Goal: Transaction & Acquisition: Purchase product/service

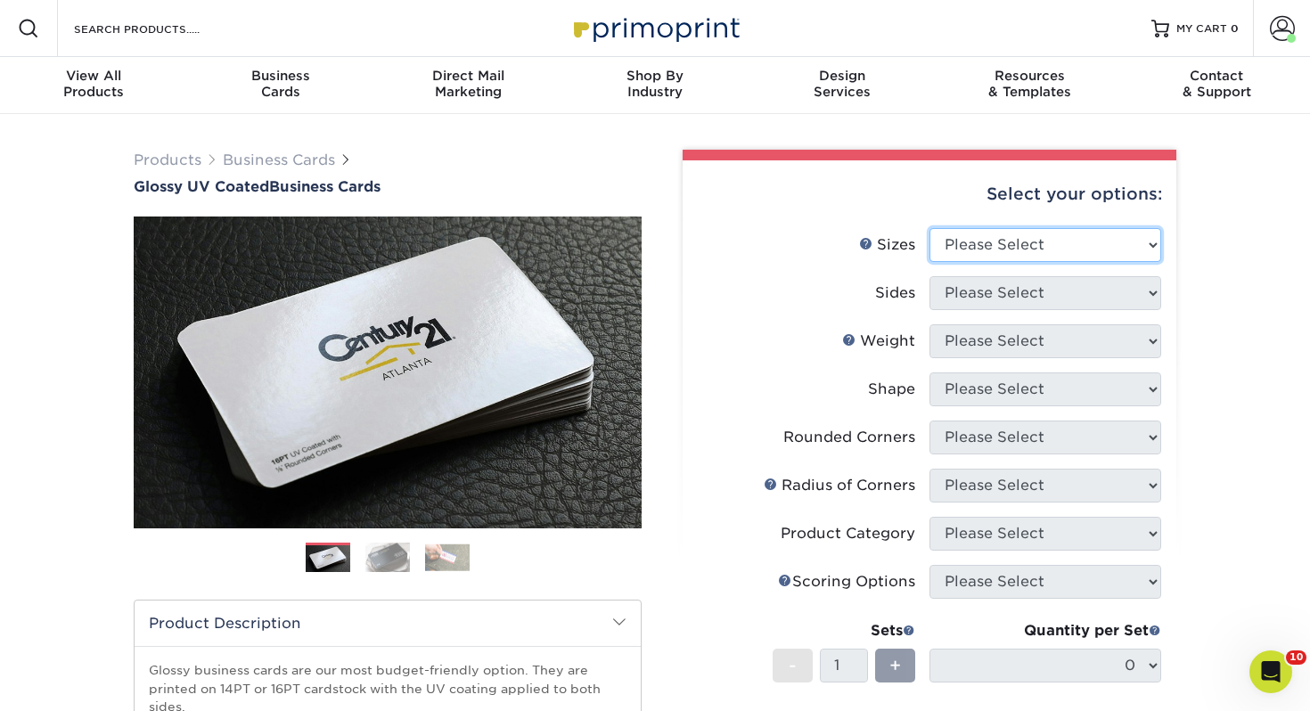
click at [997, 232] on select "Please Select 1.5" x 3.5" - Mini 1.75" x 3.5" - Mini 2" x 2" - Square 2" x 3" -…" at bounding box center [1046, 245] width 232 height 34
click at [997, 249] on select "Please Select 1.5" x 3.5" - Mini 1.75" x 3.5" - Mini 2" x 2" - Square 2" x 3" -…" at bounding box center [1046, 245] width 232 height 34
select select "2.00x3.50"
click at [930, 228] on select "Please Select 1.5" x 3.5" - Mini 1.75" x 3.5" - Mini 2" x 2" - Square 2" x 3" -…" at bounding box center [1046, 245] width 232 height 34
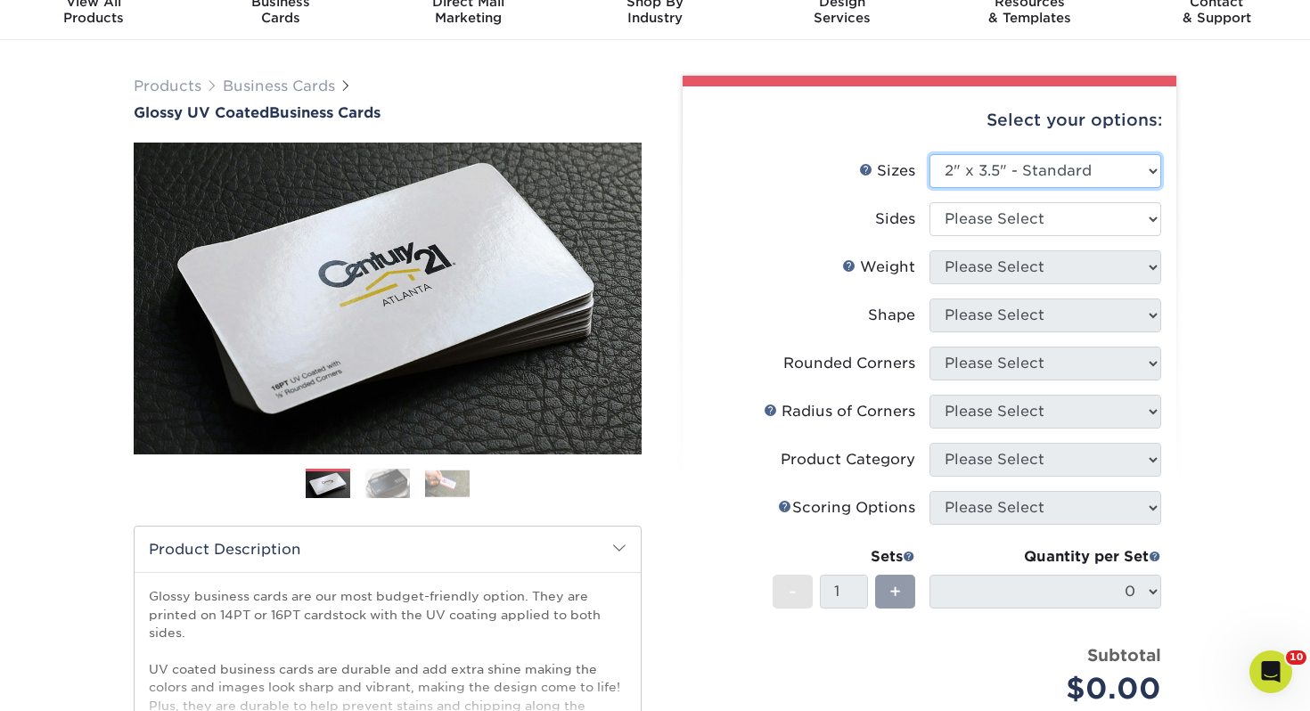
scroll to position [91, 0]
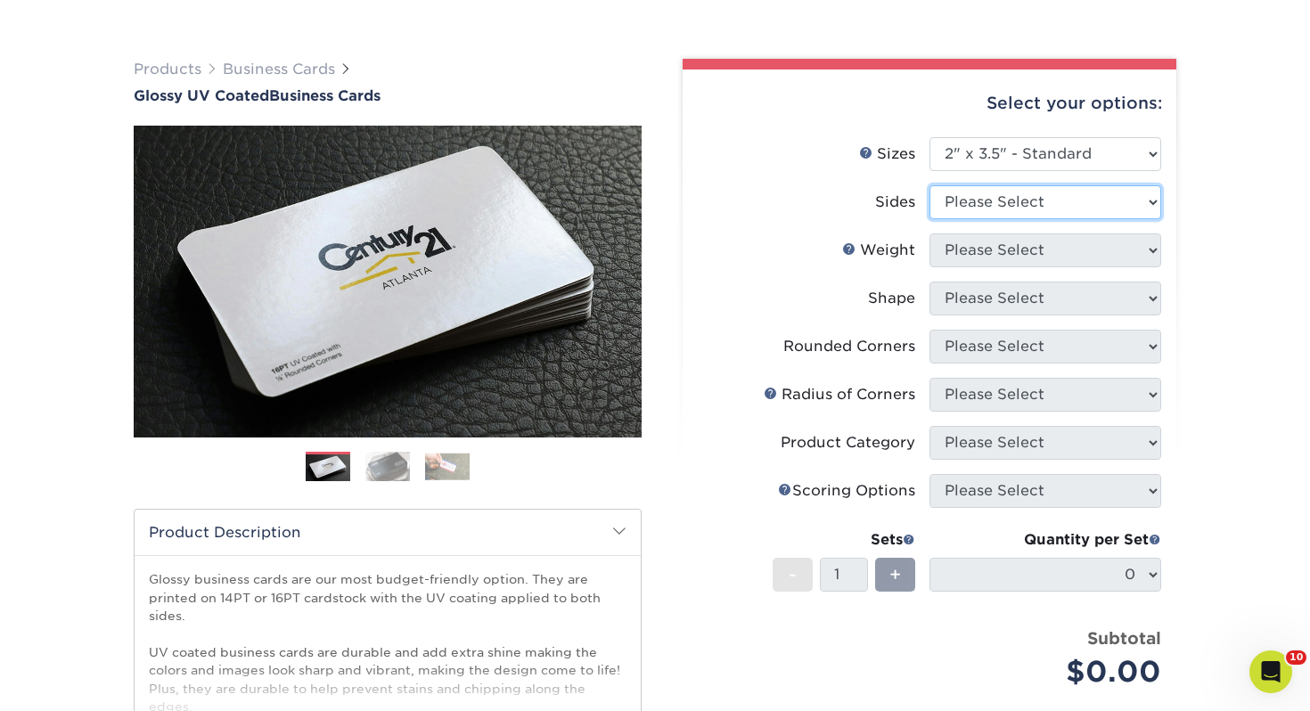
click at [993, 214] on select "Please Select Print Both Sides Print Front Only" at bounding box center [1046, 202] width 232 height 34
select select "13abbda7-1d64-4f25-8bb2-c179b224825d"
click at [930, 185] on select "Please Select Print Both Sides Print Front Only" at bounding box center [1046, 202] width 232 height 34
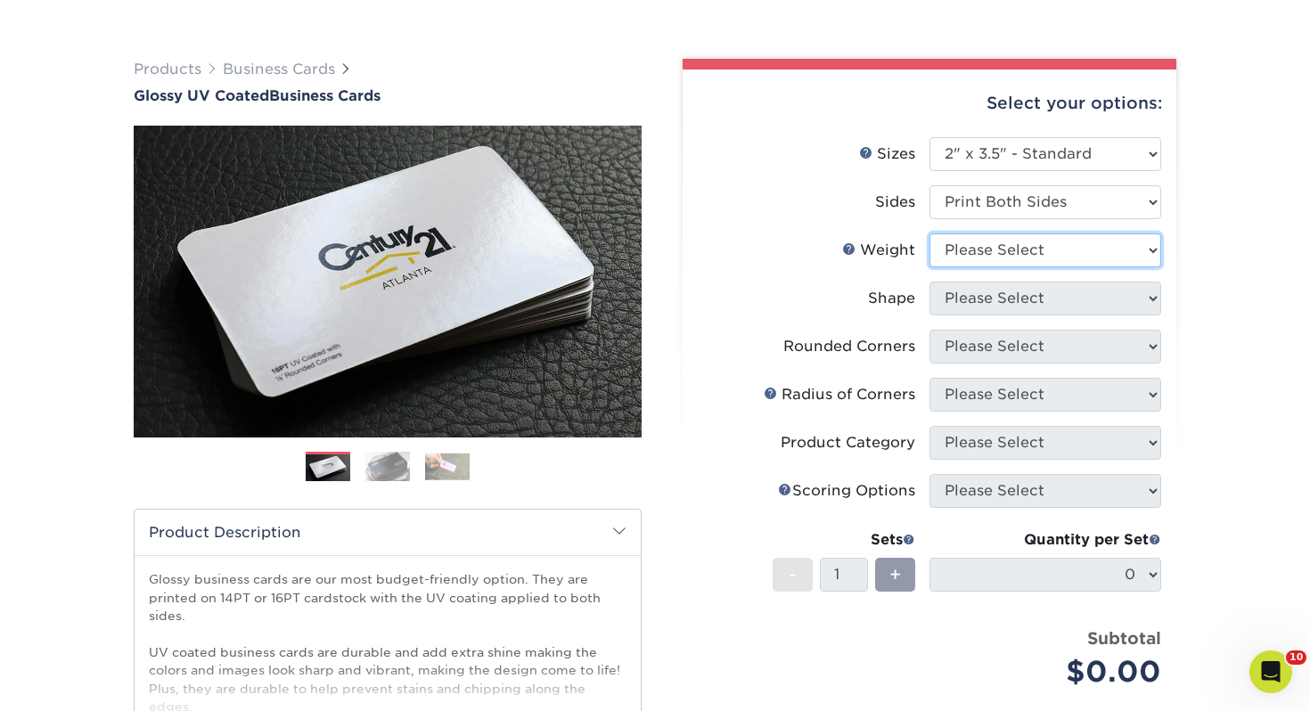
click at [989, 265] on select "Please Select 16PT 14PT" at bounding box center [1046, 251] width 232 height 34
select select "14PT"
click at [930, 234] on select "Please Select 16PT 14PT" at bounding box center [1046, 251] width 232 height 34
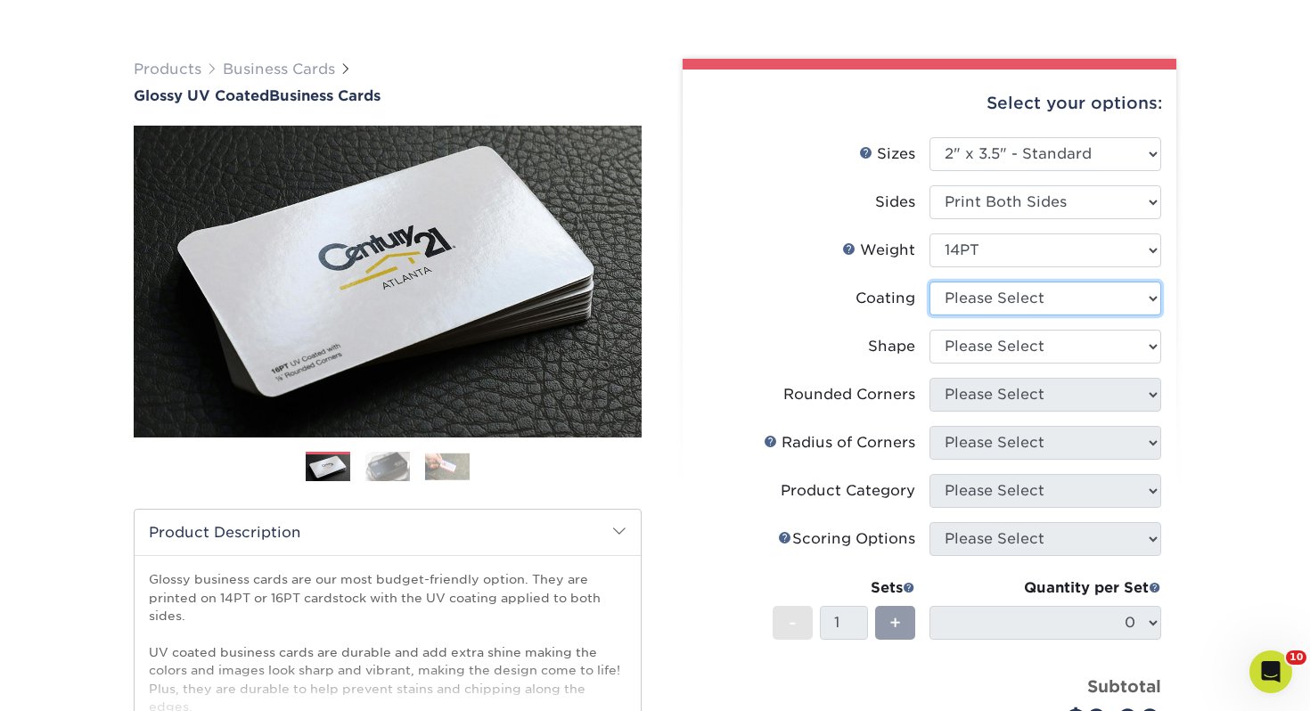
click at [978, 300] on select at bounding box center [1046, 299] width 232 height 34
select select "ae367451-b2b8-45df-a344-0f05b6a12993"
click at [930, 282] on select at bounding box center [1046, 299] width 232 height 34
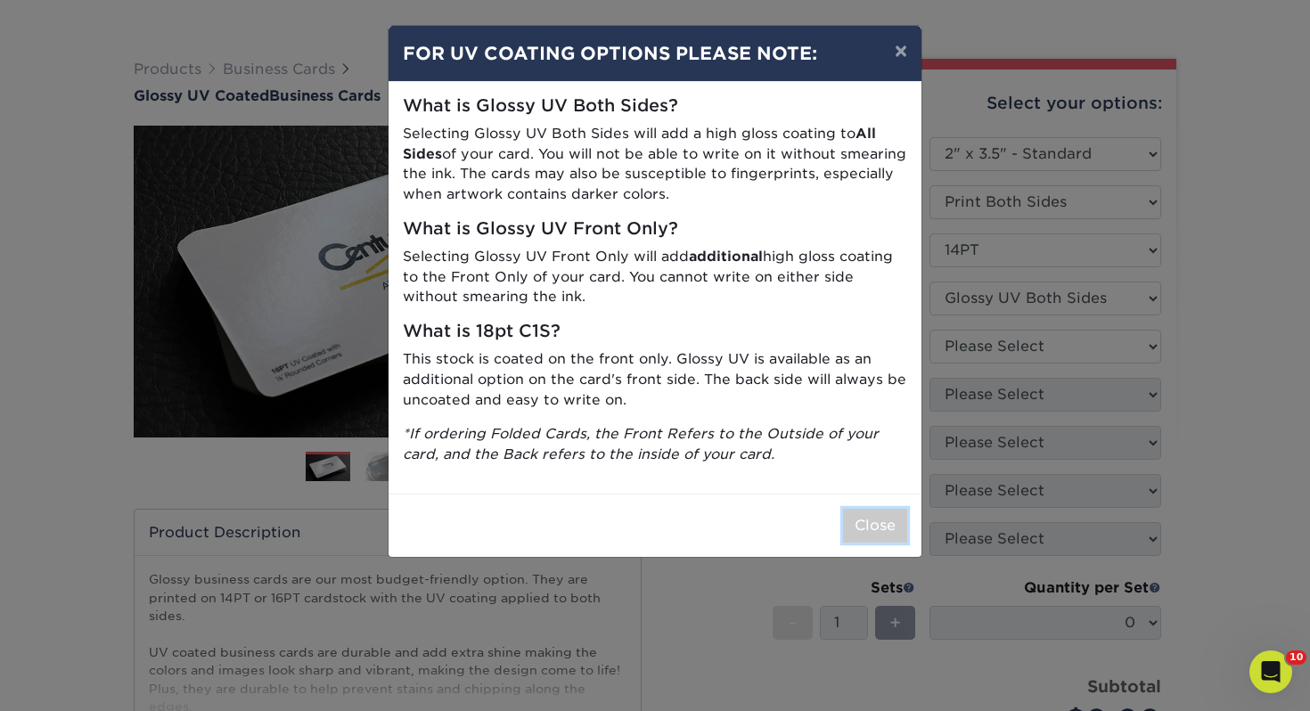
drag, startPoint x: 862, startPoint y: 514, endPoint x: 853, endPoint y: 505, distance: 13.3
click at [861, 514] on button "Close" at bounding box center [875, 526] width 64 height 34
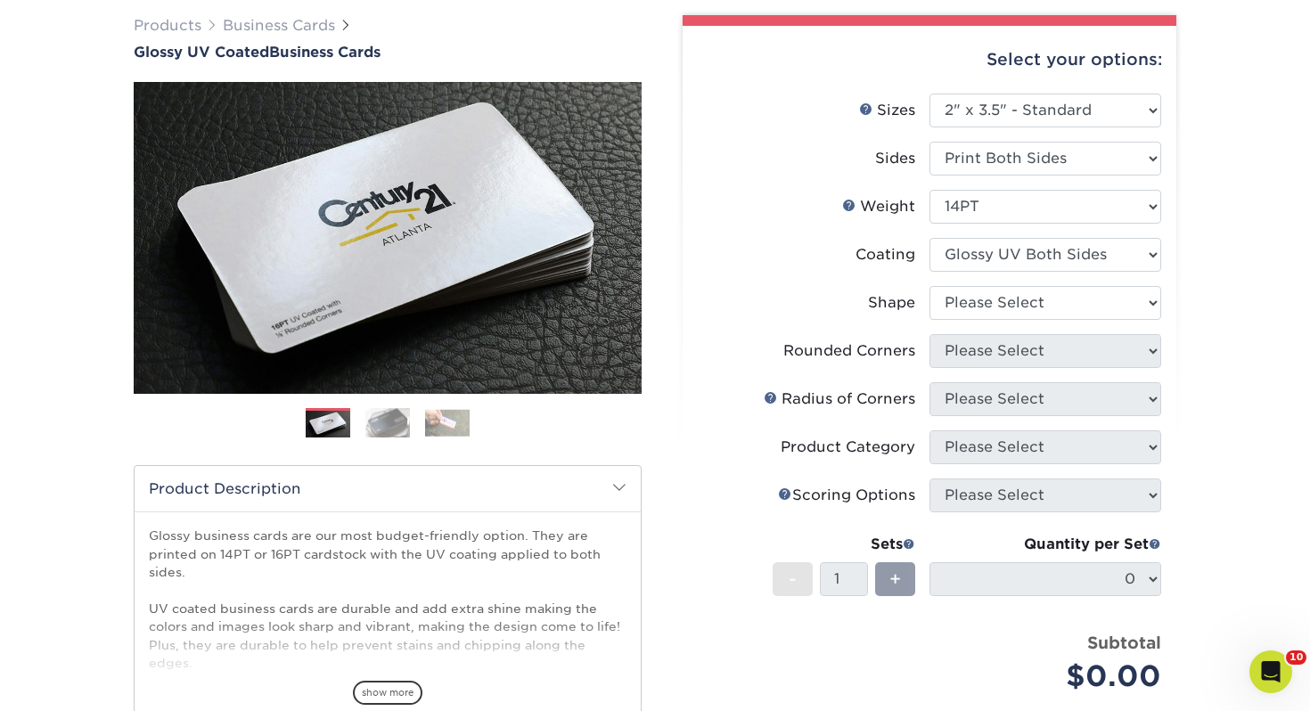
scroll to position [143, 0]
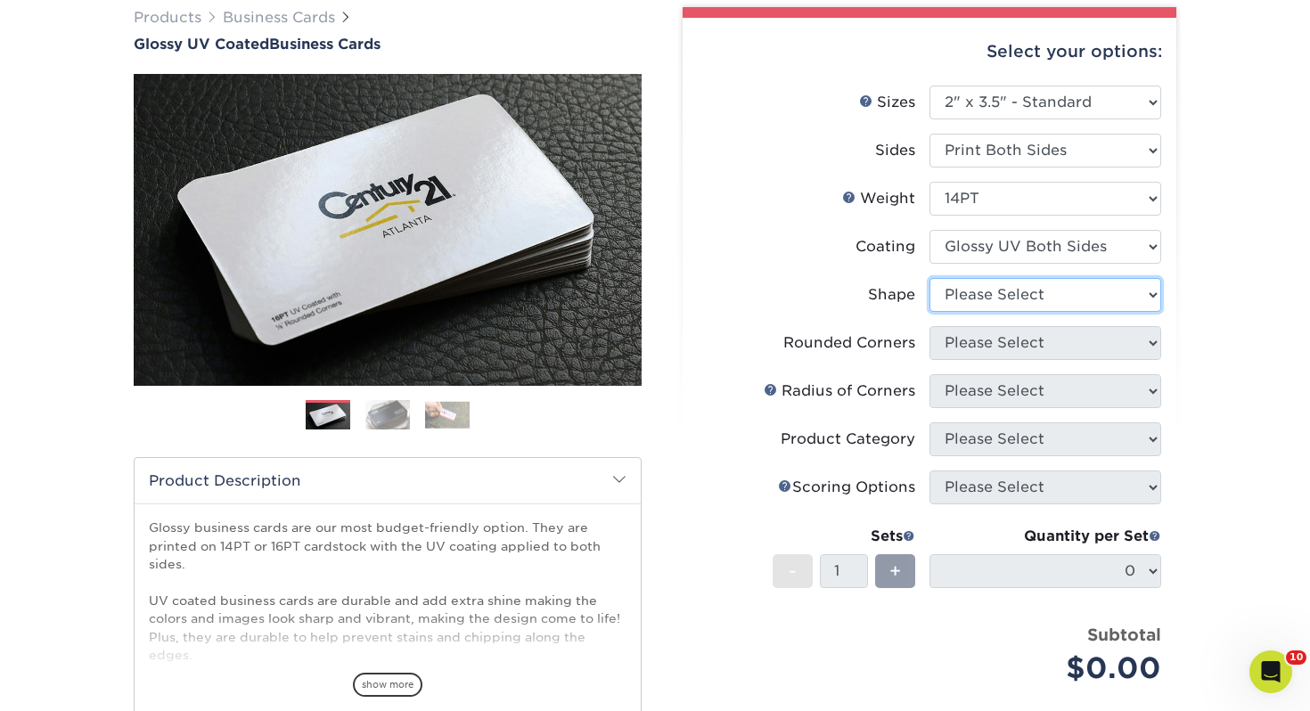
click at [992, 310] on select "Please Select Standard" at bounding box center [1046, 295] width 232 height 34
select select "standard"
click at [930, 278] on select "Please Select Standard" at bounding box center [1046, 295] width 232 height 34
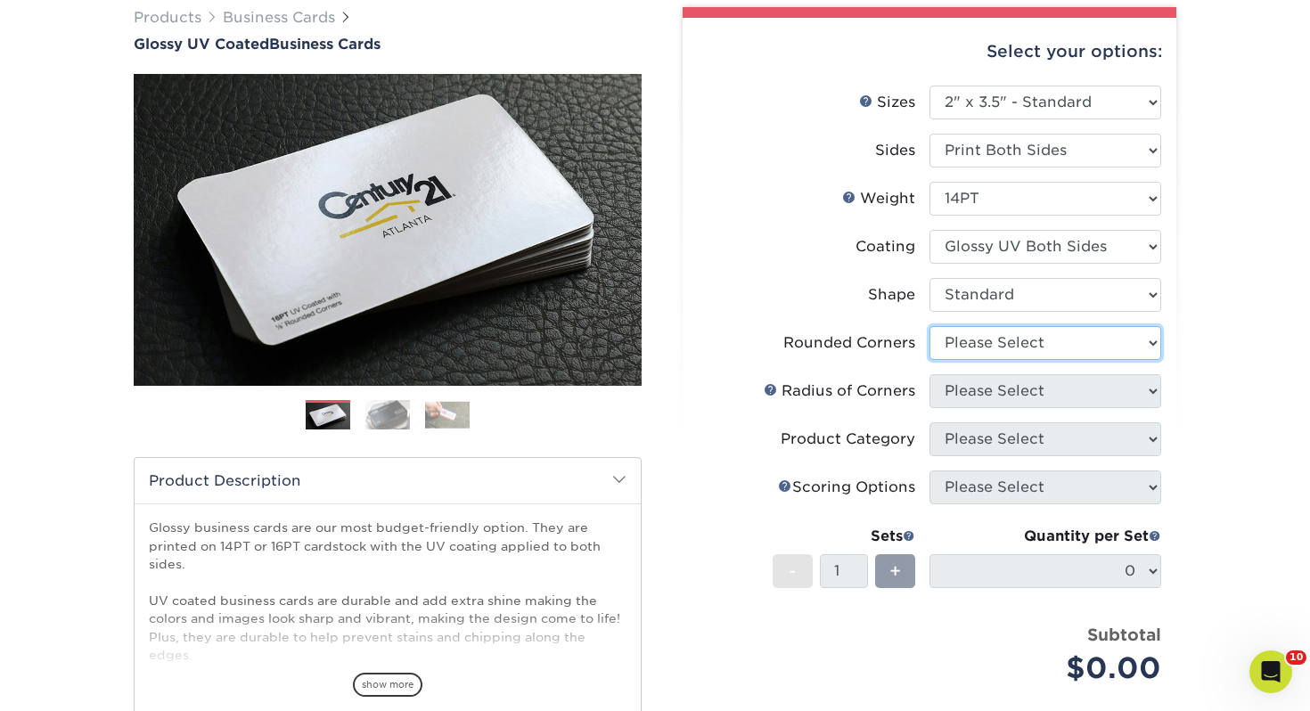
click at [1021, 354] on select "Please Select Yes - Round 2 Corners Yes - Round 4 Corners No" at bounding box center [1046, 343] width 232 height 34
select select "0"
click at [930, 326] on select "Please Select Yes - Round 2 Corners Yes - Round 4 Corners No" at bounding box center [1046, 343] width 232 height 34
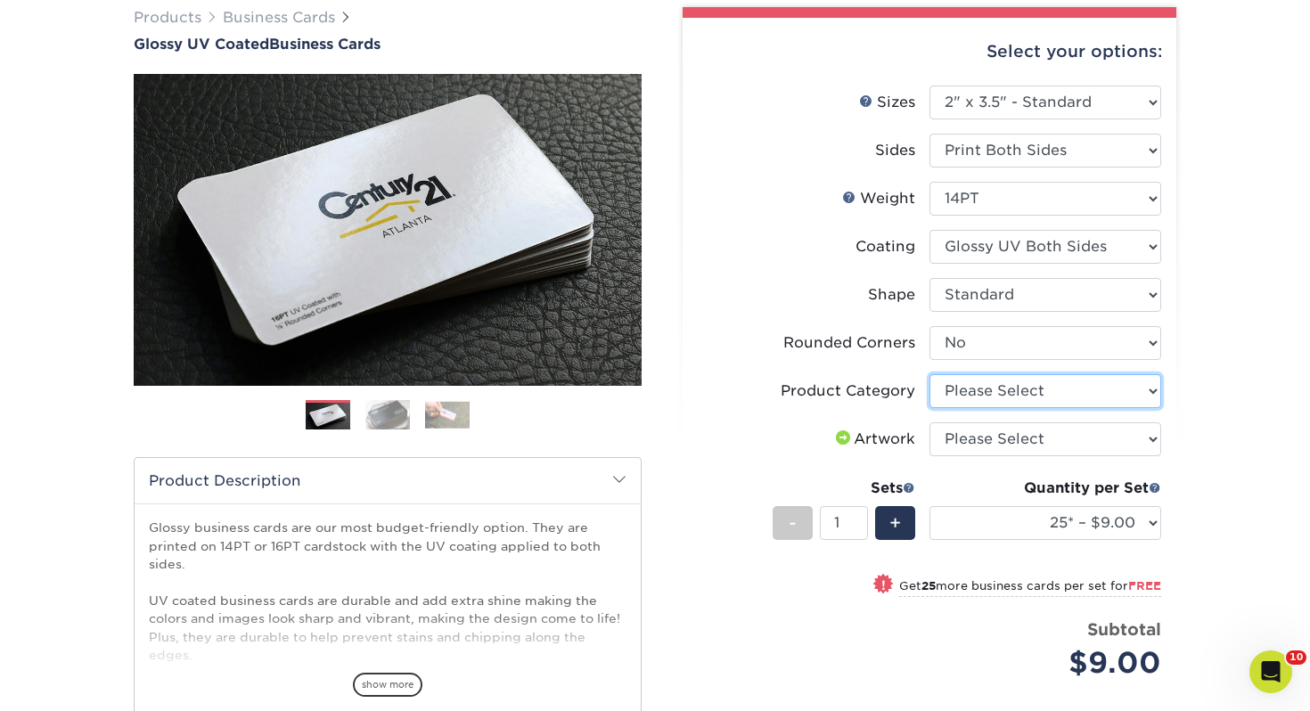
click at [1000, 389] on select "Please Select Business Cards" at bounding box center [1046, 391] width 232 height 34
select select "3b5148f1-0588-4f88-a218-97bcfdce65c1"
click at [930, 374] on select "Please Select Business Cards" at bounding box center [1046, 391] width 232 height 34
click at [987, 437] on select "Please Select I will upload files I need a design - $100" at bounding box center [1046, 439] width 232 height 34
select select "upload"
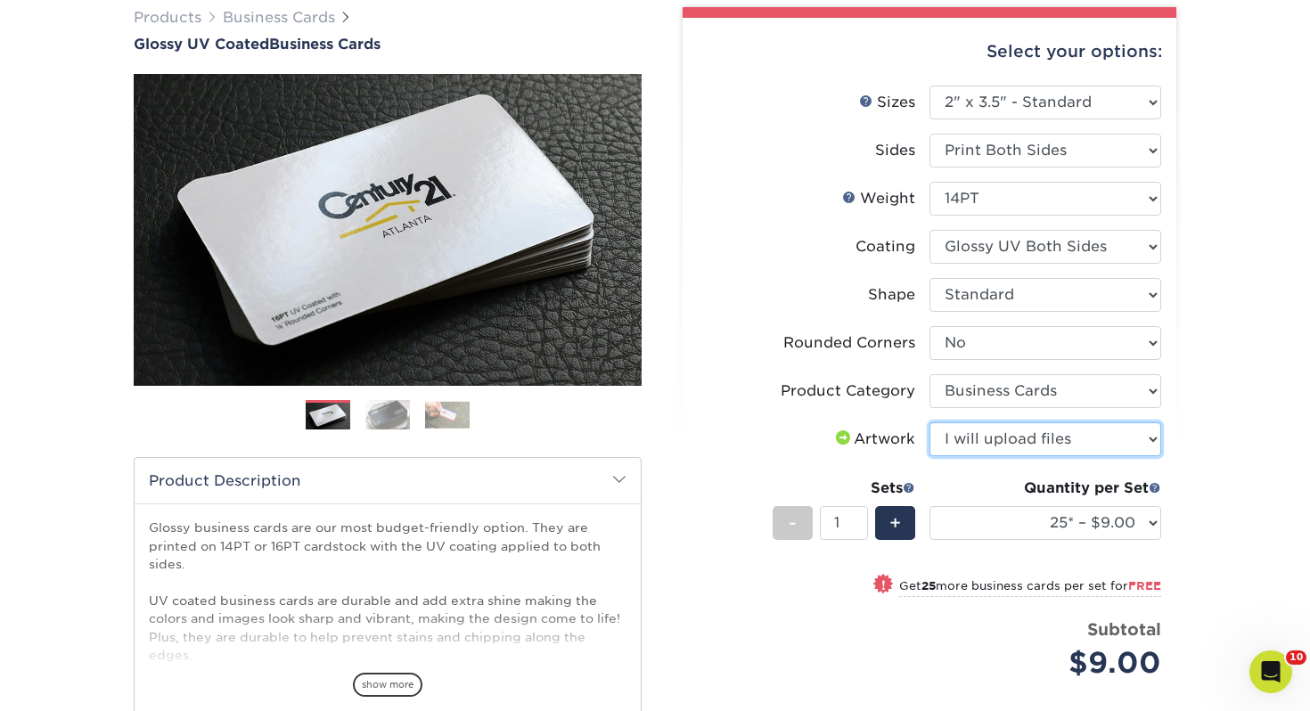
click at [930, 422] on select "Please Select I will upload files I need a design - $100" at bounding box center [1046, 439] width 232 height 34
click at [983, 486] on div "Quantity per Set" at bounding box center [1046, 488] width 232 height 21
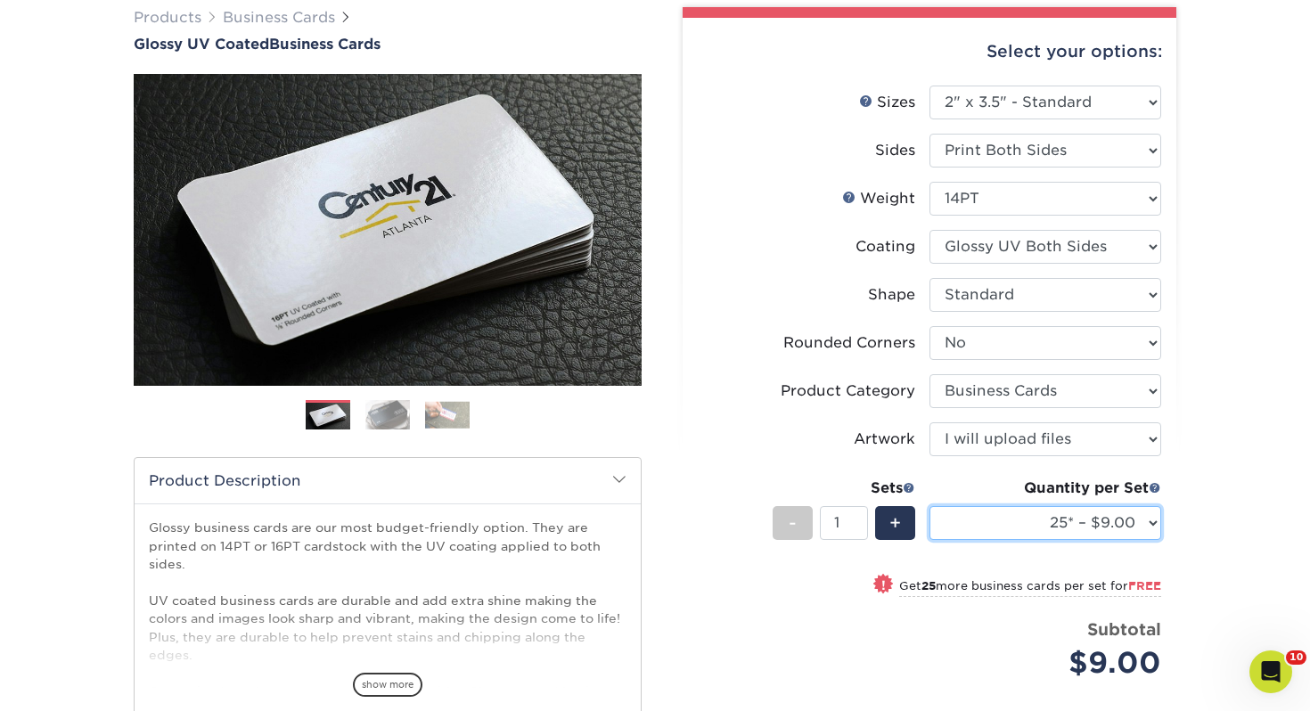
click at [979, 524] on select "25* – $9.00 50* – $9.00 100* – $9.00 250* – $17.00 500 – $33.00 1000 – $42.00 2…" at bounding box center [1046, 523] width 232 height 34
select select "100* – $9.00"
click at [930, 506] on select "25* – $9.00 50* – $9.00 100* – $9.00 250* – $17.00 500 – $33.00 1000 – $42.00 2…" at bounding box center [1046, 523] width 232 height 34
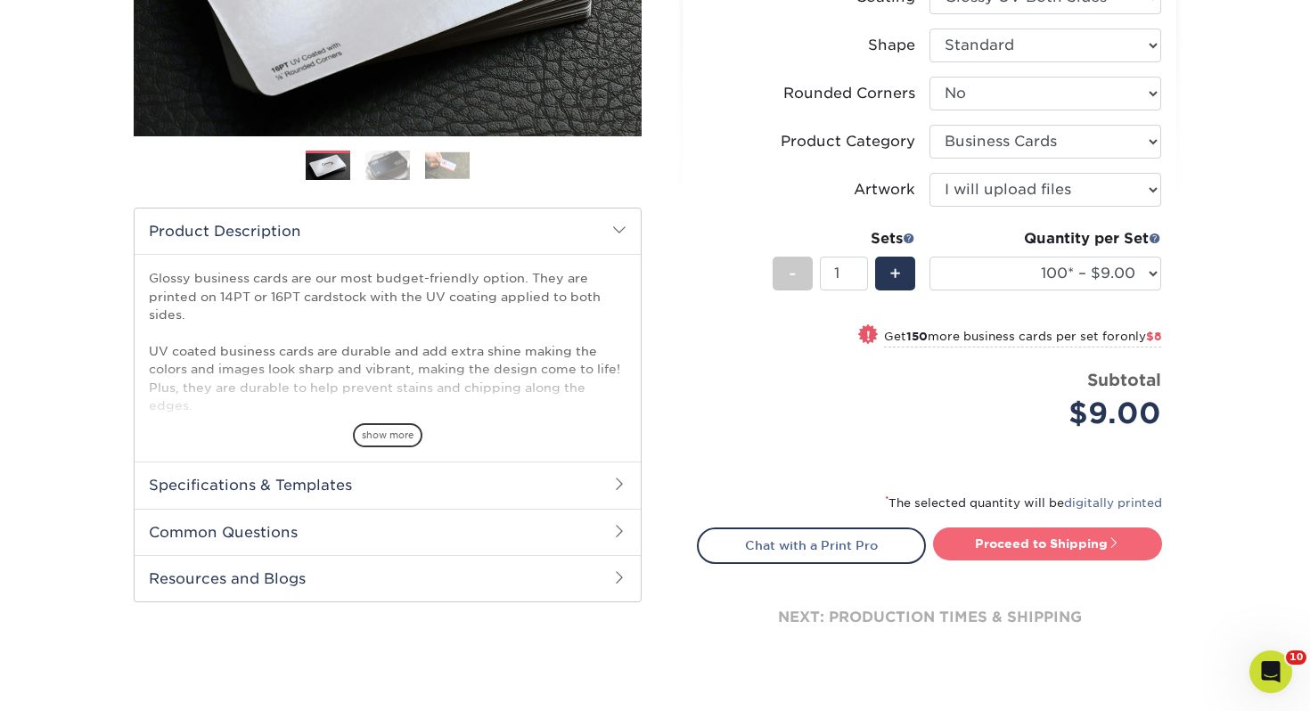
click at [996, 549] on link "Proceed to Shipping" at bounding box center [1047, 544] width 229 height 32
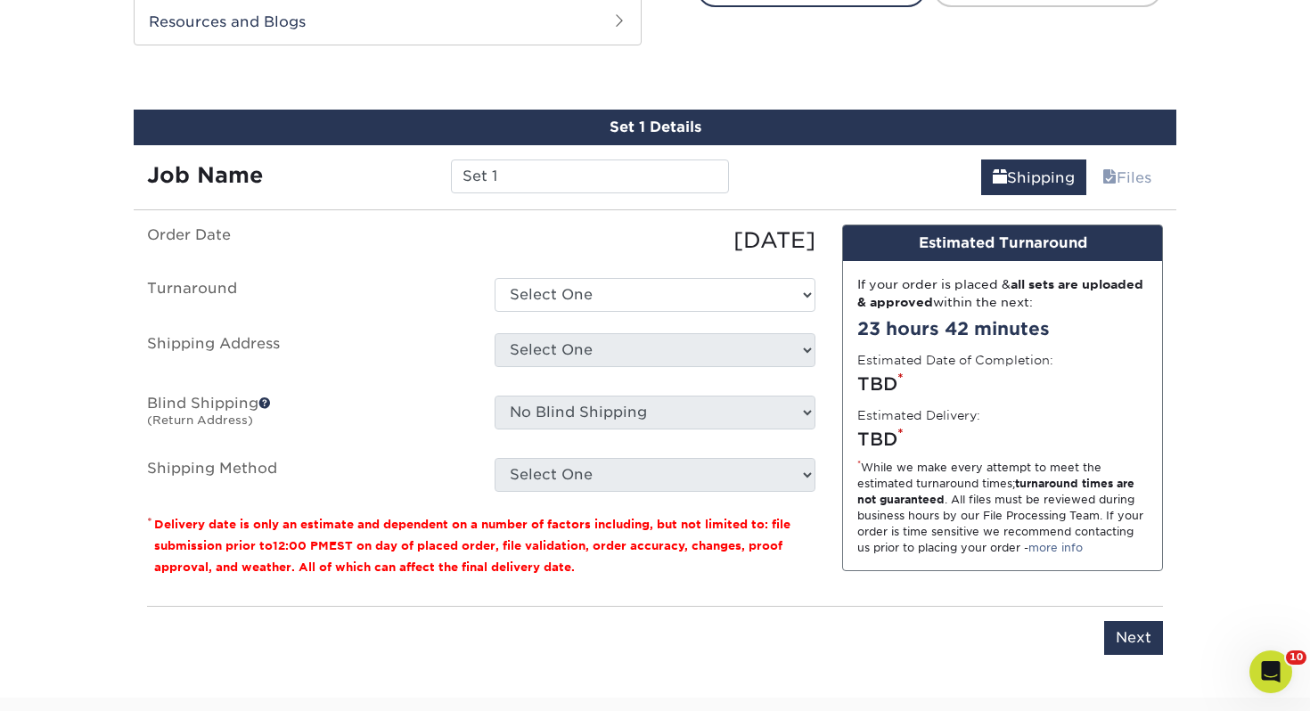
scroll to position [968, 0]
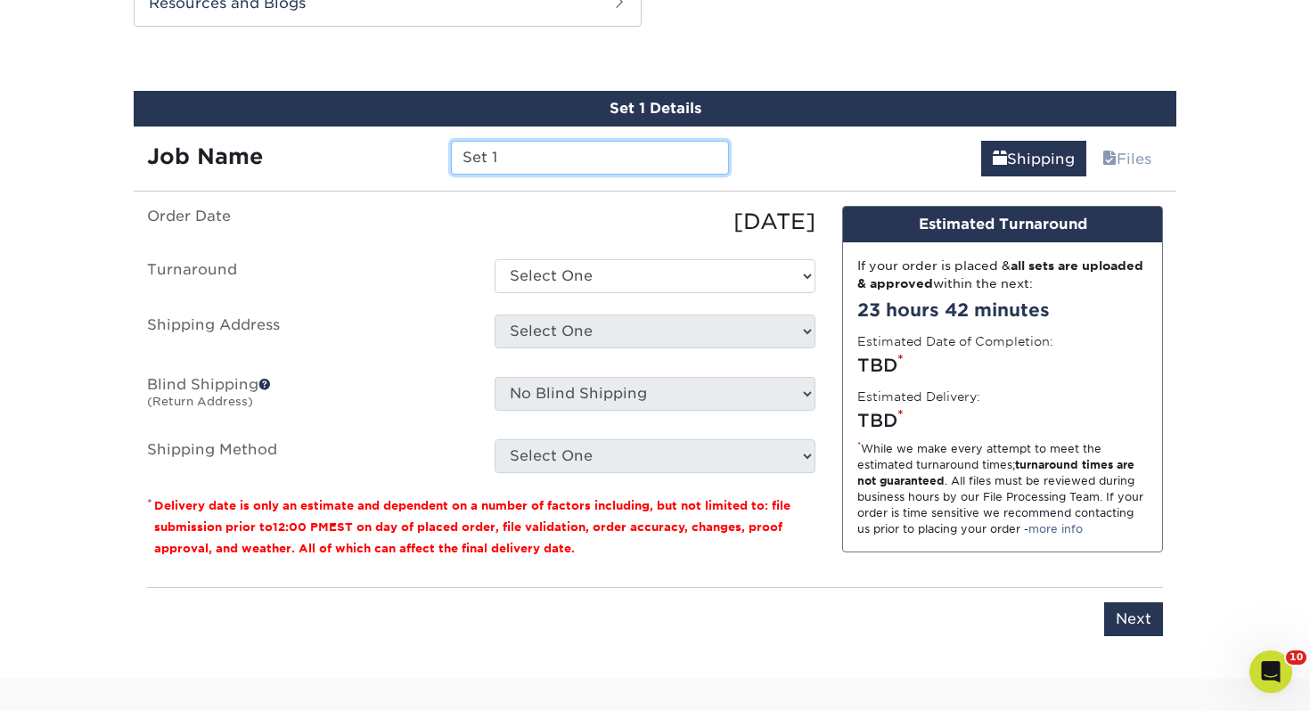
drag, startPoint x: 561, startPoint y: 160, endPoint x: 138, endPoint y: 143, distance: 422.9
click at [138, 143] on div "Job Name Set 1" at bounding box center [438, 158] width 609 height 34
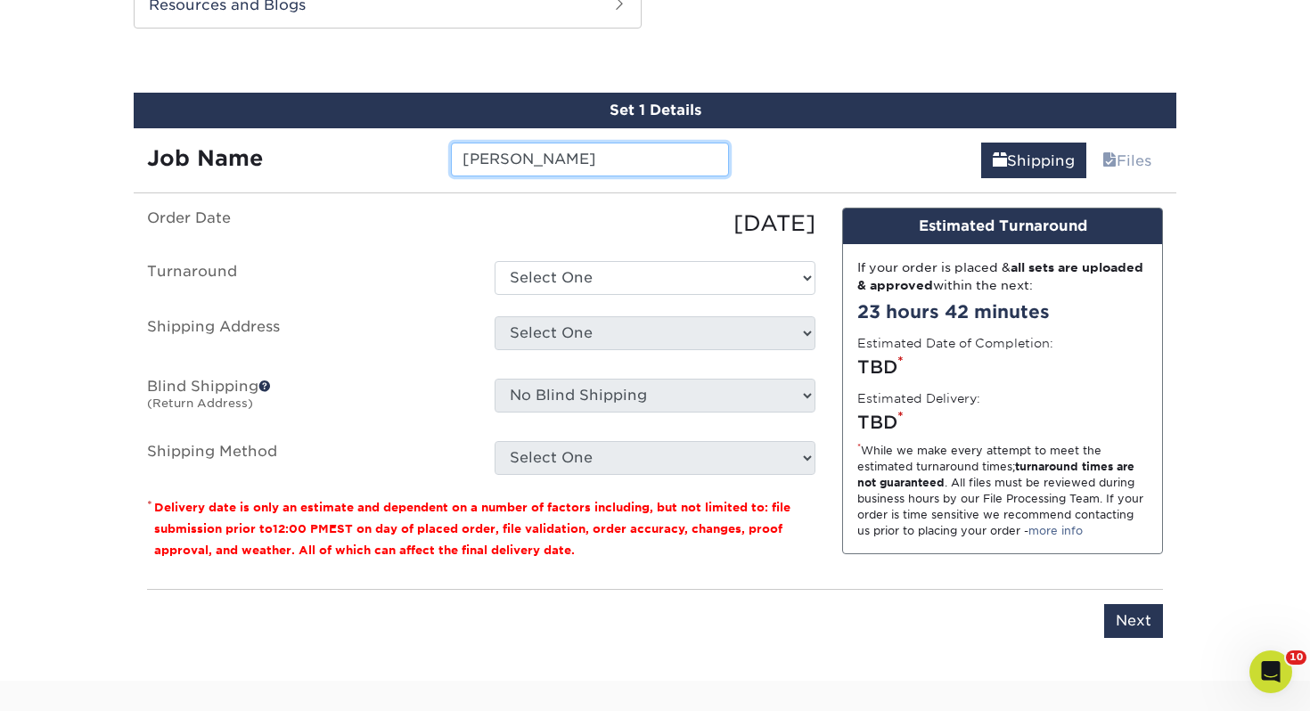
type input "Dareth Barnard"
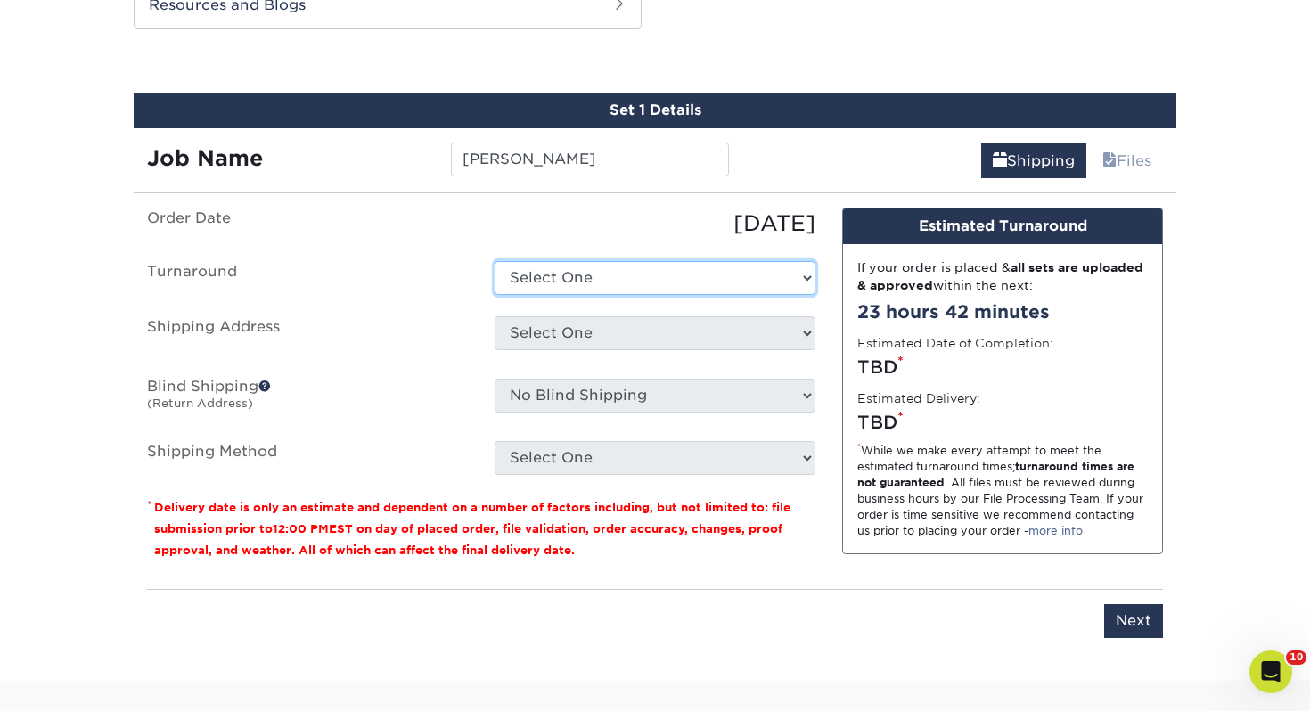
click at [550, 267] on select "Select One 2-4 Business Days 2 Day Next Business Day" at bounding box center [655, 278] width 321 height 34
select select "43800dee-37a1-44ea-97e0-42e3d5772687"
click at [495, 261] on select "Select One 2-4 Business Days 2 Day Next Business Day" at bounding box center [655, 278] width 321 height 34
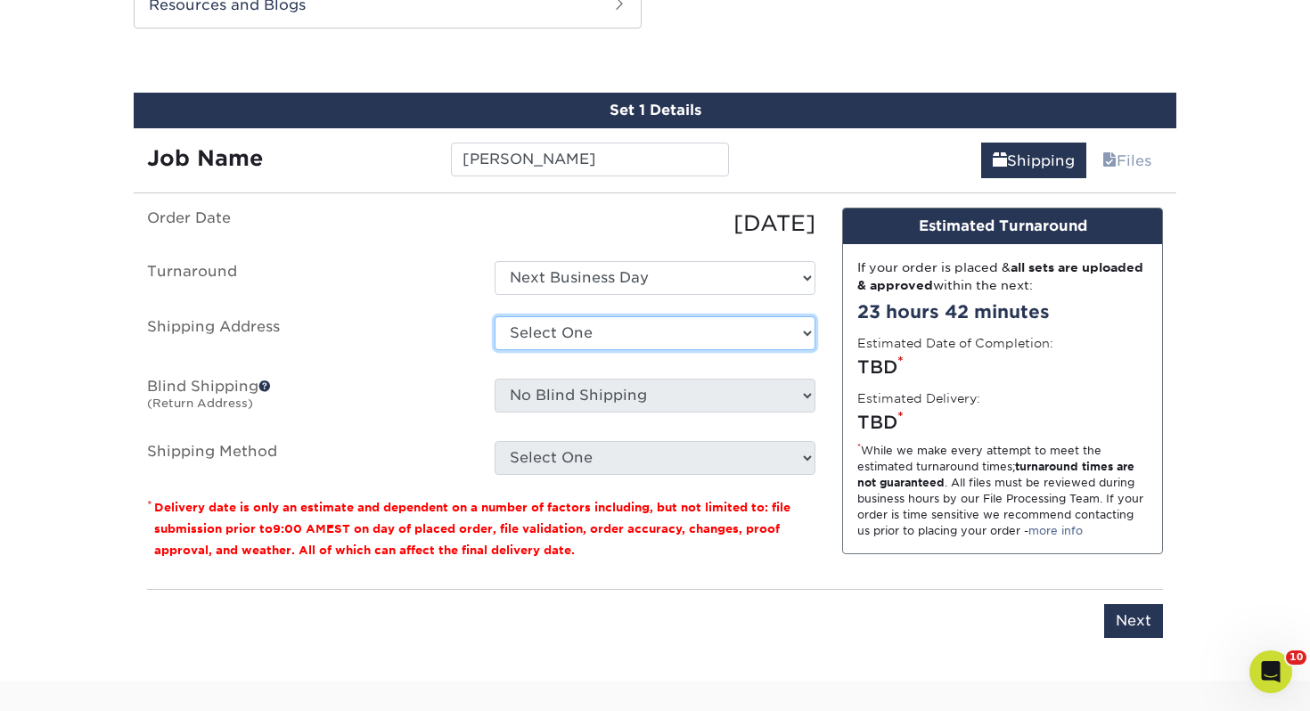
click at [557, 326] on select "Select One Adrian, MI Akron, OH" at bounding box center [655, 333] width 321 height 34
select select "122828"
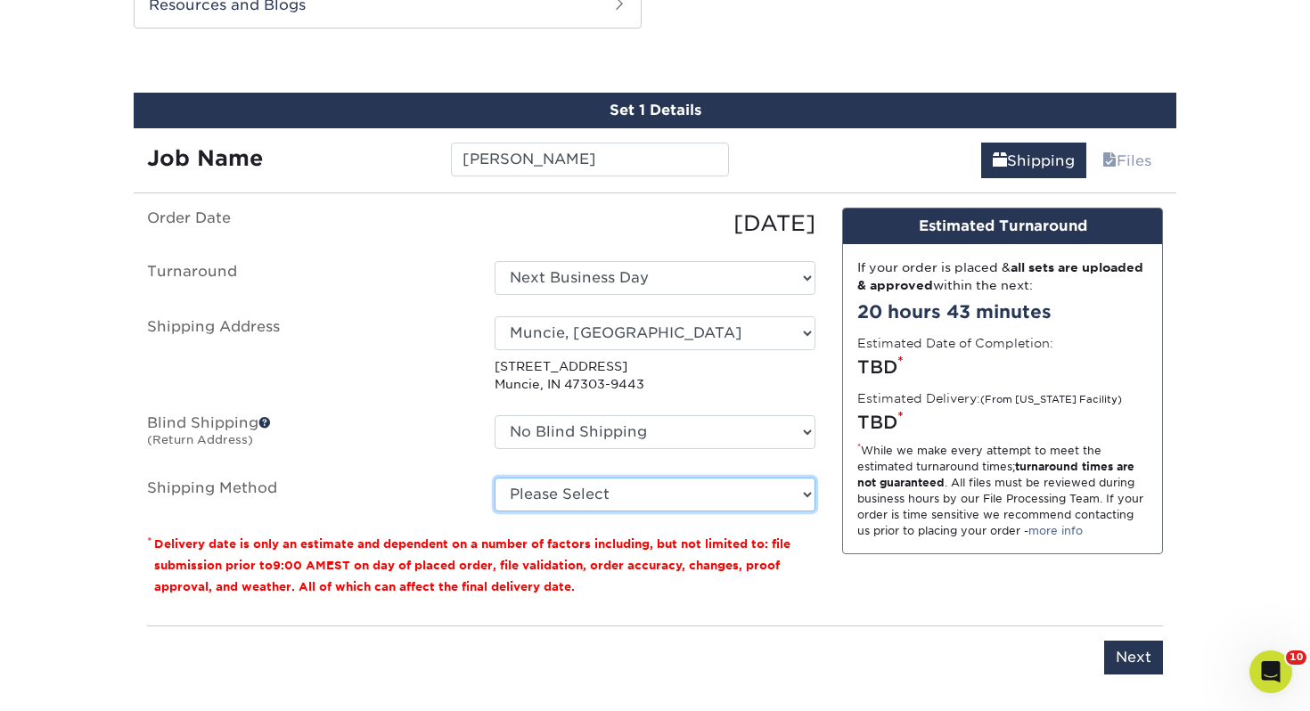
click at [579, 489] on select "Please Select Ground Shipping (+$7.84) 3 Day Shipping Service (+$15.34) 2 Day A…" at bounding box center [655, 495] width 321 height 34
select select "03"
click at [495, 478] on select "Please Select Ground Shipping (+$7.84) 3 Day Shipping Service (+$15.34) 2 Day A…" at bounding box center [655, 495] width 321 height 34
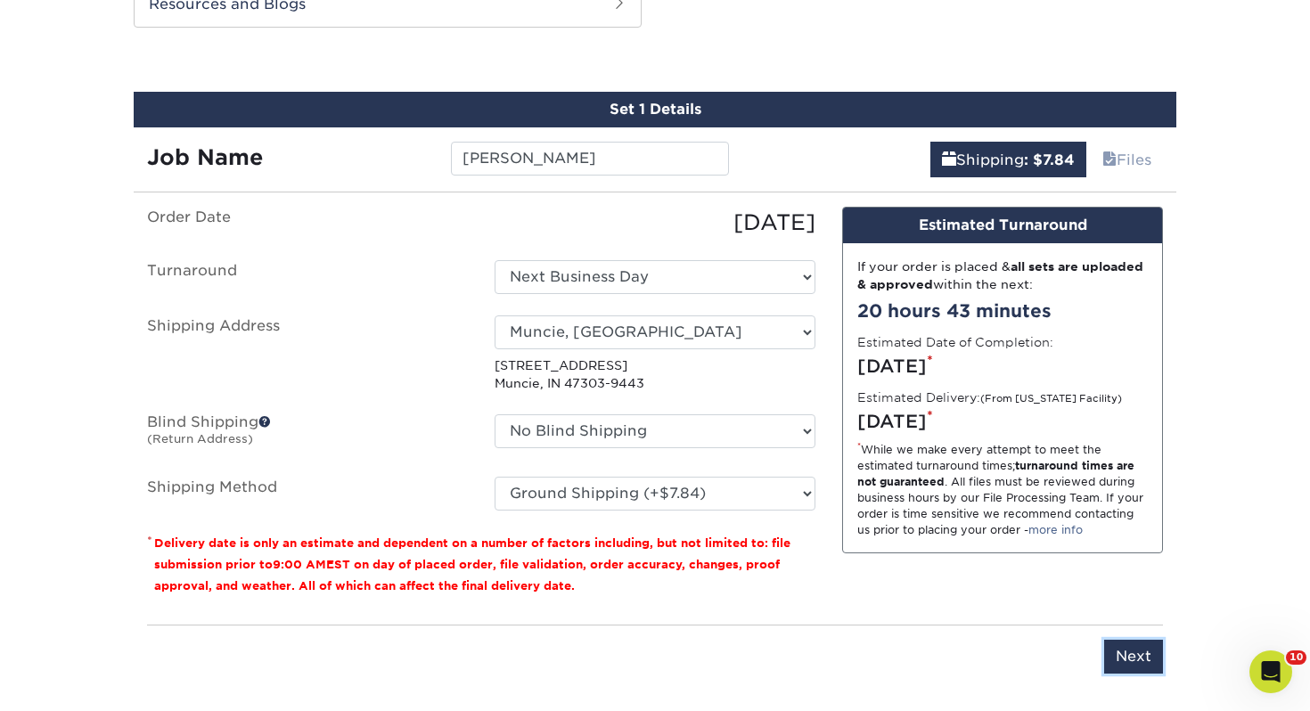
click at [1153, 659] on input "Next" at bounding box center [1133, 657] width 59 height 34
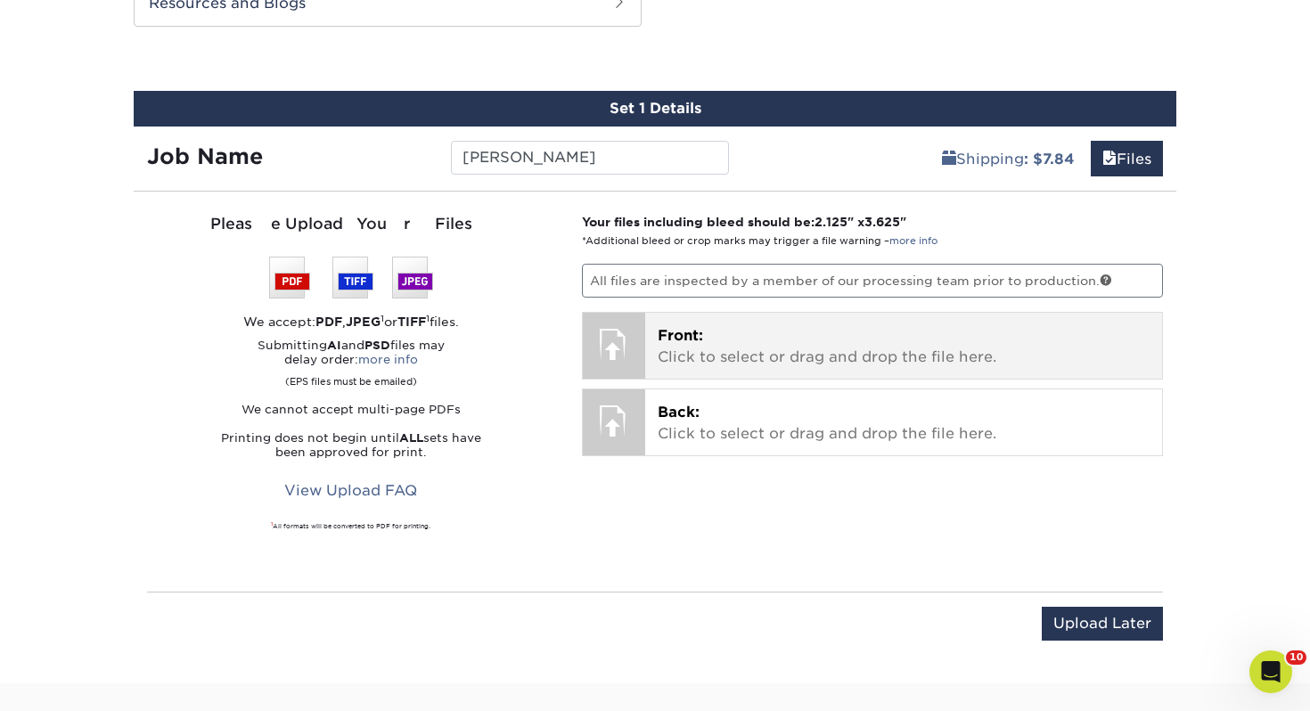
click at [792, 334] on p "Front: Click to select or drag and drop the file here." at bounding box center [904, 346] width 493 height 43
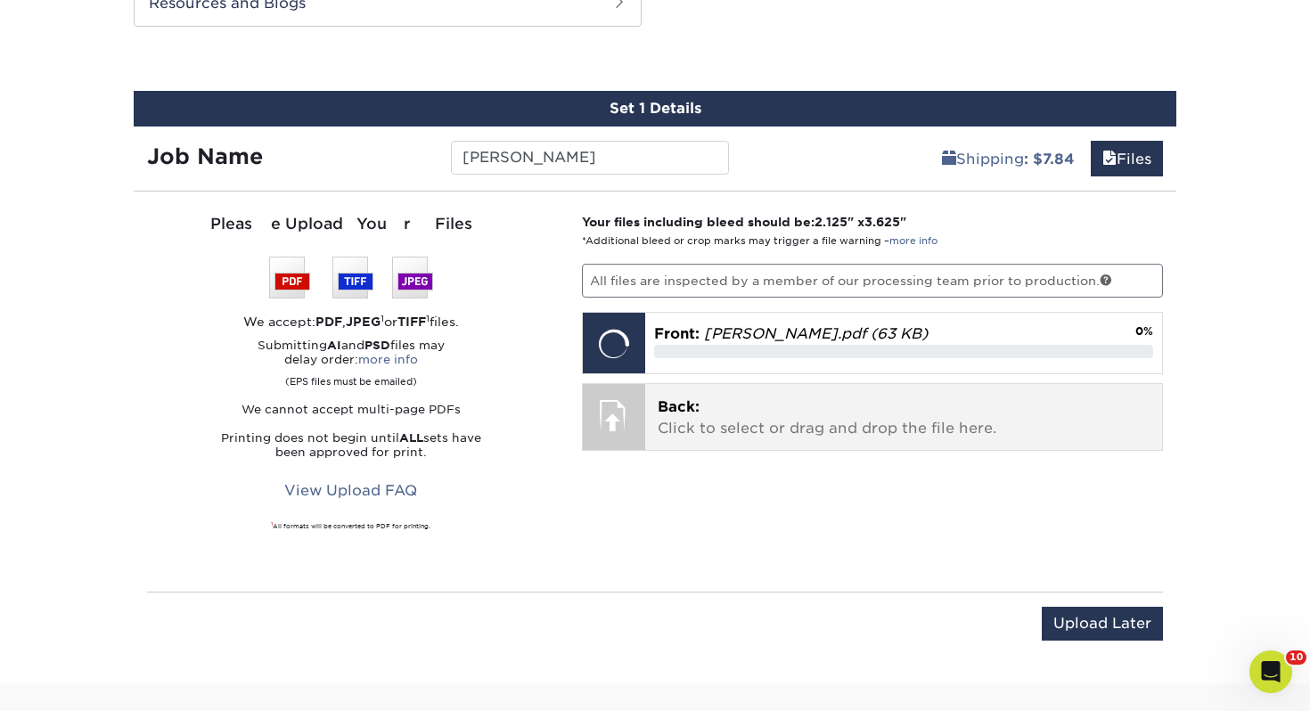
click at [658, 419] on p "Back: Click to select or drag and drop the file here." at bounding box center [904, 418] width 493 height 43
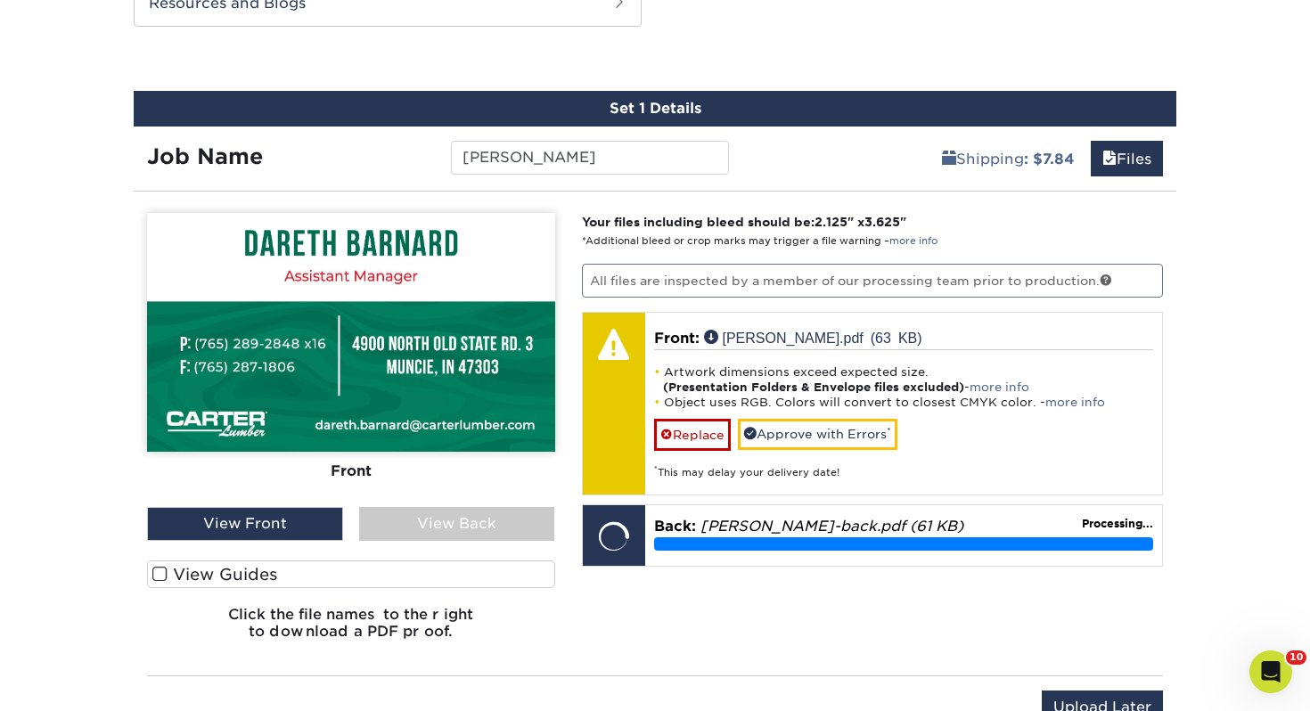
click at [451, 578] on label "View Guides" at bounding box center [351, 575] width 408 height 28
click at [0, 0] on input "View Guides" at bounding box center [0, 0] width 0 height 0
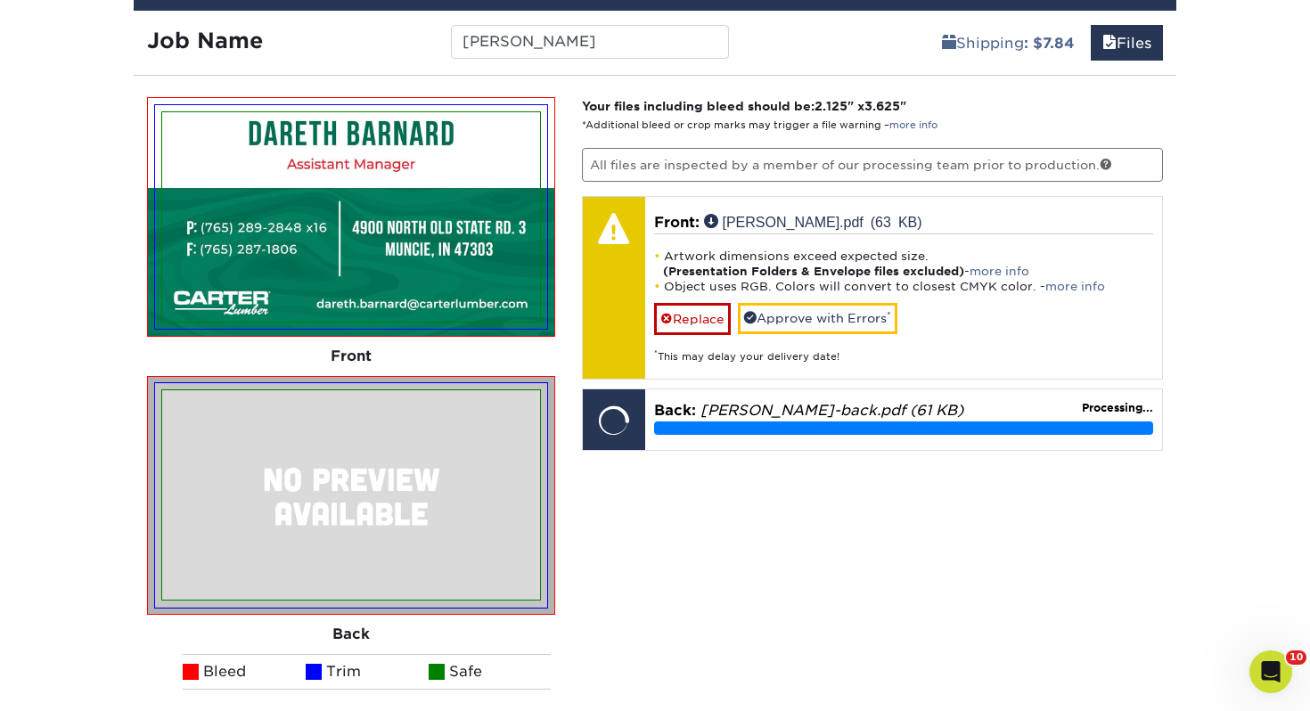
scroll to position [1102, 0]
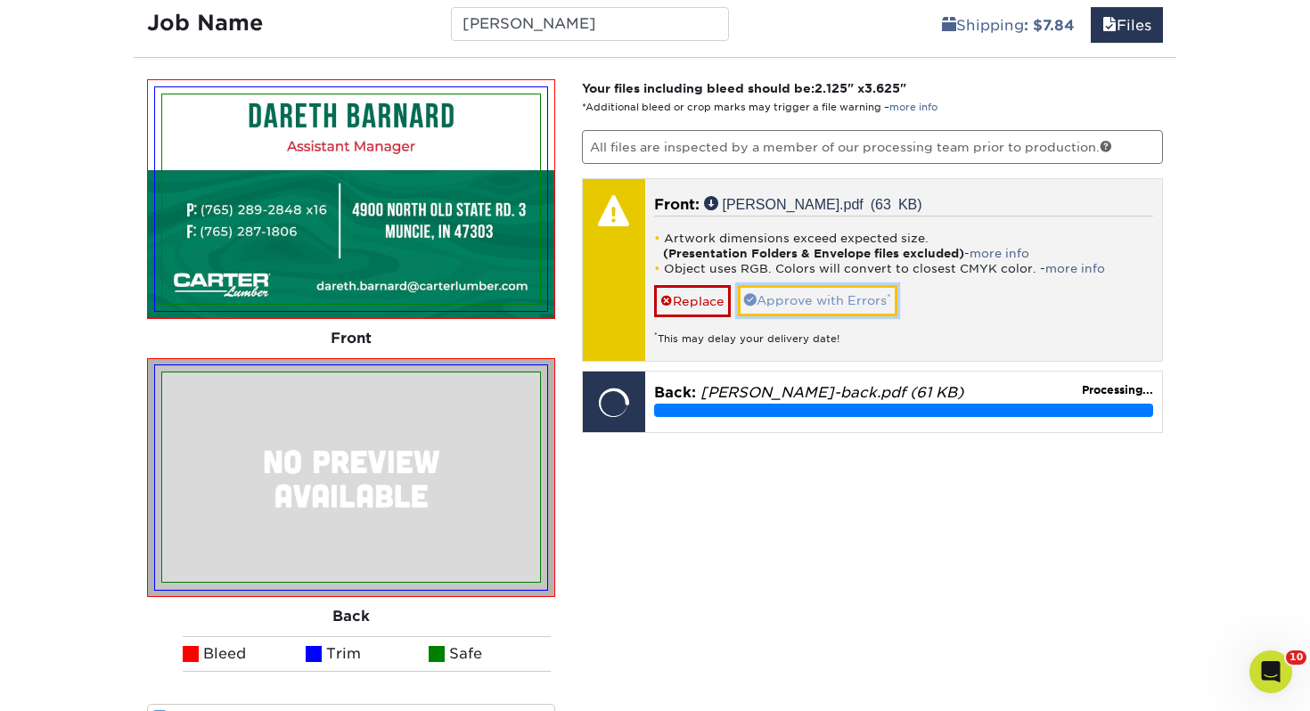
click at [761, 309] on link "Approve with Errors *" at bounding box center [818, 300] width 160 height 30
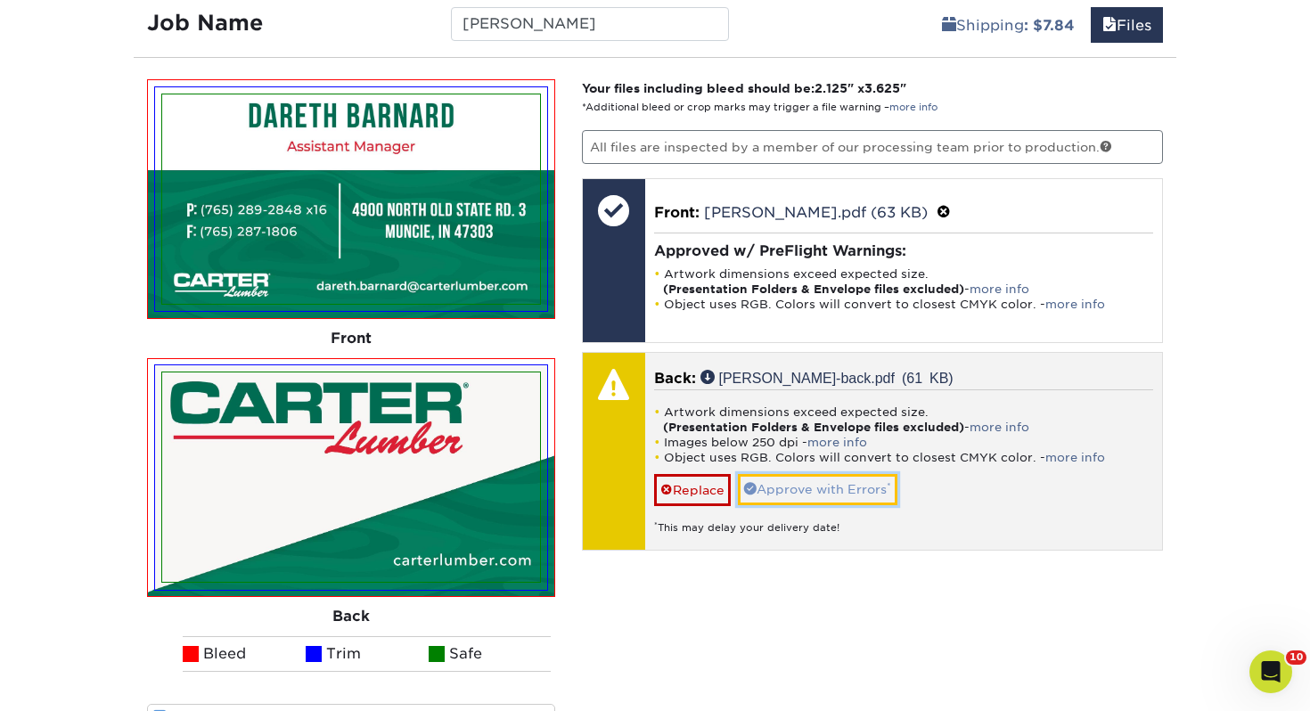
click at [837, 495] on link "Approve with Errors *" at bounding box center [818, 489] width 160 height 30
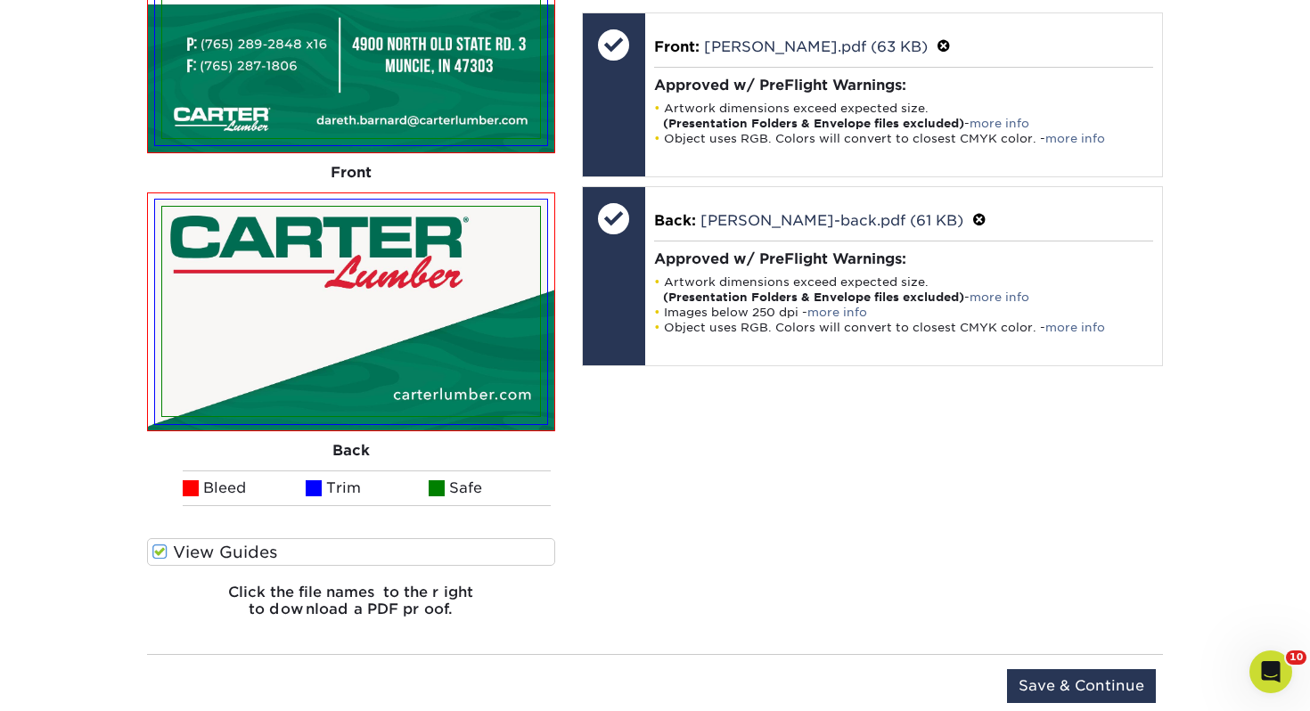
scroll to position [1287, 0]
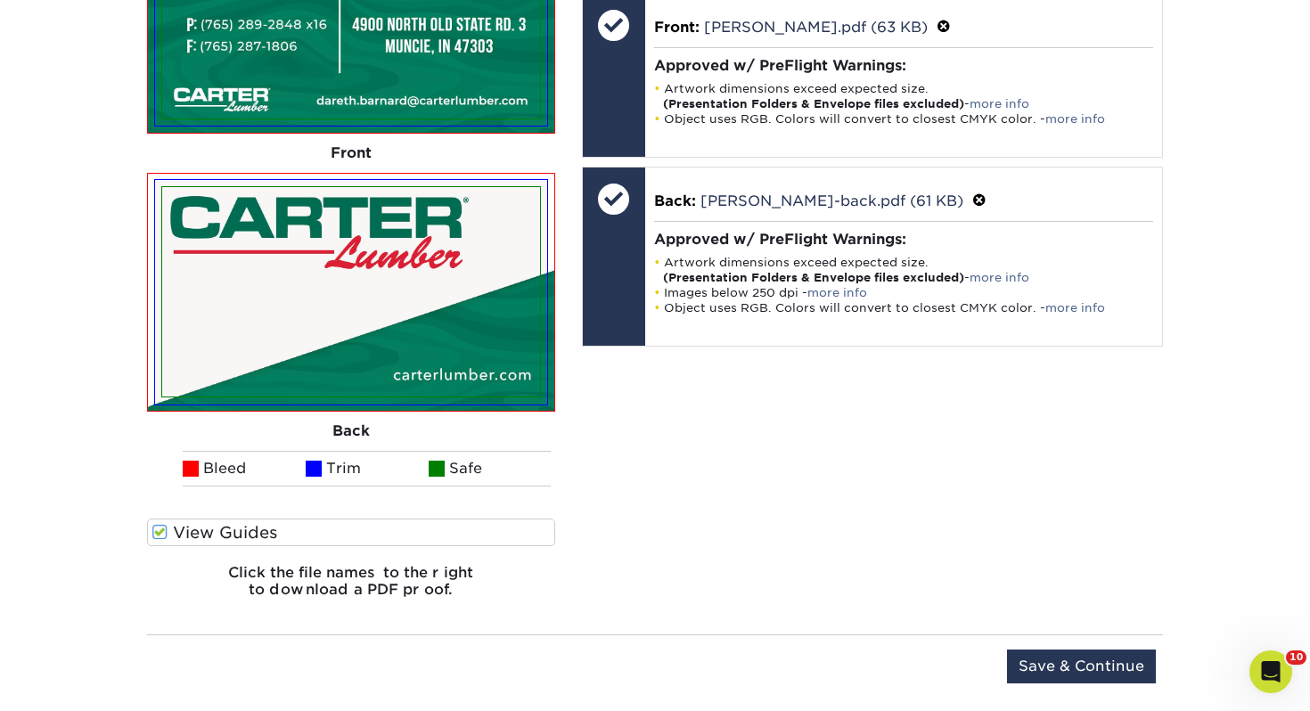
click at [1079, 644] on div "Upload Later Save & Continue Continue" at bounding box center [655, 670] width 1016 height 70
click at [1055, 650] on input "Save & Continue" at bounding box center [1081, 667] width 149 height 34
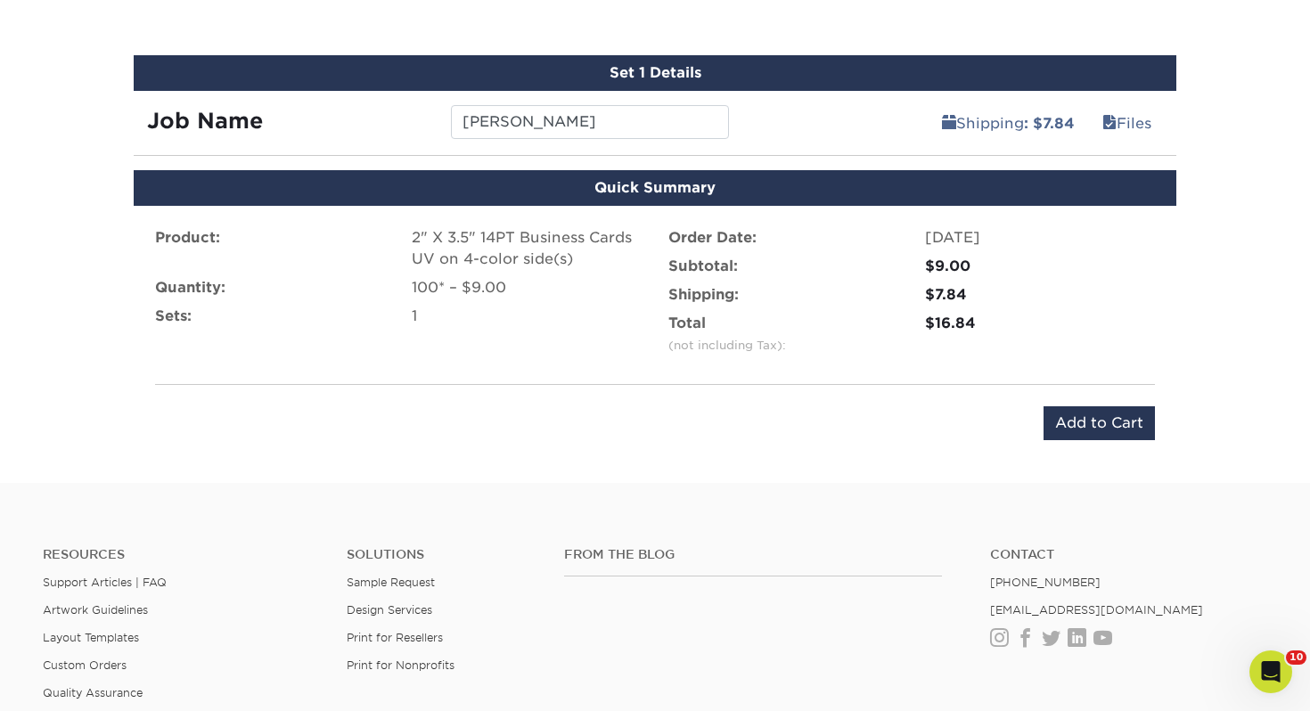
scroll to position [982, 0]
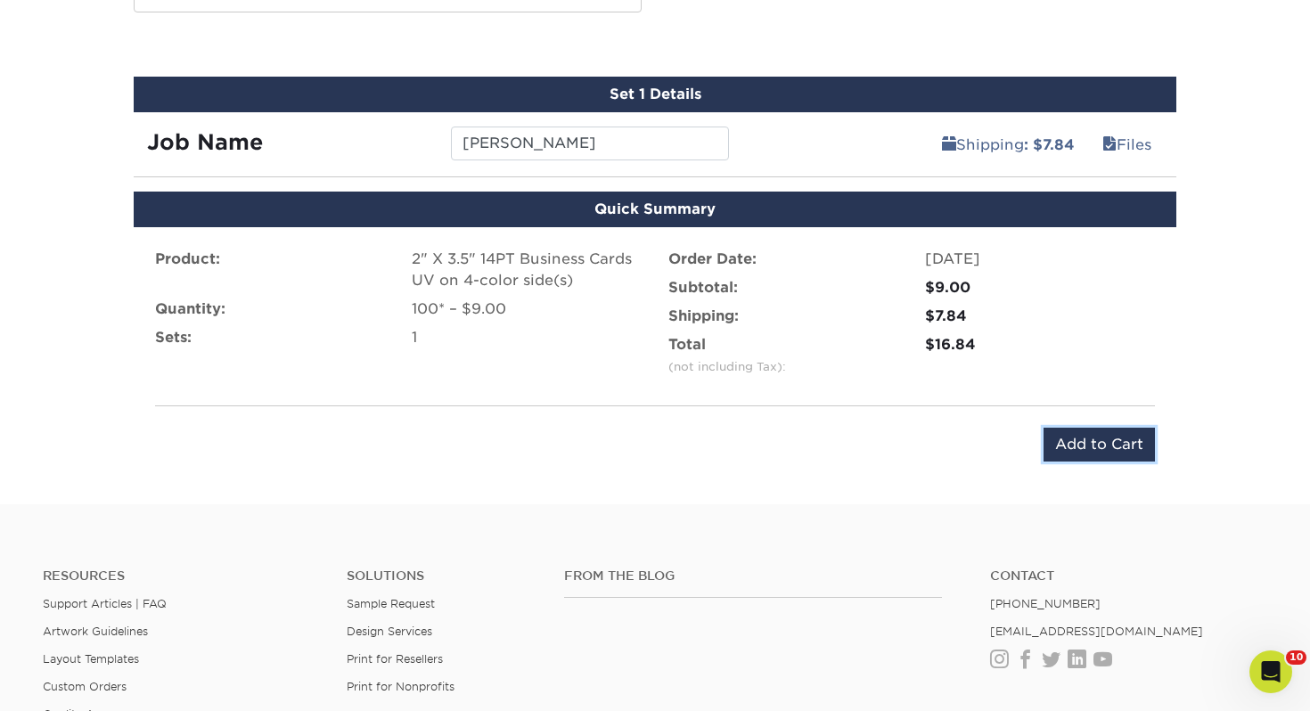
click at [1084, 433] on input "Add to Cart" at bounding box center [1099, 445] width 111 height 34
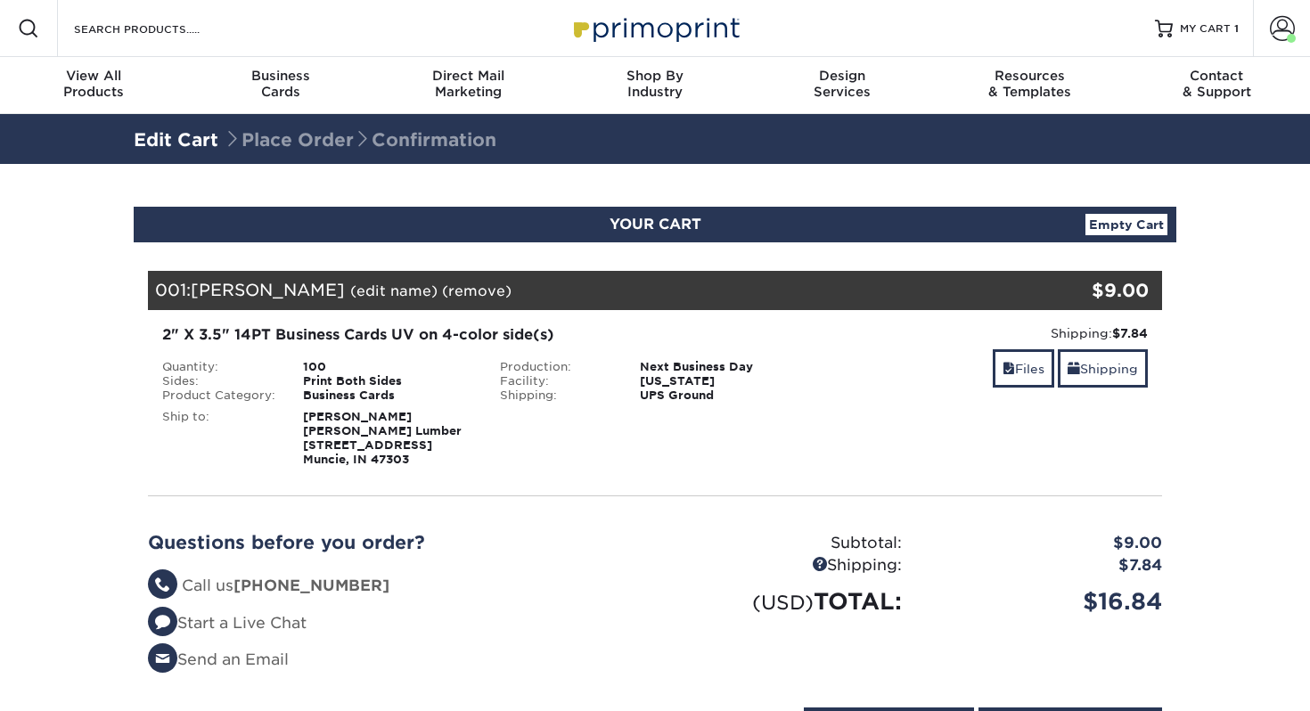
select select "122828"
click at [1109, 376] on link "Shipping" at bounding box center [1103, 368] width 90 height 38
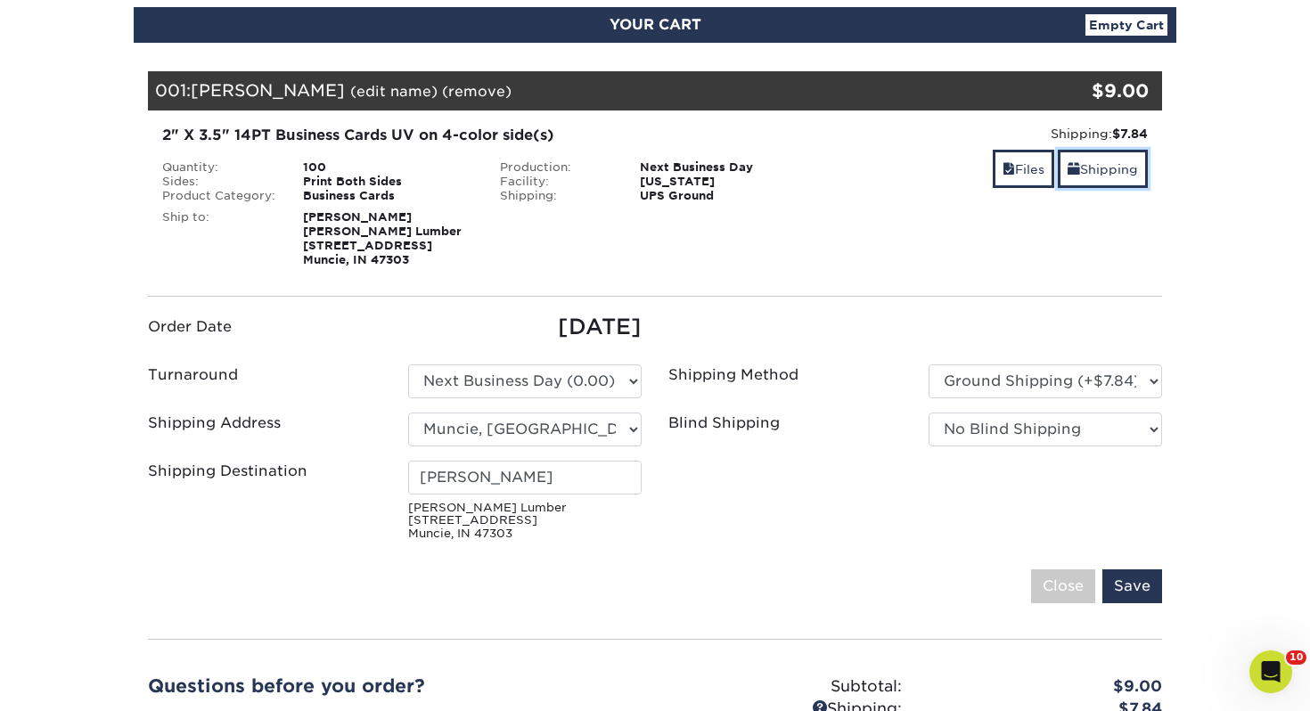
scroll to position [201, 0]
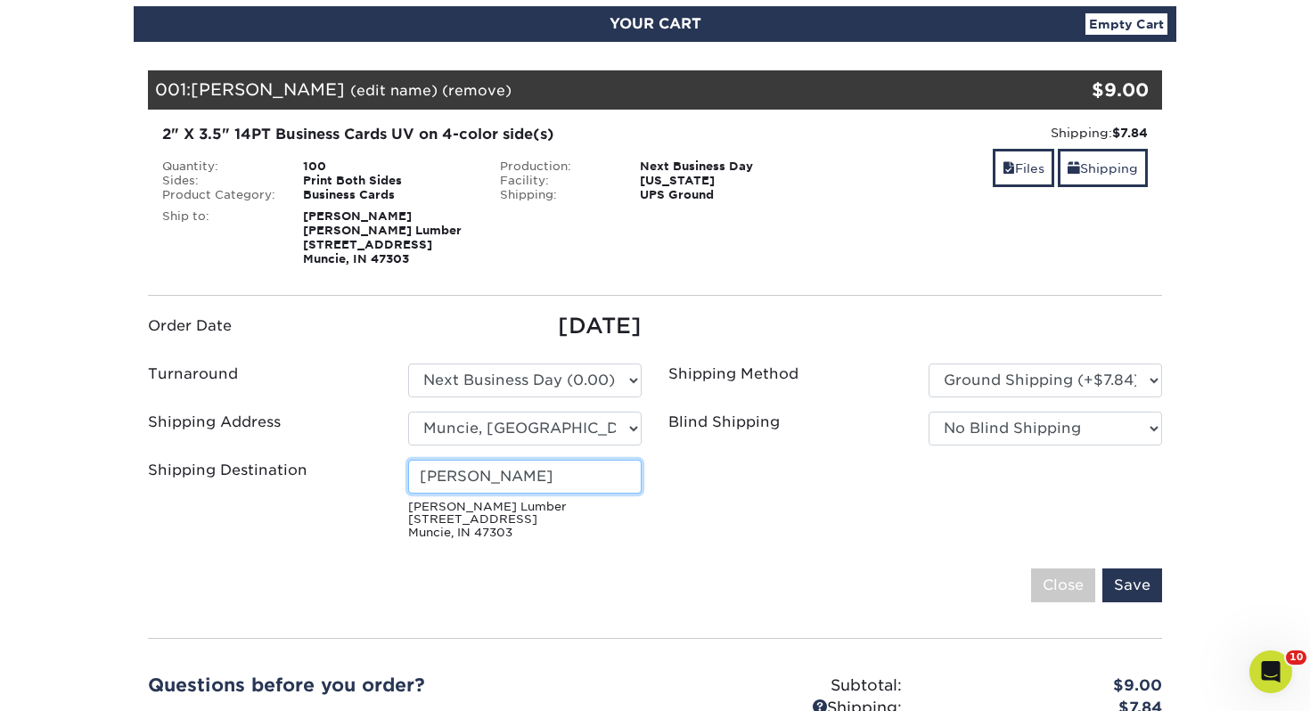
click at [532, 480] on input "Shiane Metz" at bounding box center [525, 477] width 234 height 34
drag, startPoint x: 401, startPoint y: 466, endPoint x: 187, endPoint y: 451, distance: 214.5
click at [187, 451] on ul "Order Date 09/19/2025 Turnaround Please Select Select One" at bounding box center [655, 428] width 1041 height 237
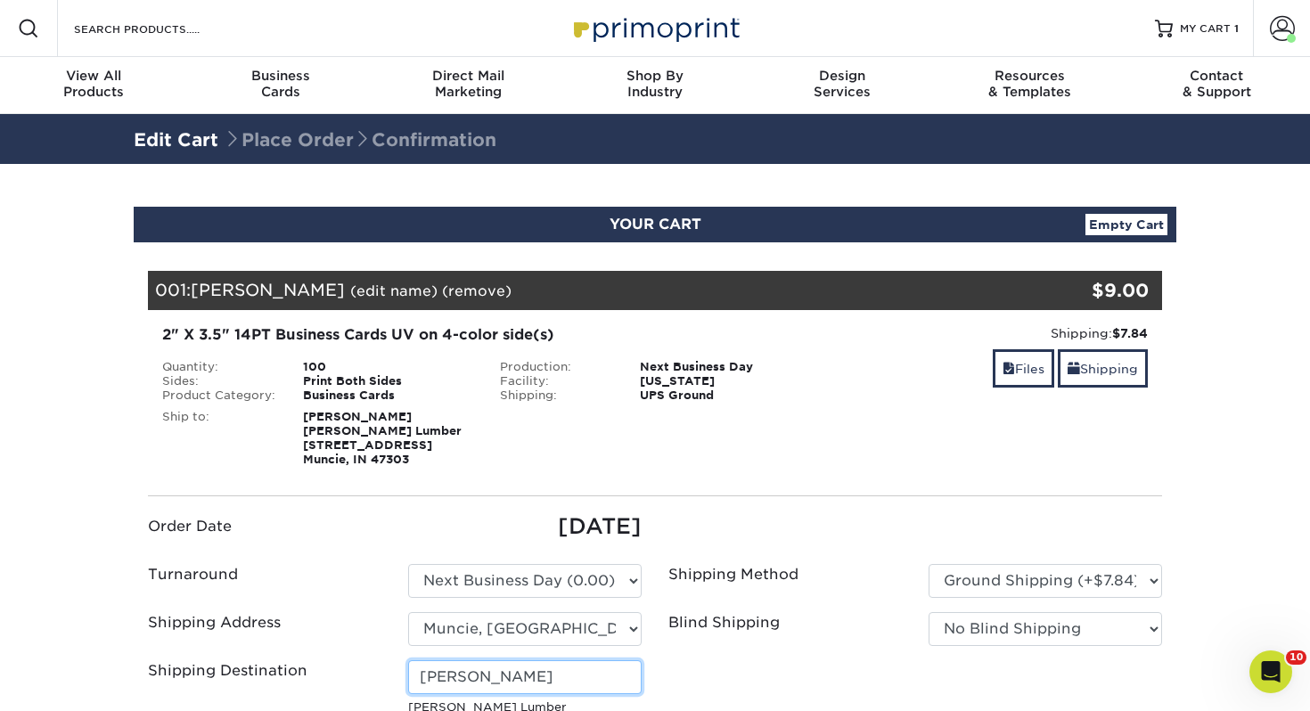
scroll to position [197, 0]
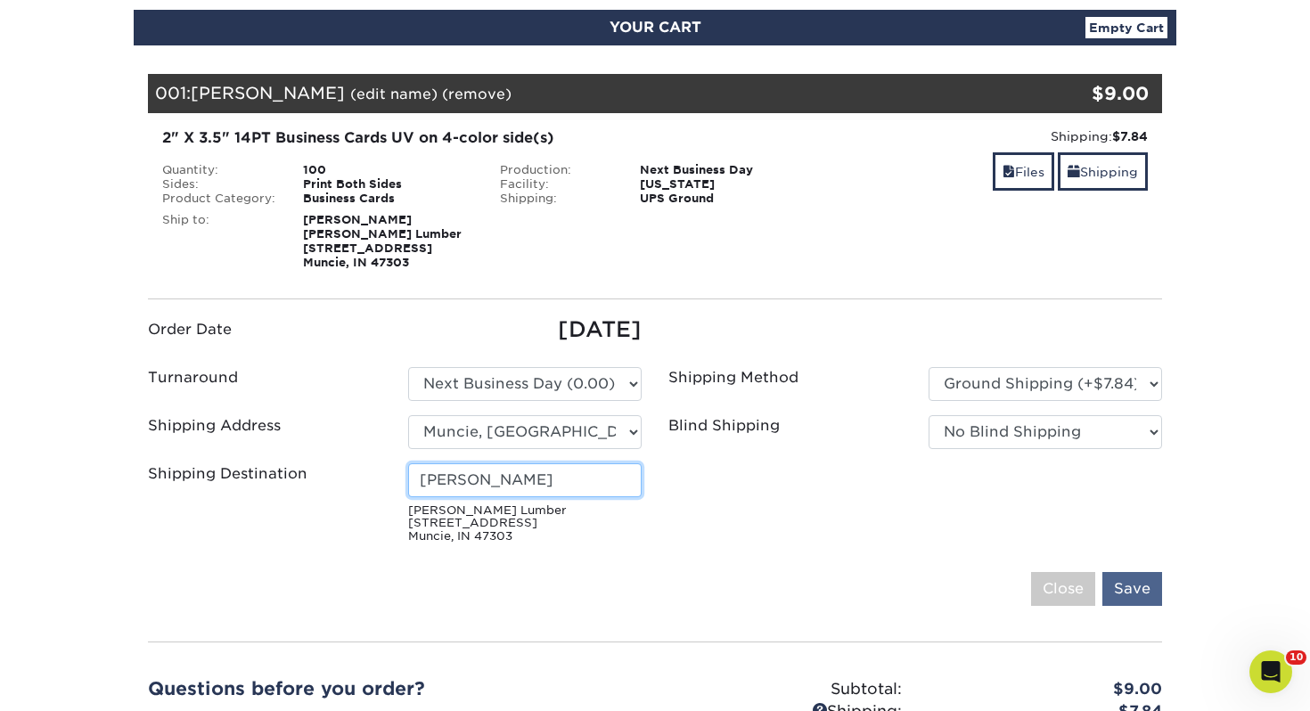
type input "[PERSON_NAME]"
click at [1145, 596] on input "Save" at bounding box center [1133, 589] width 60 height 34
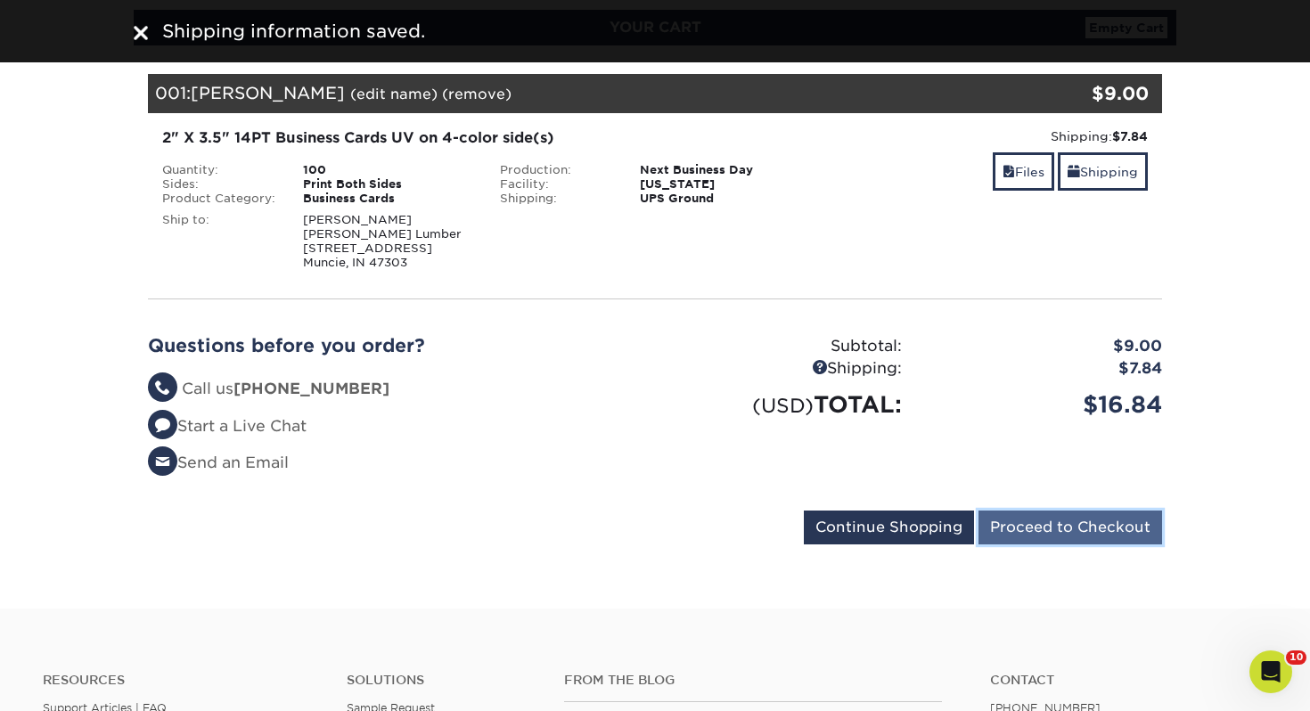
click at [1103, 540] on input "Proceed to Checkout" at bounding box center [1071, 528] width 184 height 34
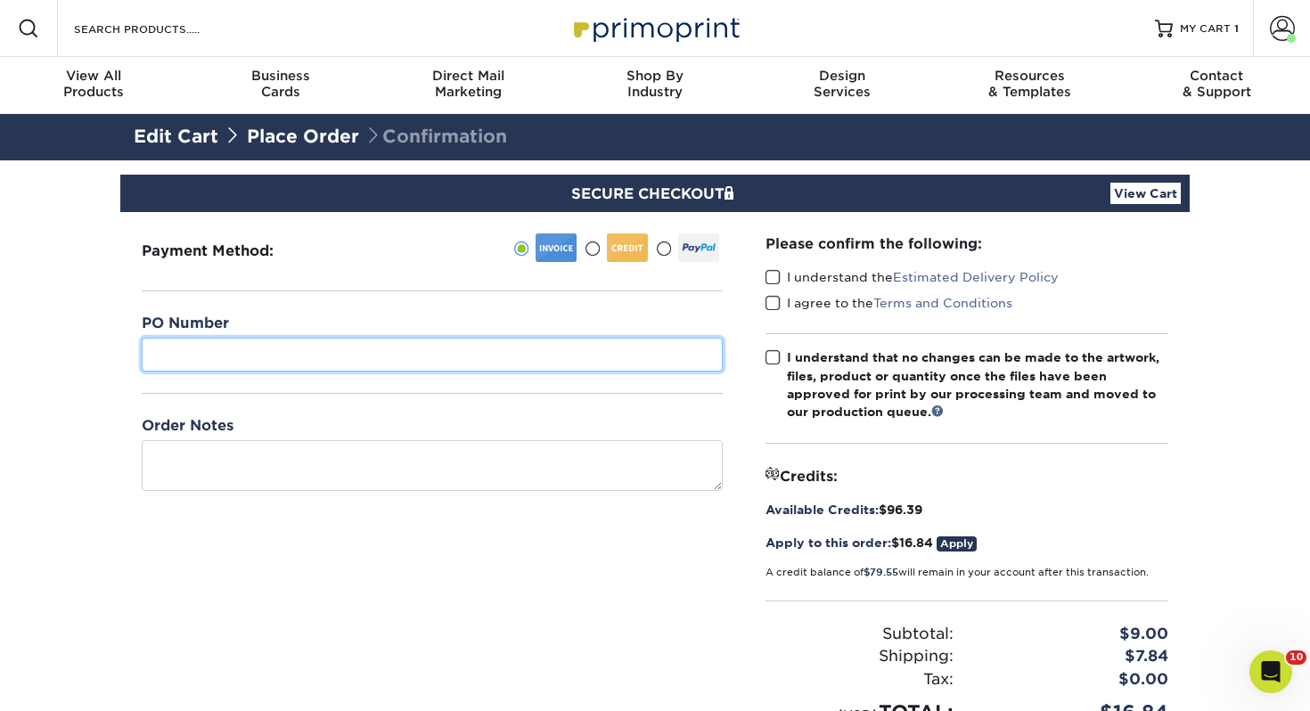
click at [335, 360] on input "text" at bounding box center [432, 355] width 581 height 34
type input "338"
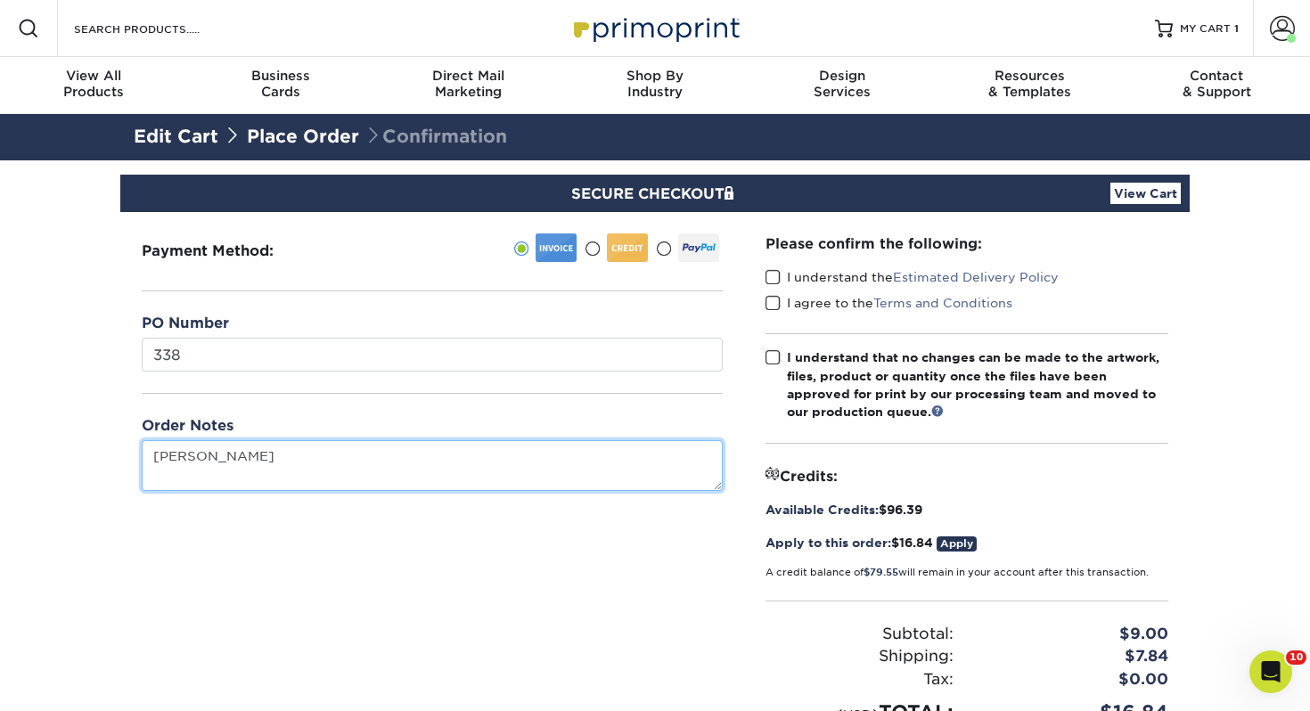
type textarea "Dareth Barnard"
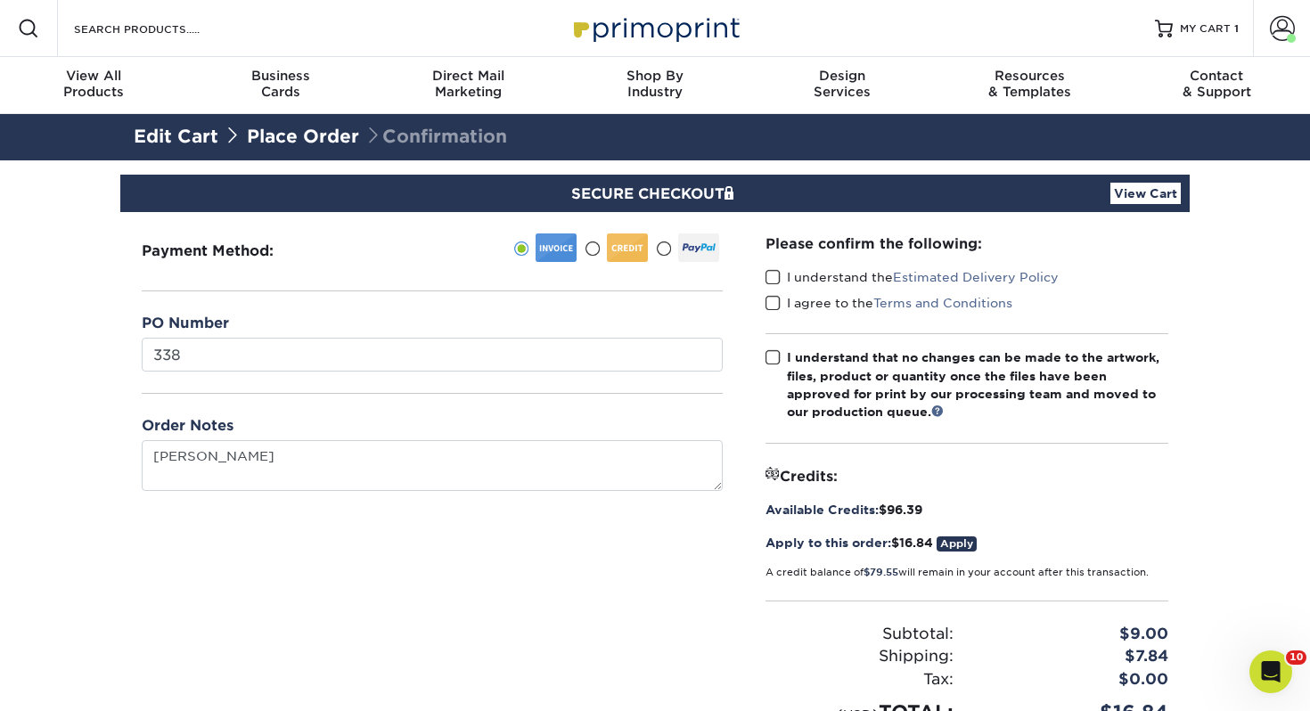
drag, startPoint x: 771, startPoint y: 272, endPoint x: 769, endPoint y: 291, distance: 19.7
click at [771, 272] on span at bounding box center [773, 277] width 15 height 17
click at [0, 0] on input "I understand the Estimated Delivery Policy" at bounding box center [0, 0] width 0 height 0
drag, startPoint x: 769, startPoint y: 291, endPoint x: 770, endPoint y: 301, distance: 9.8
click at [769, 291] on div "I understand the Estimated Delivery Policy" at bounding box center [967, 280] width 403 height 25
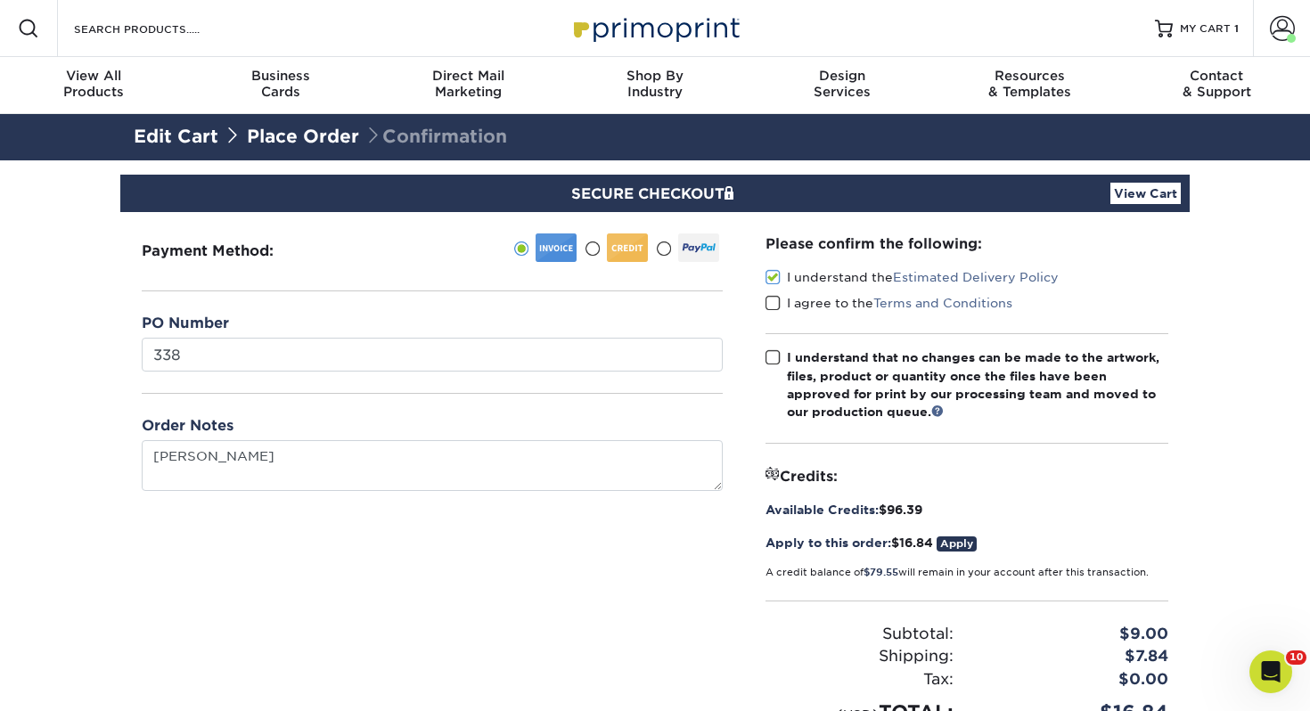
click at [771, 308] on span at bounding box center [773, 303] width 15 height 17
click at [0, 0] on input "I agree to the Terms and Conditions" at bounding box center [0, 0] width 0 height 0
drag, startPoint x: 771, startPoint y: 354, endPoint x: 788, endPoint y: 370, distance: 23.3
click at [771, 354] on span at bounding box center [773, 357] width 15 height 17
click at [0, 0] on input "I understand that no changes can be made to the artwork, files, product or quan…" at bounding box center [0, 0] width 0 height 0
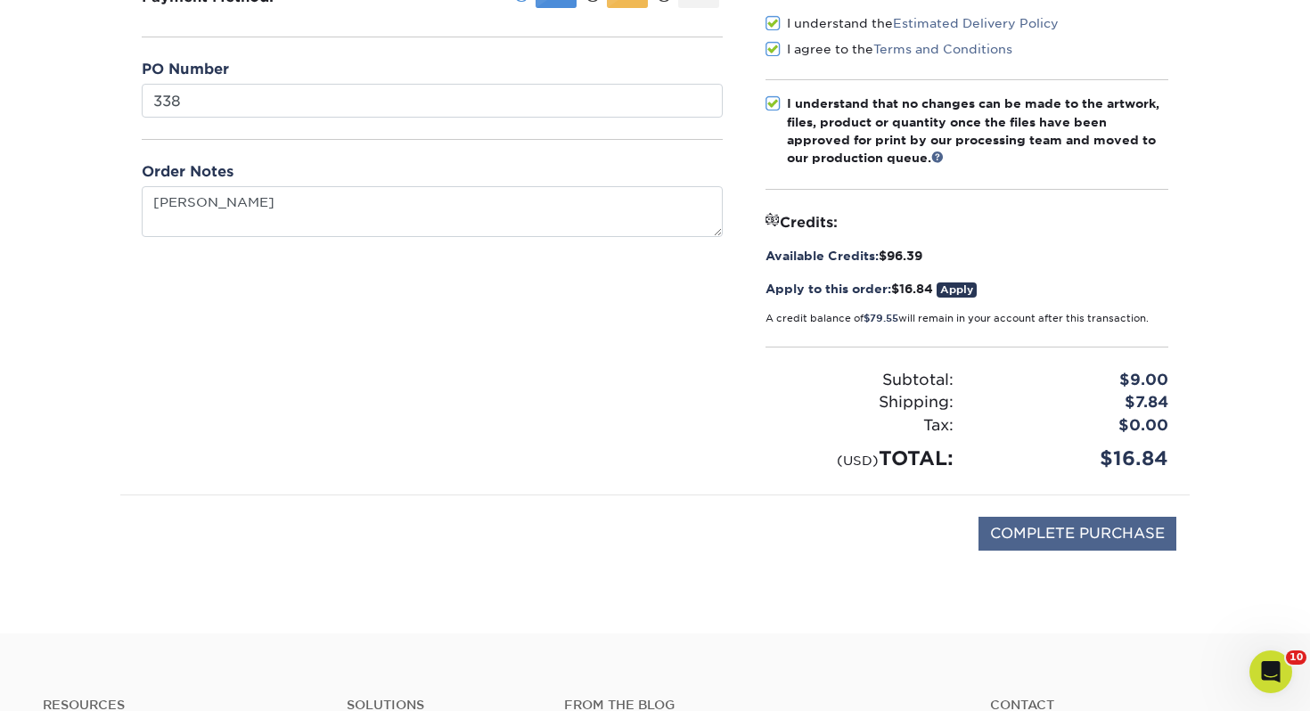
scroll to position [258, 0]
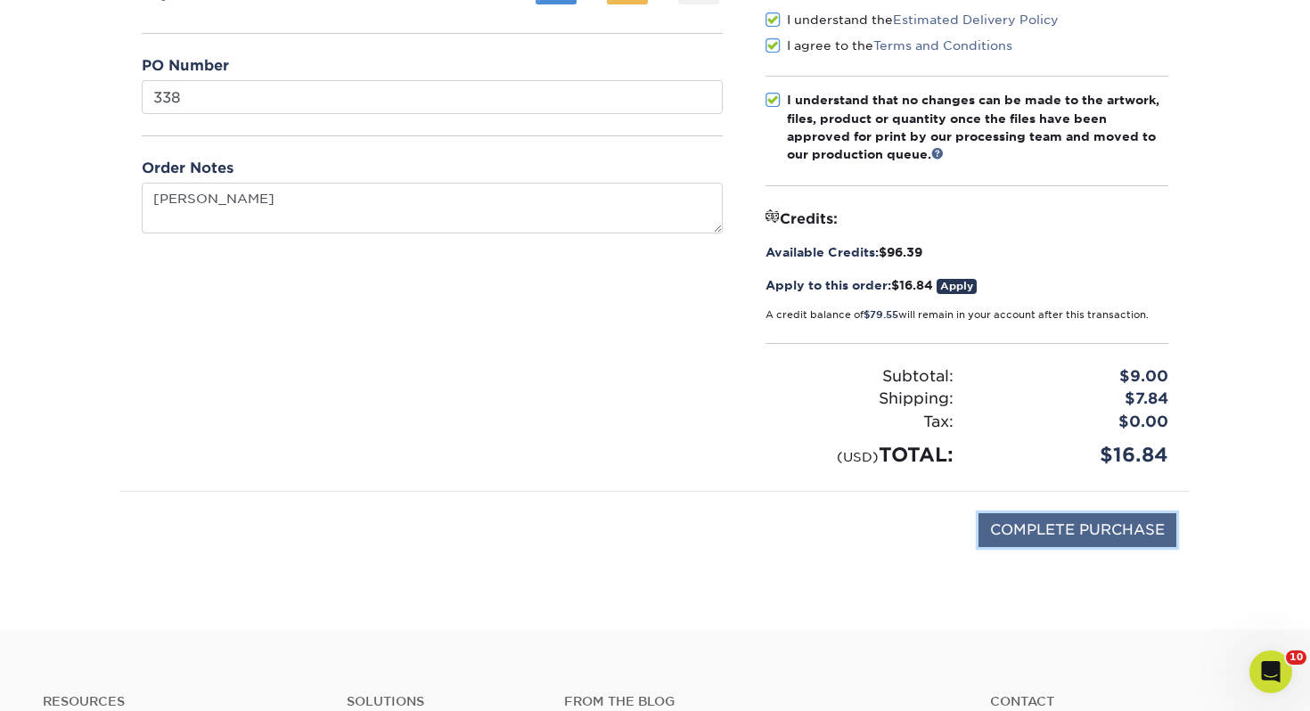
click at [1037, 528] on input "COMPLETE PURCHASE" at bounding box center [1078, 530] width 198 height 34
type input "PROCESSING, PLEASE WAIT..."
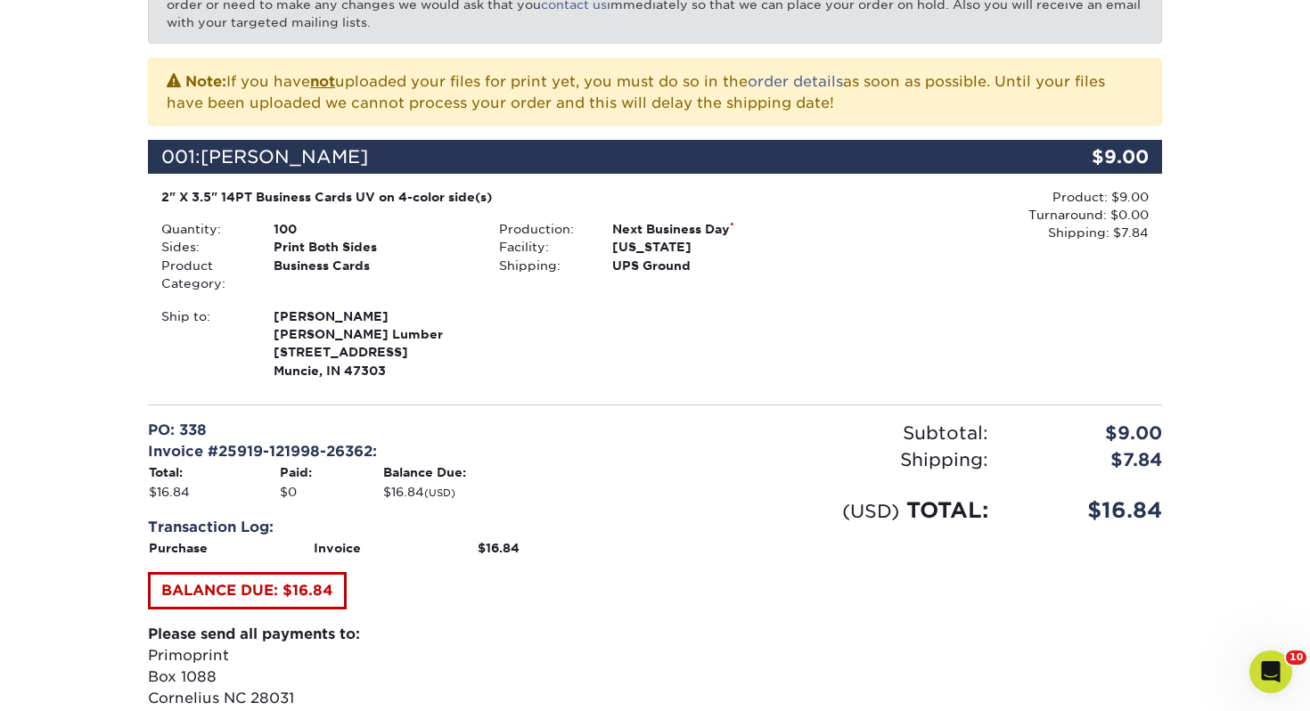
scroll to position [673, 0]
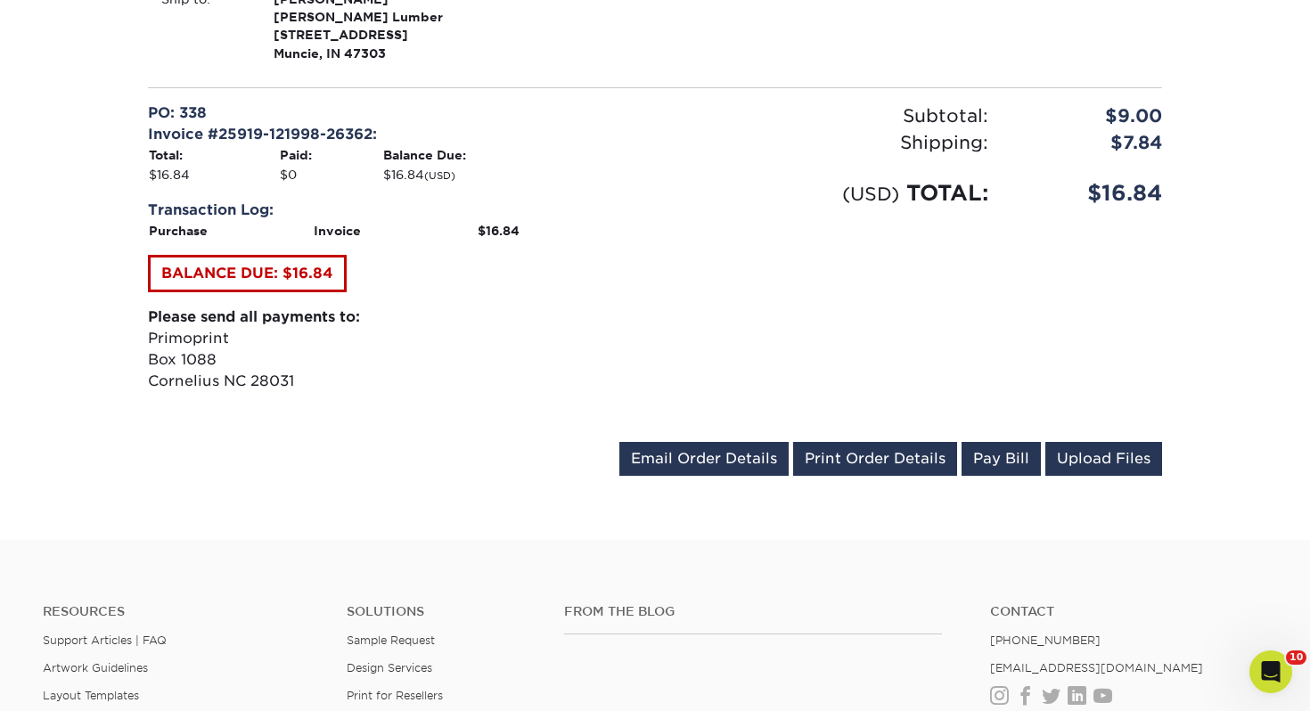
click at [830, 437] on div "Order #: 25919-121998-26362 09/19/2025 12:19pm Go to My Account Continue Shoppi…" at bounding box center [655, 33] width 1014 height 899
click at [829, 446] on link "Print Order Details" at bounding box center [875, 459] width 164 height 34
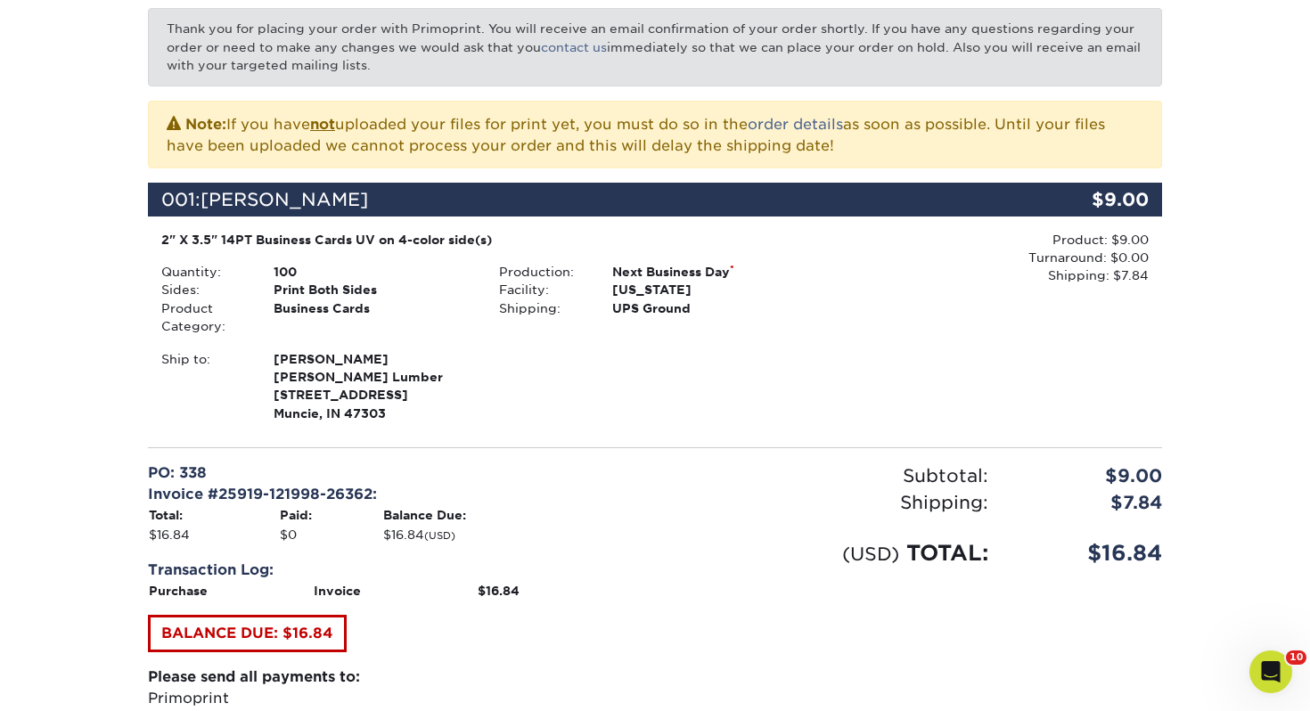
scroll to position [0, 0]
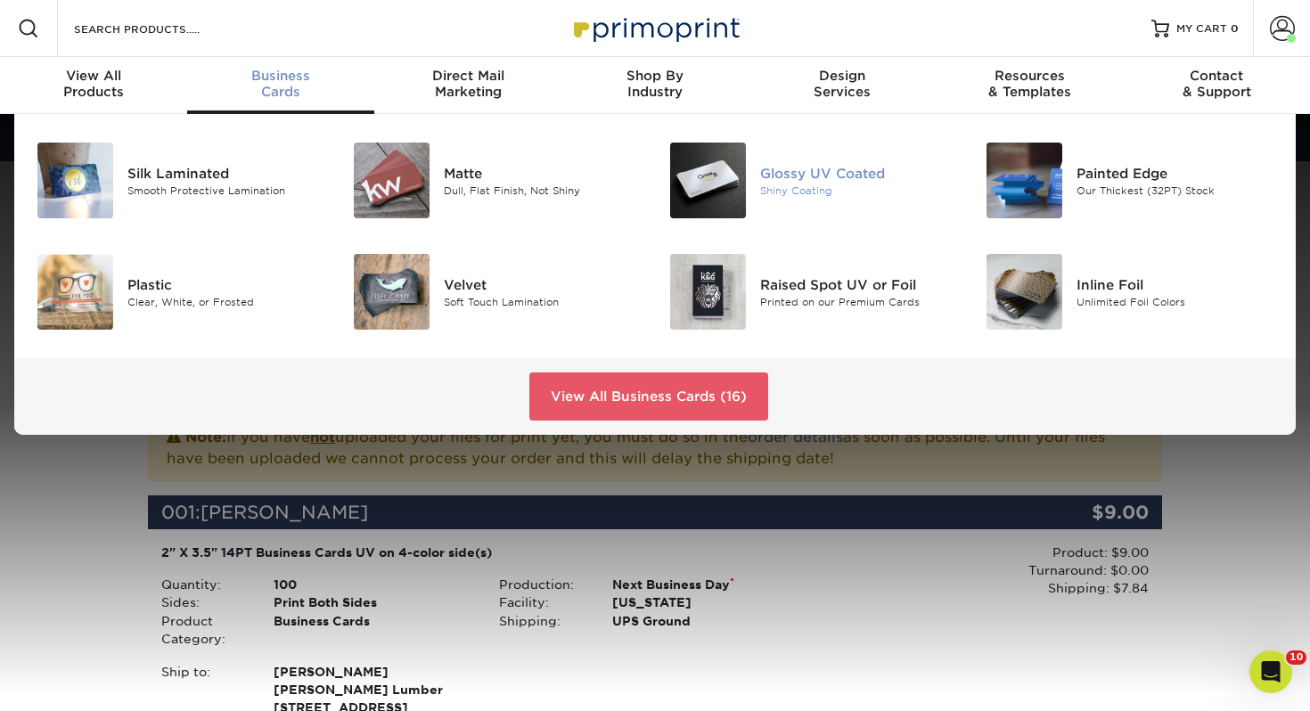
click at [792, 153] on div "Glossy UV Coated Shiny Coating" at bounding box center [865, 181] width 211 height 76
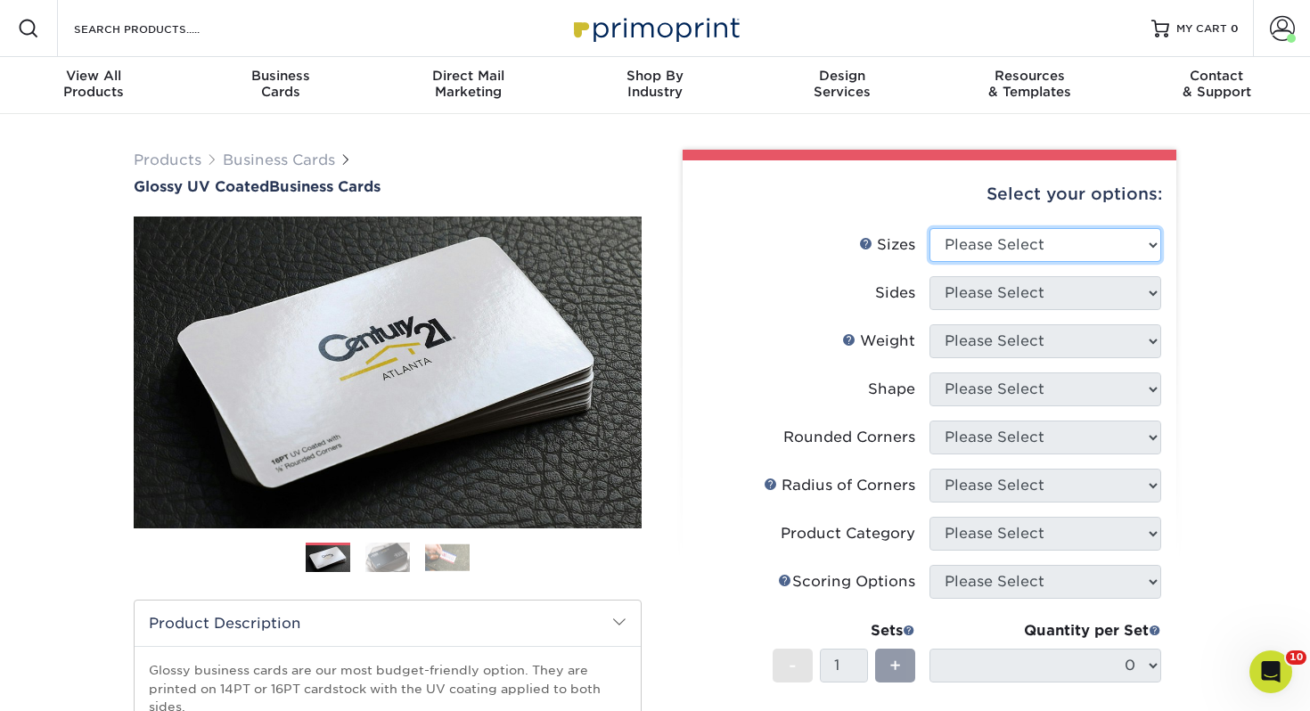
click at [994, 248] on select "Please Select 1.5" x 3.5" - Mini 1.75" x 3.5" - Mini 2" x 2" - Square 2" x 3" -…" at bounding box center [1046, 245] width 232 height 34
select select "2.00x3.50"
click at [930, 228] on select "Please Select 1.5" x 3.5" - Mini 1.75" x 3.5" - Mini 2" x 2" - Square 2" x 3" -…" at bounding box center [1046, 245] width 232 height 34
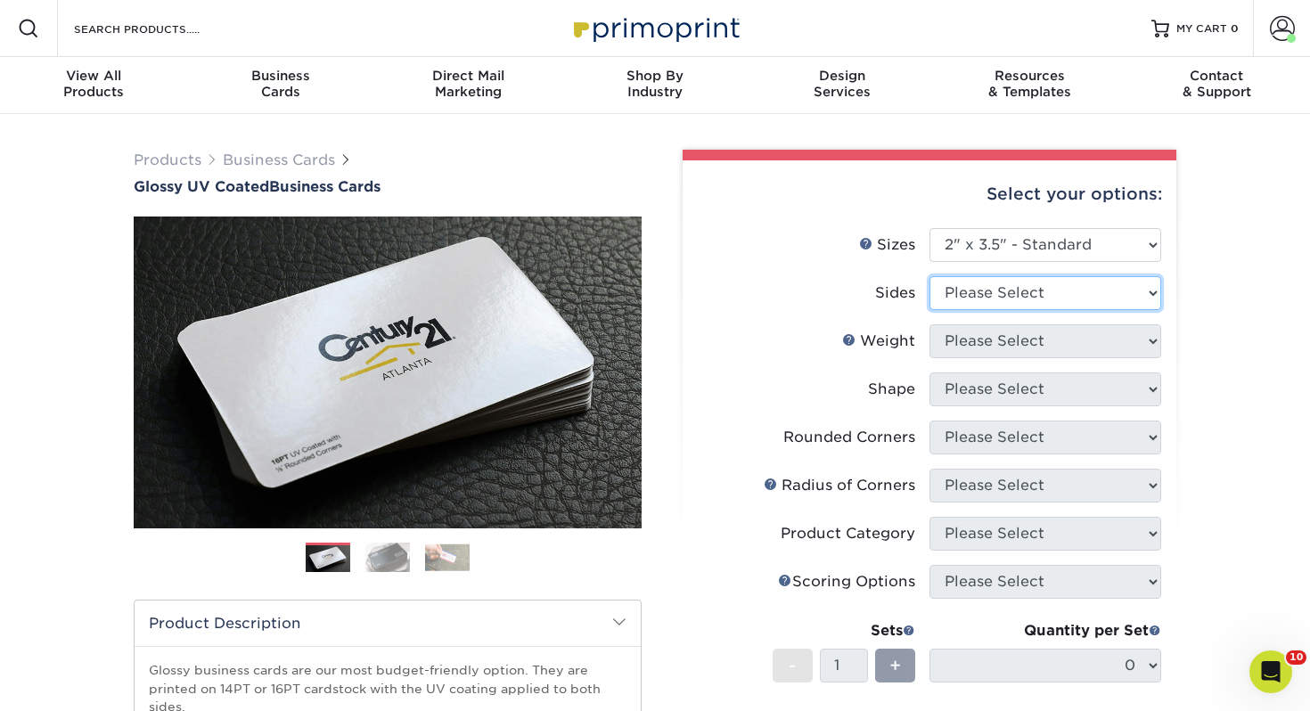
click at [972, 303] on select "Please Select Print Both Sides Print Front Only" at bounding box center [1046, 293] width 232 height 34
select select "13abbda7-1d64-4f25-8bb2-c179b224825d"
click at [930, 276] on select "Please Select Print Both Sides Print Front Only" at bounding box center [1046, 293] width 232 height 34
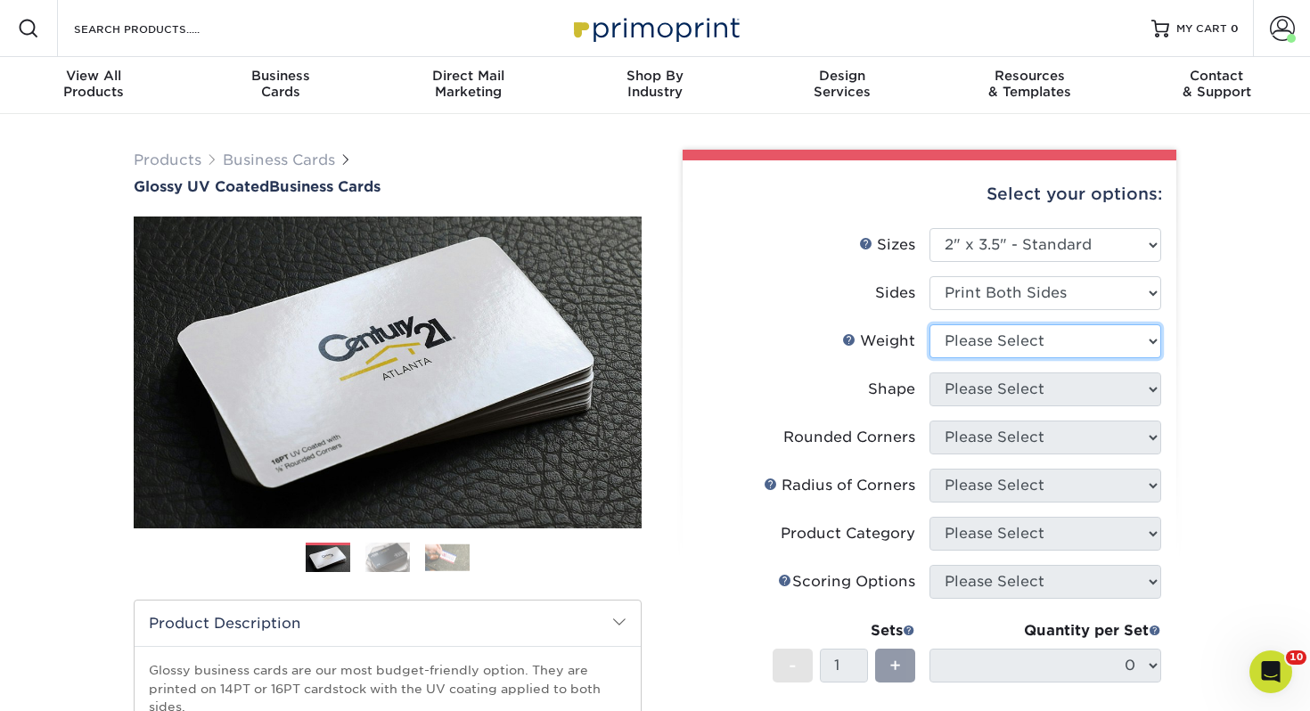
click at [1038, 351] on select "Please Select 16PT 14PT" at bounding box center [1046, 341] width 232 height 34
select select "14PT"
click at [930, 324] on select "Please Select 16PT 14PT" at bounding box center [1046, 341] width 232 height 34
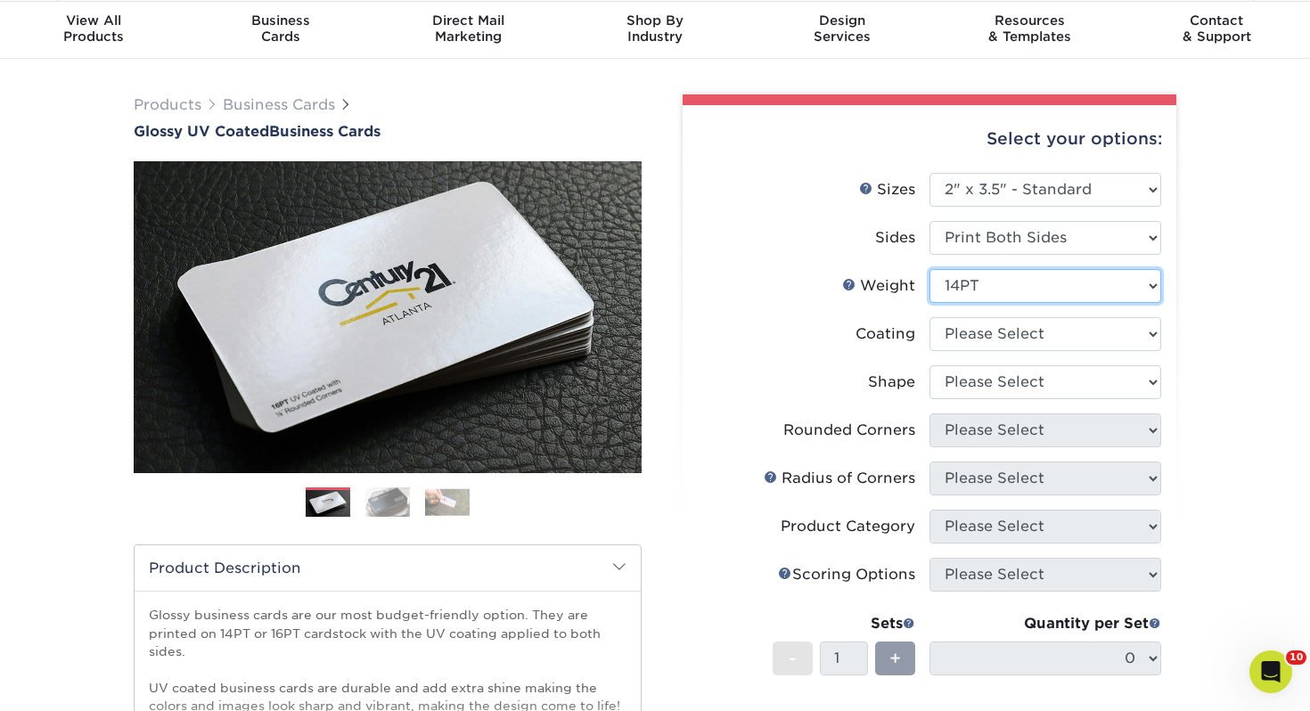
scroll to position [62, 0]
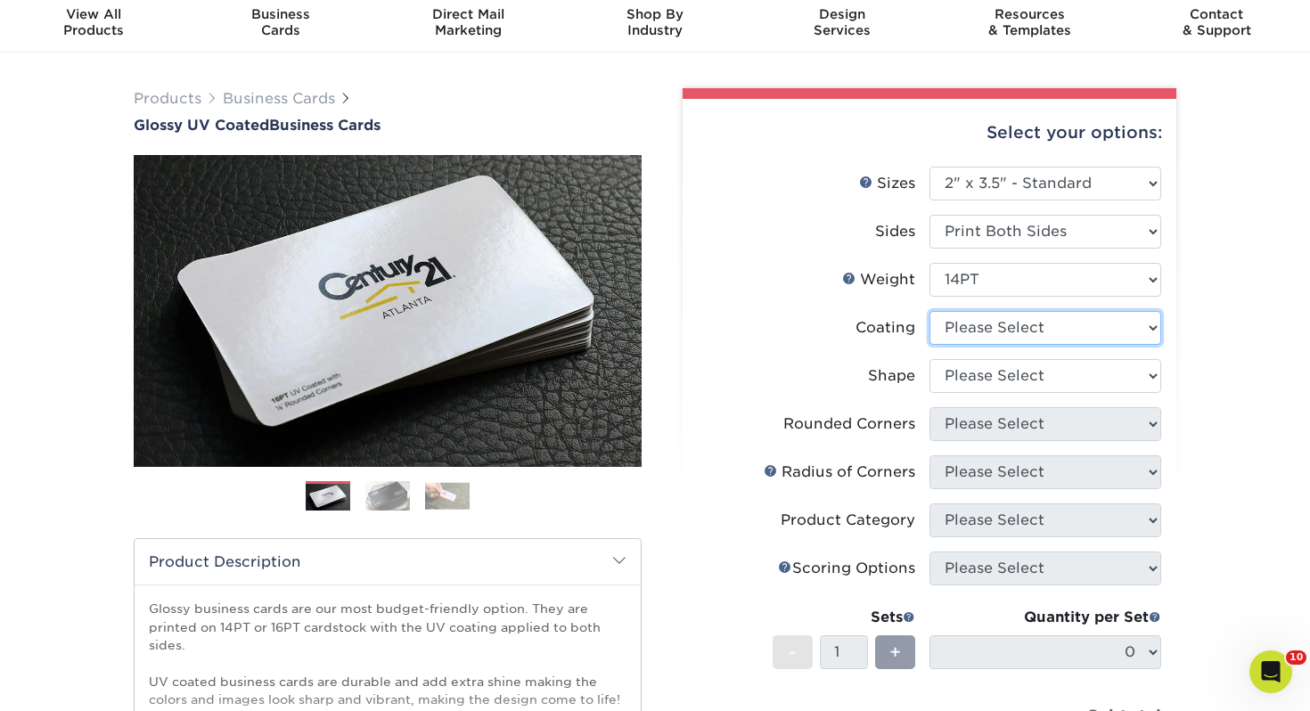
click at [985, 332] on select at bounding box center [1046, 328] width 232 height 34
select select "ae367451-b2b8-45df-a344-0f05b6a12993"
click at [930, 311] on select at bounding box center [1046, 328] width 232 height 34
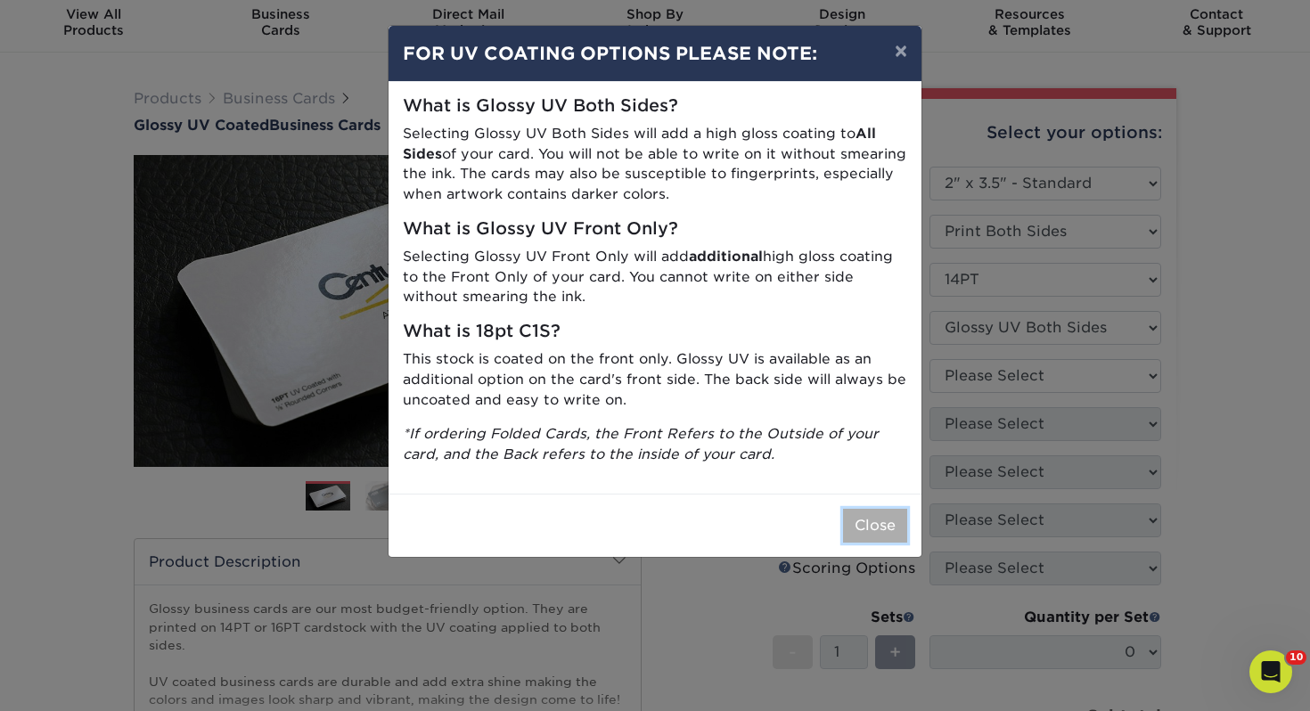
drag, startPoint x: 879, startPoint y: 521, endPoint x: 968, endPoint y: 438, distance: 122.3
click at [878, 521] on button "Close" at bounding box center [875, 526] width 64 height 34
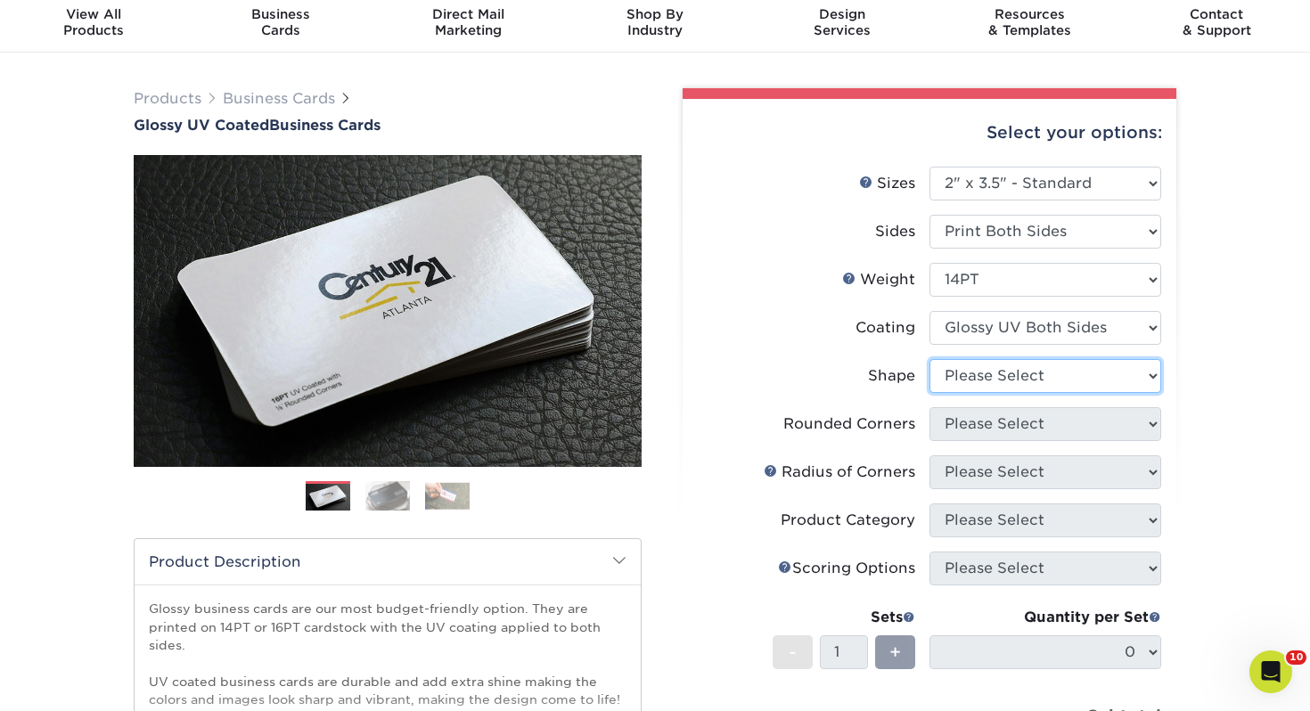
click at [989, 382] on select "Please Select Standard" at bounding box center [1046, 376] width 232 height 34
select select "standard"
click at [930, 359] on select "Please Select Standard" at bounding box center [1046, 376] width 232 height 34
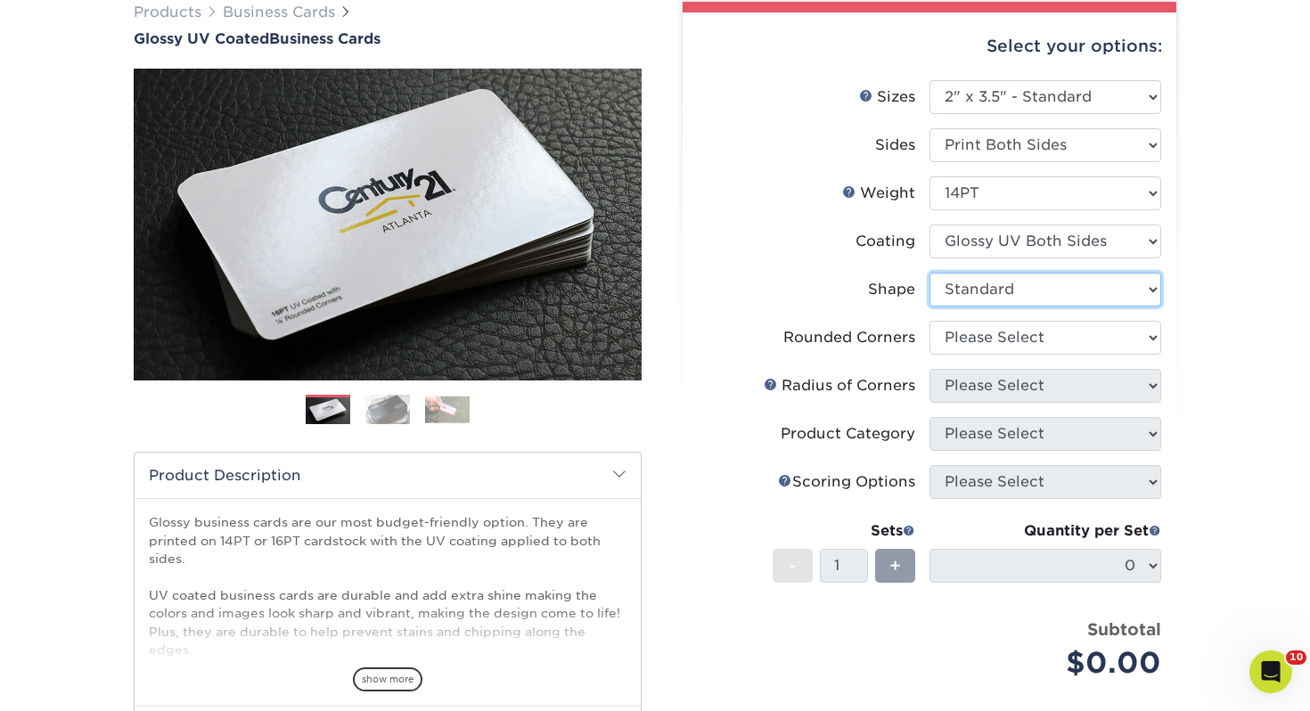
scroll to position [160, 0]
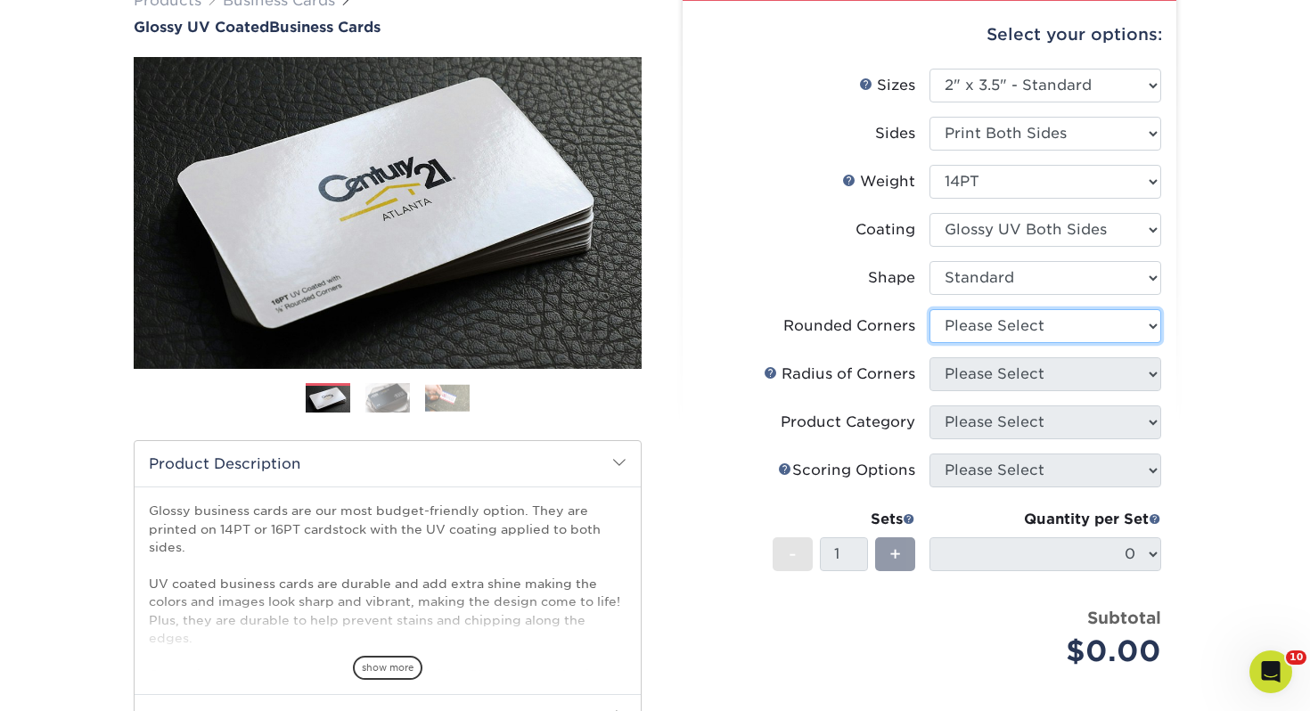
click at [968, 336] on select "Please Select Yes - Round 2 Corners Yes - Round 4 Corners No" at bounding box center [1046, 326] width 232 height 34
select select "0"
click at [930, 309] on select "Please Select Yes - Round 2 Corners Yes - Round 4 Corners No" at bounding box center [1046, 326] width 232 height 34
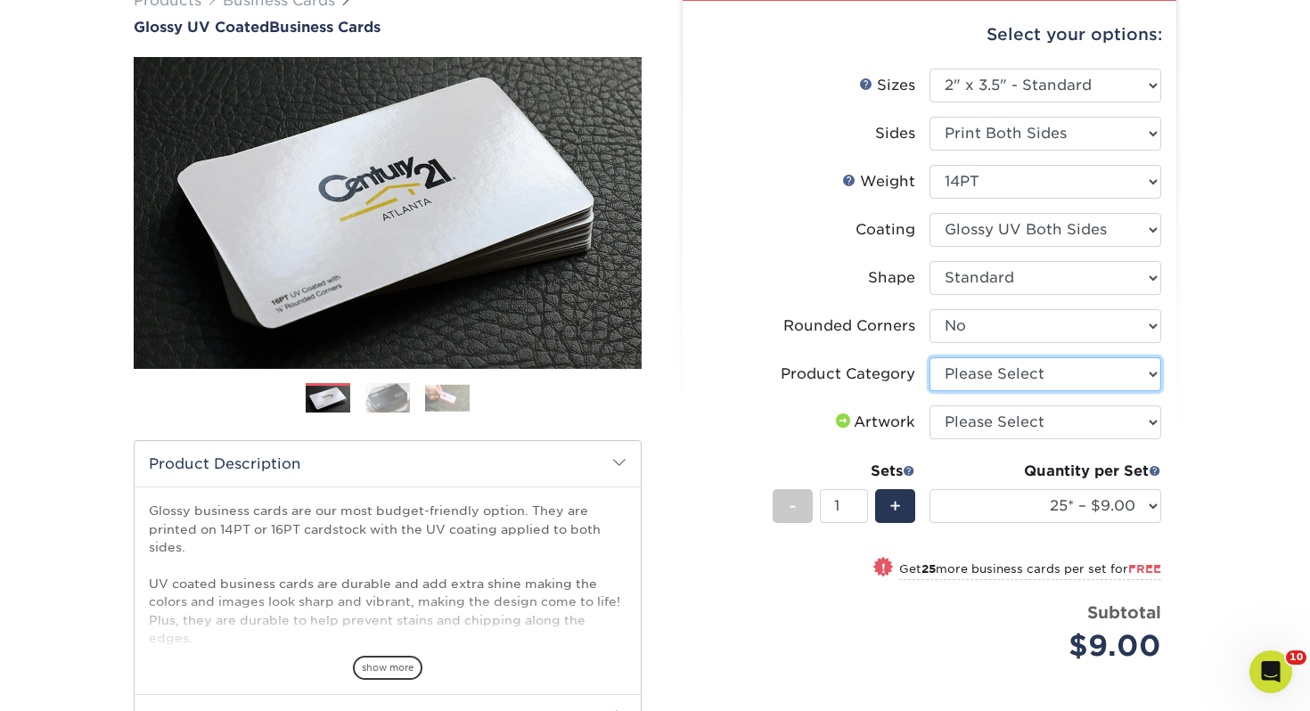
click at [986, 373] on select "Please Select Business Cards" at bounding box center [1046, 374] width 232 height 34
select select "3b5148f1-0588-4f88-a218-97bcfdce65c1"
click at [930, 357] on select "Please Select Business Cards" at bounding box center [1046, 374] width 232 height 34
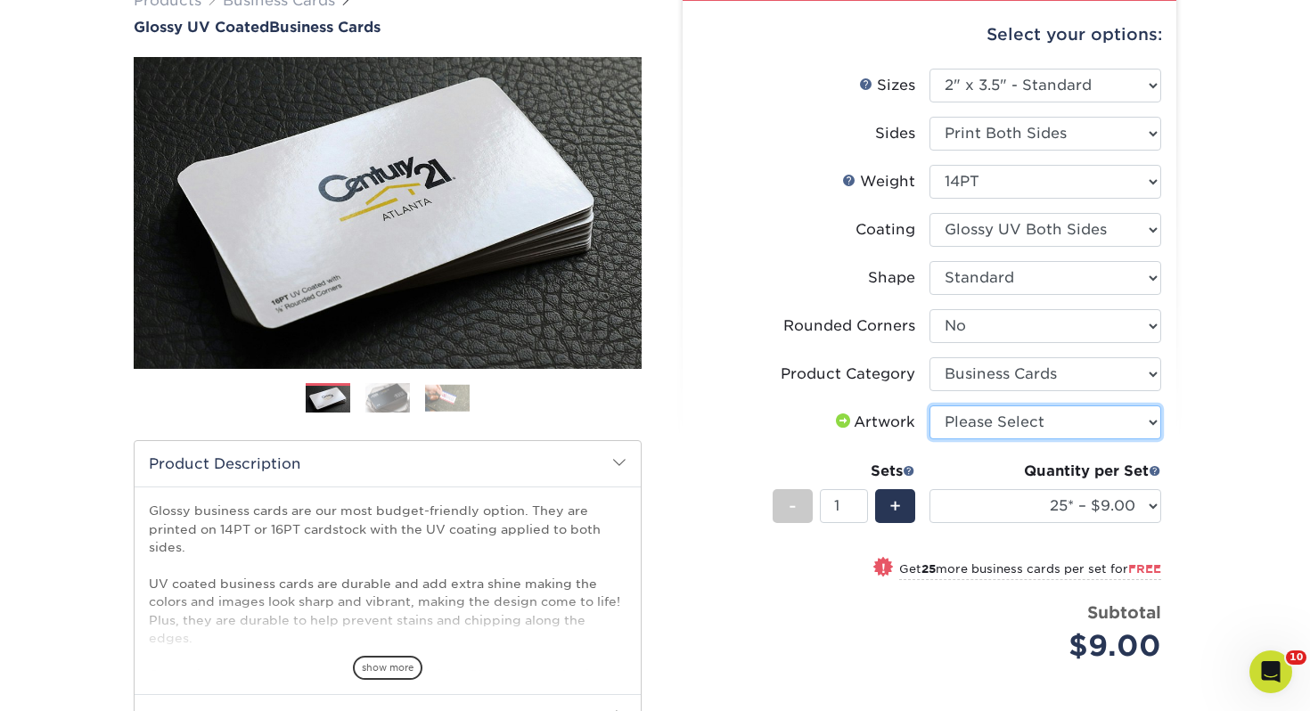
click at [997, 409] on select "Please Select I will upload files I need a design - $100" at bounding box center [1046, 423] width 232 height 34
select select "upload"
click at [930, 406] on select "Please Select I will upload files I need a design - $100" at bounding box center [1046, 423] width 232 height 34
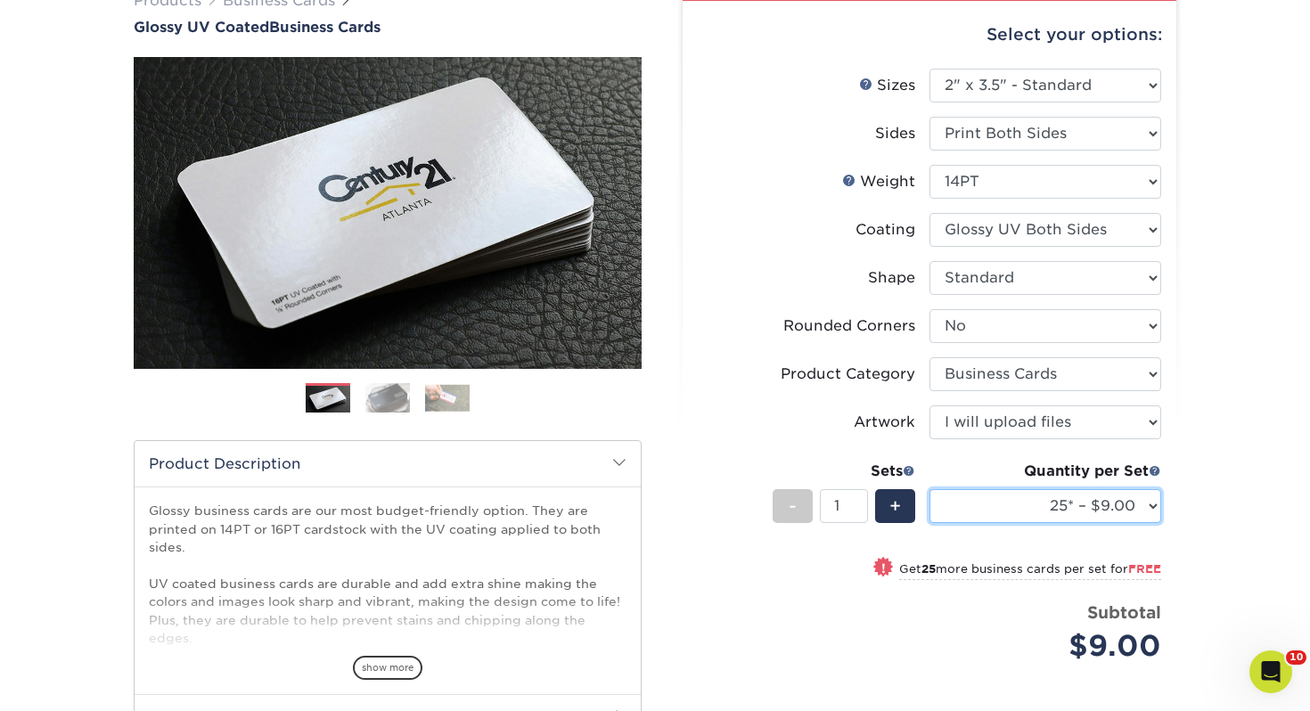
click at [974, 508] on select "25* – $9.00 50* – $9.00 100* – $9.00 250* – $17.00 500 – $33.00 1000 – $42.00 2…" at bounding box center [1046, 506] width 232 height 34
select select "250* – $17.00"
click at [930, 489] on select "25* – $9.00 50* – $9.00 100* – $9.00 250* – $17.00 500 – $33.00 1000 – $42.00 2…" at bounding box center [1046, 506] width 232 height 34
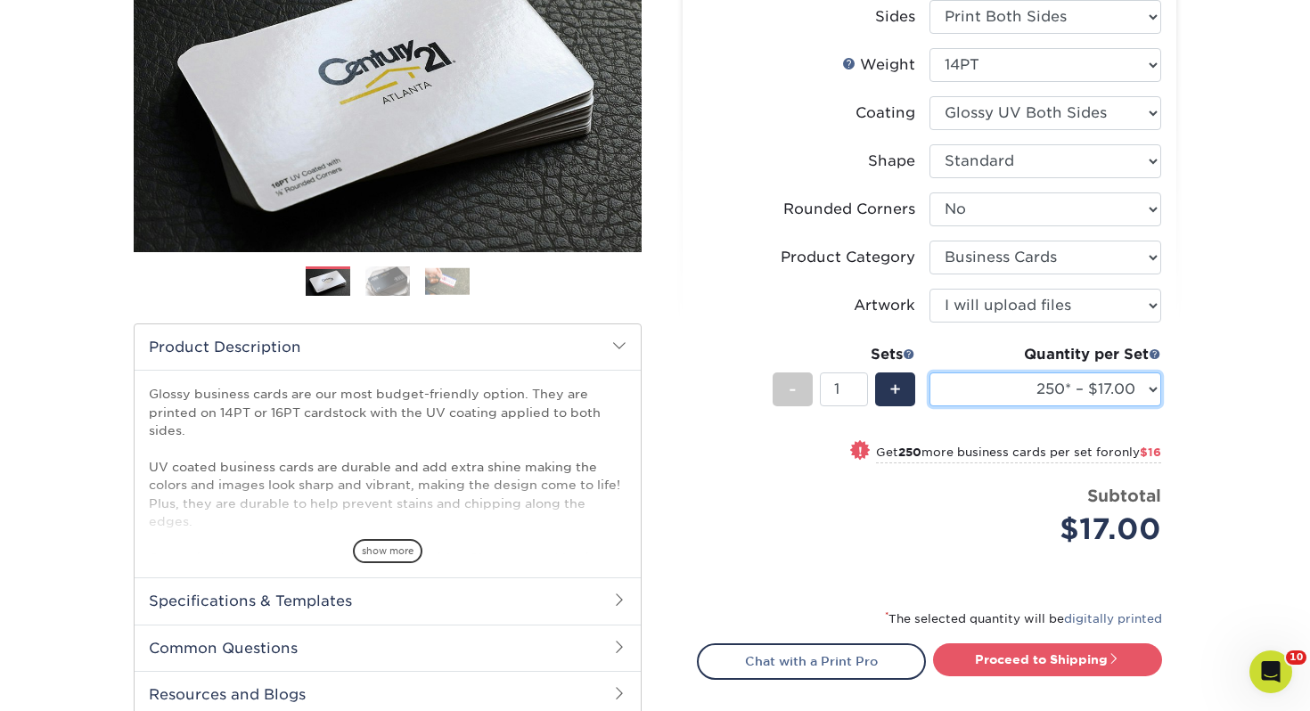
scroll to position [330, 0]
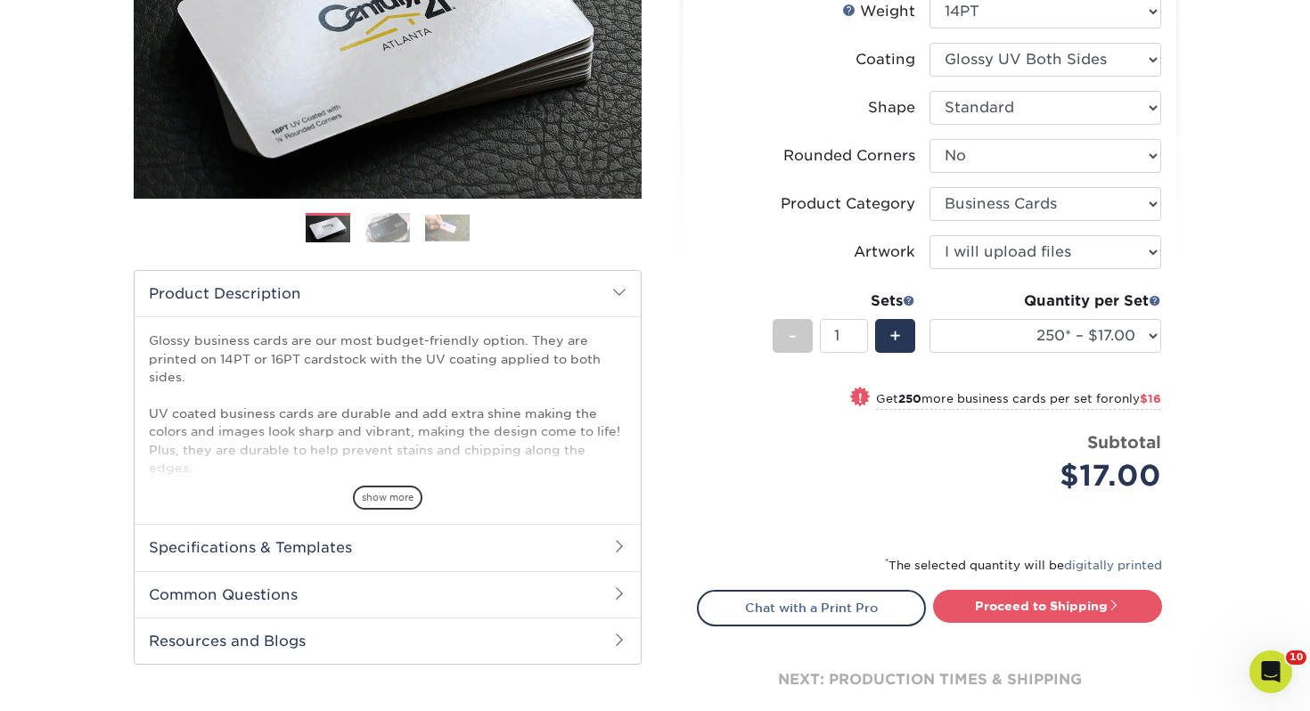
click at [991, 622] on div "Proceed to Shipping" at bounding box center [1053, 608] width 246 height 36
click at [994, 613] on link "Proceed to Shipping" at bounding box center [1047, 606] width 229 height 32
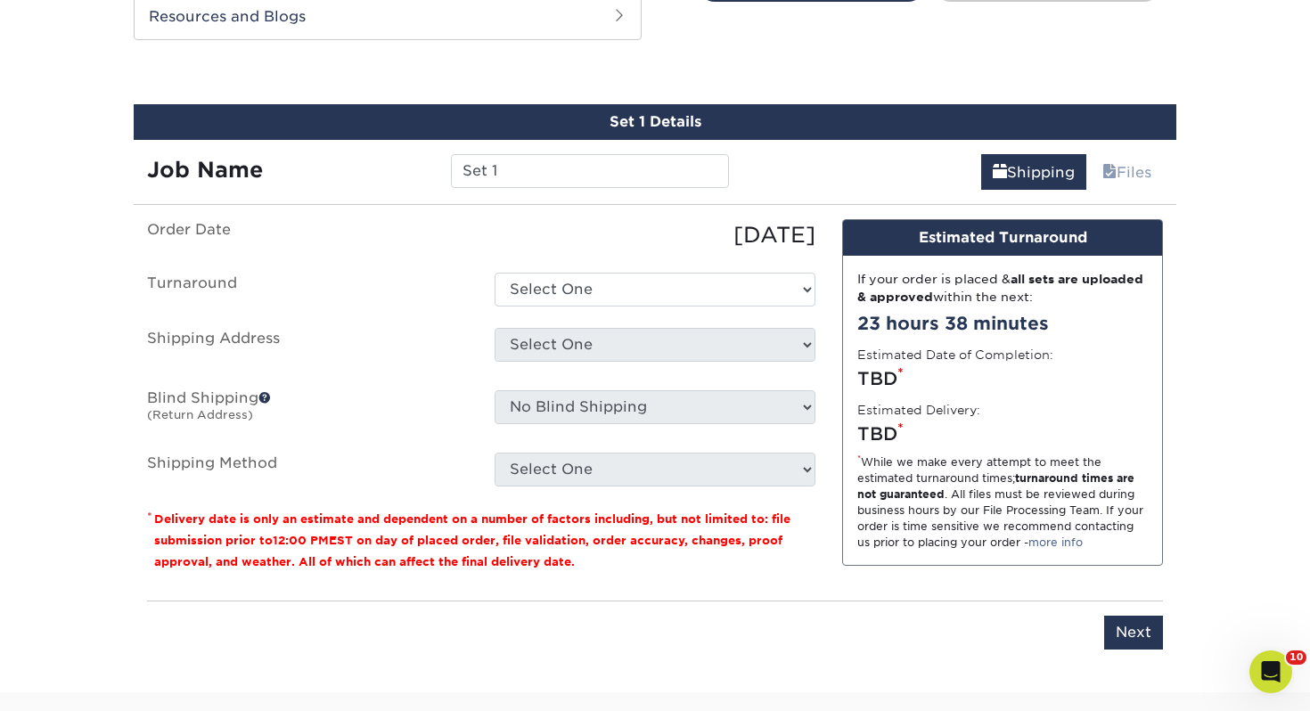
scroll to position [968, 0]
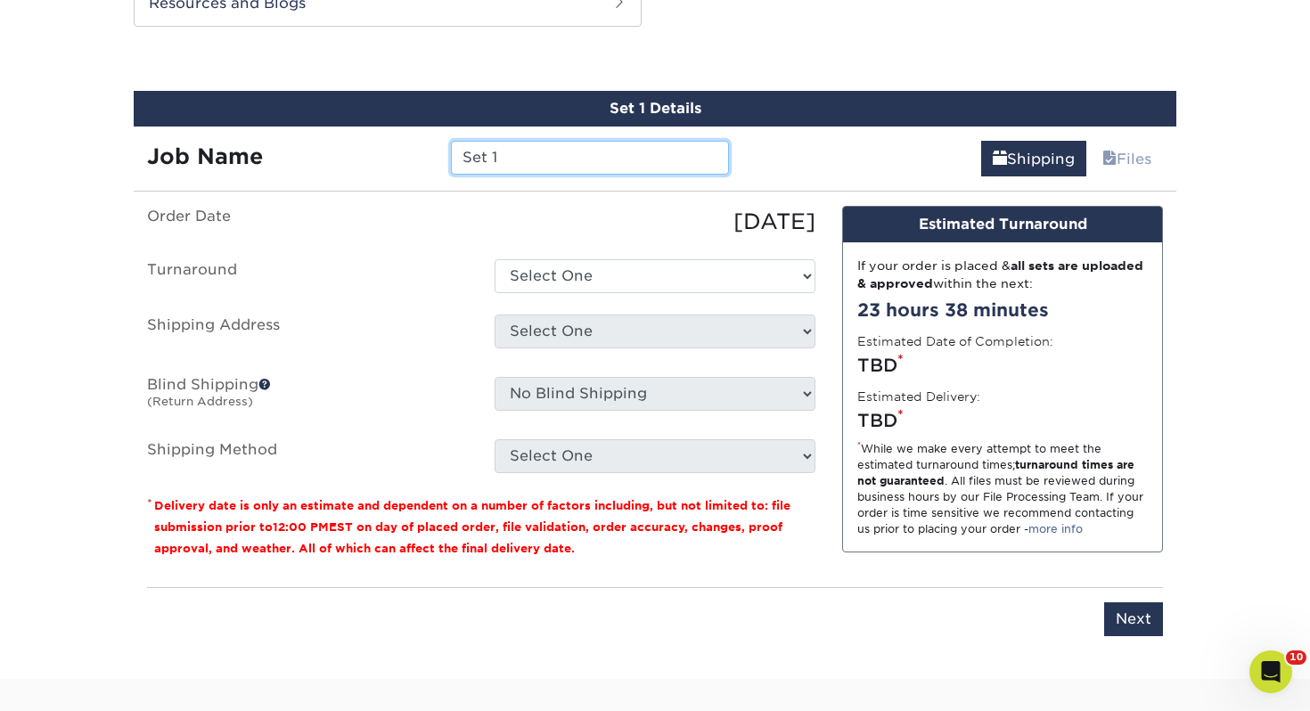
click at [590, 172] on input "Set 1" at bounding box center [589, 158] width 277 height 34
drag, startPoint x: 590, startPoint y: 168, endPoint x: 274, endPoint y: 141, distance: 317.6
click at [274, 141] on div "Job Name Set 1" at bounding box center [438, 158] width 609 height 34
type input "[PERSON_NAME]"
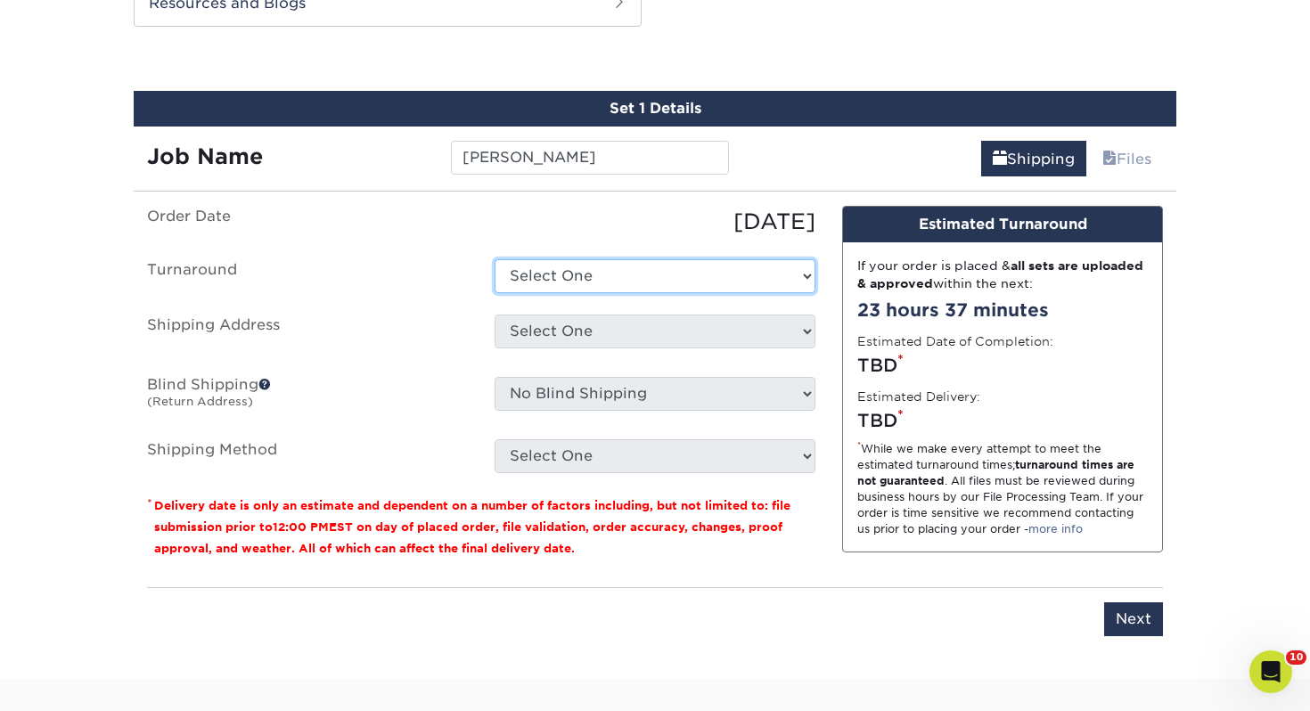
click at [538, 269] on select "Select One 2-4 Business Days 2 Day Next Business Day" at bounding box center [655, 276] width 321 height 34
select select "0d2015eb-ac6c-4252-b2f1-1c5560e96a65"
click at [495, 259] on select "Select One 2-4 Business Days 2 Day Next Business Day" at bounding box center [655, 276] width 321 height 34
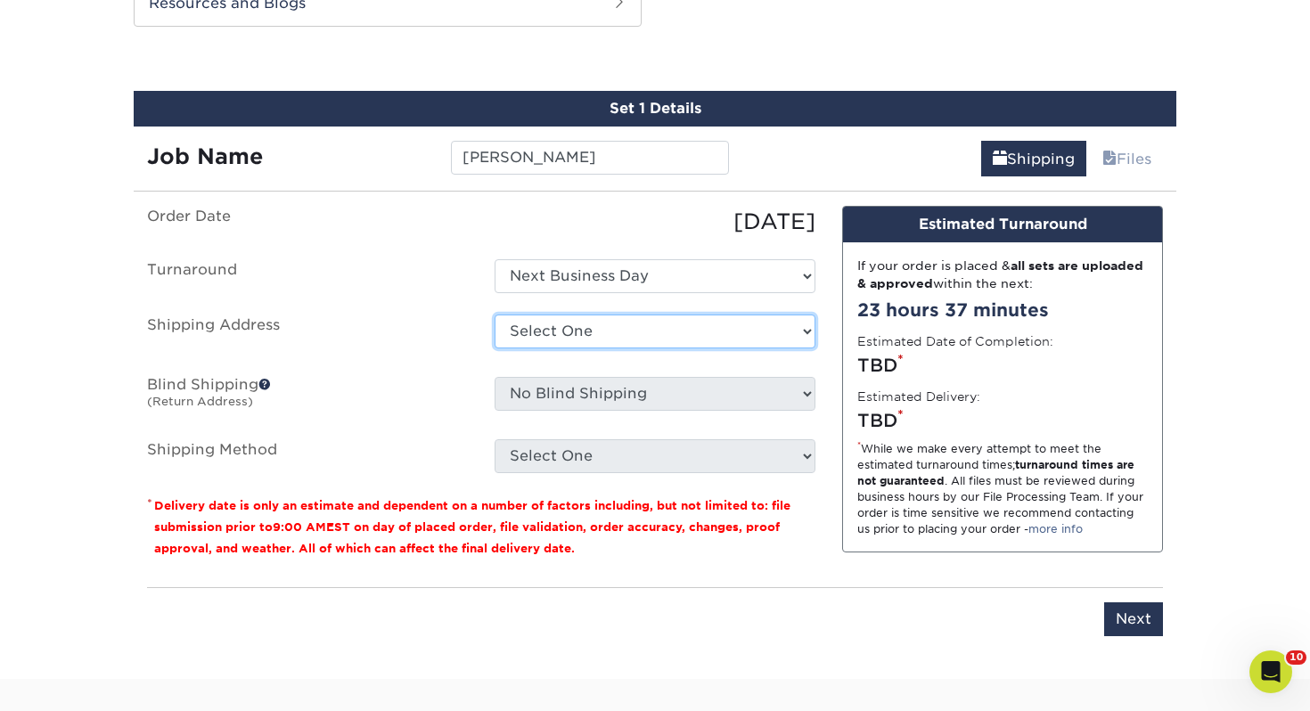
click at [560, 338] on select "Select One Adrian, MI Akron, OH" at bounding box center [655, 332] width 321 height 34
select select "111183"
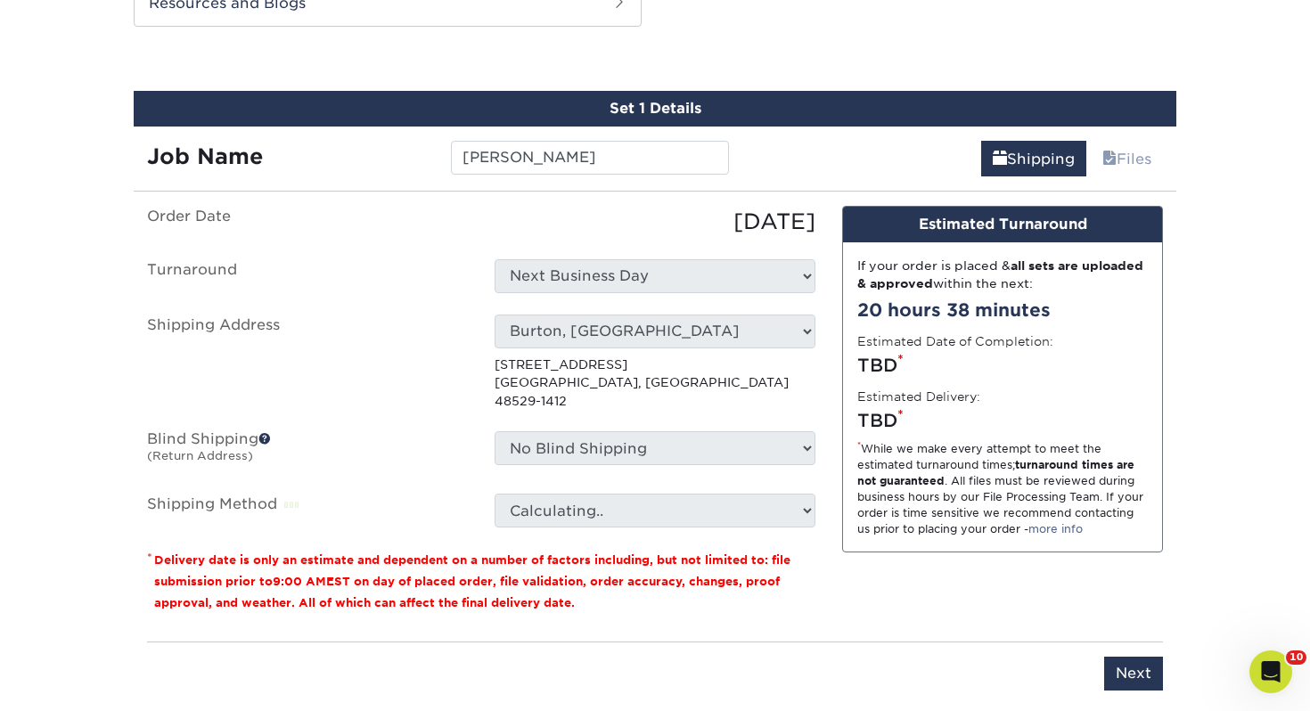
scroll to position [967, 0]
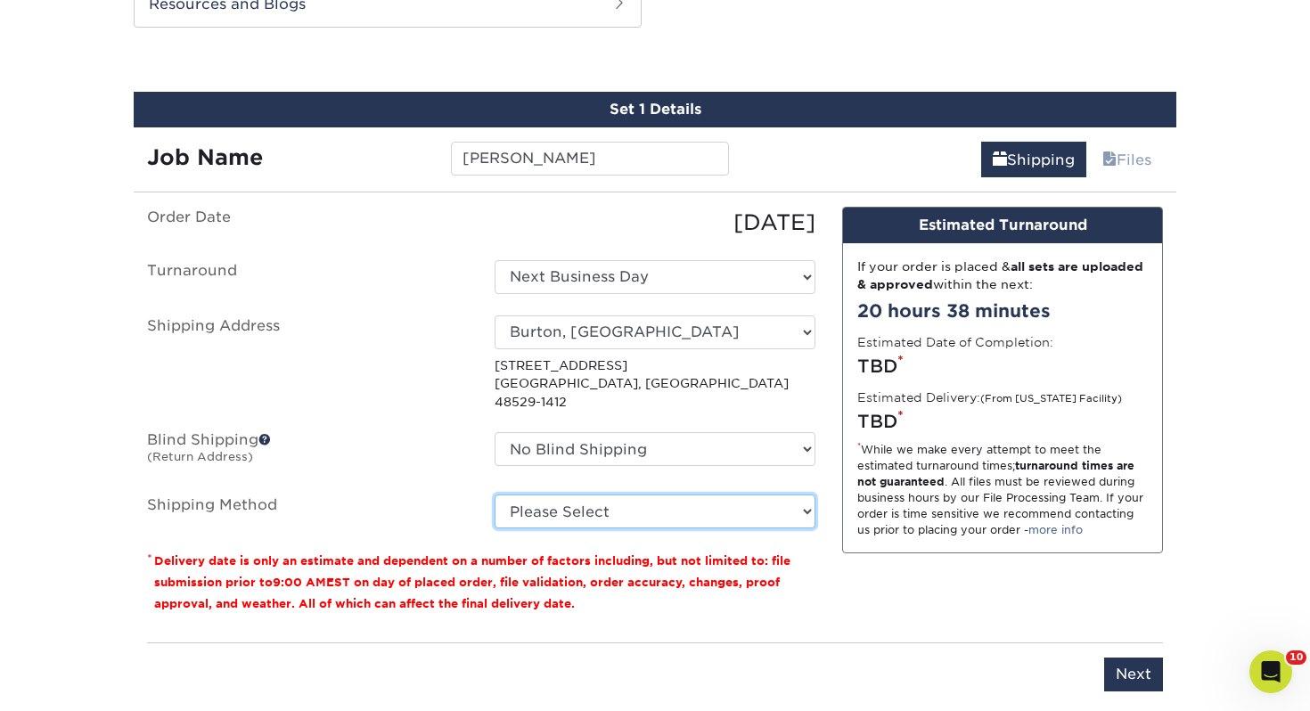
click at [598, 495] on select "Please Select Ground Shipping (+$7.84) 3 Day Shipping Service (+$15.34) 2 Day A…" at bounding box center [655, 512] width 321 height 34
select select "03"
click at [495, 495] on select "Please Select Ground Shipping (+$7.84) 3 Day Shipping Service (+$15.34) 2 Day A…" at bounding box center [655, 512] width 321 height 34
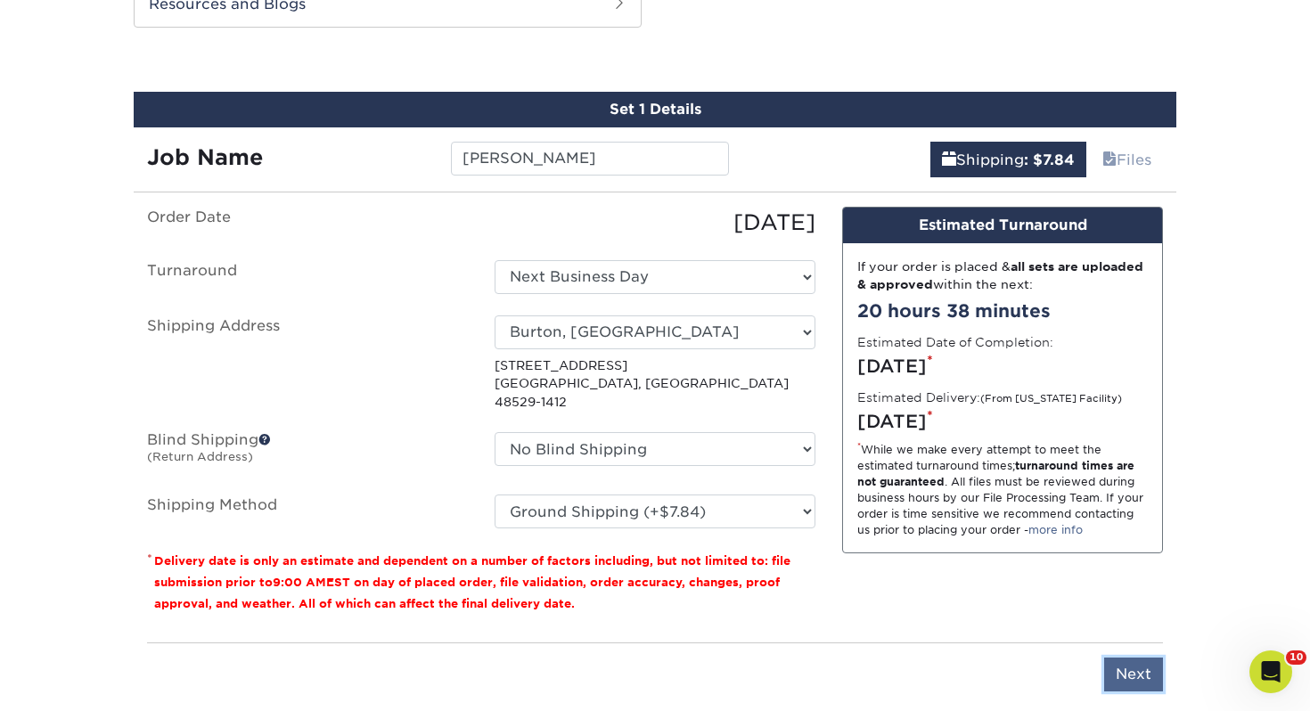
click at [1130, 658] on input "Next" at bounding box center [1133, 675] width 59 height 34
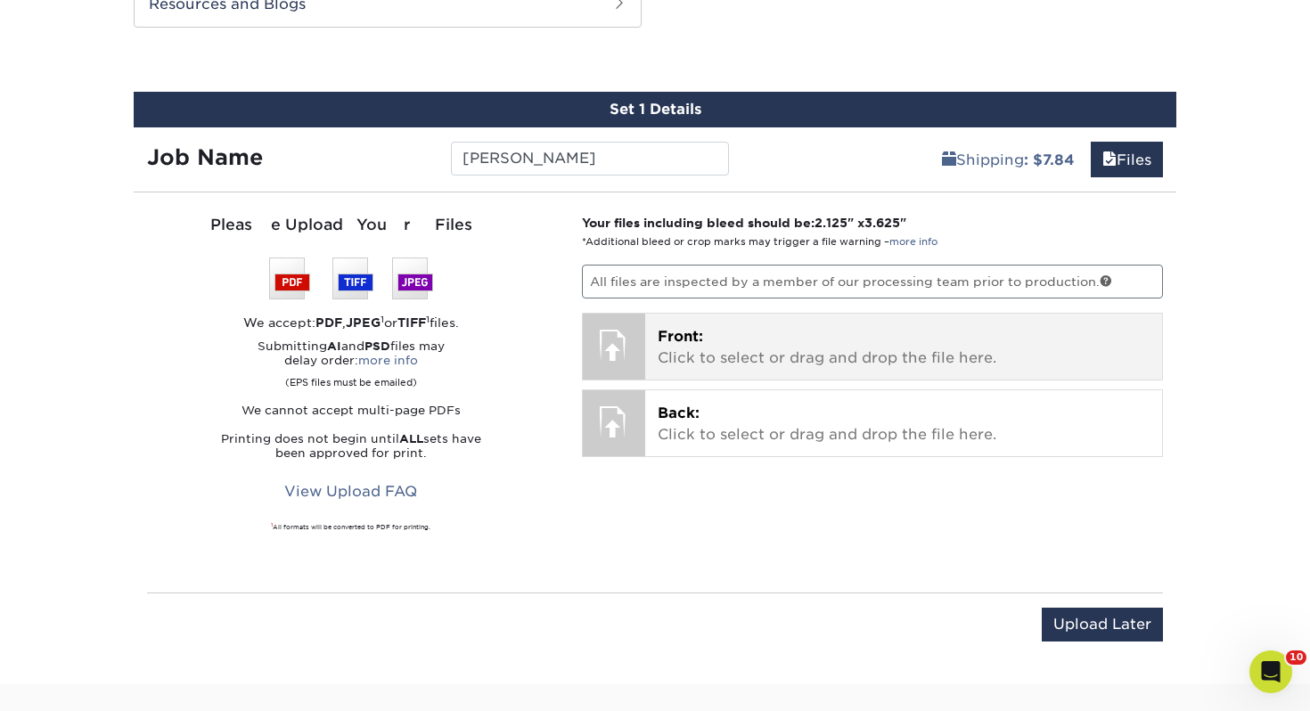
click at [713, 330] on p "Front: Click to select or drag and drop the file here." at bounding box center [904, 347] width 493 height 43
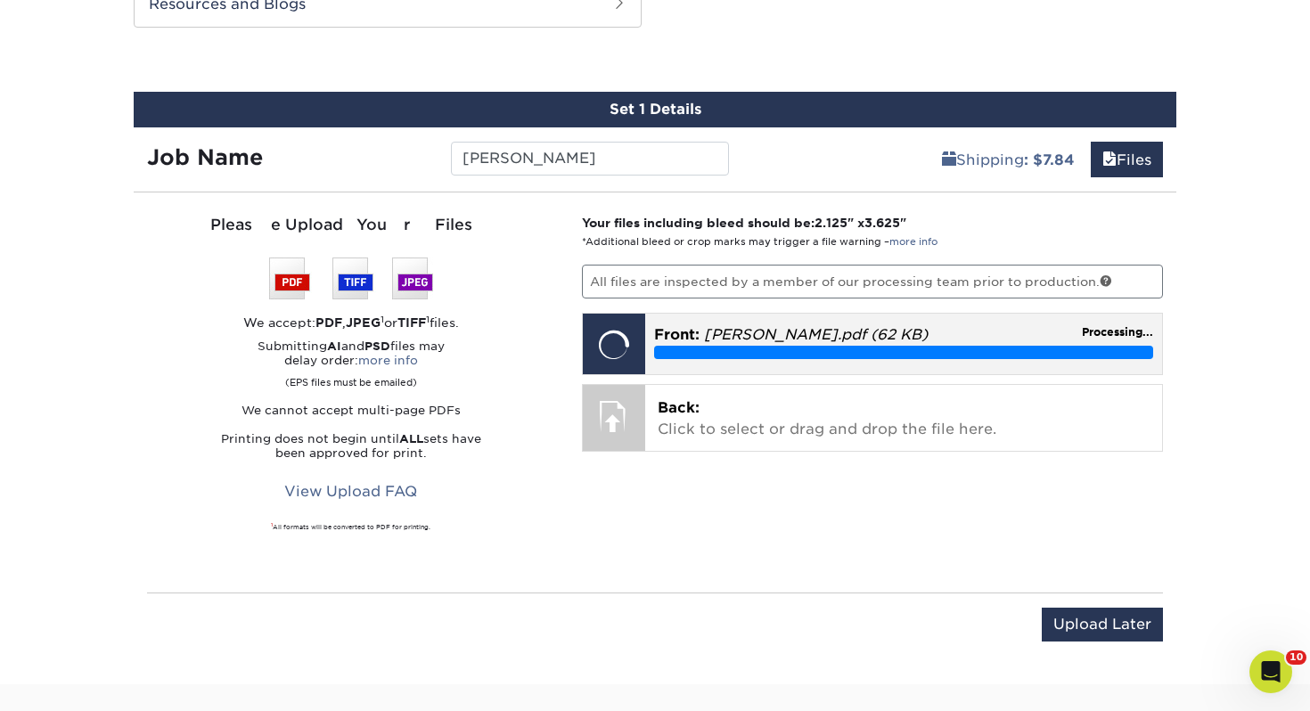
click at [681, 368] on div "Front: nick-sandoval.pdf (62 KB) Processing..." at bounding box center [904, 342] width 518 height 56
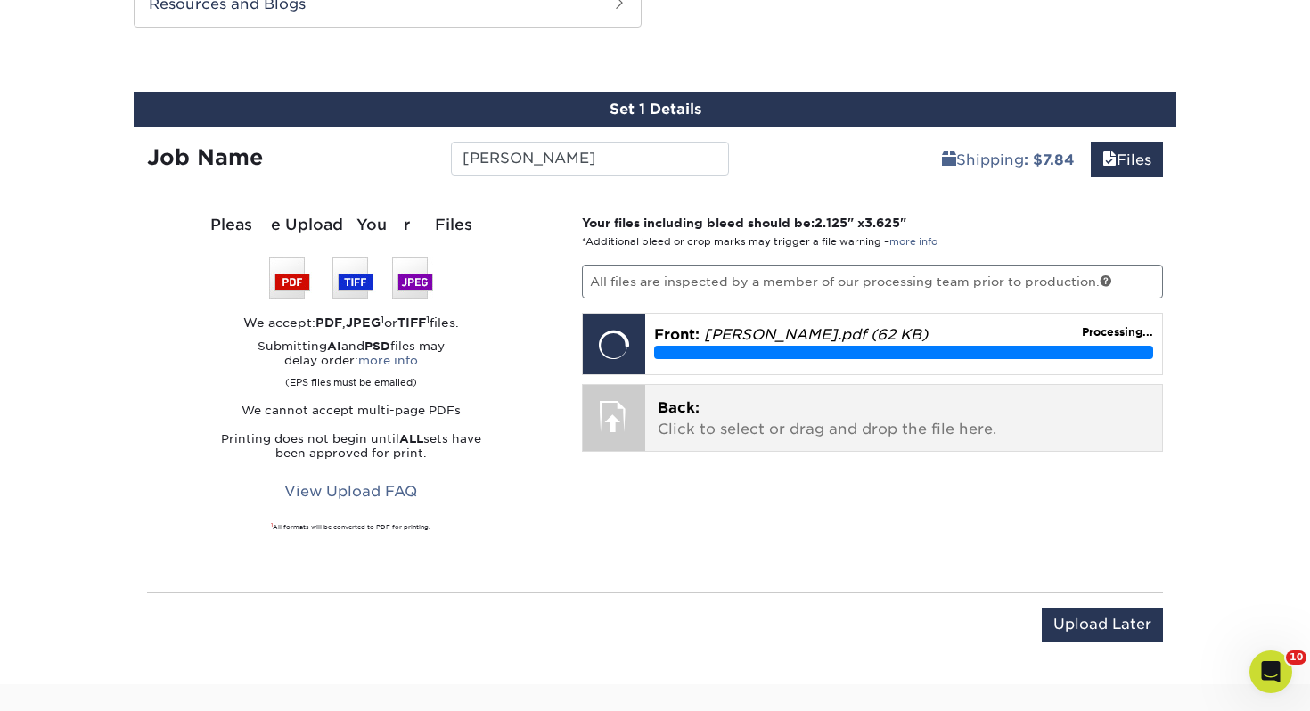
click at [699, 413] on p "Back: Click to select or drag and drop the file here." at bounding box center [904, 419] width 493 height 43
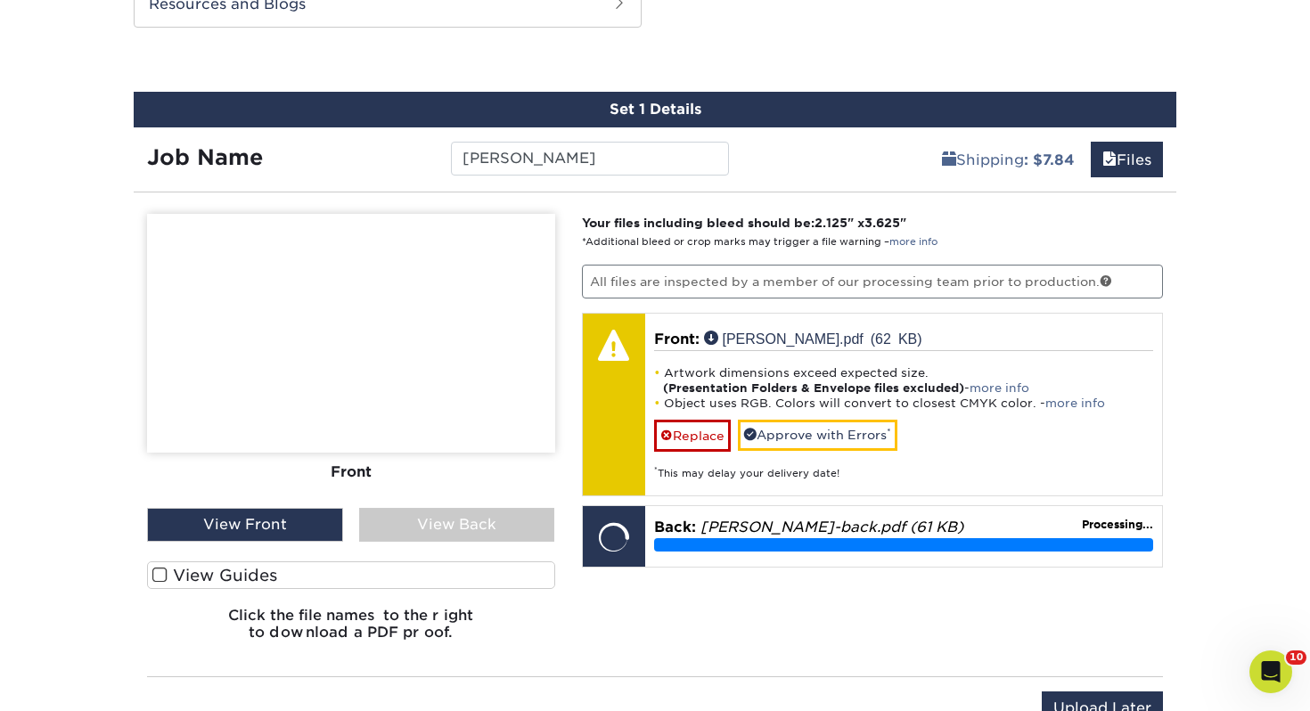
click at [283, 576] on label "View Guides" at bounding box center [351, 576] width 408 height 28
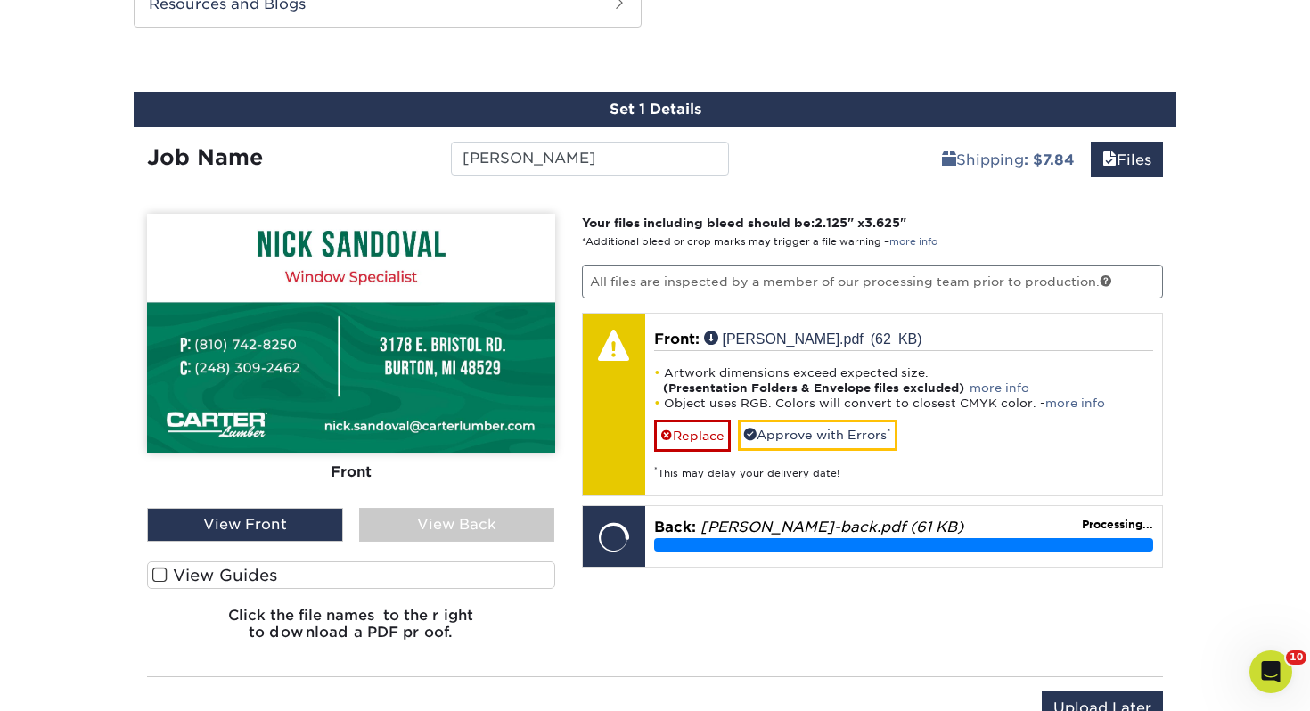
click at [0, 0] on input "View Guides" at bounding box center [0, 0] width 0 height 0
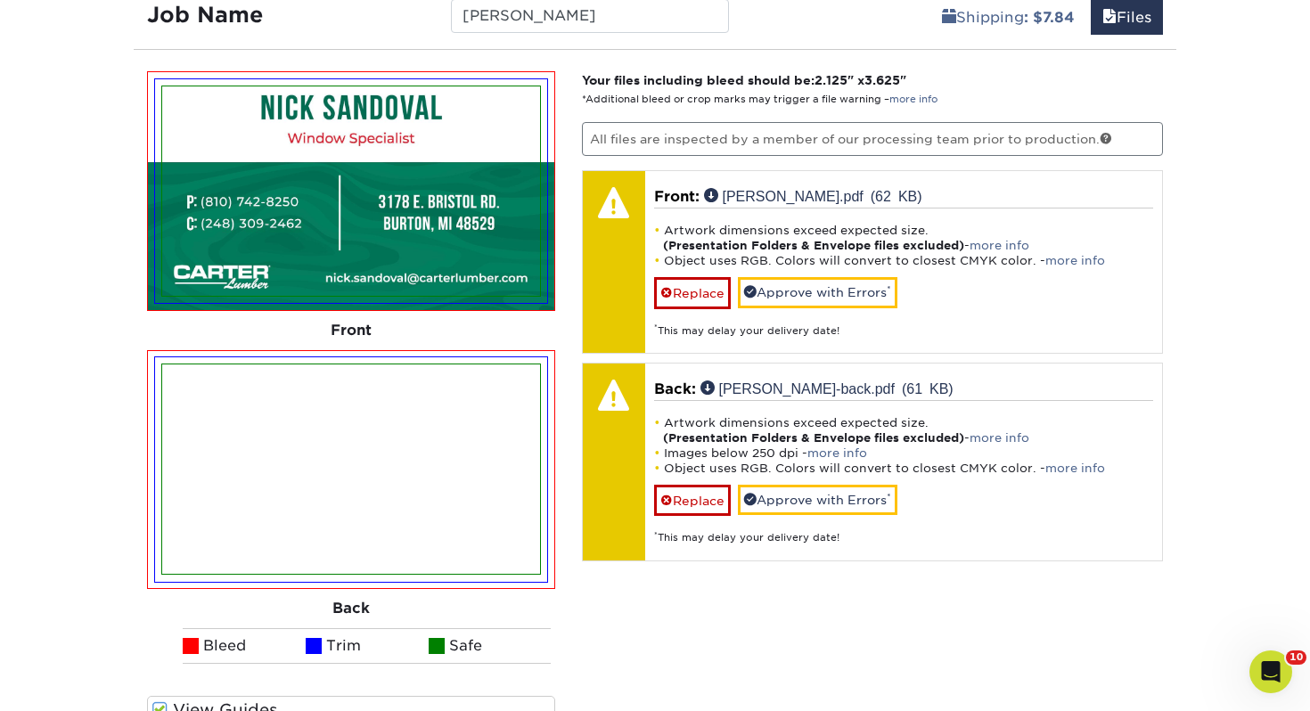
scroll to position [1082, 0]
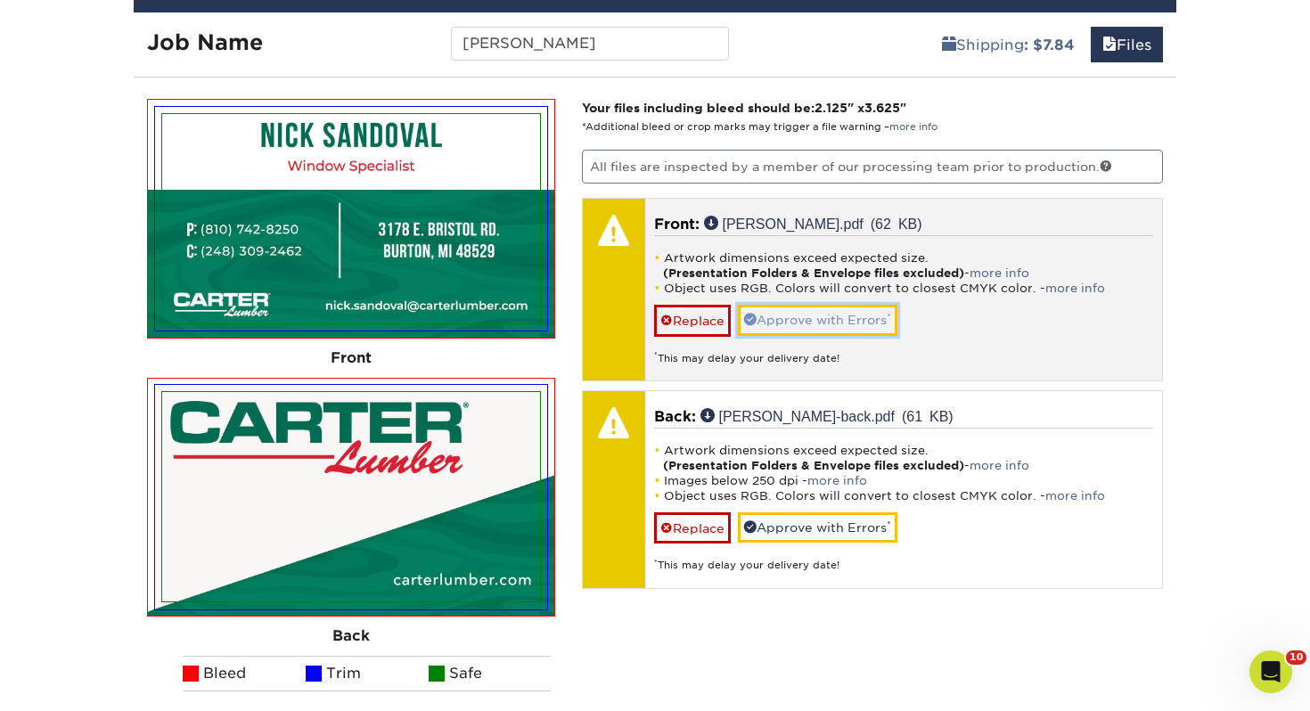
click at [779, 306] on link "Approve with Errors *" at bounding box center [818, 320] width 160 height 30
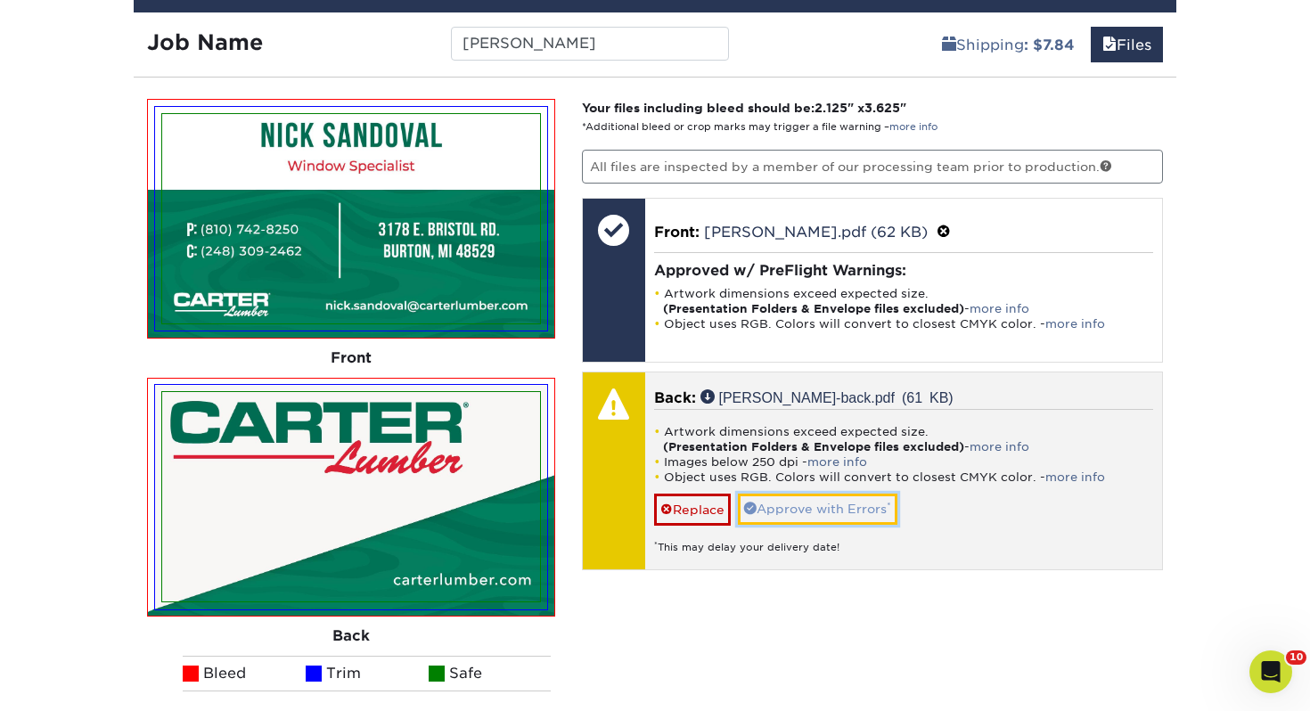
click at [800, 509] on link "Approve with Errors *" at bounding box center [818, 509] width 160 height 30
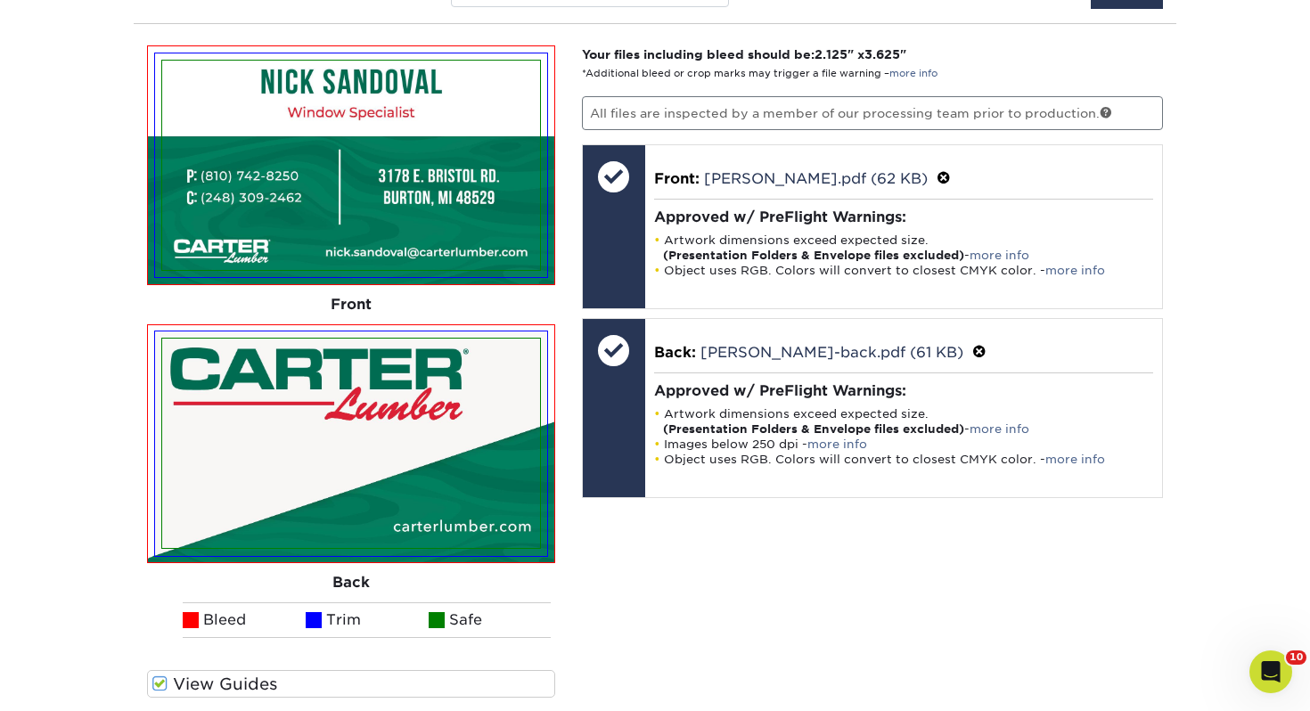
scroll to position [1324, 0]
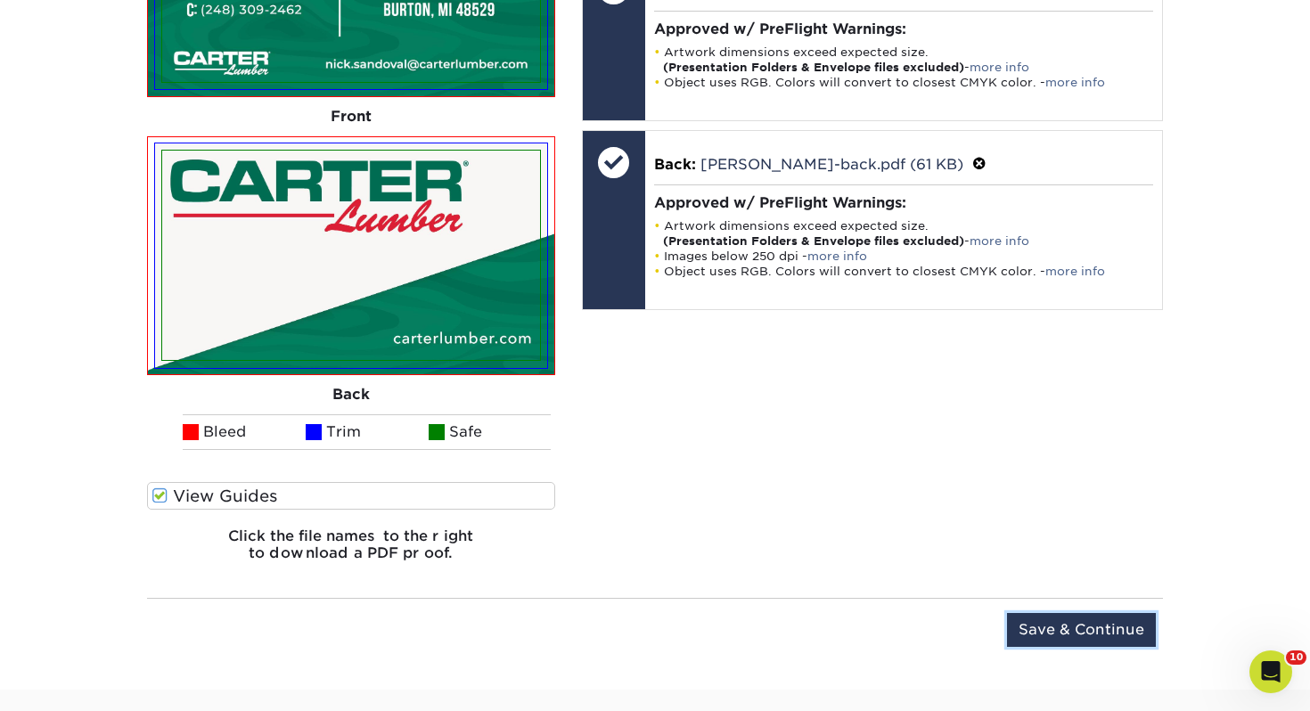
click at [1081, 635] on input "Save & Continue" at bounding box center [1081, 630] width 149 height 34
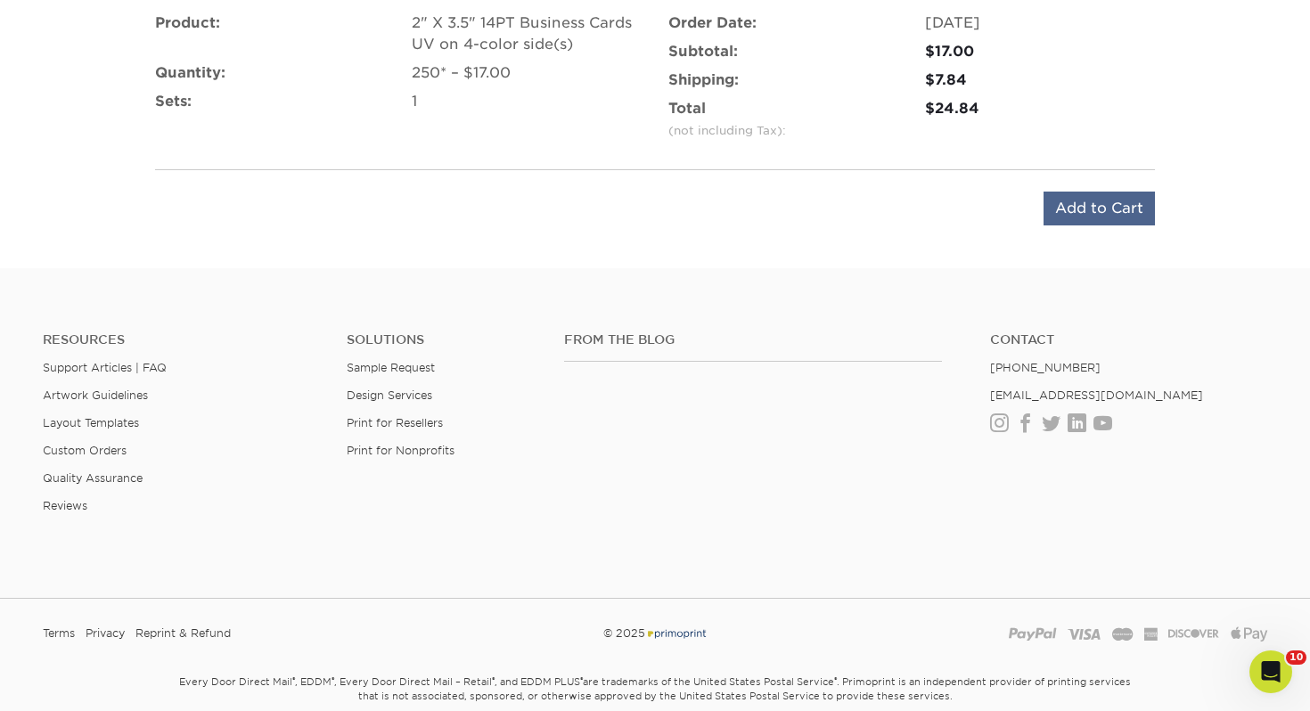
scroll to position [1214, 0]
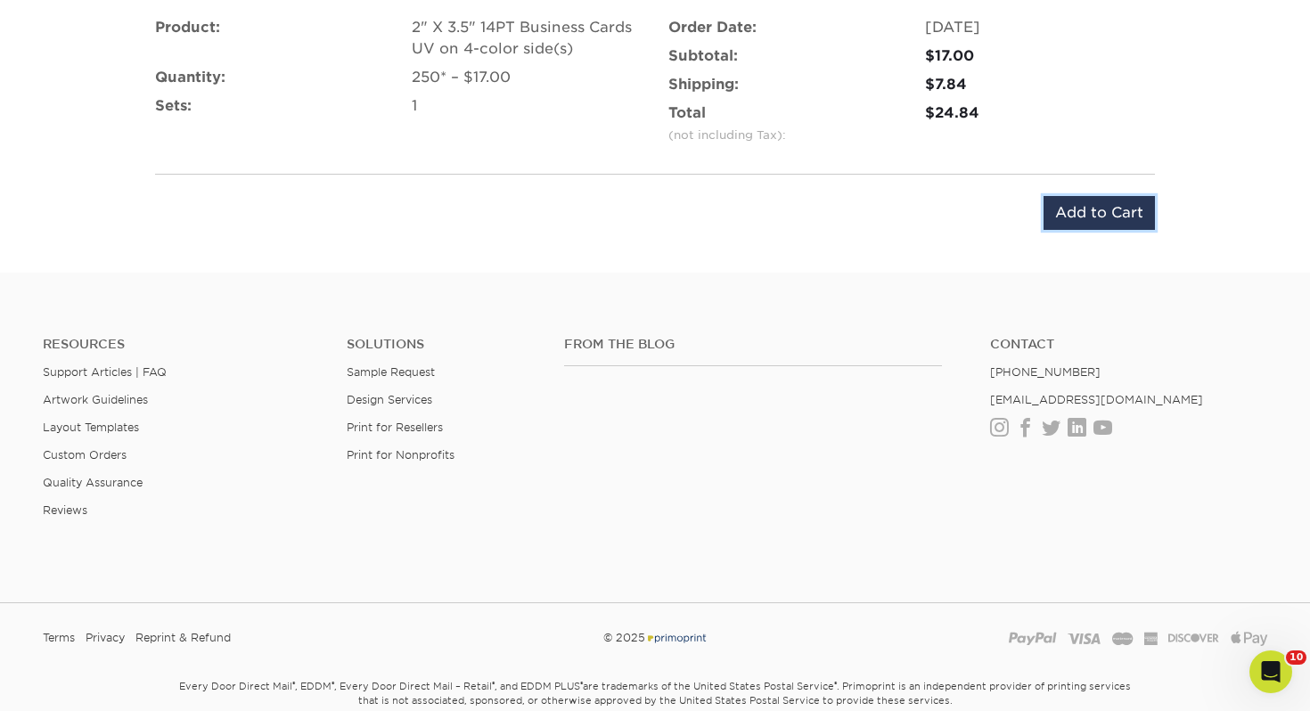
click at [1102, 207] on input "Add to Cart" at bounding box center [1099, 213] width 111 height 34
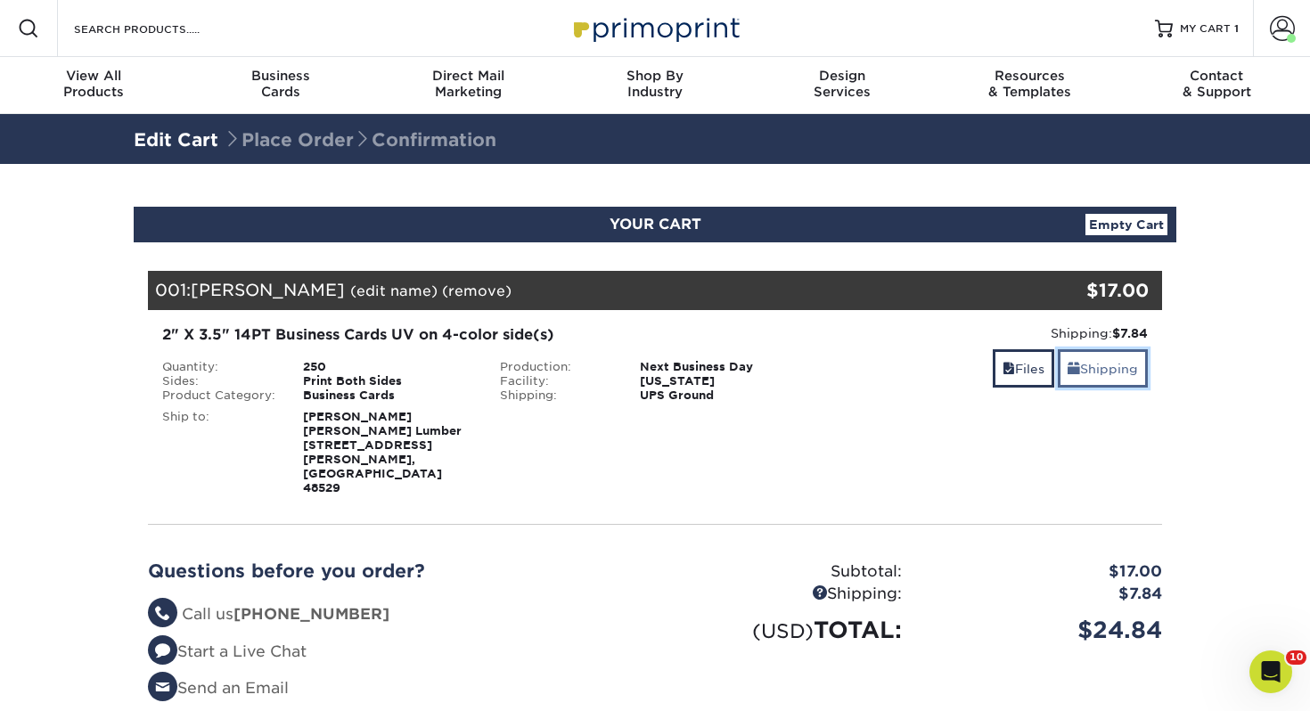
click at [1126, 367] on link "Shipping" at bounding box center [1103, 368] width 90 height 38
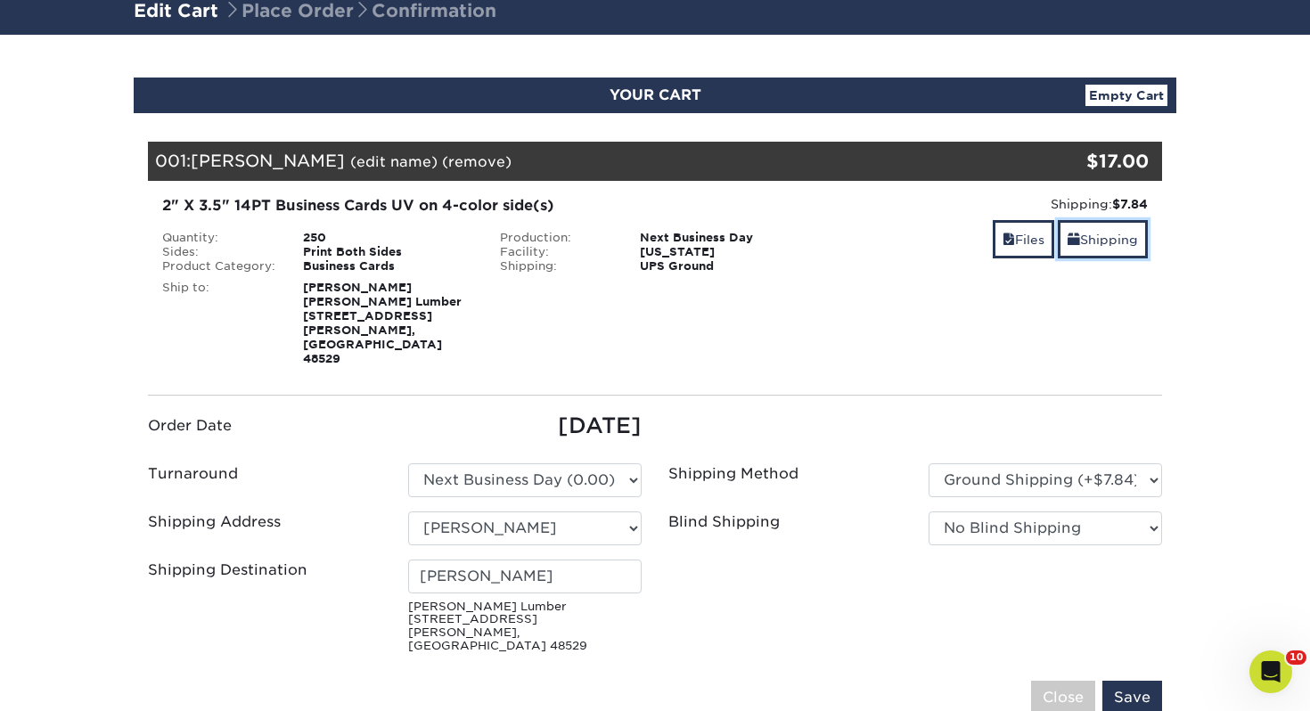
scroll to position [222, 0]
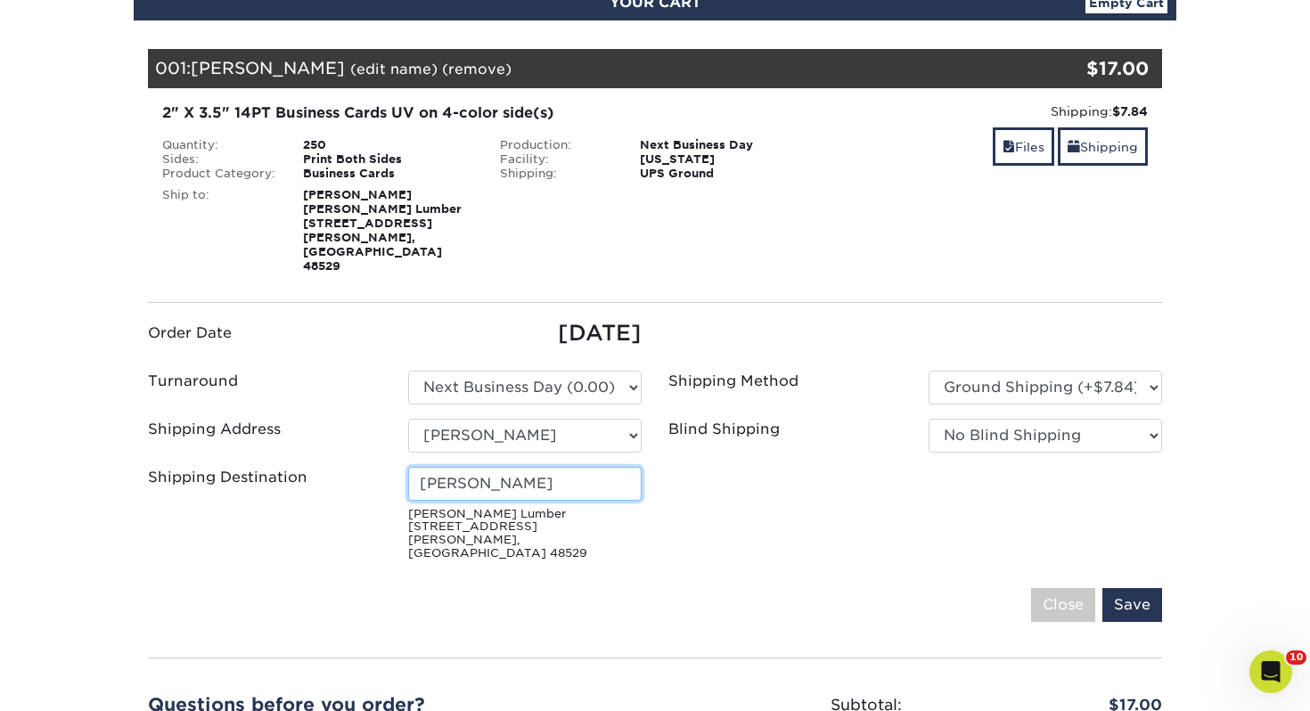
click at [597, 467] on input "[PERSON_NAME]" at bounding box center [525, 484] width 234 height 34
drag, startPoint x: 597, startPoint y: 462, endPoint x: 21, endPoint y: 455, distance: 575.9
click at [21, 455] on section "YOUR CART Empty Cart Your Cart is Empty View Account Active Orders Order Histor…" at bounding box center [655, 455] width 1310 height 1026
type input "[PERSON_NAME]"
click at [1126, 588] on input "Save" at bounding box center [1133, 605] width 60 height 34
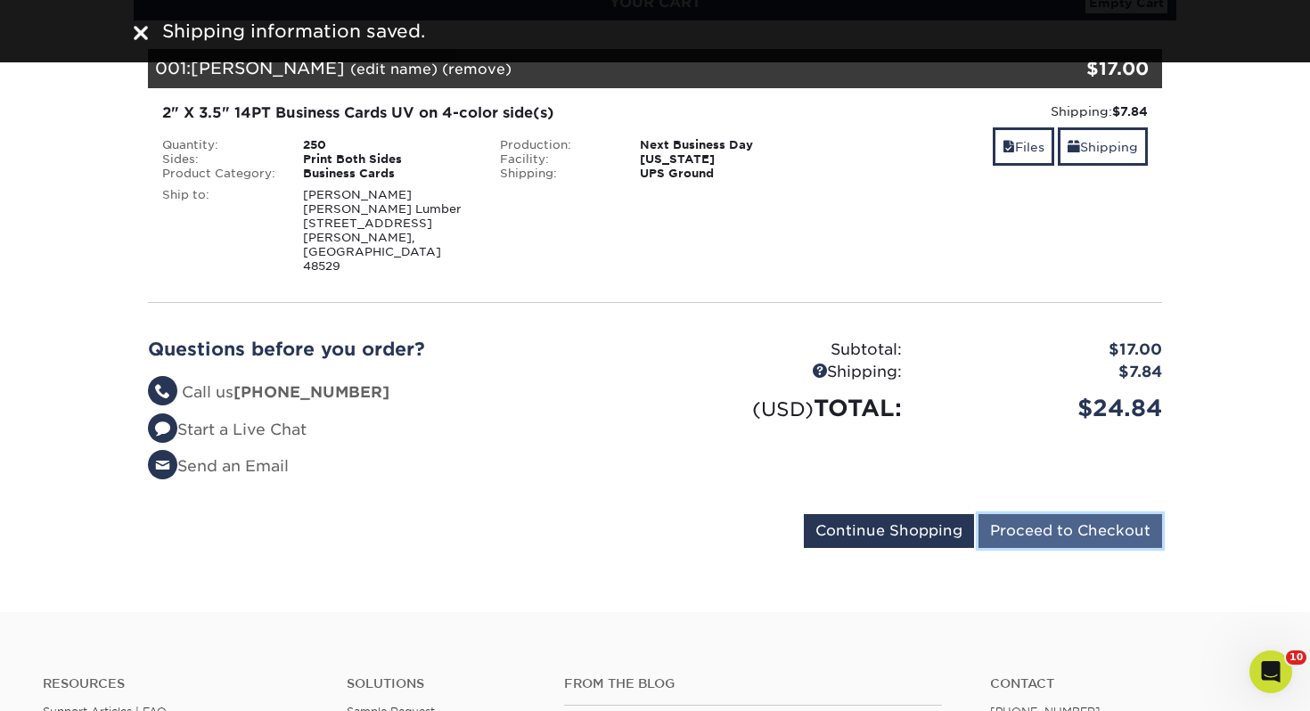
click at [1120, 514] on input "Proceed to Checkout" at bounding box center [1071, 531] width 184 height 34
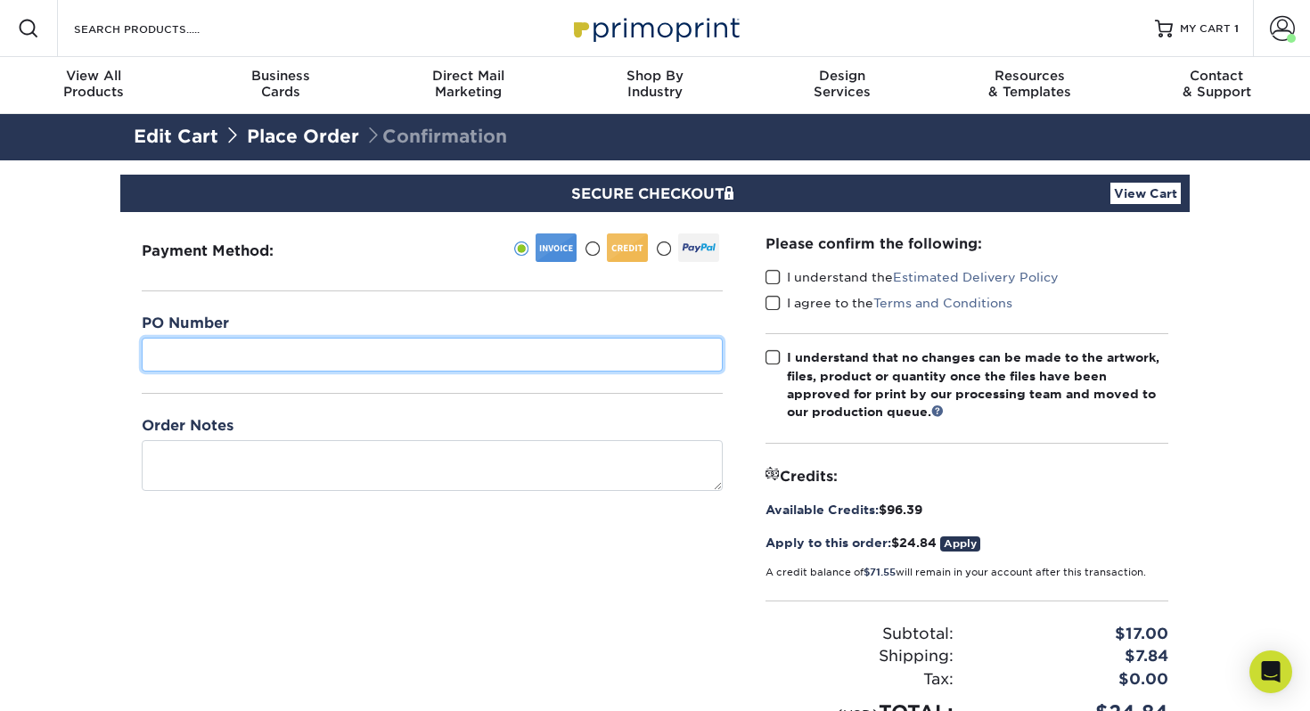
click at [304, 356] on input "text" at bounding box center [432, 355] width 581 height 34
type input "236"
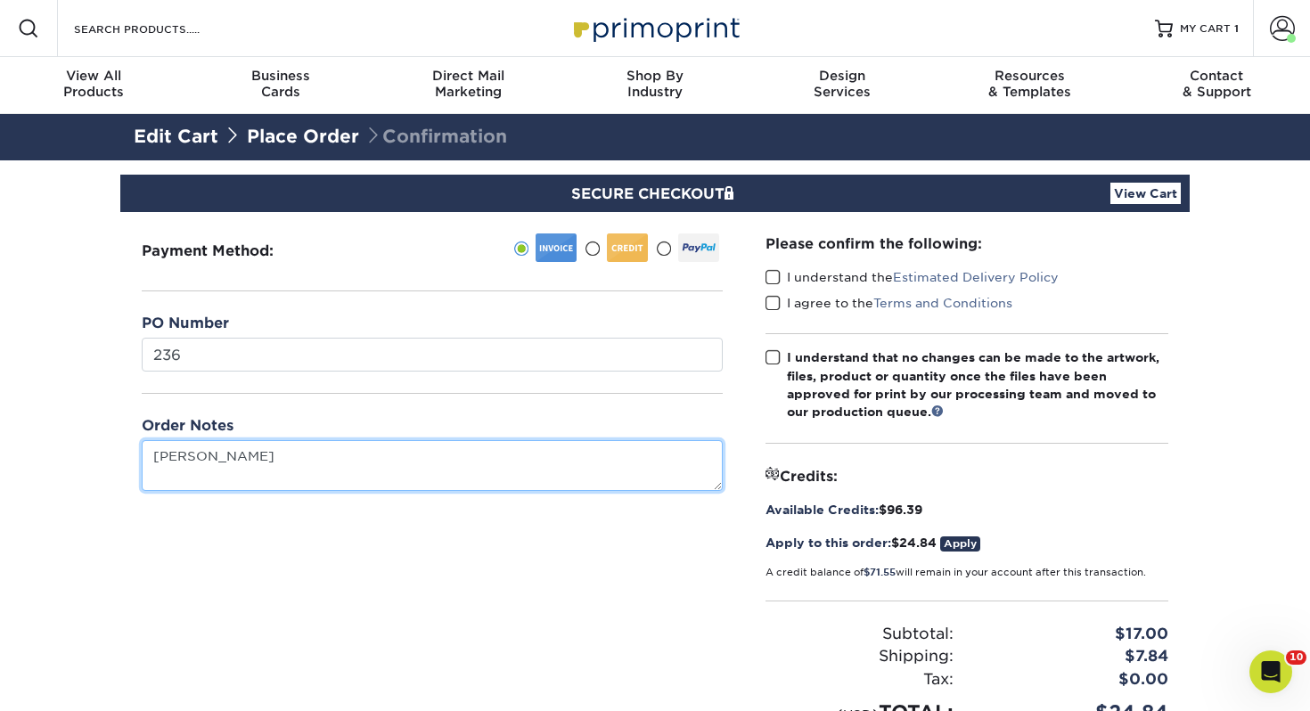
type textarea "Nick Sandoval"
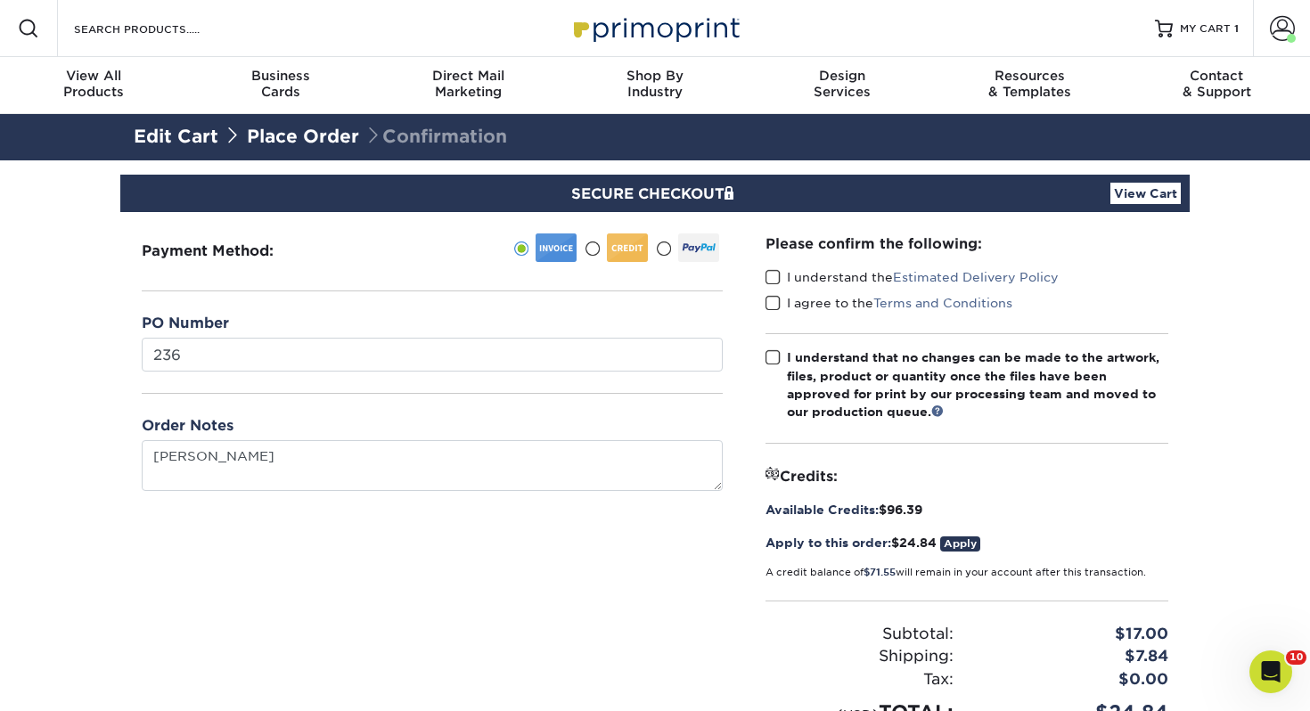
drag, startPoint x: 776, startPoint y: 275, endPoint x: 774, endPoint y: 293, distance: 18.9
click at [775, 277] on span at bounding box center [773, 277] width 15 height 17
click at [0, 0] on input "I understand the Estimated Delivery Policy" at bounding box center [0, 0] width 0 height 0
click at [774, 295] on span at bounding box center [773, 303] width 15 height 17
click at [0, 0] on input "I agree to the Terms and Conditions" at bounding box center [0, 0] width 0 height 0
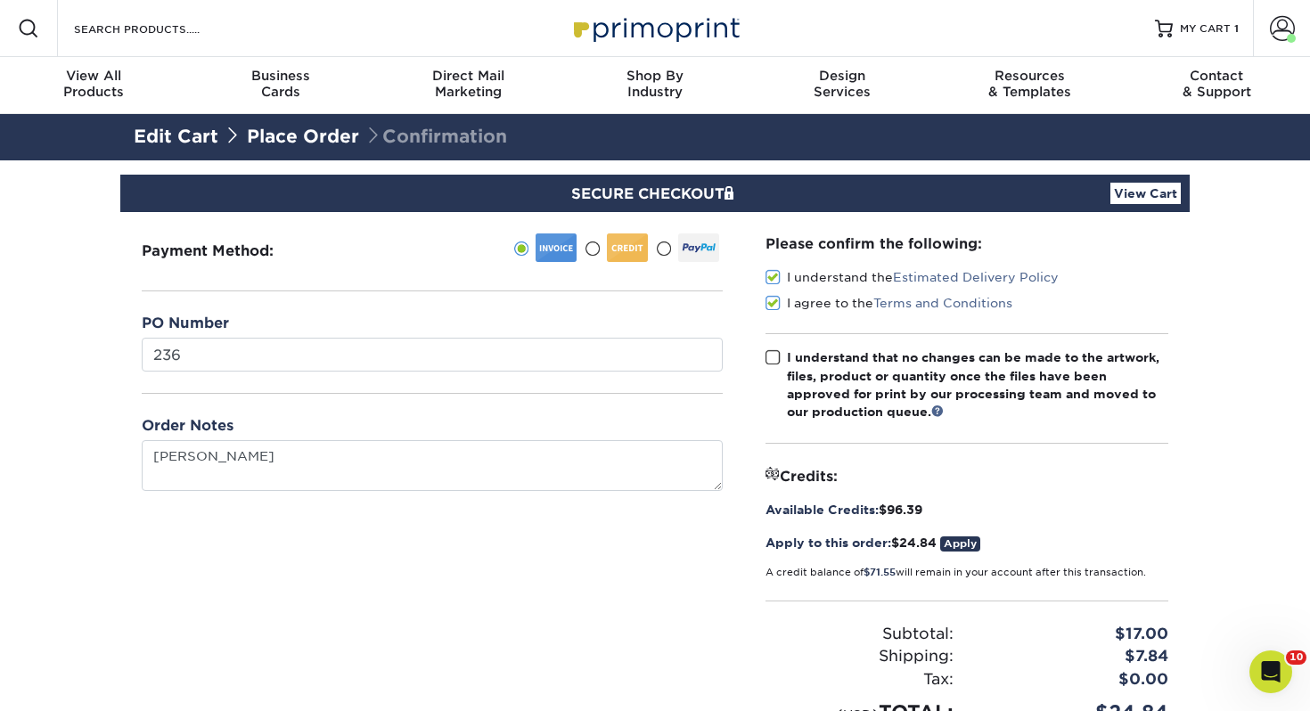
click at [775, 340] on div "Please confirm the following: I understand the Estimated Delivery Policy I agre…" at bounding box center [967, 481] width 403 height 494
drag, startPoint x: 775, startPoint y: 351, endPoint x: 786, endPoint y: 362, distance: 15.8
click at [775, 351] on span at bounding box center [773, 357] width 15 height 17
click at [0, 0] on input "I understand that no changes can be made to the artwork, files, product or quan…" at bounding box center [0, 0] width 0 height 0
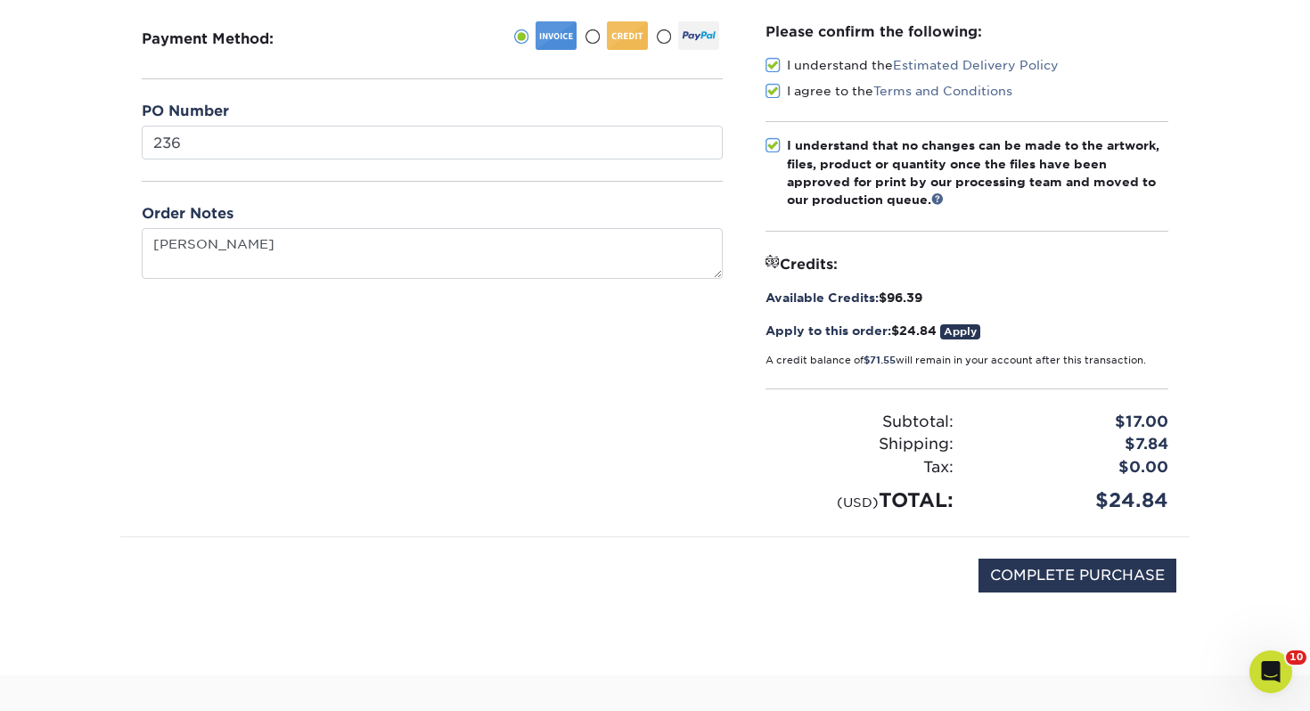
scroll to position [403, 0]
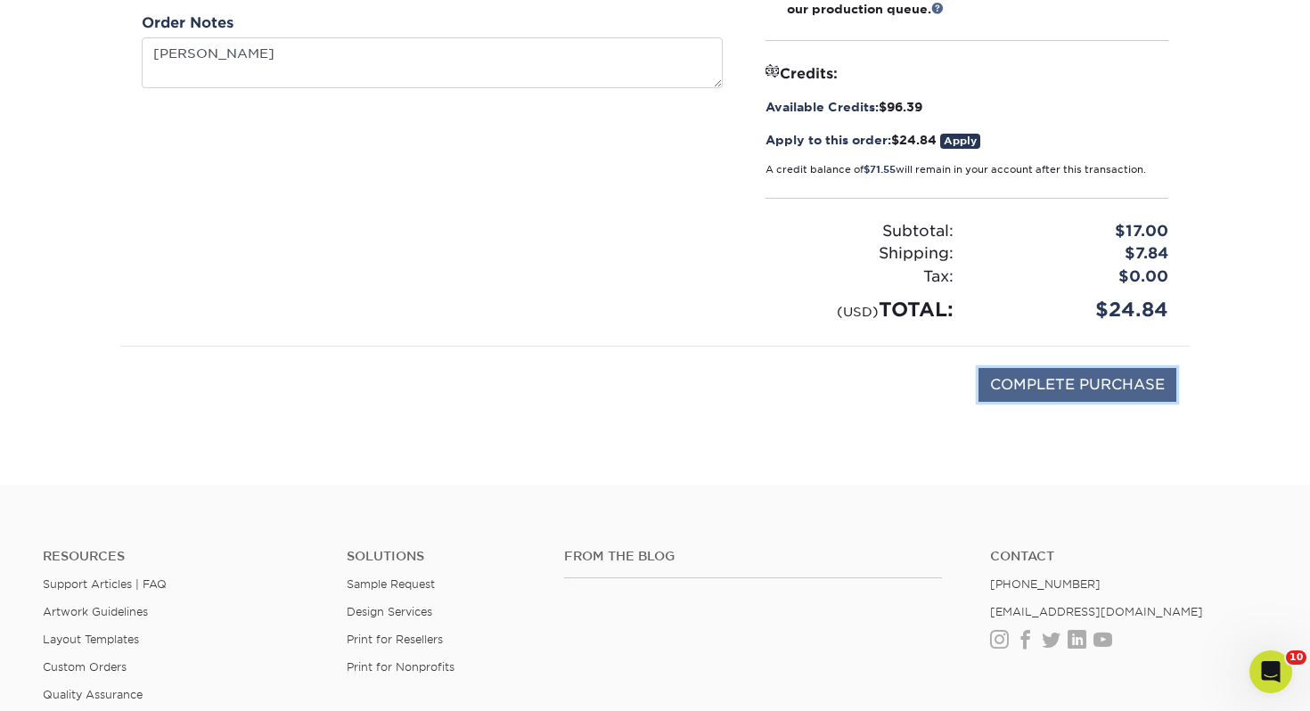
click at [1087, 374] on input "COMPLETE PURCHASE" at bounding box center [1078, 385] width 198 height 34
type input "PROCESSING, PLEASE WAIT..."
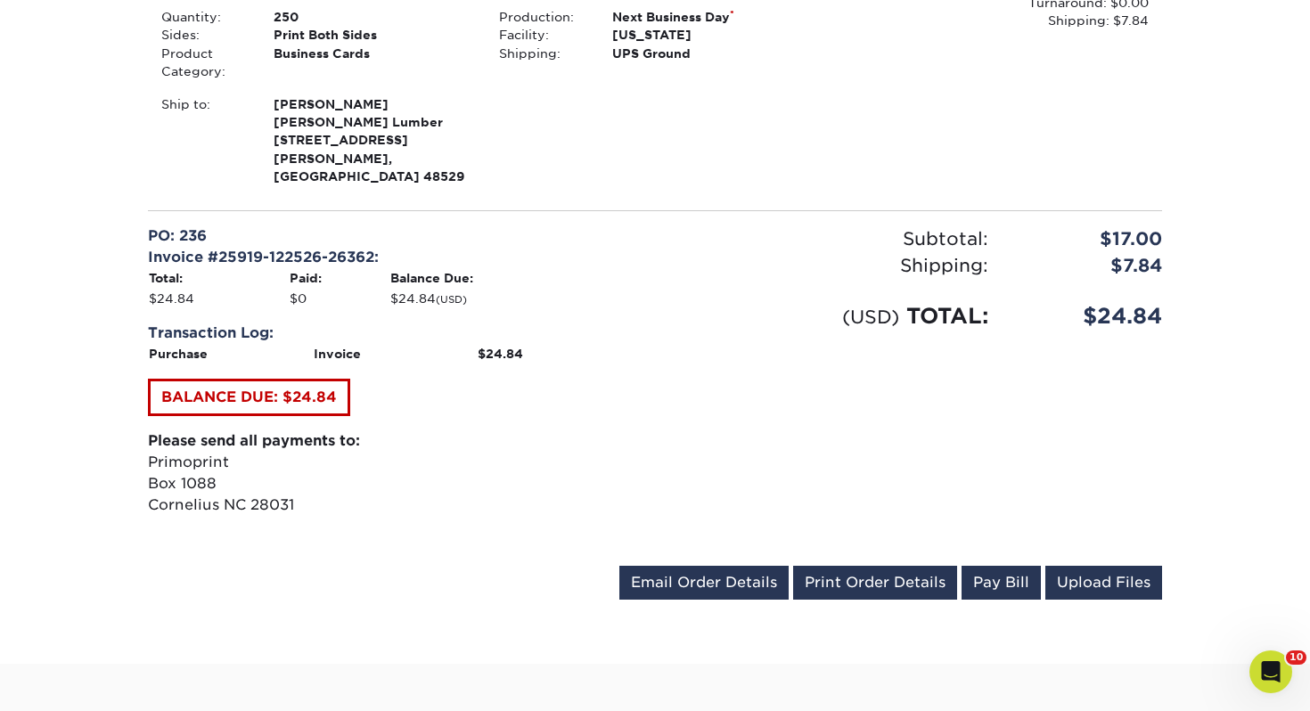
scroll to position [601, 0]
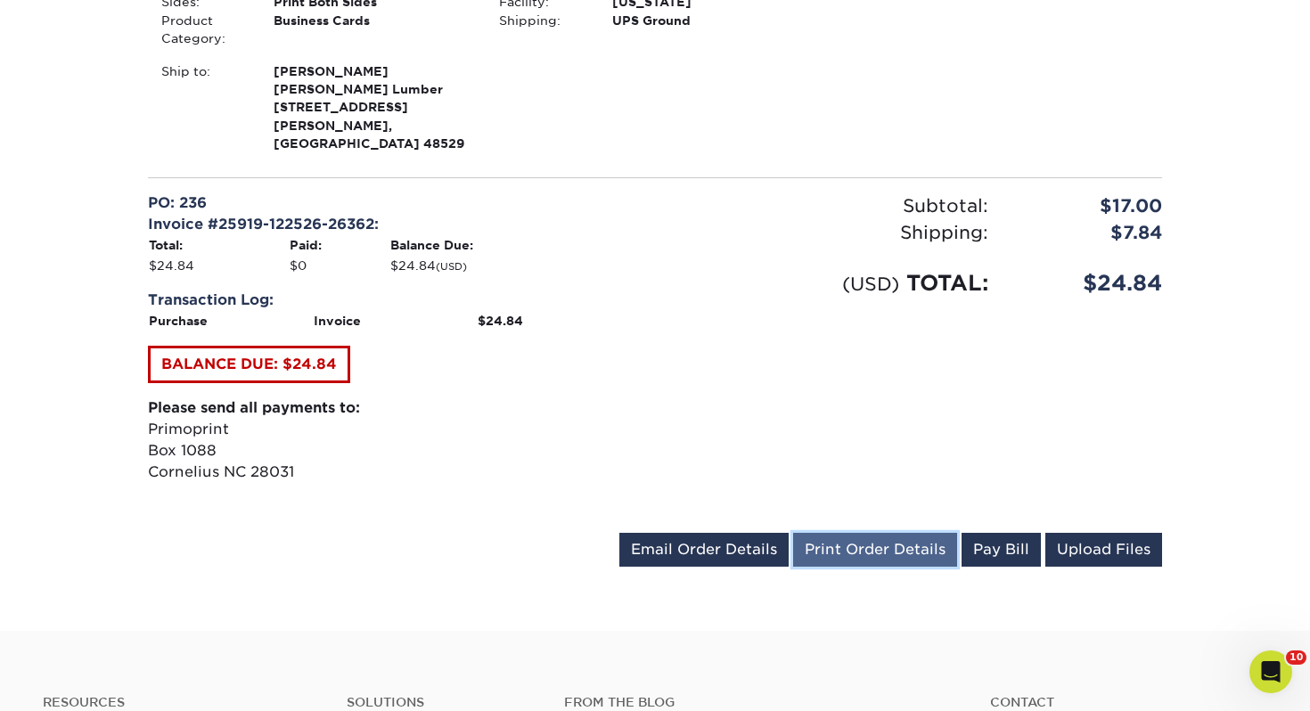
click at [824, 533] on link "Print Order Details" at bounding box center [875, 550] width 164 height 34
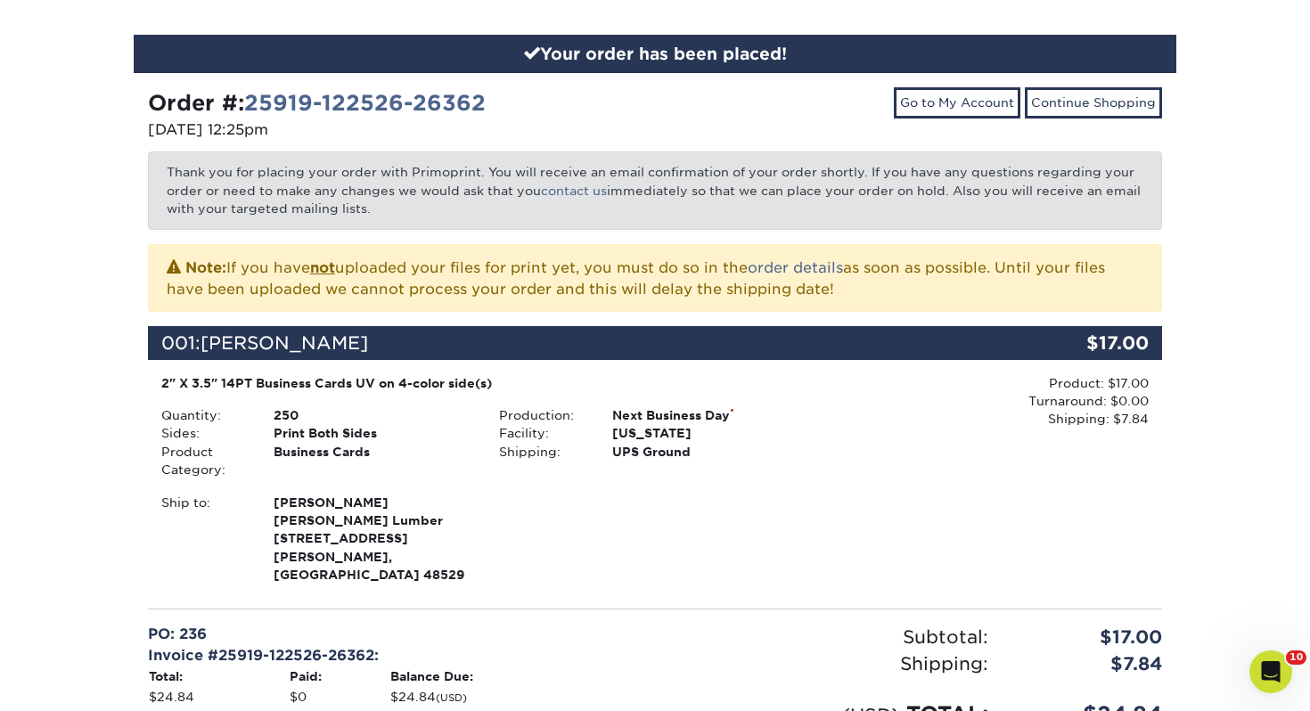
scroll to position [0, 0]
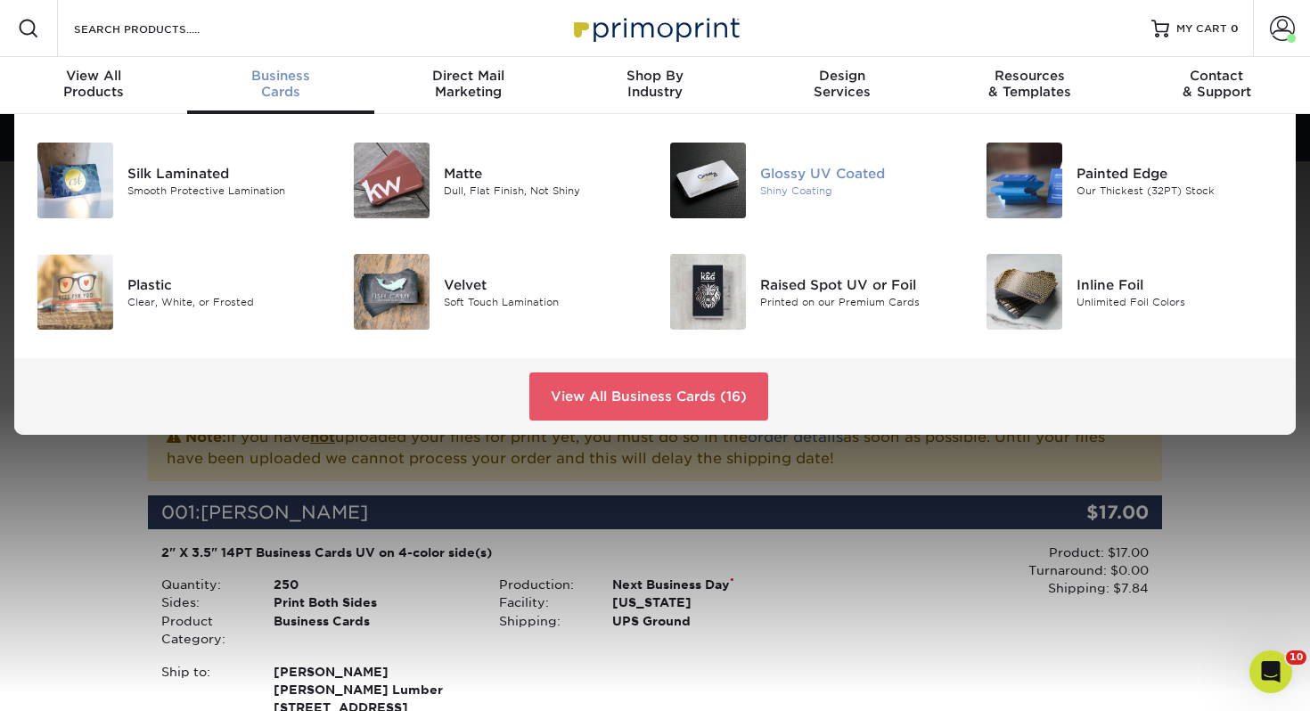
click at [737, 173] on img at bounding box center [708, 181] width 76 height 76
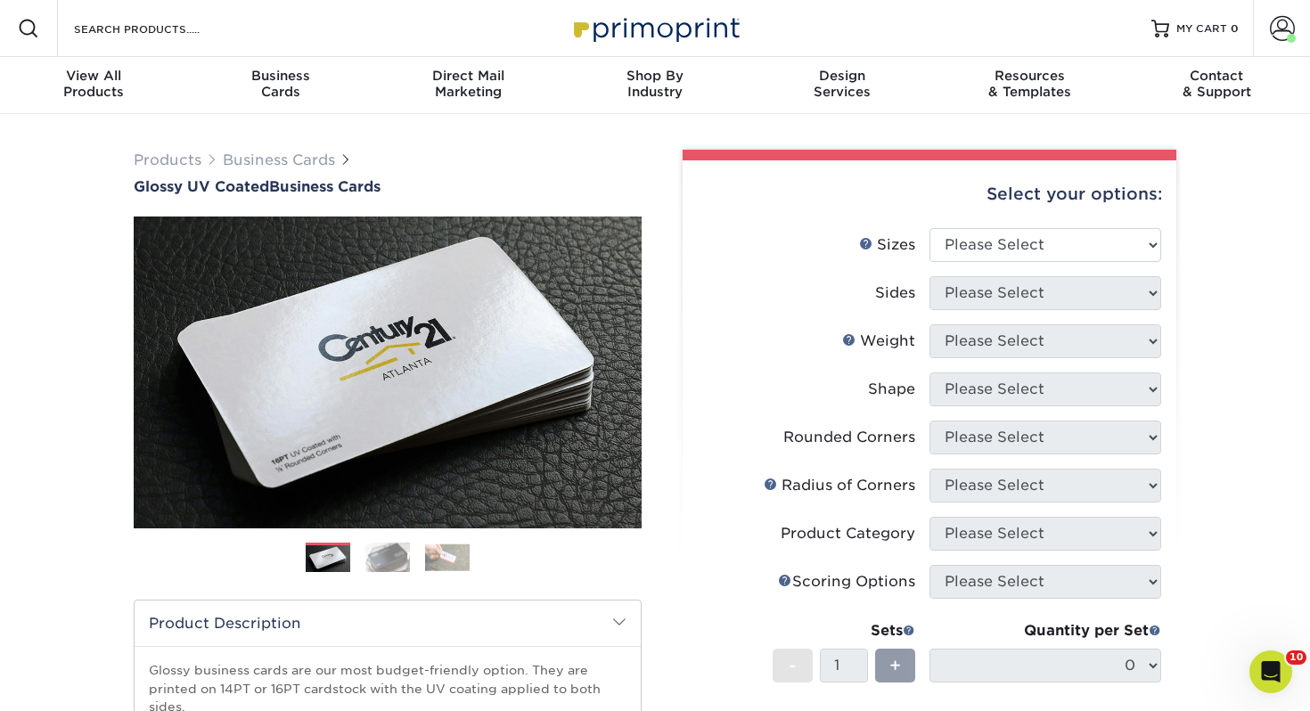
click at [1013, 226] on div "Select your options:" at bounding box center [929, 194] width 465 height 68
click at [997, 236] on select "Please Select 1.5" x 3.5" - Mini 1.75" x 3.5" - Mini 2" x 2" - Square 2" x 3" -…" at bounding box center [1046, 245] width 232 height 34
select select "2.00x3.50"
click at [930, 228] on select "Please Select 1.5" x 3.5" - Mini 1.75" x 3.5" - Mini 2" x 2" - Square 2" x 3" -…" at bounding box center [1046, 245] width 232 height 34
click at [1009, 289] on select "Please Select Print Both Sides Print Front Only" at bounding box center [1046, 293] width 232 height 34
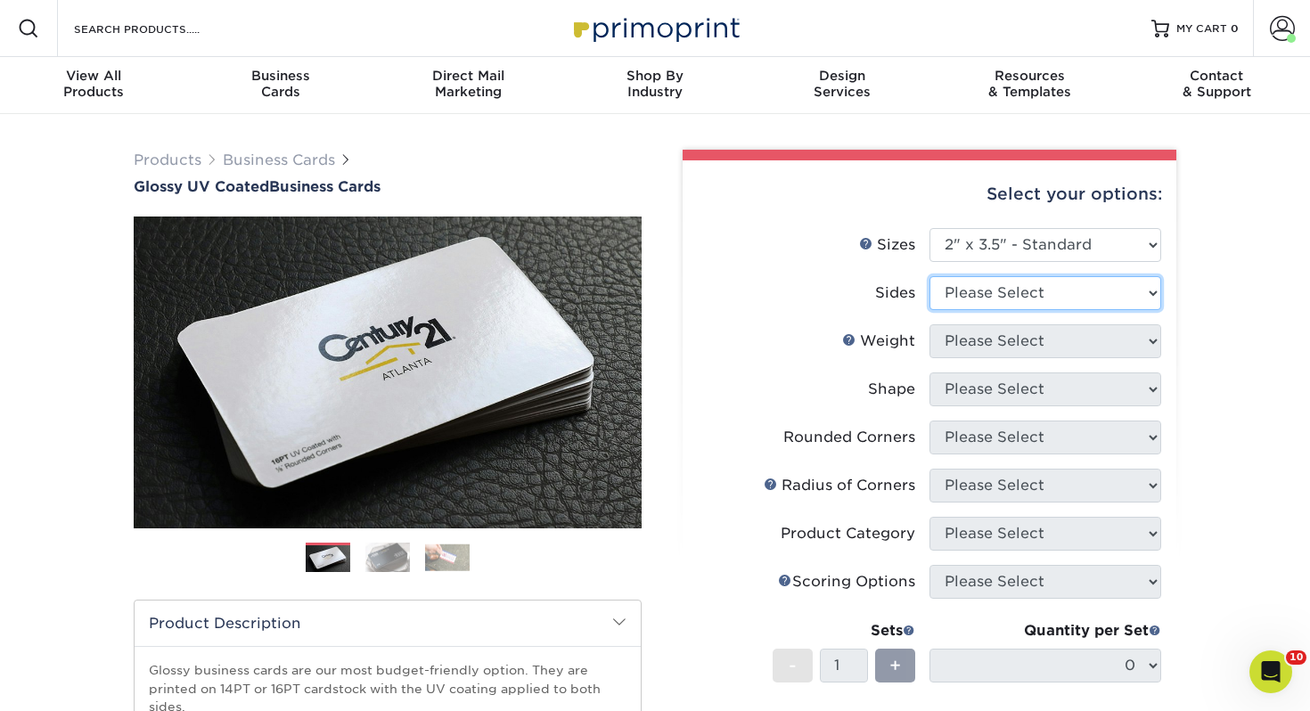
select select "13abbda7-1d64-4f25-8bb2-c179b224825d"
click at [930, 276] on select "Please Select Print Both Sides Print Front Only" at bounding box center [1046, 293] width 232 height 34
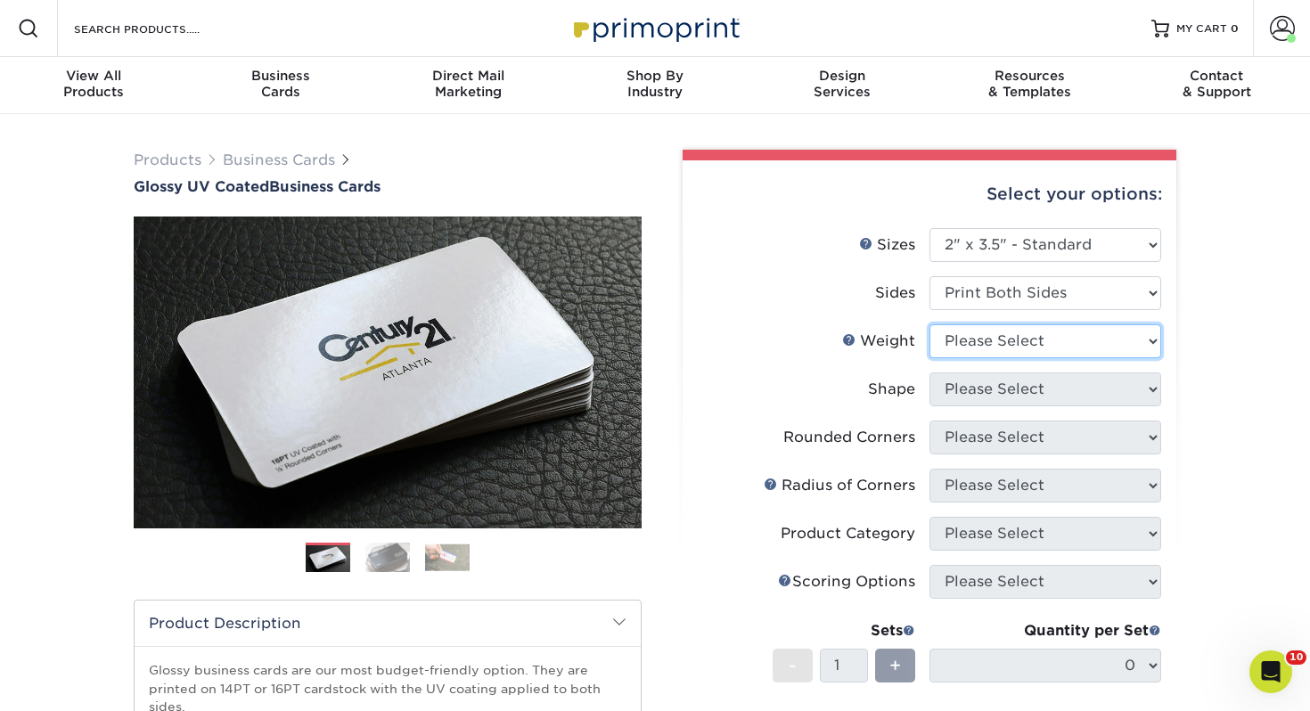
click at [997, 341] on select "Please Select 16PT 14PT" at bounding box center [1046, 341] width 232 height 34
select select "14PT"
click at [930, 324] on select "Please Select 16PT 14PT" at bounding box center [1046, 341] width 232 height 34
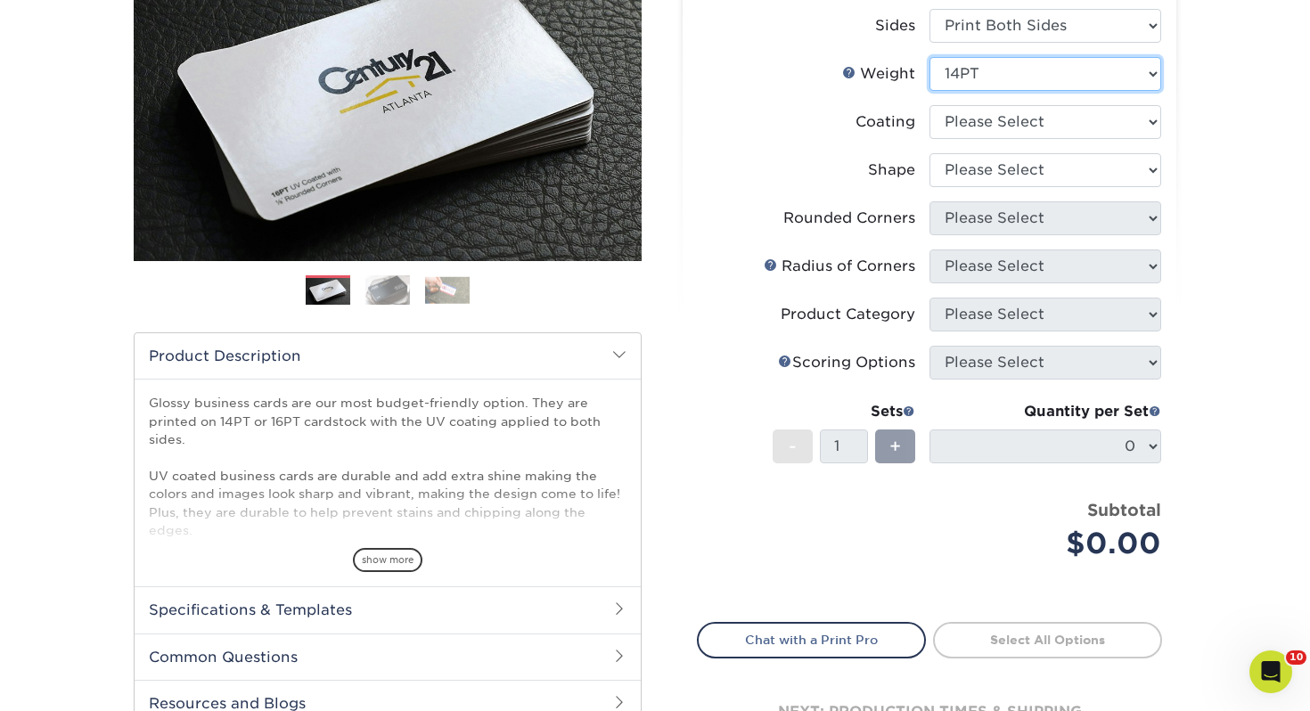
scroll to position [263, 0]
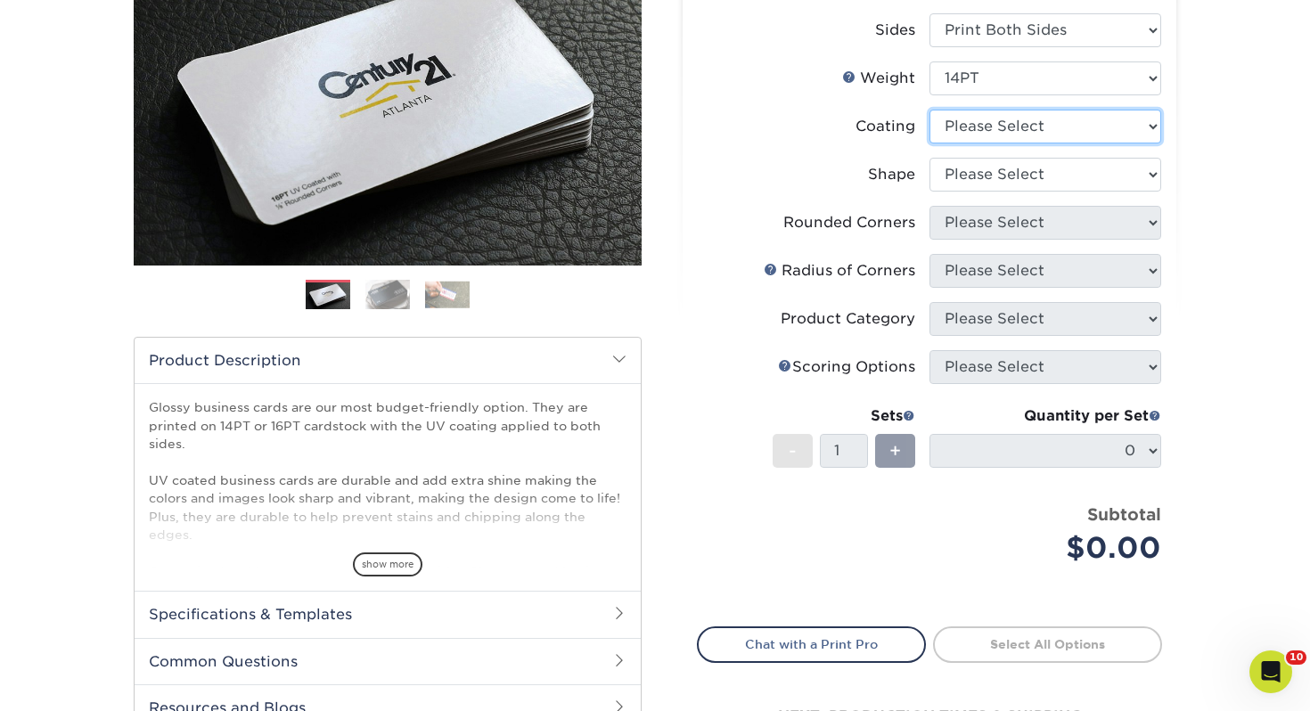
click at [990, 111] on select at bounding box center [1046, 127] width 232 height 34
select select "ae367451-b2b8-45df-a344-0f05b6a12993"
click at [930, 110] on select at bounding box center [1046, 127] width 232 height 34
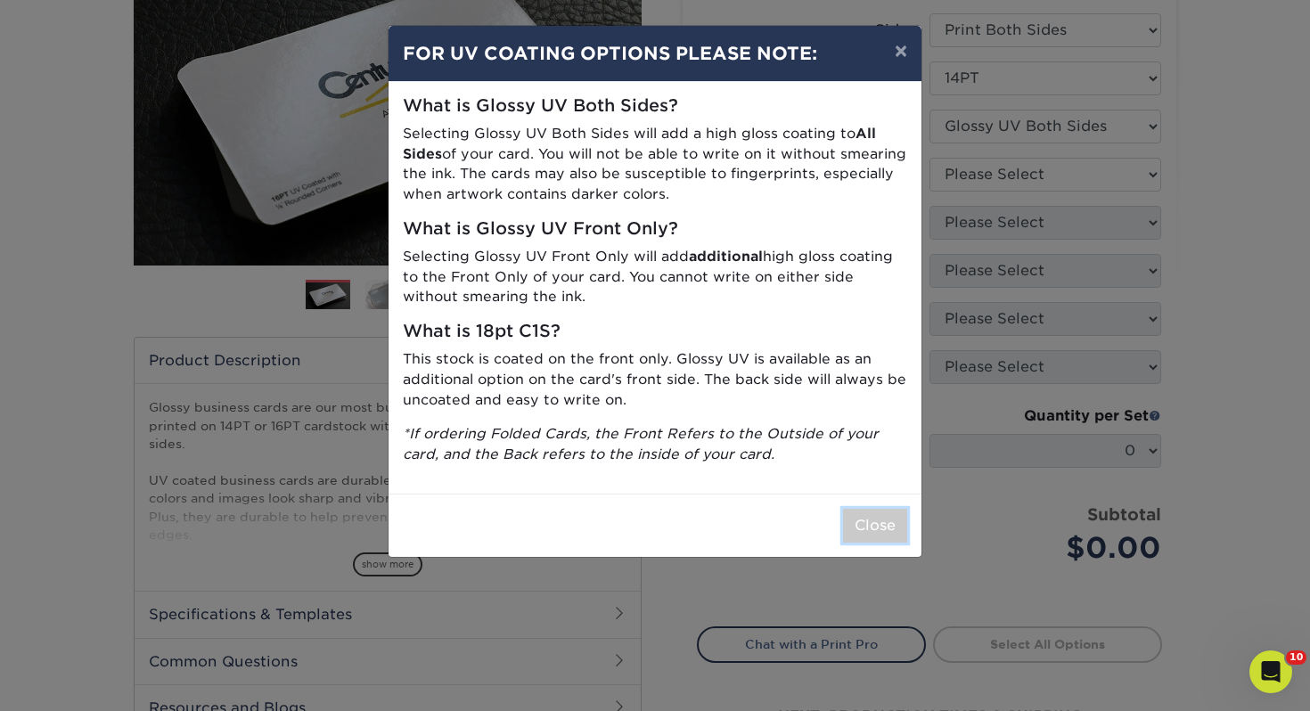
click at [874, 527] on button "Close" at bounding box center [875, 526] width 64 height 34
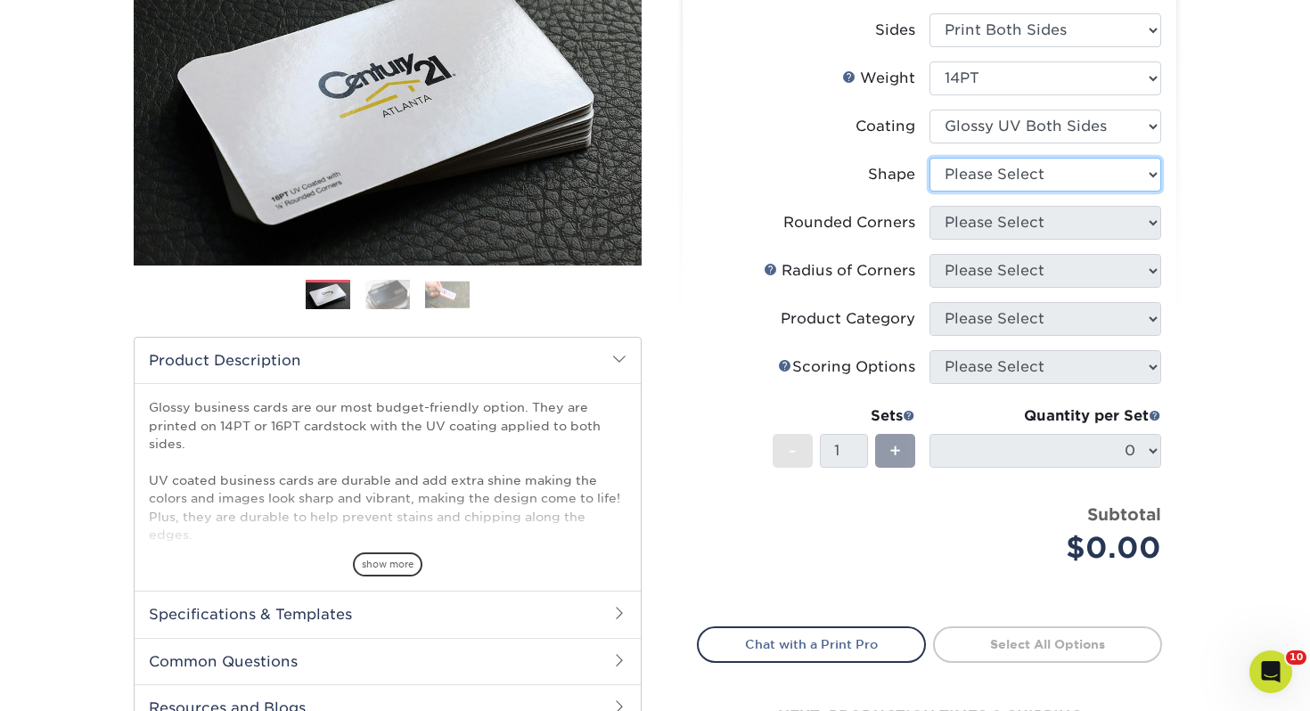
click at [989, 167] on select "Please Select Standard" at bounding box center [1046, 175] width 232 height 34
select select "standard"
click at [930, 158] on select "Please Select Standard" at bounding box center [1046, 175] width 232 height 34
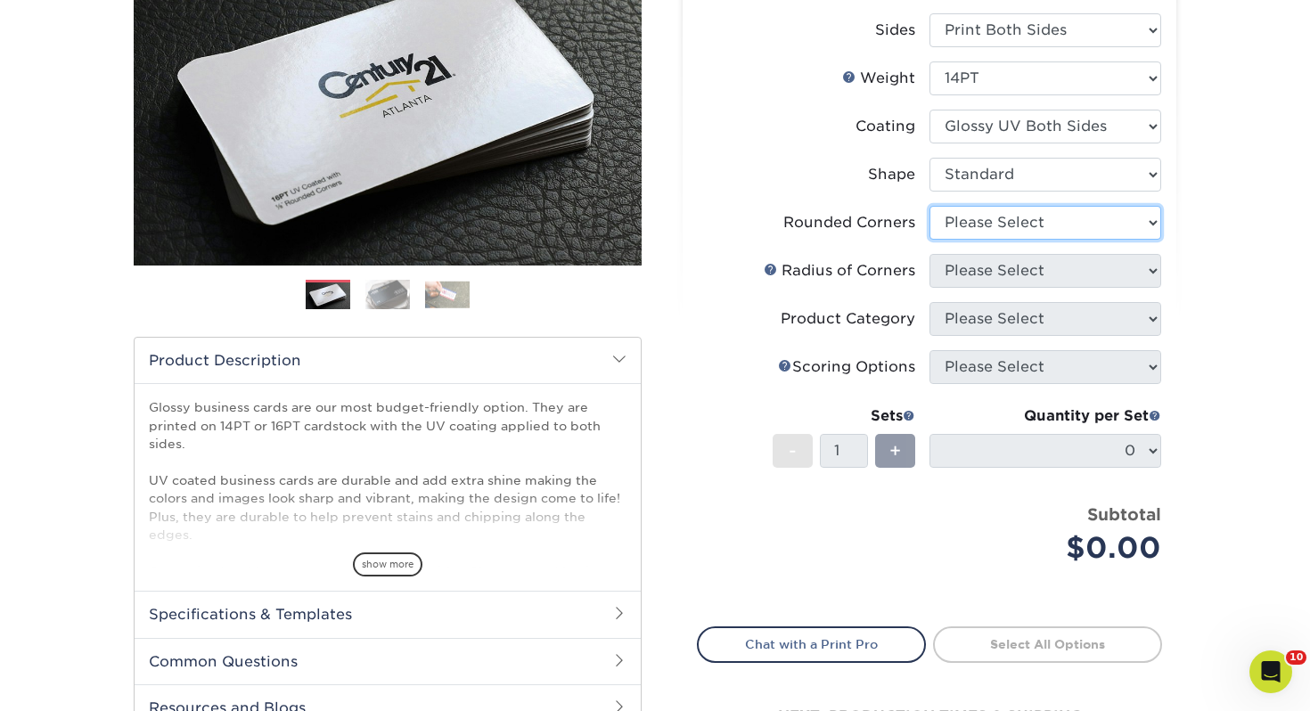
click at [981, 212] on select "Please Select Yes - Round 2 Corners Yes - Round 4 Corners No" at bounding box center [1046, 223] width 232 height 34
select select "0"
click at [930, 206] on select "Please Select Yes - Round 2 Corners Yes - Round 4 Corners No" at bounding box center [1046, 223] width 232 height 34
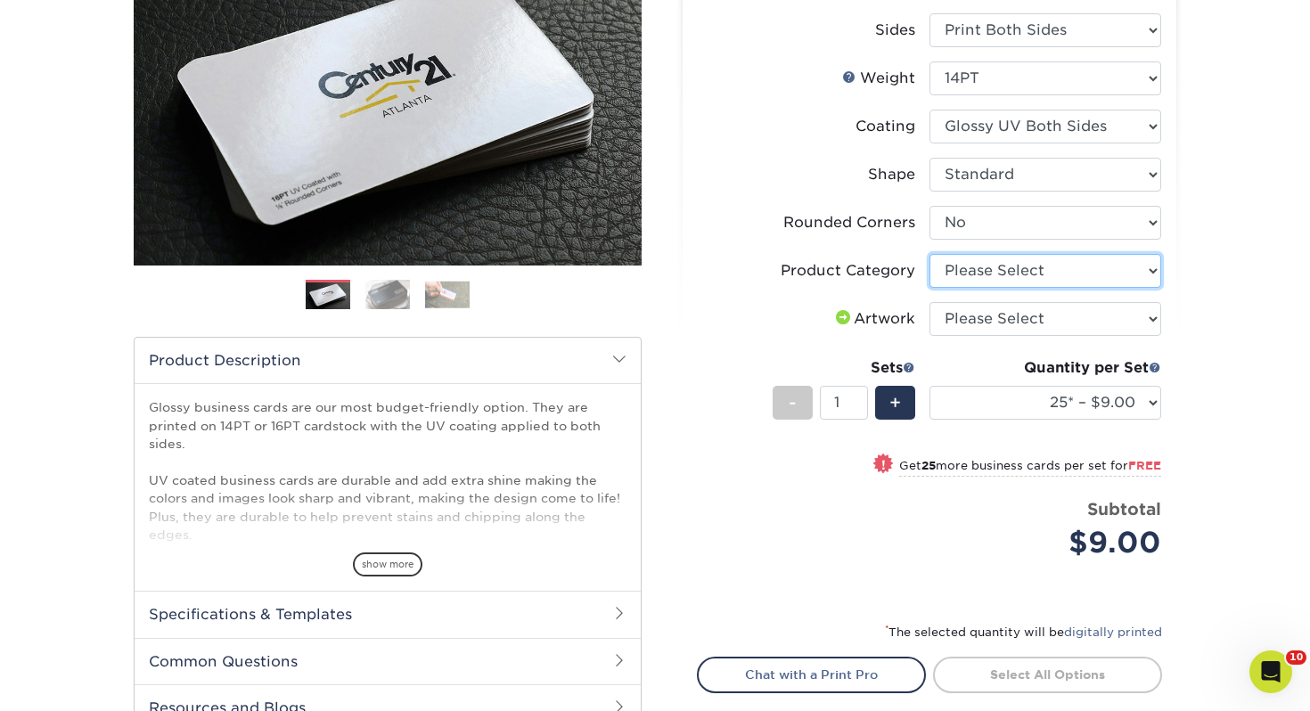
click at [964, 267] on select "Please Select Business Cards" at bounding box center [1046, 271] width 232 height 34
select select "3b5148f1-0588-4f88-a218-97bcfdce65c1"
click at [930, 254] on select "Please Select Business Cards" at bounding box center [1046, 271] width 232 height 34
drag, startPoint x: 974, startPoint y: 293, endPoint x: 970, endPoint y: 312, distance: 19.2
click at [972, 296] on li "Product Category Please Select Business Cards" at bounding box center [930, 278] width 464 height 48
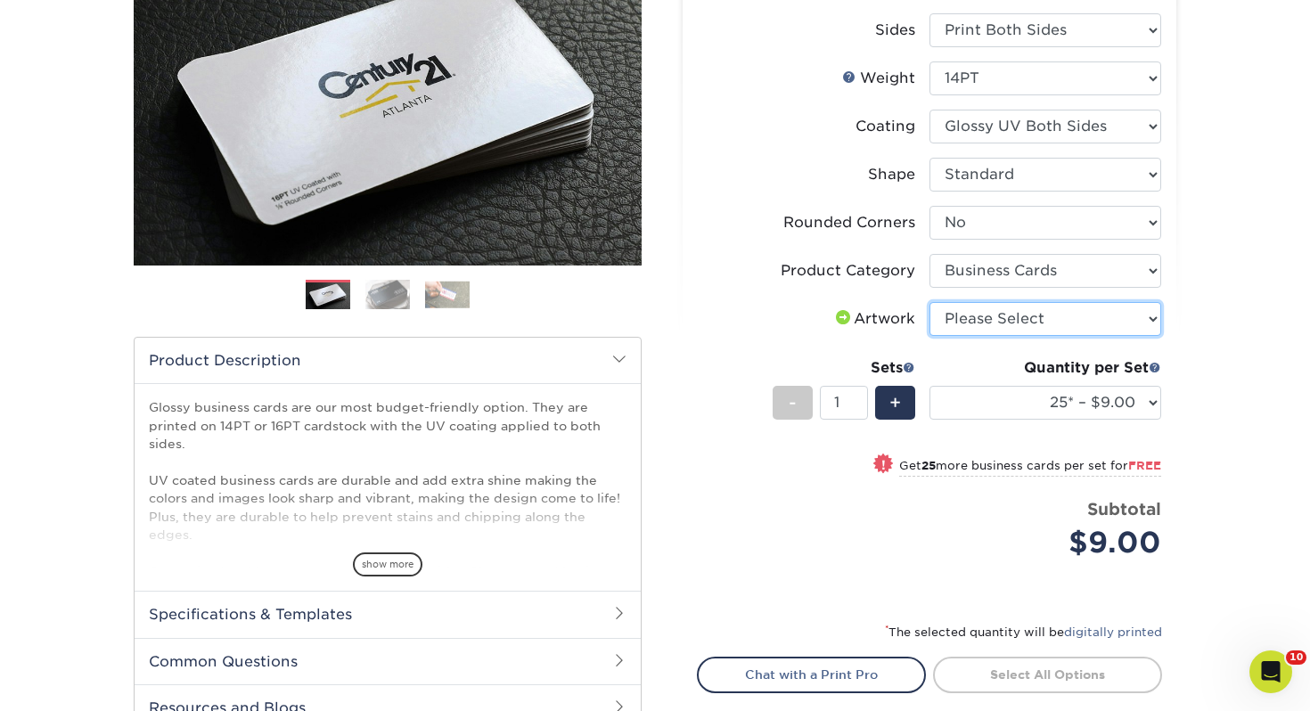
click at [970, 312] on select "Please Select I will upload files I need a design - $100" at bounding box center [1046, 319] width 232 height 34
select select "upload"
click at [930, 302] on select "Please Select I will upload files I need a design - $100" at bounding box center [1046, 319] width 232 height 34
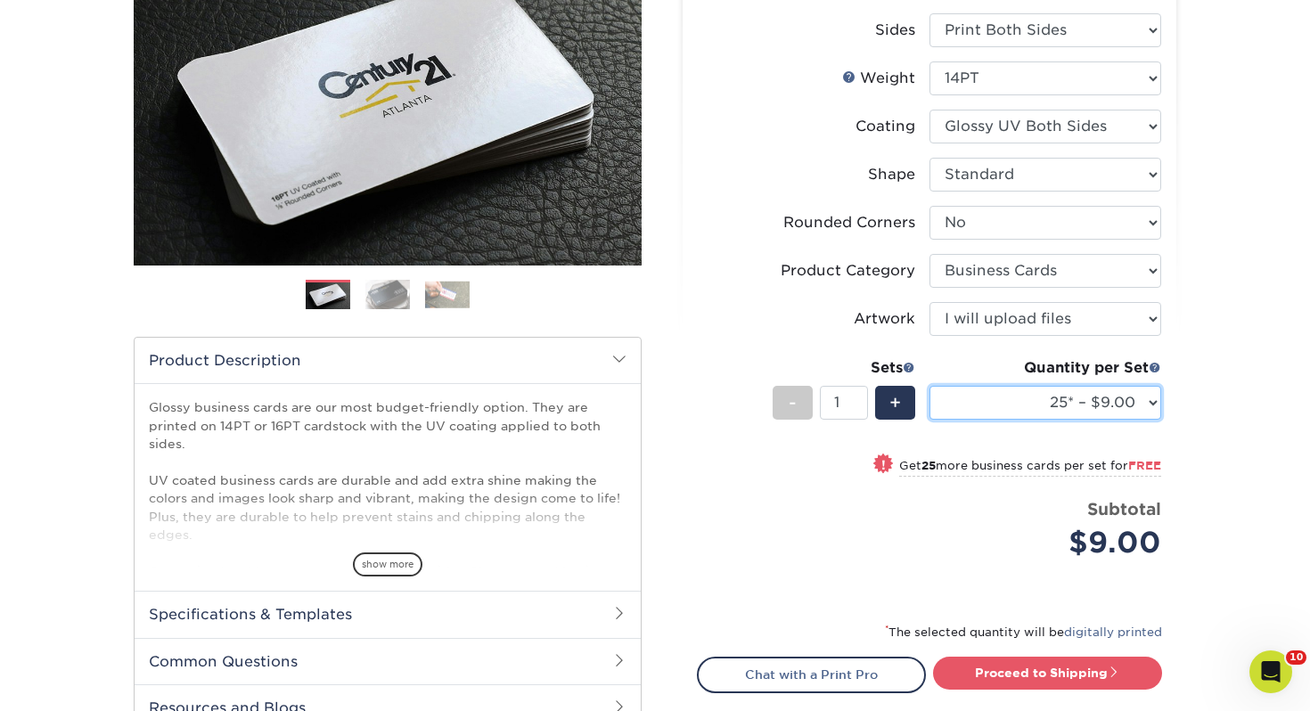
click at [1009, 403] on select "25* – $9.00 50* – $9.00 100* – $9.00 250* – $17.00 500 – $33.00 1000 – $42.00 2…" at bounding box center [1046, 403] width 232 height 34
select select "250* – $17.00"
click at [930, 386] on select "25* – $9.00 50* – $9.00 100* – $9.00 250* – $17.00 500 – $33.00 1000 – $42.00 2…" at bounding box center [1046, 403] width 232 height 34
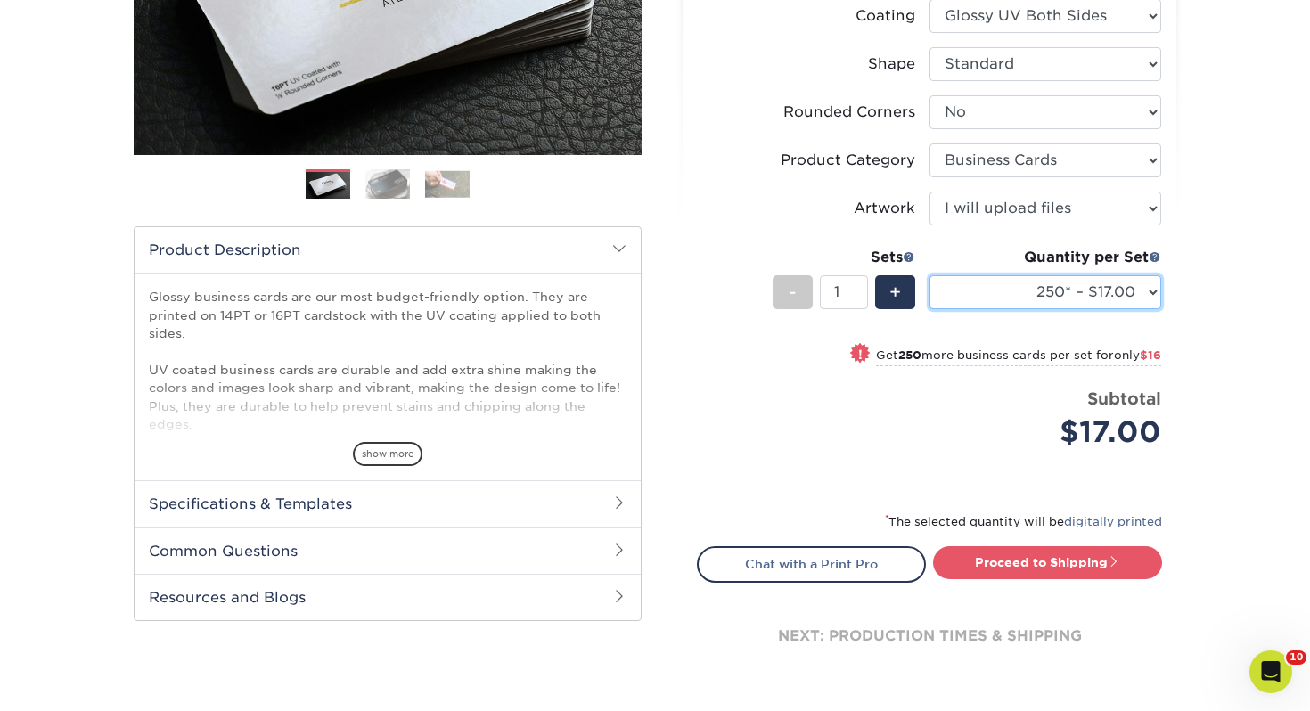
scroll to position [446, 0]
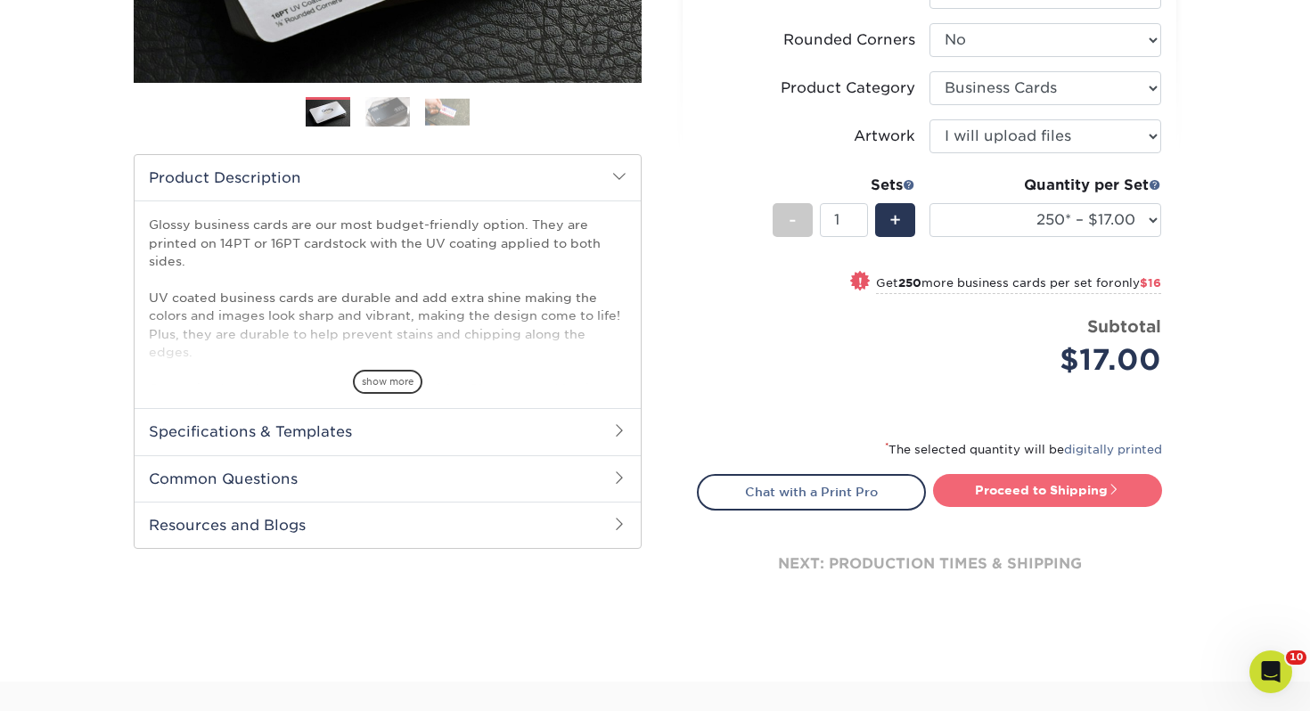
click at [1041, 492] on link "Proceed to Shipping" at bounding box center [1047, 490] width 229 height 32
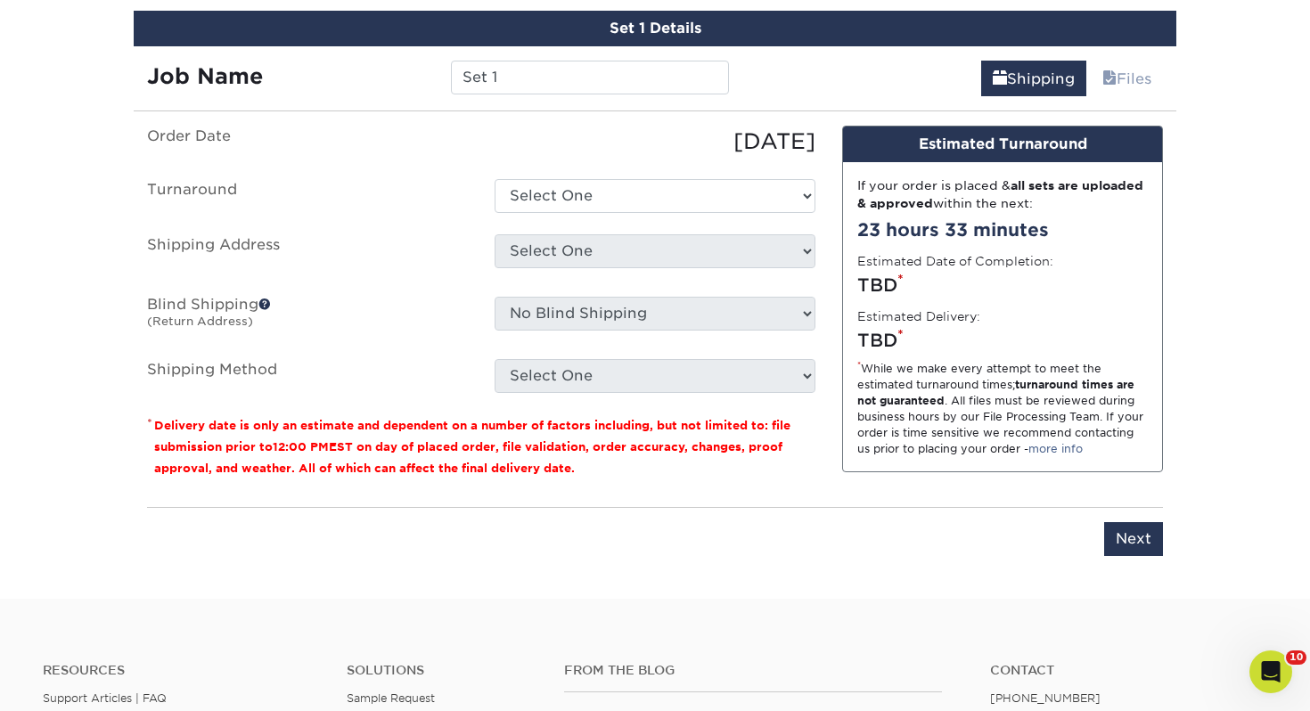
scroll to position [1050, 0]
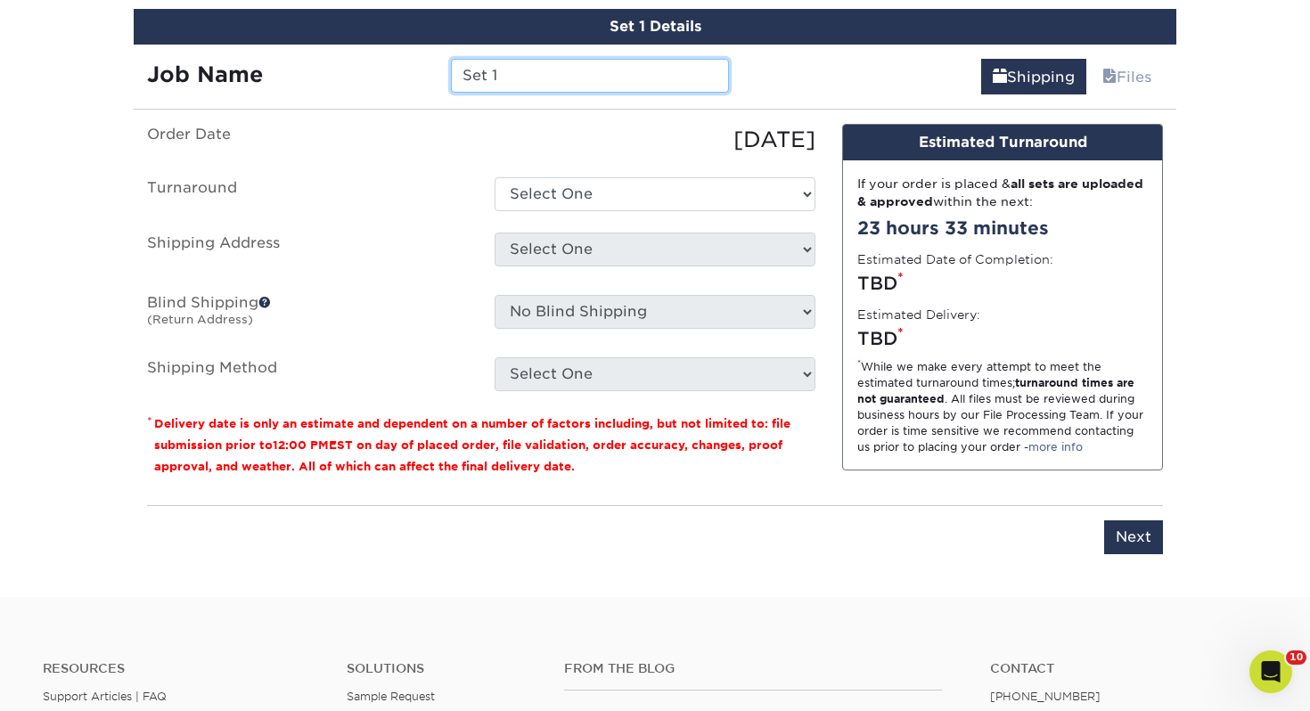
click at [594, 61] on input "Set 1" at bounding box center [589, 76] width 277 height 34
drag, startPoint x: 597, startPoint y: 66, endPoint x: 326, endPoint y: 53, distance: 271.3
click at [327, 54] on div "Job Name Set 1" at bounding box center [438, 70] width 609 height 50
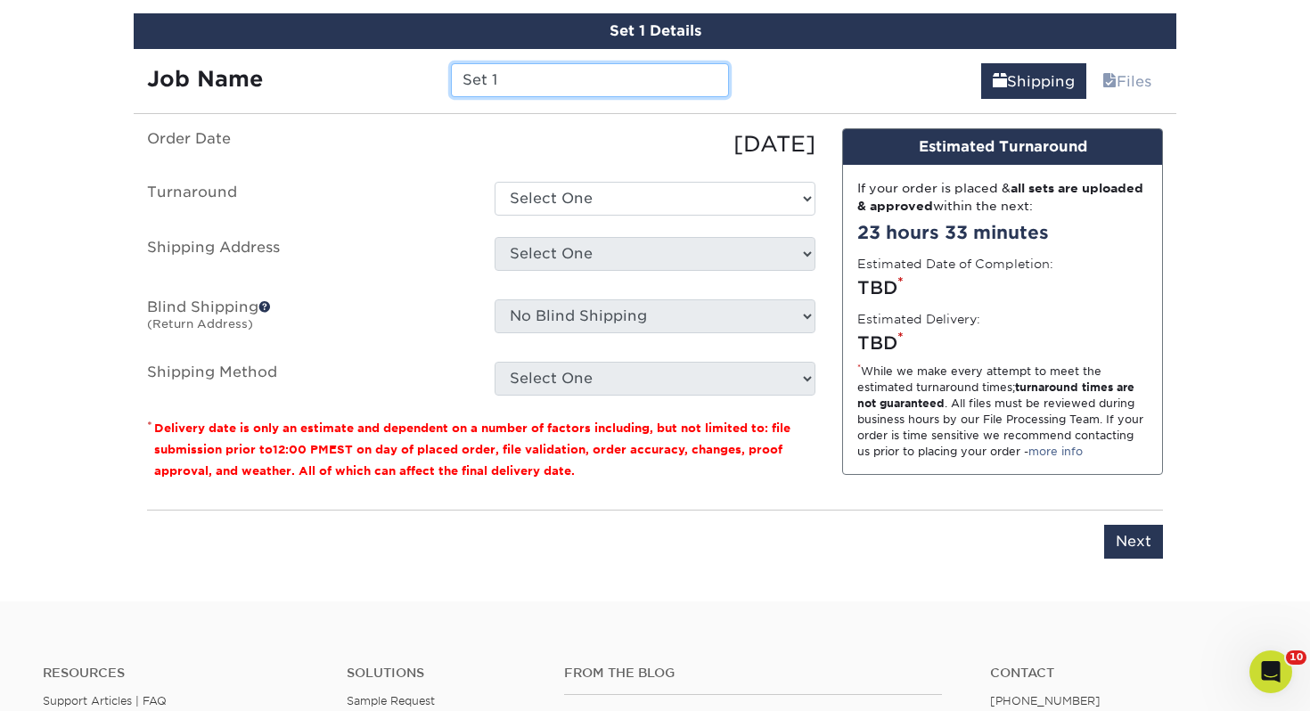
drag, startPoint x: 521, startPoint y: 67, endPoint x: 528, endPoint y: 79, distance: 14.4
click at [521, 68] on input "Set 1" at bounding box center [589, 80] width 277 height 34
drag, startPoint x: 515, startPoint y: 78, endPoint x: 302, endPoint y: 56, distance: 214.2
click at [302, 56] on div "Job Name Set 1" at bounding box center [438, 74] width 609 height 50
type input "Mathias Miller"
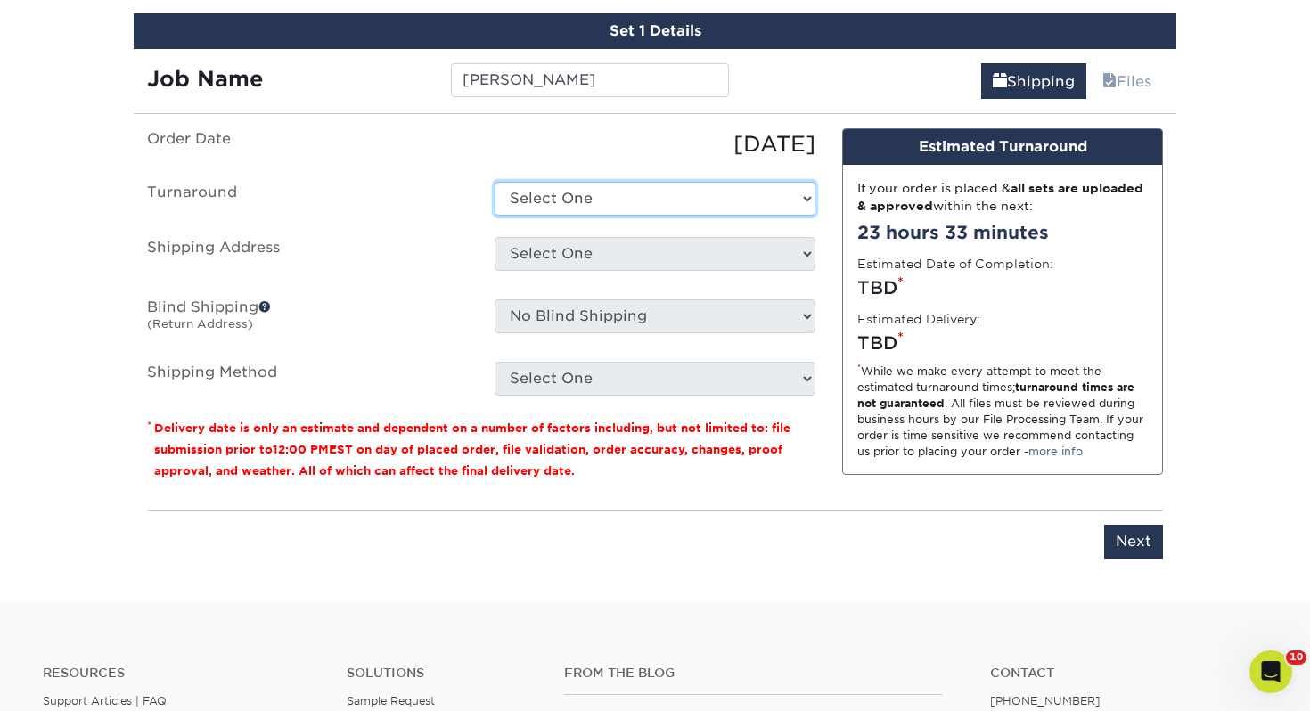
click at [609, 203] on select "Select One 2-4 Business Days 2 Day Next Business Day" at bounding box center [655, 199] width 321 height 34
select select "0d2015eb-ac6c-4252-b2f1-1c5560e96a65"
click at [495, 182] on select "Select One 2-4 Business Days 2 Day Next Business Day" at bounding box center [655, 199] width 321 height 34
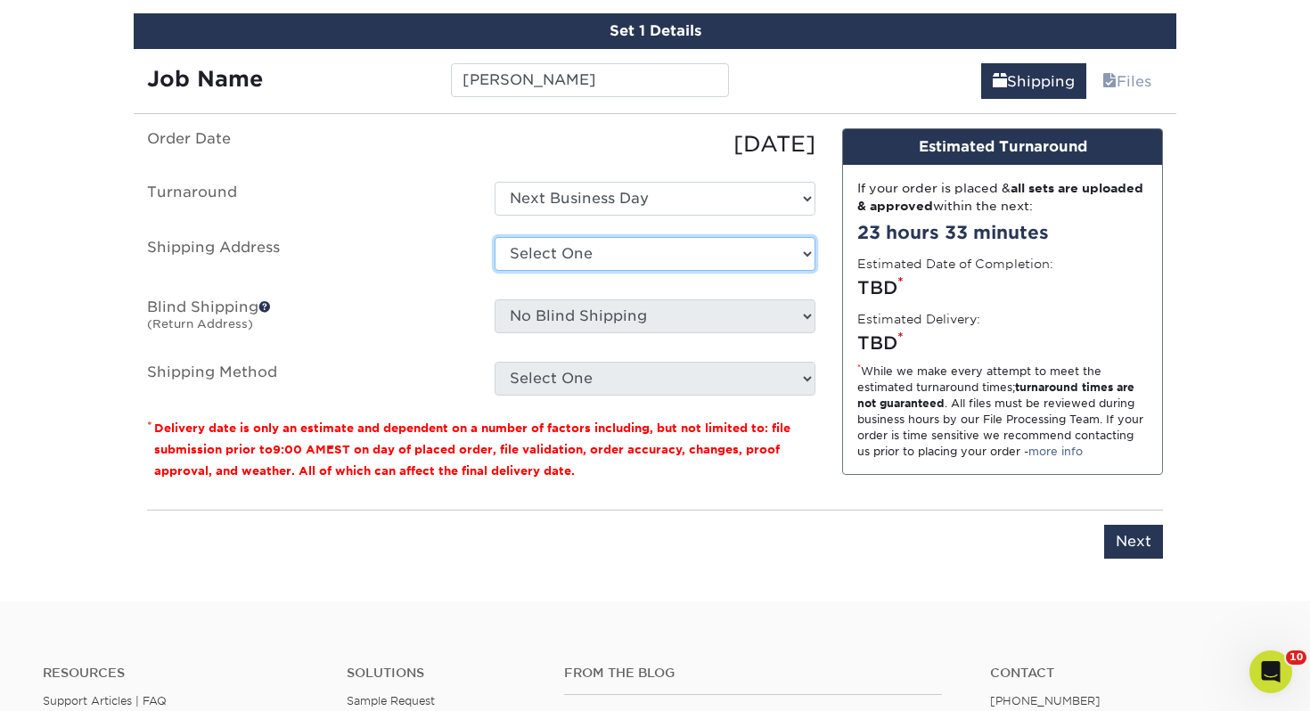
click at [586, 238] on select "Select One Adrian, MI Akron, OH" at bounding box center [655, 254] width 321 height 34
select select "178303"
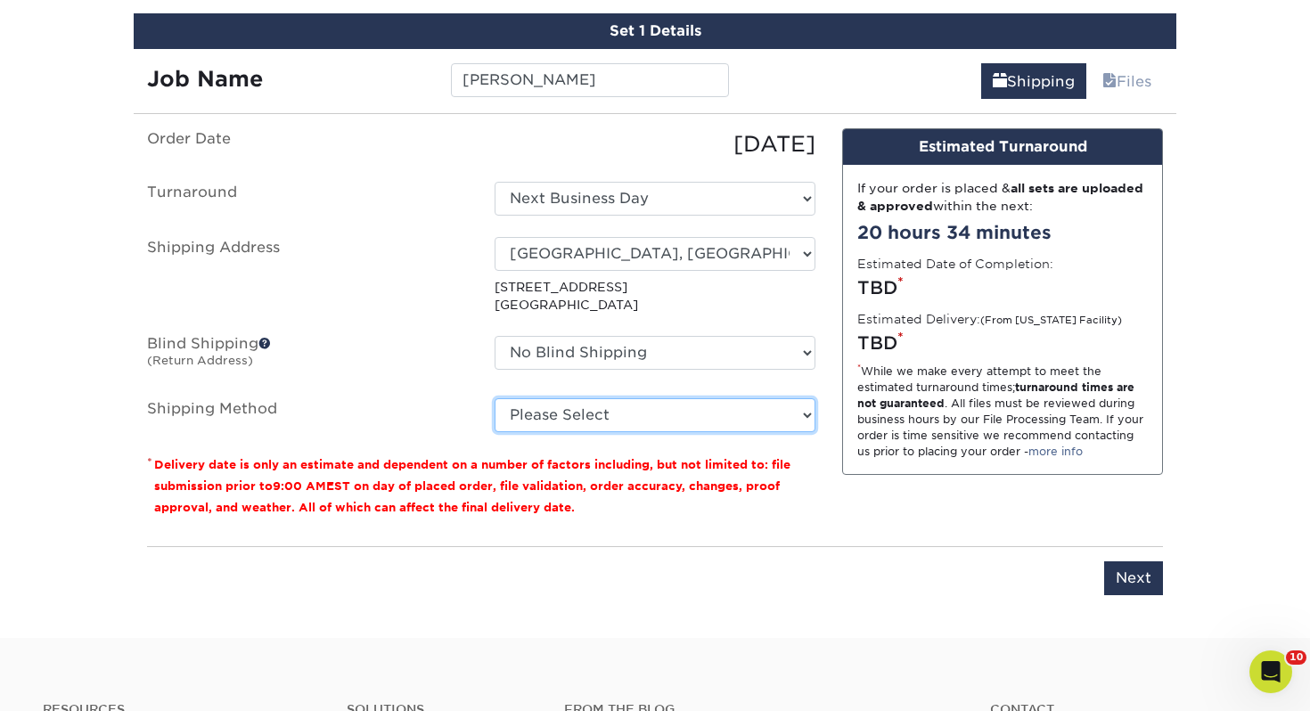
click at [687, 420] on select "Please Select Ground Shipping (+$7.84) 3 Day Shipping Service (+$18.69) 2 Day A…" at bounding box center [655, 415] width 321 height 34
select select "03"
click at [495, 398] on select "Please Select Ground Shipping (+$7.84) 3 Day Shipping Service (+$18.69) 2 Day A…" at bounding box center [655, 415] width 321 height 34
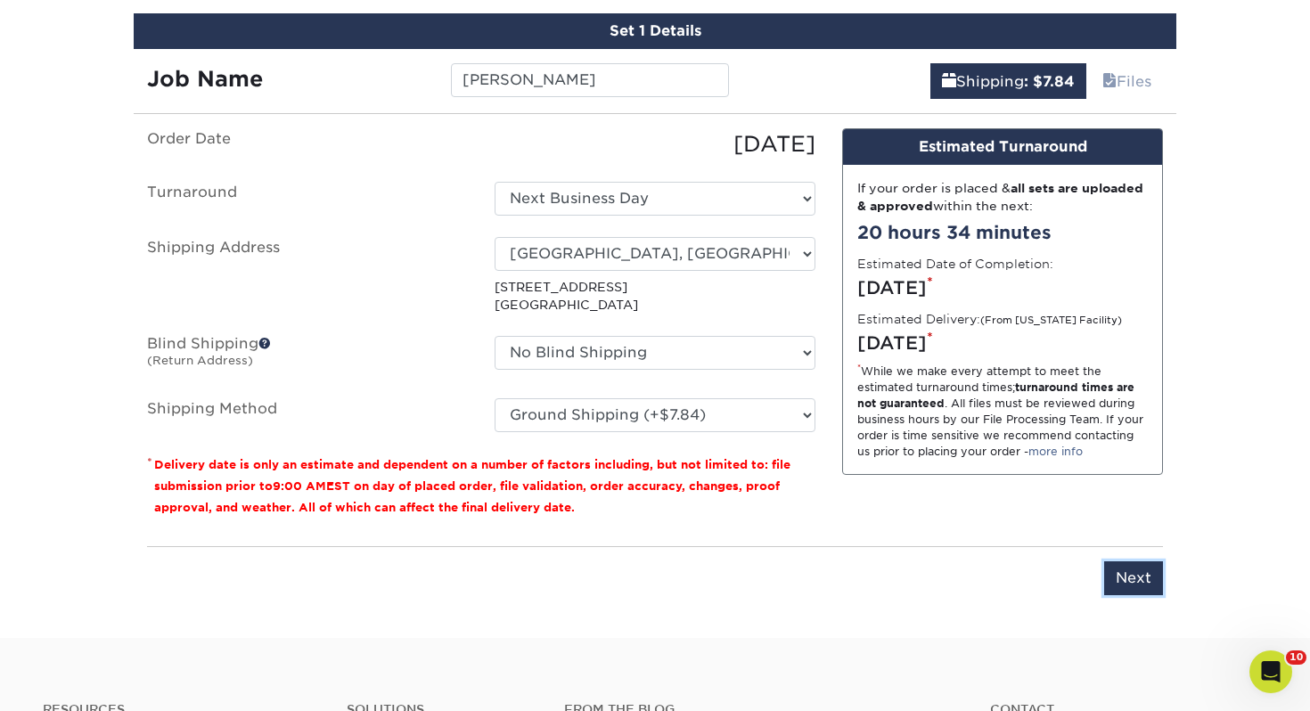
click at [1117, 581] on input "Next" at bounding box center [1133, 579] width 59 height 34
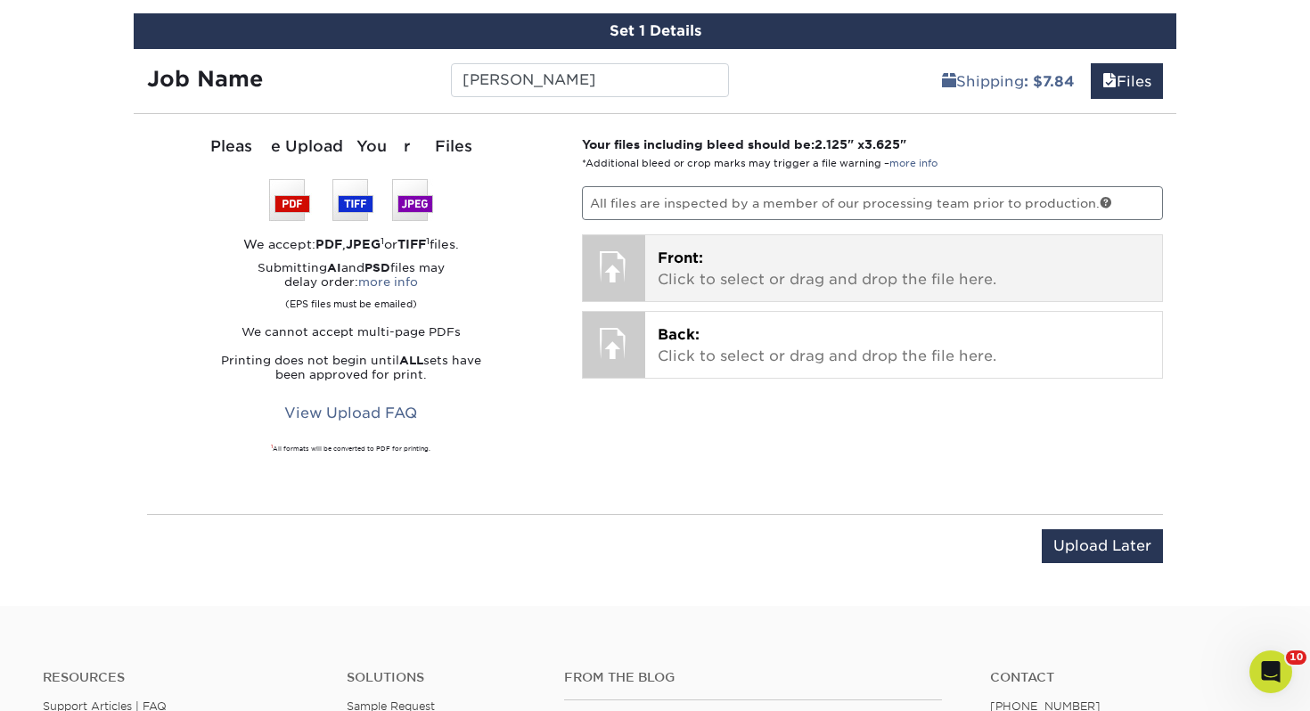
click at [766, 248] on p "Front: Click to select or drag and drop the file here." at bounding box center [904, 269] width 493 height 43
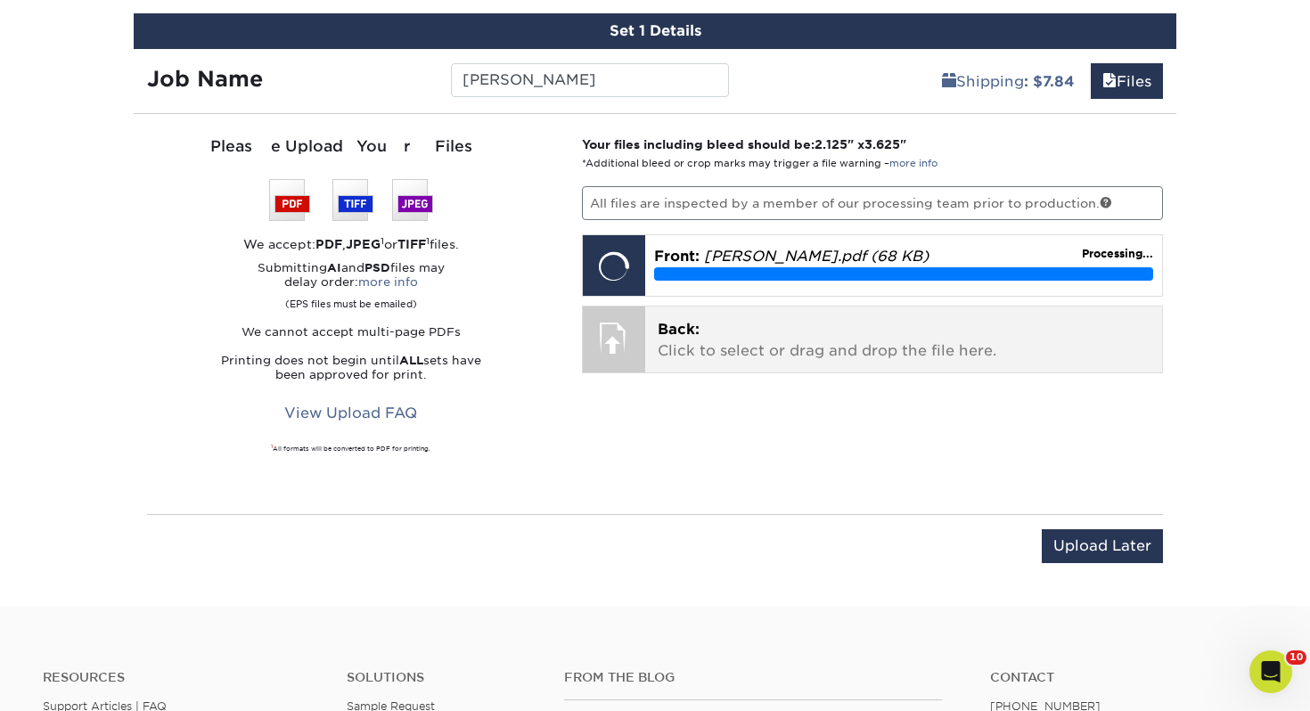
click at [728, 333] on p "Back: Click to select or drag and drop the file here." at bounding box center [904, 340] width 493 height 43
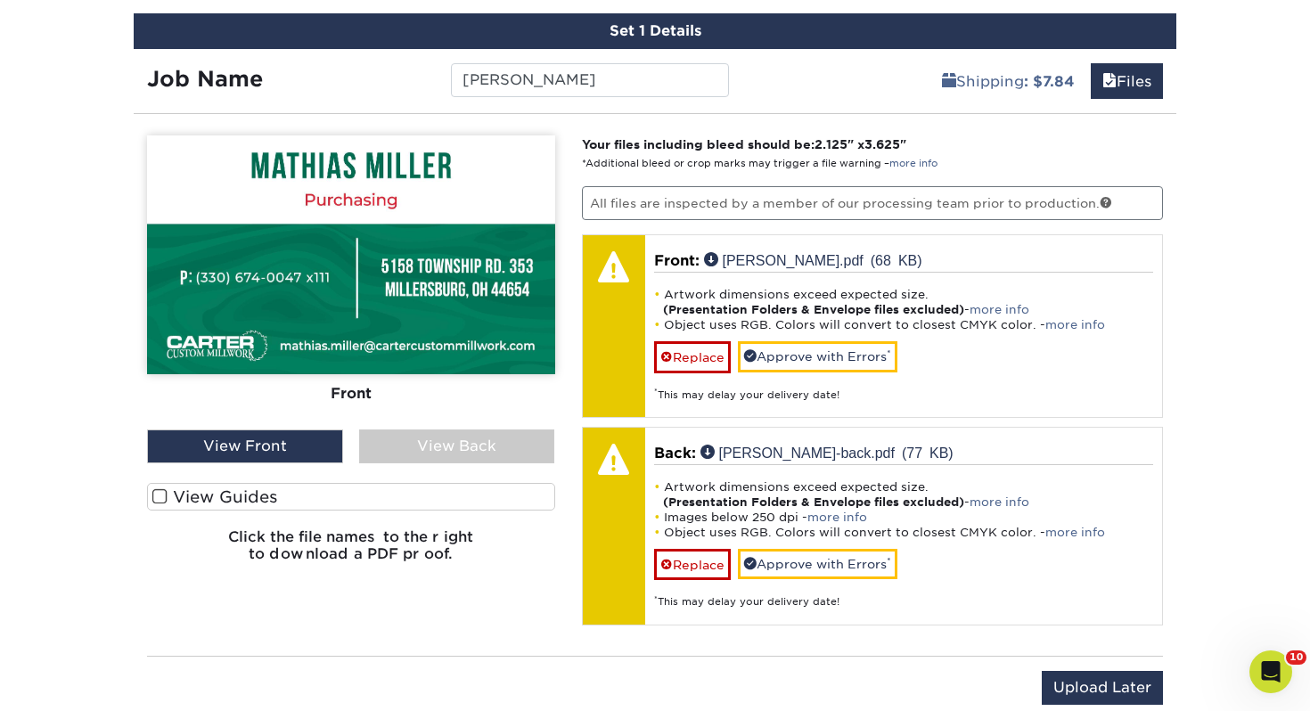
click at [472, 488] on label "View Guides" at bounding box center [351, 497] width 408 height 28
click at [0, 0] on input "View Guides" at bounding box center [0, 0] width 0 height 0
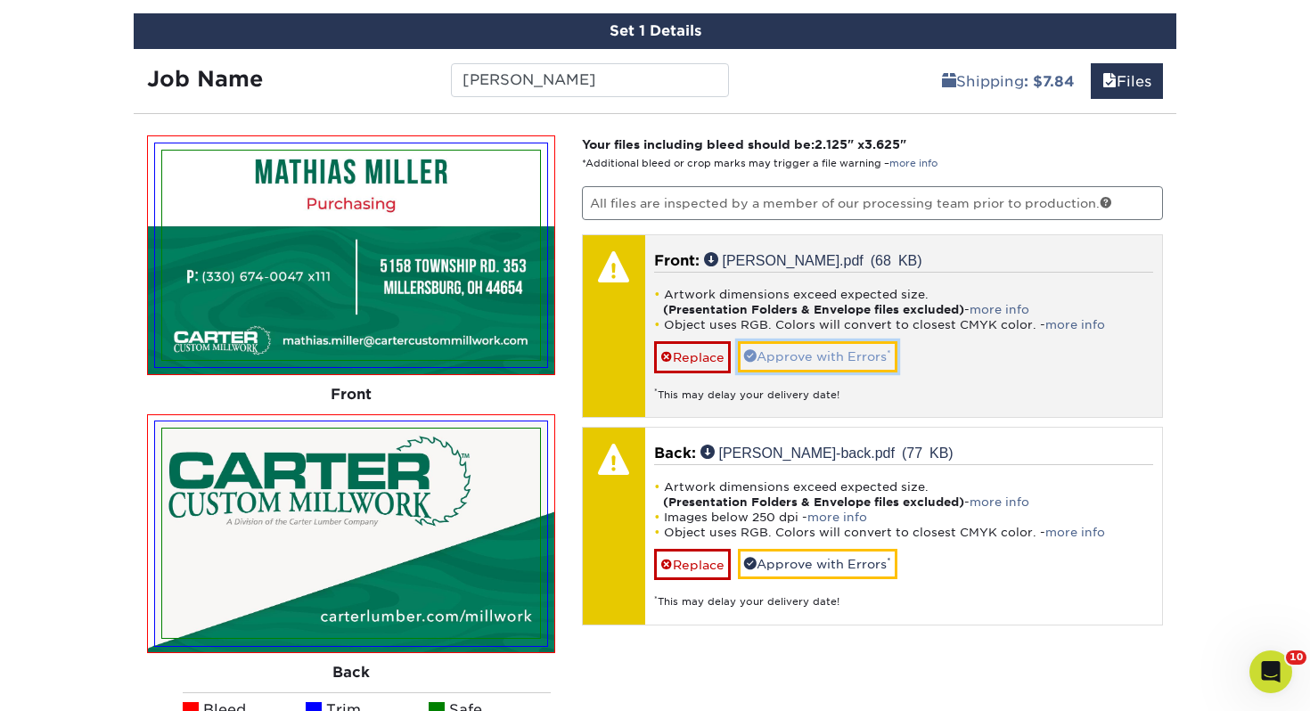
click at [833, 361] on link "Approve with Errors *" at bounding box center [818, 356] width 160 height 30
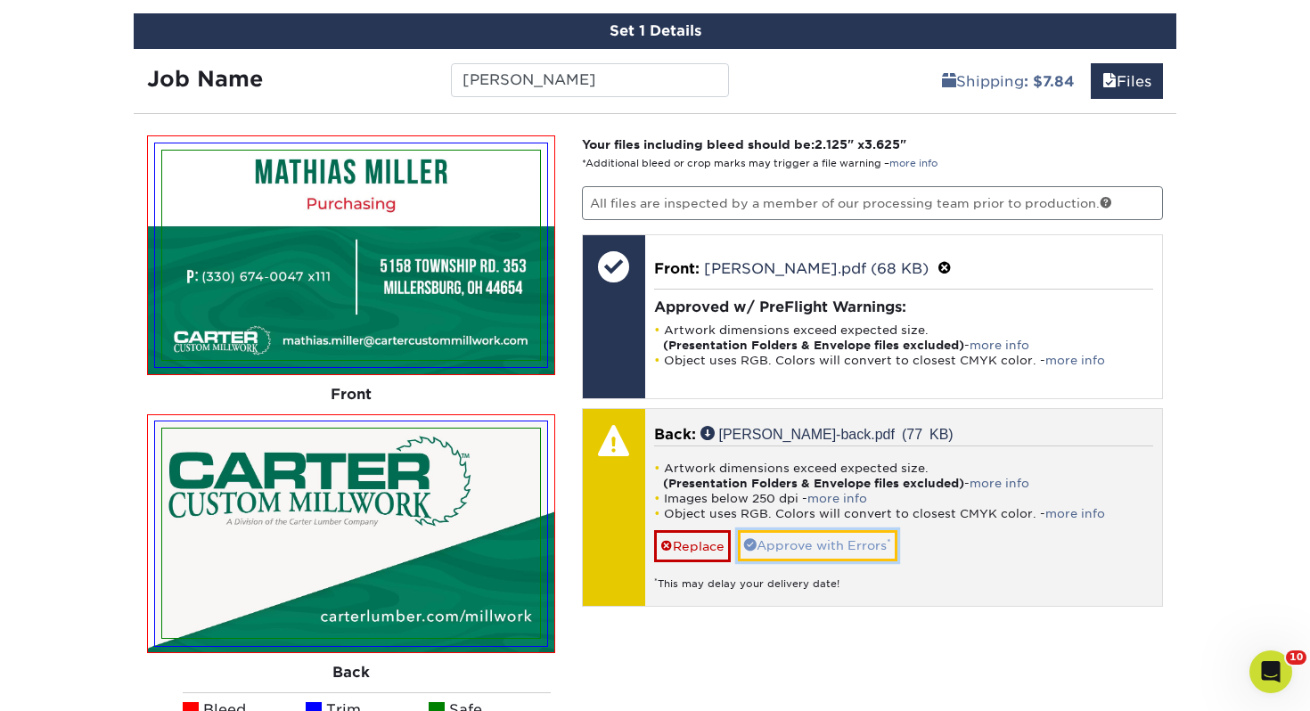
click at [816, 533] on link "Approve with Errors *" at bounding box center [818, 545] width 160 height 30
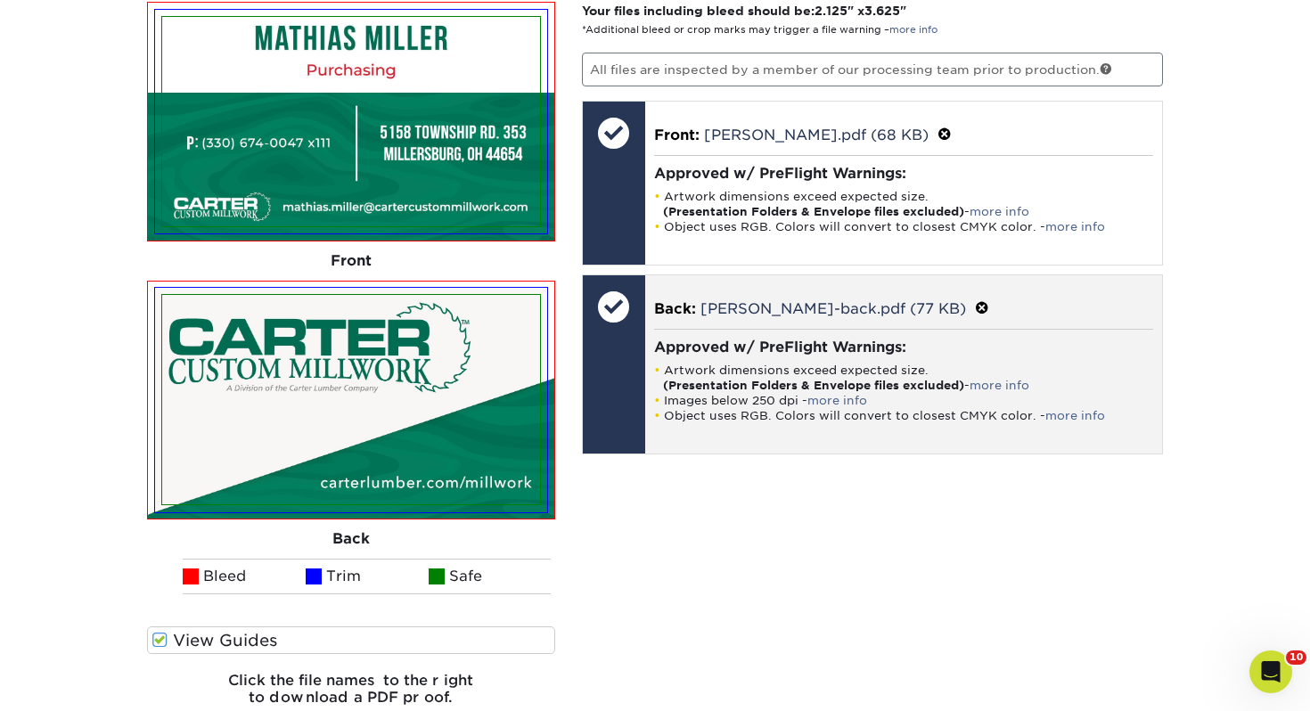
scroll to position [1324, 0]
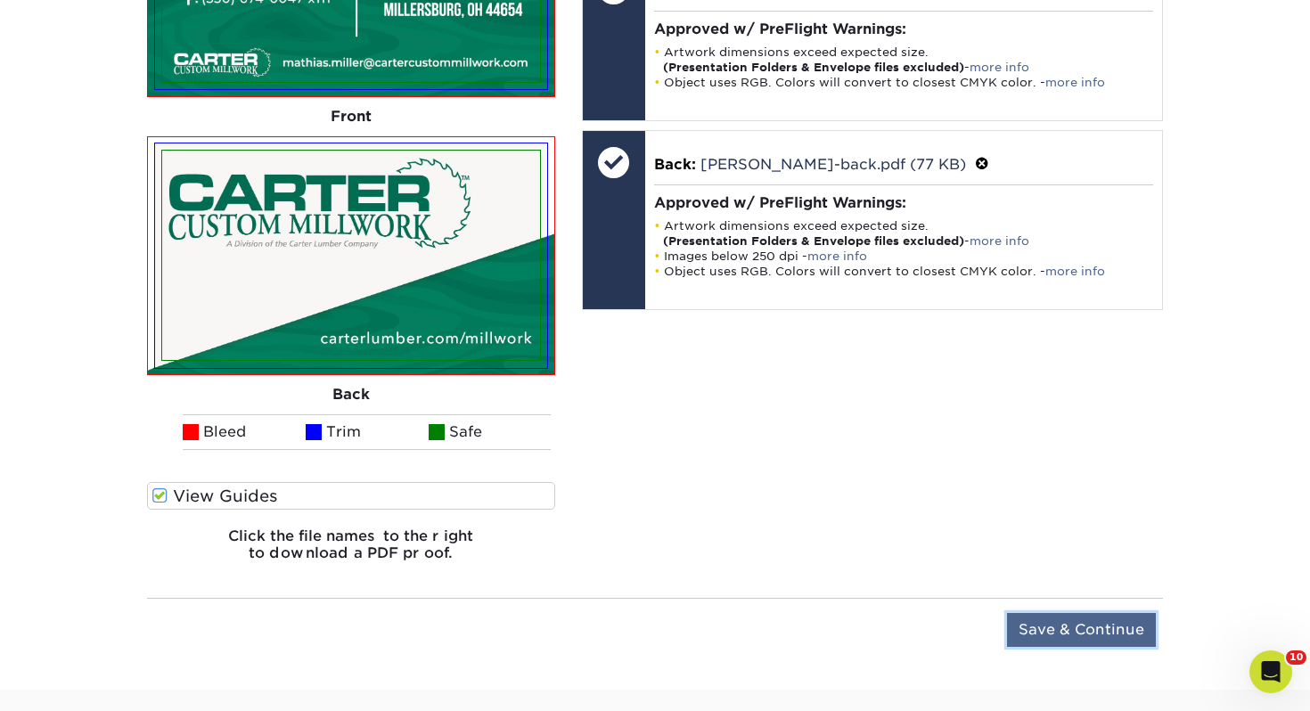
click at [1116, 620] on input "Save & Continue" at bounding box center [1081, 630] width 149 height 34
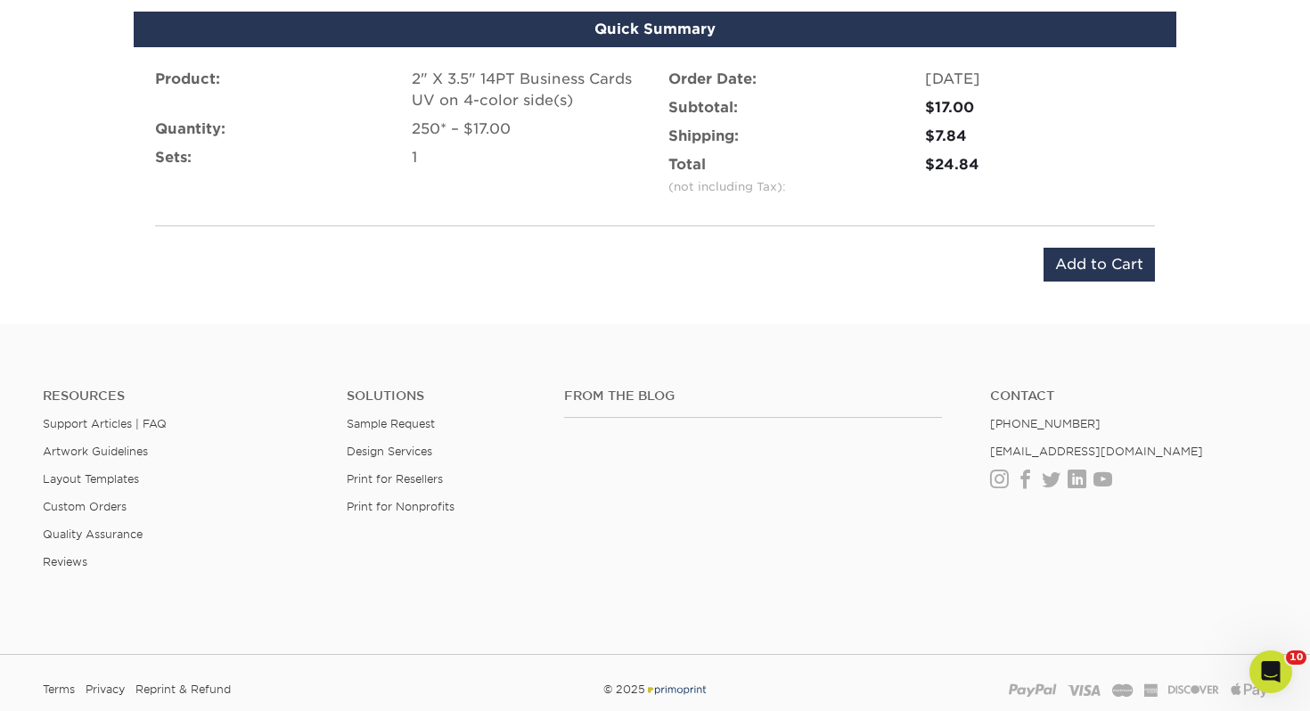
scroll to position [986, 0]
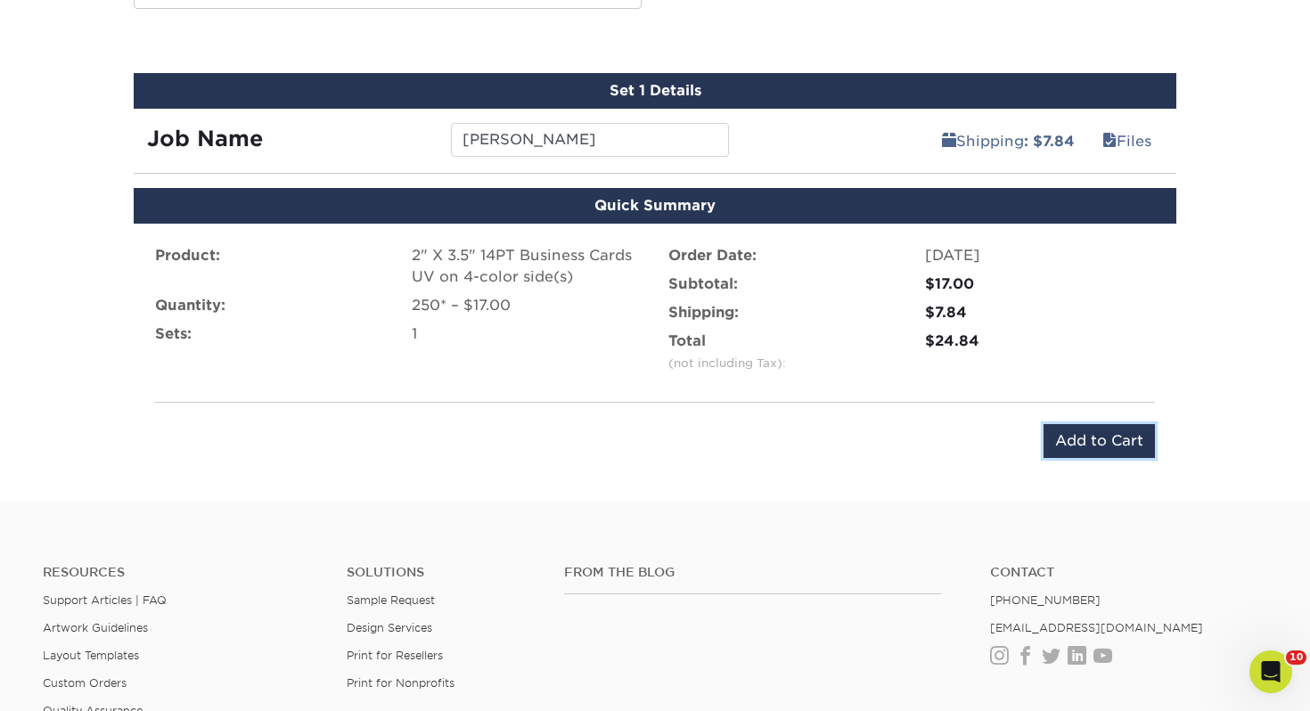
click at [1088, 434] on input "Add to Cart" at bounding box center [1099, 441] width 111 height 34
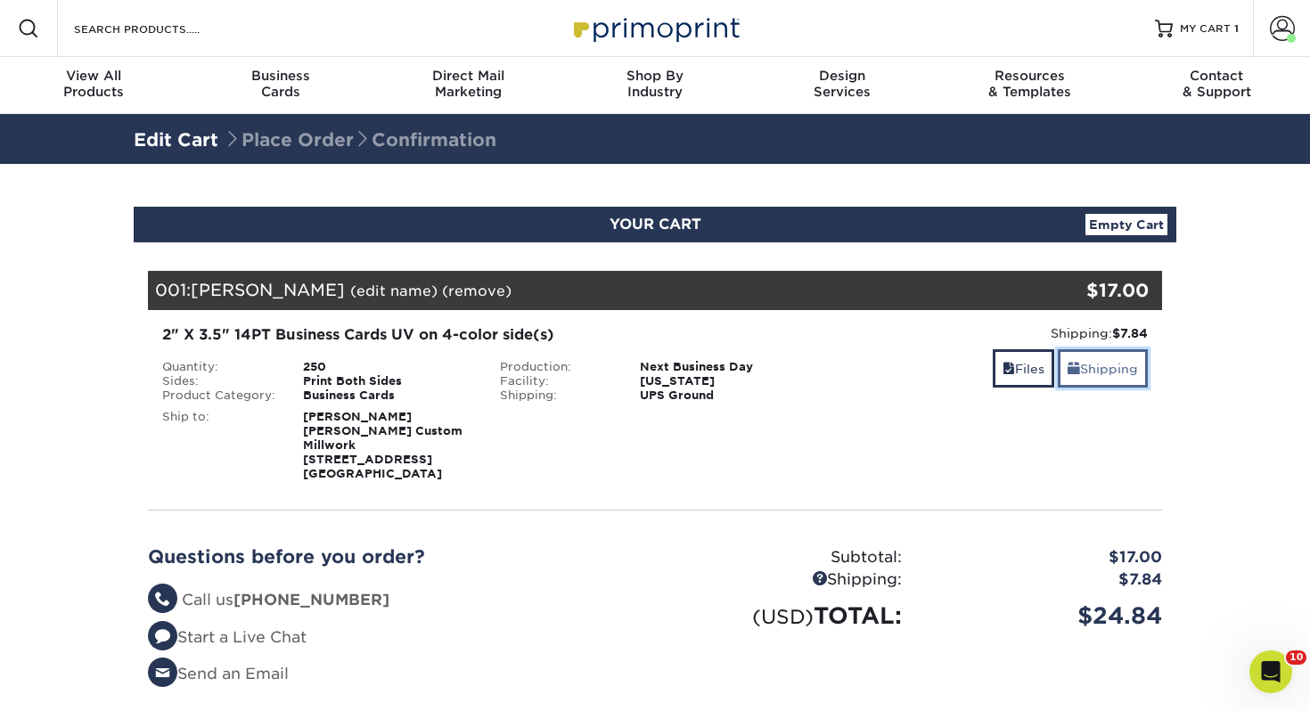
click at [1095, 375] on link "Shipping" at bounding box center [1103, 368] width 90 height 38
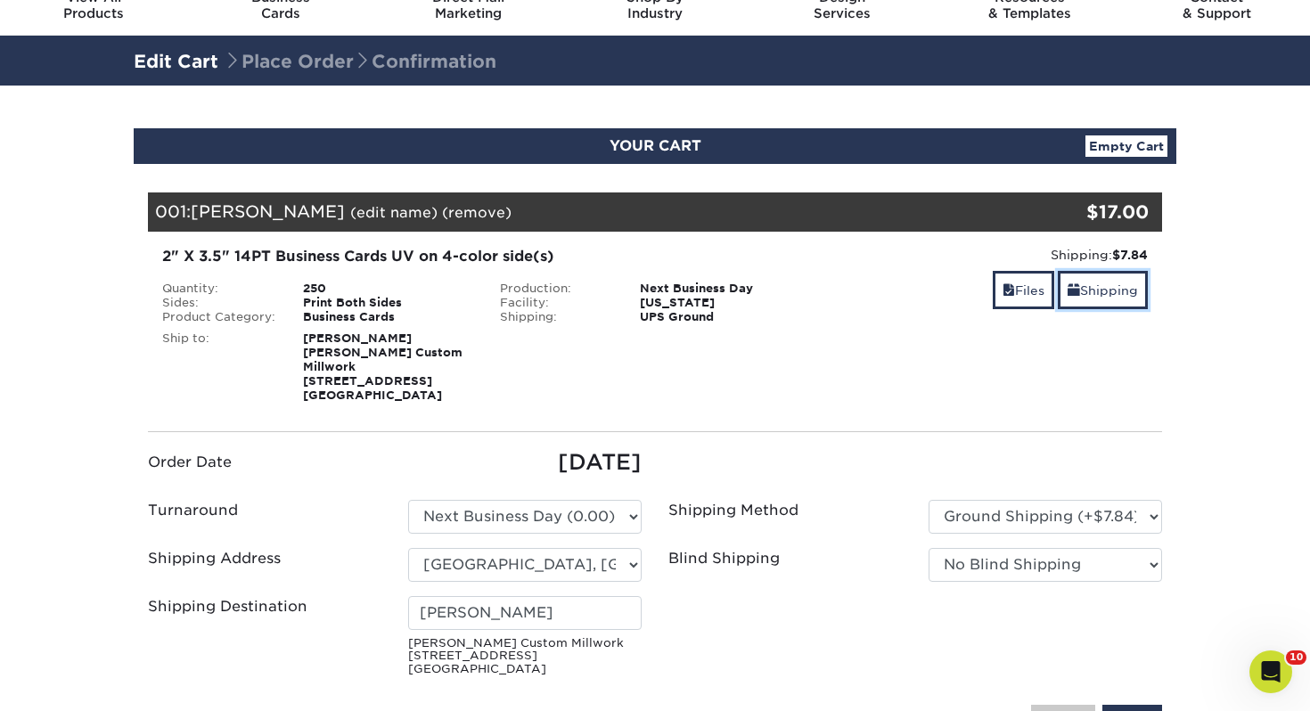
scroll to position [82, 0]
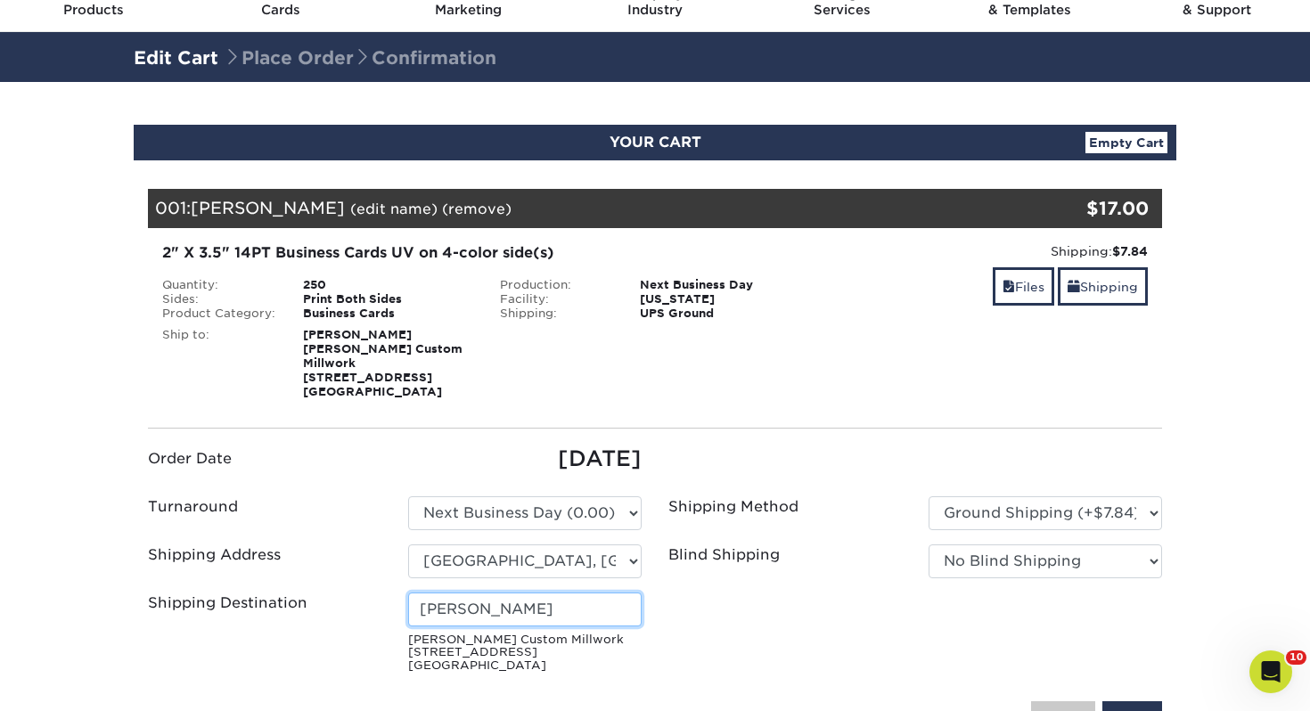
click at [579, 595] on input "Matt Hostettler" at bounding box center [525, 610] width 234 height 34
drag, startPoint x: 575, startPoint y: 594, endPoint x: -78, endPoint y: 544, distance: 654.4
type input "Mathias Miller"
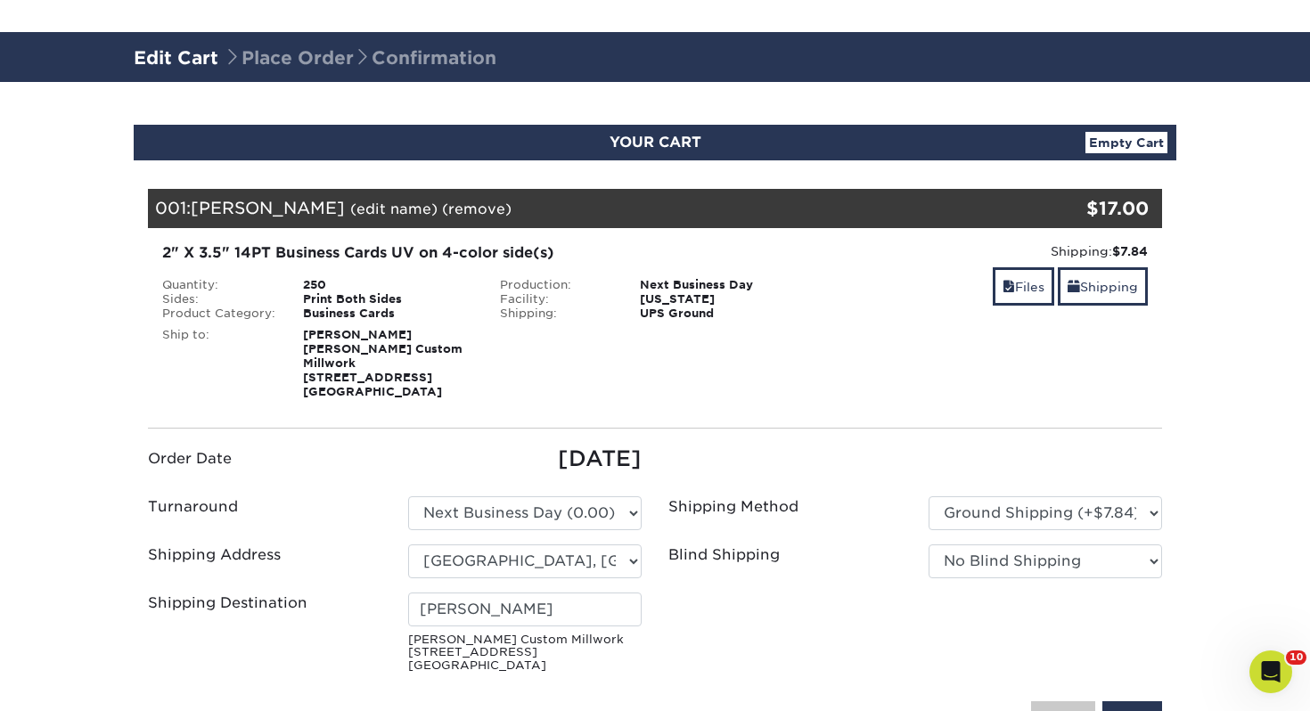
scroll to position [258, 0]
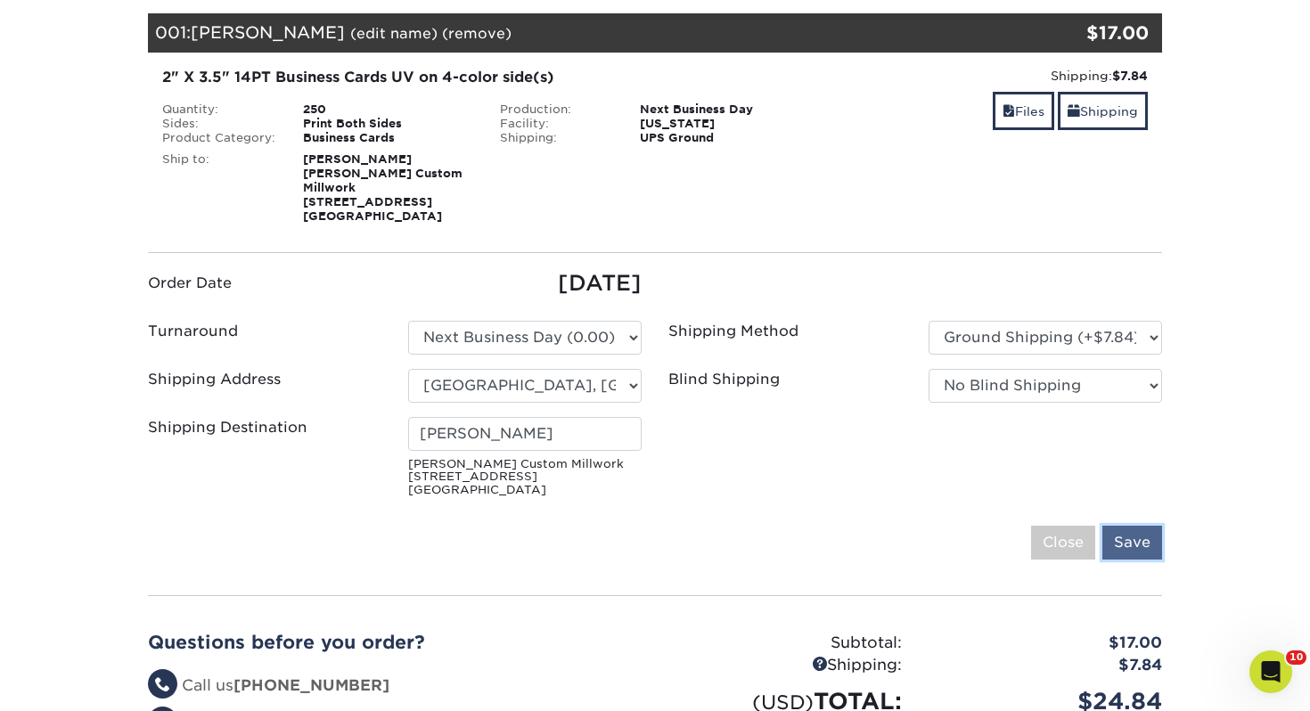
click at [1138, 529] on input "Save" at bounding box center [1133, 543] width 60 height 34
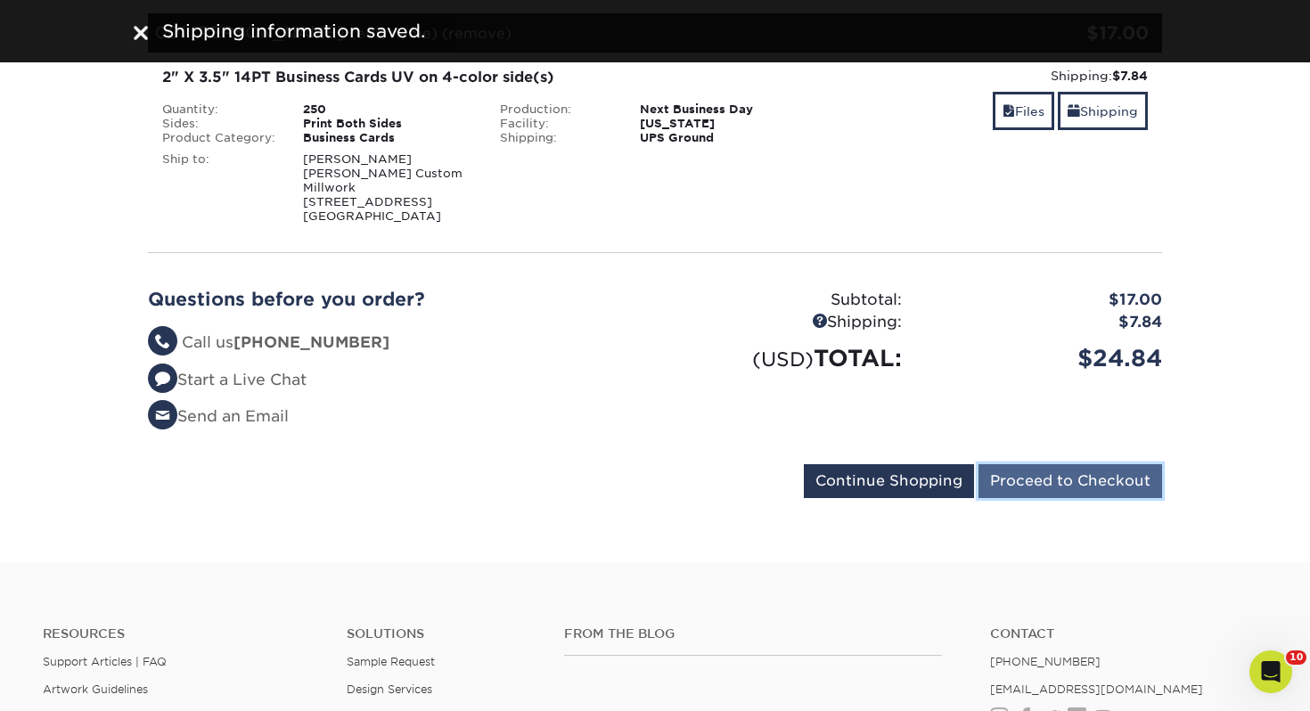
click at [1082, 464] on input "Proceed to Checkout" at bounding box center [1071, 481] width 184 height 34
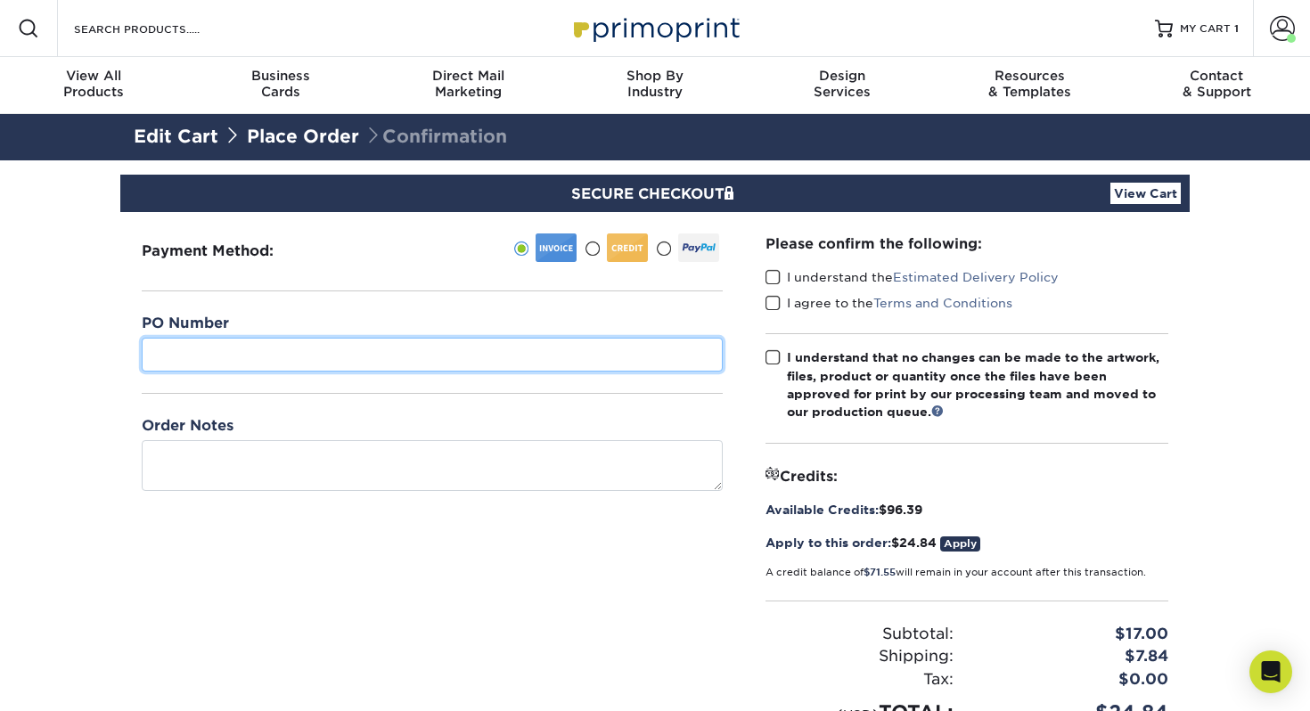
click at [464, 345] on input "text" at bounding box center [432, 355] width 581 height 34
type input "489"
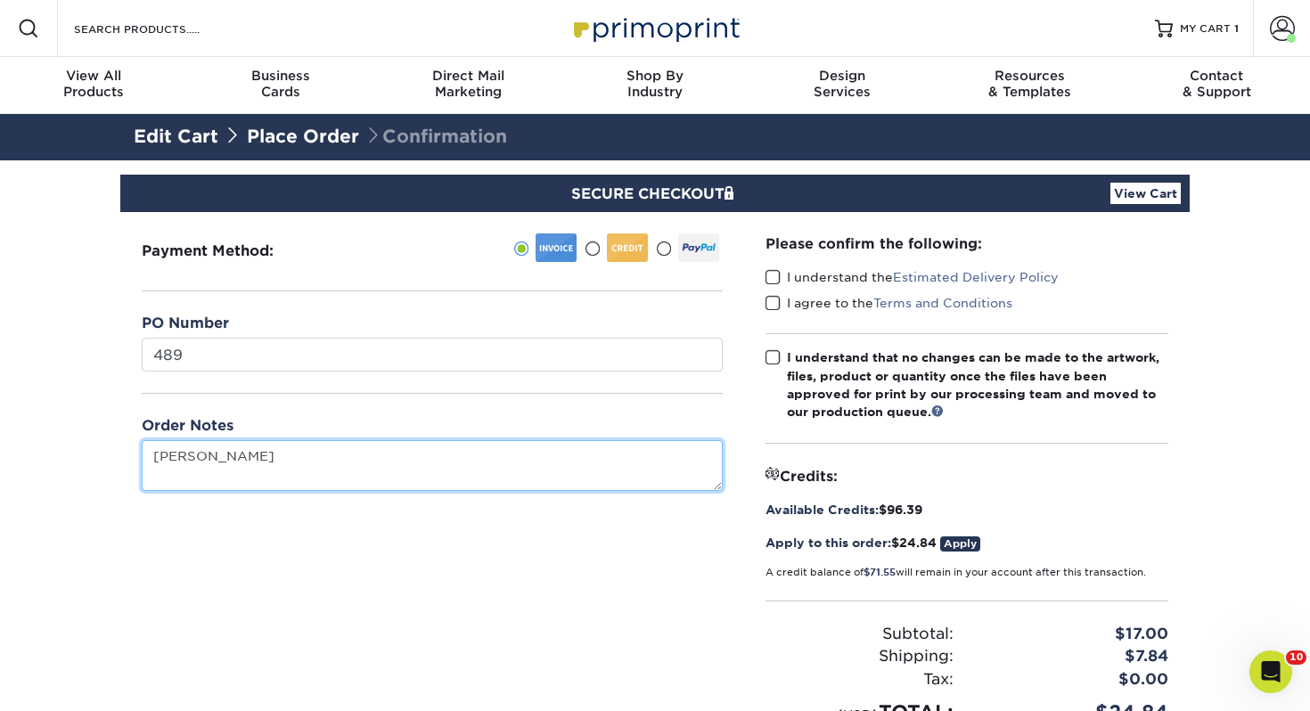
type textarea "[PERSON_NAME]"
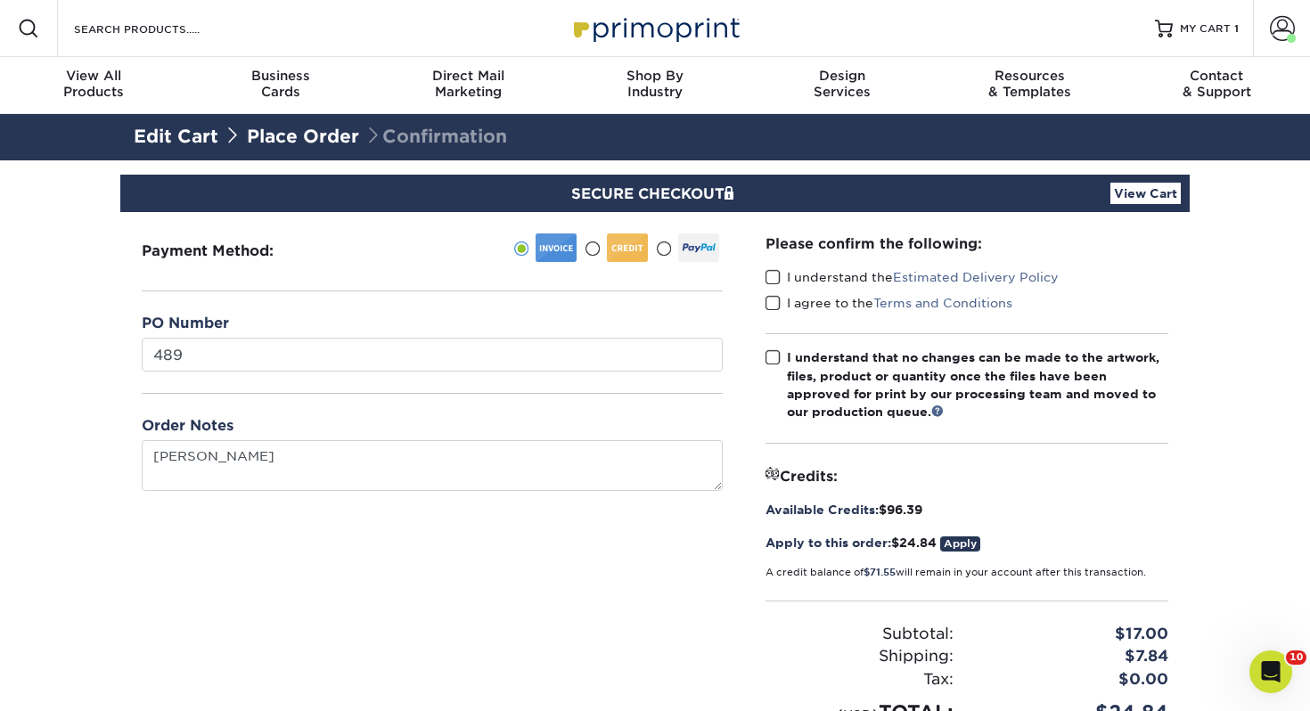
click at [775, 272] on span at bounding box center [773, 277] width 15 height 17
click at [0, 0] on input "I understand the Estimated Delivery Policy" at bounding box center [0, 0] width 0 height 0
drag, startPoint x: 775, startPoint y: 299, endPoint x: 768, endPoint y: 378, distance: 79.6
click at [774, 302] on span at bounding box center [773, 303] width 15 height 17
click at [0, 0] on input "I agree to the Terms and Conditions" at bounding box center [0, 0] width 0 height 0
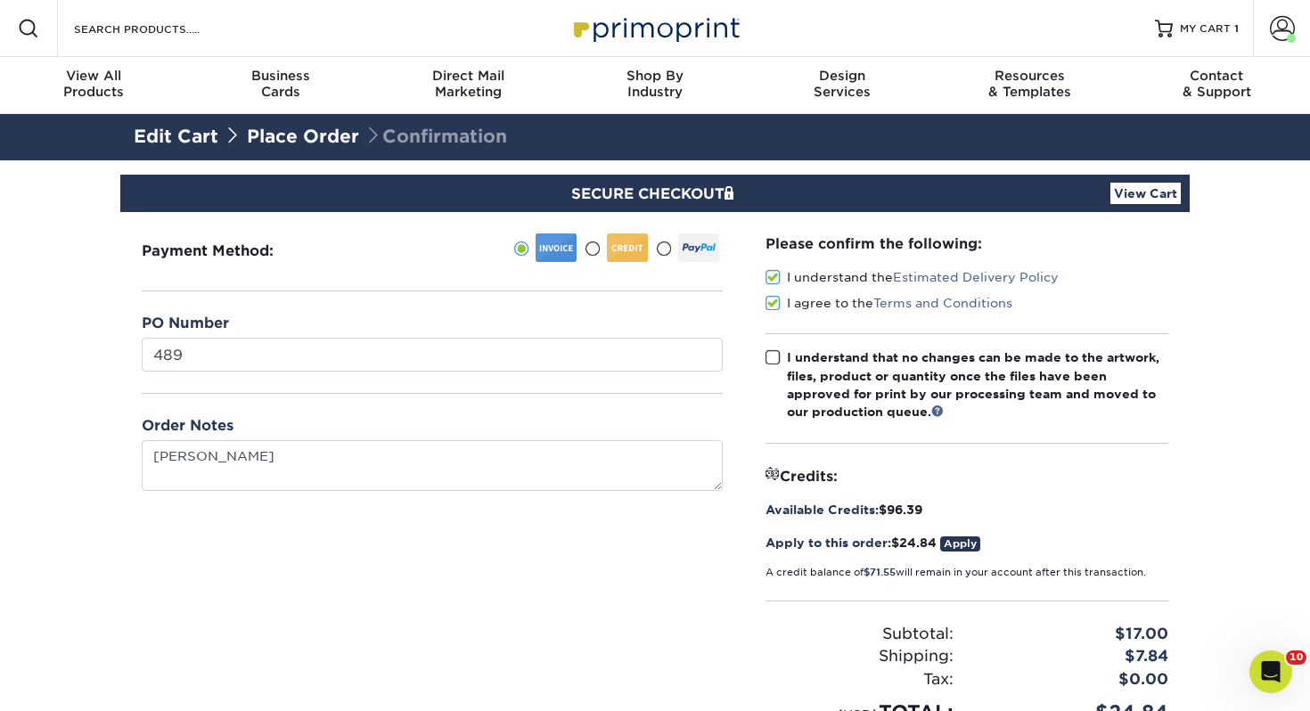
click at [773, 354] on span at bounding box center [773, 357] width 15 height 17
click at [0, 0] on input "I understand that no changes can be made to the artwork, files, product or quan…" at bounding box center [0, 0] width 0 height 0
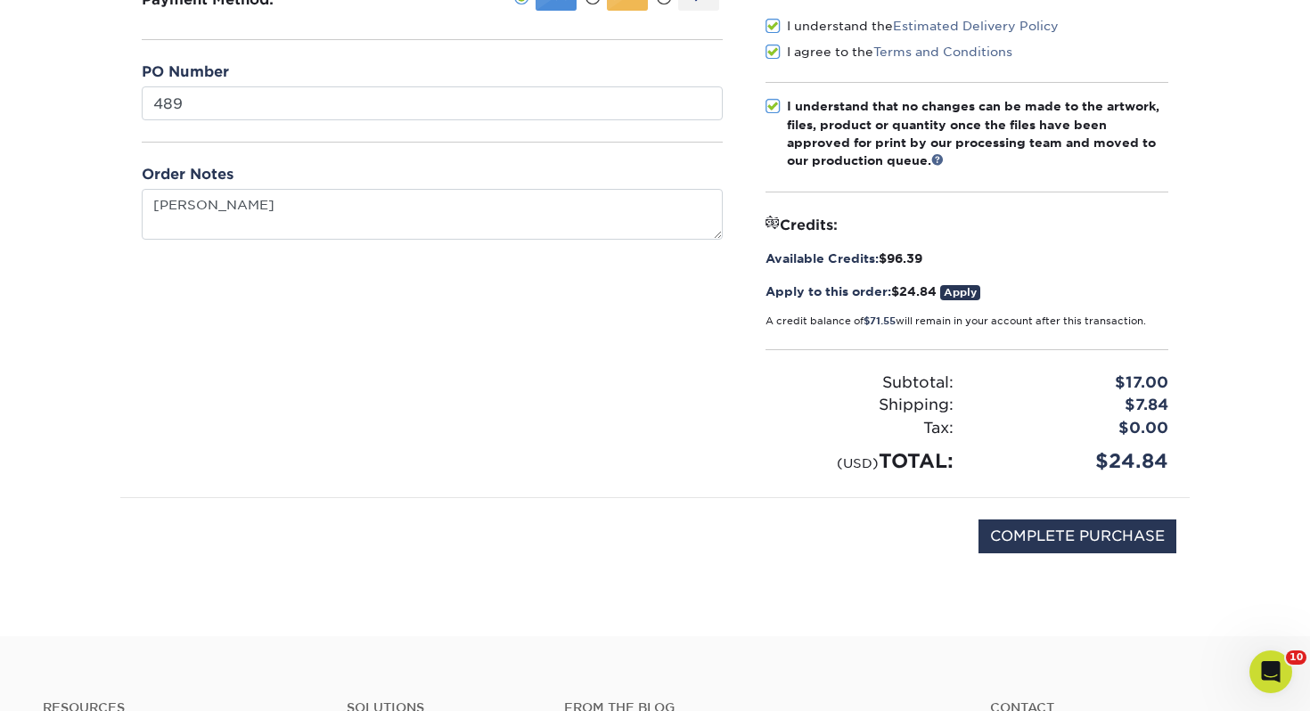
scroll to position [285, 0]
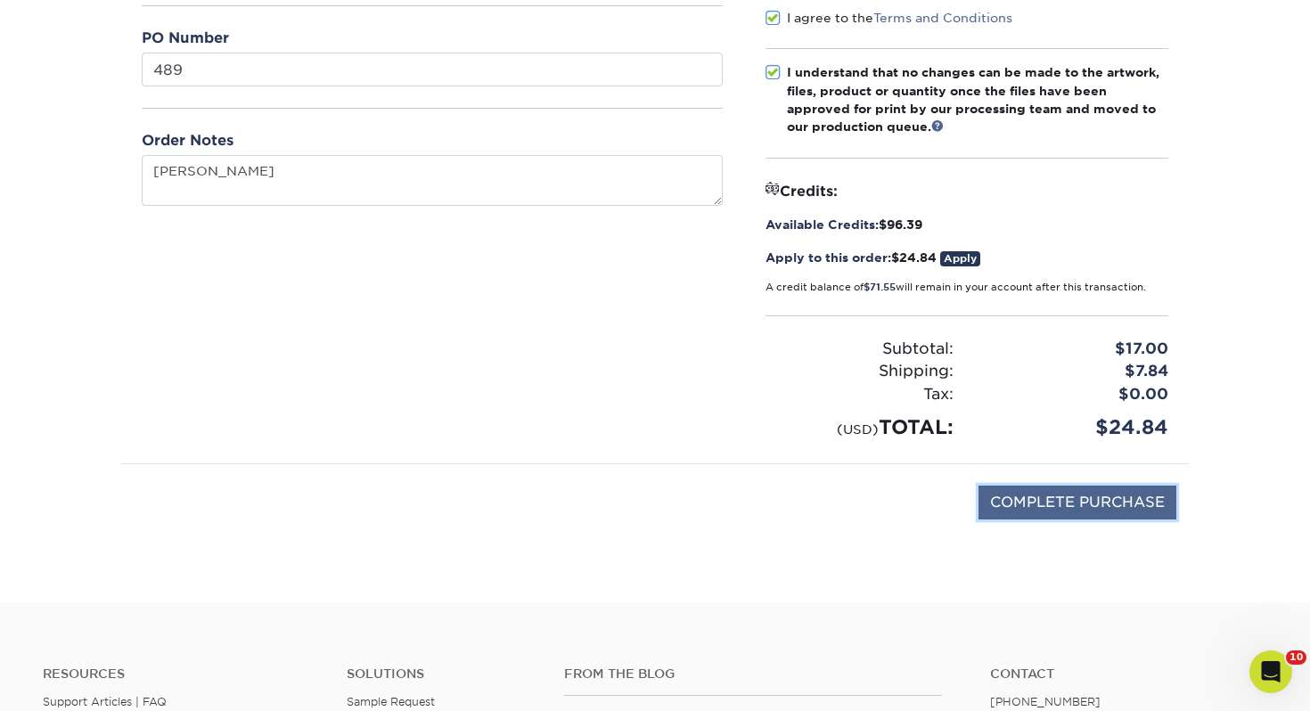
click at [1154, 504] on input "COMPLETE PURCHASE" at bounding box center [1078, 503] width 198 height 34
type input "PROCESSING, PLEASE WAIT..."
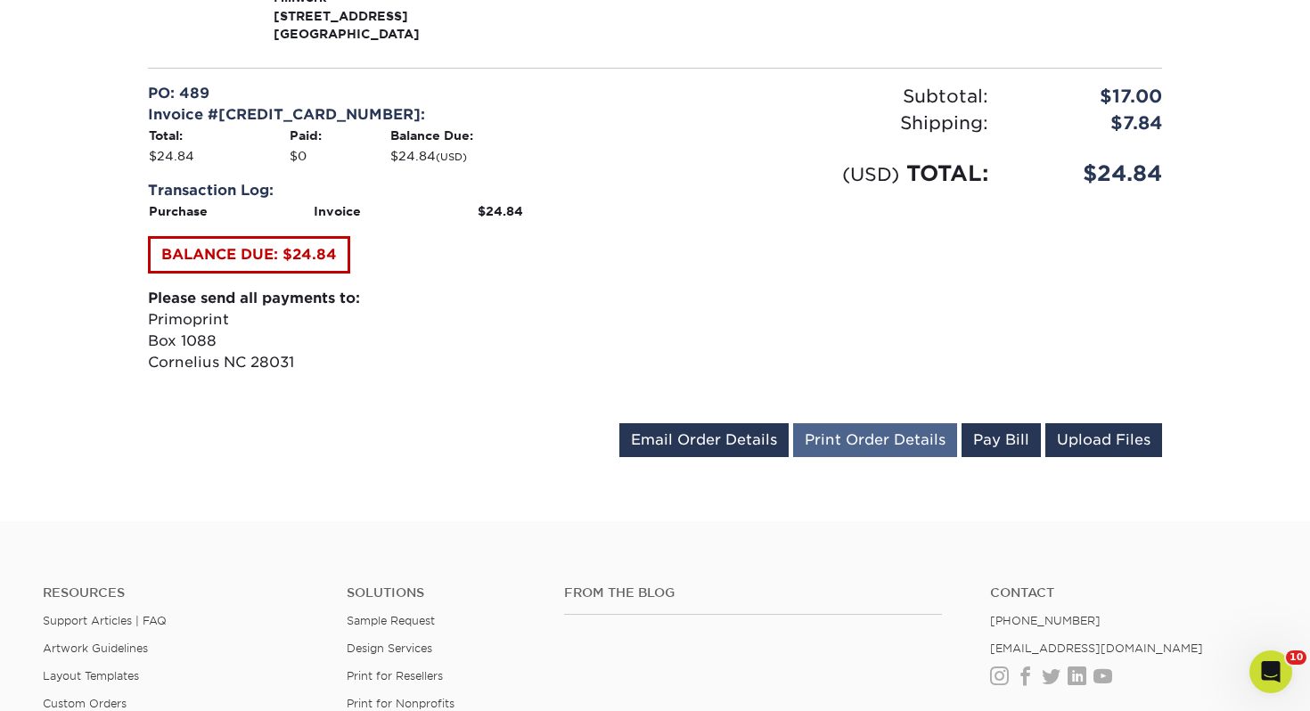
scroll to position [714, 0]
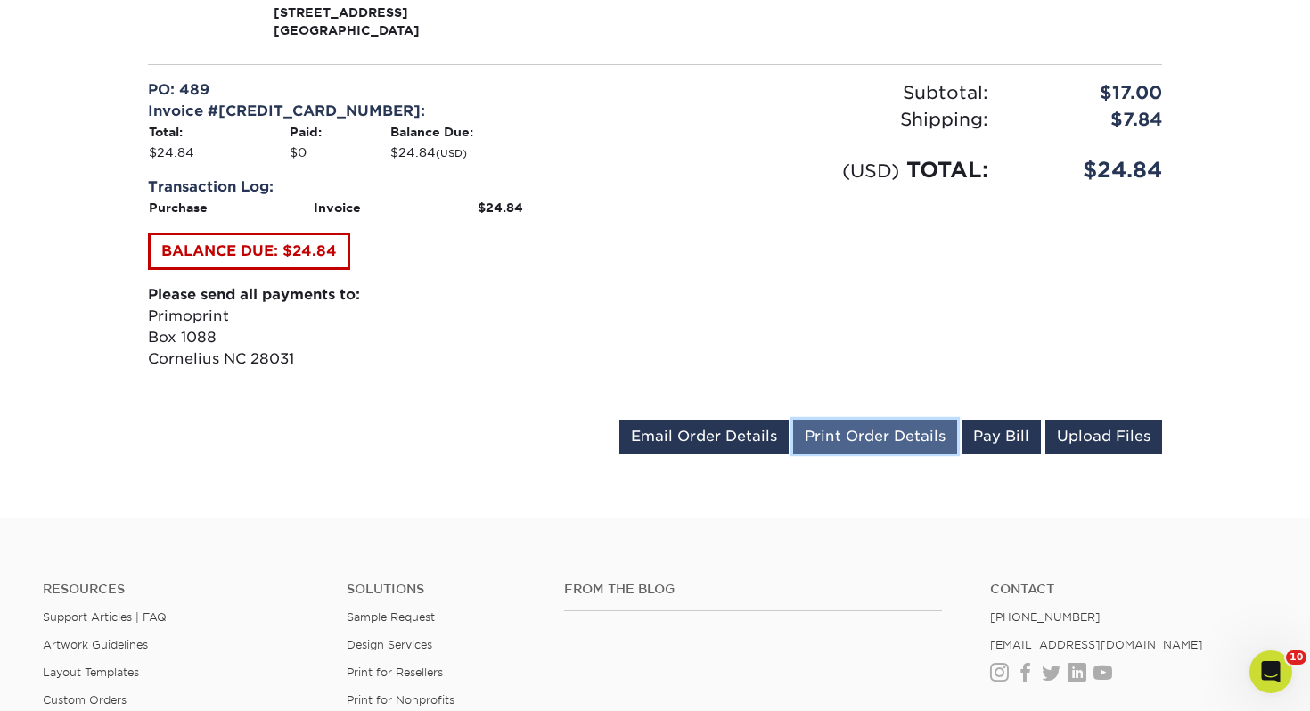
click at [837, 420] on link "Print Order Details" at bounding box center [875, 437] width 164 height 34
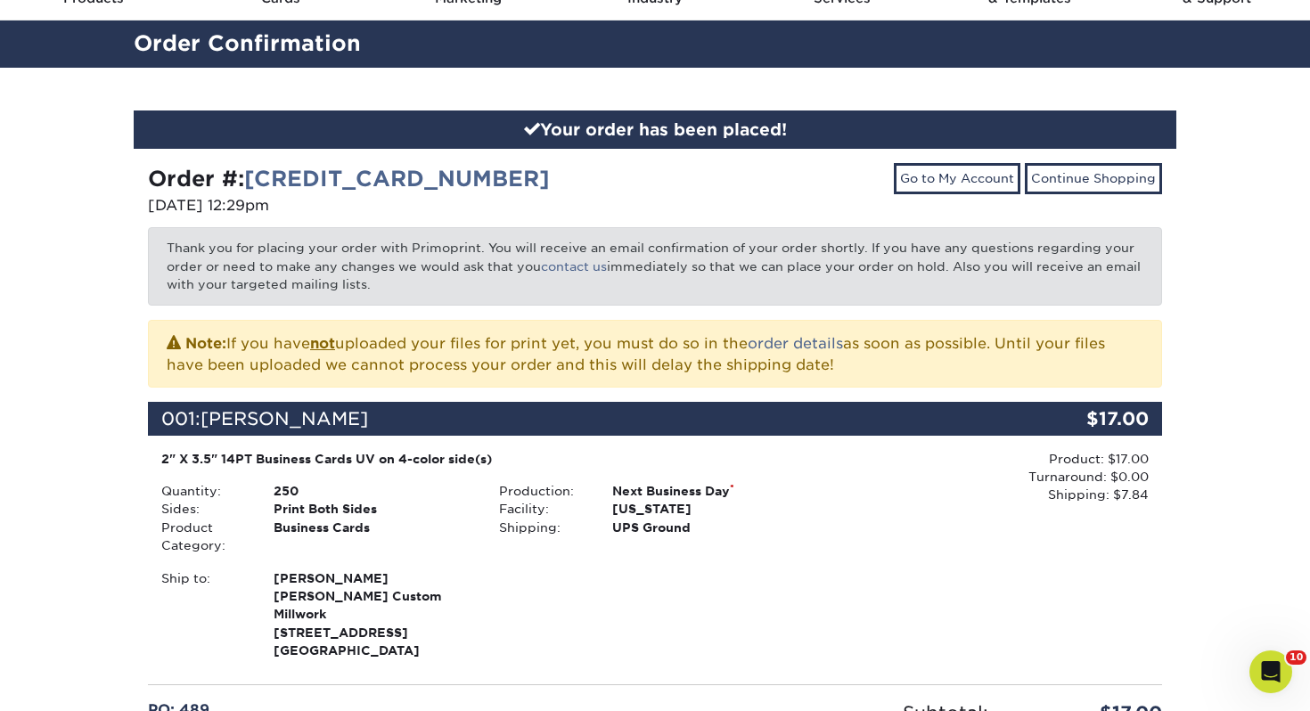
scroll to position [0, 0]
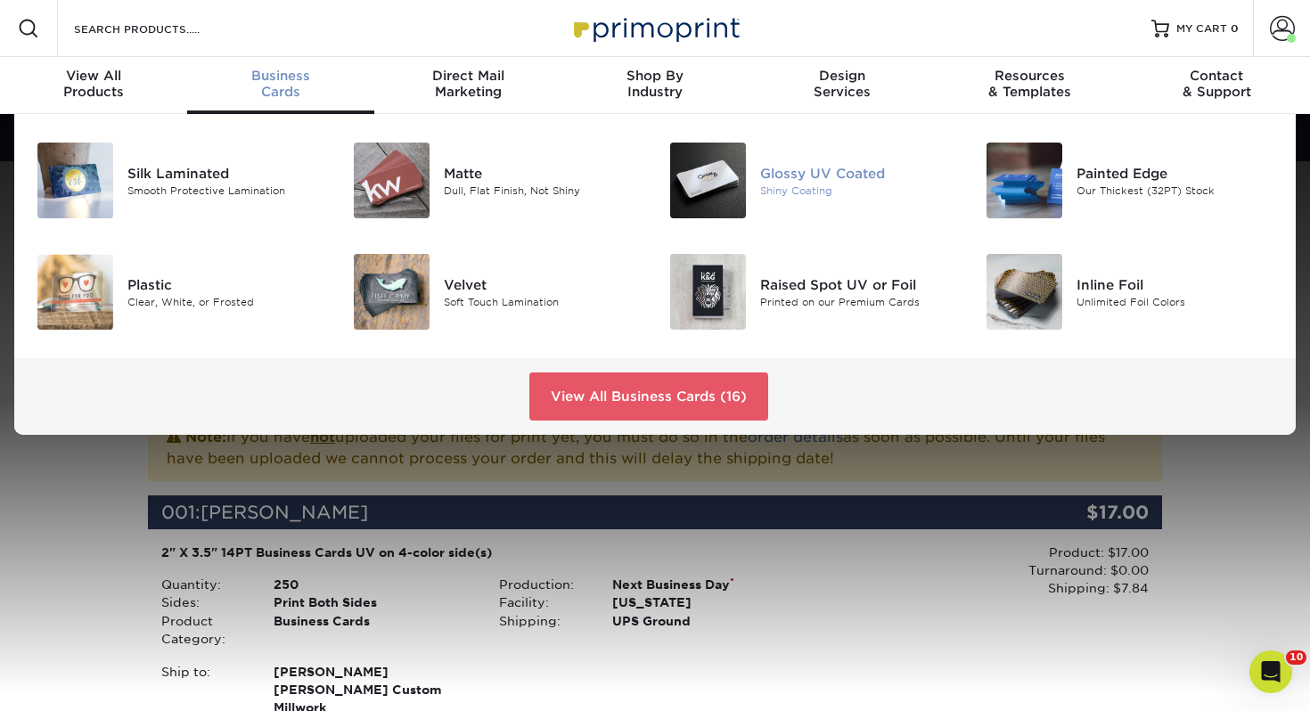
click at [795, 172] on div "Glossy UV Coated" at bounding box center [859, 173] width 198 height 20
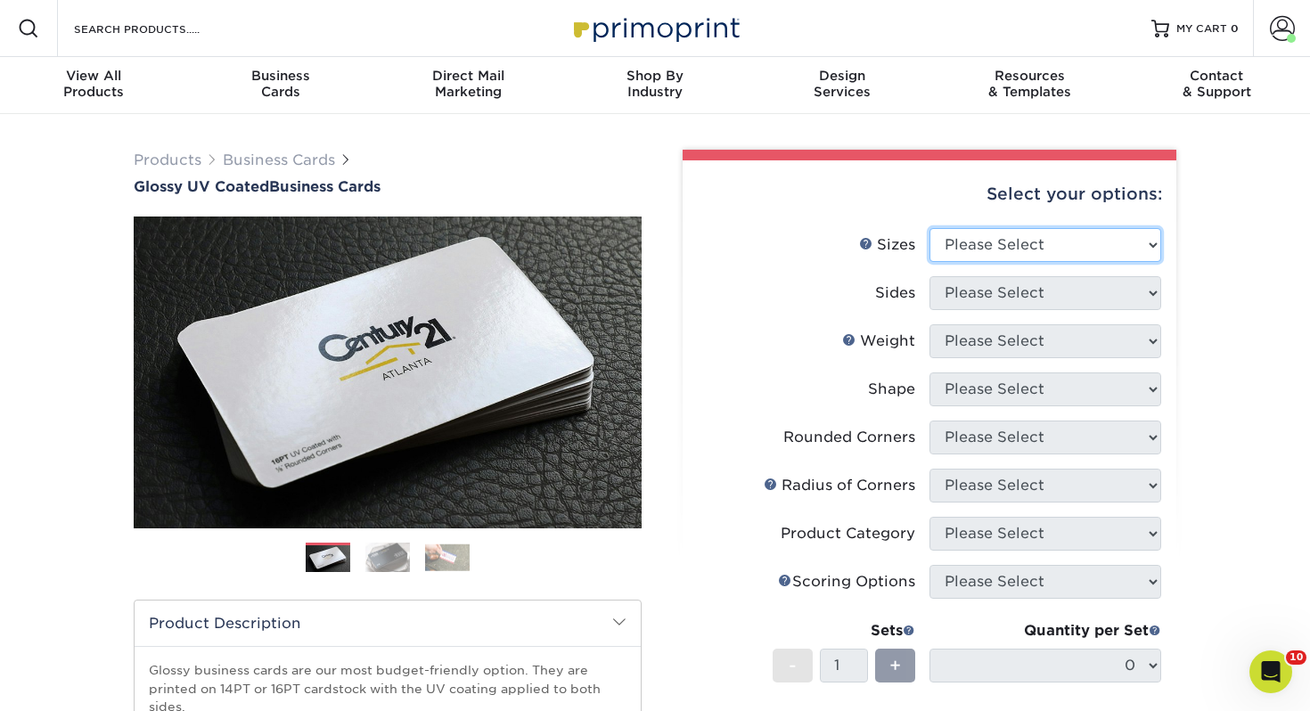
click at [1030, 234] on select "Please Select 1.5" x 3.5" - Mini 1.75" x 3.5" - Mini 2" x 2" - Square 2" x 3" -…" at bounding box center [1046, 245] width 232 height 34
select select "2.00x3.50"
click at [930, 228] on select "Please Select 1.5" x 3.5" - Mini 1.75" x 3.5" - Mini 2" x 2" - Square 2" x 3" -…" at bounding box center [1046, 245] width 232 height 34
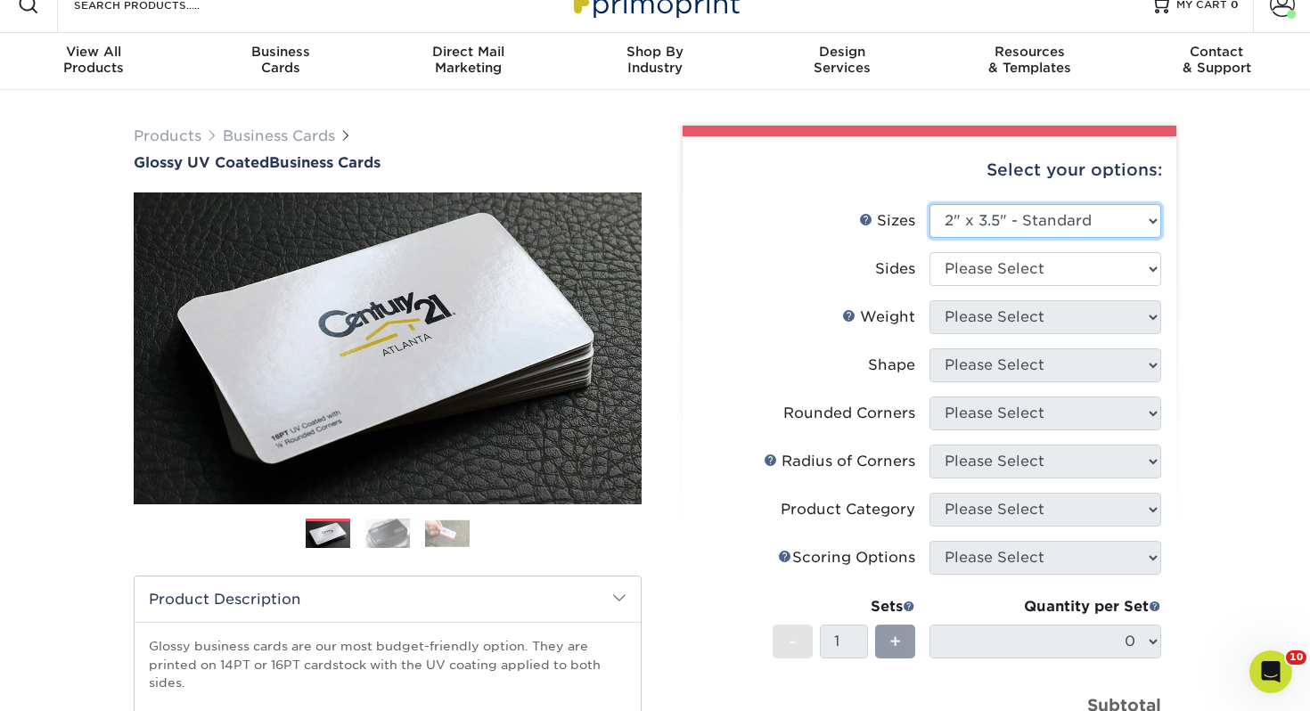
scroll to position [27, 0]
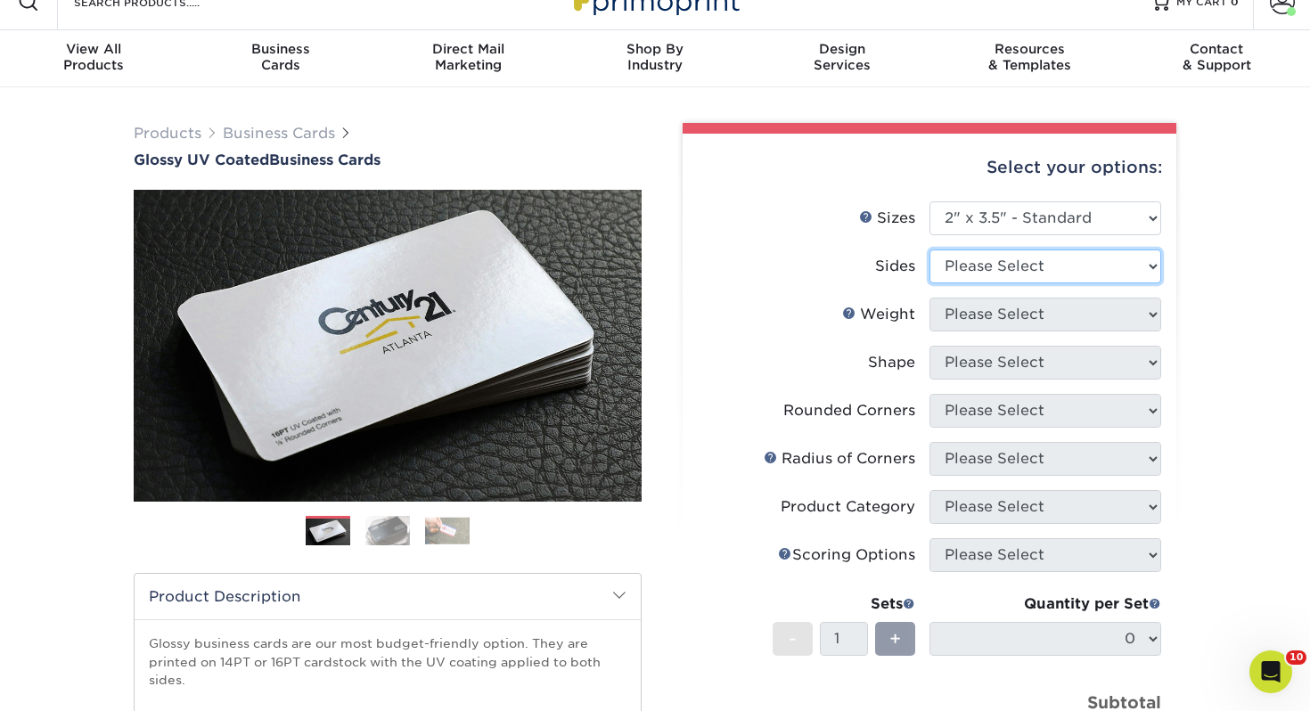
click at [989, 256] on select "Please Select Print Both Sides Print Front Only" at bounding box center [1046, 267] width 232 height 34
select select "13abbda7-1d64-4f25-8bb2-c179b224825d"
click at [930, 250] on select "Please Select Print Both Sides Print Front Only" at bounding box center [1046, 267] width 232 height 34
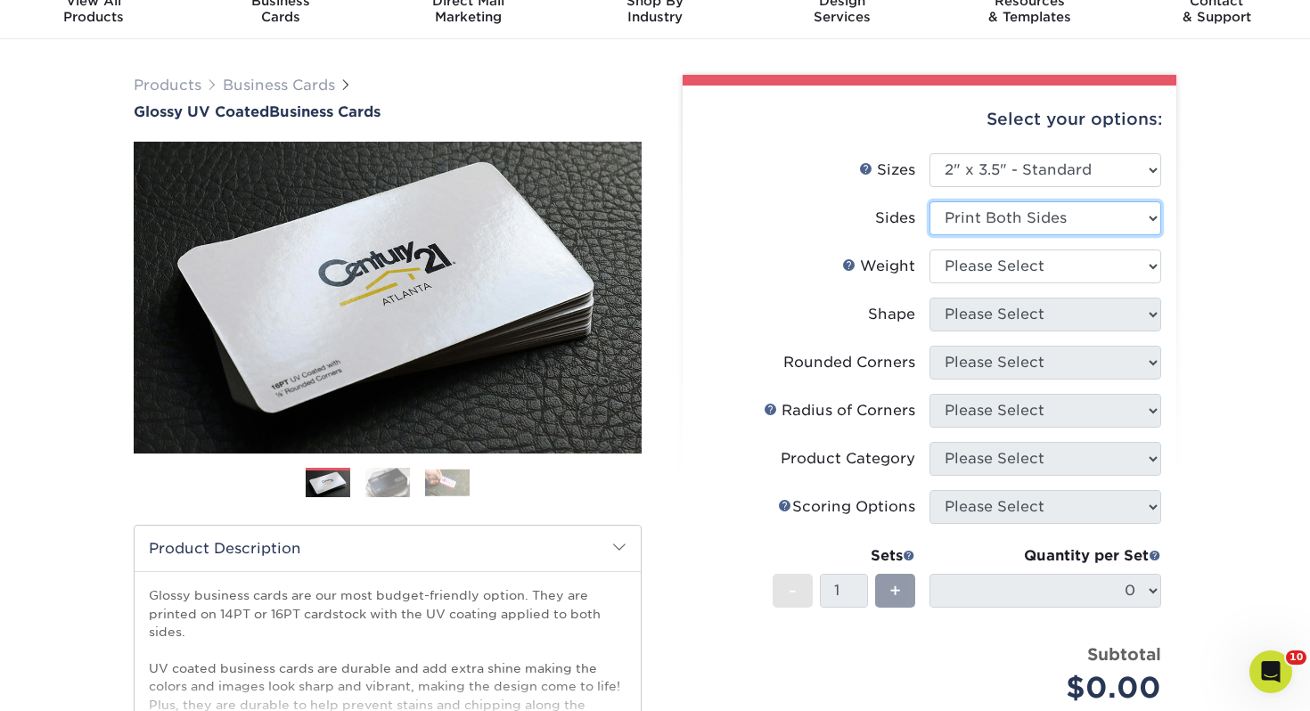
scroll to position [83, 0]
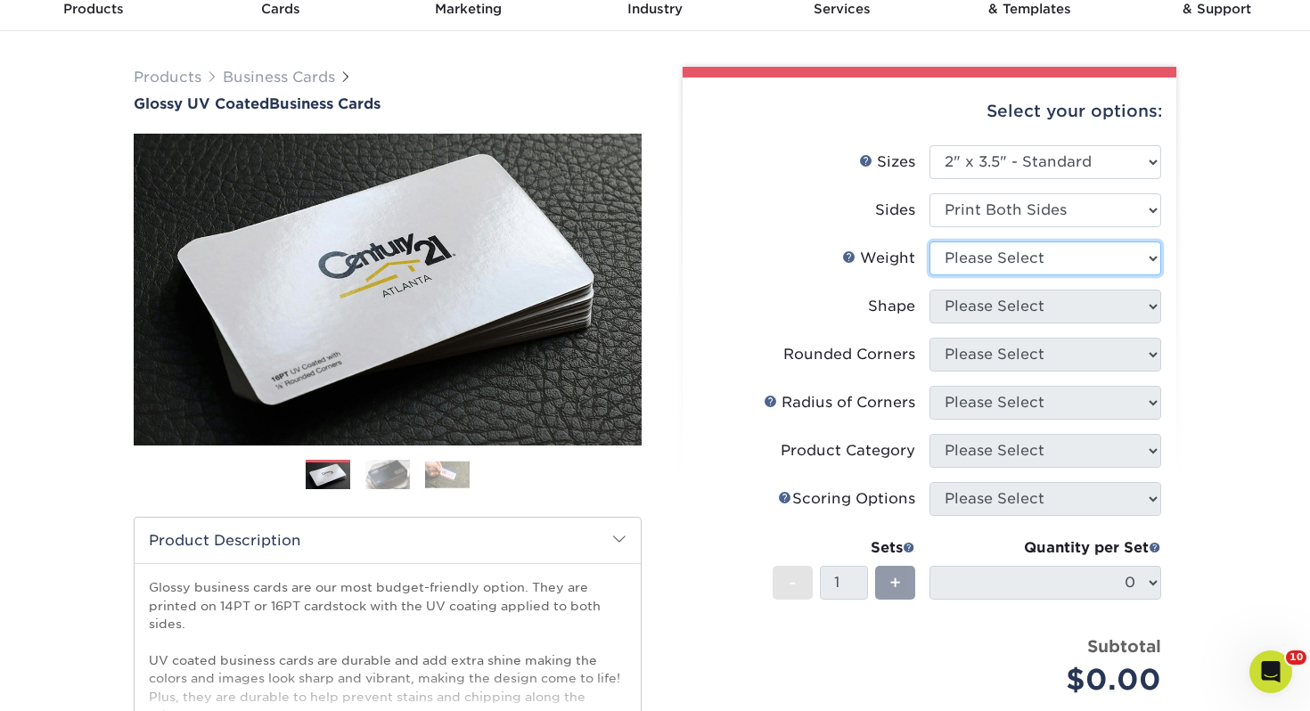
click at [1047, 273] on select "Please Select 16PT 14PT" at bounding box center [1046, 259] width 232 height 34
select select "14PT"
click at [930, 242] on select "Please Select 16PT 14PT" at bounding box center [1046, 259] width 232 height 34
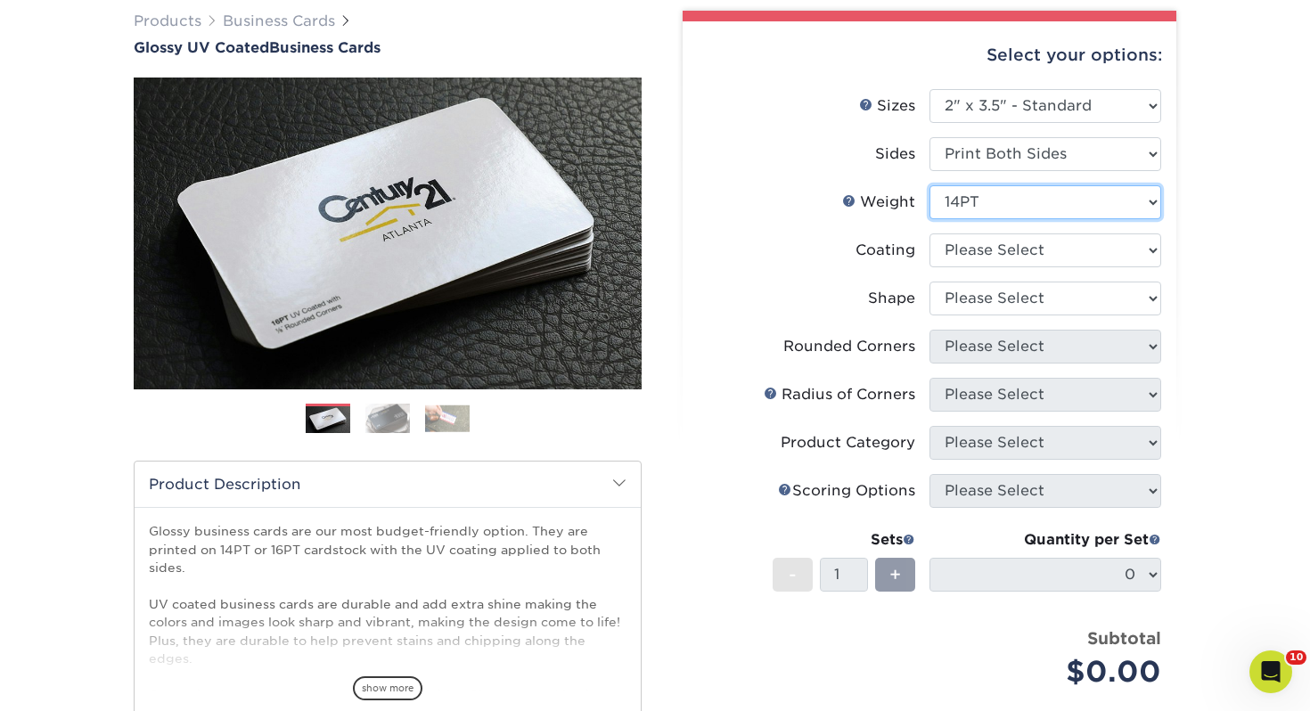
scroll to position [158, 0]
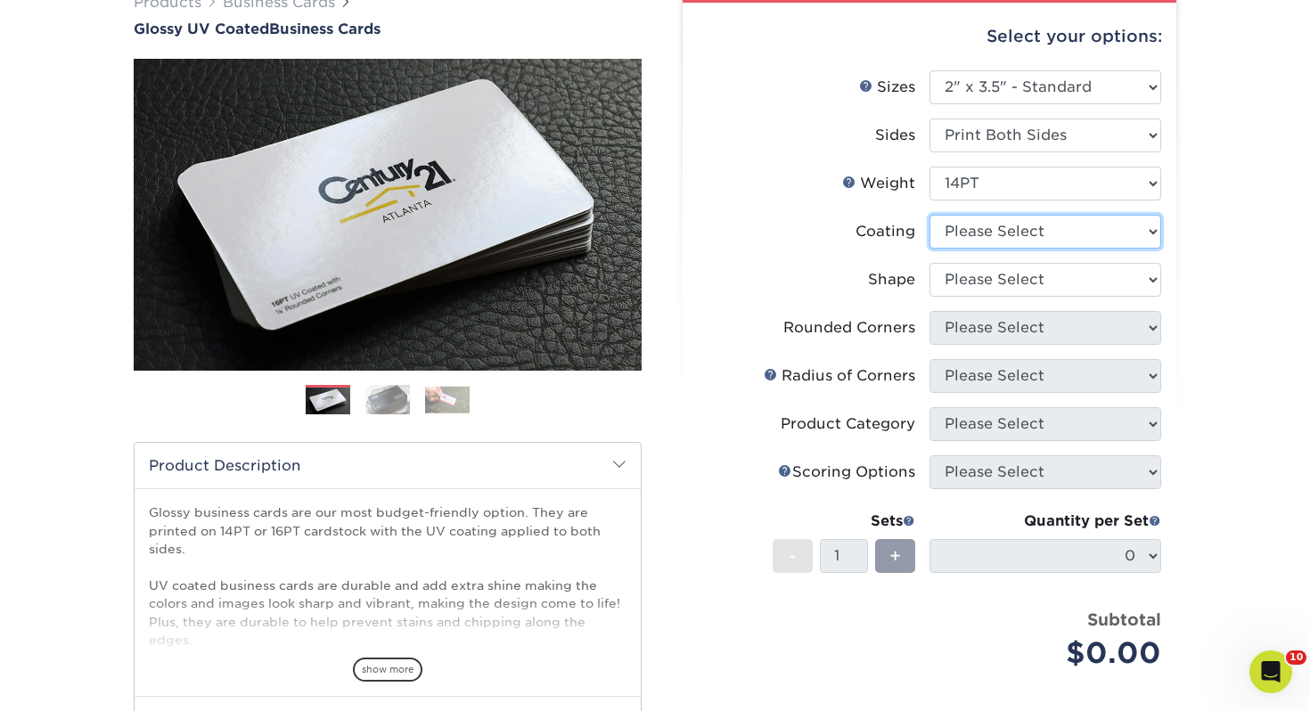
click at [956, 236] on select at bounding box center [1046, 232] width 232 height 34
select select "ae367451-b2b8-45df-a344-0f05b6a12993"
click at [930, 215] on select at bounding box center [1046, 232] width 232 height 34
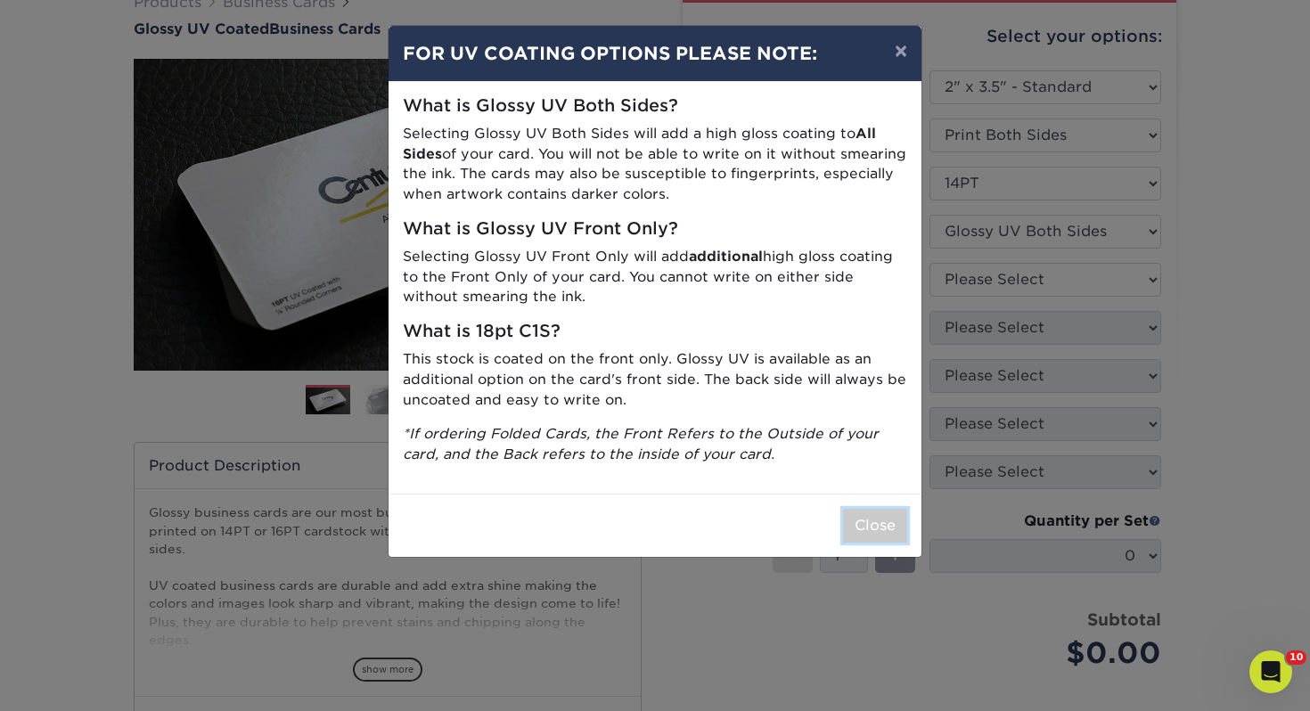
drag, startPoint x: 857, startPoint y: 519, endPoint x: 801, endPoint y: 418, distance: 115.3
click at [857, 513] on button "Close" at bounding box center [875, 526] width 64 height 34
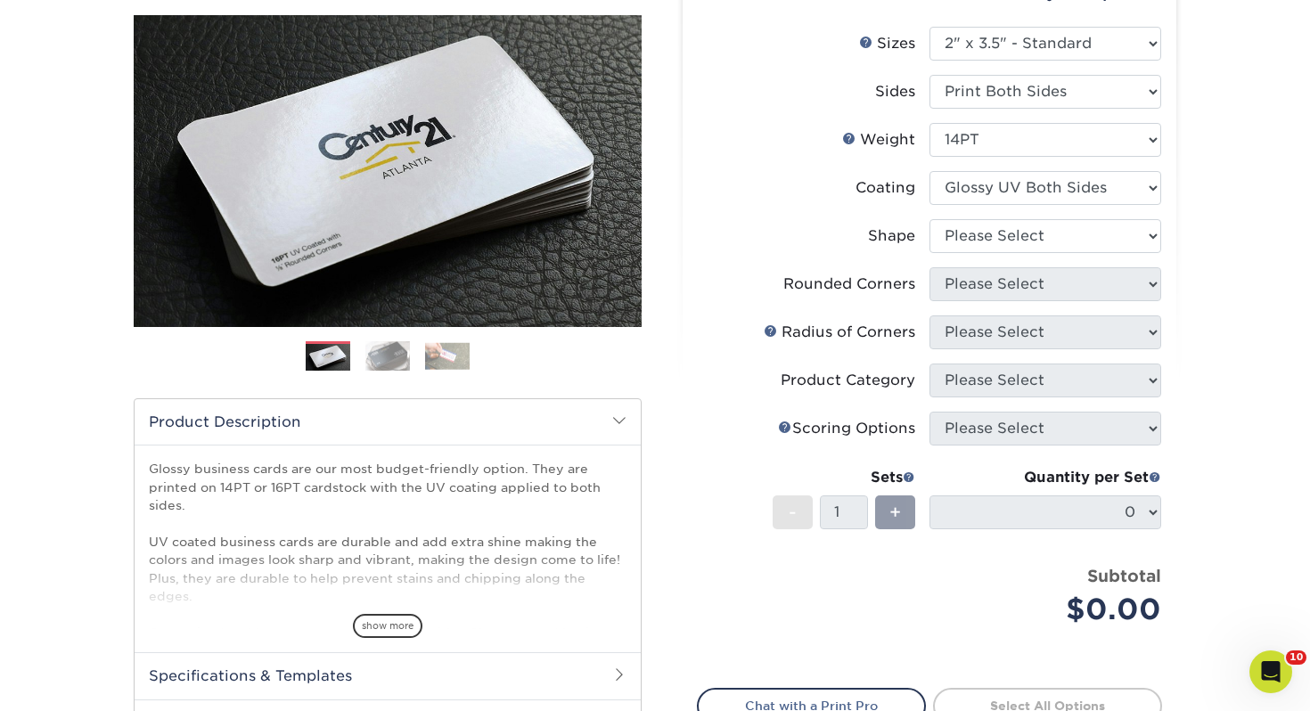
scroll to position [204, 0]
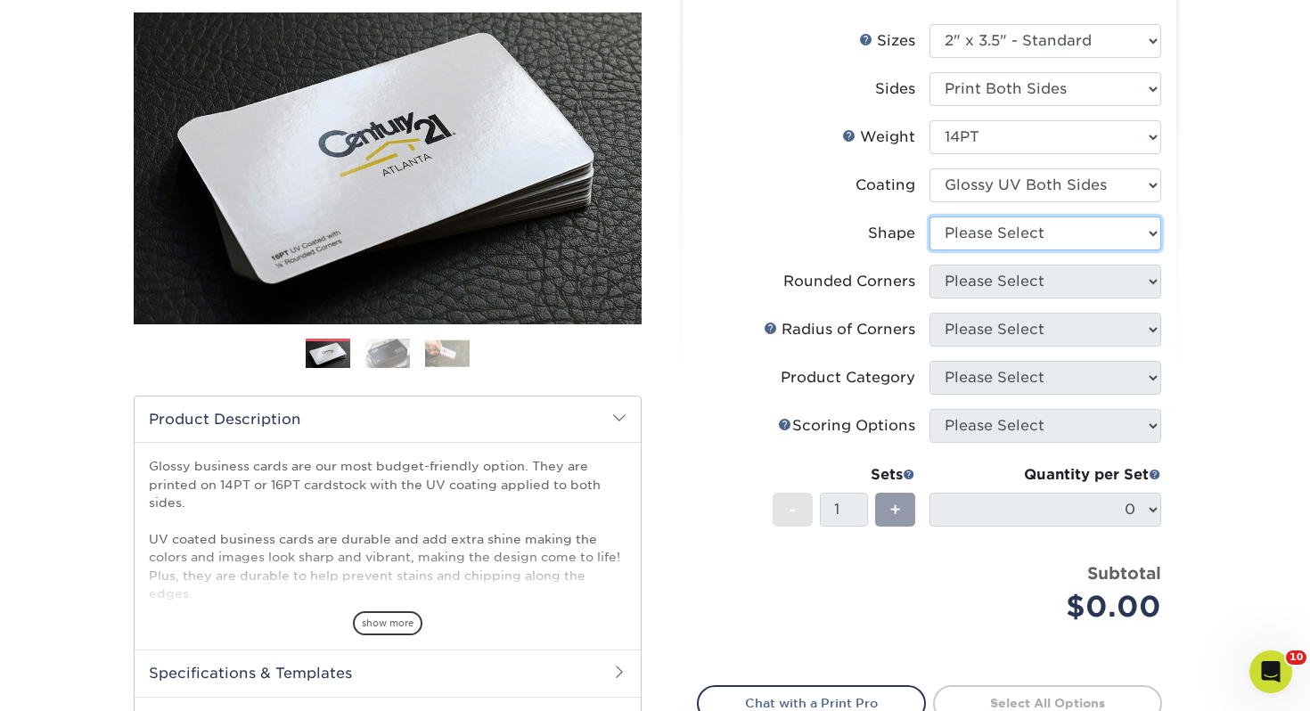
click at [964, 228] on select "Please Select Standard" at bounding box center [1046, 234] width 232 height 34
select select "standard"
click at [930, 217] on select "Please Select Standard" at bounding box center [1046, 234] width 232 height 34
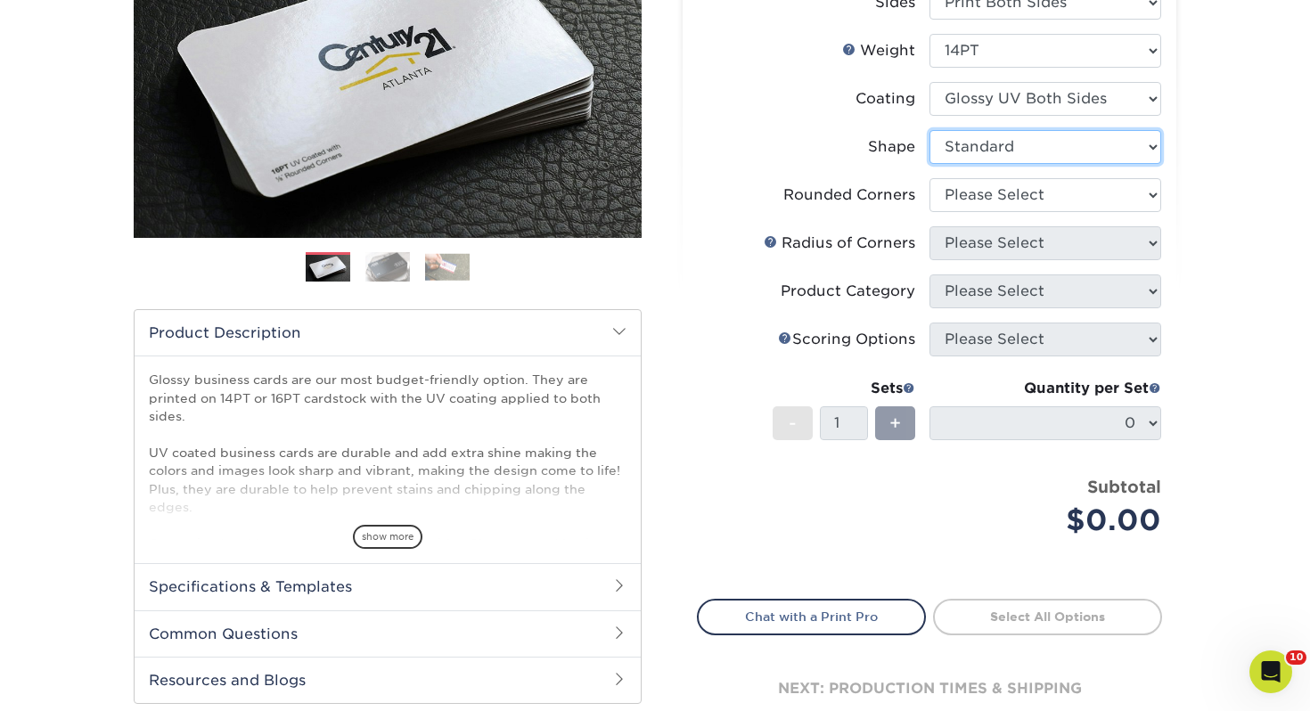
scroll to position [297, 0]
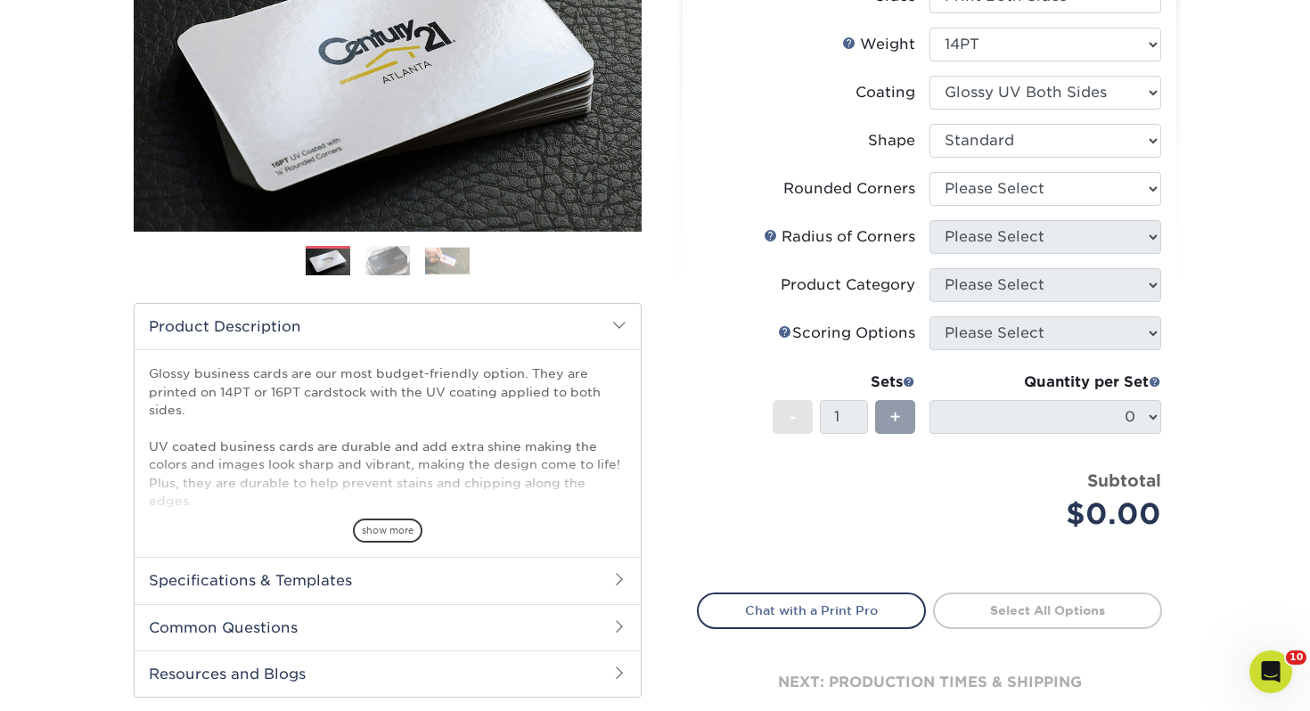
click at [1005, 212] on li "Rounded Corners Please Select Yes - Round 2 Corners Yes - Round 4 Corners No" at bounding box center [930, 196] width 464 height 48
click at [1006, 199] on select "Please Select Yes - Round 2 Corners Yes - Round 4 Corners No" at bounding box center [1046, 189] width 232 height 34
select select "0"
click at [930, 172] on select "Please Select Yes - Round 2 Corners Yes - Round 4 Corners No" at bounding box center [1046, 189] width 232 height 34
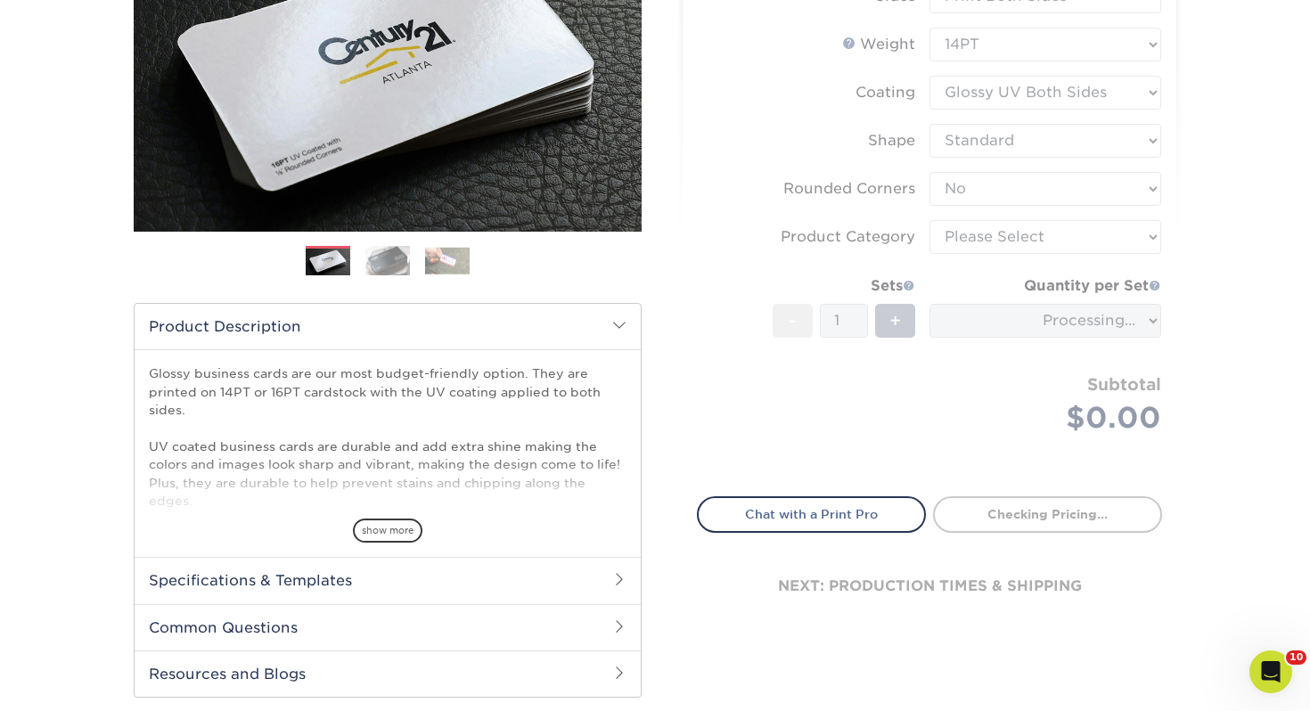
click at [976, 245] on form "Sizes Help Sizes Please Select 1.5" x 3.5" - Mini 1.75" x 3.5" - Mini 2" x 2" -…" at bounding box center [929, 203] width 465 height 545
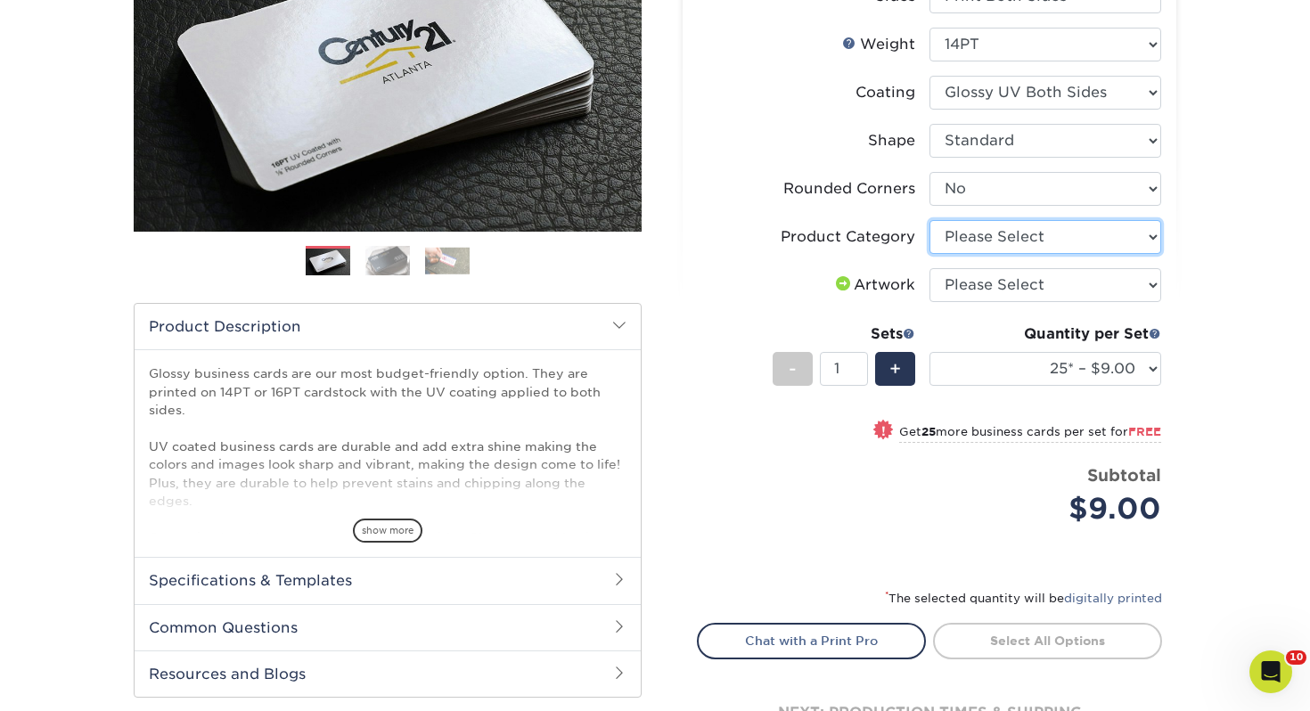
click at [980, 243] on select "Please Select Business Cards" at bounding box center [1046, 237] width 232 height 34
select select "3b5148f1-0588-4f88-a218-97bcfdce65c1"
click at [930, 220] on select "Please Select Business Cards" at bounding box center [1046, 237] width 232 height 34
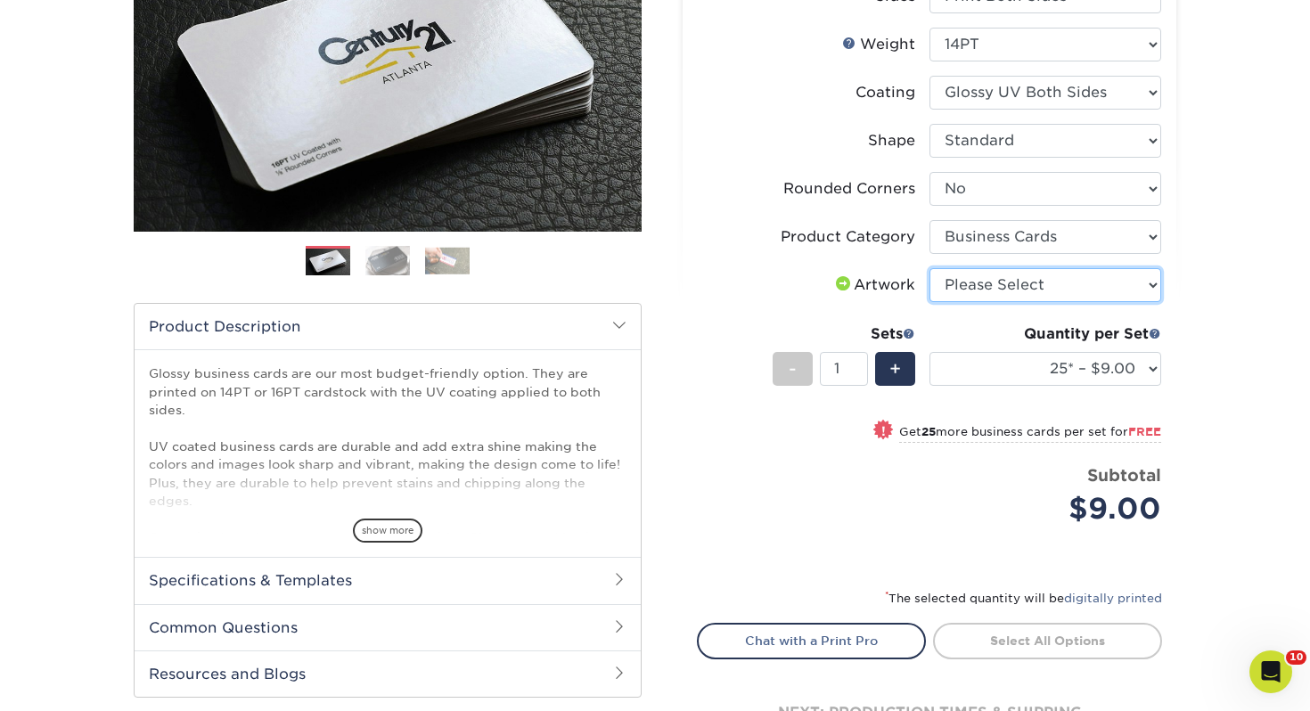
click at [969, 272] on select "Please Select I will upload files I need a design - $100" at bounding box center [1046, 285] width 232 height 34
select select "upload"
click at [930, 268] on select "Please Select I will upload files I need a design - $100" at bounding box center [1046, 285] width 232 height 34
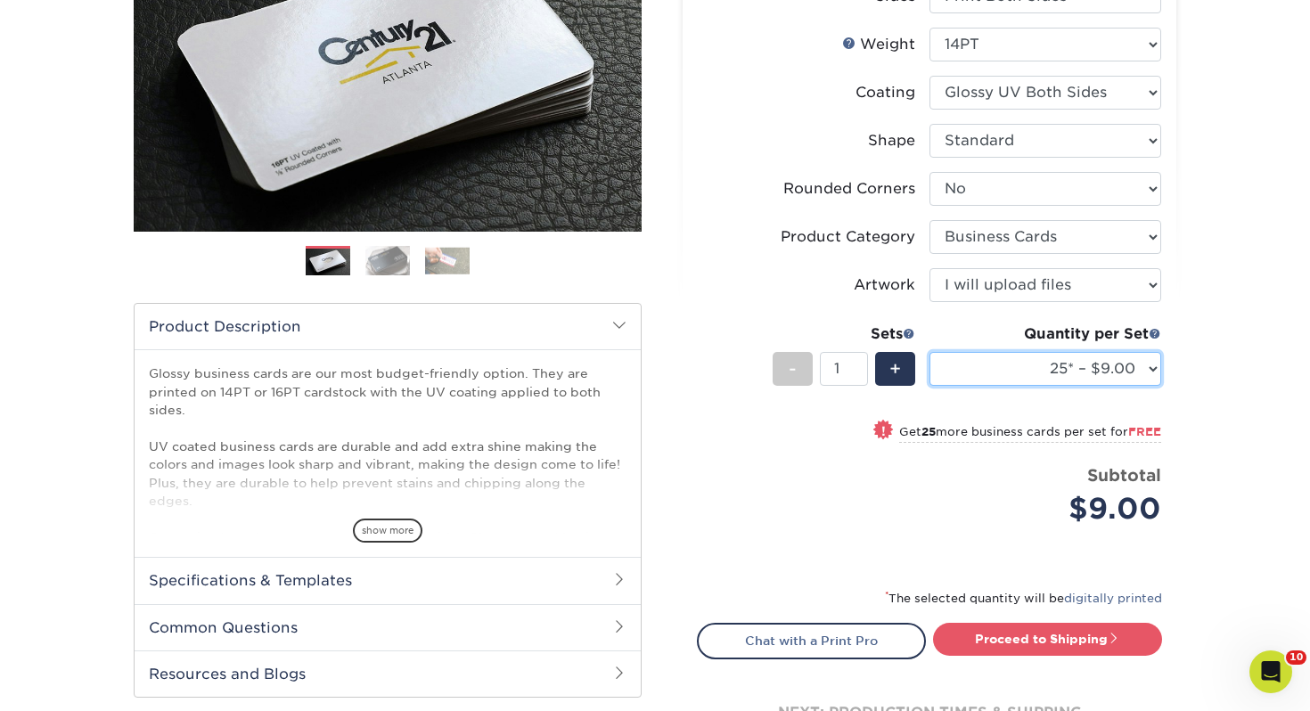
click at [997, 356] on select "25* – $9.00 50* – $9.00 100* – $9.00 250* – $17.00 500 – $33.00 1000 – $42.00 2…" at bounding box center [1046, 369] width 232 height 34
select select "250* – $17.00"
click at [930, 352] on select "25* – $9.00 50* – $9.00 100* – $9.00 250* – $17.00 500 – $33.00 1000 – $42.00 2…" at bounding box center [1046, 369] width 232 height 34
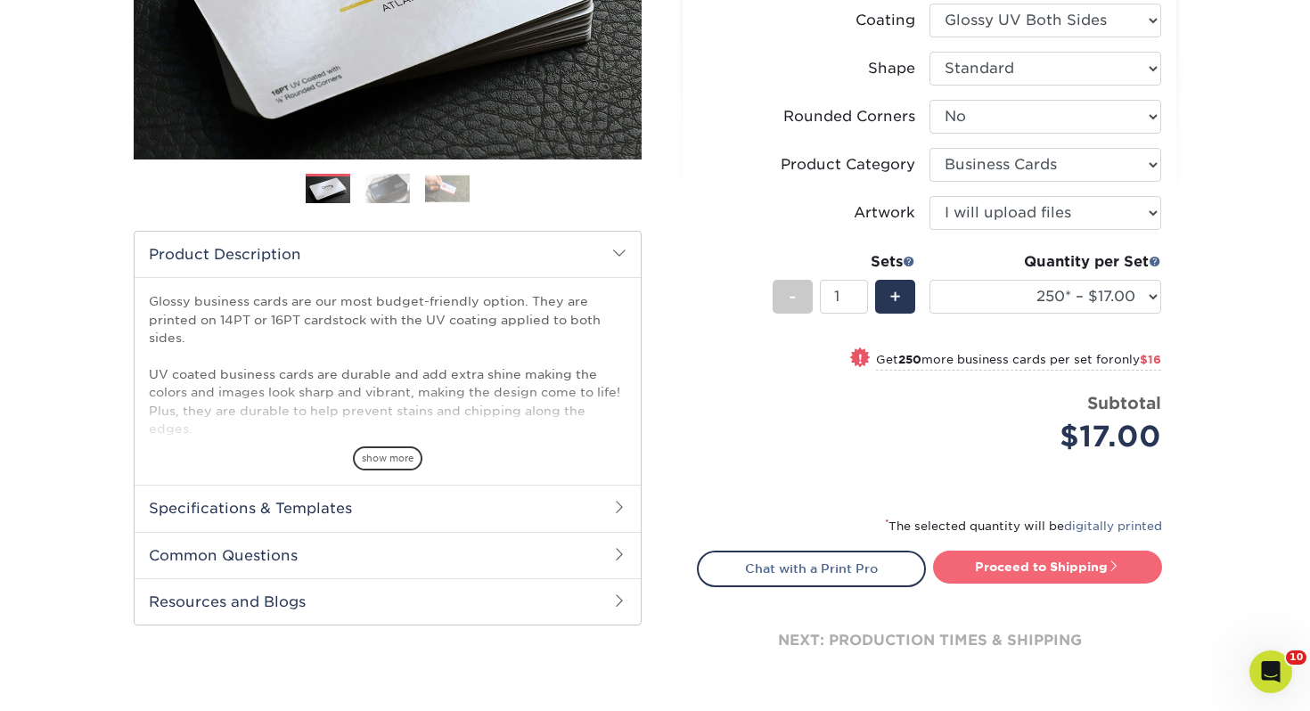
click at [1076, 581] on link "Proceed to Shipping" at bounding box center [1047, 567] width 229 height 32
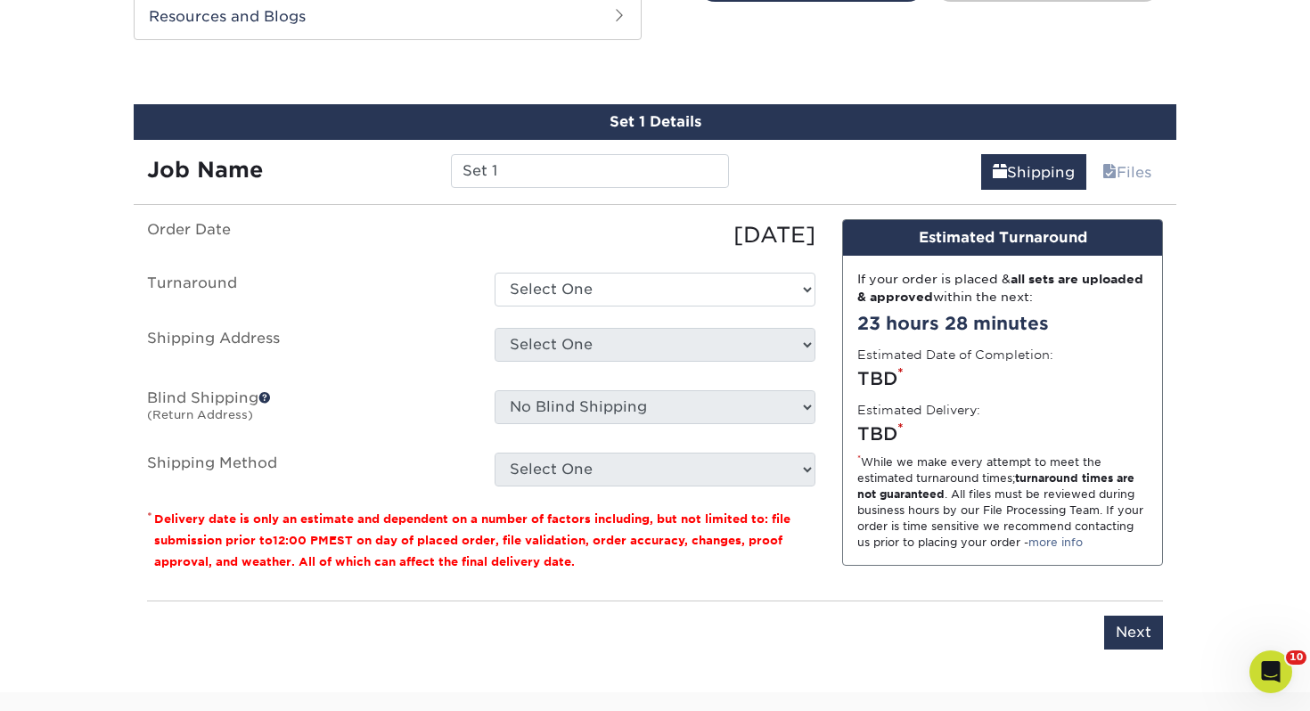
scroll to position [968, 0]
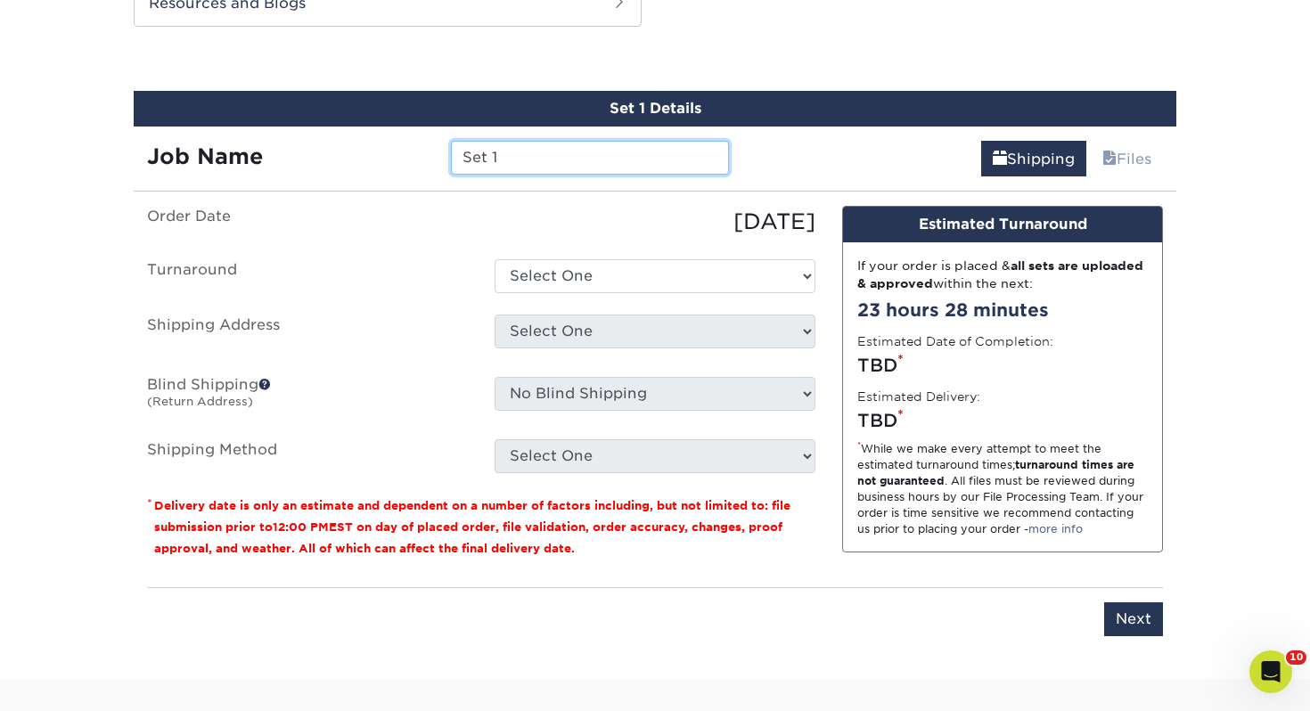
drag, startPoint x: 570, startPoint y: 162, endPoint x: 164, endPoint y: 117, distance: 408.1
click at [164, 117] on div "Set 1 Details Job Name Set 1 Shipping Files You've choosen mailing services! If…" at bounding box center [655, 374] width 1043 height 567
type input "Julie Spitler"
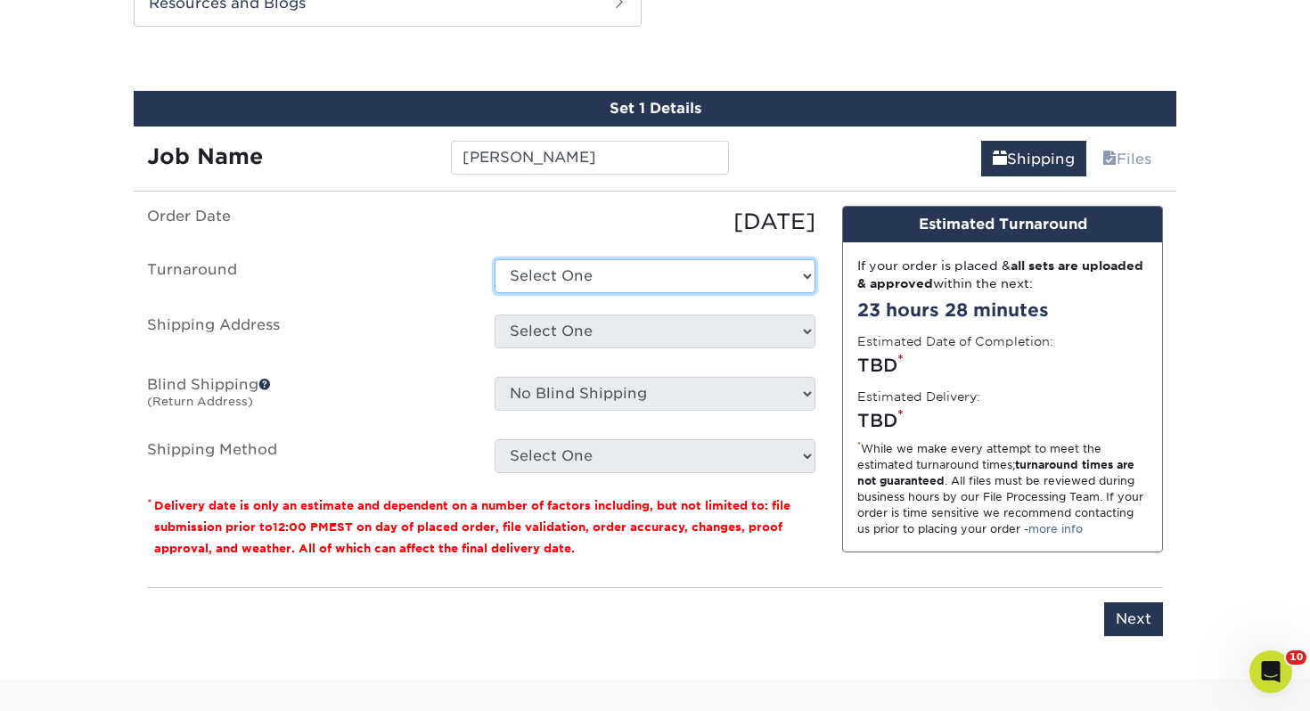
click at [552, 271] on select "Select One 2-4 Business Days 2 Day Next Business Day" at bounding box center [655, 276] width 321 height 34
select select "0d2015eb-ac6c-4252-b2f1-1c5560e96a65"
click at [495, 259] on select "Select One 2-4 Business Days 2 Day Next Business Day" at bounding box center [655, 276] width 321 height 34
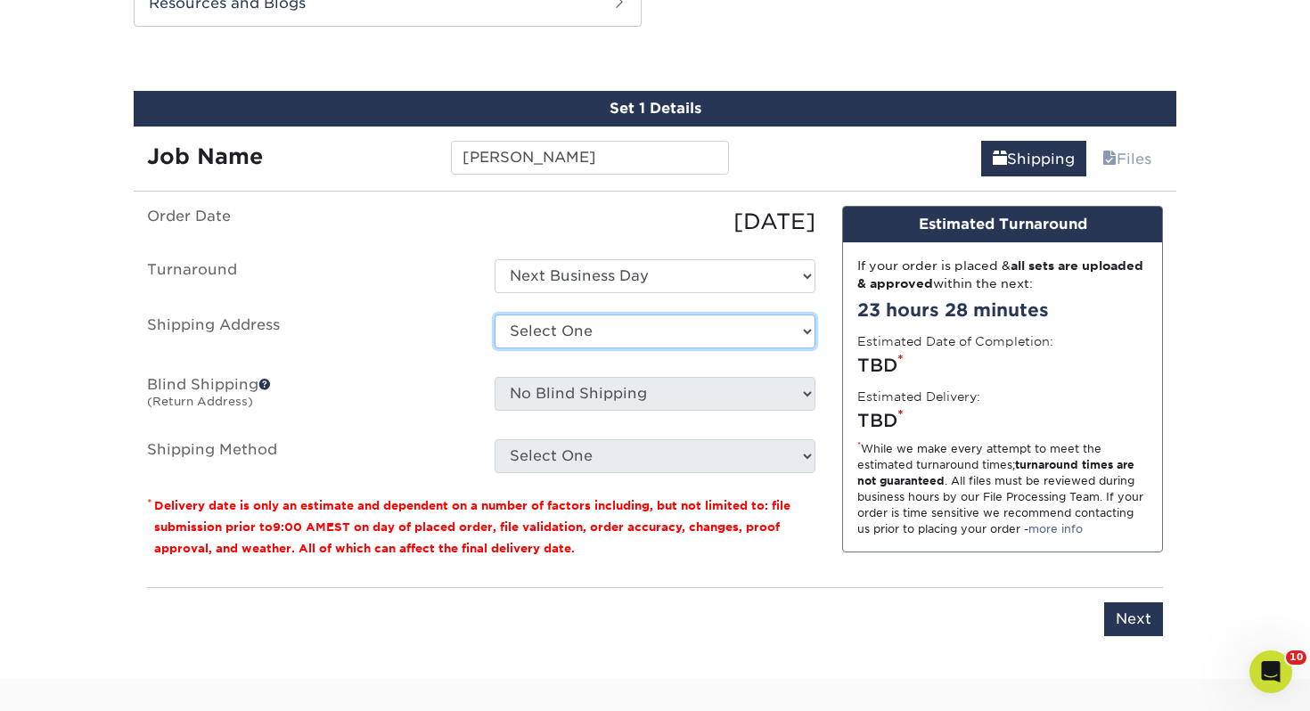
click at [570, 332] on select "Select One [PERSON_NAME], MI Akron, [GEOGRAPHIC_DATA]" at bounding box center [655, 332] width 321 height 34
select select "178303"
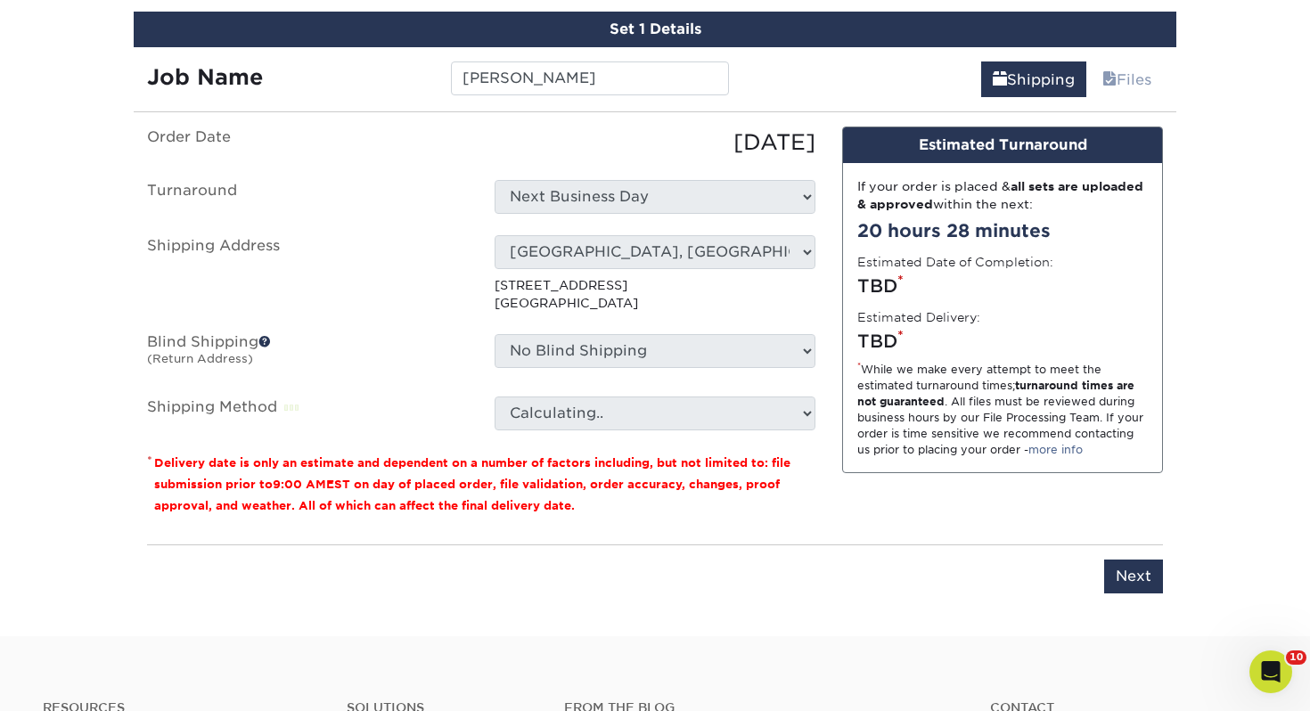
scroll to position [1042, 0]
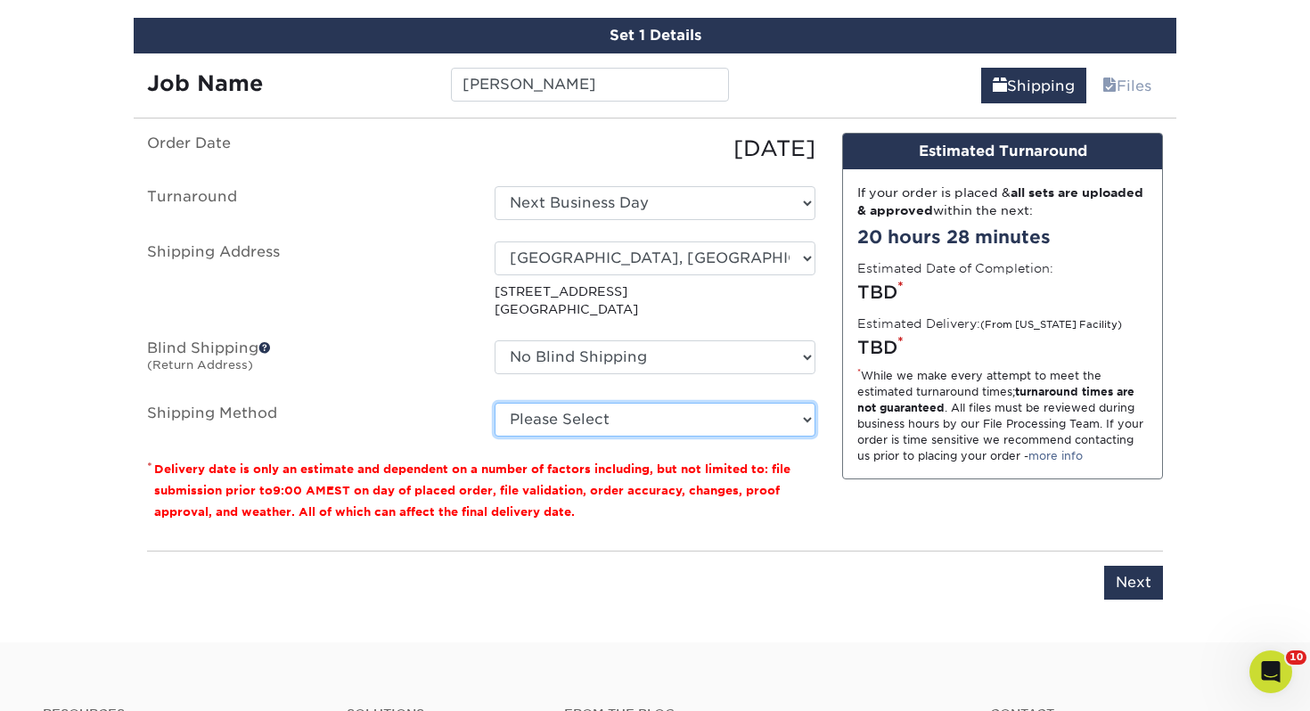
click at [595, 411] on select "Please Select Ground Shipping (+$7.84) 3 Day Shipping Service (+$18.69) 2 Day A…" at bounding box center [655, 420] width 321 height 34
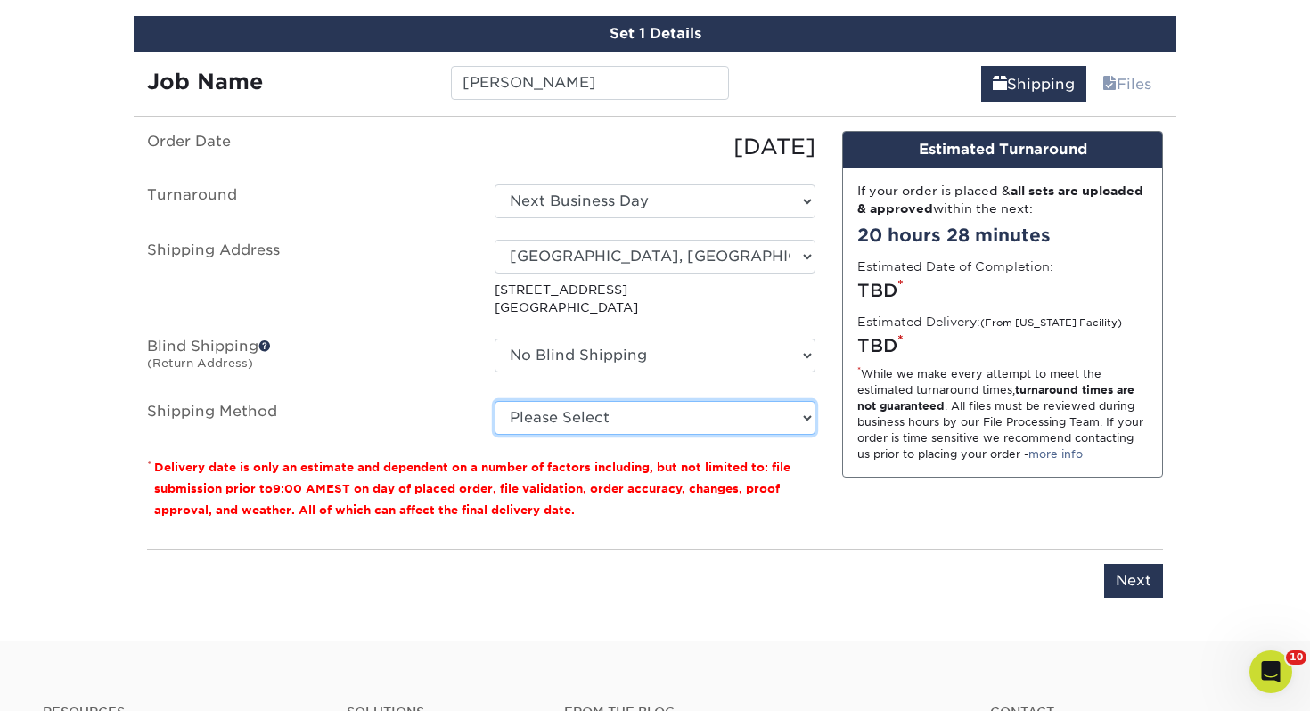
select select "03"
click at [495, 401] on select "Please Select Ground Shipping (+$7.84) 3 Day Shipping Service (+$18.69) 2 Day A…" at bounding box center [655, 418] width 321 height 34
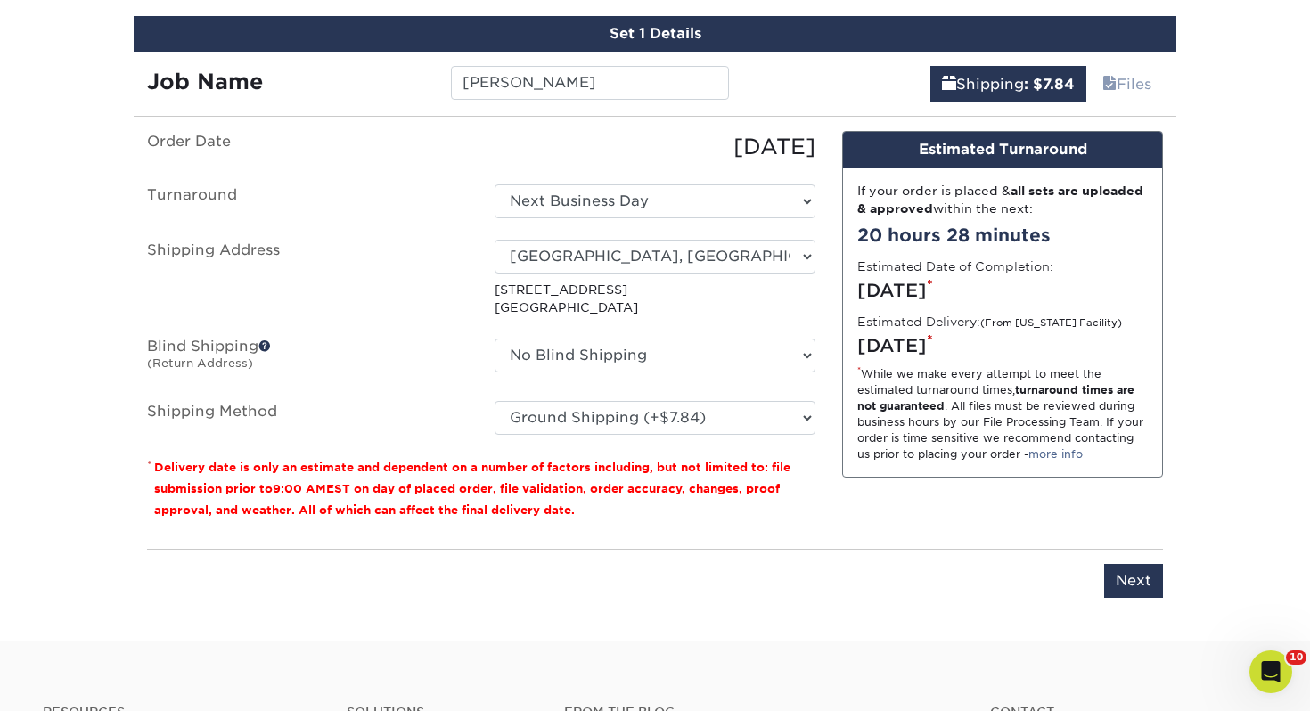
click at [1101, 578] on div "Please enter job name and select desired turnaround time, shipping address and …" at bounding box center [655, 573] width 1016 height 49
click at [1117, 578] on input "Next" at bounding box center [1133, 581] width 59 height 34
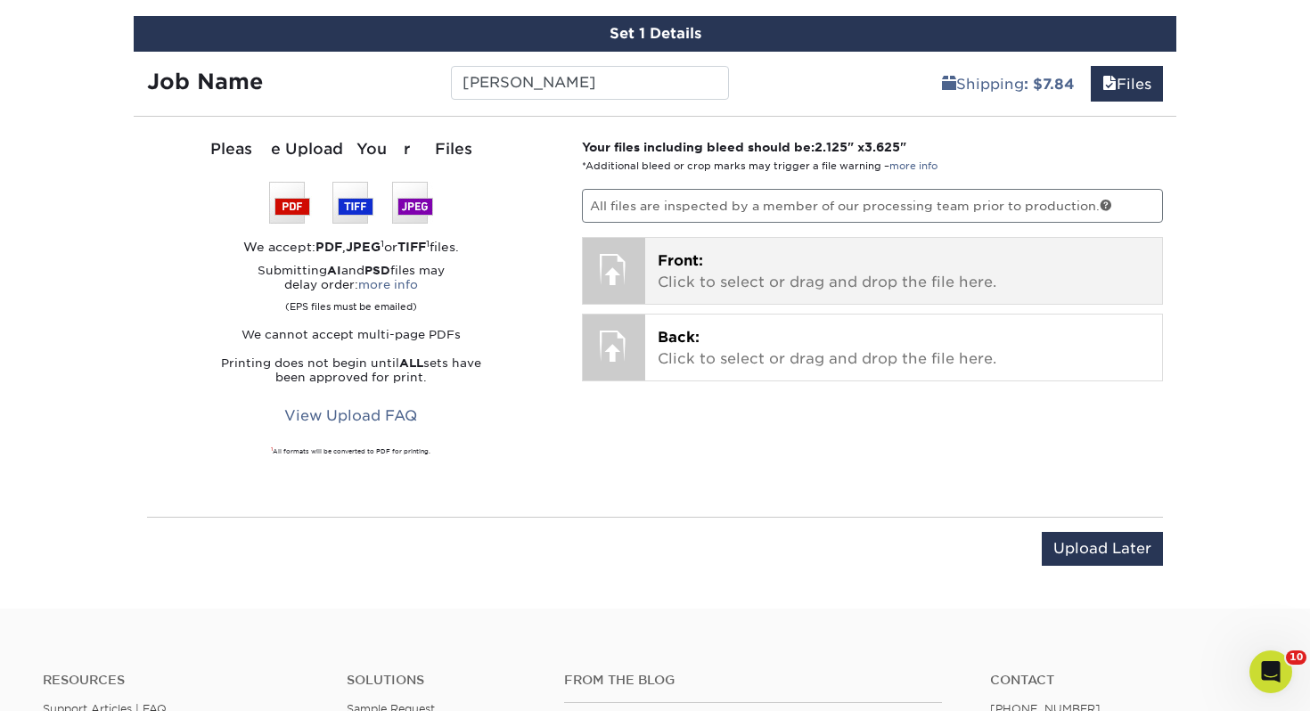
click at [770, 246] on div "Front: Click to select or drag and drop the file here. Choose file" at bounding box center [904, 271] width 518 height 66
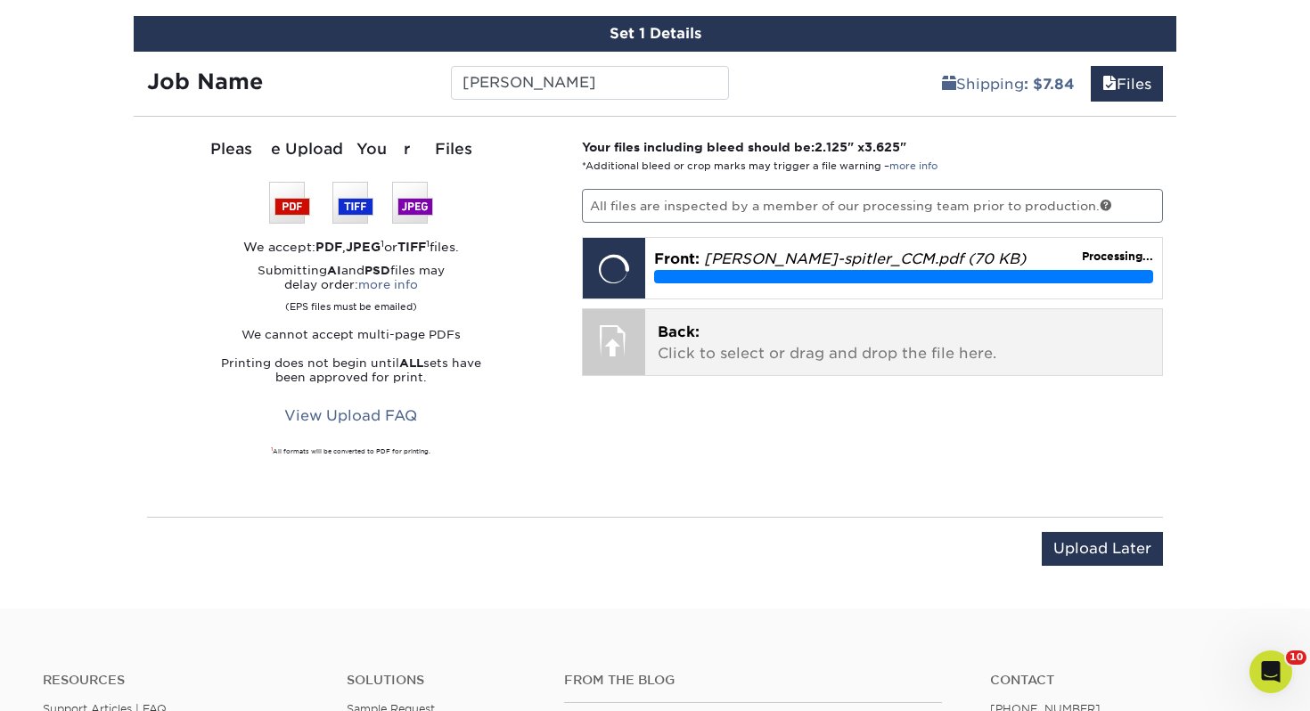
click at [726, 328] on p "Back: Click to select or drag and drop the file here." at bounding box center [904, 343] width 493 height 43
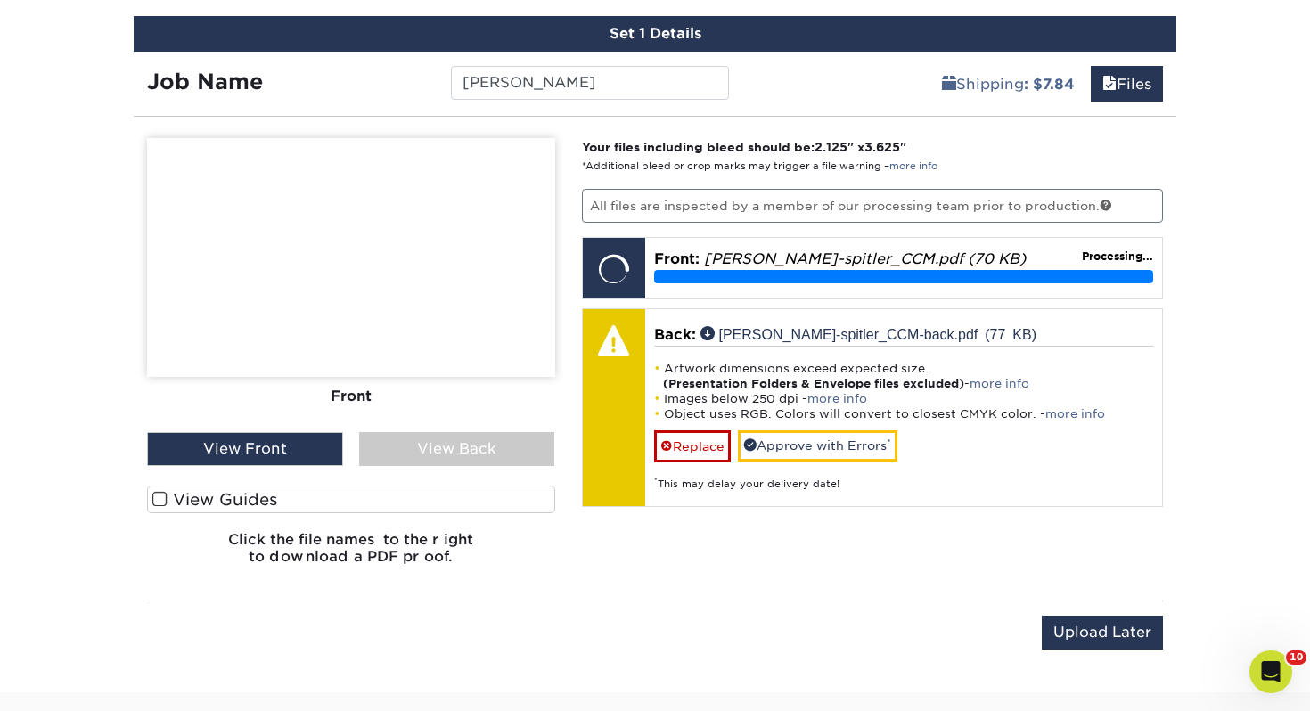
click at [541, 493] on label "View Guides" at bounding box center [351, 500] width 408 height 28
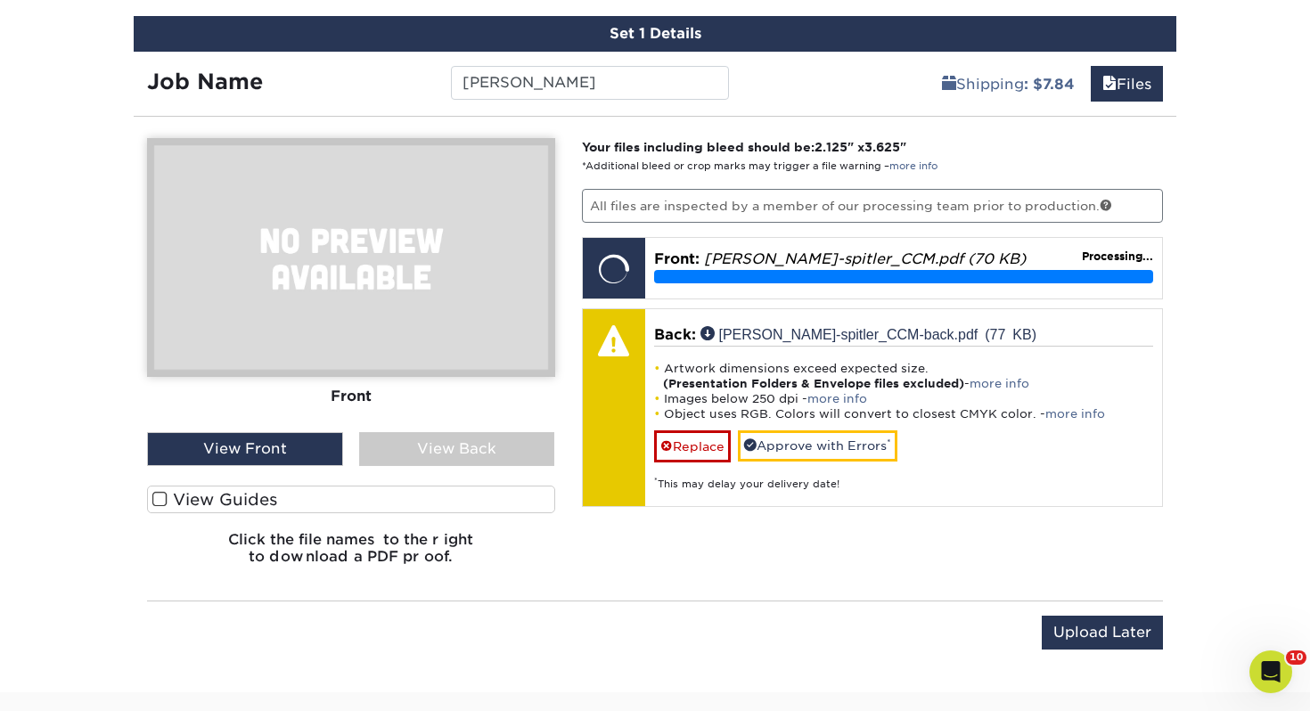
click at [0, 0] on input "View Guides" at bounding box center [0, 0] width 0 height 0
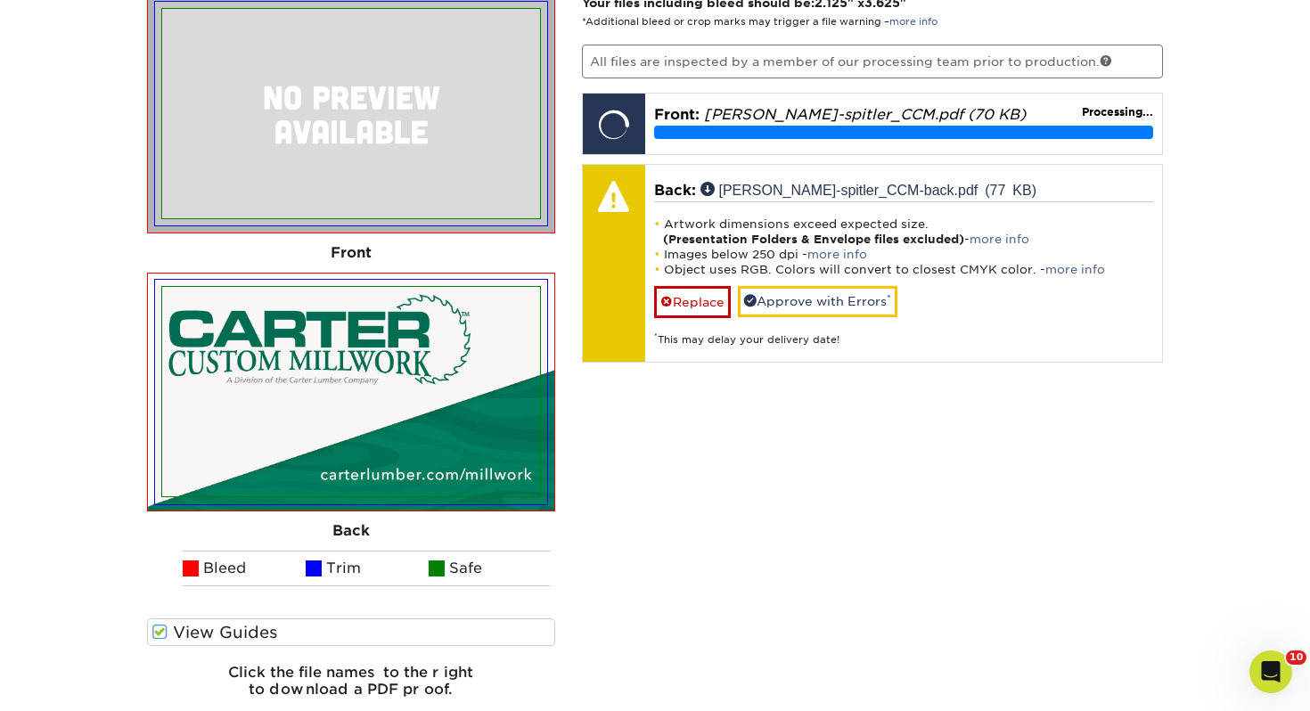
scroll to position [1197, 0]
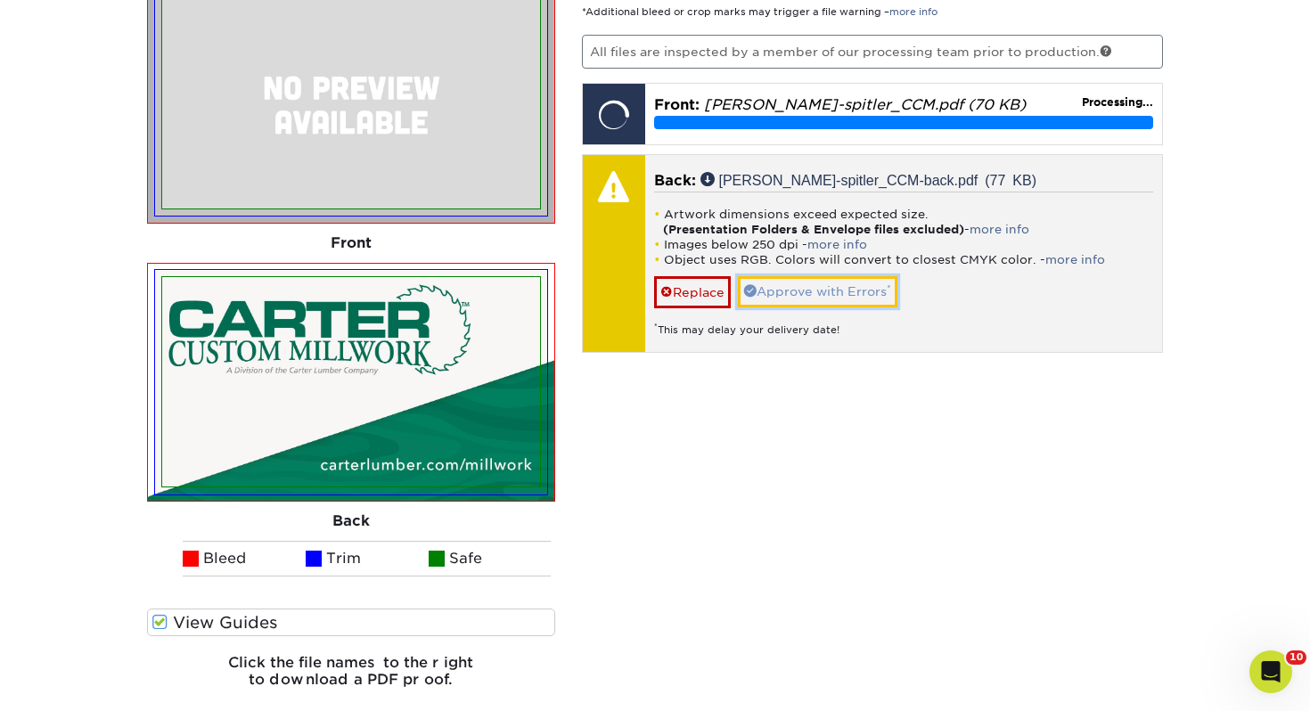
click at [787, 287] on link "Approve with Errors *" at bounding box center [818, 291] width 160 height 30
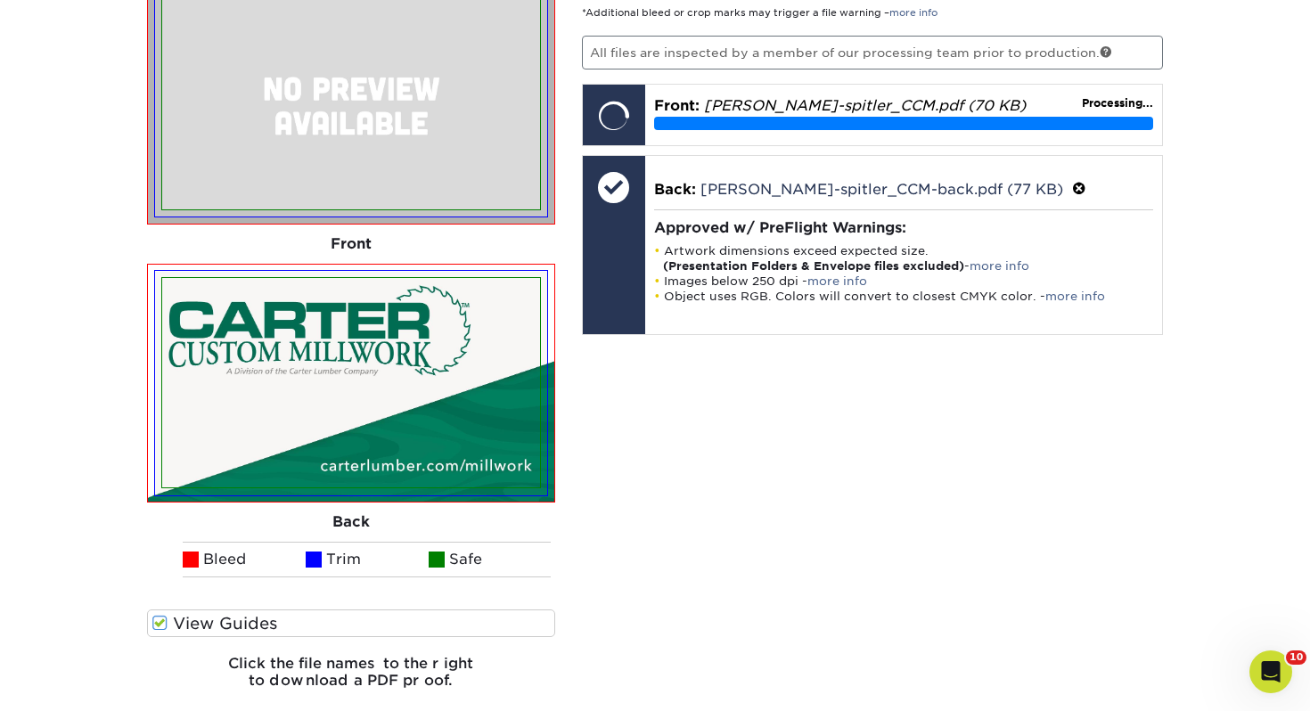
click at [890, 382] on div "Your files including bleed should be: 2.125 " x 3.625 " *Additional bleed or cr…" at bounding box center [873, 344] width 609 height 719
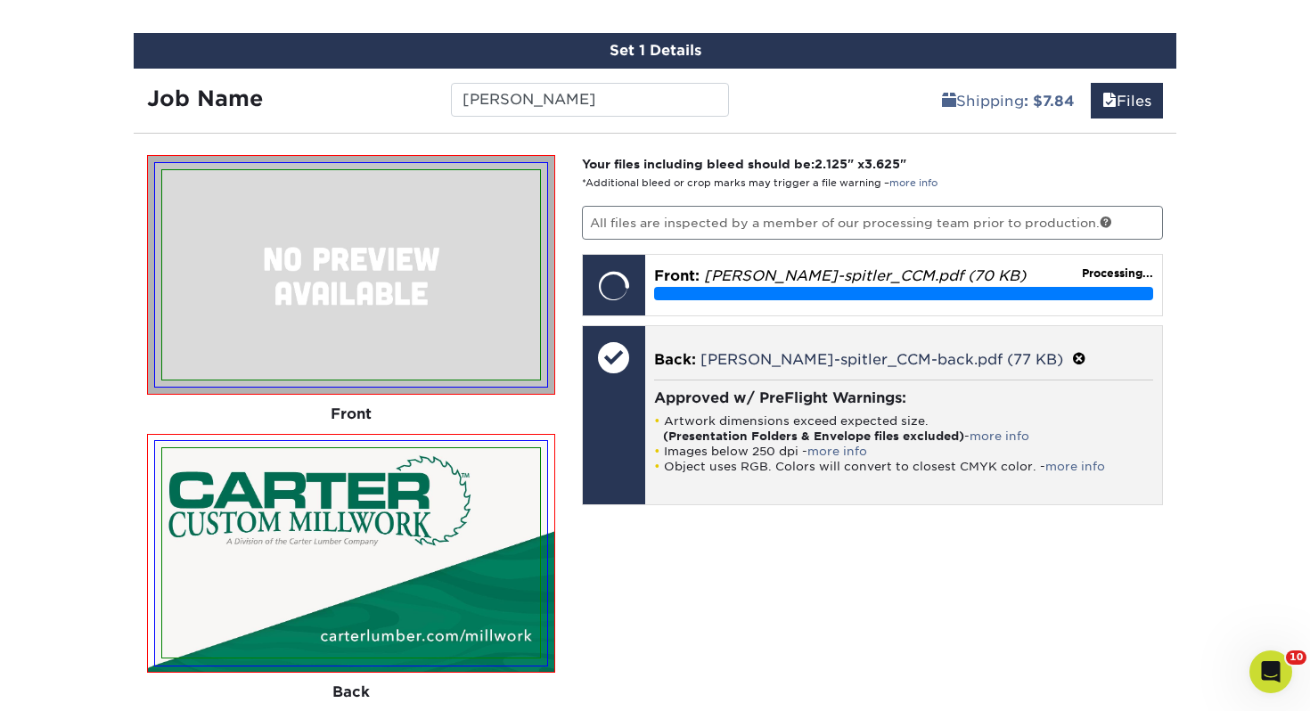
scroll to position [1037, 0]
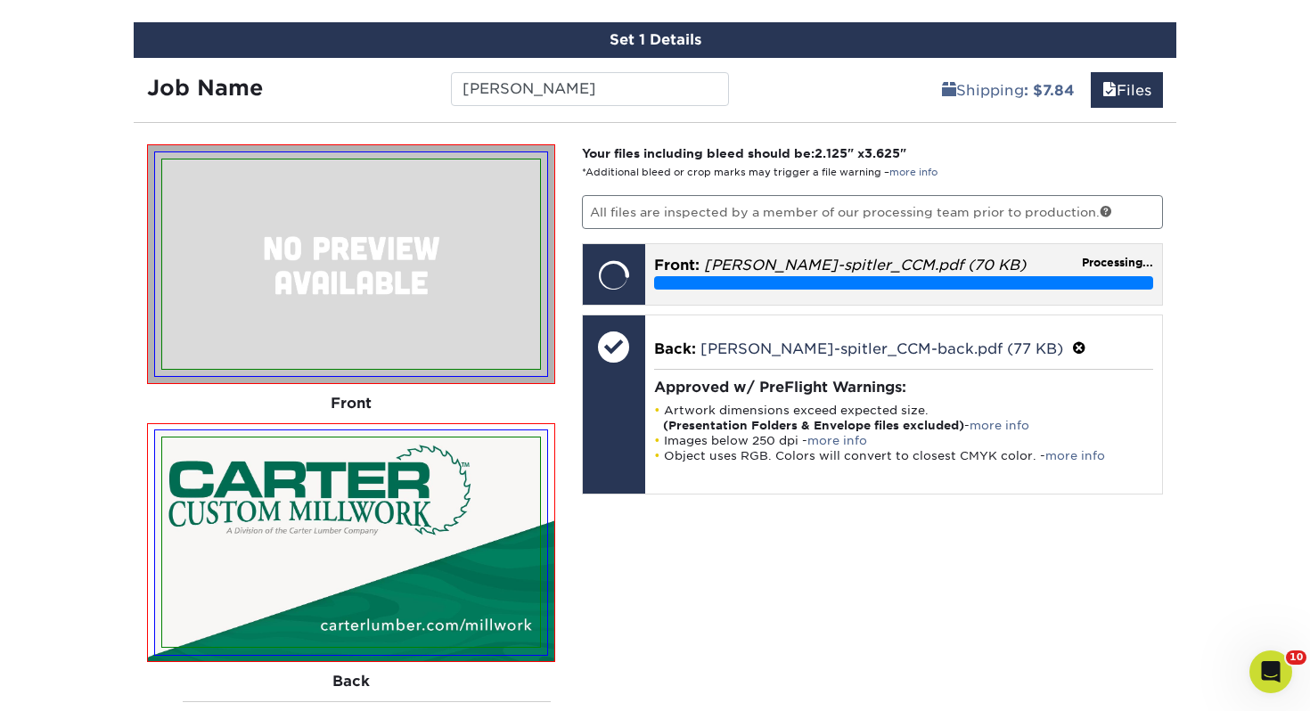
click at [746, 299] on div "Front: julie-spitler_CCM.pdf (70 KB) Processing..." at bounding box center [904, 272] width 518 height 56
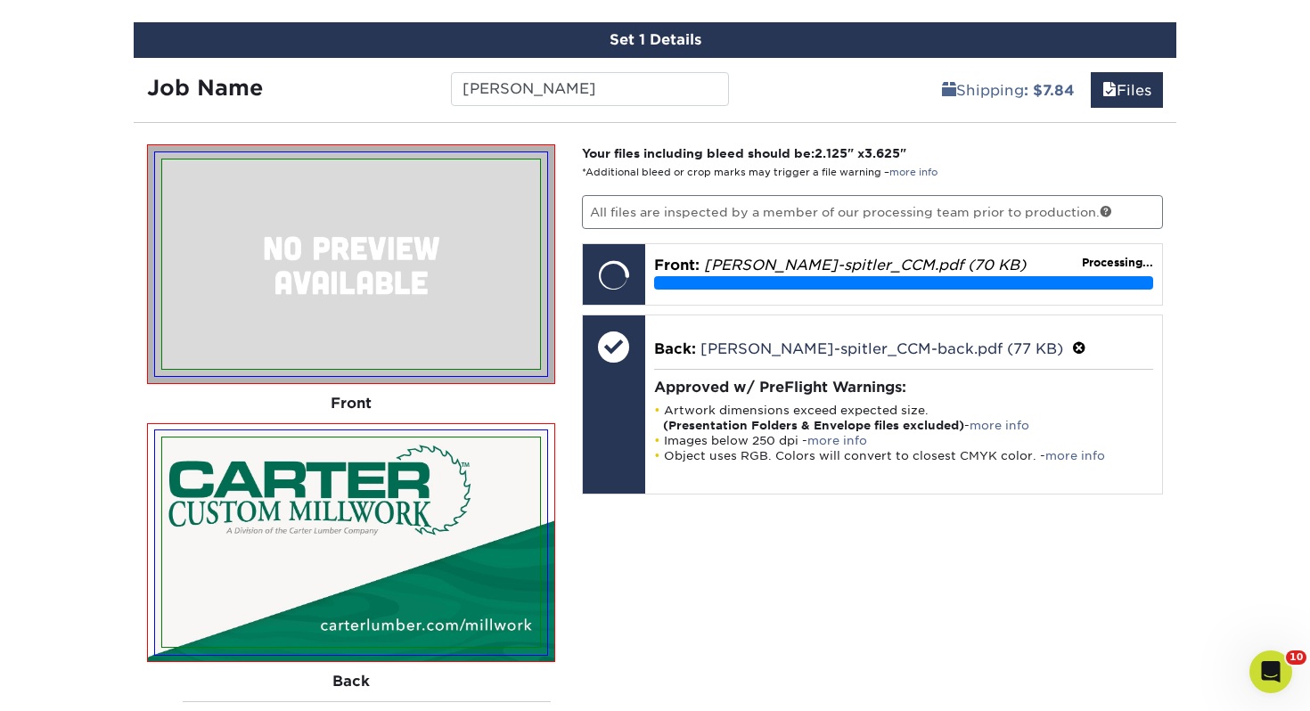
click at [496, 235] on img at bounding box center [351, 264] width 378 height 209
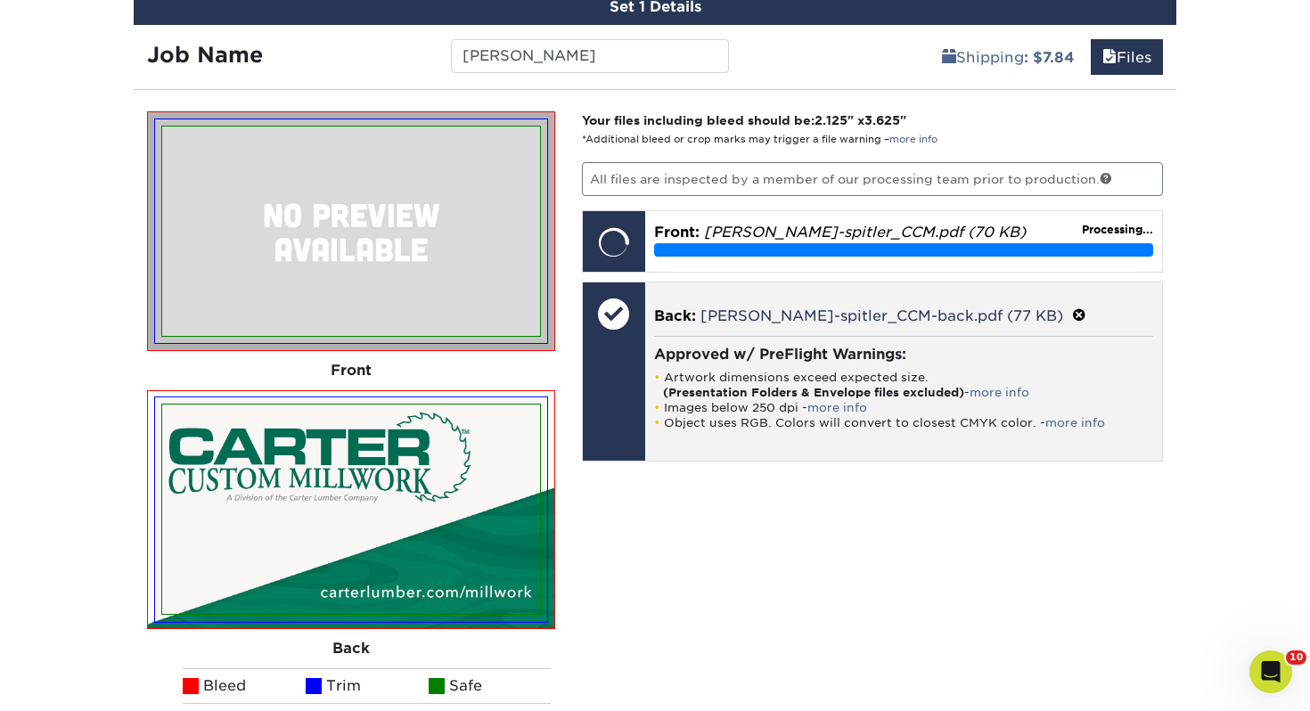
scroll to position [1071, 0]
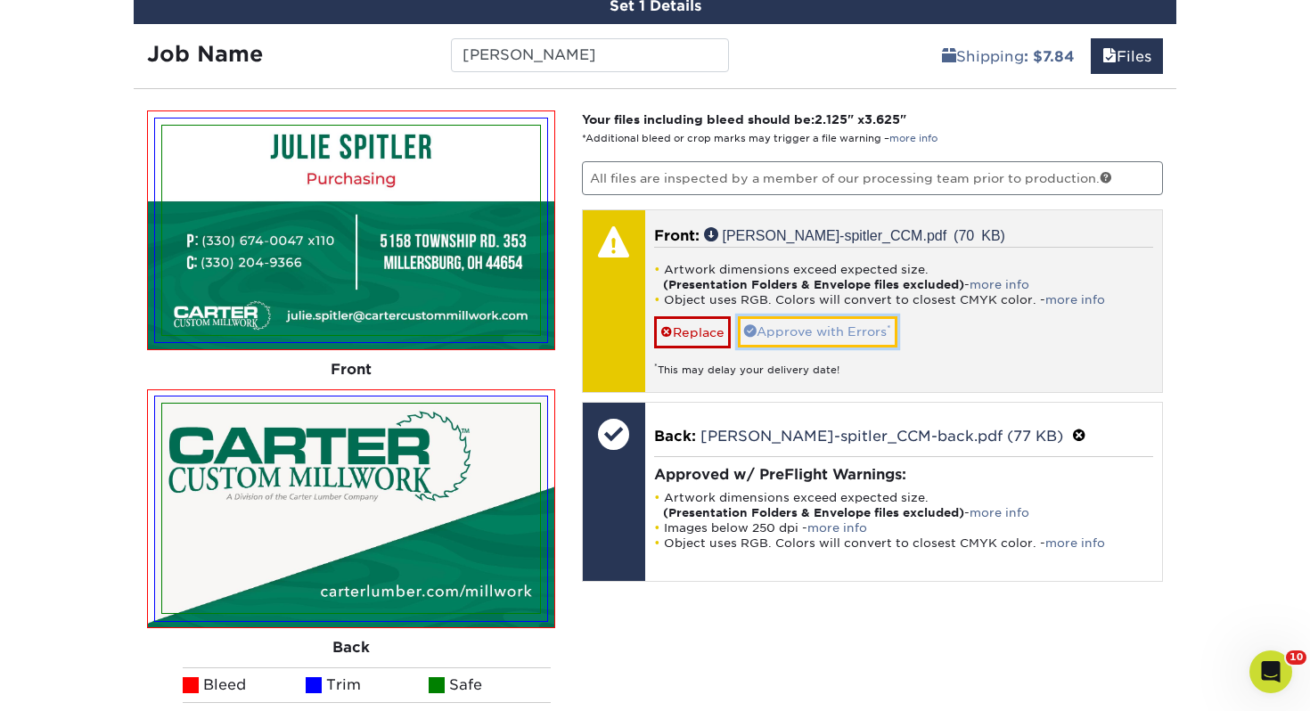
click at [842, 335] on link "Approve with Errors *" at bounding box center [818, 331] width 160 height 30
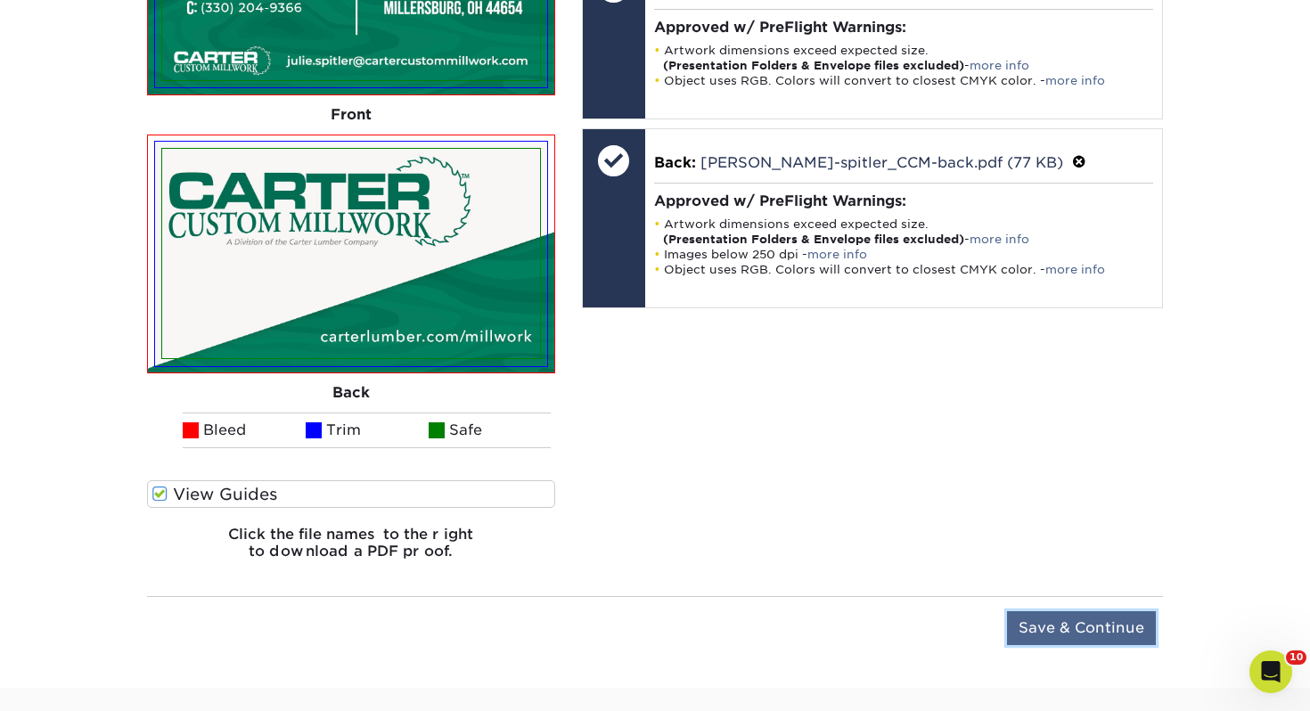
click at [1050, 631] on input "Save & Continue" at bounding box center [1081, 628] width 149 height 34
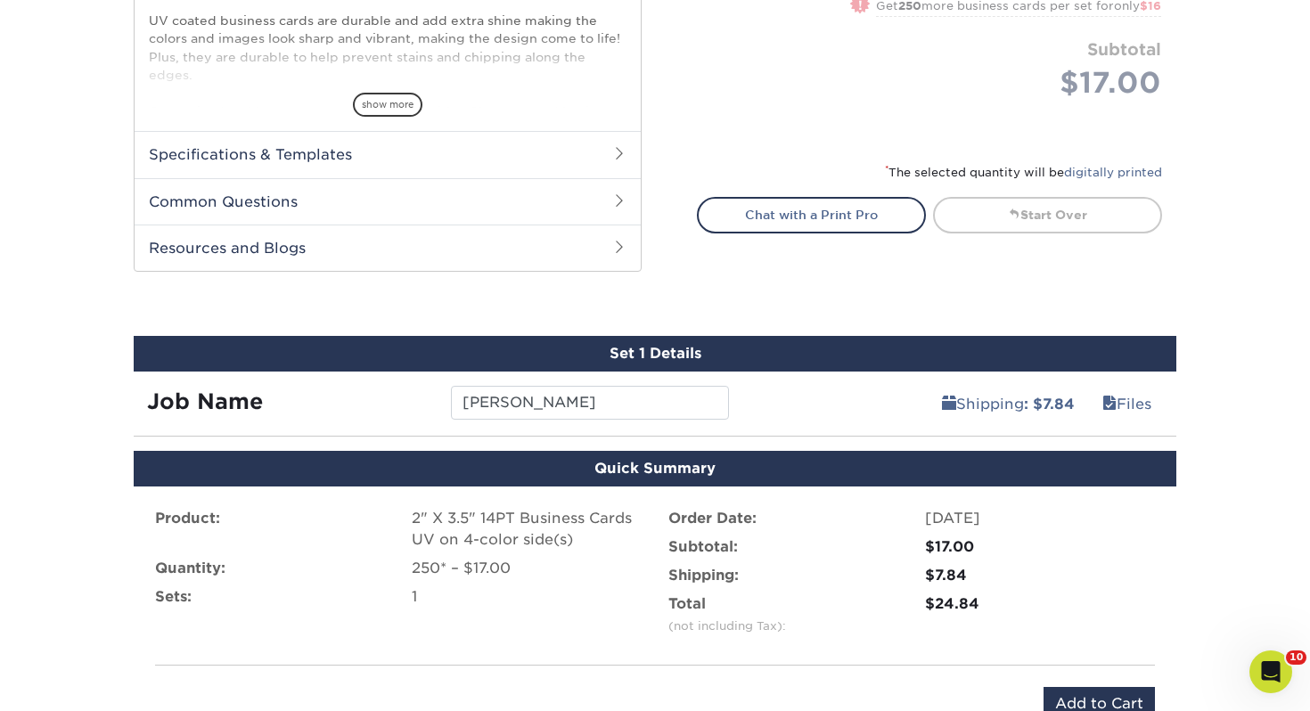
scroll to position [967, 0]
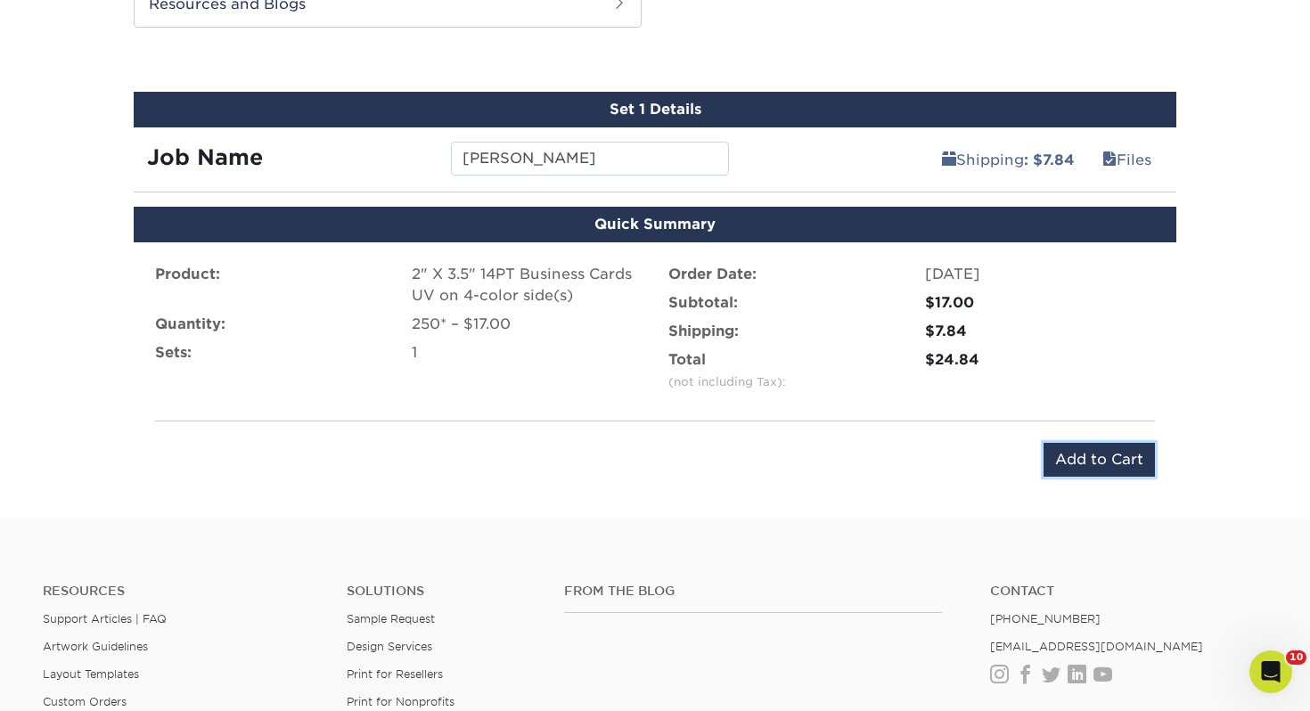
click at [1091, 452] on input "Add to Cart" at bounding box center [1099, 460] width 111 height 34
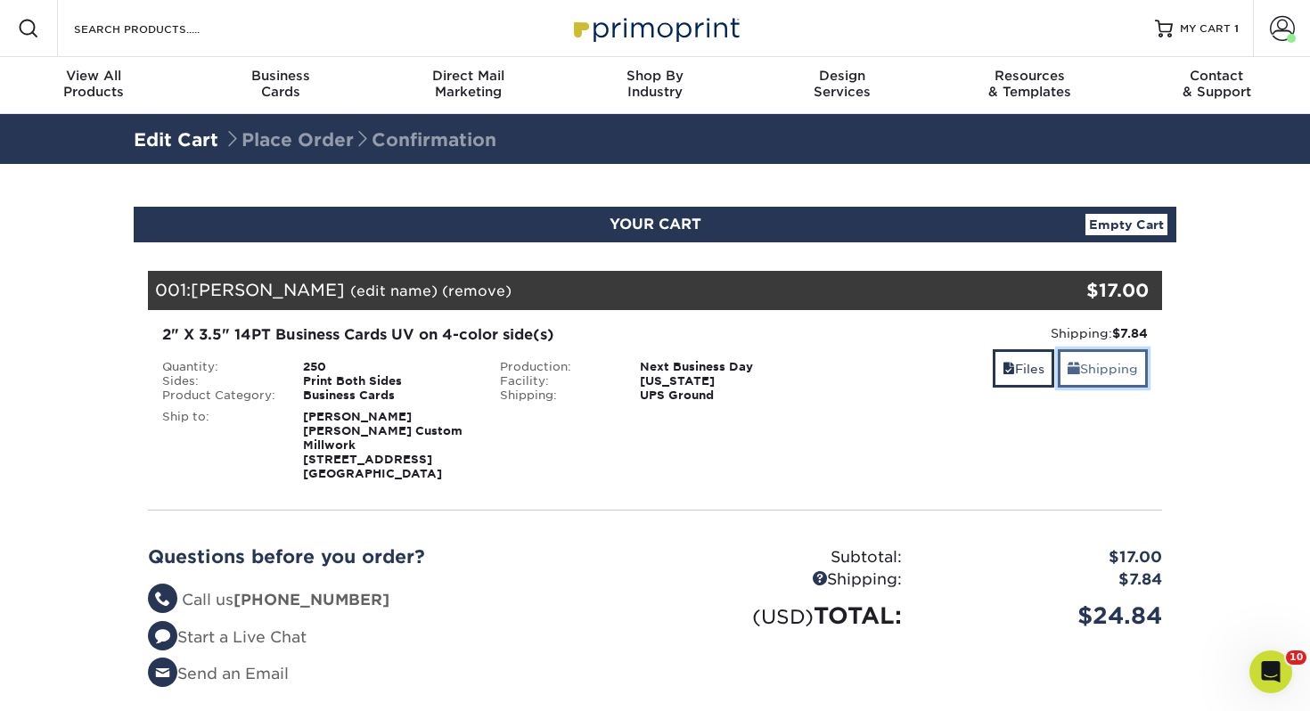
click at [1106, 371] on link "Shipping" at bounding box center [1103, 368] width 90 height 38
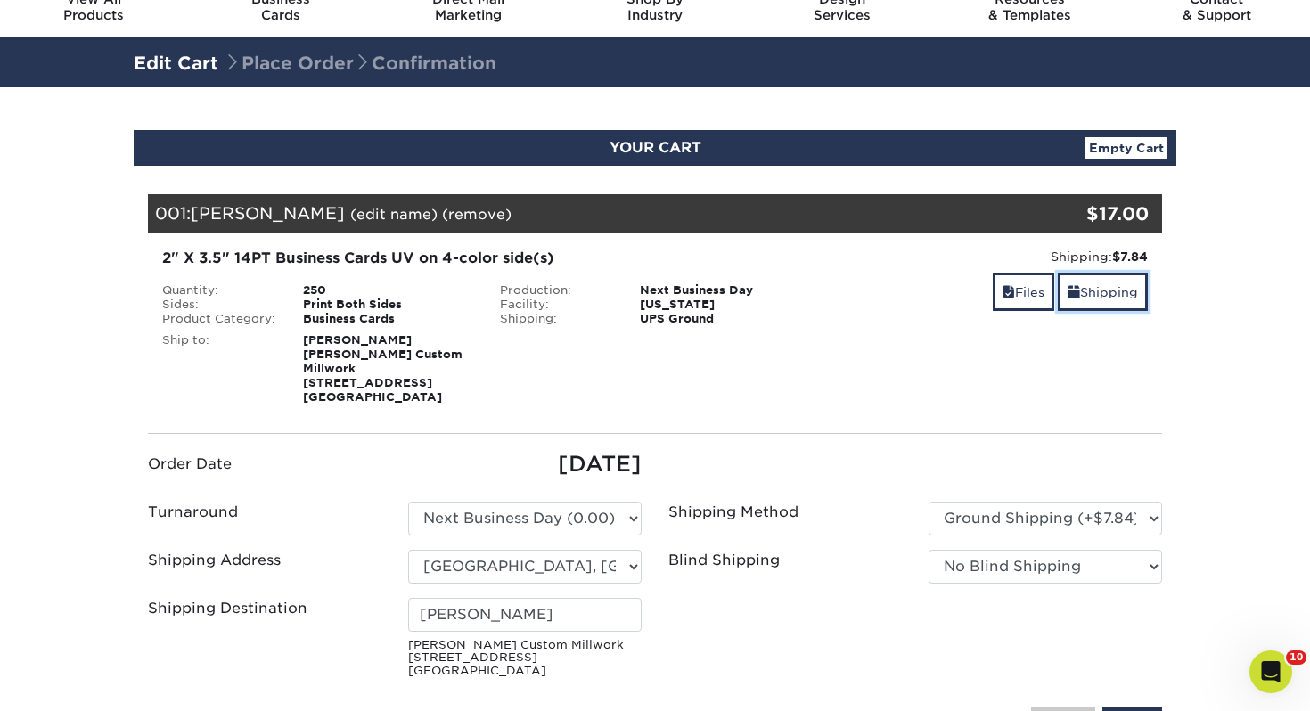
scroll to position [78, 0]
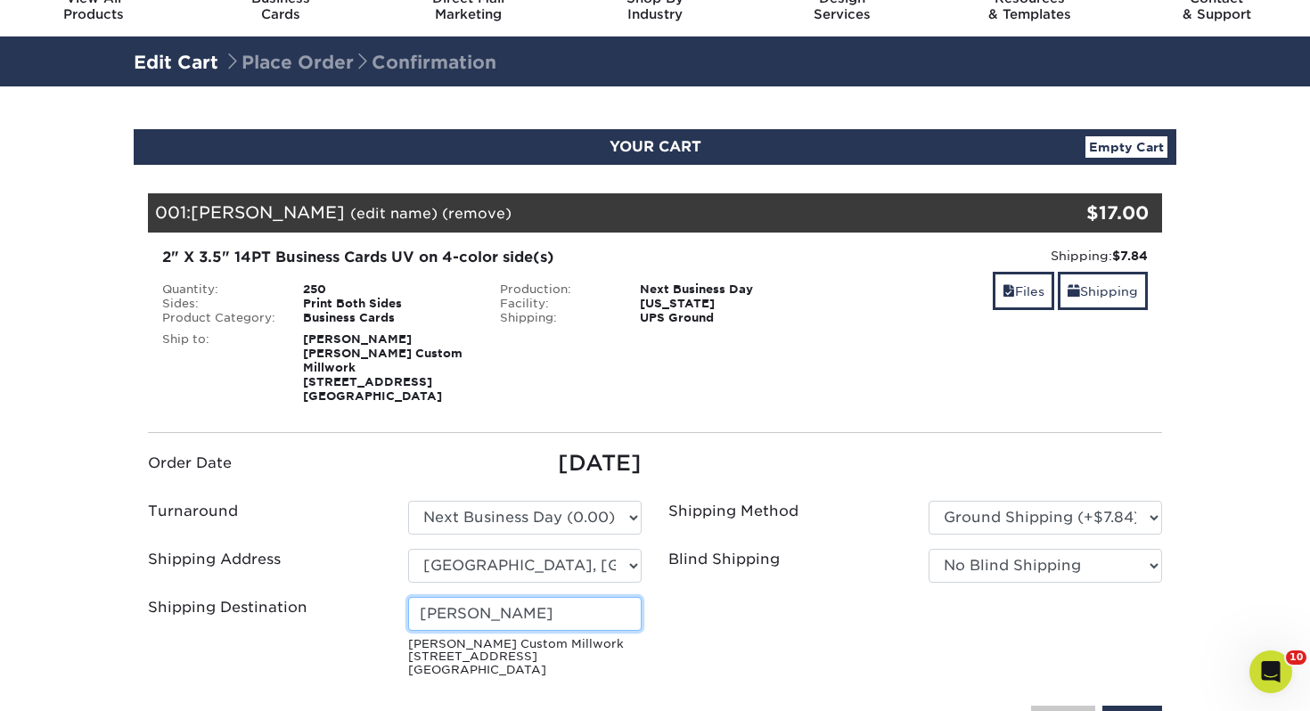
click at [614, 609] on input "[PERSON_NAME]" at bounding box center [525, 614] width 234 height 34
drag, startPoint x: 542, startPoint y: 603, endPoint x: -319, endPoint y: 494, distance: 868.0
type input "[PERSON_NAME]"
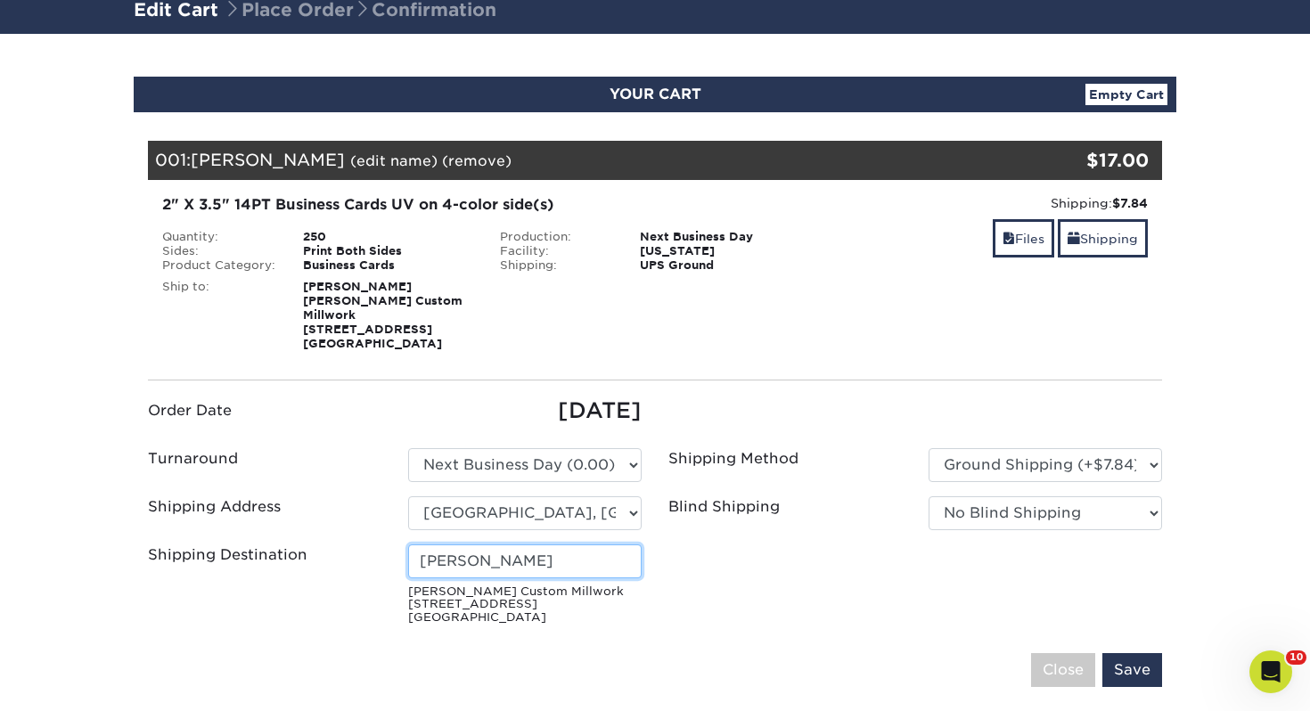
scroll to position [158, 0]
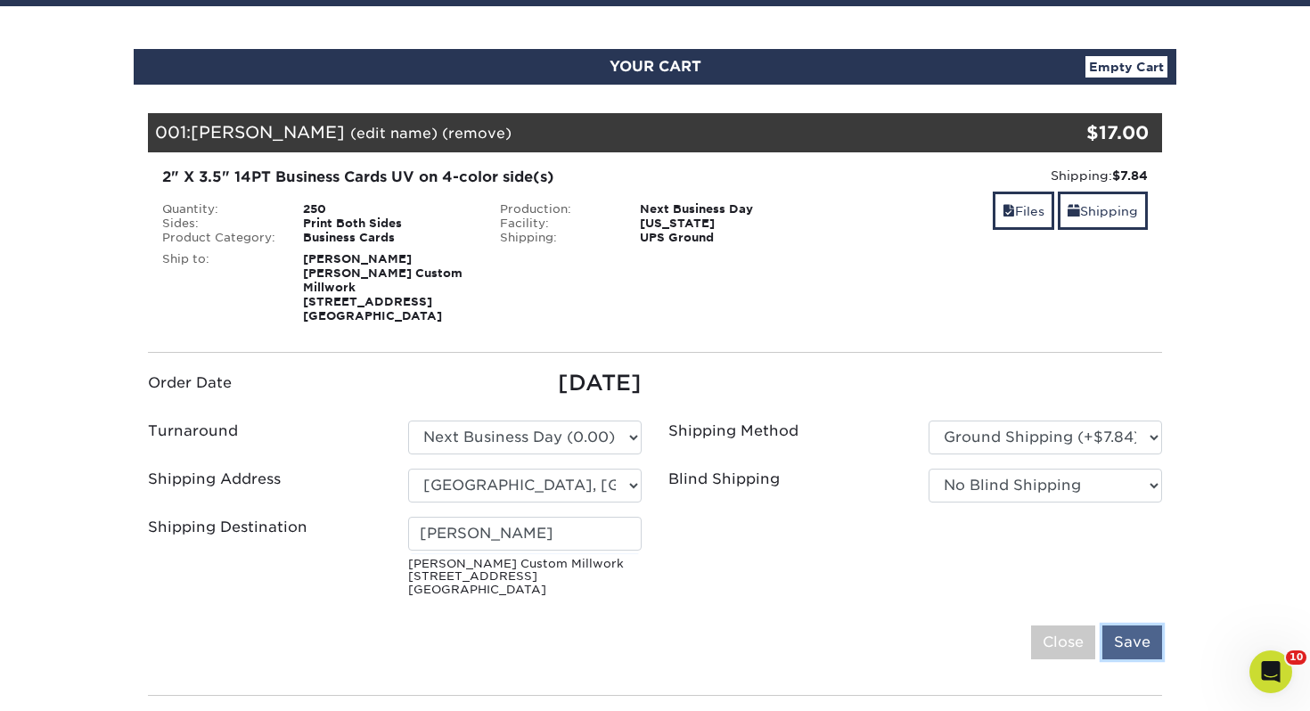
click at [1128, 626] on input "Save" at bounding box center [1133, 643] width 60 height 34
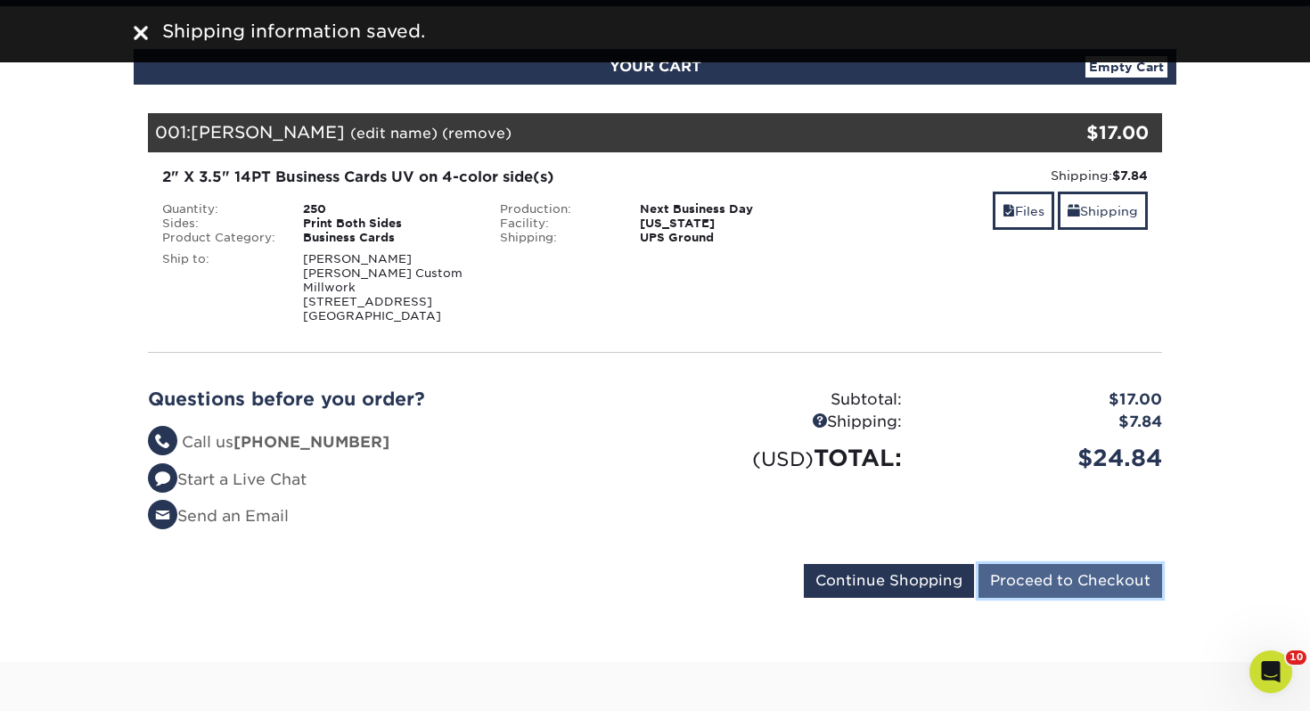
click at [1048, 565] on input "Proceed to Checkout" at bounding box center [1071, 581] width 184 height 34
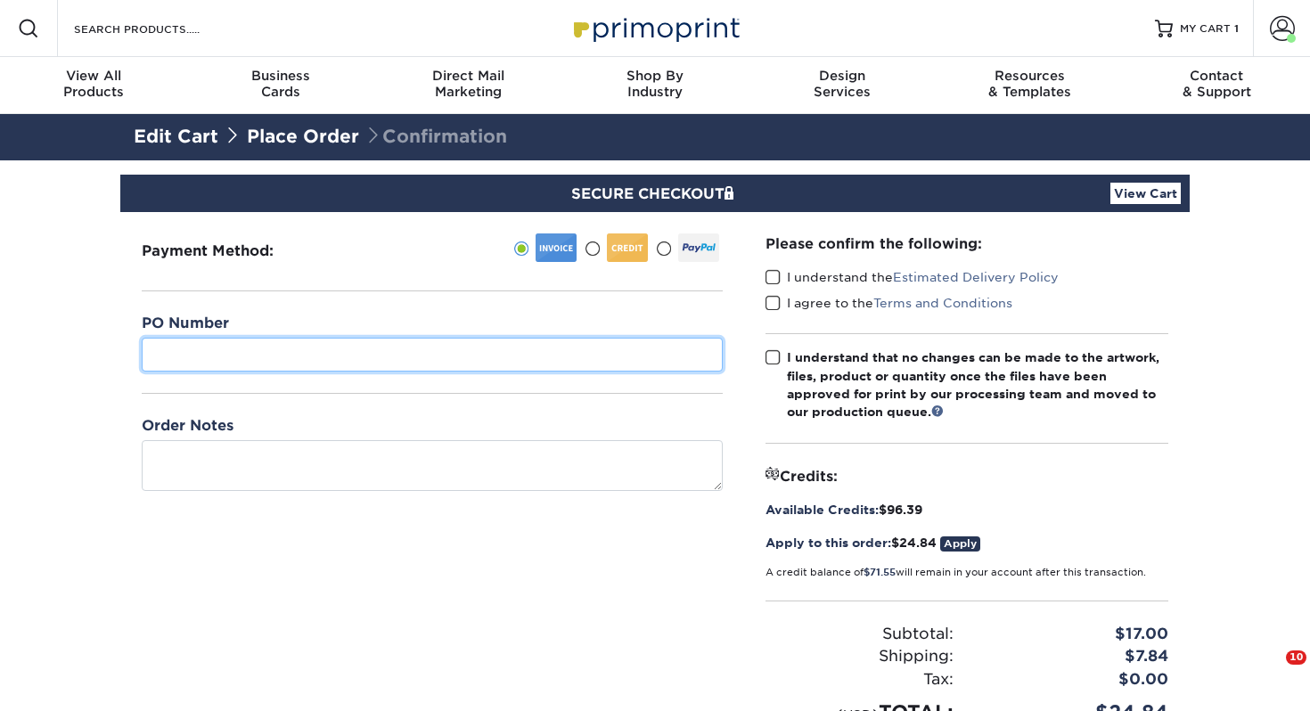
click at [556, 351] on input "text" at bounding box center [432, 355] width 581 height 34
type input "489"
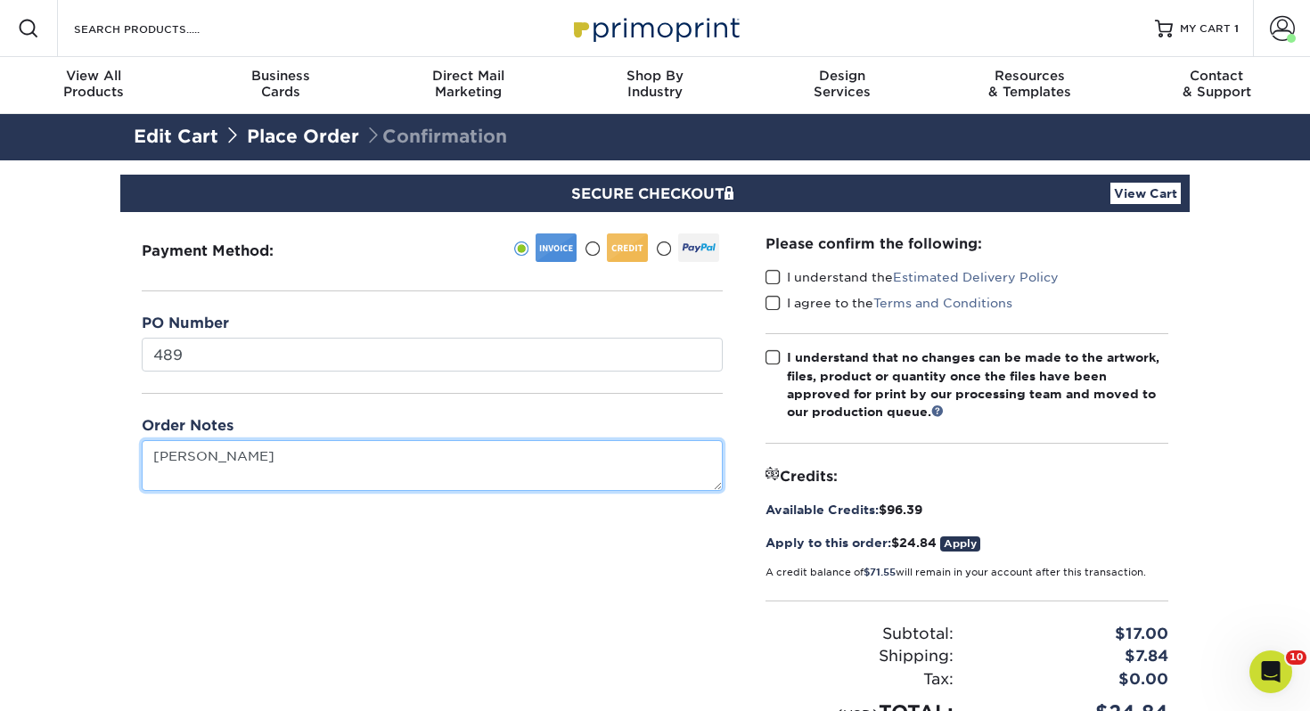
type textarea "[PERSON_NAME]"
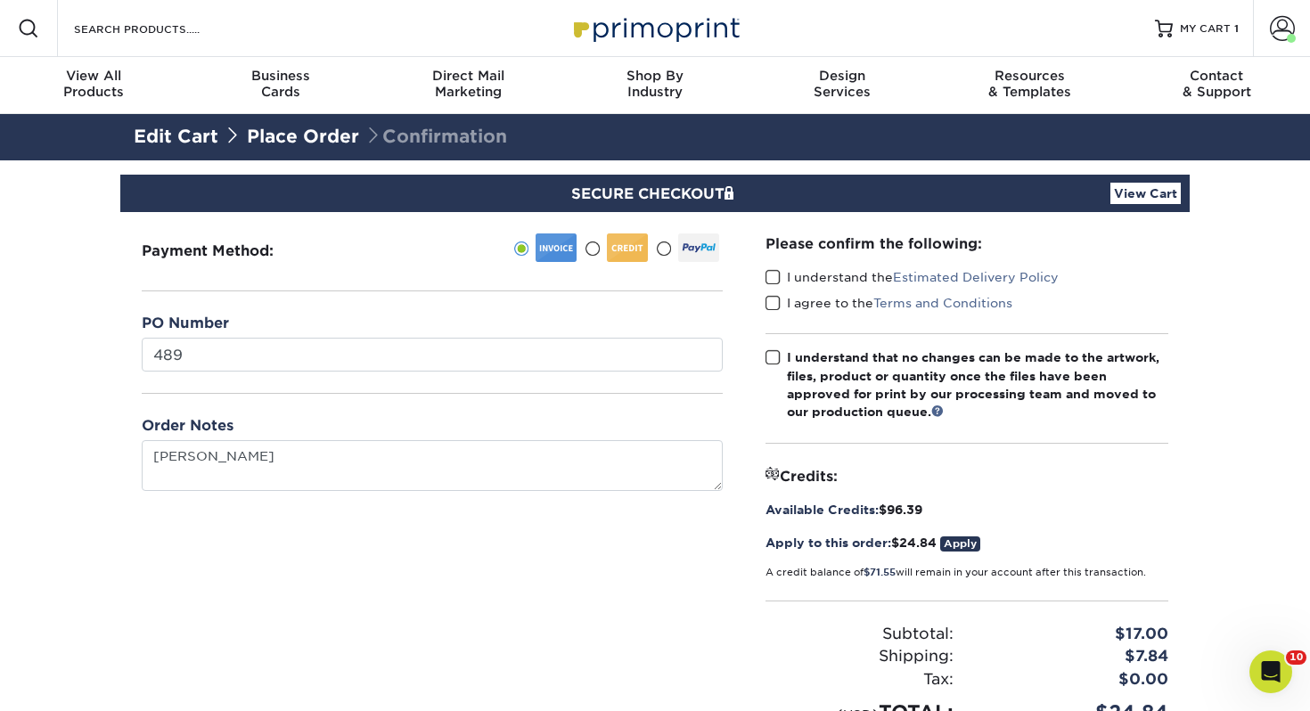
click at [781, 275] on label "I understand the Estimated Delivery Policy" at bounding box center [912, 277] width 293 height 18
click at [0, 0] on input "I understand the Estimated Delivery Policy" at bounding box center [0, 0] width 0 height 0
click at [773, 306] on span at bounding box center [773, 303] width 15 height 17
click at [0, 0] on input "I agree to the Terms and Conditions" at bounding box center [0, 0] width 0 height 0
click at [772, 351] on span at bounding box center [773, 357] width 15 height 17
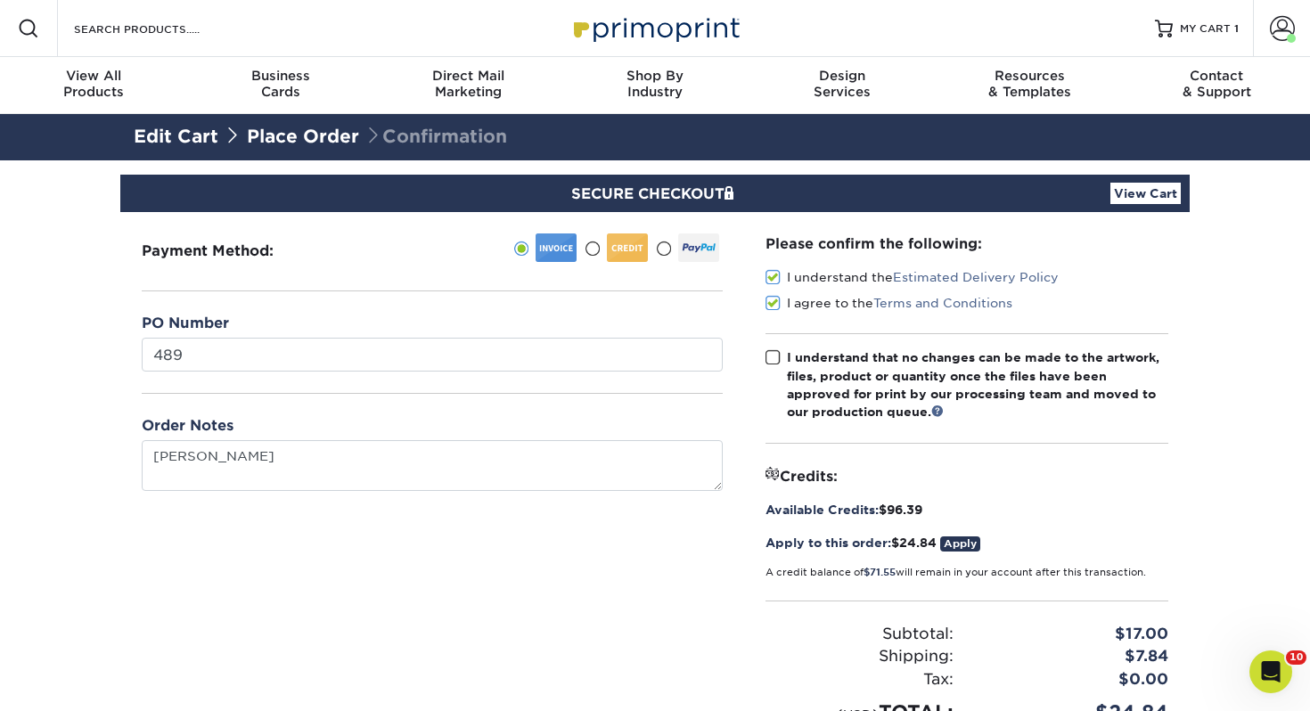
click at [0, 0] on input "I understand that no changes can be made to the artwork, files, product or quan…" at bounding box center [0, 0] width 0 height 0
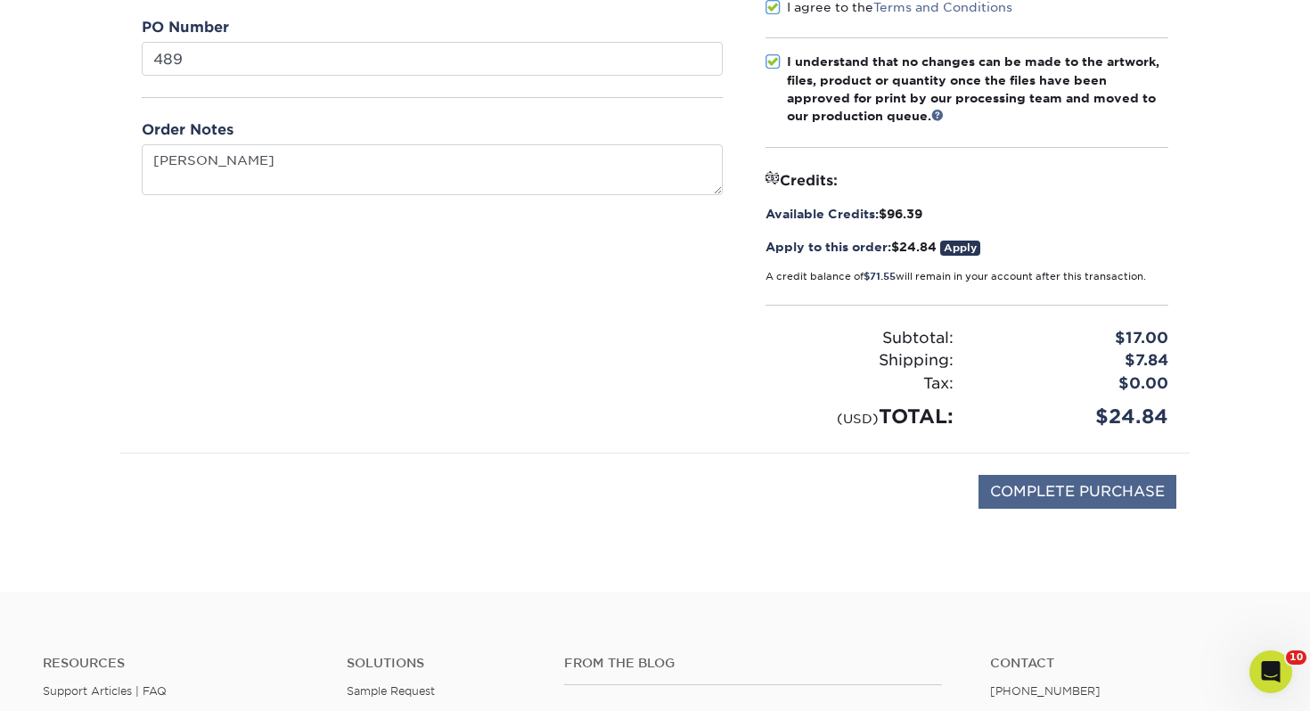
scroll to position [323, 0]
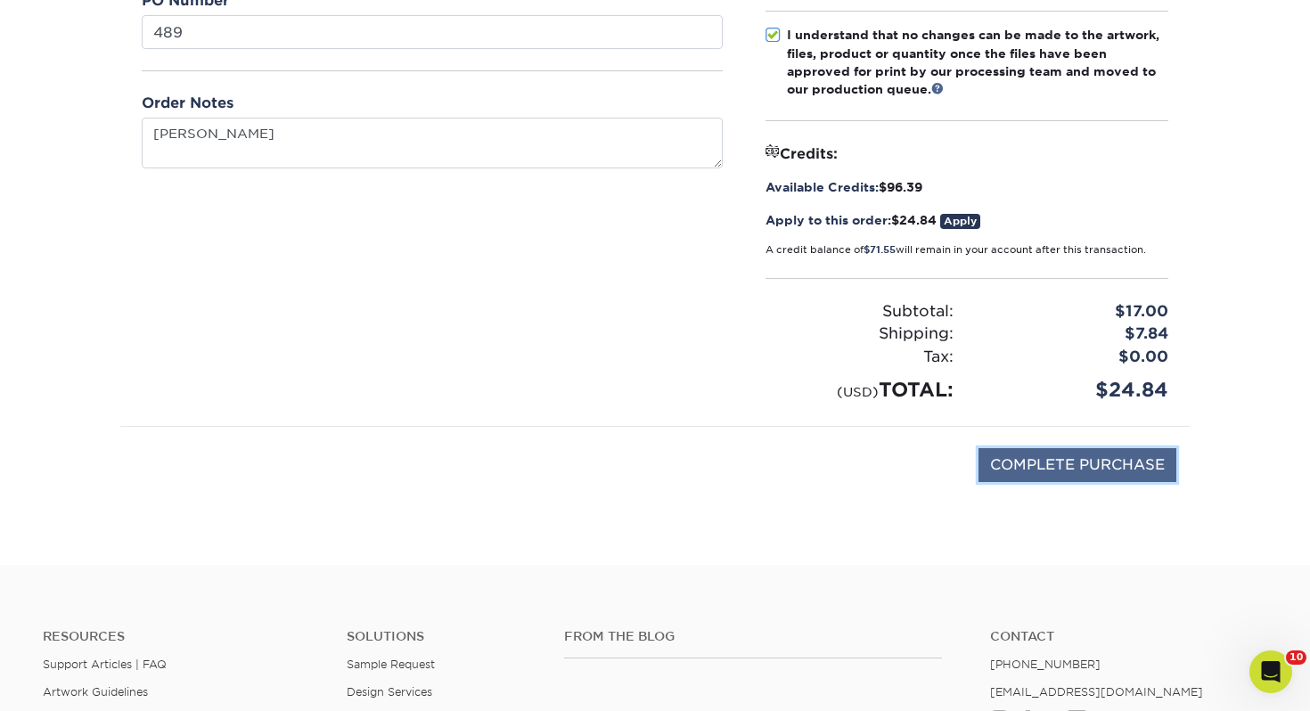
click at [1069, 465] on input "COMPLETE PURCHASE" at bounding box center [1078, 465] width 198 height 34
type input "PROCESSING, PLEASE WAIT..."
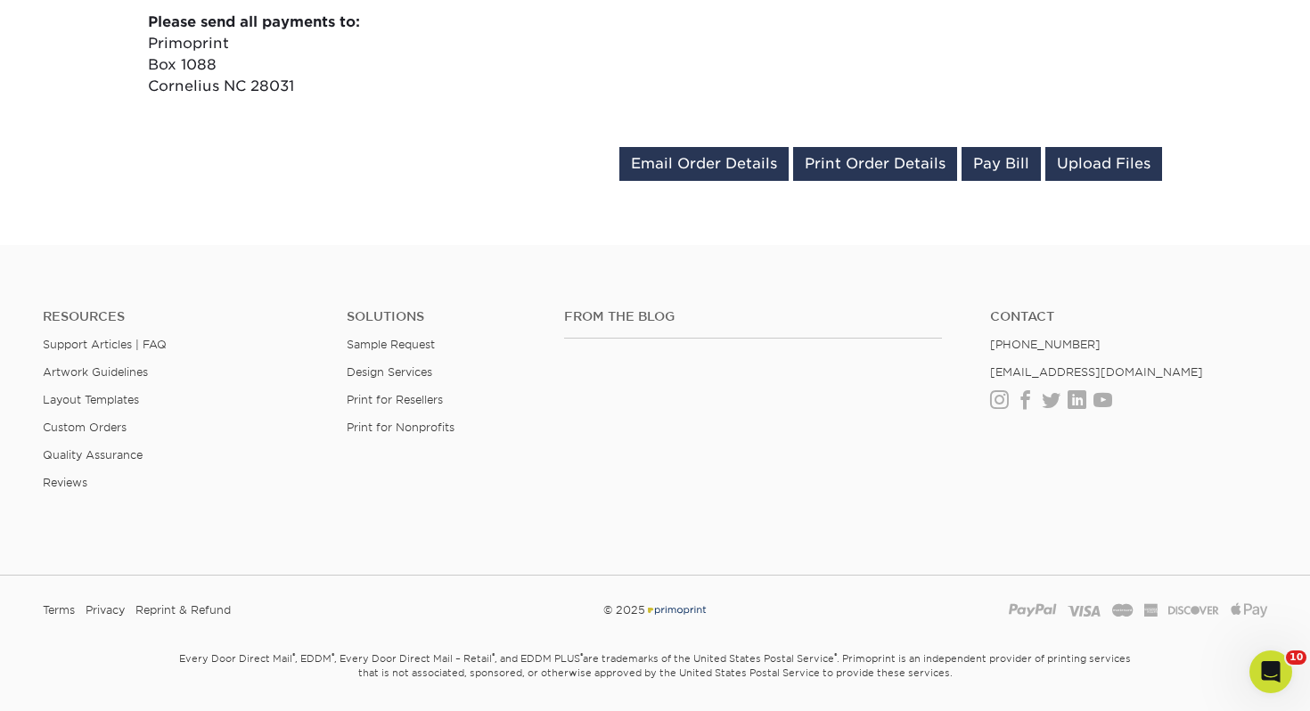
scroll to position [979, 0]
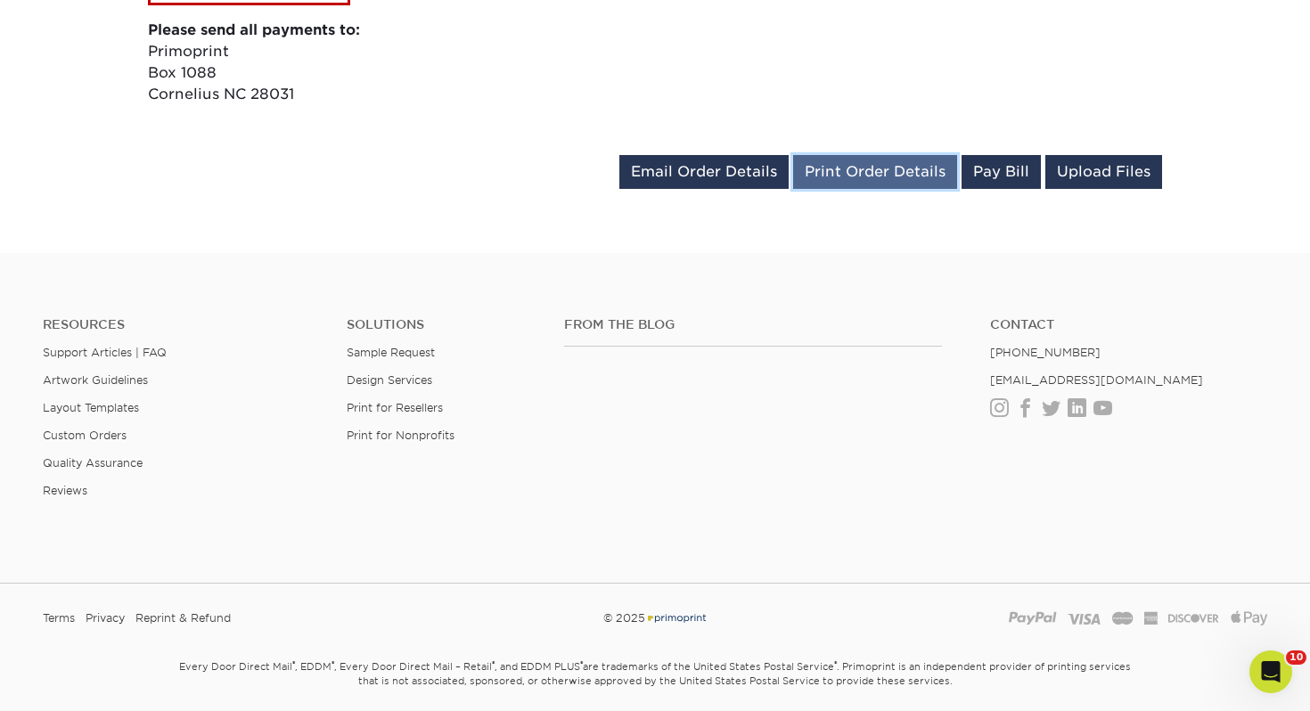
click at [858, 163] on link "Print Order Details" at bounding box center [875, 172] width 164 height 34
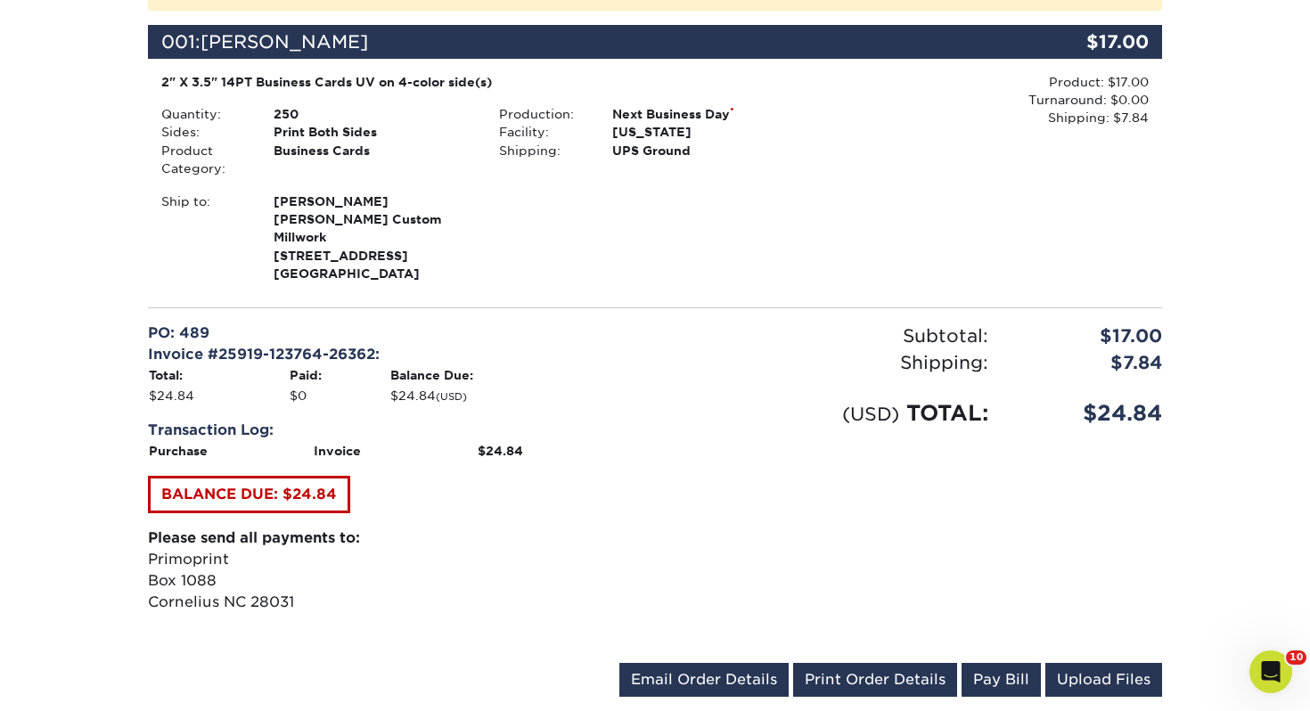
scroll to position [0, 0]
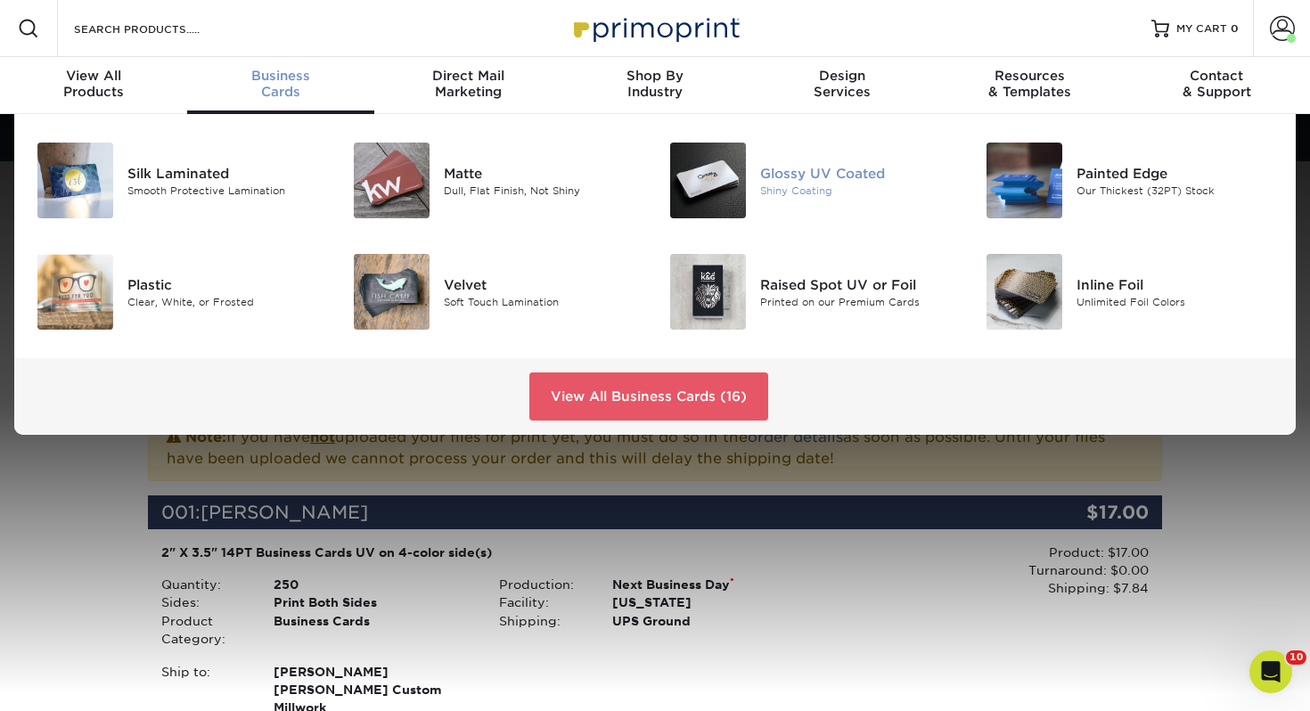
click at [791, 176] on div "Glossy UV Coated" at bounding box center [859, 173] width 198 height 20
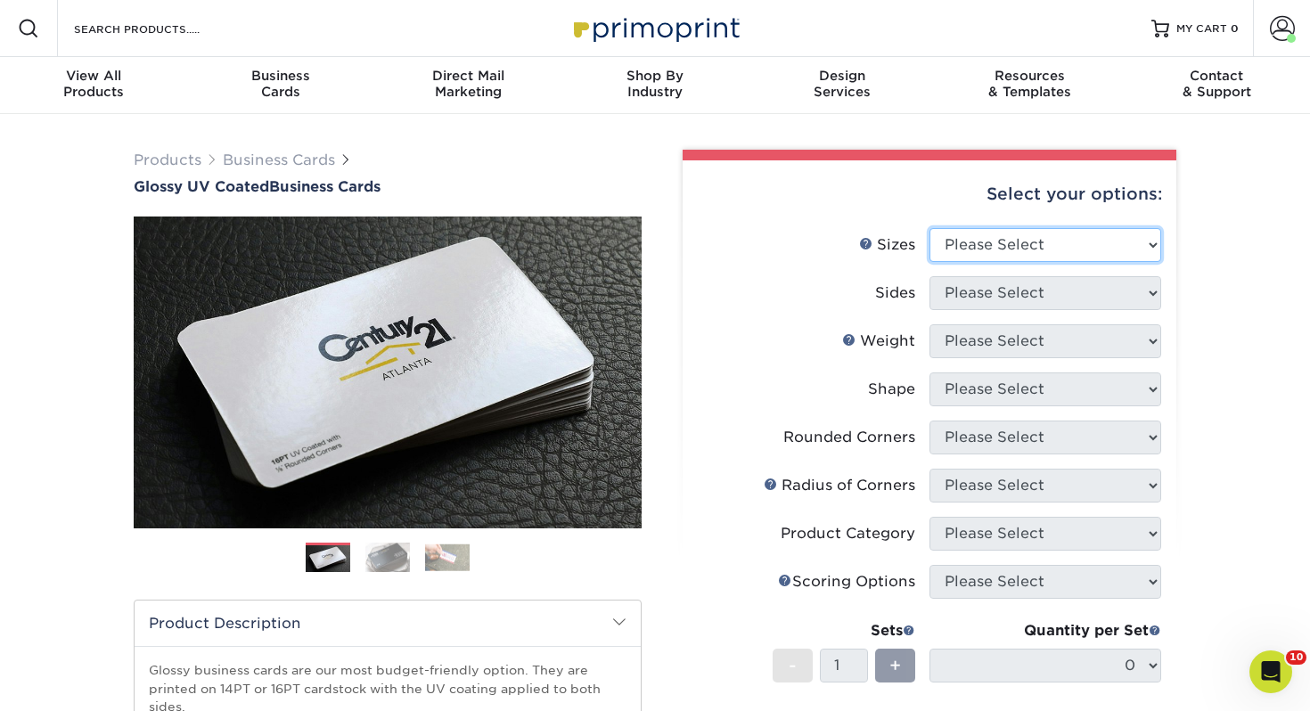
click at [977, 258] on select "Please Select 1.5" x 3.5" - Mini 1.75" x 3.5" - Mini 2" x 2" - Square 2" x 3" -…" at bounding box center [1046, 245] width 232 height 34
select select "2.00x3.50"
click at [930, 228] on select "Please Select 1.5" x 3.5" - Mini 1.75" x 3.5" - Mini 2" x 2" - Square 2" x 3" -…" at bounding box center [1046, 245] width 232 height 34
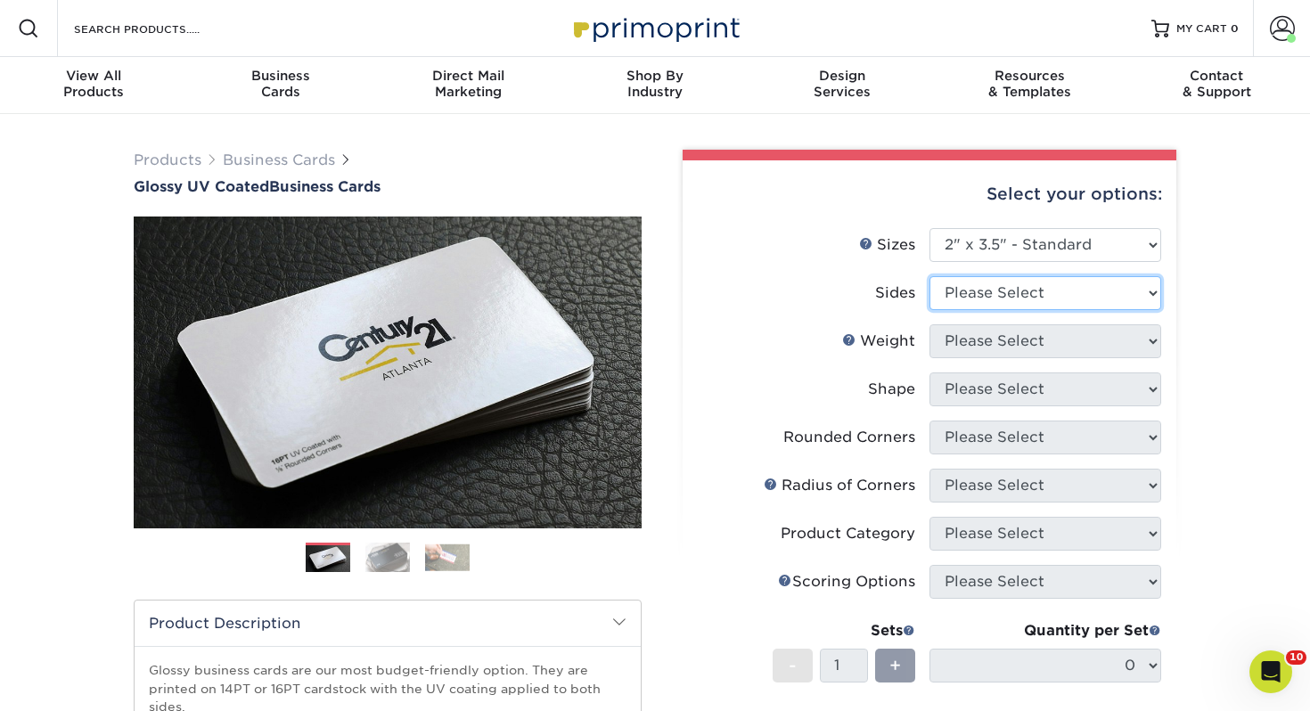
click at [993, 276] on select "Please Select Print Both Sides Print Front Only" at bounding box center [1046, 293] width 232 height 34
select select "13abbda7-1d64-4f25-8bb2-c179b224825d"
click at [930, 276] on select "Please Select Print Both Sides Print Front Only" at bounding box center [1046, 293] width 232 height 34
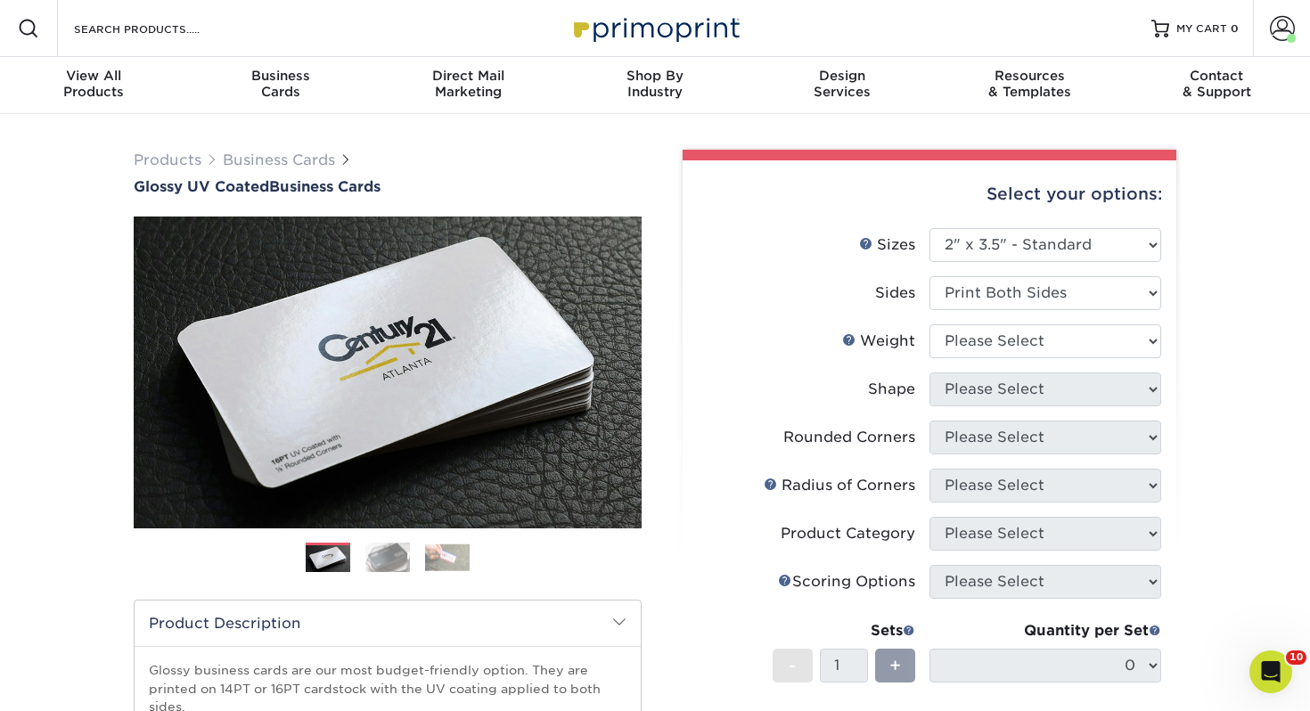
drag, startPoint x: 1032, startPoint y: 362, endPoint x: 1030, endPoint y: 349, distance: 12.6
click at [1032, 360] on li "Weight Help Weight Please Select 16PT 14PT" at bounding box center [930, 348] width 464 height 48
click at [1030, 349] on select "Please Select 16PT 14PT" at bounding box center [1046, 341] width 232 height 34
select select "14PT"
click at [930, 324] on select "Please Select 16PT 14PT" at bounding box center [1046, 341] width 232 height 34
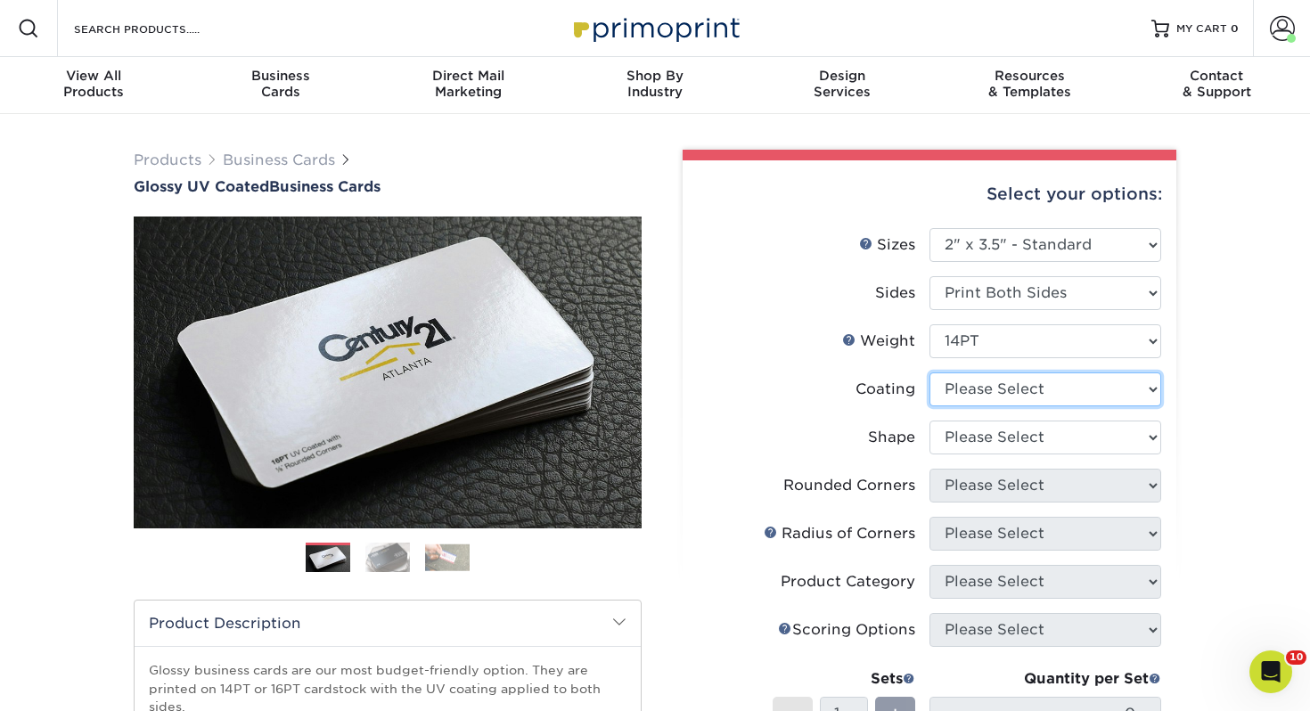
click at [968, 378] on select at bounding box center [1046, 390] width 232 height 34
select select "ae367451-b2b8-45df-a344-0f05b6a12993"
click at [930, 373] on select at bounding box center [1046, 390] width 232 height 34
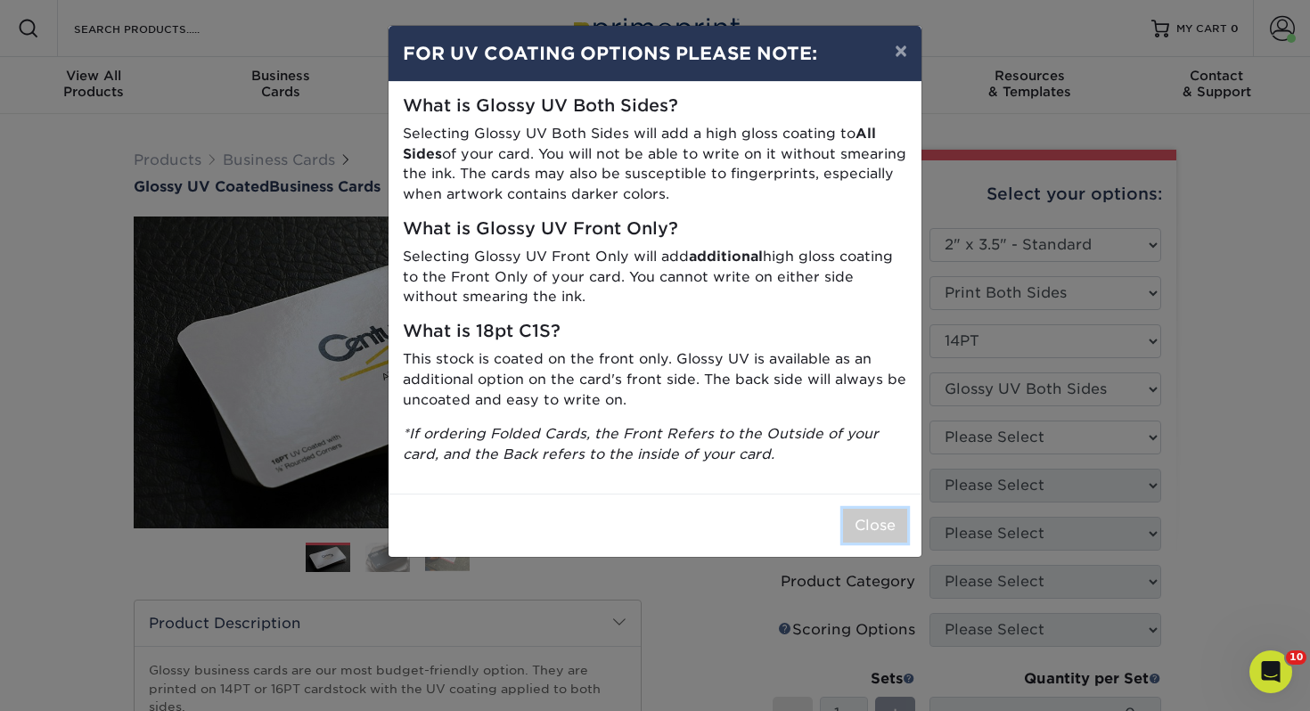
click at [888, 512] on button "Close" at bounding box center [875, 526] width 64 height 34
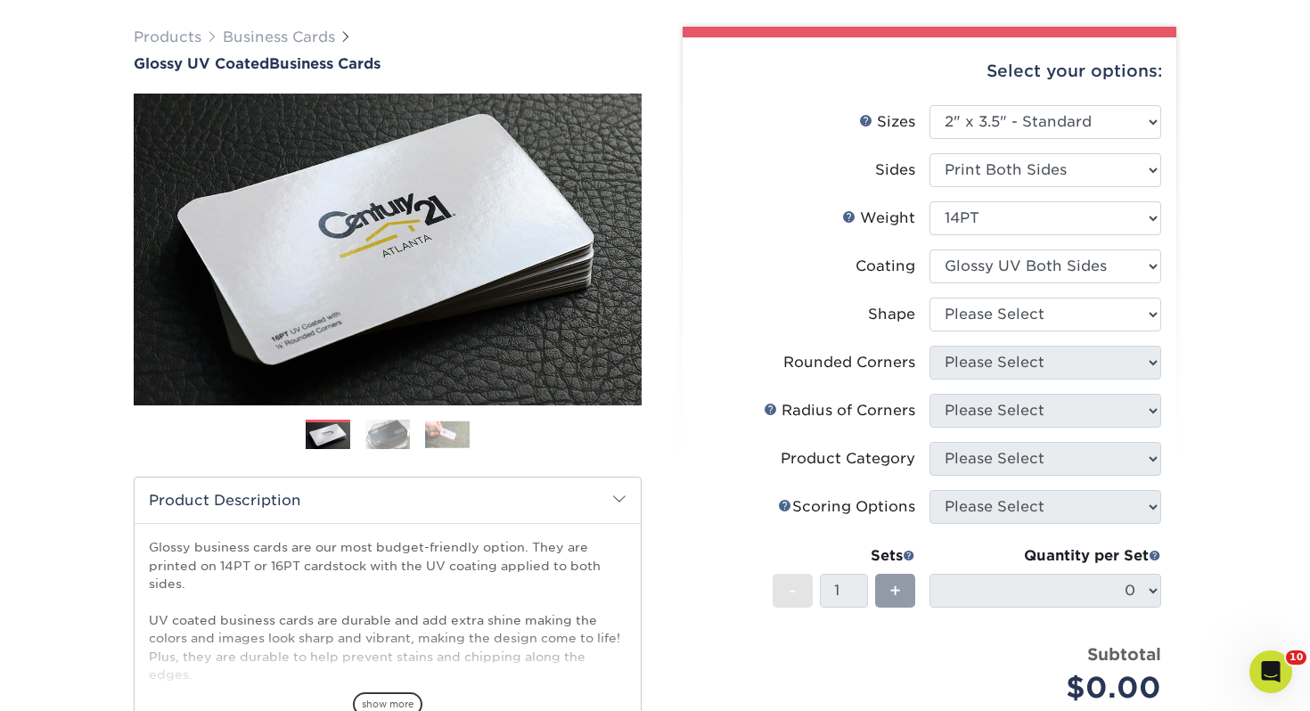
scroll to position [198, 0]
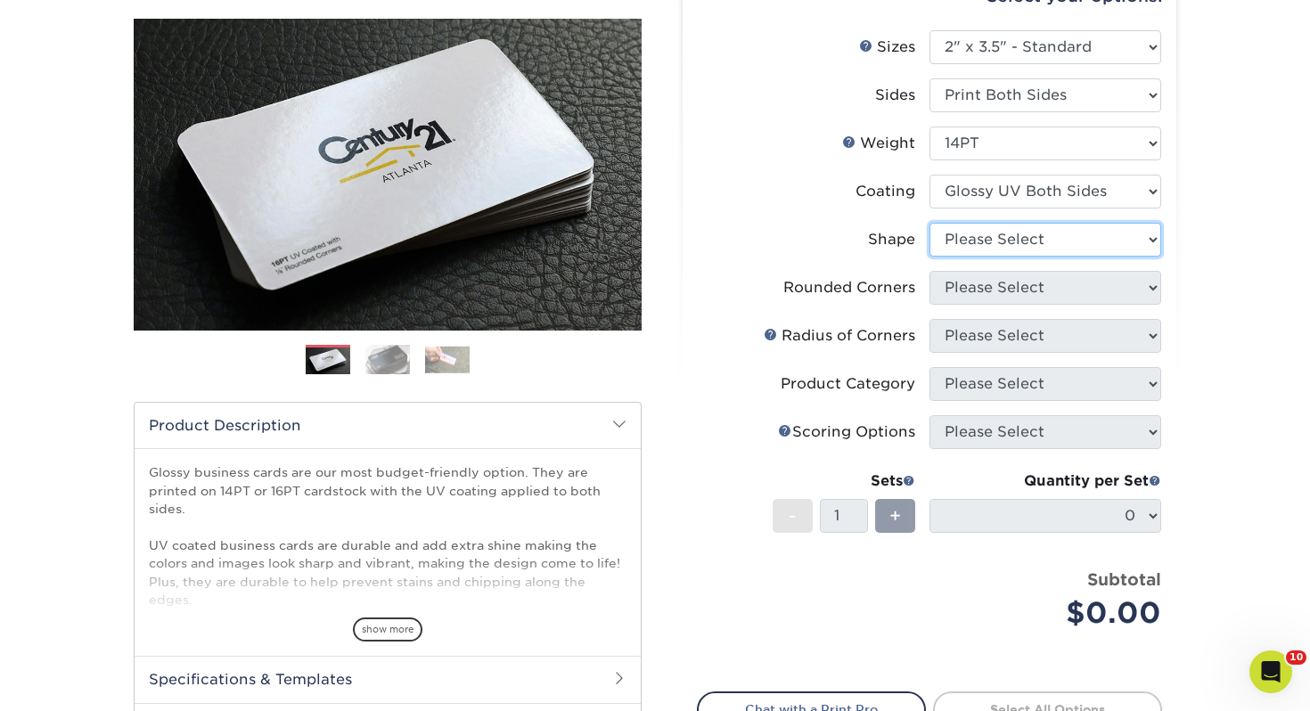
click at [960, 244] on select "Please Select Standard" at bounding box center [1046, 240] width 232 height 34
select select "standard"
click at [930, 223] on select "Please Select Standard" at bounding box center [1046, 240] width 232 height 34
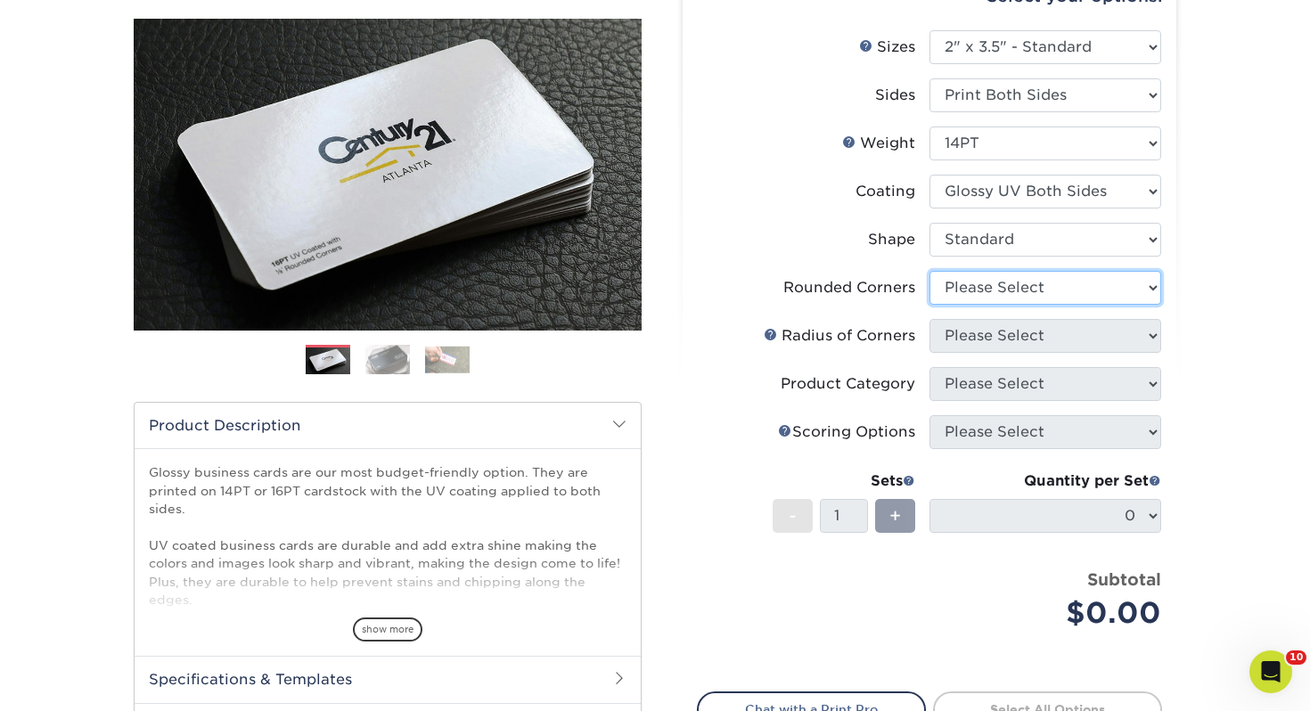
click at [966, 274] on select "Please Select Yes - Round 2 Corners Yes - Round 4 Corners No" at bounding box center [1046, 288] width 232 height 34
select select "0"
click at [930, 271] on select "Please Select Yes - Round 2 Corners Yes - Round 4 Corners No" at bounding box center [1046, 288] width 232 height 34
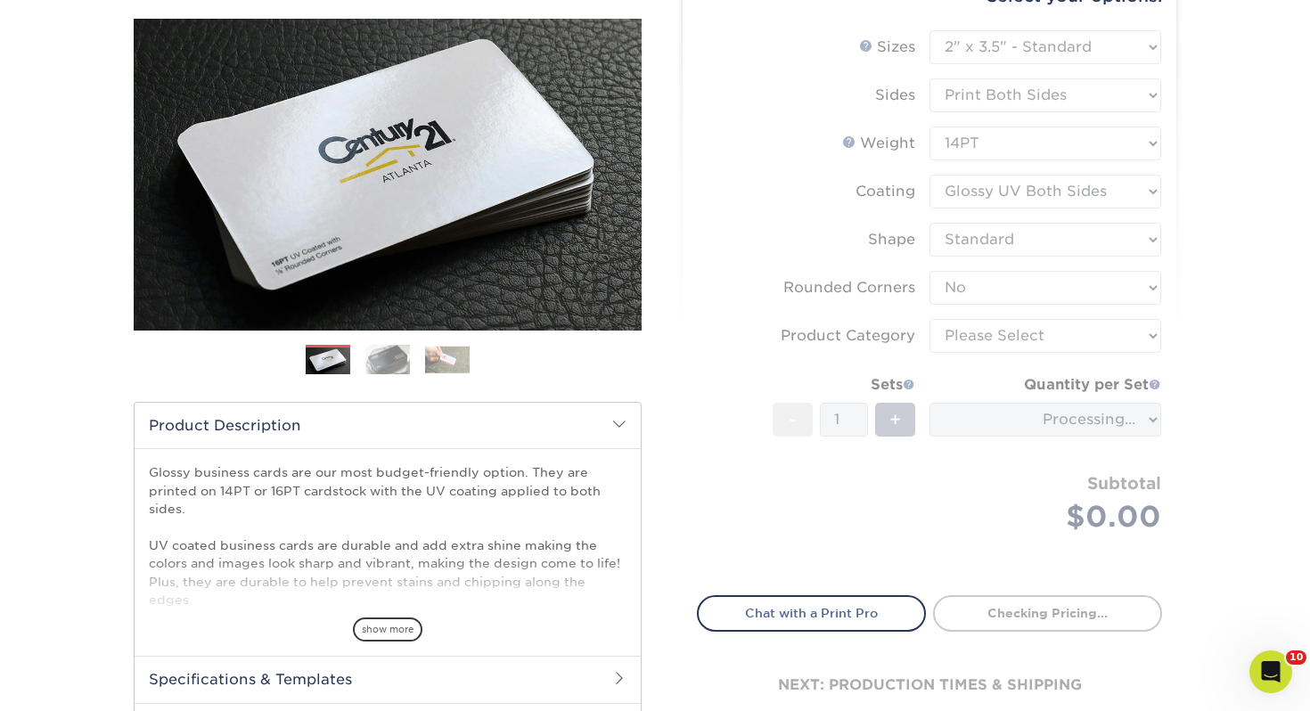
click at [966, 332] on form "Sizes Help Sizes Please Select 1.5" x 3.5" - Mini 1.75" x 3.5" - Mini 2" x 2" -…" at bounding box center [929, 302] width 465 height 545
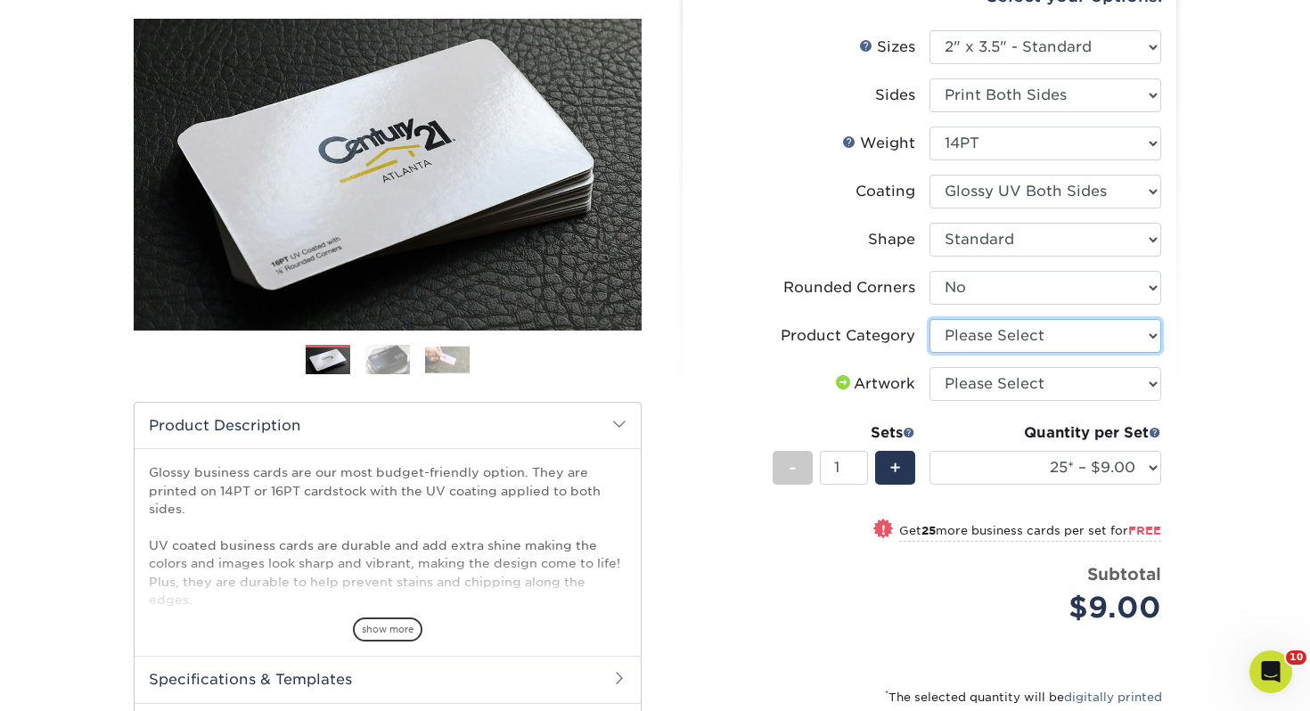
click at [1130, 343] on select "Please Select Business Cards" at bounding box center [1046, 336] width 232 height 34
select select "3b5148f1-0588-4f88-a218-97bcfdce65c1"
click at [930, 319] on select "Please Select Business Cards" at bounding box center [1046, 336] width 232 height 34
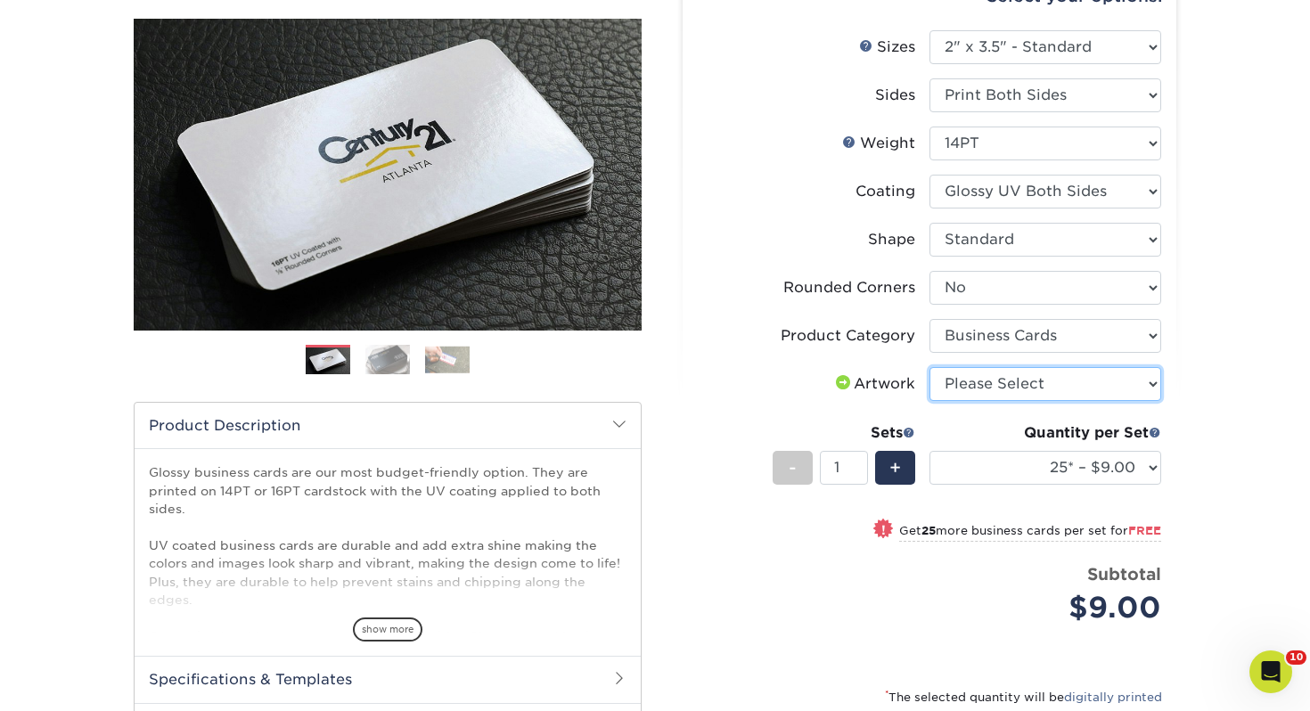
click at [1109, 389] on select "Please Select I will upload files I need a design - $100" at bounding box center [1046, 384] width 232 height 34
select select "upload"
click at [930, 367] on select "Please Select I will upload files I need a design - $100" at bounding box center [1046, 384] width 232 height 34
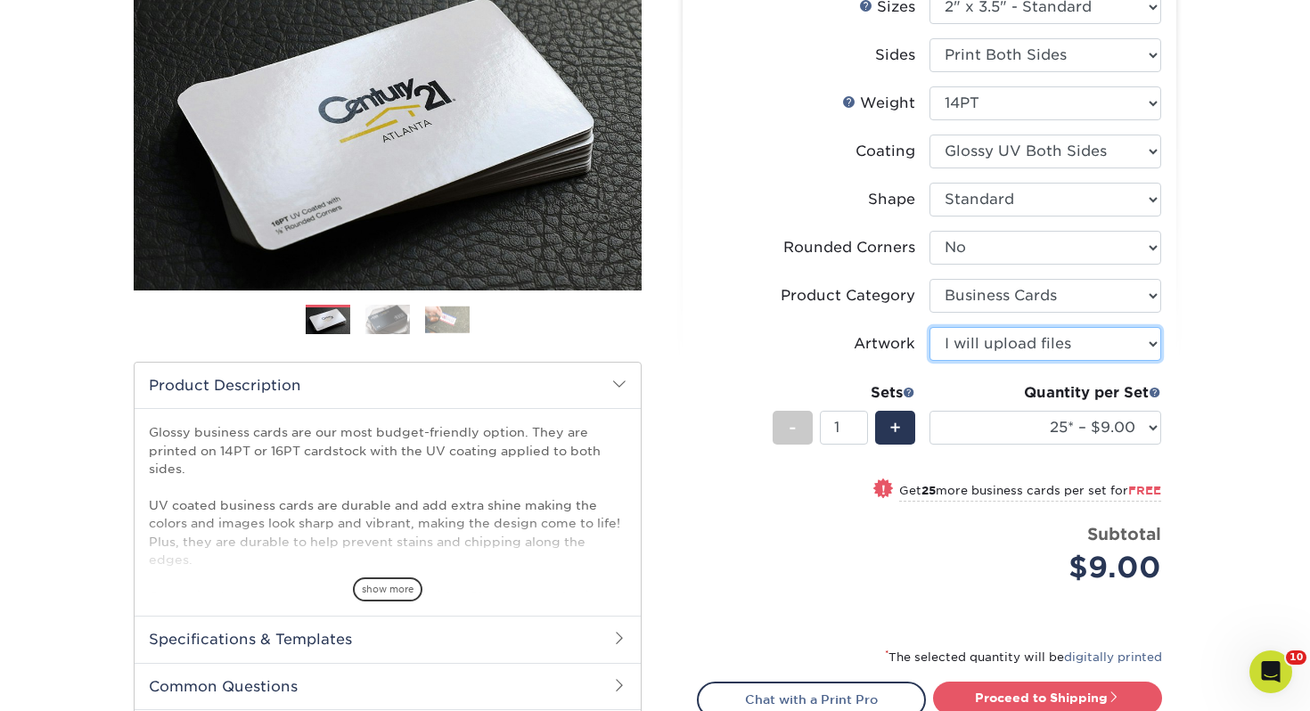
scroll to position [249, 0]
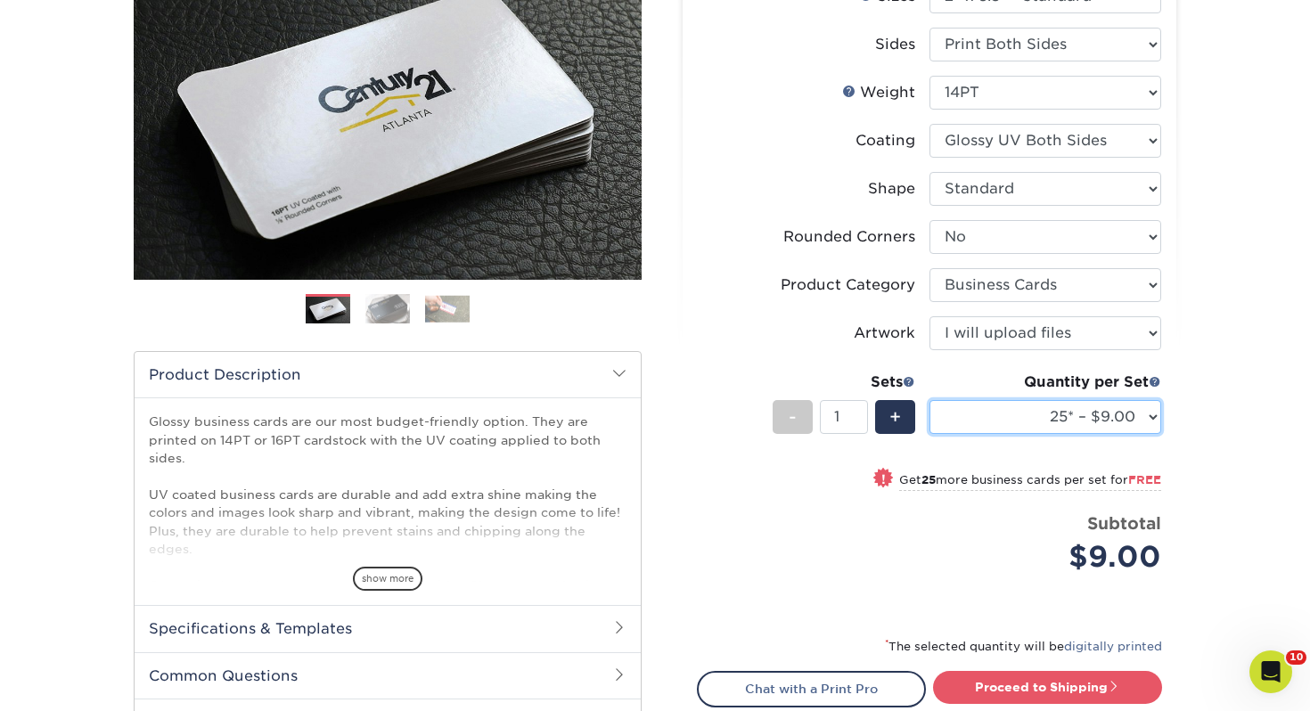
click at [1065, 414] on select "25* – $9.00 50* – $9.00 100* – $9.00 250* – $17.00 500 – $33.00 1000 – $42.00 2…" at bounding box center [1046, 417] width 232 height 34
select select "250* – $17.00"
click at [930, 400] on select "25* – $9.00 50* – $9.00 100* – $9.00 250* – $17.00 500 – $33.00 1000 – $42.00 2…" at bounding box center [1046, 417] width 232 height 34
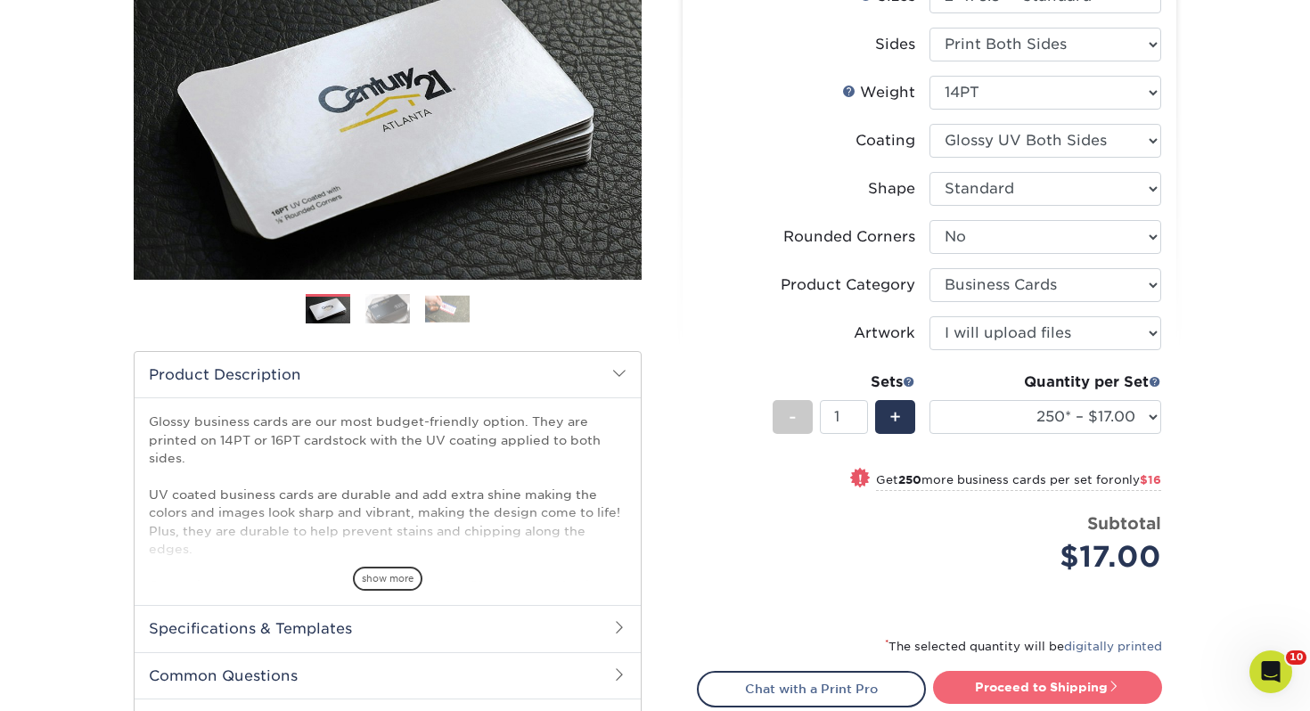
click at [1015, 681] on link "Proceed to Shipping" at bounding box center [1047, 687] width 229 height 32
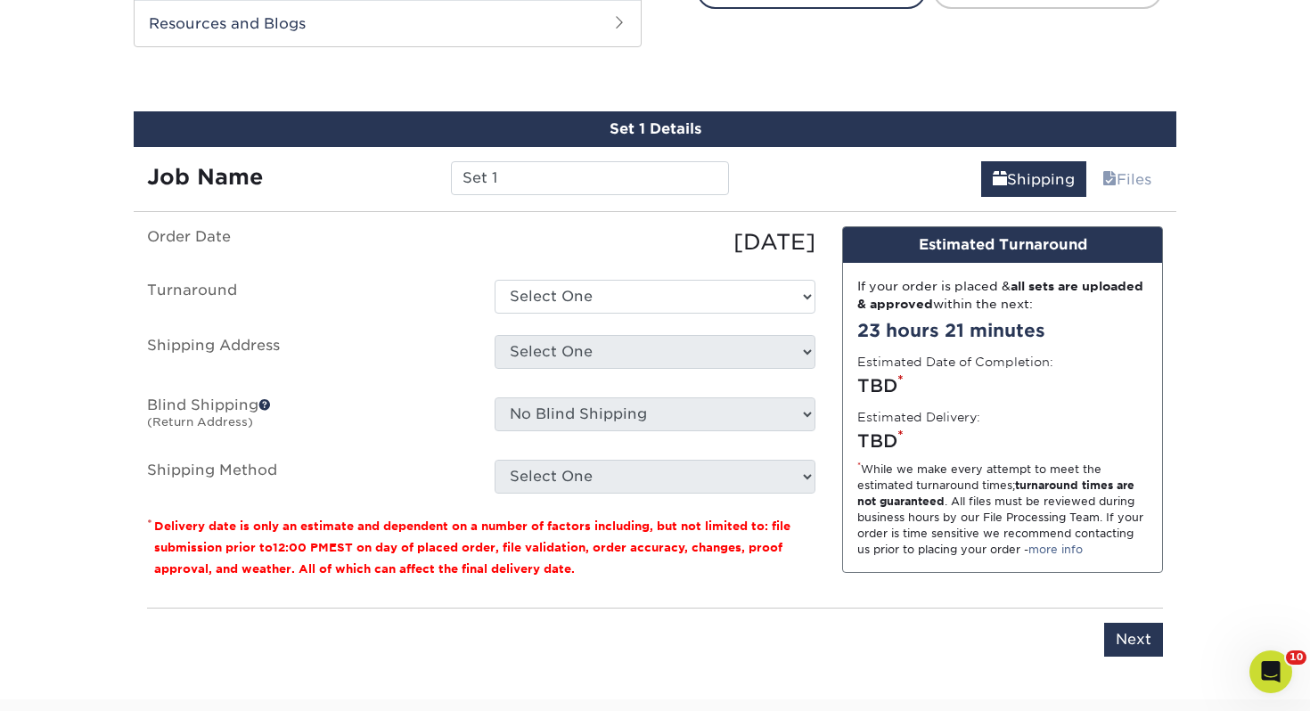
scroll to position [968, 0]
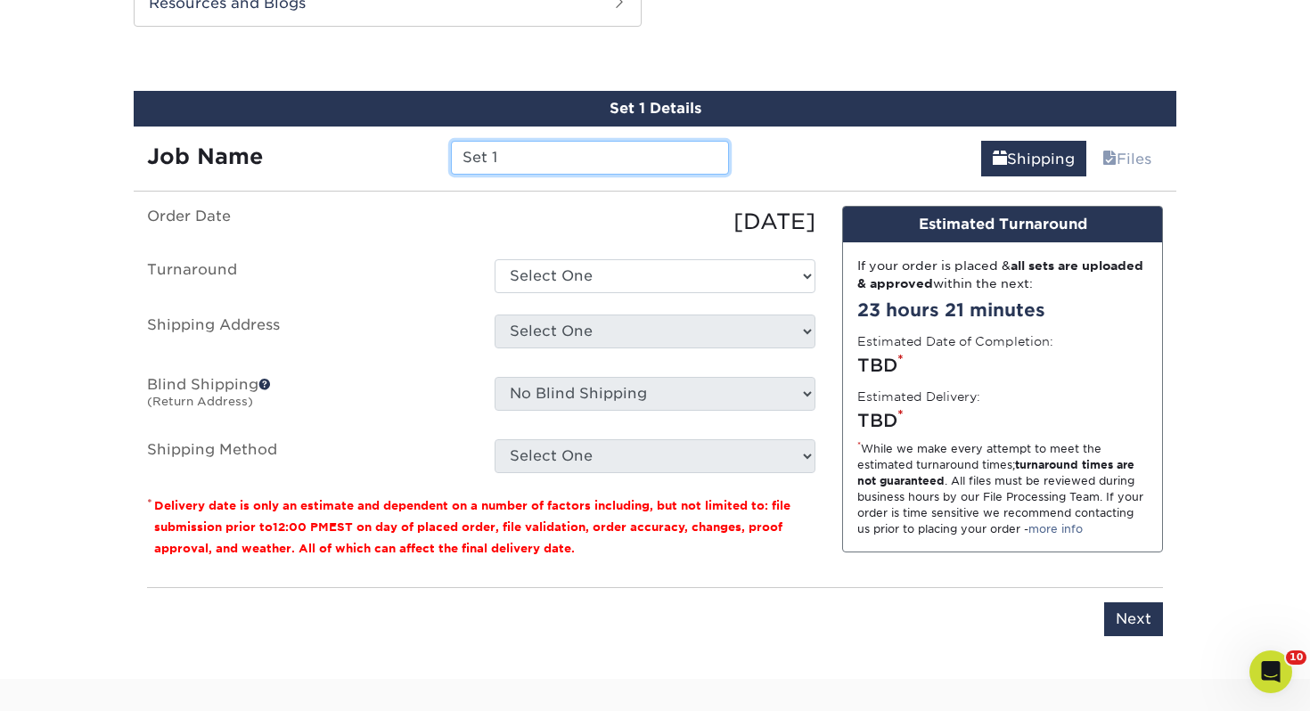
click at [557, 160] on input "Set 1" at bounding box center [589, 158] width 277 height 34
drag, startPoint x: 536, startPoint y: 161, endPoint x: 210, endPoint y: 145, distance: 325.7
click at [210, 145] on div "Job Name Set 1" at bounding box center [438, 158] width 609 height 34
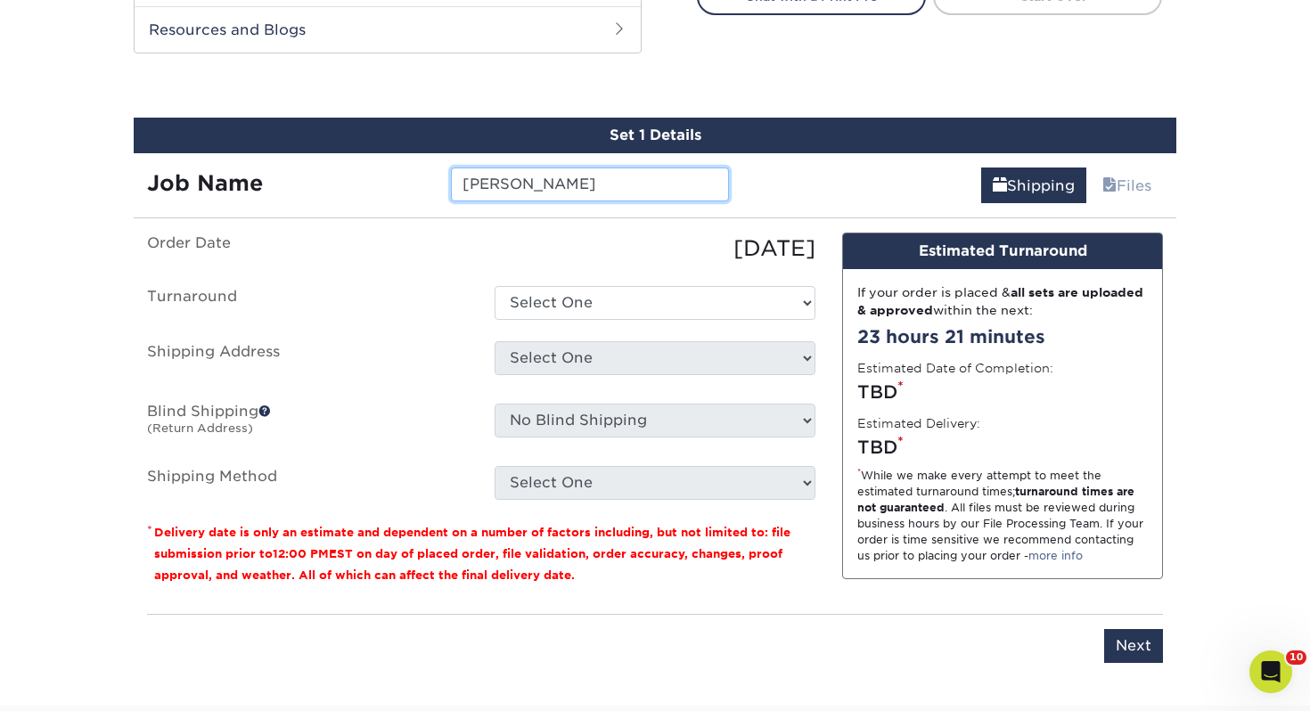
type input "Beth McCollum"
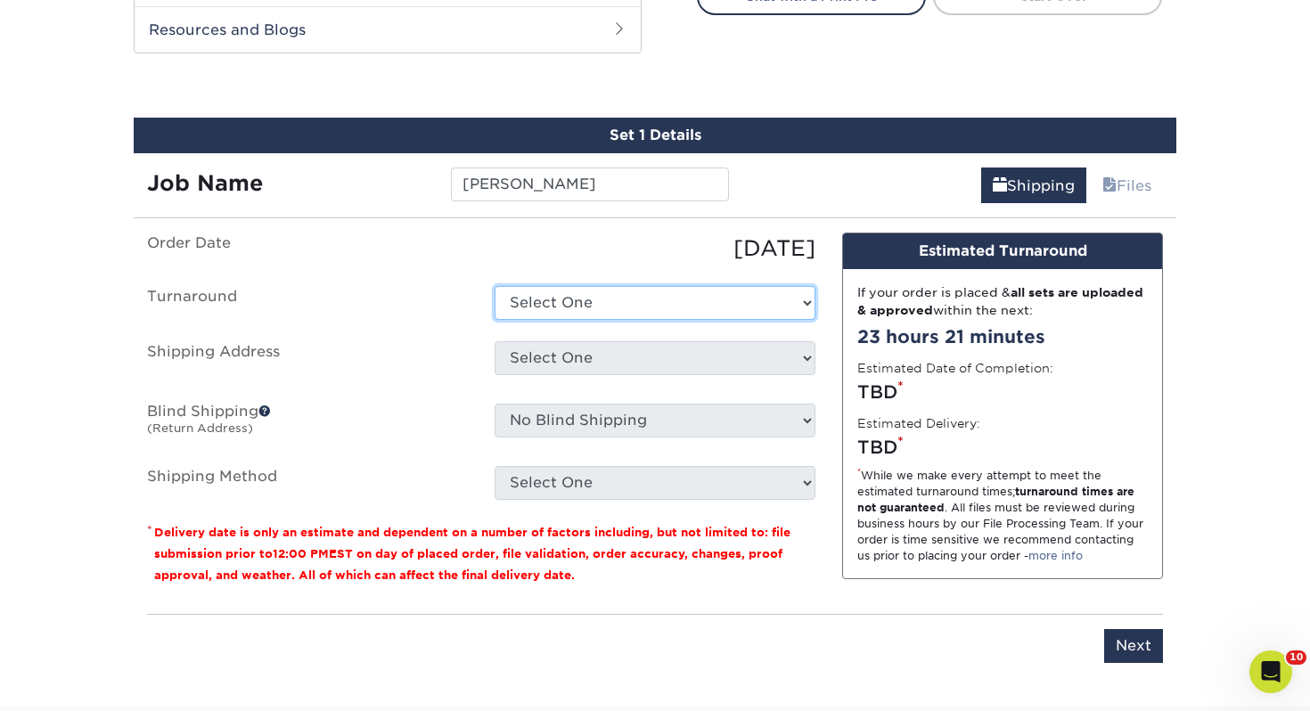
click at [499, 298] on select "Select One 2-4 Business Days 2 Day Next Business Day" at bounding box center [655, 303] width 321 height 34
click at [589, 308] on select "Select One 2-4 Business Days 2 Day Next Business Day" at bounding box center [655, 303] width 321 height 34
select select "0d2015eb-ac6c-4252-b2f1-1c5560e96a65"
click at [495, 286] on select "Select One 2-4 Business Days 2 Day Next Business Day" at bounding box center [655, 303] width 321 height 34
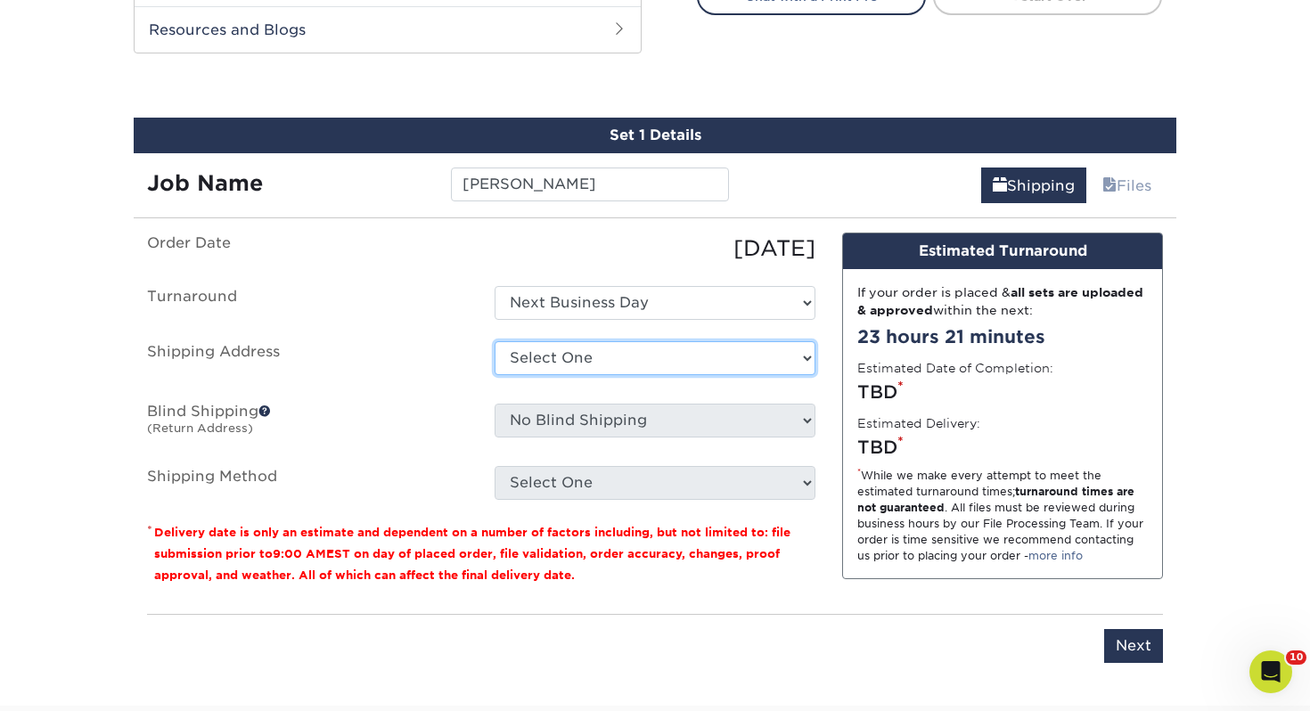
click at [579, 363] on select "Select One Adrian, MI Akron, OH" at bounding box center [655, 358] width 321 height 34
click at [652, 351] on select "Select One Adrian, MI Akron, OH" at bounding box center [655, 358] width 321 height 34
click at [645, 355] on select "Select One Adrian, MI Akron, OH" at bounding box center [655, 358] width 321 height 34
select select "111192"
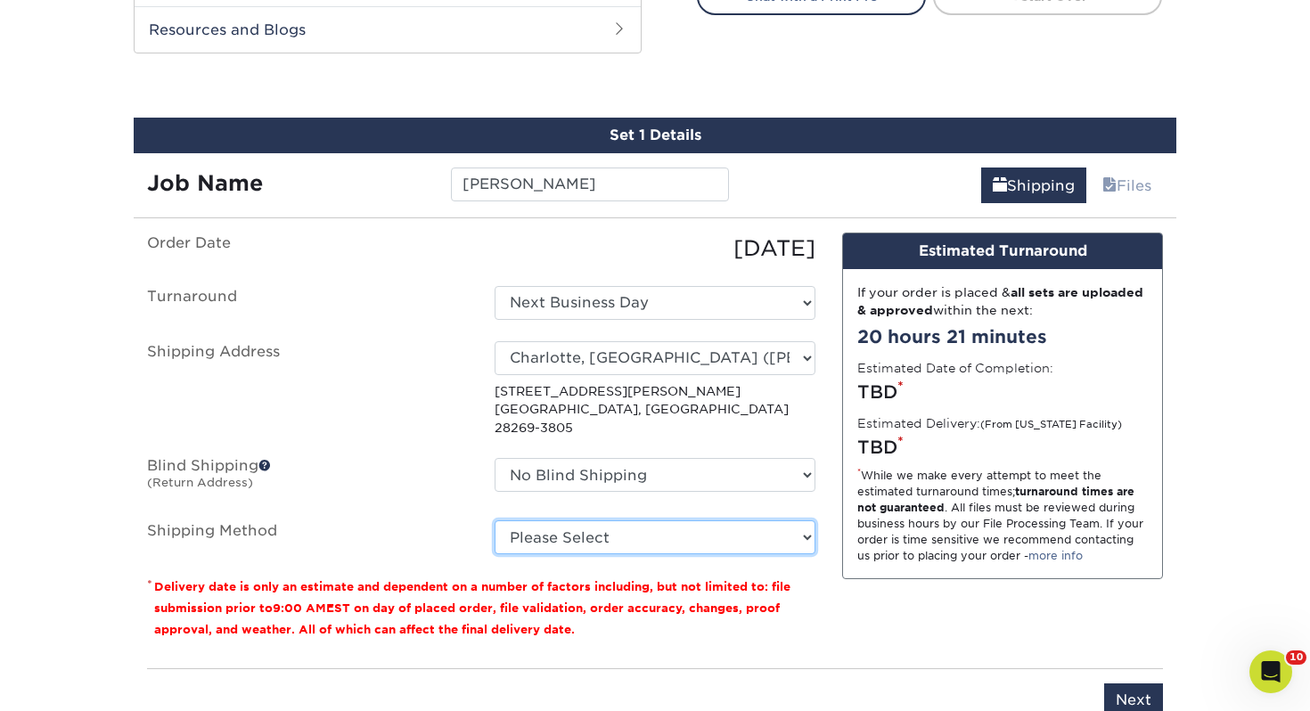
click at [641, 521] on select "Please Select Ground Shipping (+$7.84) 3 Day Shipping Service (+$15.34) 2 Day A…" at bounding box center [655, 538] width 321 height 34
select select "03"
click at [495, 521] on select "Please Select Ground Shipping (+$7.84) 3 Day Shipping Service (+$15.34) 2 Day A…" at bounding box center [655, 538] width 321 height 34
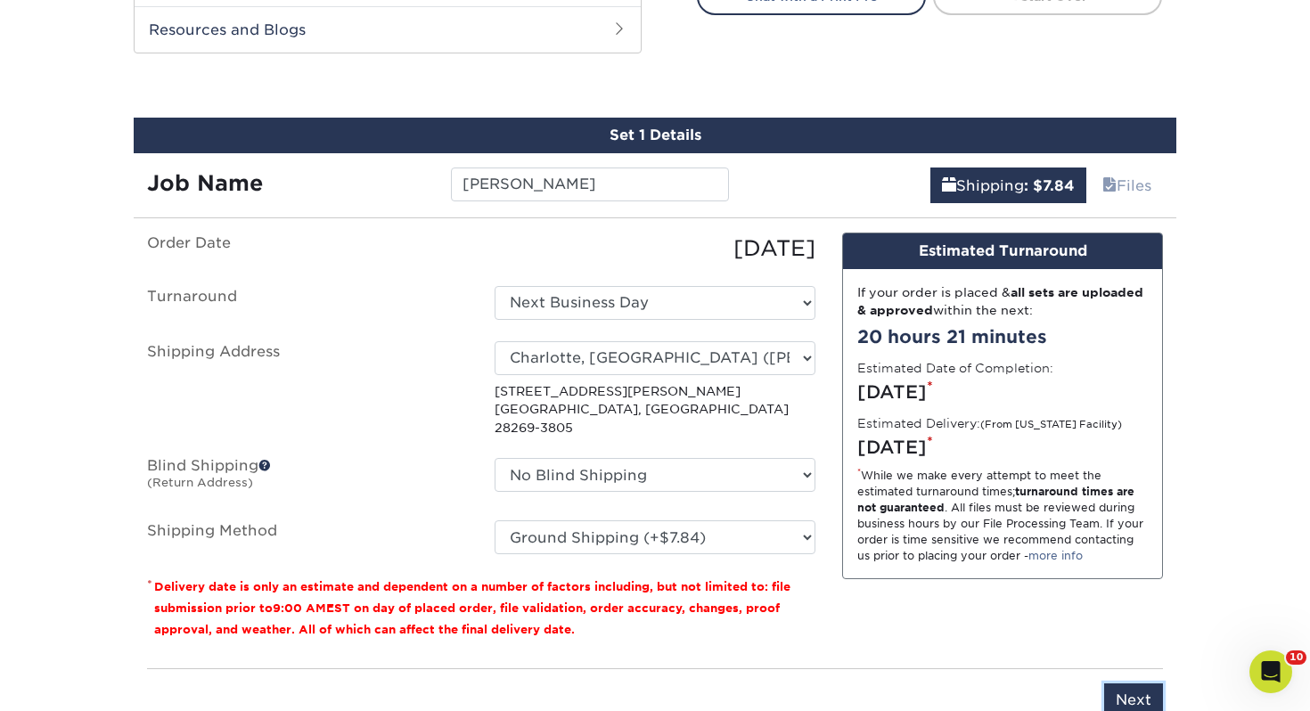
click at [1123, 688] on input "Next" at bounding box center [1133, 701] width 59 height 34
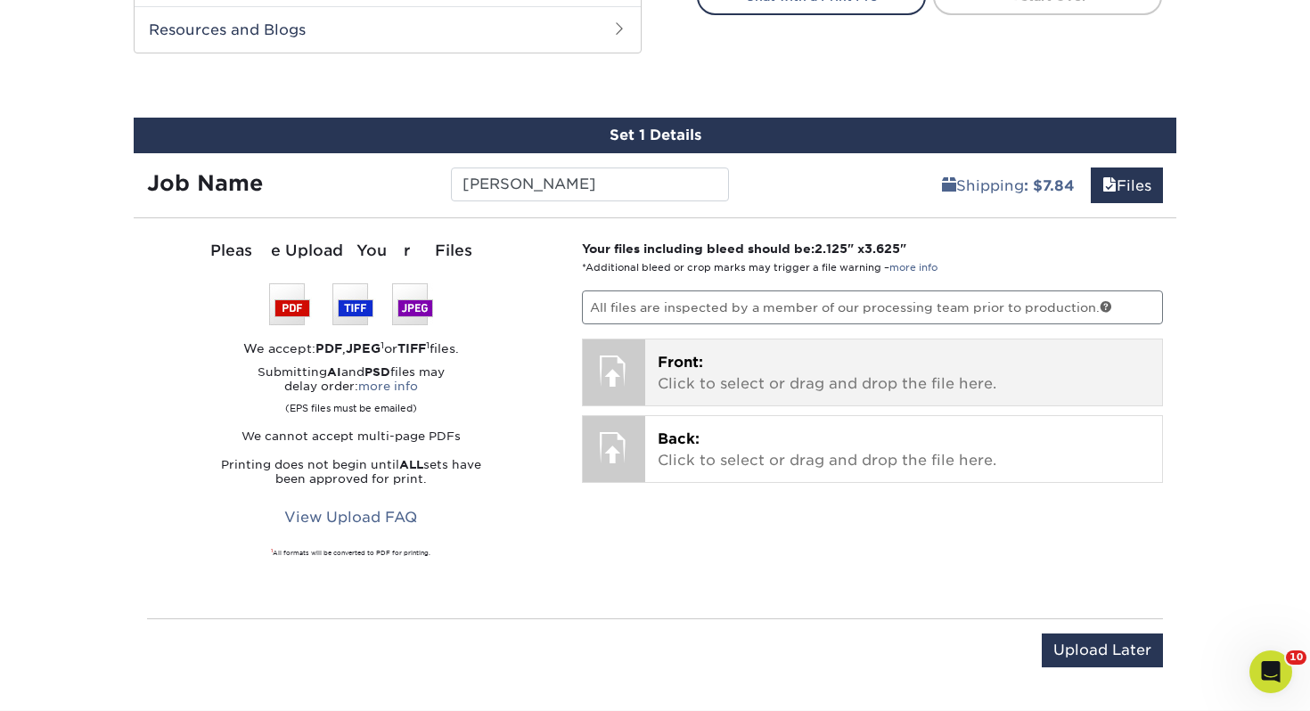
click at [824, 364] on p "Front: Click to select or drag and drop the file here." at bounding box center [904, 373] width 493 height 43
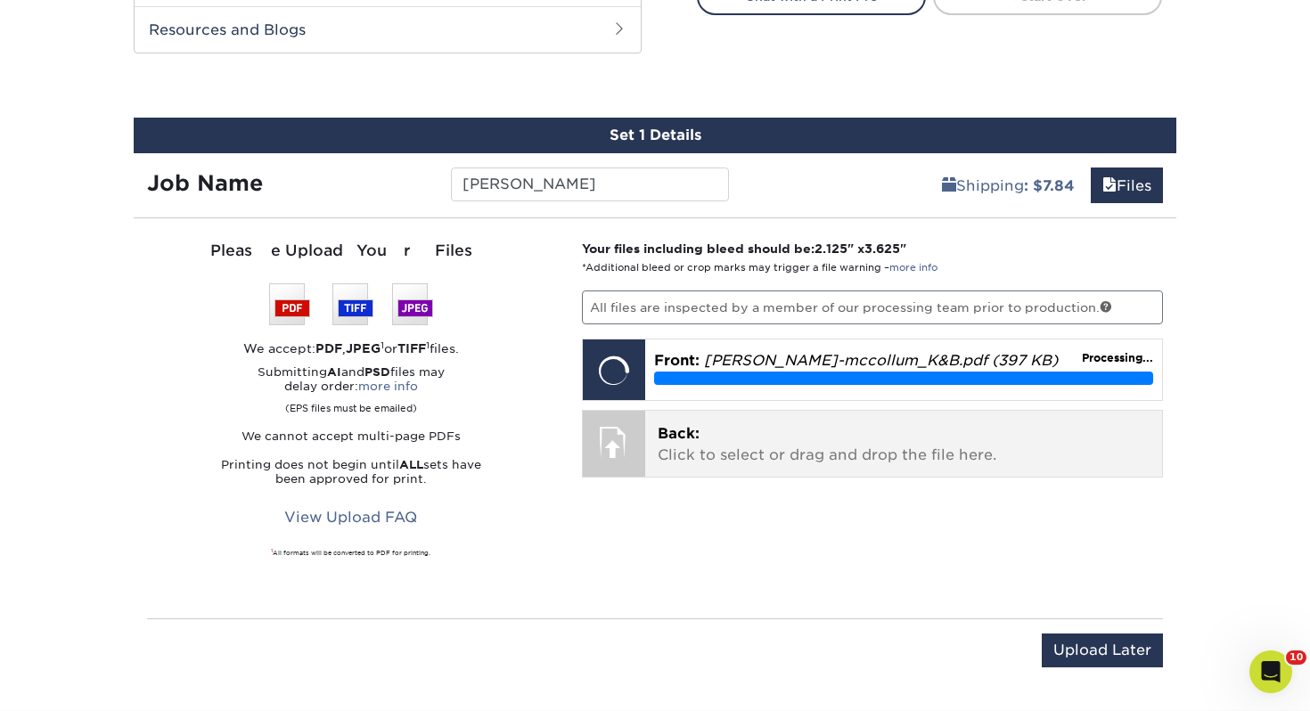
click at [785, 434] on p "Back: Click to select or drag and drop the file here." at bounding box center [904, 444] width 493 height 43
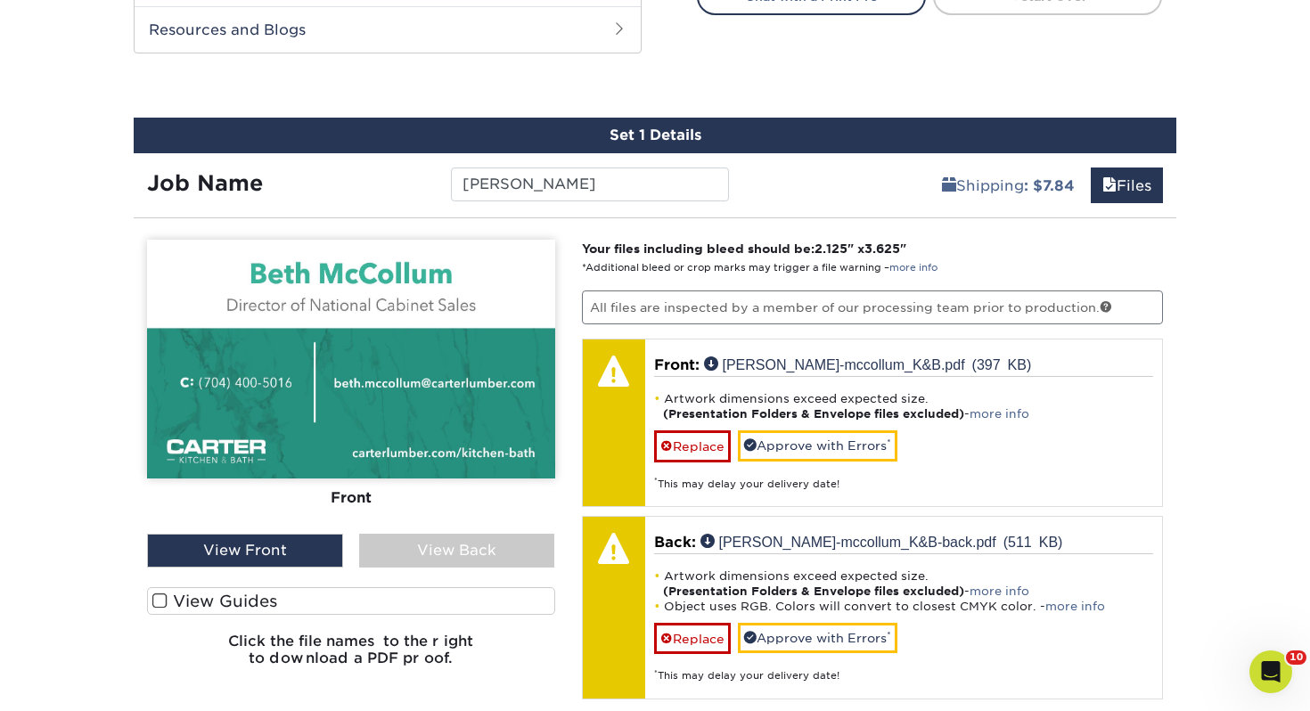
click at [327, 602] on label "View Guides" at bounding box center [351, 601] width 408 height 28
click at [0, 0] on input "View Guides" at bounding box center [0, 0] width 0 height 0
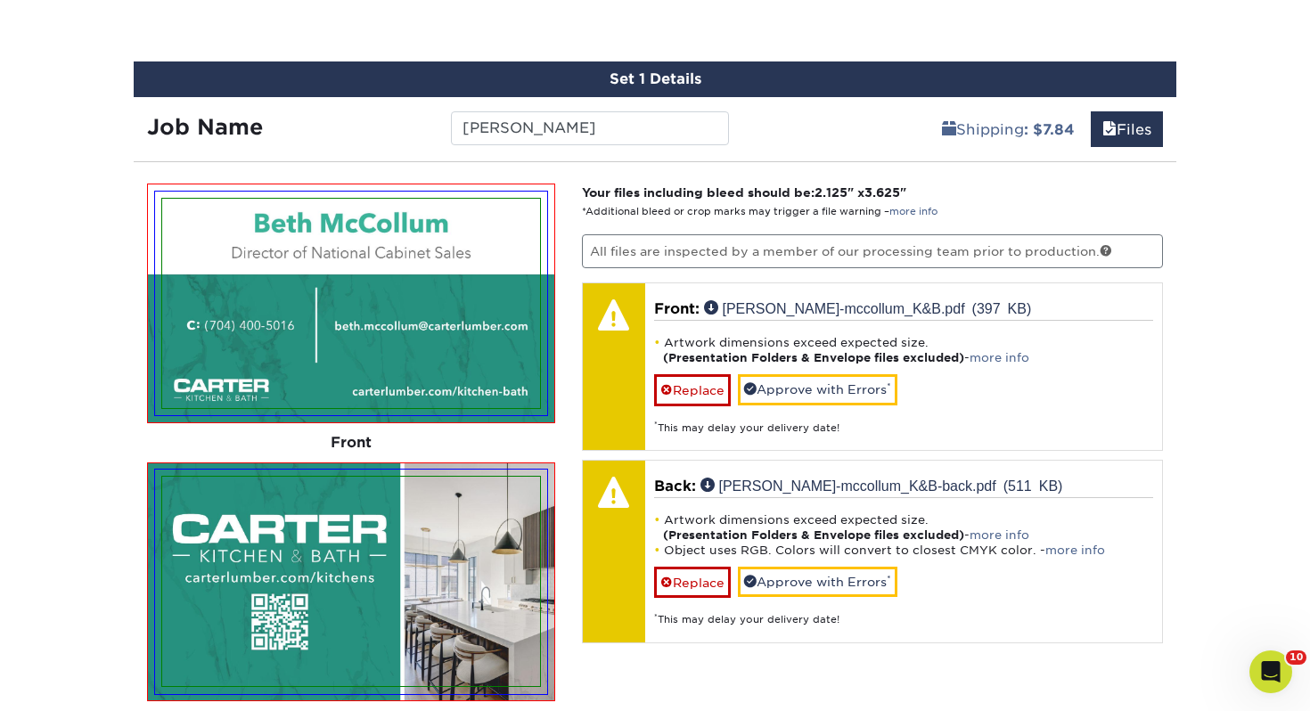
scroll to position [1023, 0]
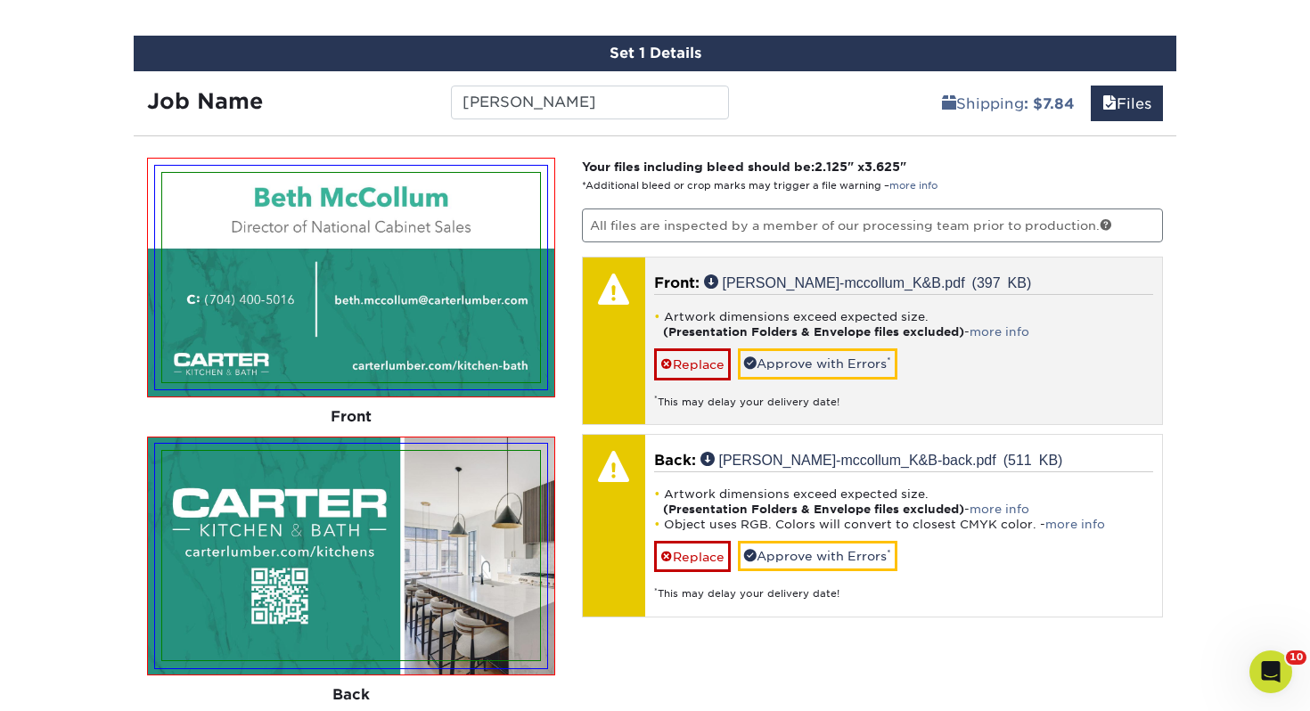
click at [776, 337] on strong "(Presentation Folders & Envelope files excluded)" at bounding box center [813, 331] width 301 height 13
click at [772, 353] on link "Approve with Errors *" at bounding box center [818, 364] width 160 height 30
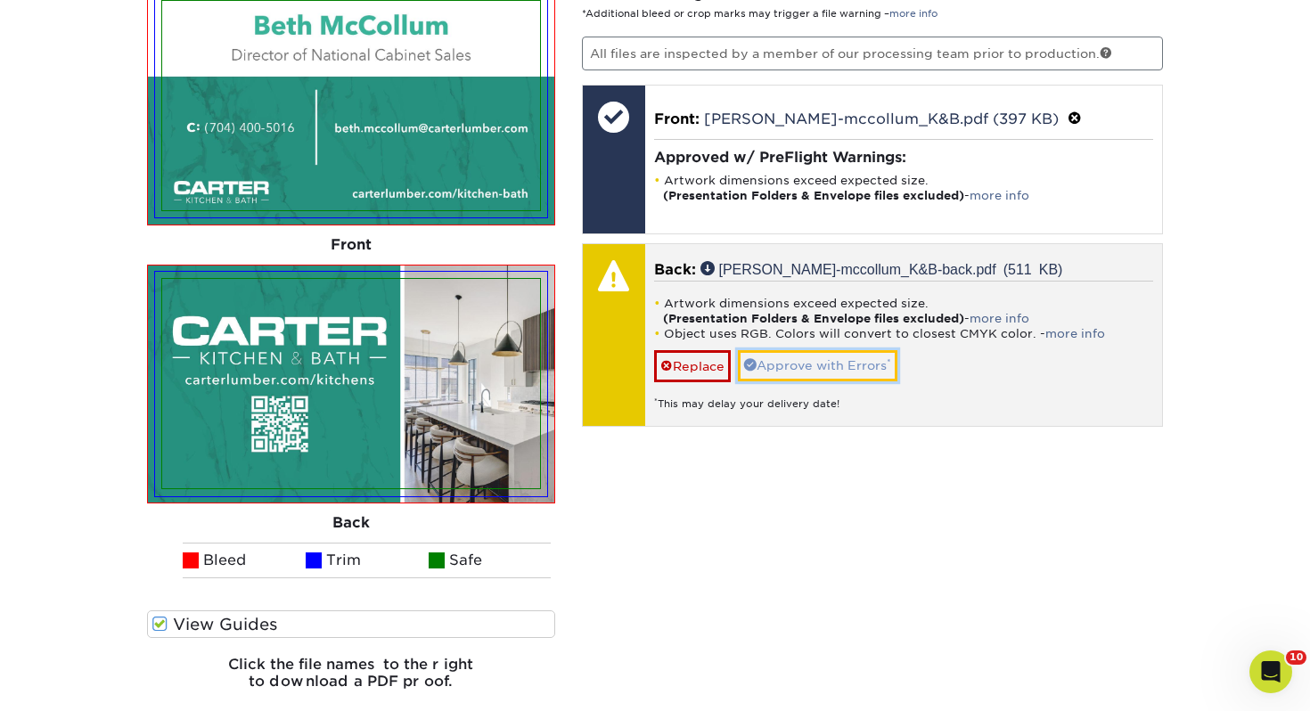
click at [765, 364] on link "Approve with Errors *" at bounding box center [818, 365] width 160 height 30
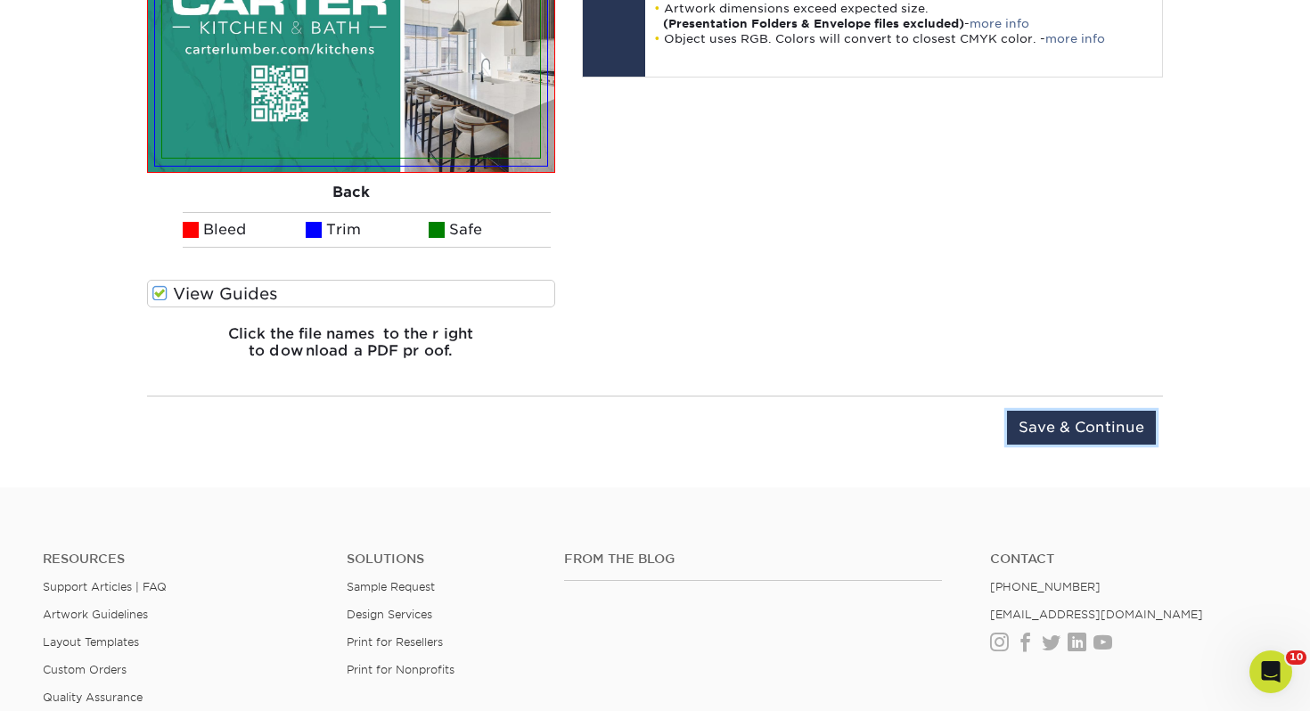
click at [1075, 440] on input "Save & Continue" at bounding box center [1081, 428] width 149 height 34
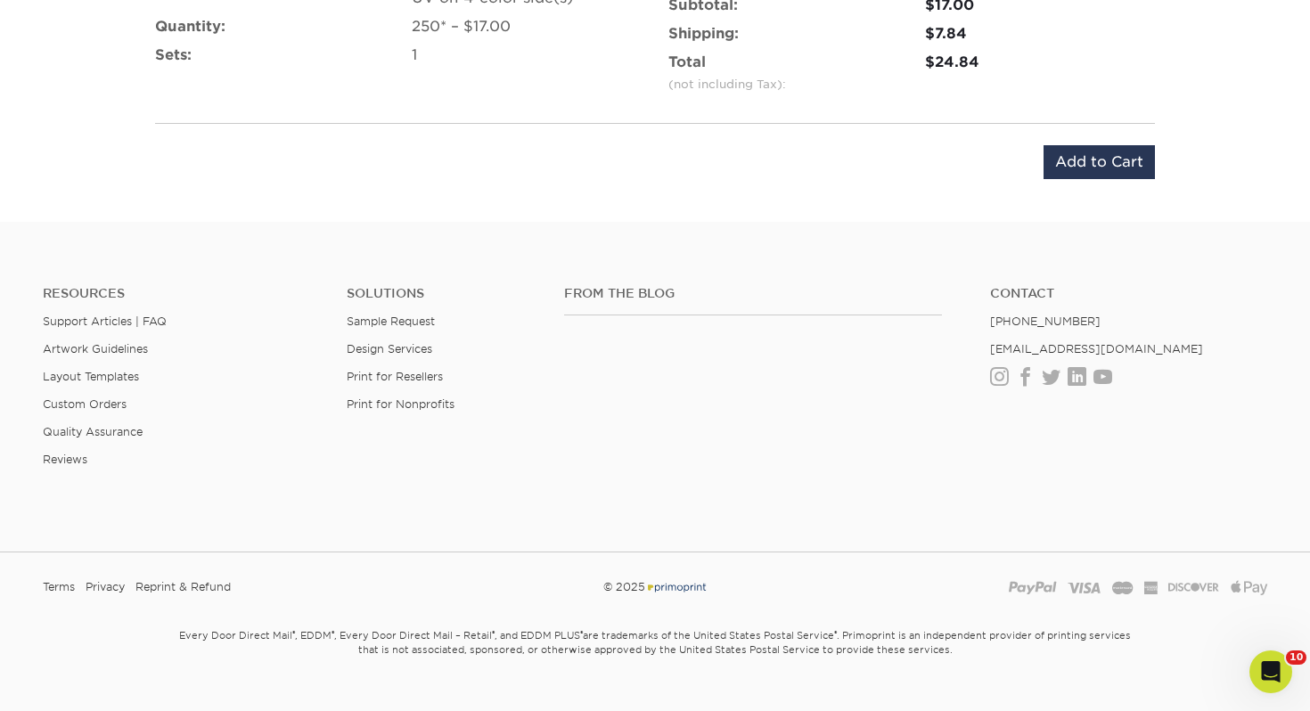
scroll to position [888, 0]
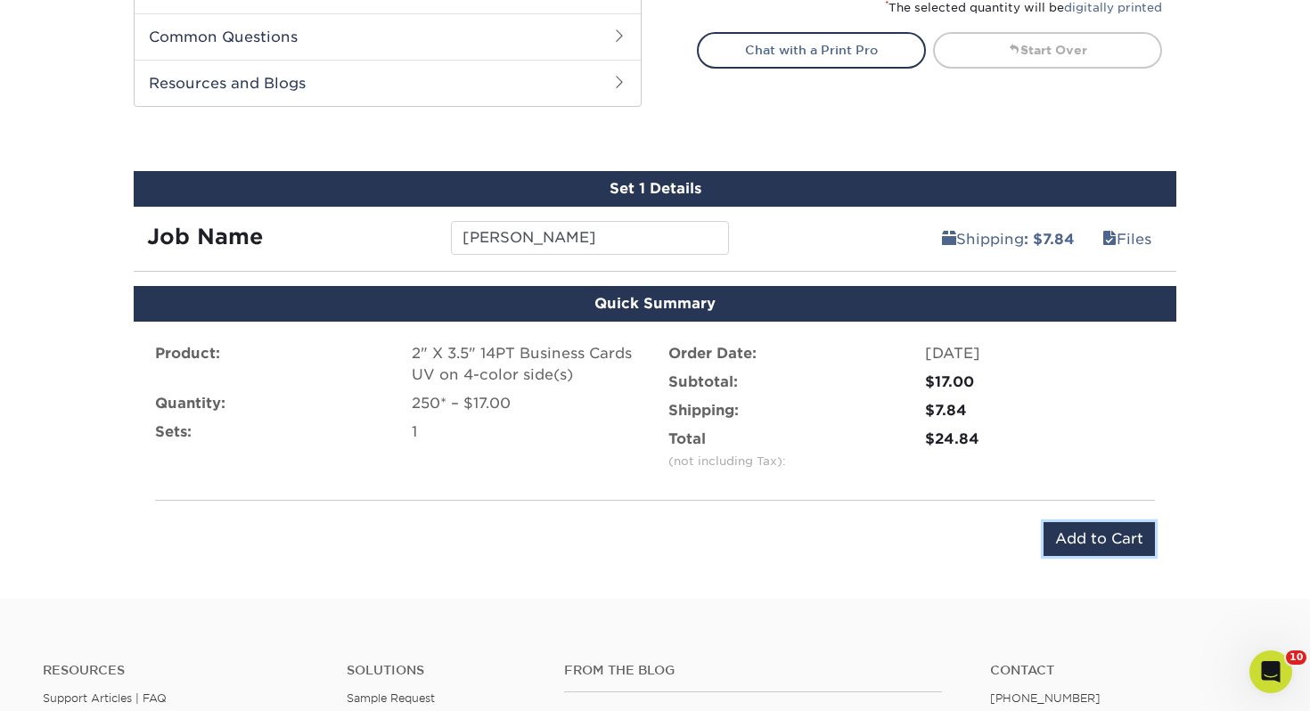
click at [1073, 538] on input "Add to Cart" at bounding box center [1099, 539] width 111 height 34
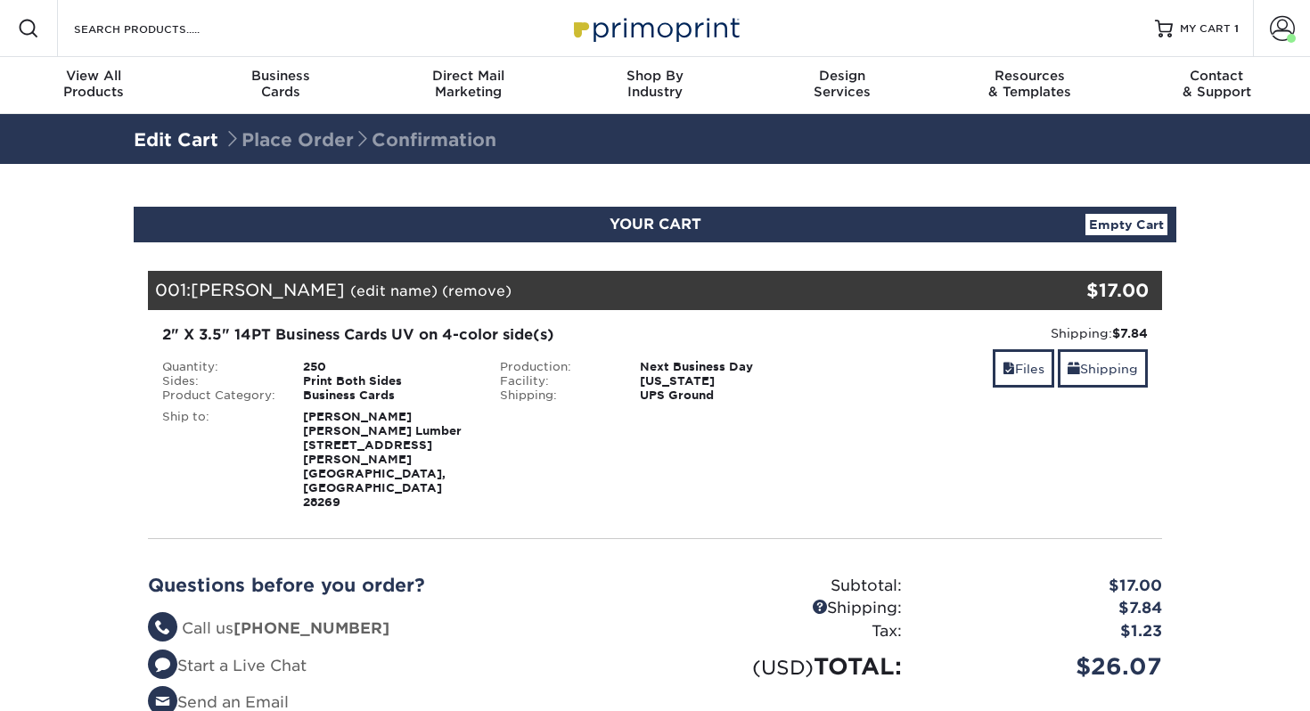
select select "111192"
click at [1107, 376] on link "Shipping" at bounding box center [1103, 368] width 90 height 38
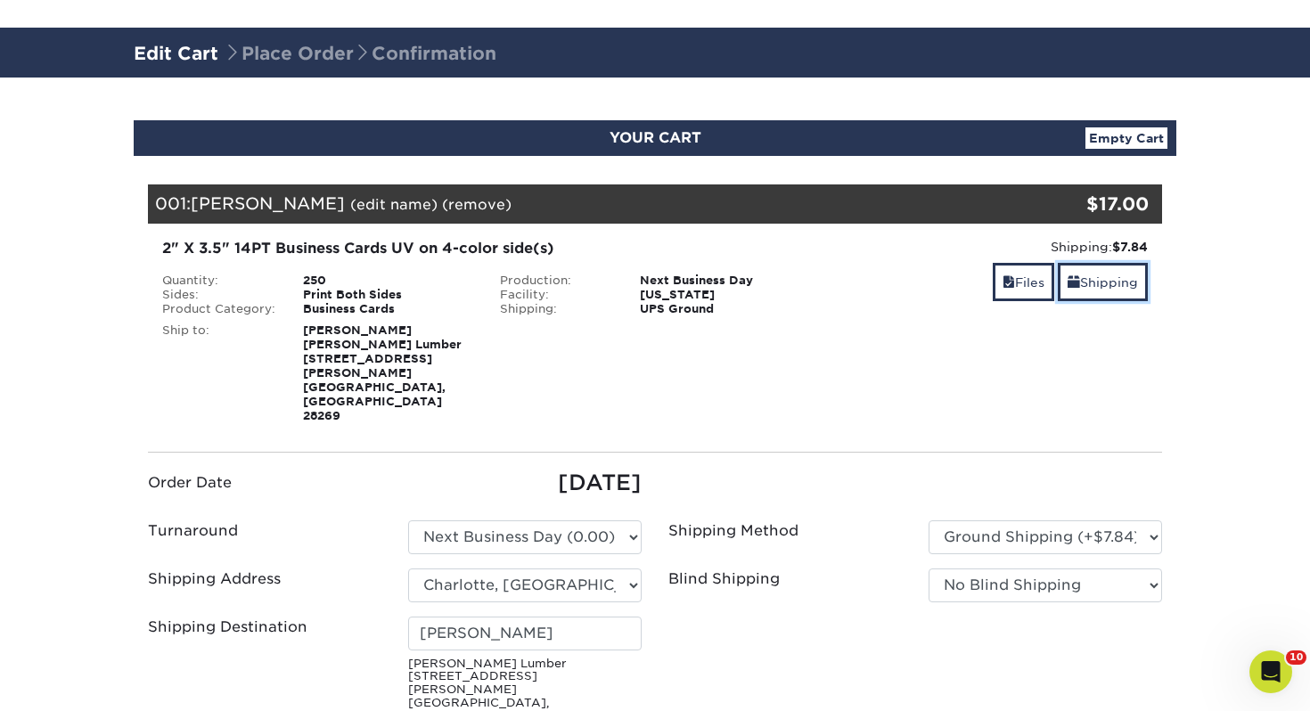
scroll to position [119, 0]
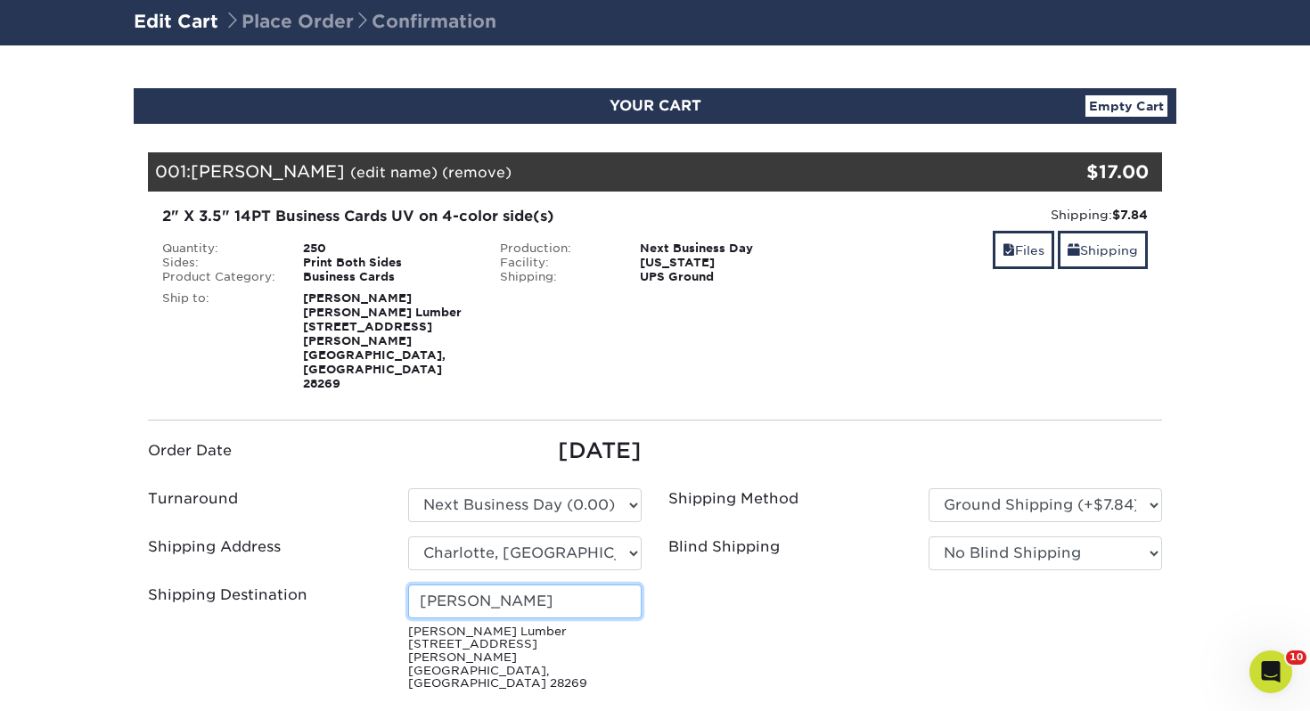
click at [533, 585] on input "[PERSON_NAME]" at bounding box center [525, 602] width 234 height 34
drag, startPoint x: 533, startPoint y: 559, endPoint x: -175, endPoint y: 483, distance: 711.8
type input "[PERSON_NAME]"
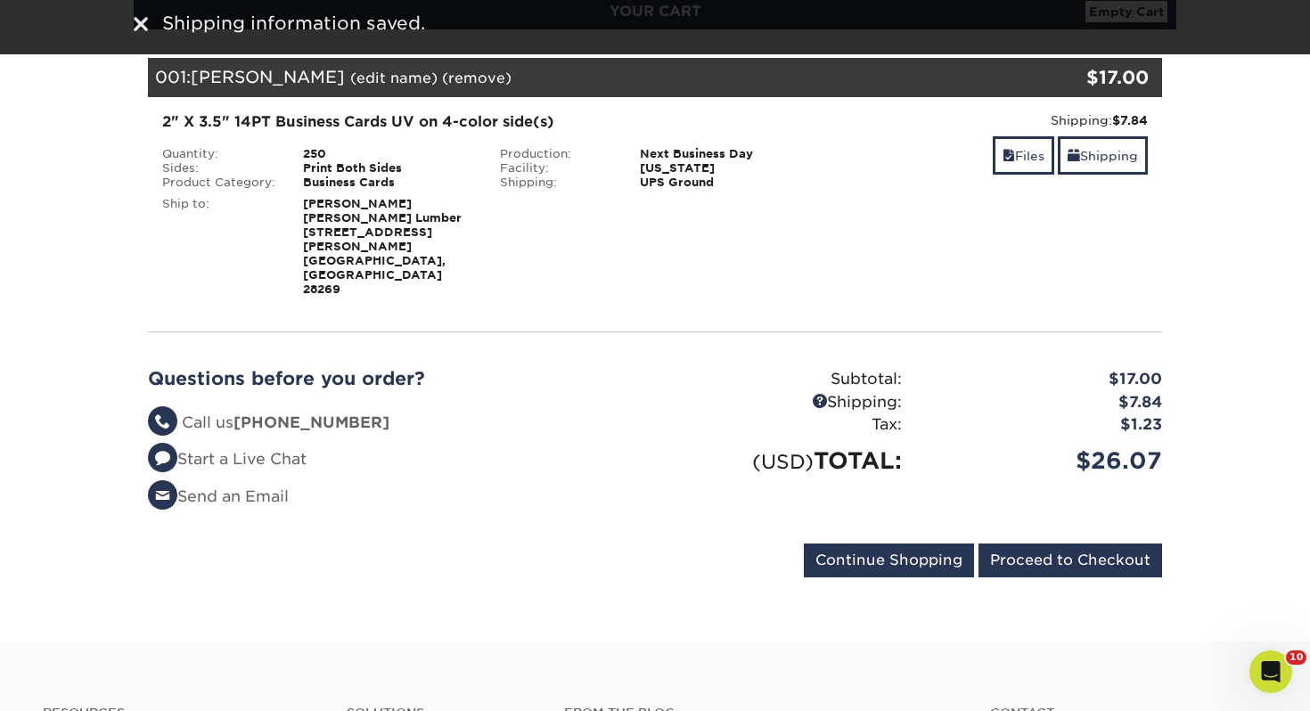
scroll to position [293, 0]
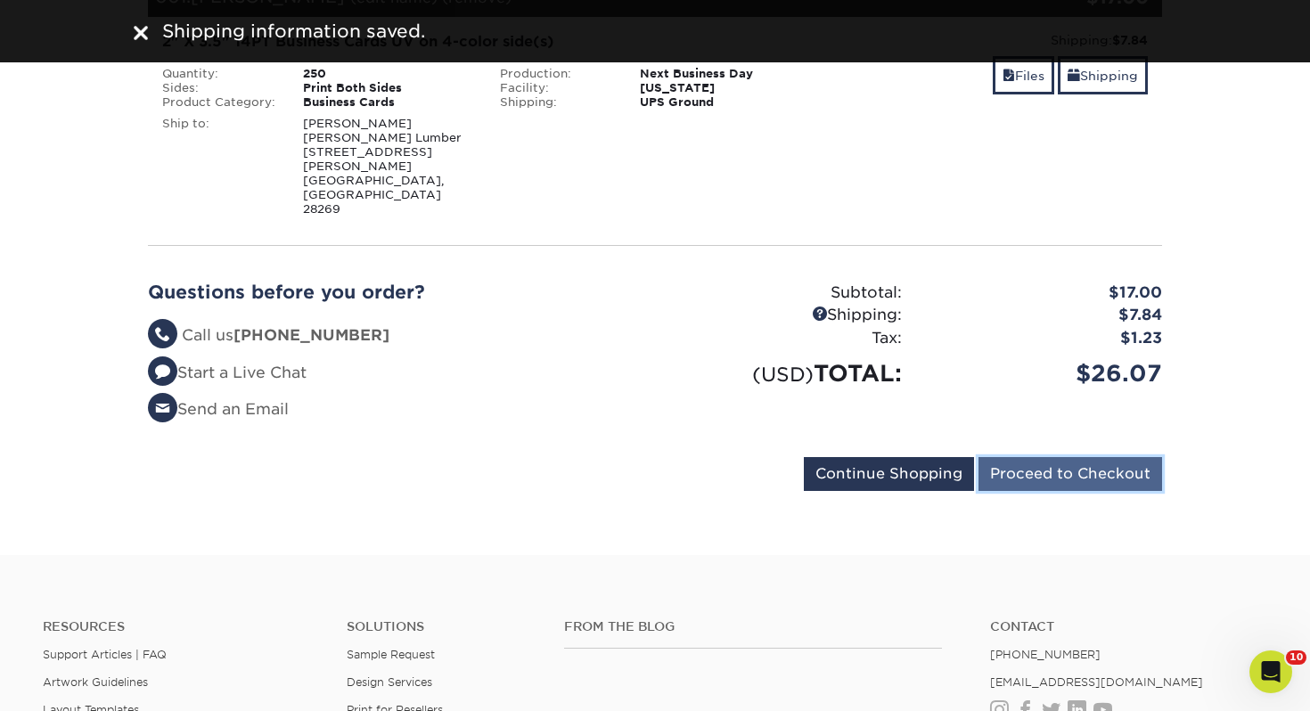
click at [1024, 457] on input "Proceed to Checkout" at bounding box center [1071, 474] width 184 height 34
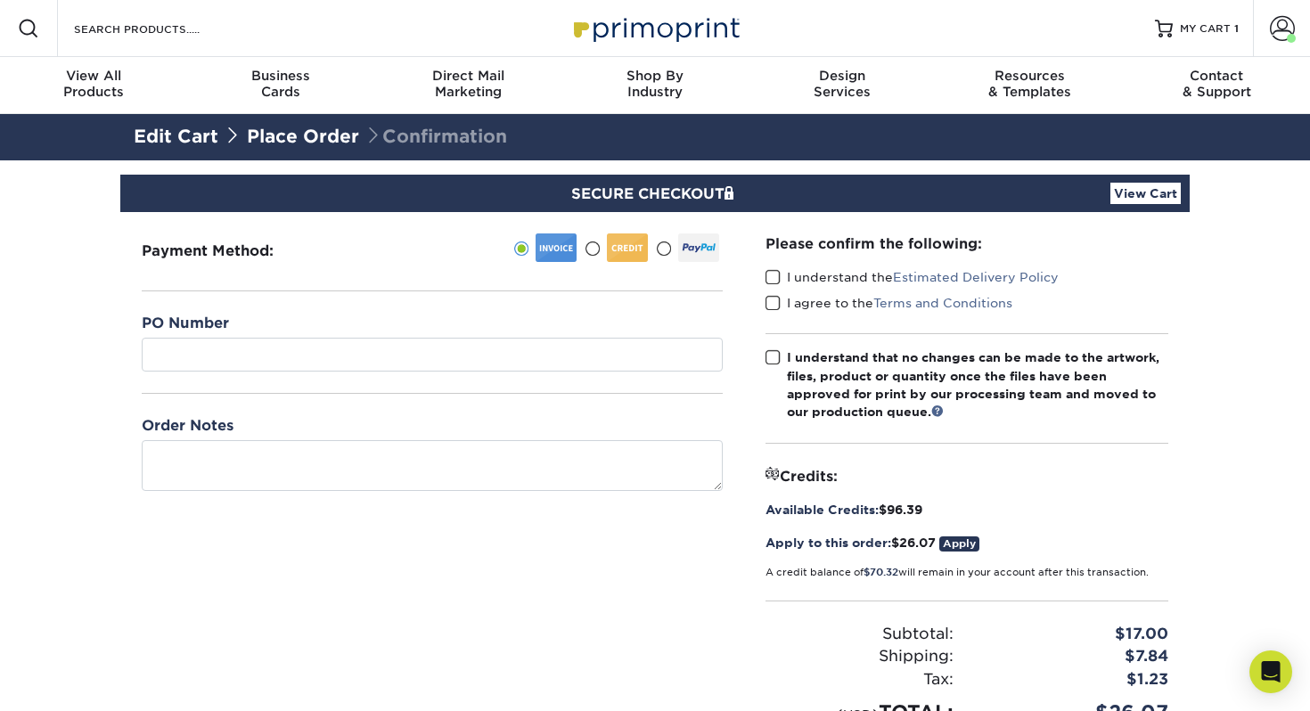
drag, startPoint x: 446, startPoint y: 324, endPoint x: 426, endPoint y: 344, distance: 28.4
click at [439, 329] on div "PO Number" at bounding box center [432, 342] width 581 height 59
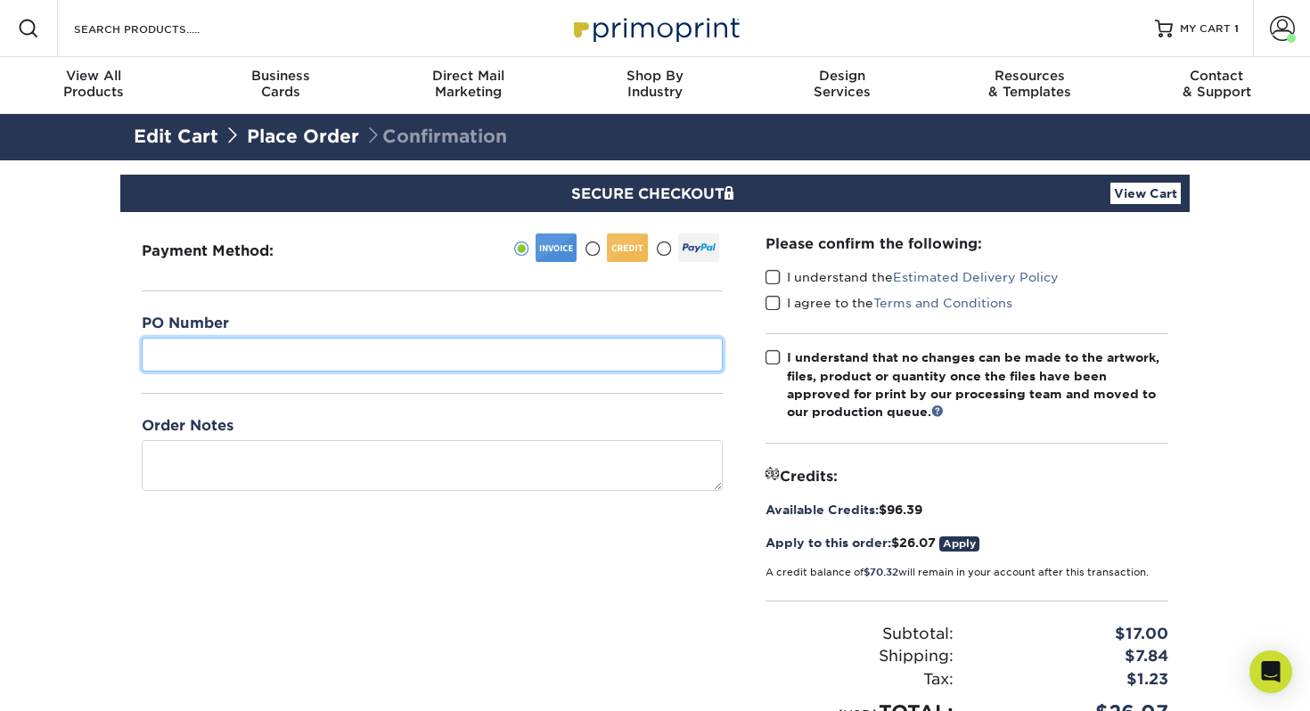
click at [426, 344] on input "text" at bounding box center [432, 355] width 581 height 34
type input "428"
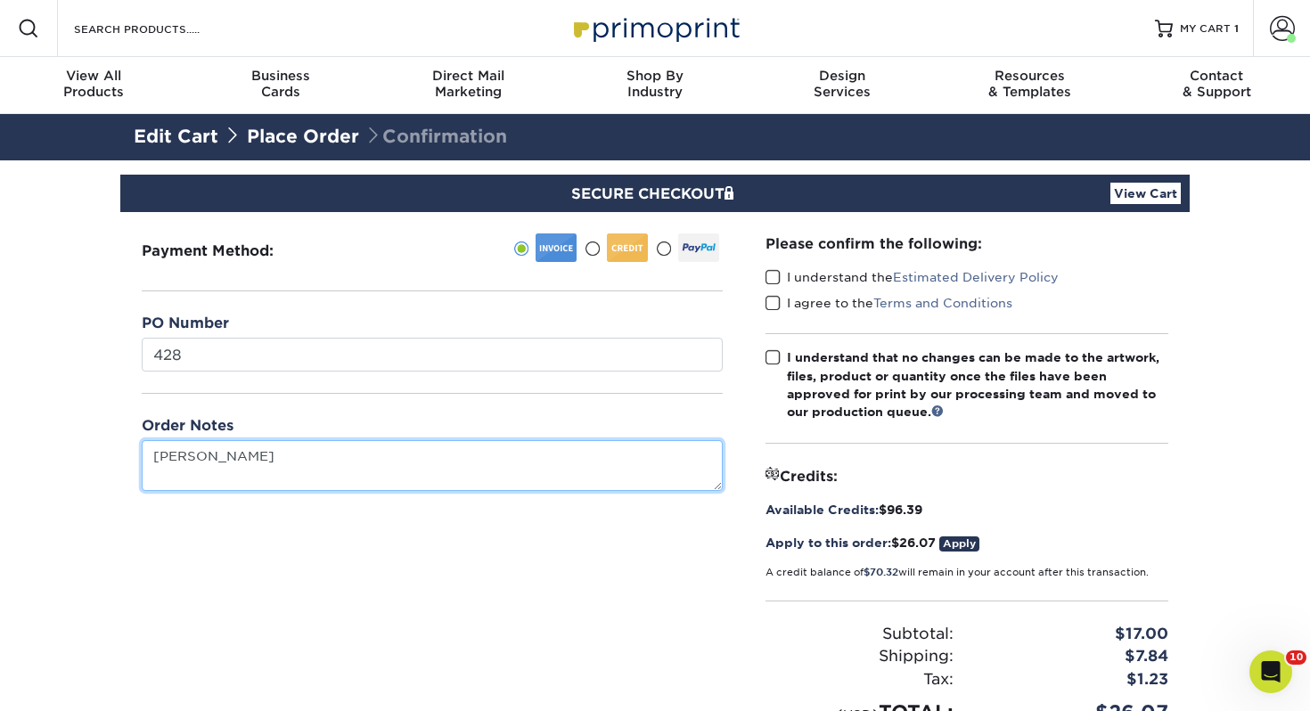
type textarea "[PERSON_NAME]"
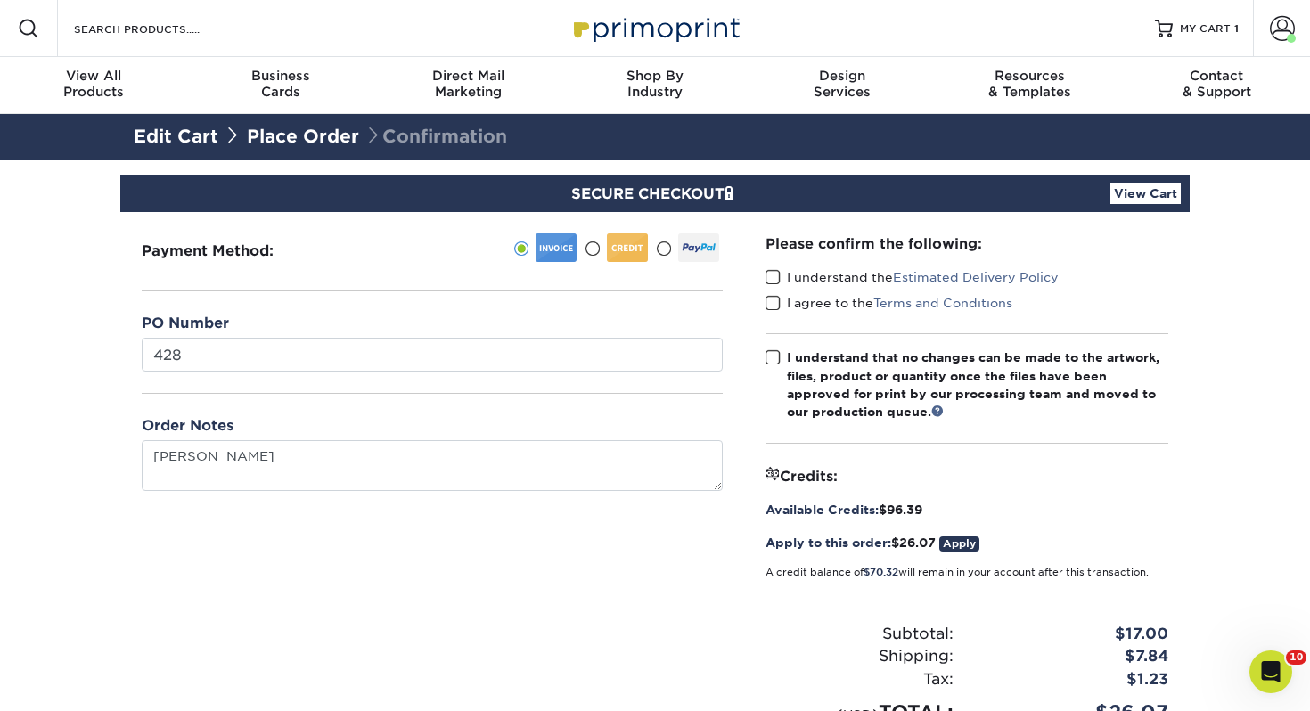
click at [775, 285] on label "I understand the Estimated Delivery Policy" at bounding box center [912, 277] width 293 height 18
click at [0, 0] on input "I understand the Estimated Delivery Policy" at bounding box center [0, 0] width 0 height 0
click at [775, 307] on span at bounding box center [773, 303] width 15 height 17
click at [0, 0] on input "I agree to the Terms and Conditions" at bounding box center [0, 0] width 0 height 0
drag, startPoint x: 776, startPoint y: 354, endPoint x: 934, endPoint y: 429, distance: 174.6
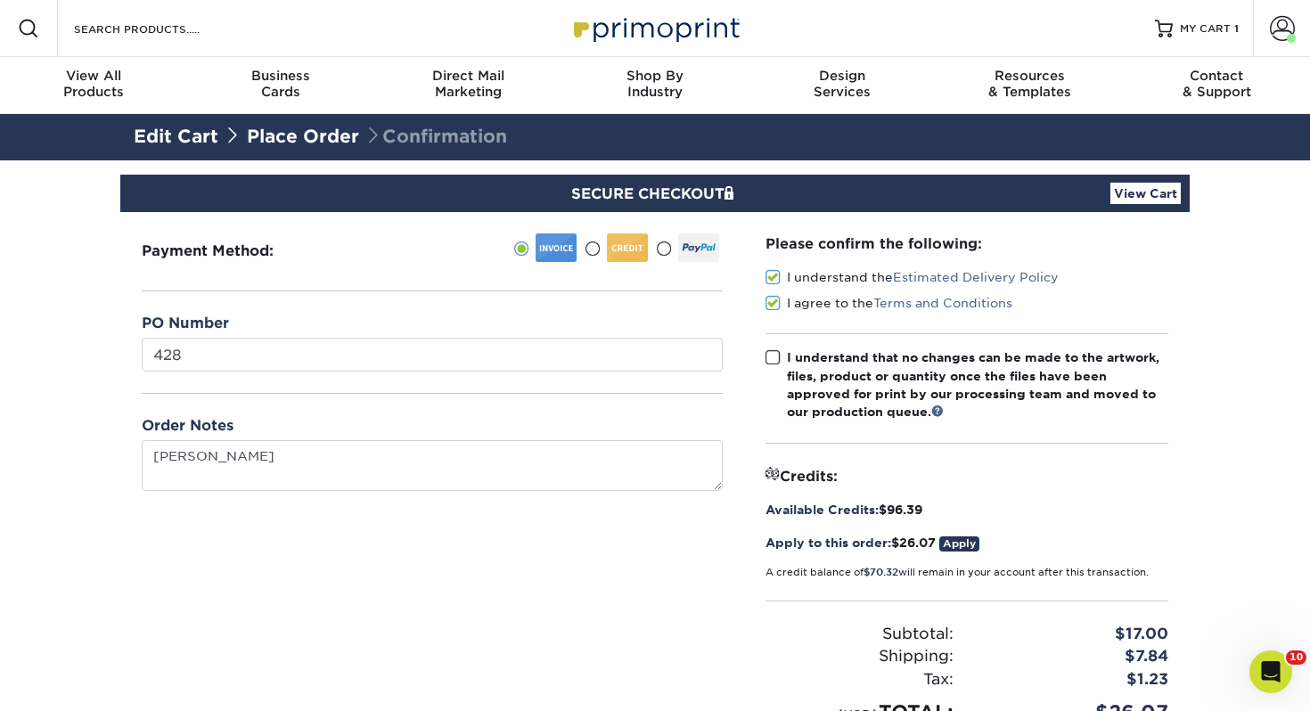
click at [779, 356] on span at bounding box center [773, 357] width 15 height 17
click at [0, 0] on input "I understand that no changes can be made to the artwork, files, product or quan…" at bounding box center [0, 0] width 0 height 0
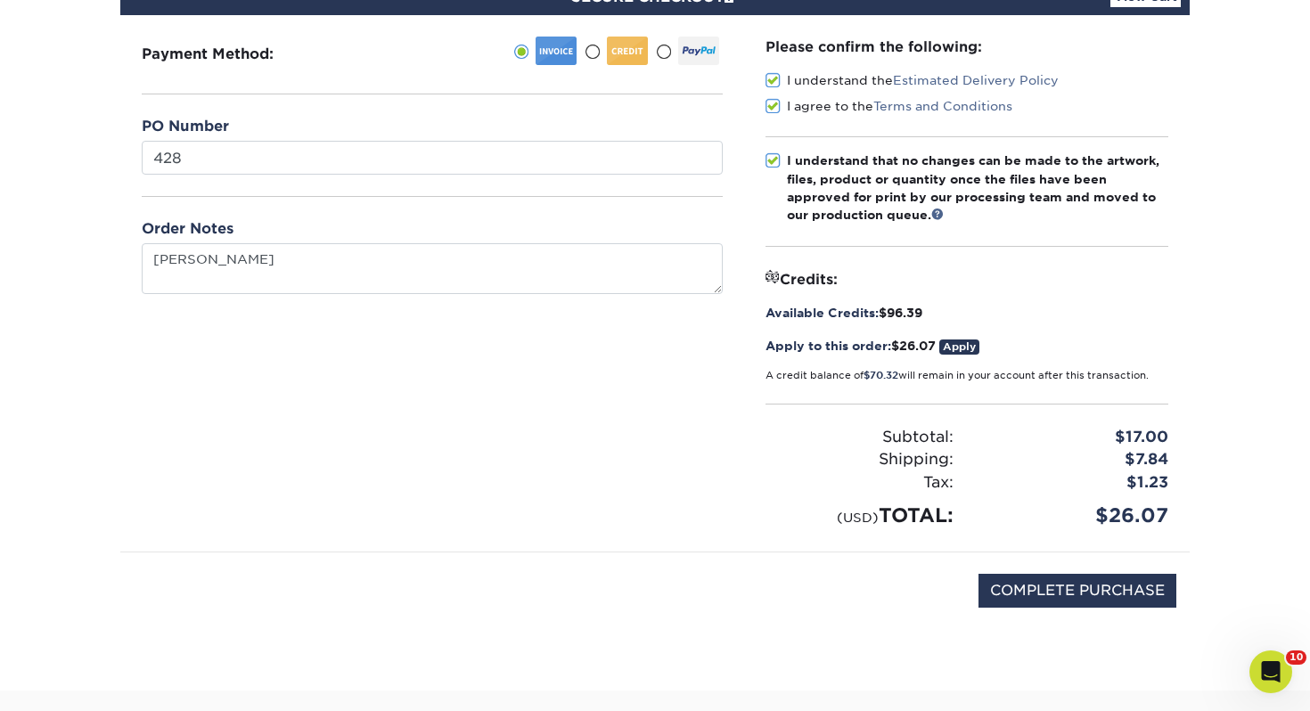
scroll to position [241, 0]
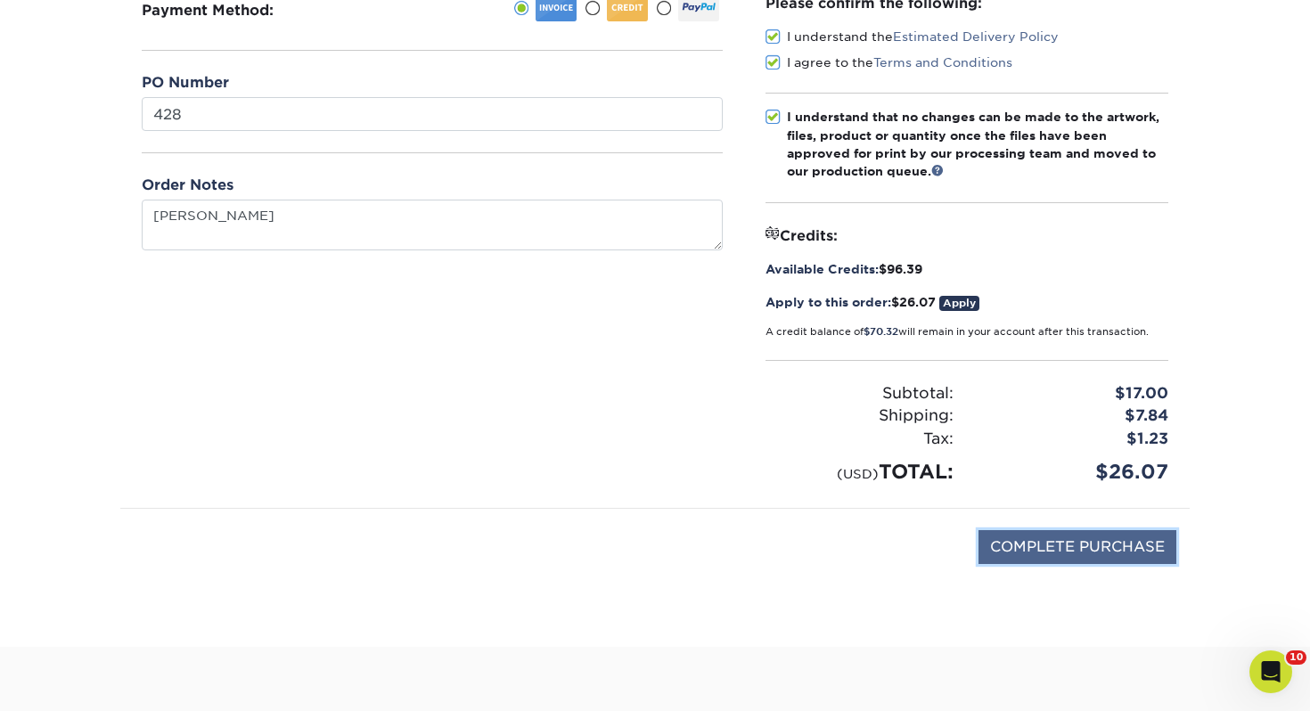
click at [1105, 549] on input "COMPLETE PURCHASE" at bounding box center [1078, 547] width 198 height 34
type input "PROCESSING, PLEASE WAIT..."
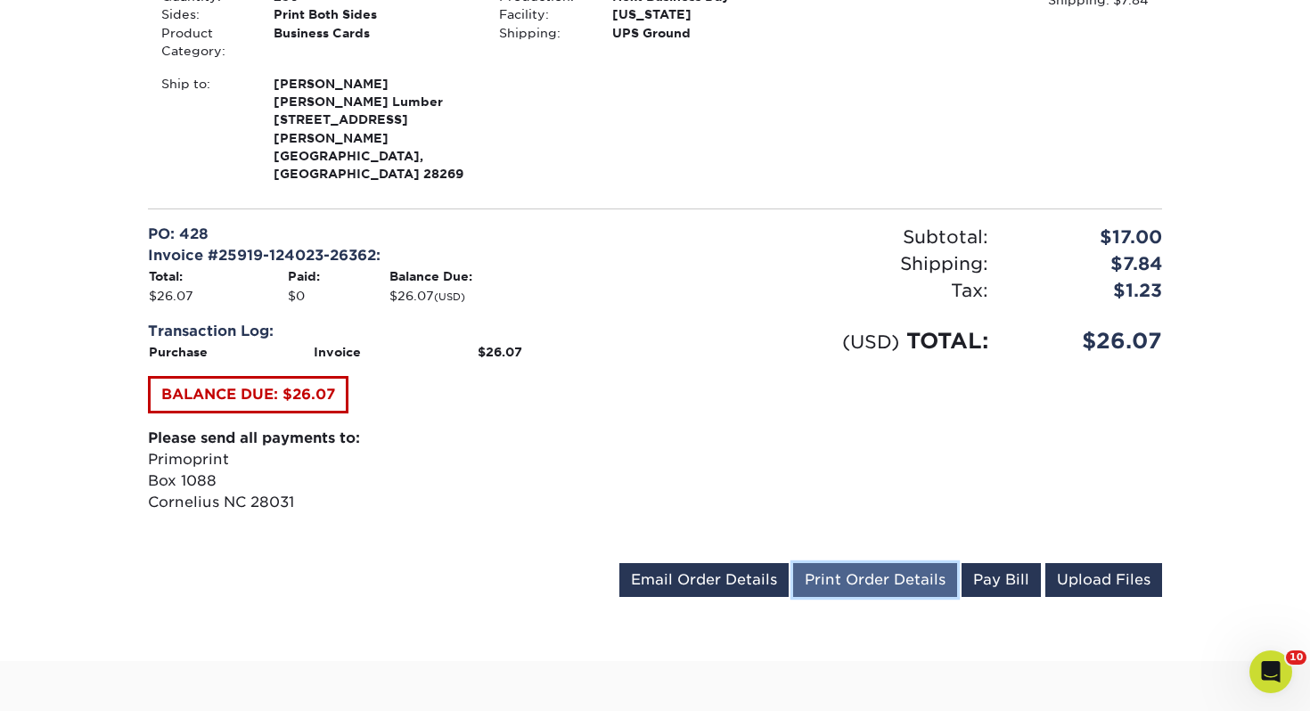
scroll to position [589, 0]
click at [871, 562] on link "Print Order Details" at bounding box center [875, 579] width 164 height 34
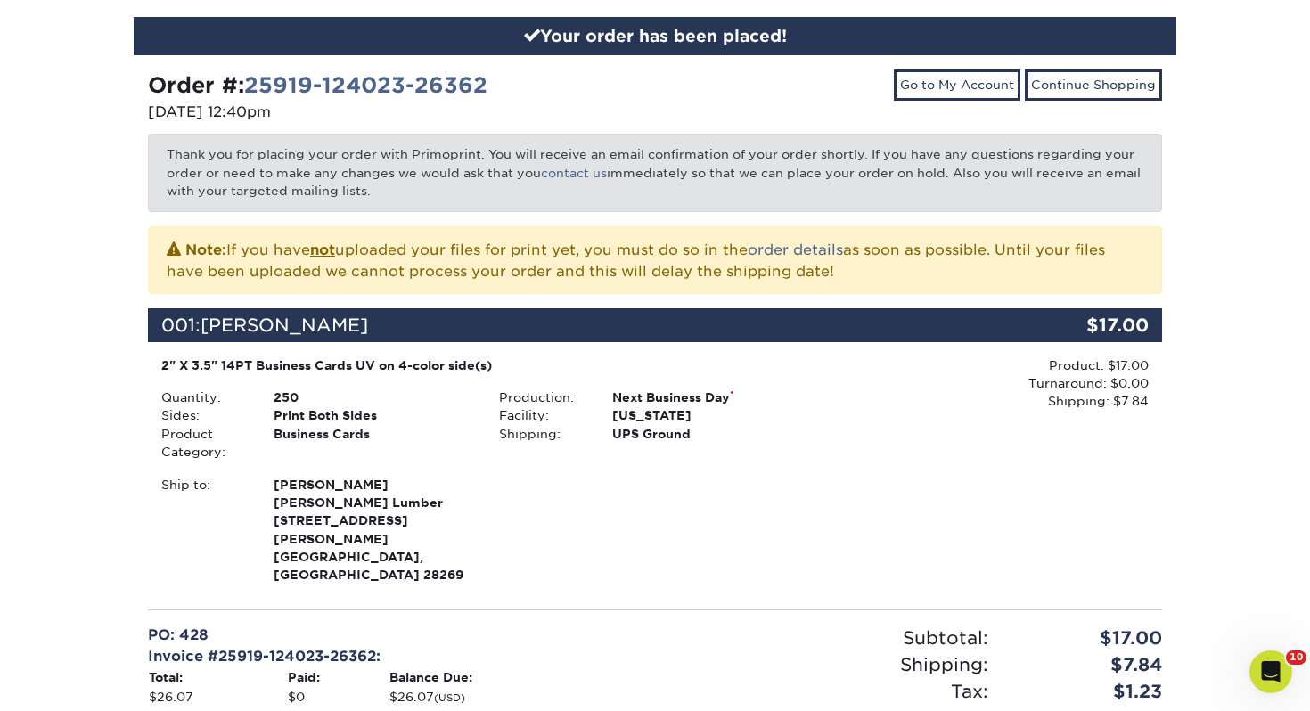
scroll to position [0, 0]
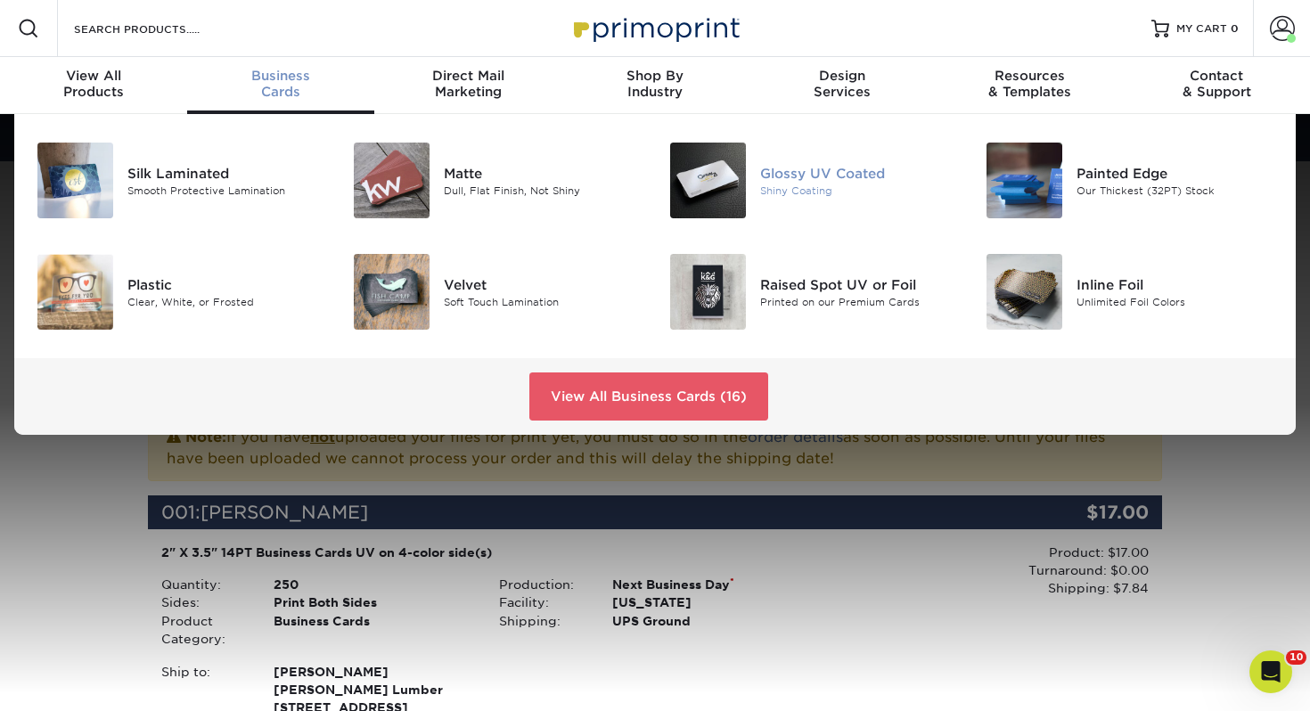
click at [845, 176] on div "Glossy UV Coated" at bounding box center [859, 173] width 198 height 20
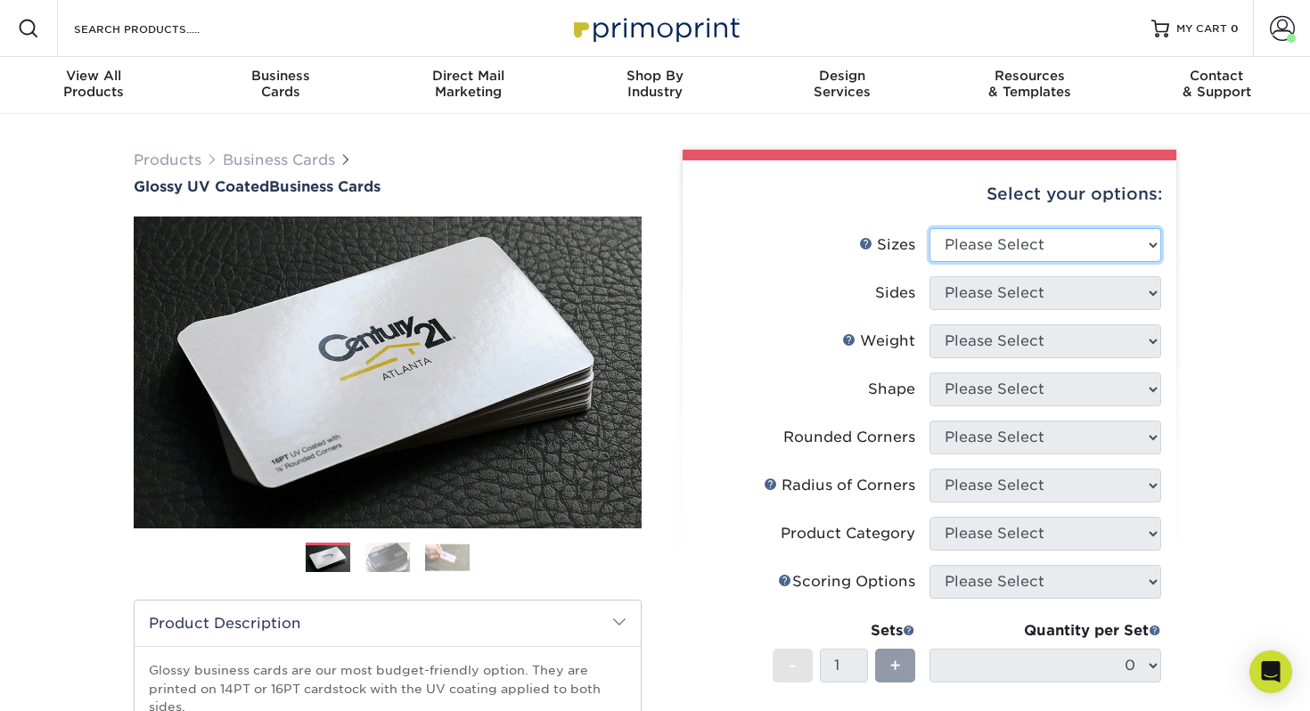
click at [992, 244] on select "Please Select 1.5" x 3.5" - Mini 1.75" x 3.5" - Mini 2" x 2" - Square 2" x 3" -…" at bounding box center [1046, 245] width 232 height 34
select select "2.00x3.50"
click at [930, 228] on select "Please Select 1.5" x 3.5" - Mini 1.75" x 3.5" - Mini 2" x 2" - Square 2" x 3" -…" at bounding box center [1046, 245] width 232 height 34
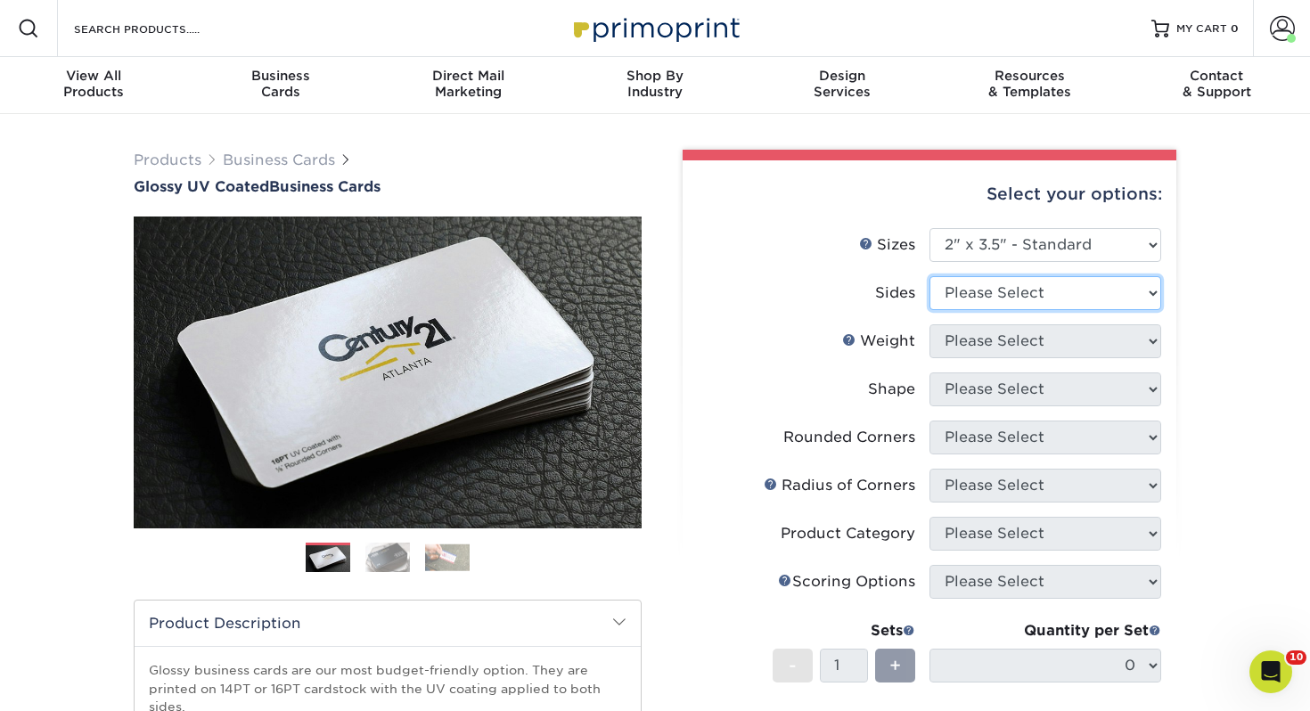
click at [984, 287] on select "Please Select Print Both Sides Print Front Only" at bounding box center [1046, 293] width 232 height 34
select select "13abbda7-1d64-4f25-8bb2-c179b224825d"
click at [930, 276] on select "Please Select Print Both Sides Print Front Only" at bounding box center [1046, 293] width 232 height 34
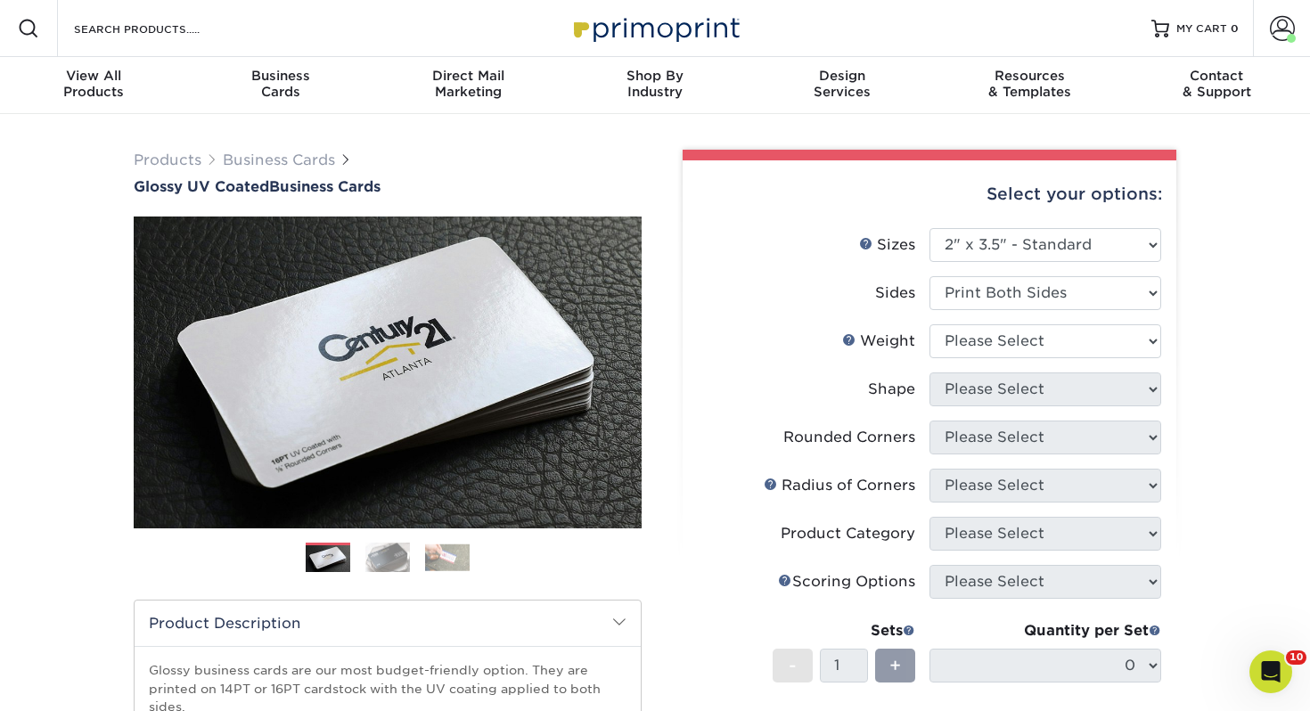
click at [940, 359] on li "Weight Help Weight Please Select 16PT 14PT" at bounding box center [930, 348] width 464 height 48
click at [956, 342] on select "Please Select 16PT 14PT" at bounding box center [1046, 341] width 232 height 34
select select "14PT"
click at [930, 324] on select "Please Select 16PT 14PT" at bounding box center [1046, 341] width 232 height 34
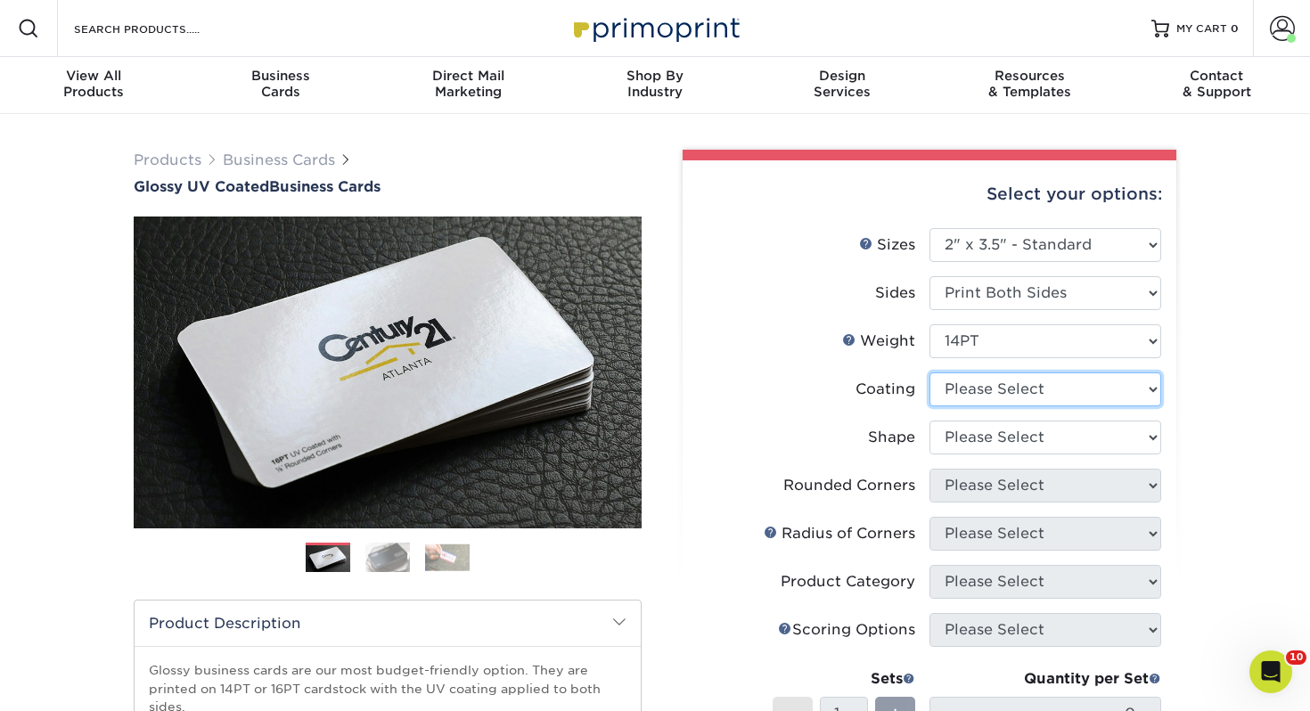
click at [973, 386] on select at bounding box center [1046, 390] width 232 height 34
select select "ae367451-b2b8-45df-a344-0f05b6a12993"
click at [930, 373] on select at bounding box center [1046, 390] width 232 height 34
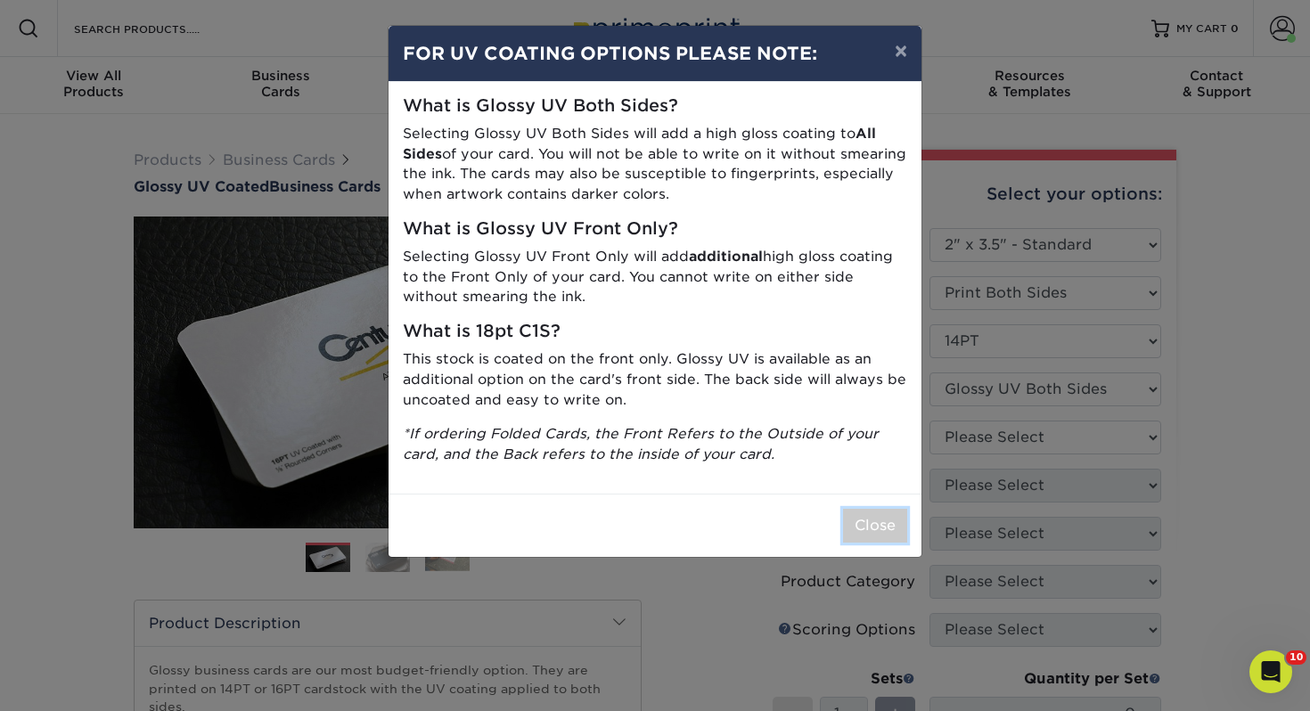
drag, startPoint x: 881, startPoint y: 525, endPoint x: 874, endPoint y: 514, distance: 12.4
click at [880, 525] on button "Close" at bounding box center [875, 526] width 64 height 34
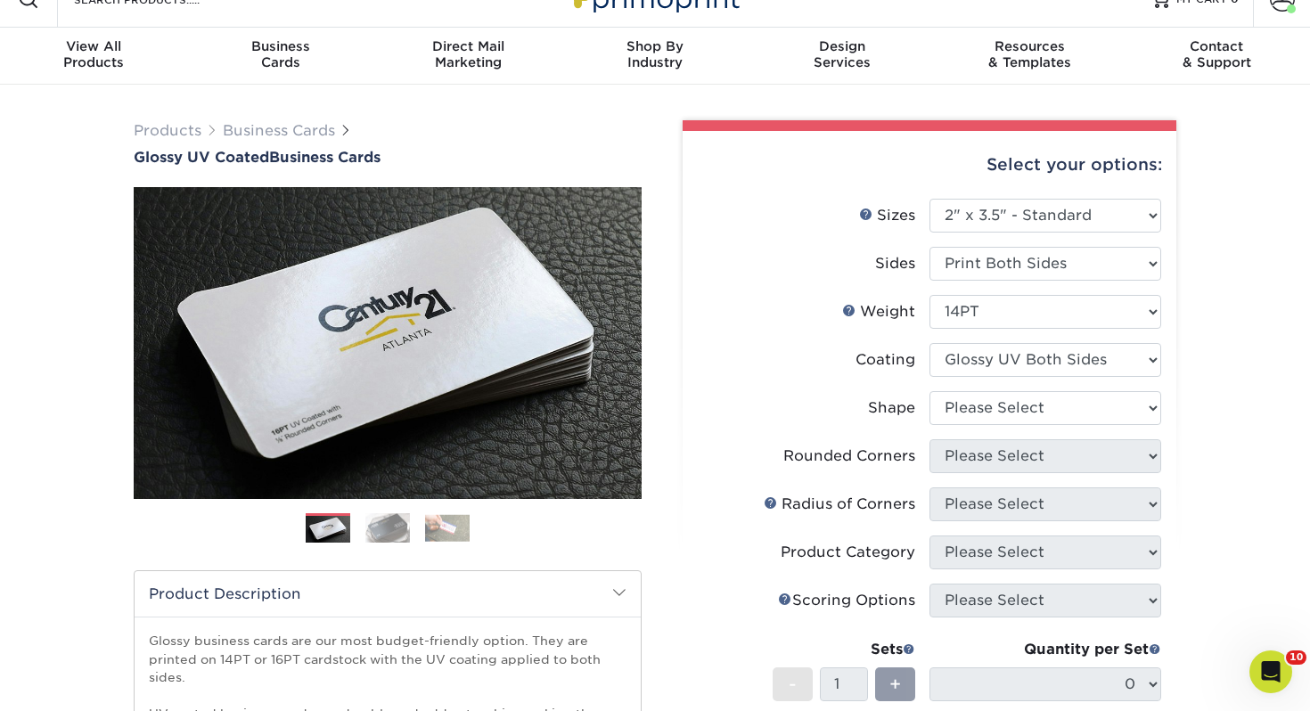
scroll to position [42, 0]
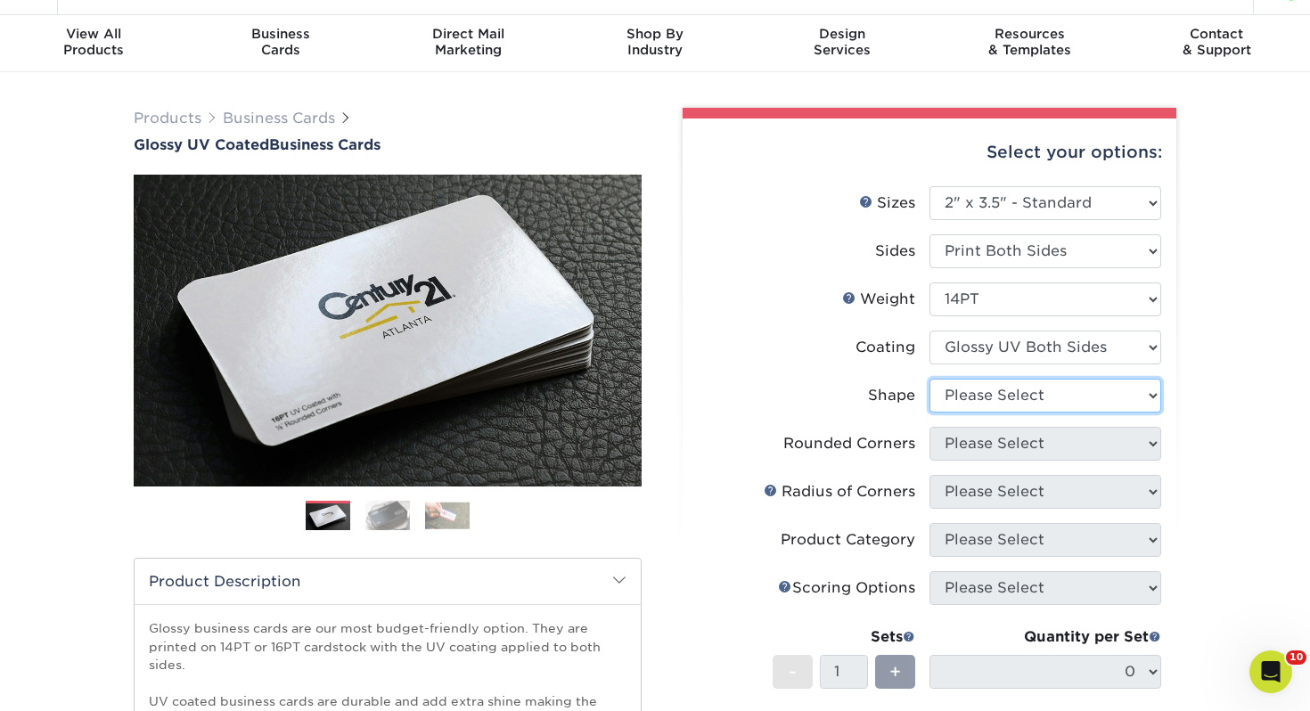
click at [1024, 404] on select "Please Select Standard" at bounding box center [1046, 396] width 232 height 34
select select "standard"
click at [930, 379] on select "Please Select Standard" at bounding box center [1046, 396] width 232 height 34
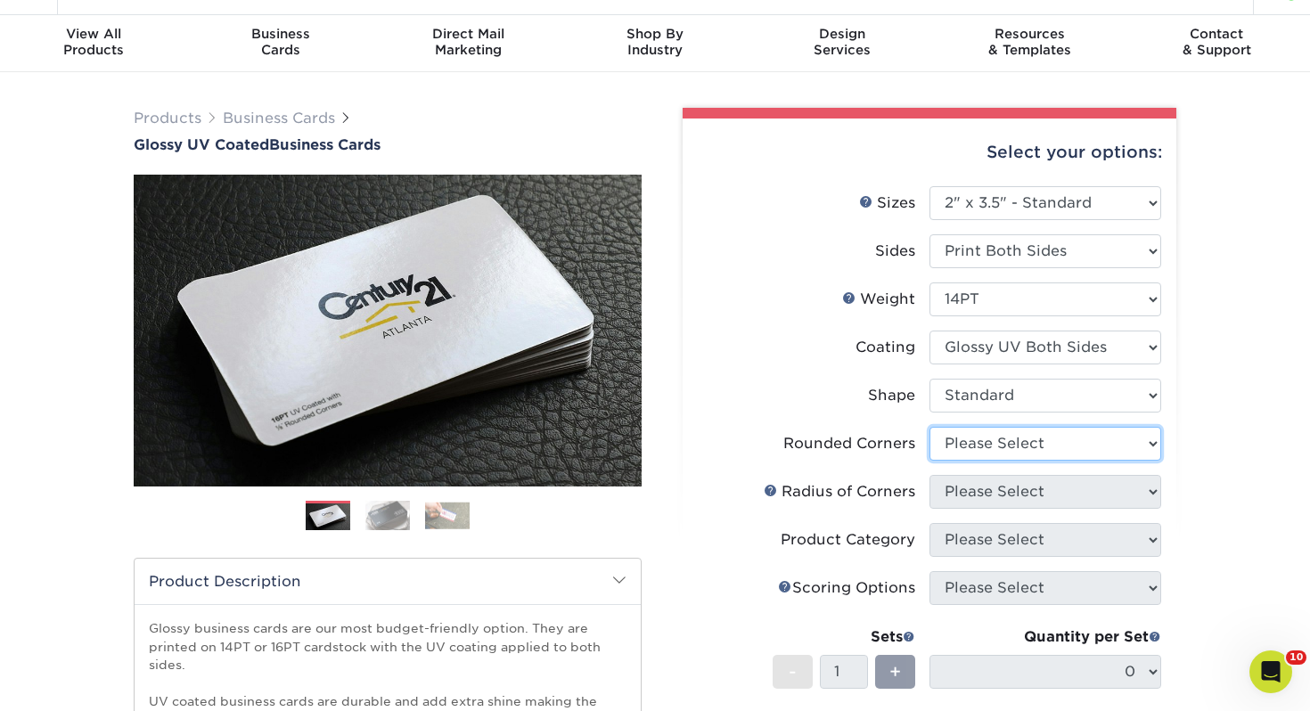
click at [973, 440] on select "Please Select Yes - Round 2 Corners Yes - Round 4 Corners No" at bounding box center [1046, 444] width 232 height 34
select select "0"
click at [930, 427] on select "Please Select Yes - Round 2 Corners Yes - Round 4 Corners No" at bounding box center [1046, 444] width 232 height 34
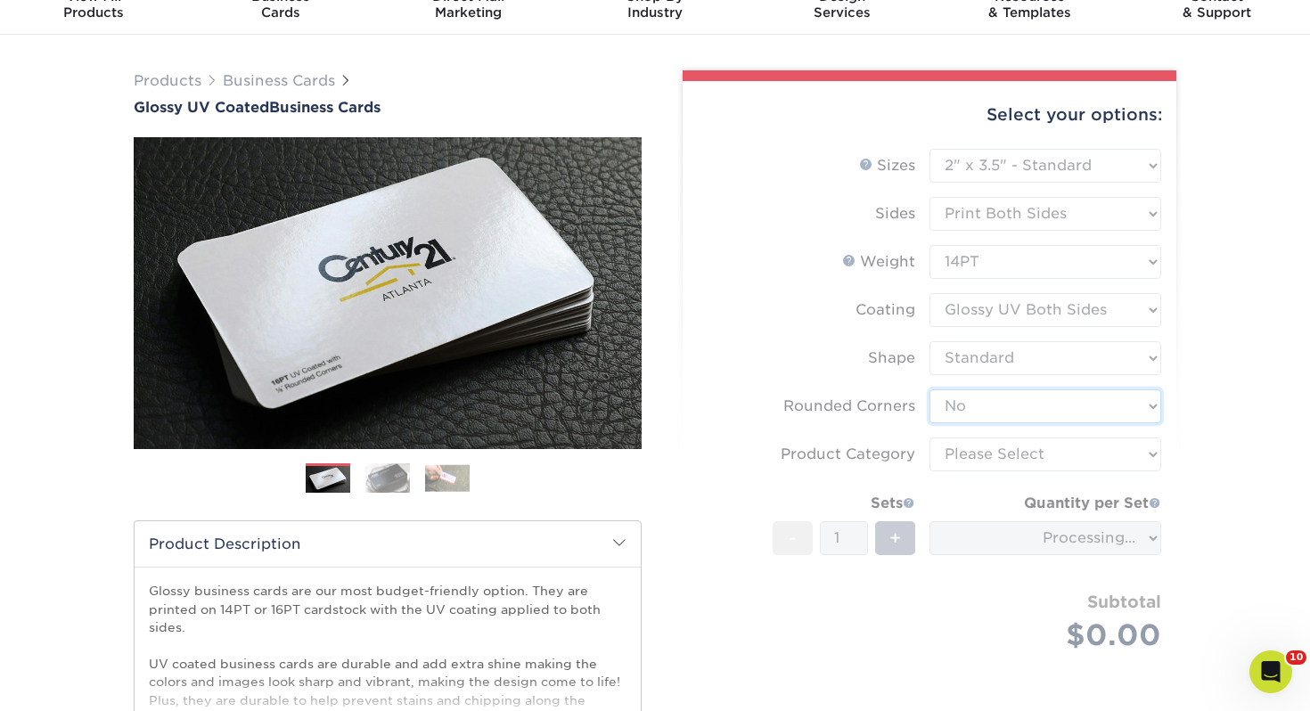
scroll to position [110, 0]
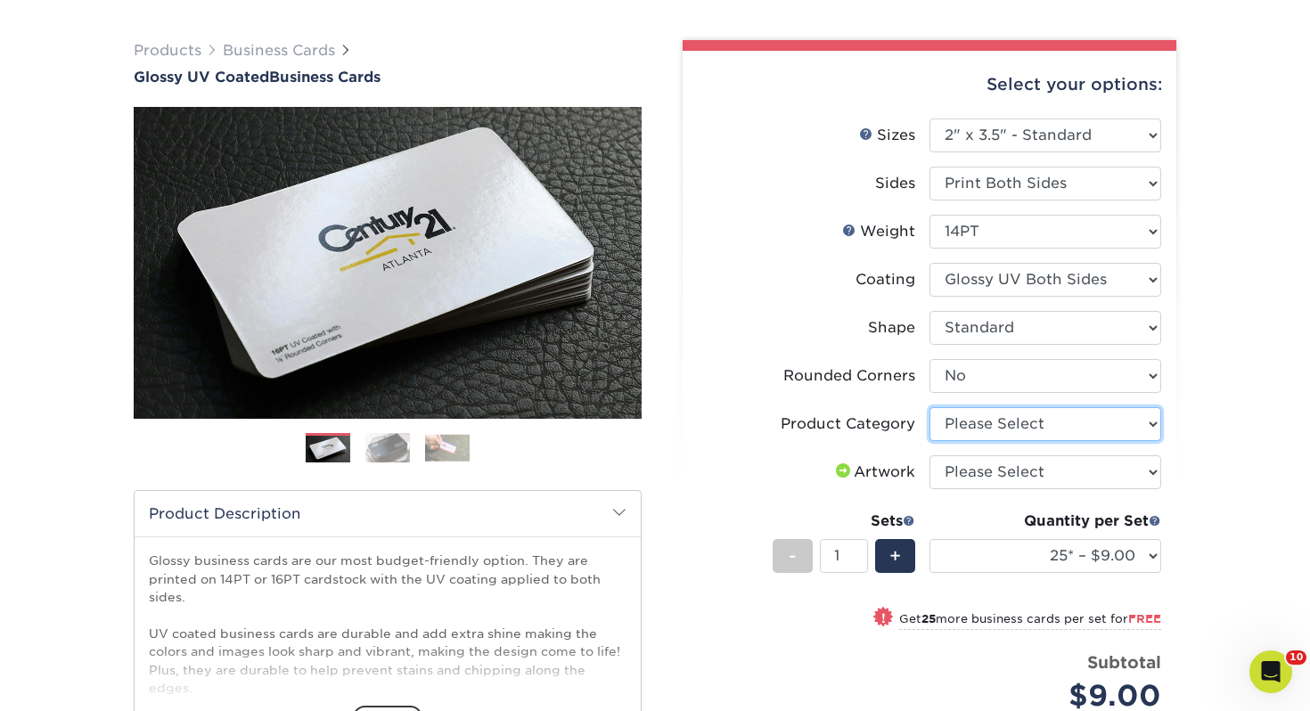
click at [1023, 432] on select "Please Select Business Cards" at bounding box center [1046, 424] width 232 height 34
select select "3b5148f1-0588-4f88-a218-97bcfdce65c1"
click at [930, 407] on select "Please Select Business Cards" at bounding box center [1046, 424] width 232 height 34
click at [1023, 464] on select "Please Select I will upload files I need a design - $100" at bounding box center [1046, 472] width 232 height 34
click at [930, 455] on select "Please Select I will upload files I need a design - $100" at bounding box center [1046, 472] width 232 height 34
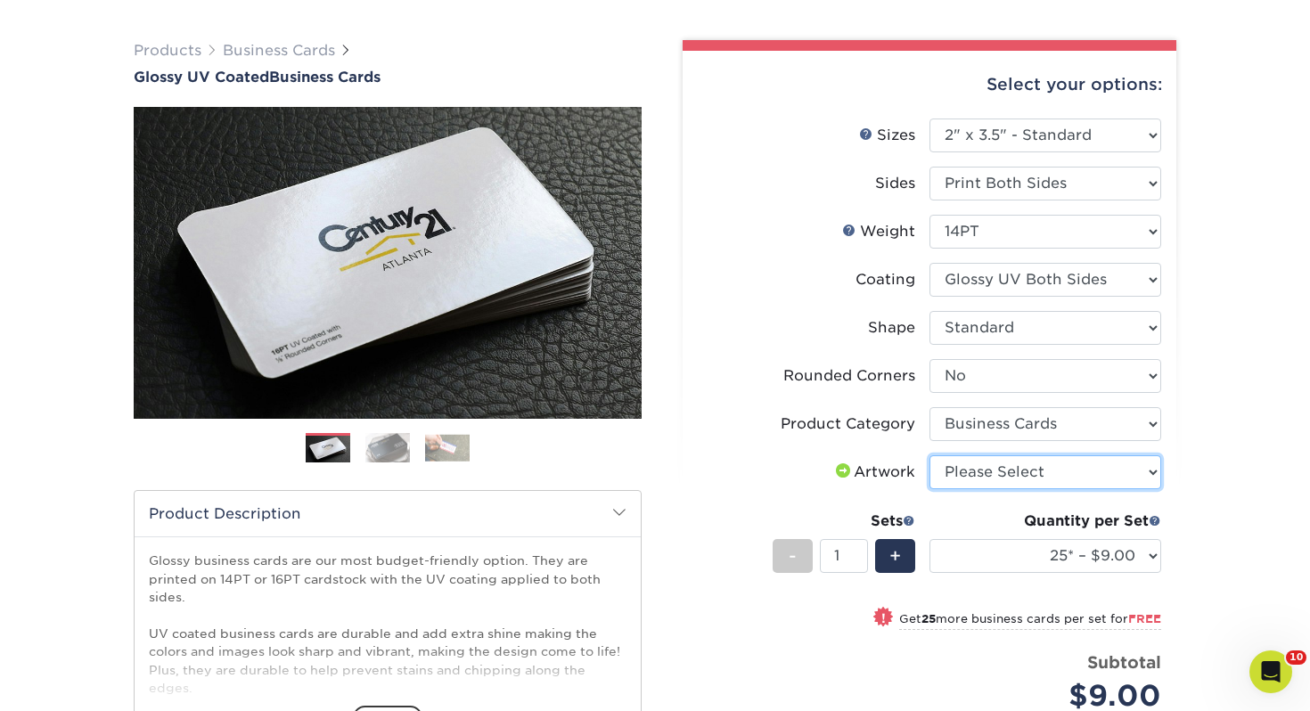
click at [1014, 468] on select "Please Select I will upload files I need a design - $100" at bounding box center [1046, 472] width 232 height 34
select select "upload"
click at [930, 455] on select "Please Select I will upload files I need a design - $100" at bounding box center [1046, 472] width 232 height 34
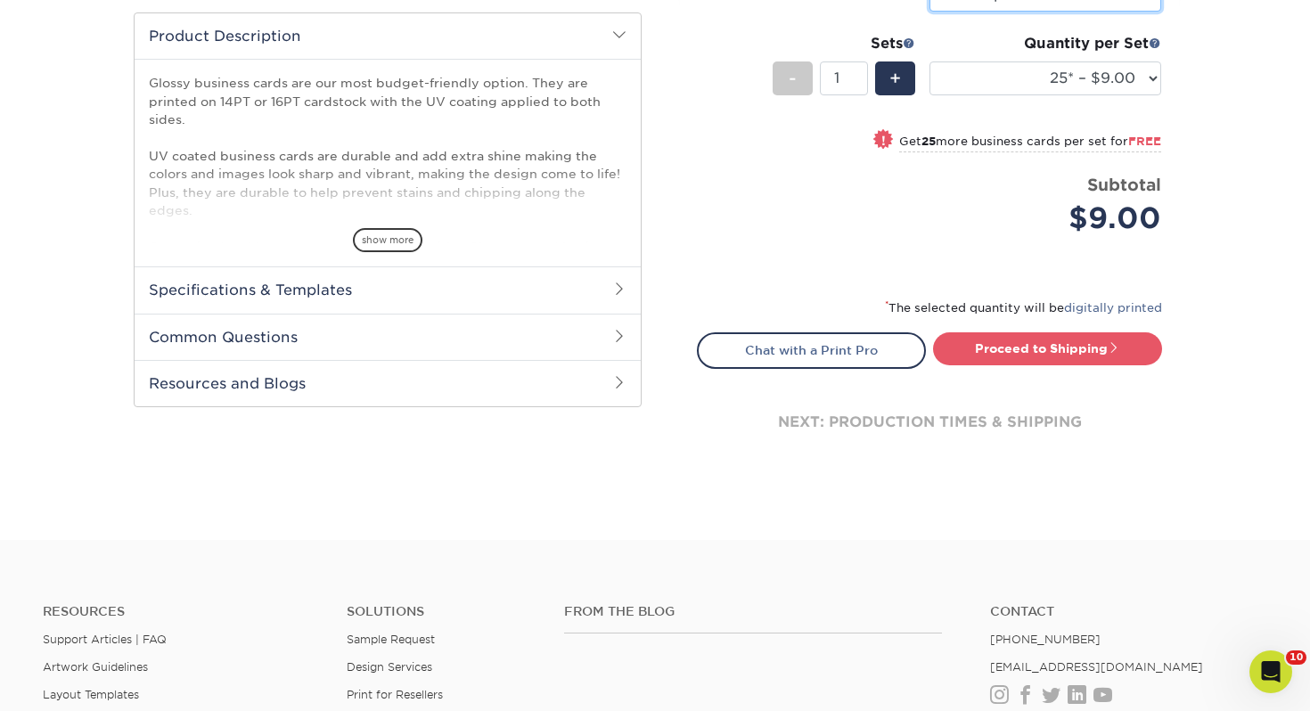
scroll to position [497, 0]
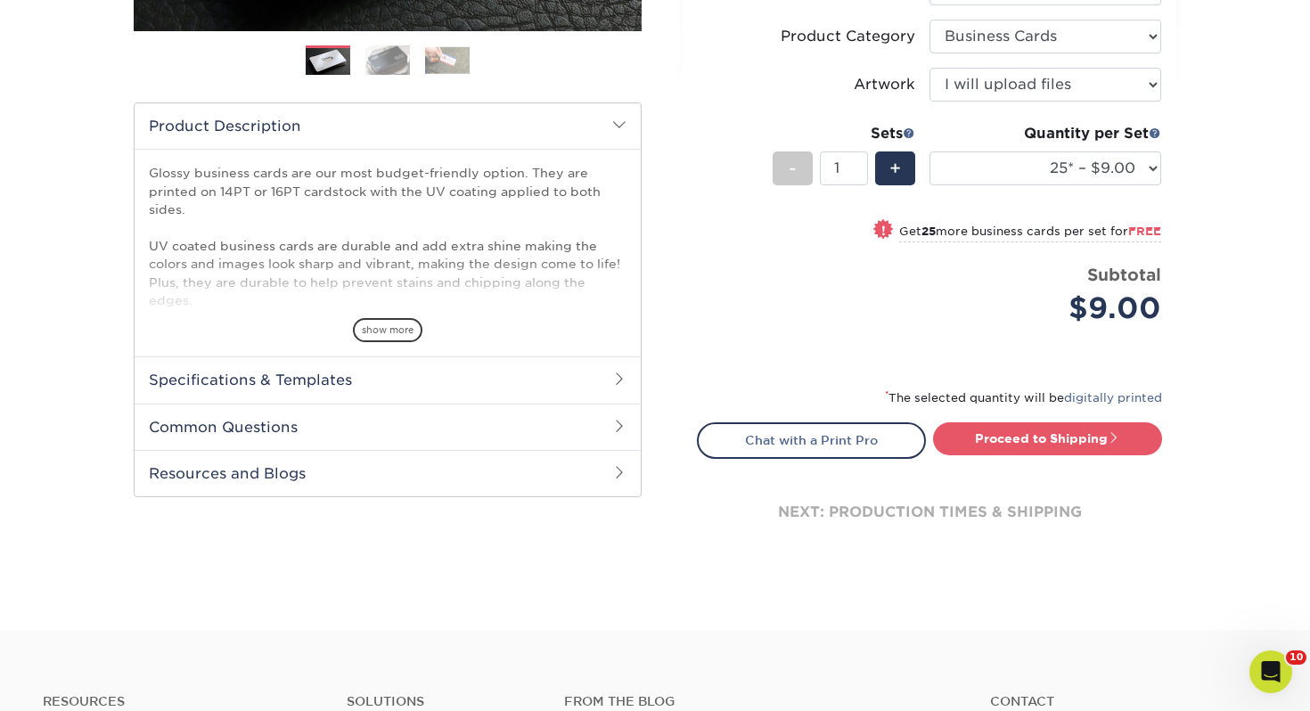
drag, startPoint x: 1001, startPoint y: 137, endPoint x: 1001, endPoint y: 156, distance: 18.7
click at [1000, 141] on div "Quantity per Set" at bounding box center [1046, 133] width 232 height 21
click at [1002, 157] on select "25* – $9.00 50* – $9.00 100* – $9.00 250* – $17.00 500 – $33.00 1000 – $42.00 2…" at bounding box center [1046, 169] width 232 height 34
select select "250* – $17.00"
click at [930, 152] on select "25* – $9.00 50* – $9.00 100* – $9.00 250* – $17.00 500 – $33.00 1000 – $42.00 2…" at bounding box center [1046, 169] width 232 height 34
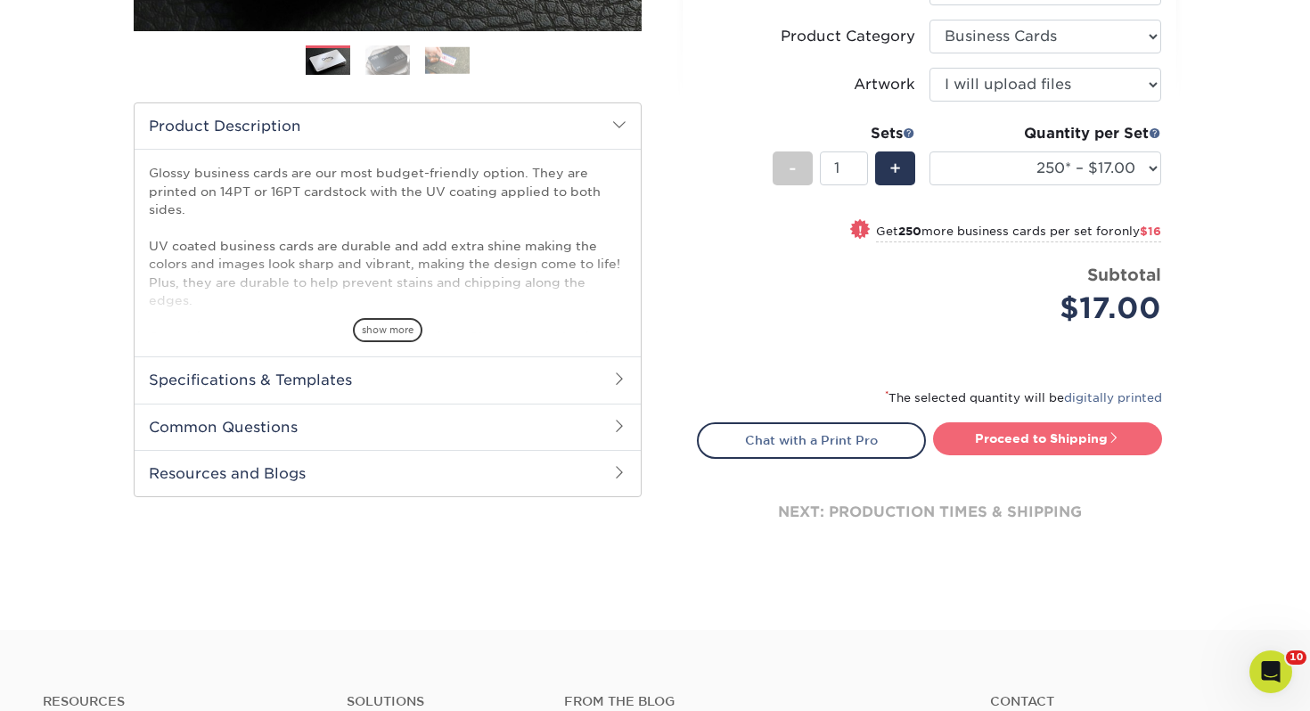
click at [1024, 437] on link "Proceed to Shipping" at bounding box center [1047, 438] width 229 height 32
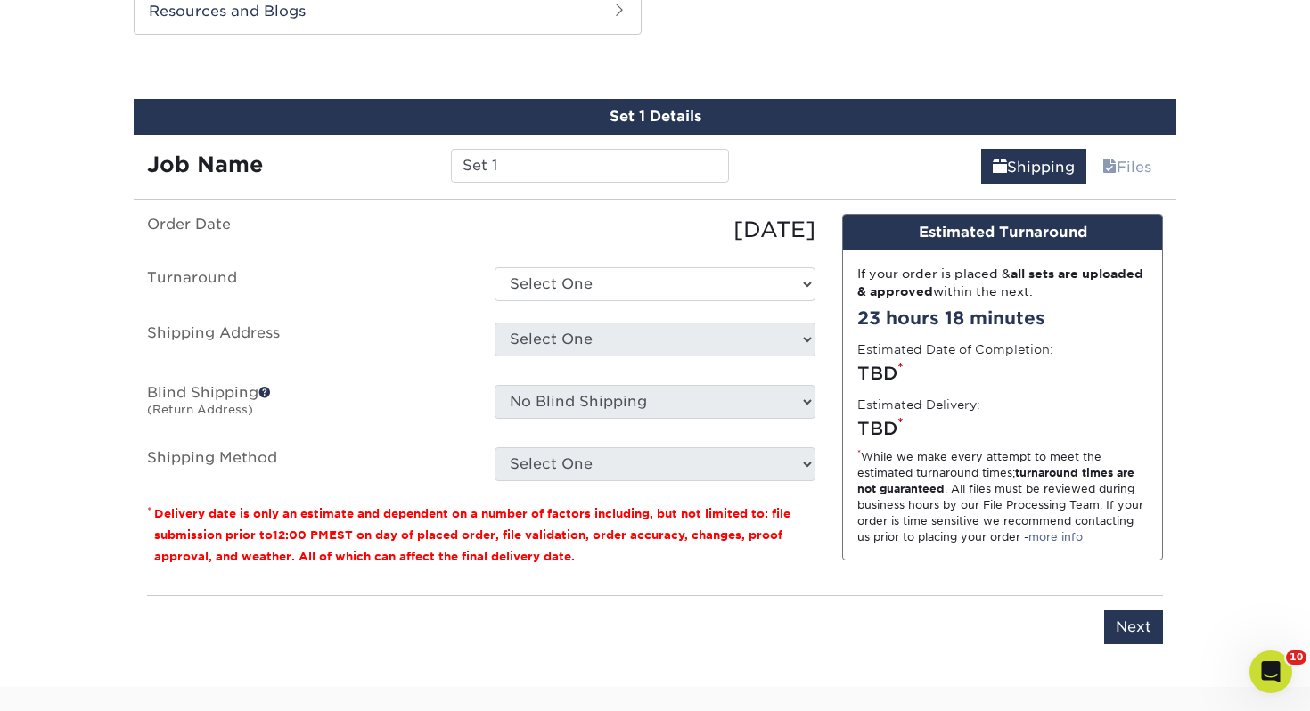
scroll to position [968, 0]
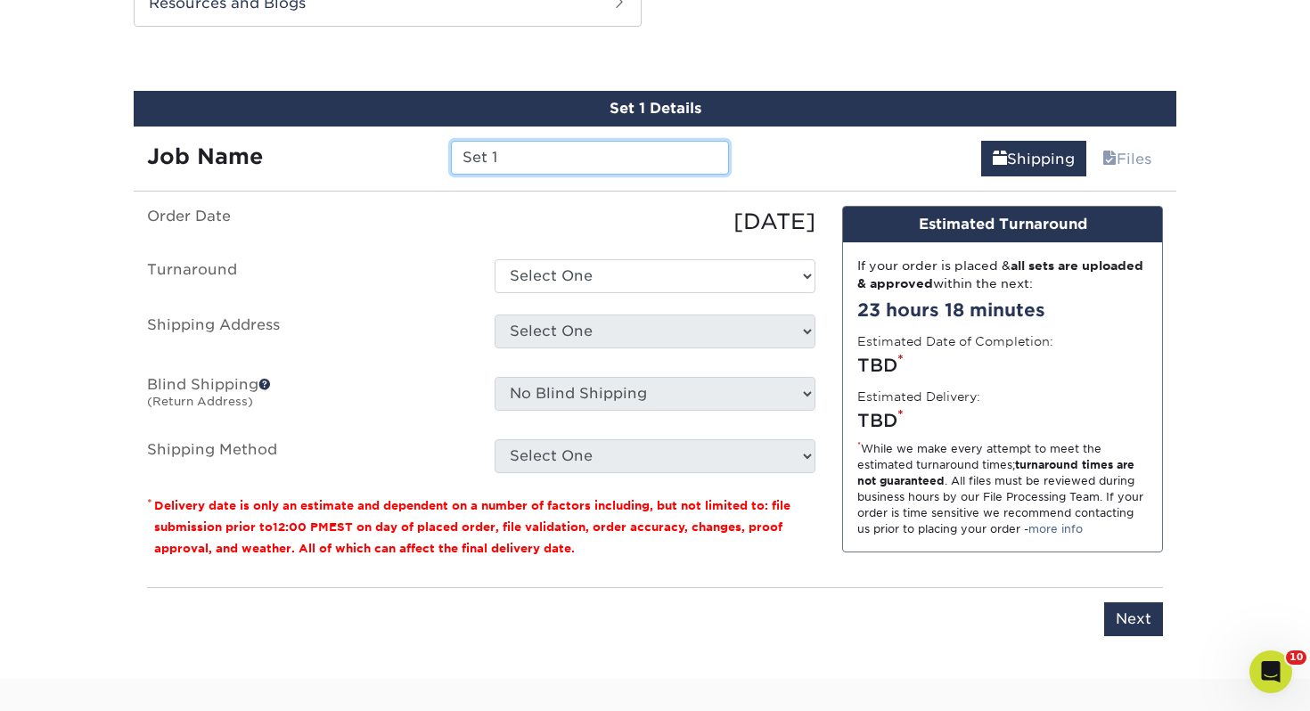
drag, startPoint x: 580, startPoint y: 161, endPoint x: 306, endPoint y: 144, distance: 275.1
click at [306, 144] on div "Job Name Set 1" at bounding box center [438, 158] width 609 height 34
type input "Sheryl Manning"
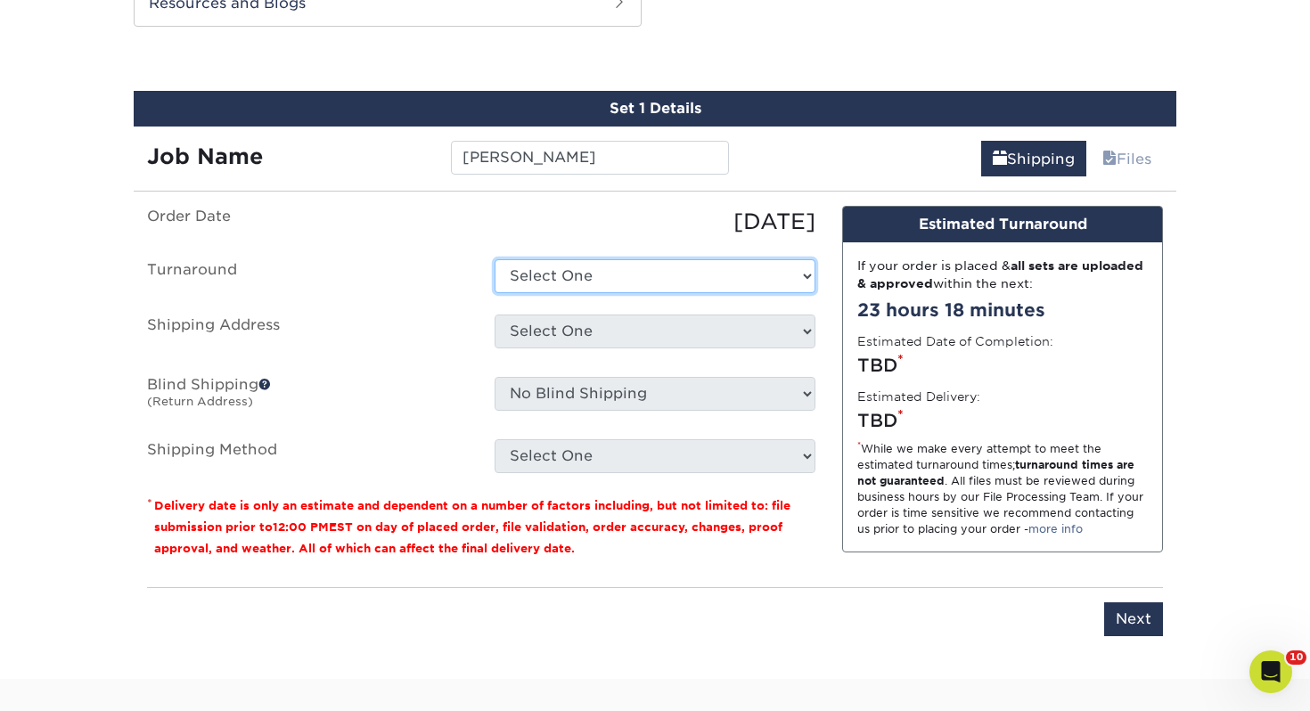
click at [640, 271] on select "Select One 2-4 Business Days 2 Day Next Business Day" at bounding box center [655, 276] width 321 height 34
select select "0d2015eb-ac6c-4252-b2f1-1c5560e96a65"
click at [495, 259] on select "Select One 2-4 Business Days 2 Day Next Business Day" at bounding box center [655, 276] width 321 height 34
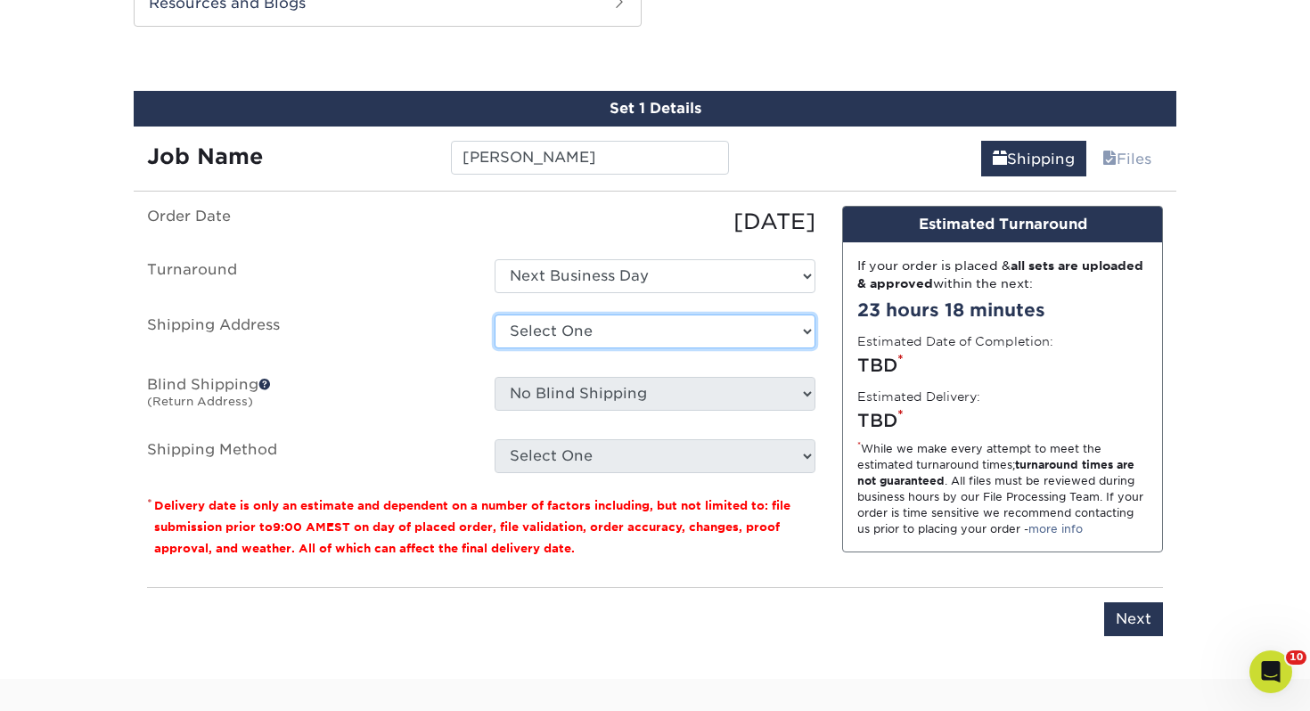
click at [601, 325] on select "Select One Adrian, MI Akron, OH" at bounding box center [655, 332] width 321 height 34
select select "111192"
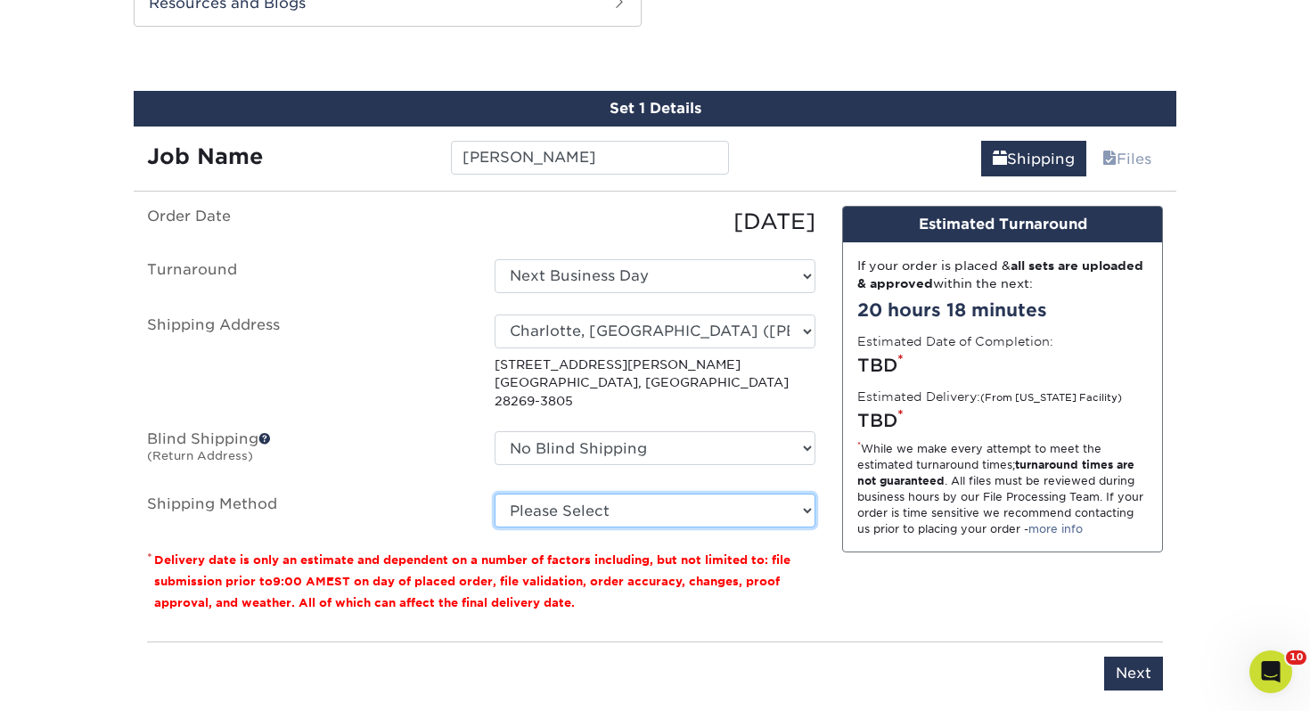
click at [608, 497] on select "Please Select Ground Shipping (+$7.84) 3 Day Shipping Service (+$15.34) 2 Day A…" at bounding box center [655, 511] width 321 height 34
select select "03"
click at [495, 494] on select "Please Select Ground Shipping (+$7.84) 3 Day Shipping Service (+$15.34) 2 Day A…" at bounding box center [655, 511] width 321 height 34
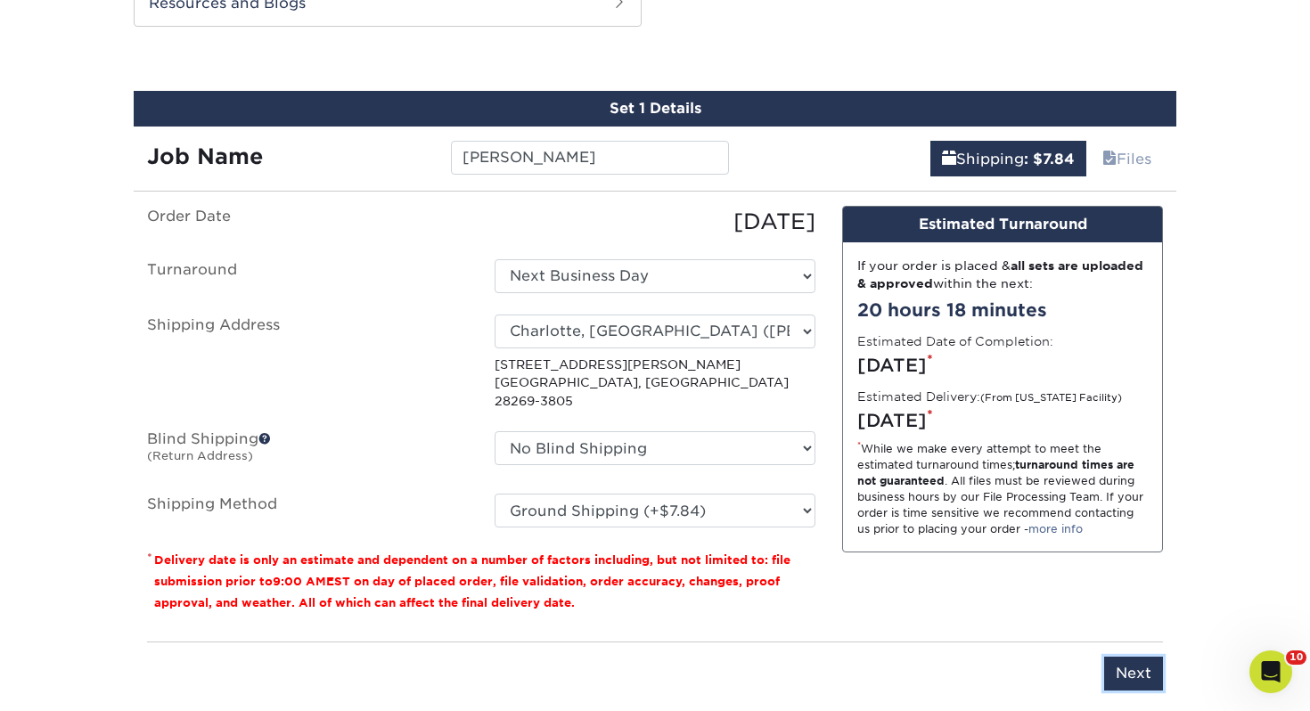
click at [1132, 657] on input "Next" at bounding box center [1133, 674] width 59 height 34
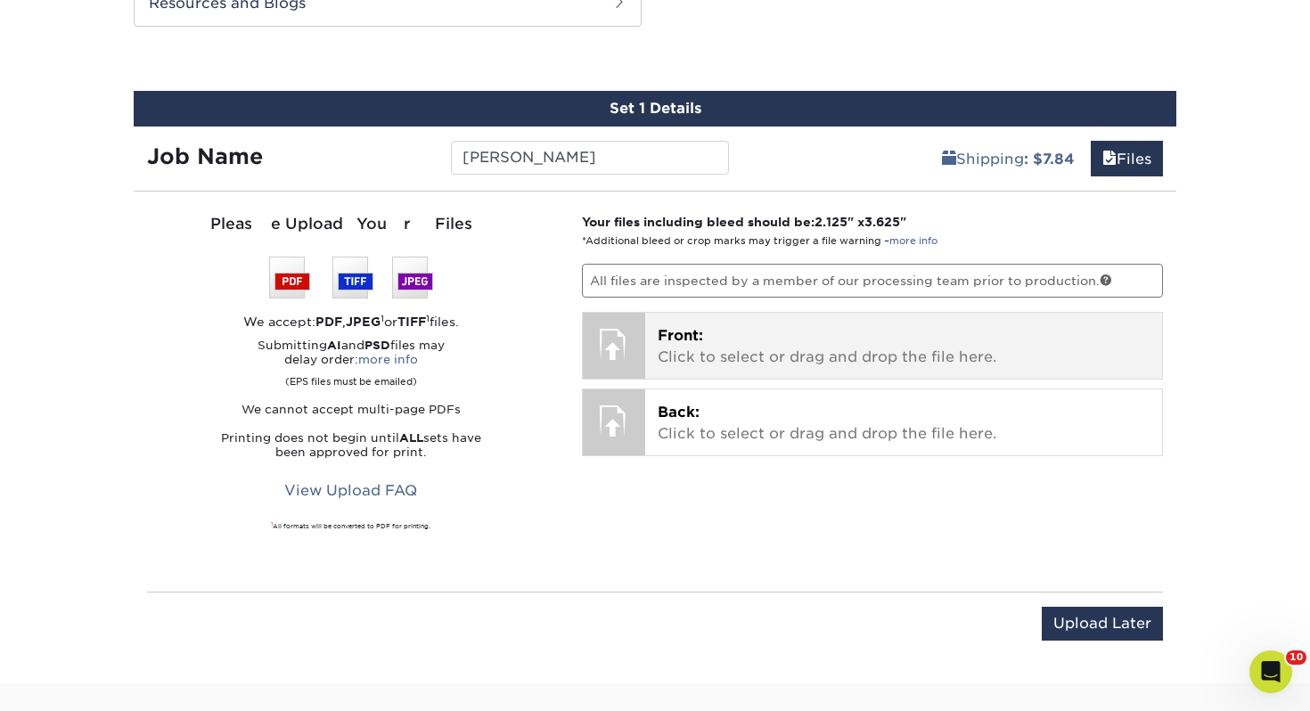
click at [741, 357] on p "Front: Click to select or drag and drop the file here." at bounding box center [904, 346] width 493 height 43
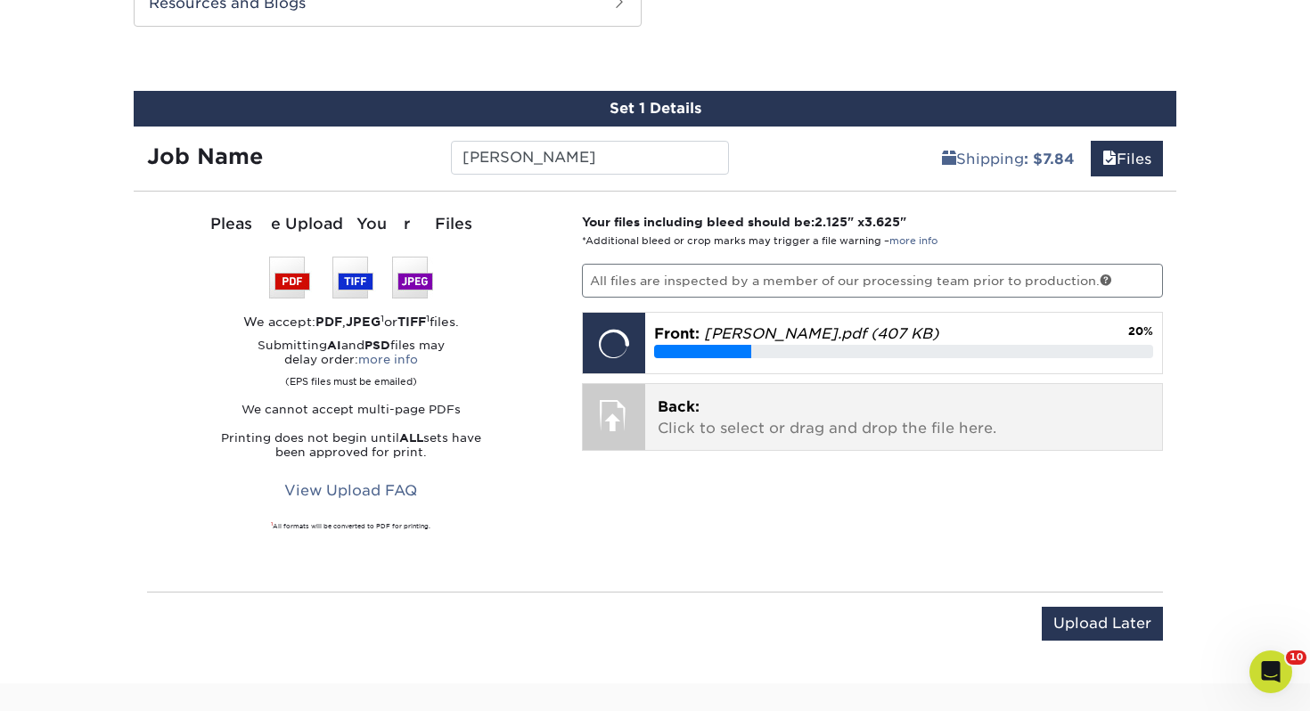
click at [793, 427] on p "Back: Click to select or drag and drop the file here." at bounding box center [904, 418] width 493 height 43
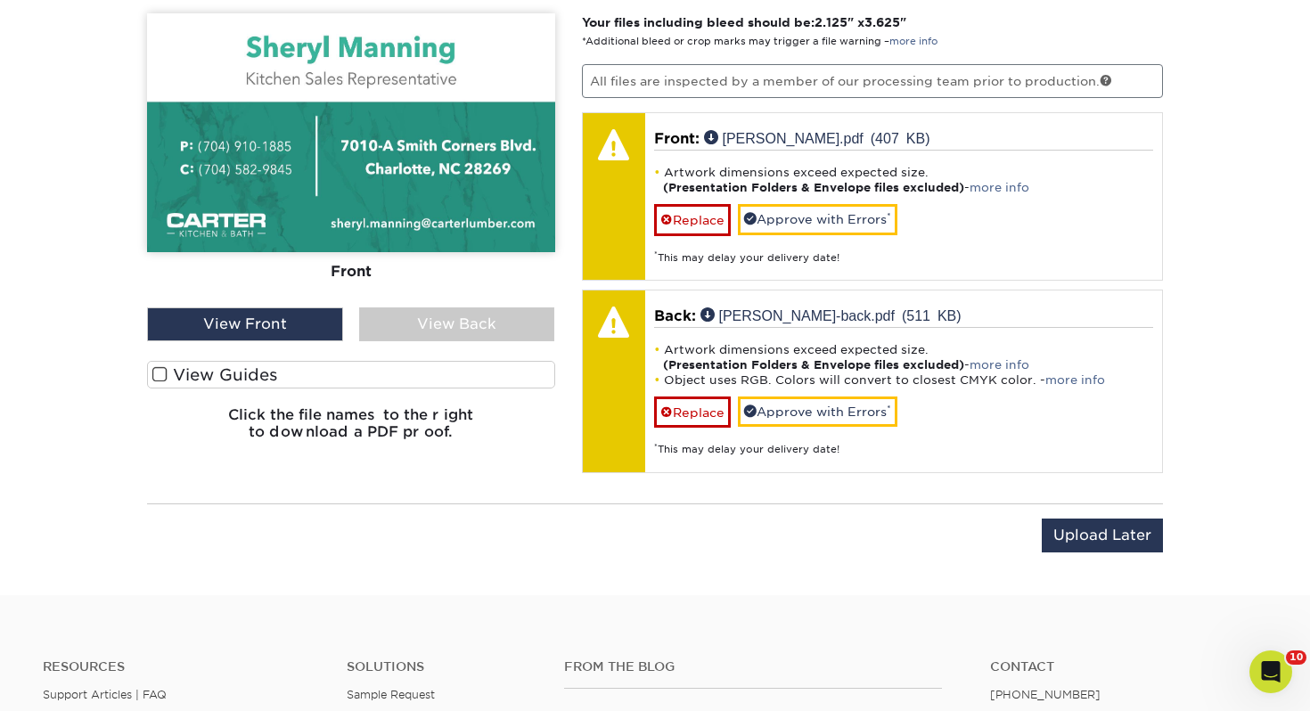
scroll to position [1175, 0]
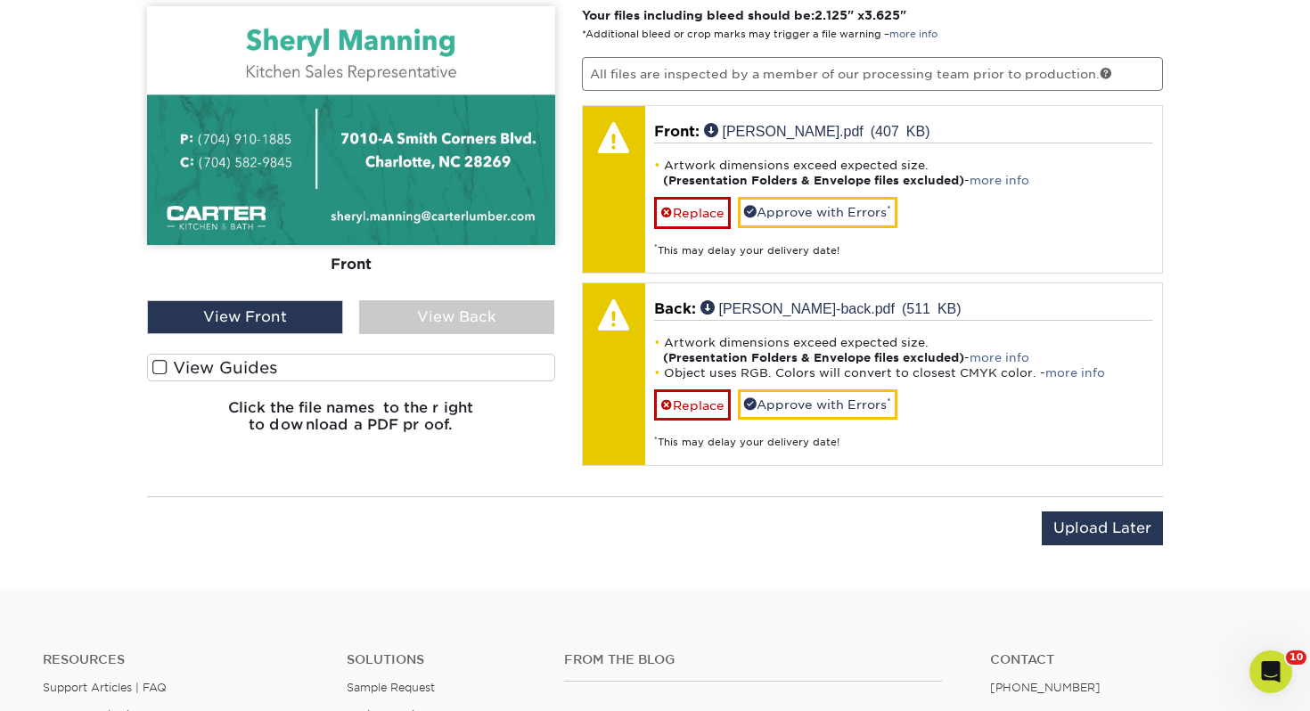
click at [364, 373] on label "View Guides" at bounding box center [351, 368] width 408 height 28
click at [0, 0] on input "View Guides" at bounding box center [0, 0] width 0 height 0
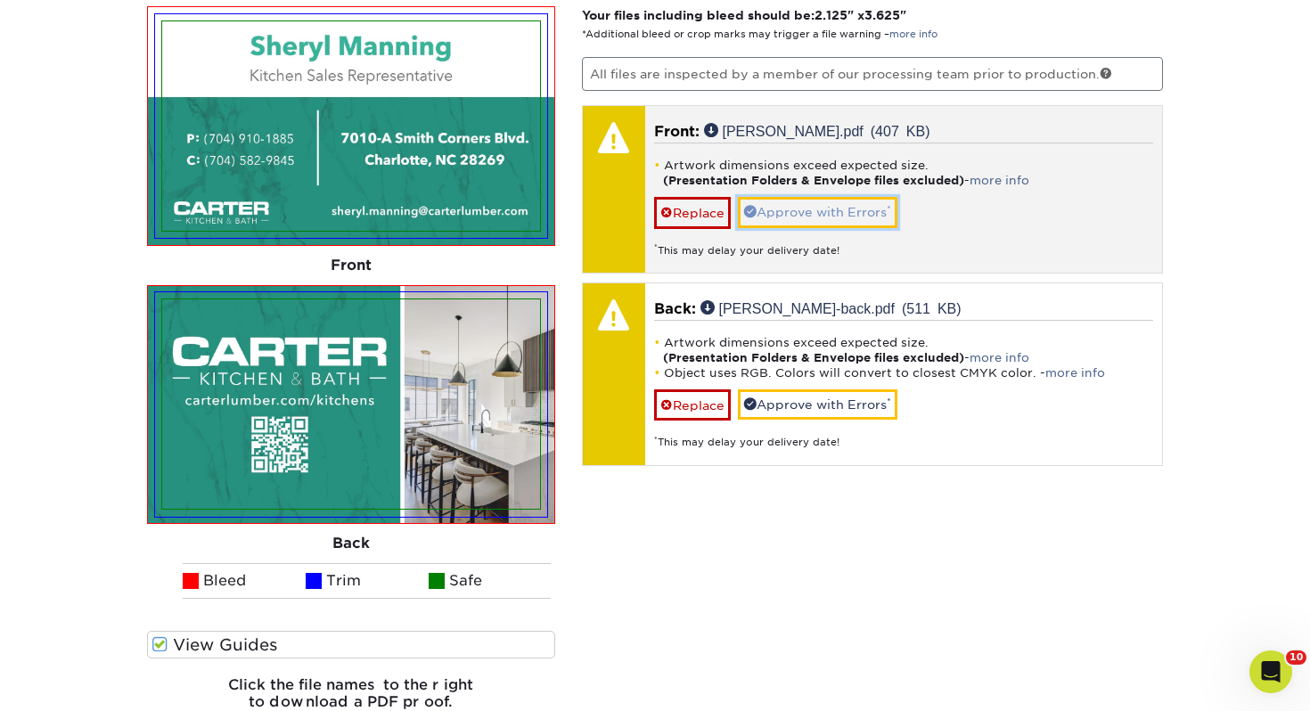
click at [818, 204] on link "Approve with Errors *" at bounding box center [818, 212] width 160 height 30
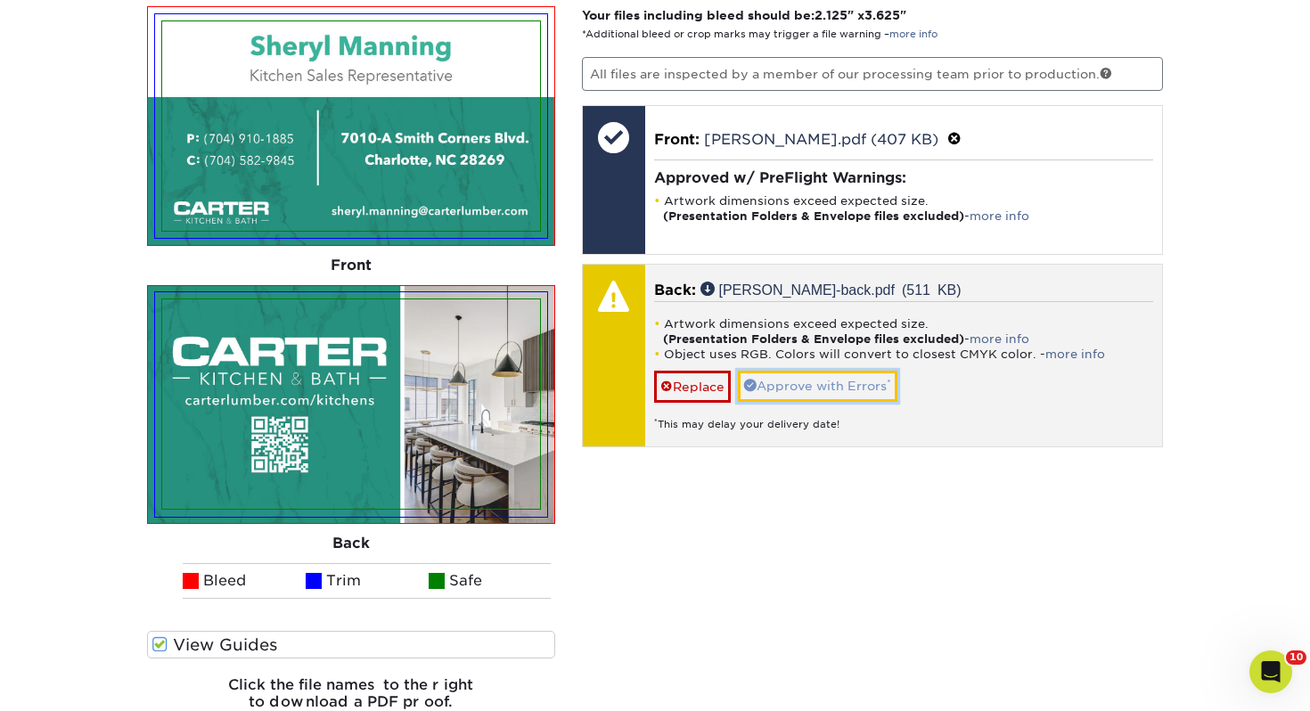
click at [808, 384] on link "Approve with Errors *" at bounding box center [818, 386] width 160 height 30
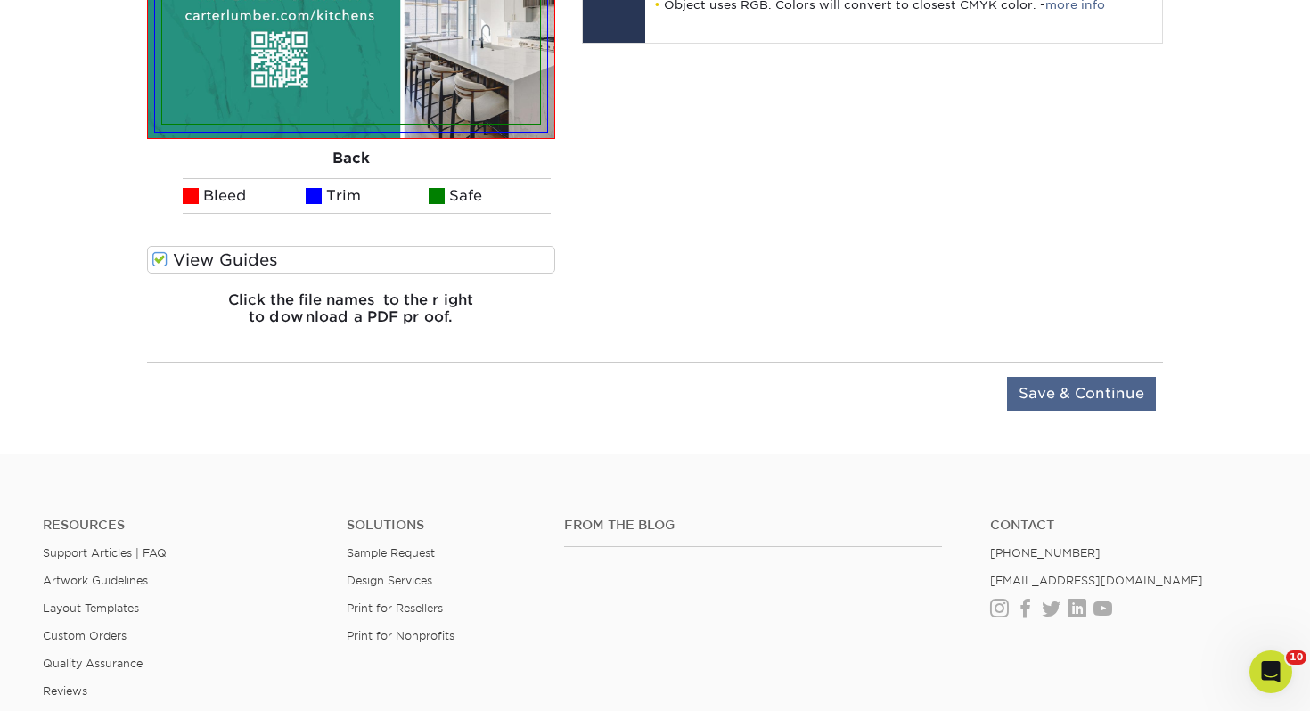
drag, startPoint x: 1100, startPoint y: 374, endPoint x: 1095, endPoint y: 385, distance: 11.6
click at [1099, 376] on div "Upload Later Save & Continue Continue" at bounding box center [655, 397] width 1016 height 70
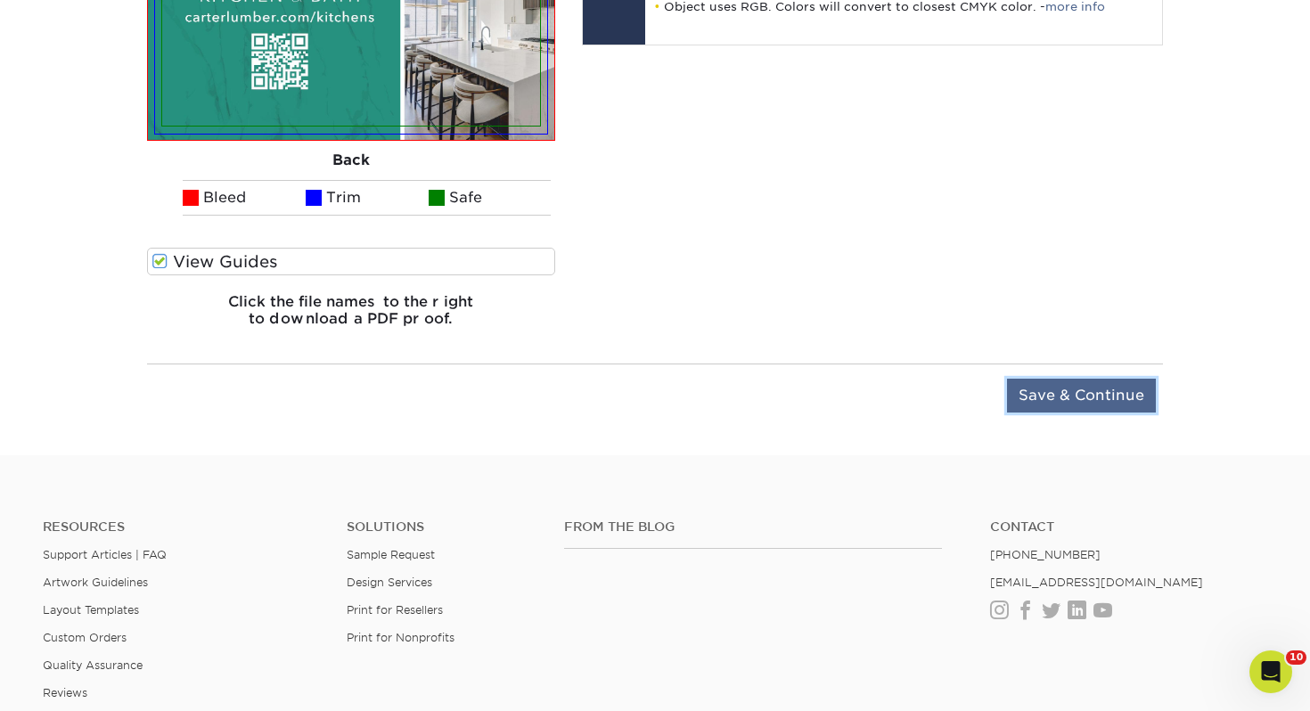
click at [1095, 385] on input "Save & Continue" at bounding box center [1081, 396] width 149 height 34
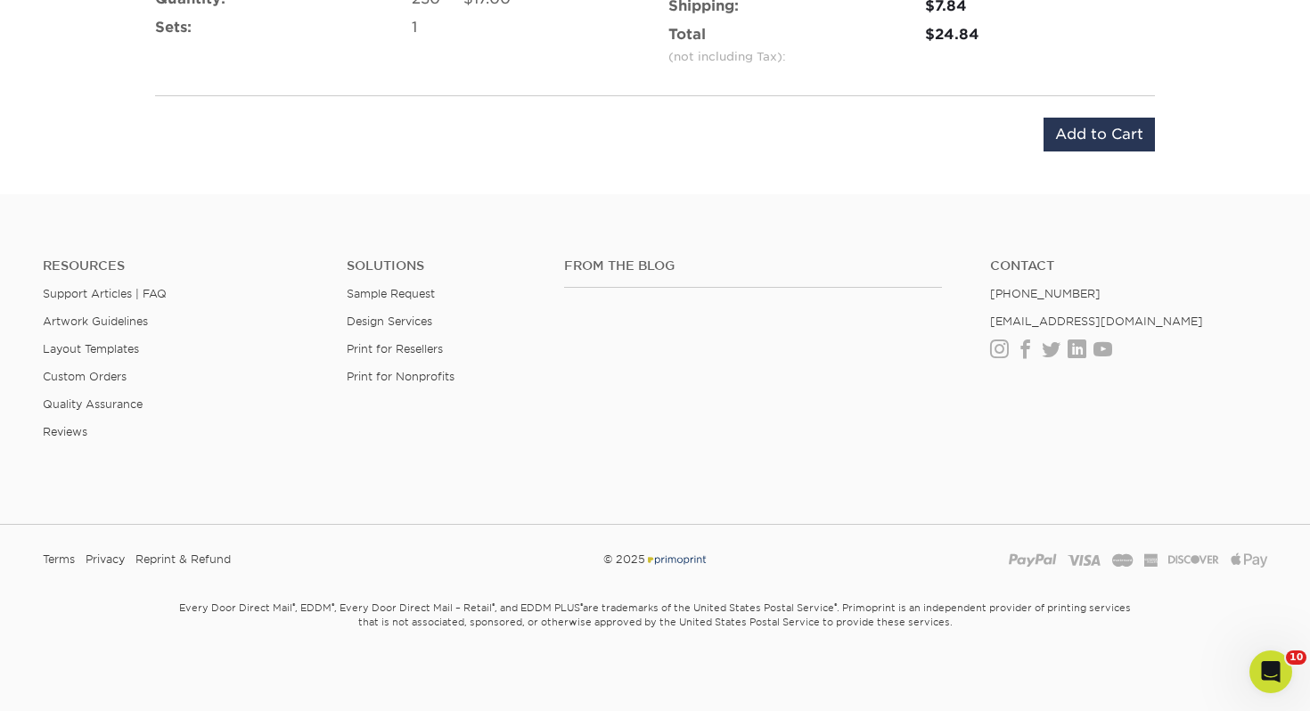
scroll to position [1292, 0]
click at [1099, 141] on input "Add to Cart" at bounding box center [1099, 136] width 111 height 34
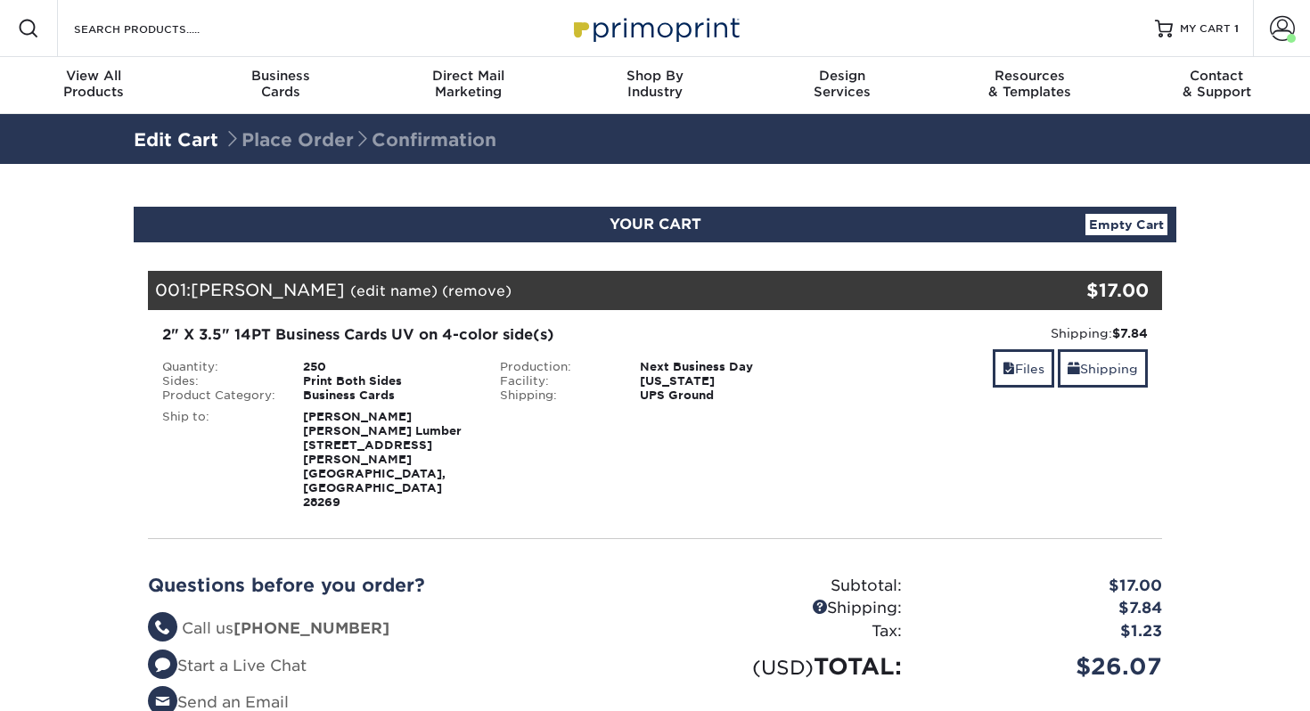
select select "111192"
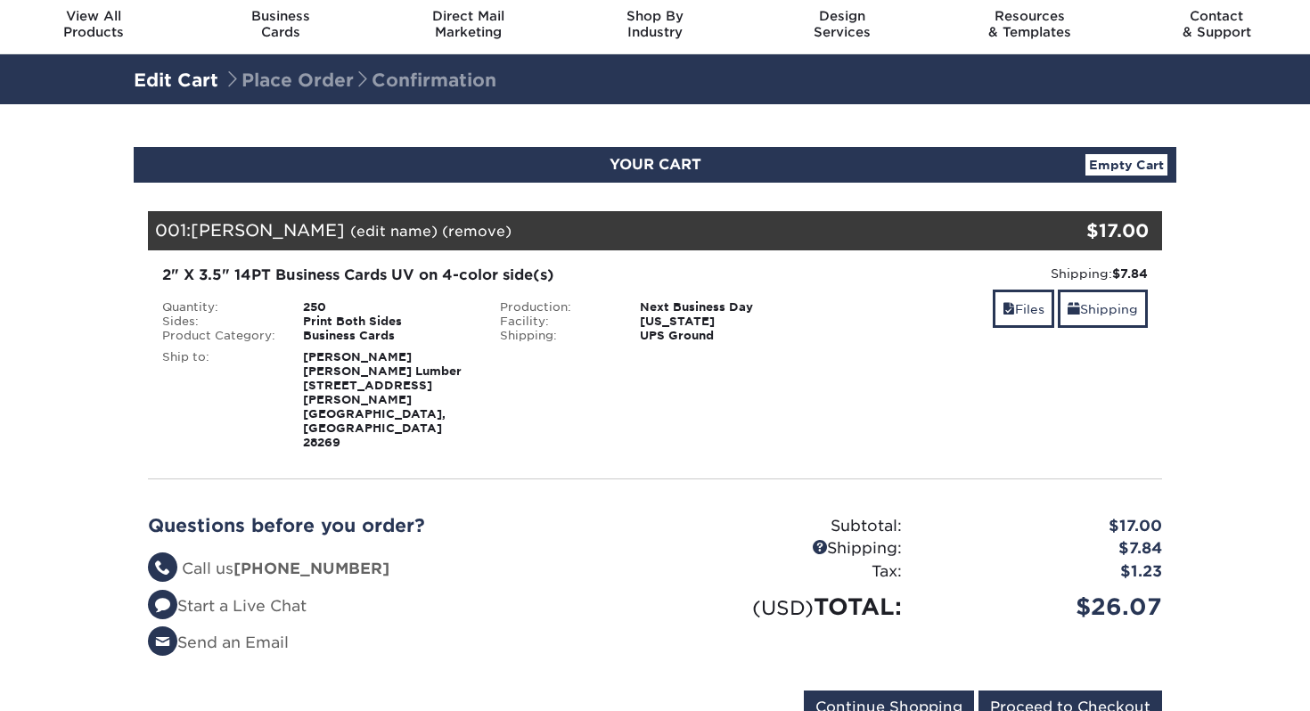
scroll to position [67, 0]
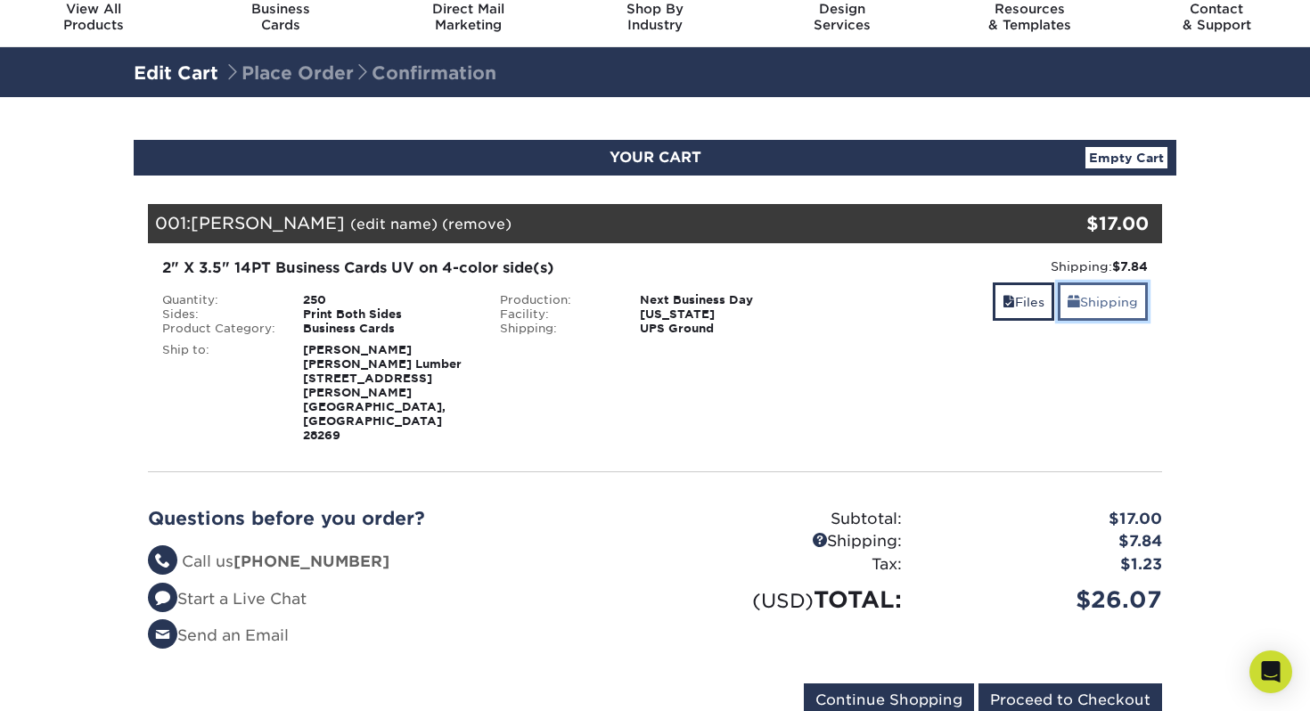
click at [1085, 310] on link "Shipping" at bounding box center [1103, 302] width 90 height 38
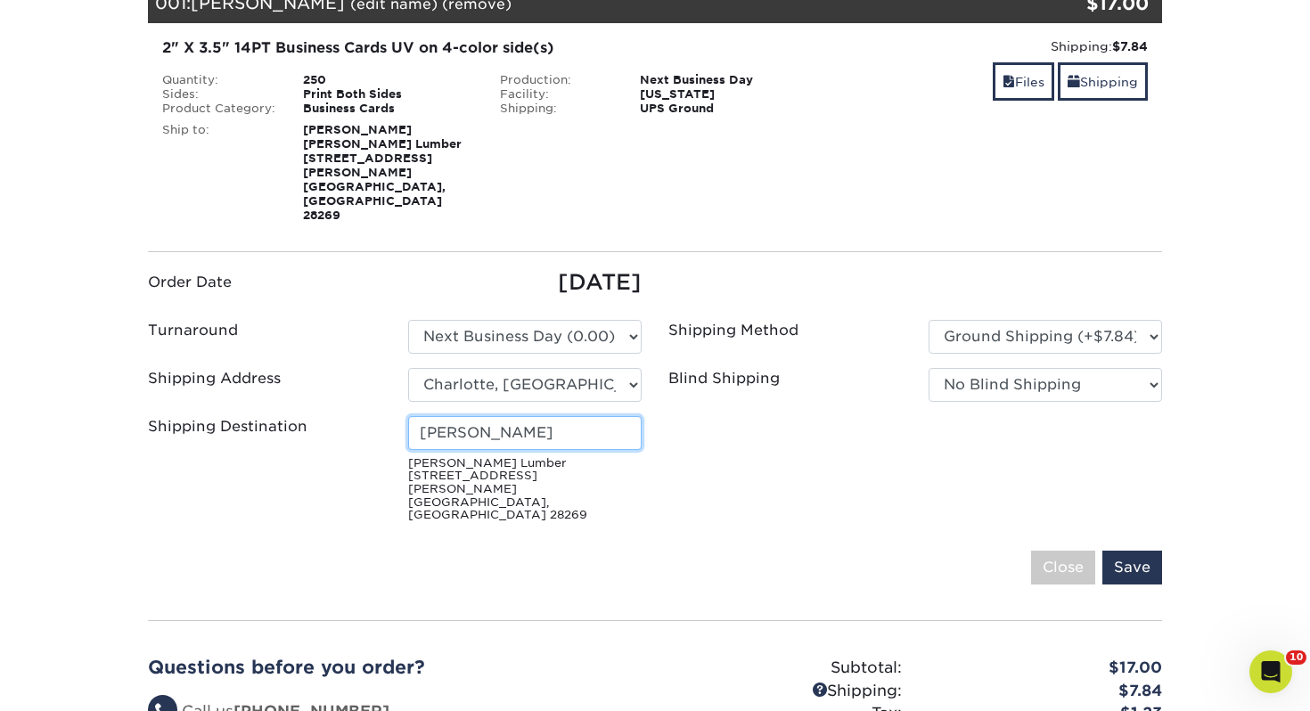
scroll to position [289, 0]
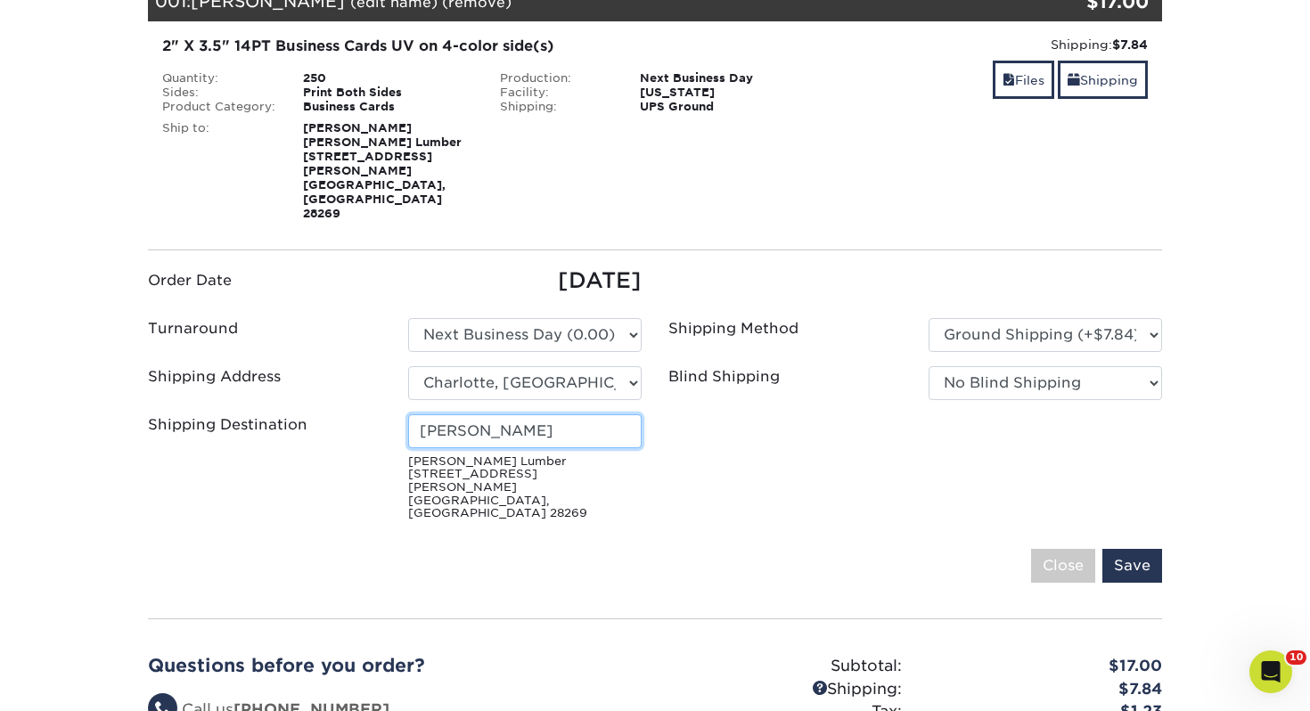
drag, startPoint x: 570, startPoint y: 392, endPoint x: 80, endPoint y: 373, distance: 489.7
click at [80, 373] on section "YOUR CART Empty Cart Your Cart is Empty View Account Active Orders Order Histor…" at bounding box center [655, 402] width 1310 height 1054
type input "[PERSON_NAME]"
click at [1127, 549] on input "Save" at bounding box center [1133, 566] width 60 height 34
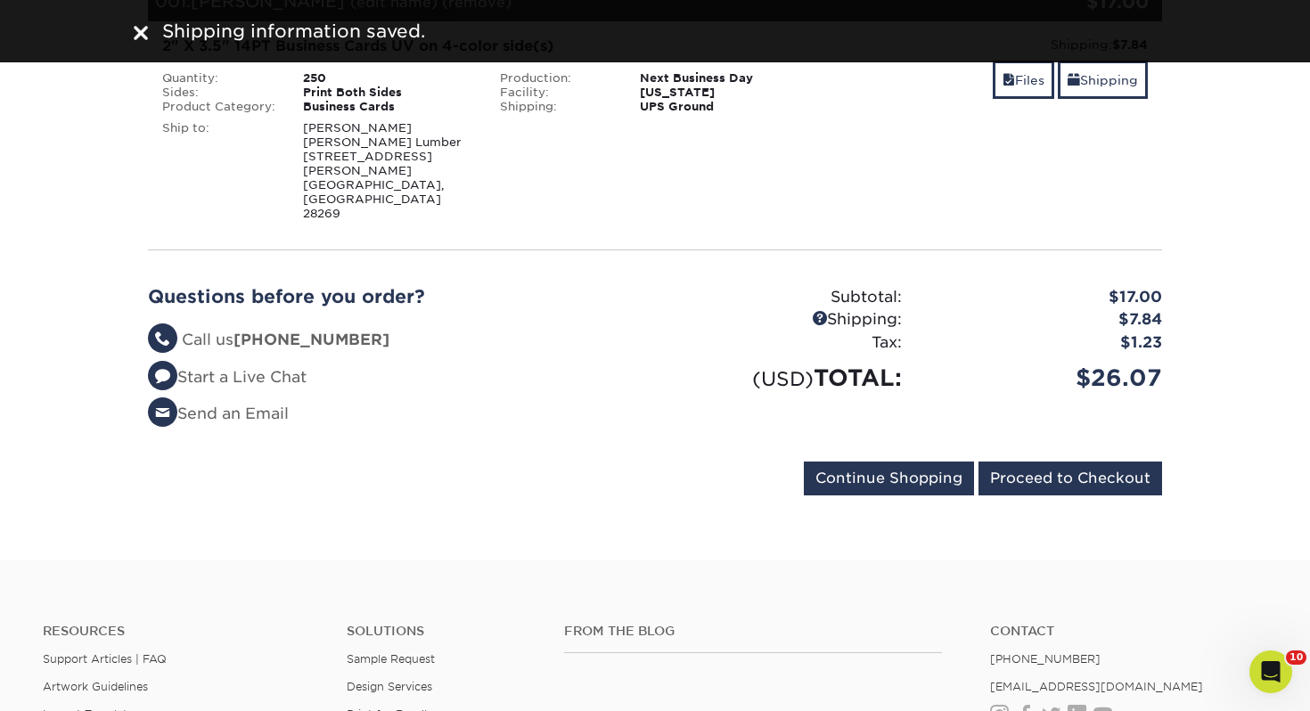
click at [1079, 413] on div "Questions before you order? Questions? Call us [PHONE_NUMBER] Start a Live Chat…" at bounding box center [655, 363] width 1041 height 197
click at [1066, 462] on input "Proceed to Checkout" at bounding box center [1071, 479] width 184 height 34
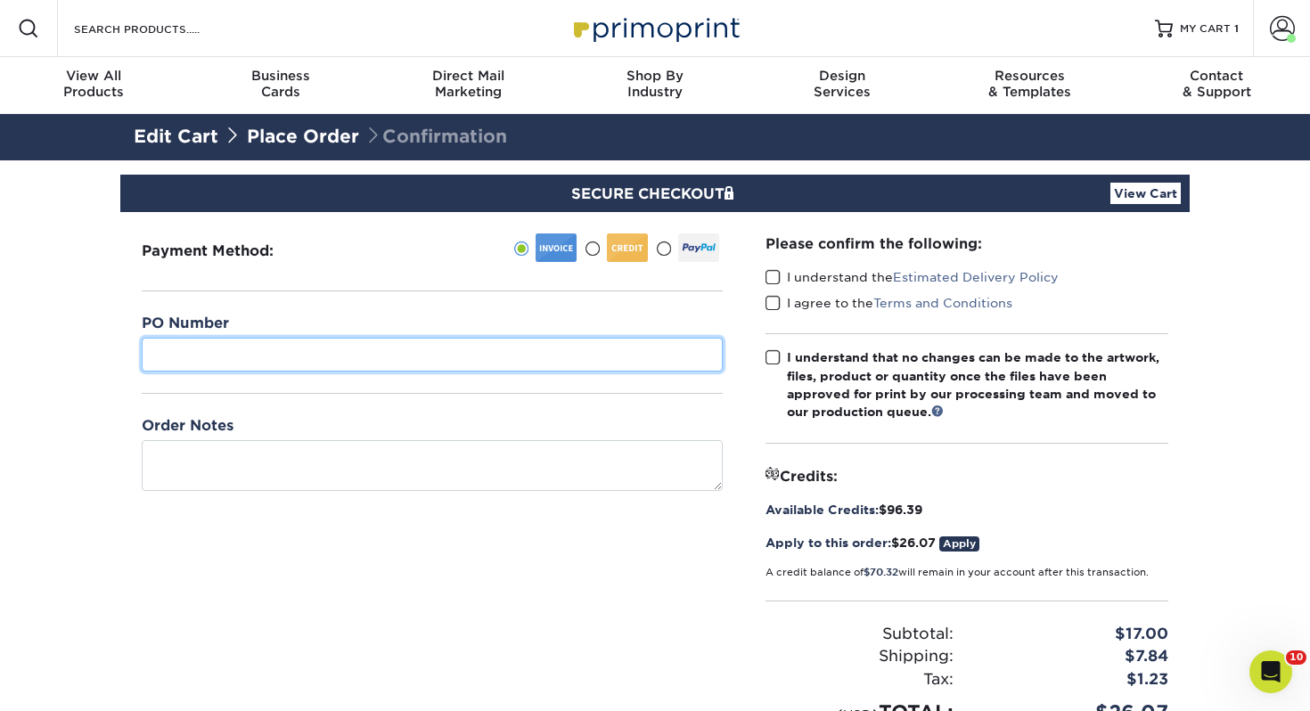
click at [495, 356] on input "text" at bounding box center [432, 355] width 581 height 34
type input "428"
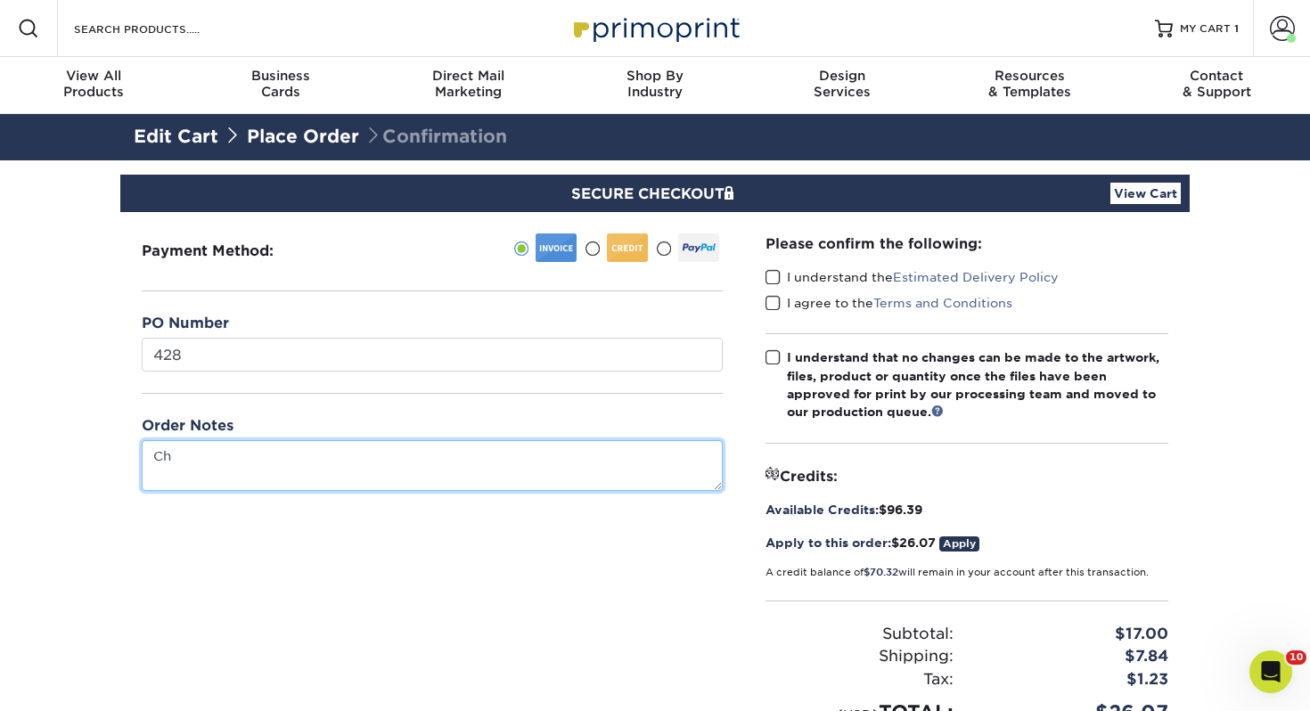
type textarea "C"
type textarea "s"
type textarea "[PERSON_NAME]"
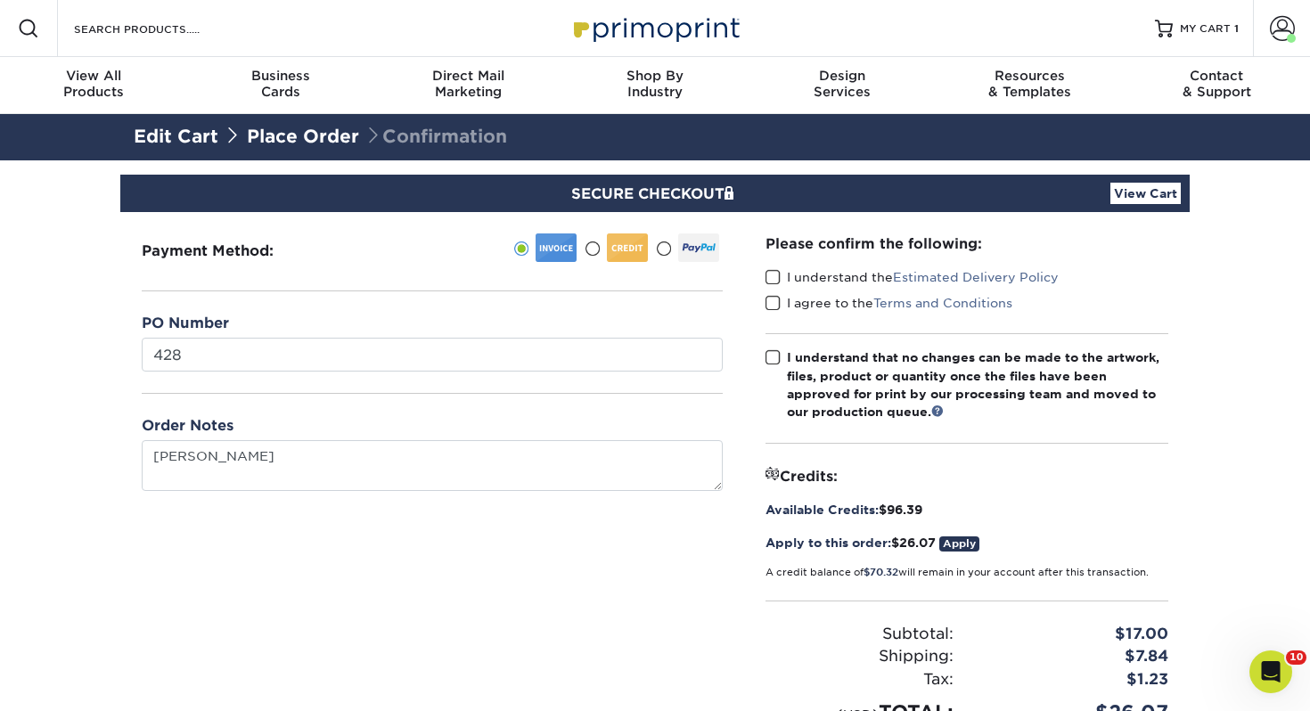
click at [774, 272] on span at bounding box center [773, 277] width 15 height 17
click at [0, 0] on input "I understand the Estimated Delivery Policy" at bounding box center [0, 0] width 0 height 0
click at [777, 300] on span at bounding box center [773, 303] width 15 height 17
click at [0, 0] on input "I agree to the Terms and Conditions" at bounding box center [0, 0] width 0 height 0
click at [773, 349] on span at bounding box center [773, 357] width 15 height 17
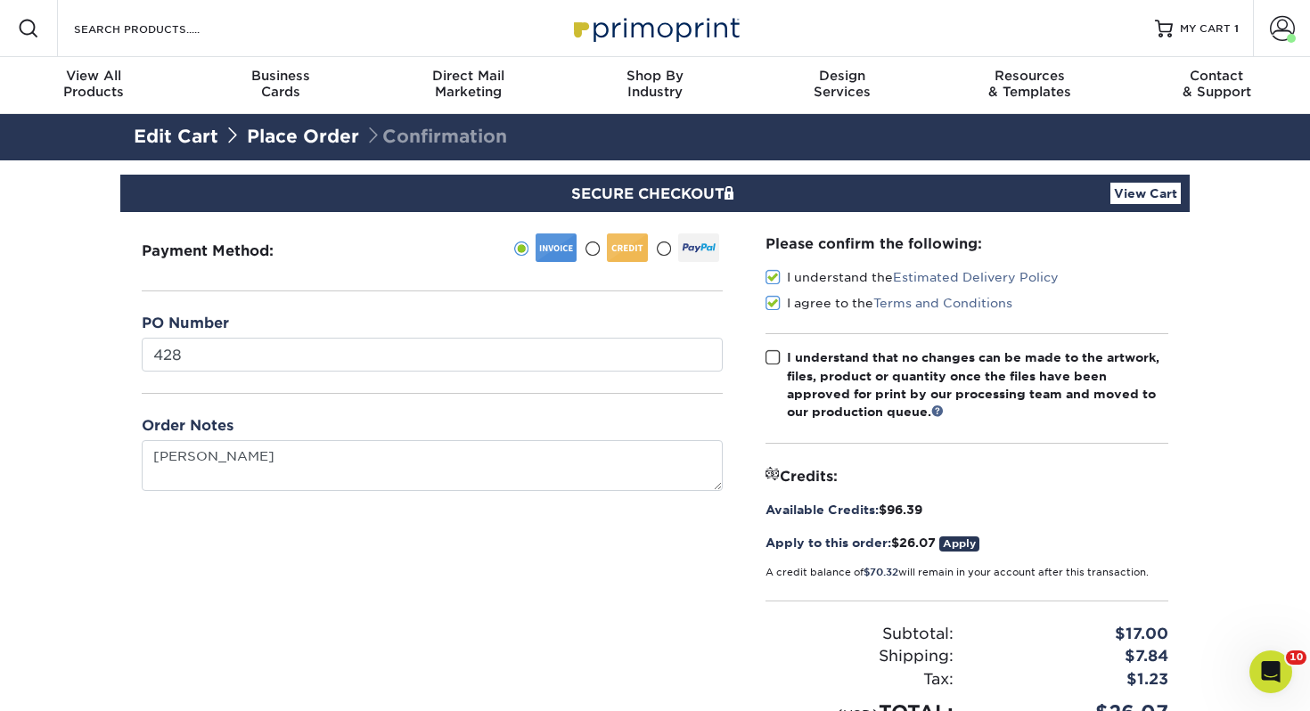
click at [0, 0] on input "I understand that no changes can be made to the artwork, files, product or quan…" at bounding box center [0, 0] width 0 height 0
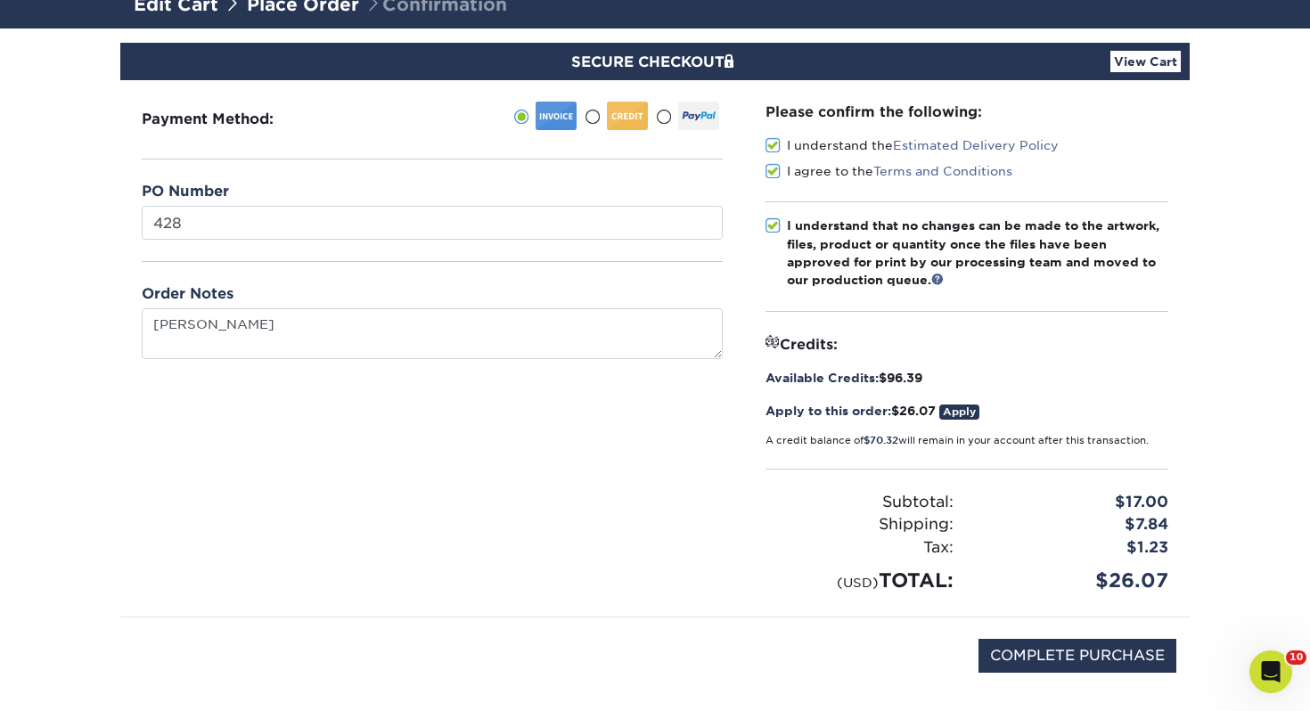
scroll to position [294, 0]
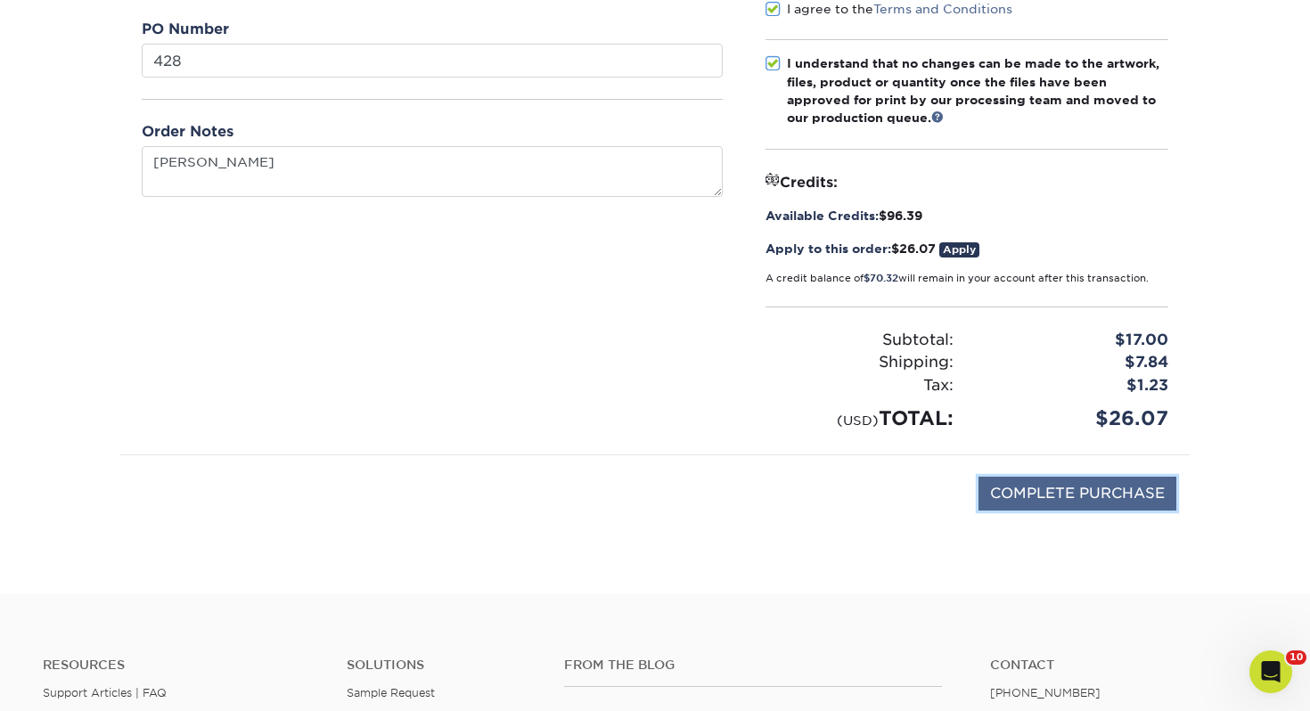
click at [1065, 503] on input "COMPLETE PURCHASE" at bounding box center [1078, 494] width 198 height 34
type input "PROCESSING, PLEASE WAIT..."
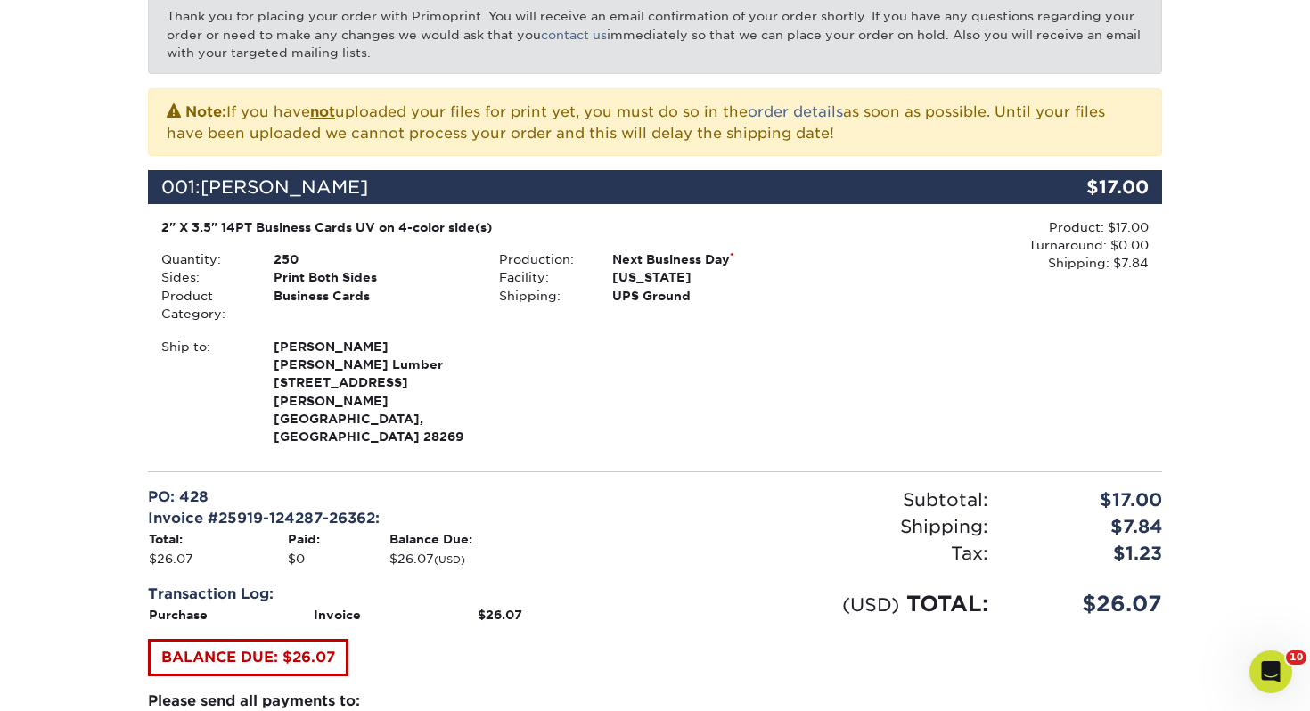
scroll to position [472, 0]
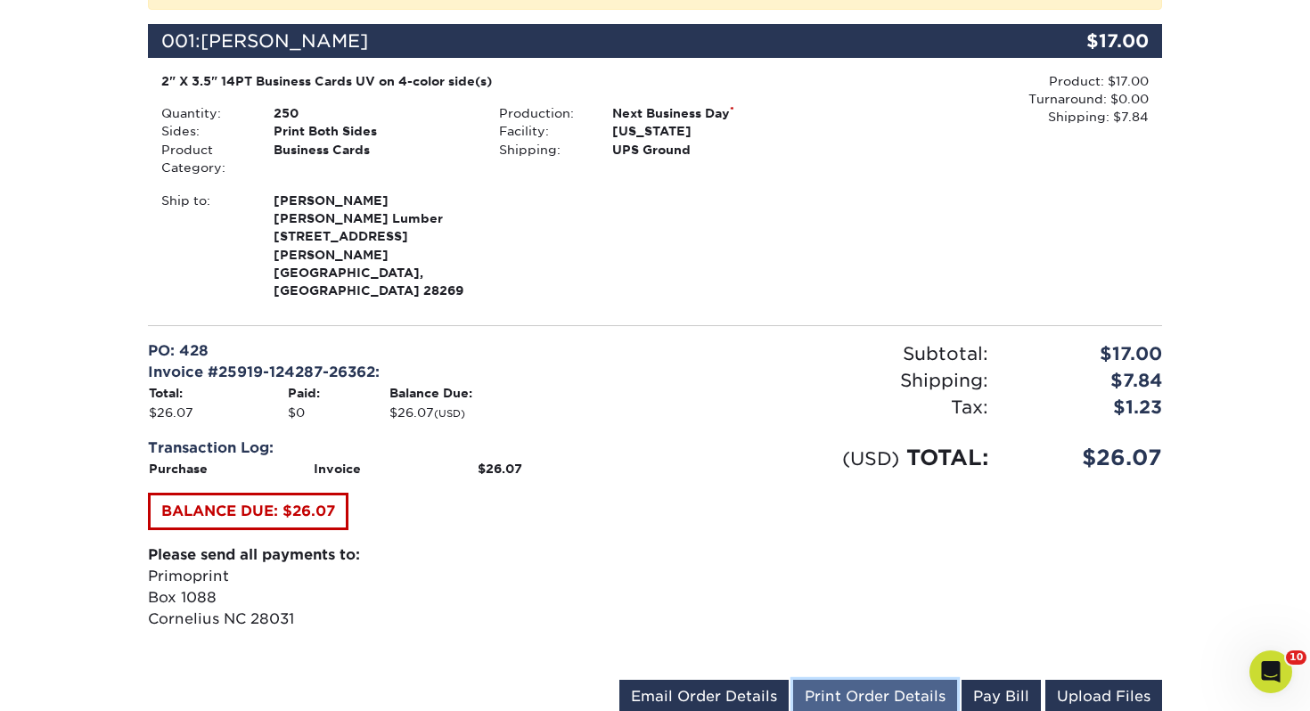
click at [855, 680] on link "Print Order Details" at bounding box center [875, 697] width 164 height 34
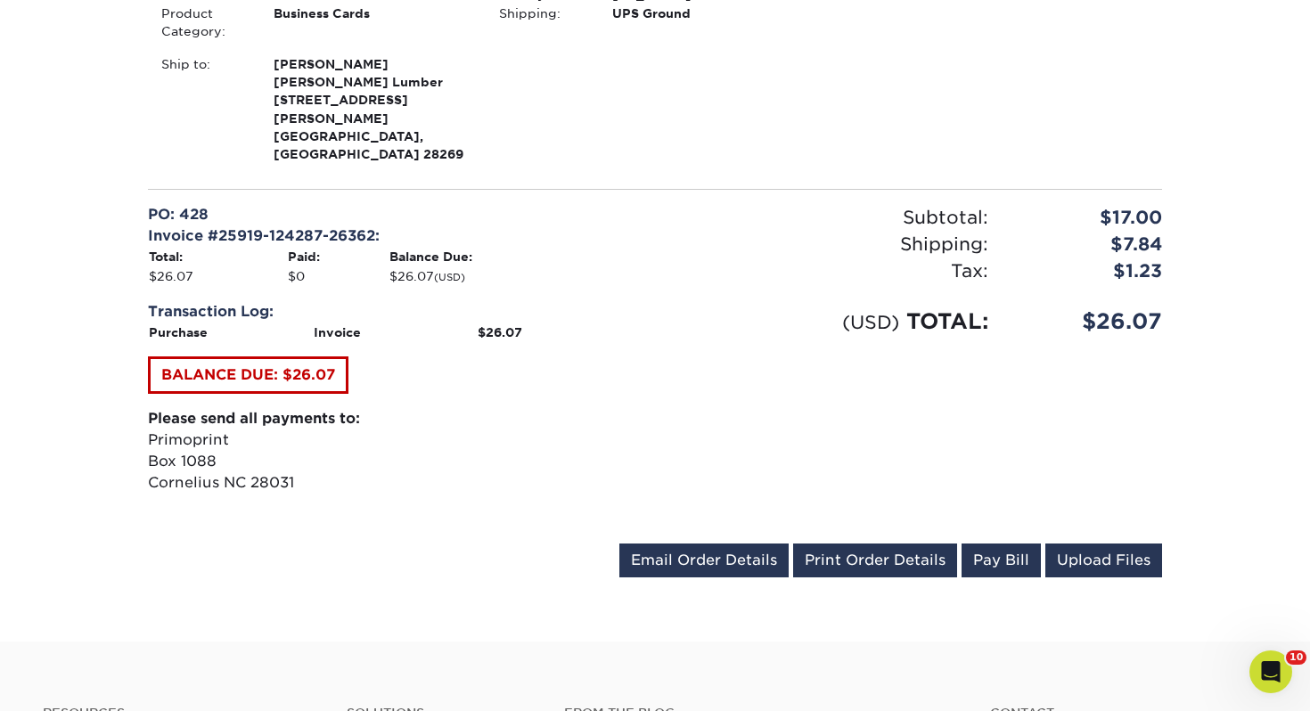
scroll to position [695, 0]
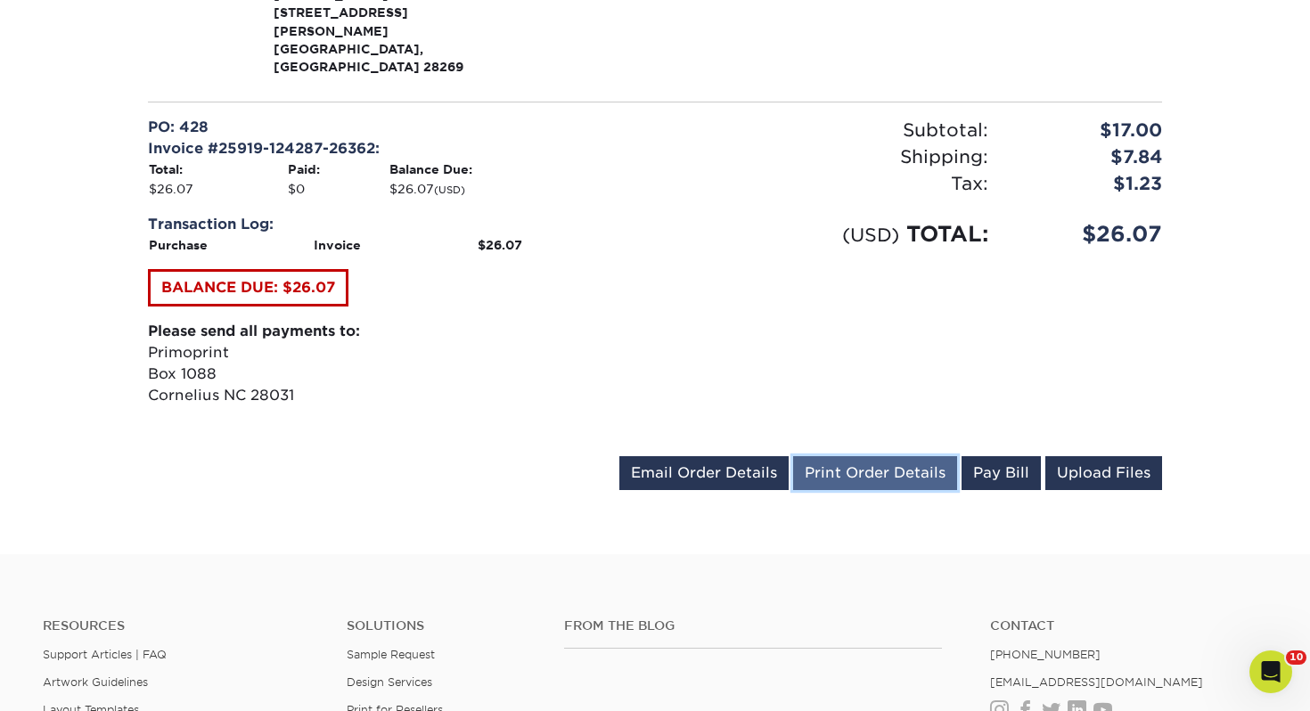
click at [903, 456] on link "Print Order Details" at bounding box center [875, 473] width 164 height 34
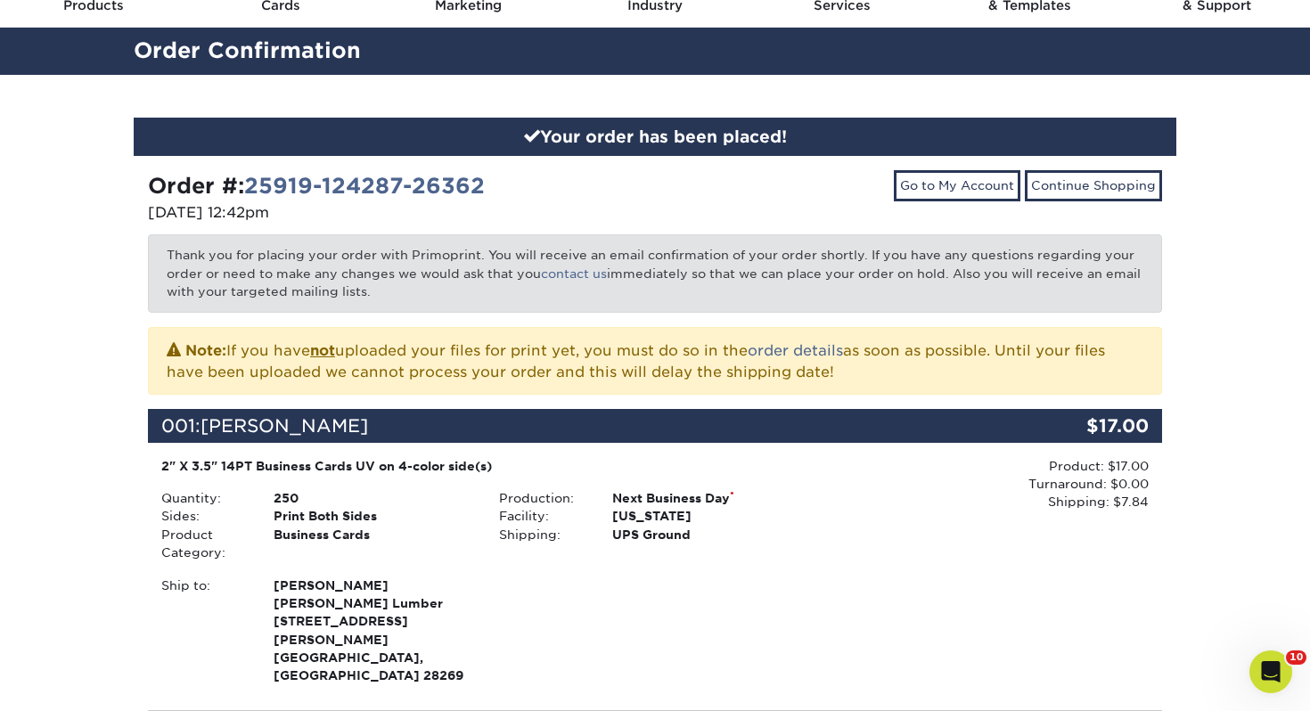
scroll to position [0, 0]
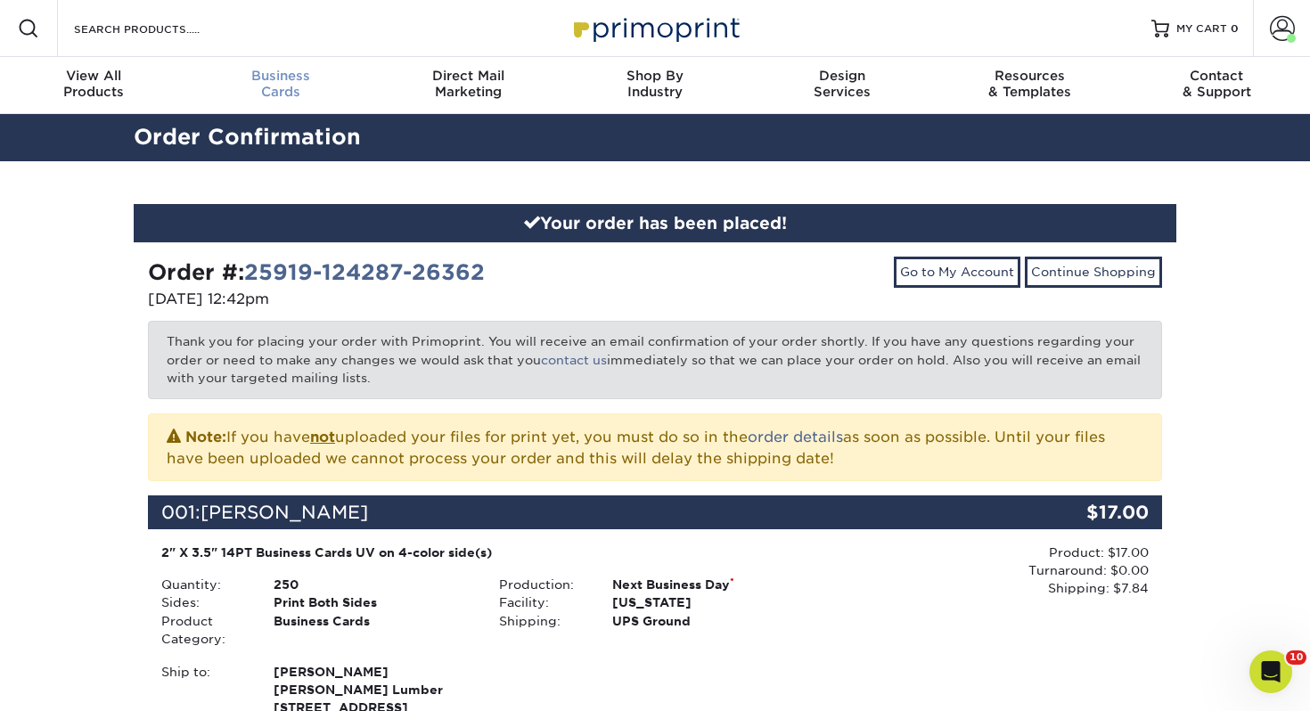
click at [291, 82] on span "Business" at bounding box center [280, 76] width 187 height 16
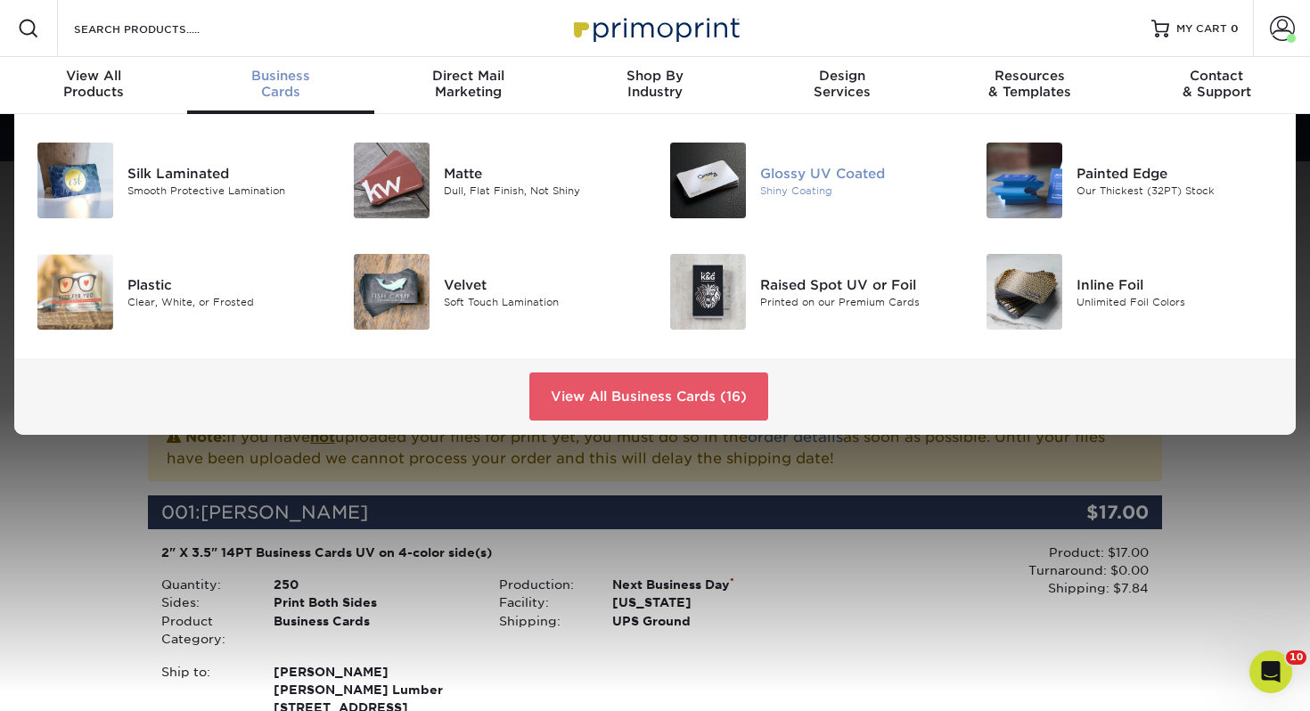
click at [813, 185] on div "Shiny Coating" at bounding box center [859, 190] width 198 height 15
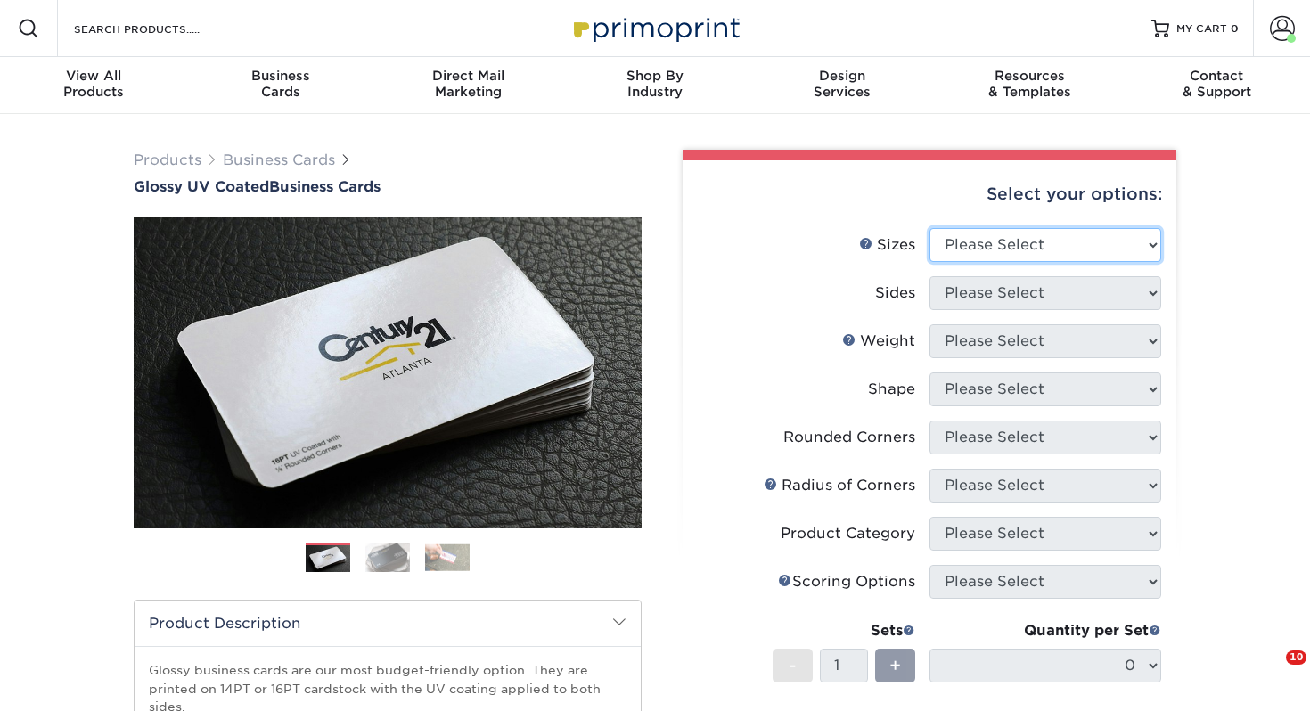
click at [1009, 256] on select "Please Select 1.5" x 3.5" - Mini 1.75" x 3.5" - Mini 2" x 2" - Square 2" x 3" -…" at bounding box center [1046, 245] width 232 height 34
select select "2.00x3.50"
click at [930, 228] on select "Please Select 1.5" x 3.5" - Mini 1.75" x 3.5" - Mini 2" x 2" - Square 2" x 3" -…" at bounding box center [1046, 245] width 232 height 34
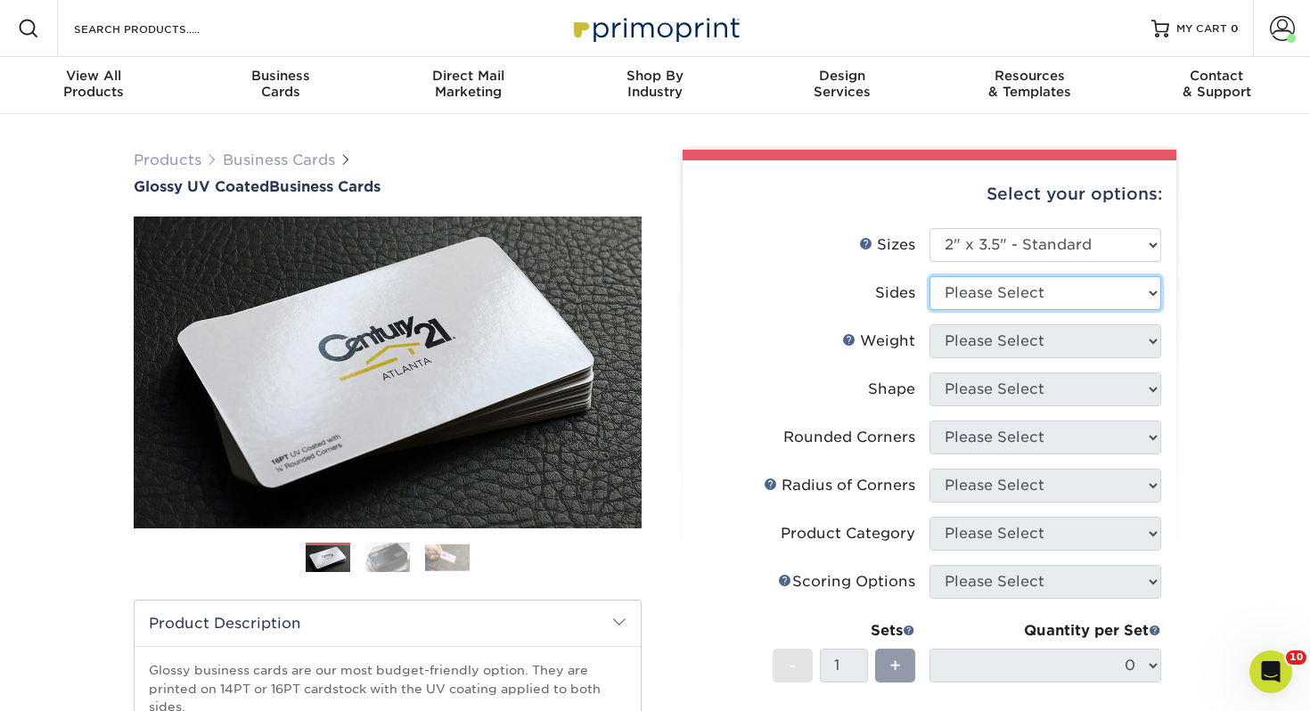
click at [989, 299] on select "Please Select Print Both Sides Print Front Only" at bounding box center [1046, 293] width 232 height 34
select select "13abbda7-1d64-4f25-8bb2-c179b224825d"
click at [930, 276] on select "Please Select Print Both Sides Print Front Only" at bounding box center [1046, 293] width 232 height 34
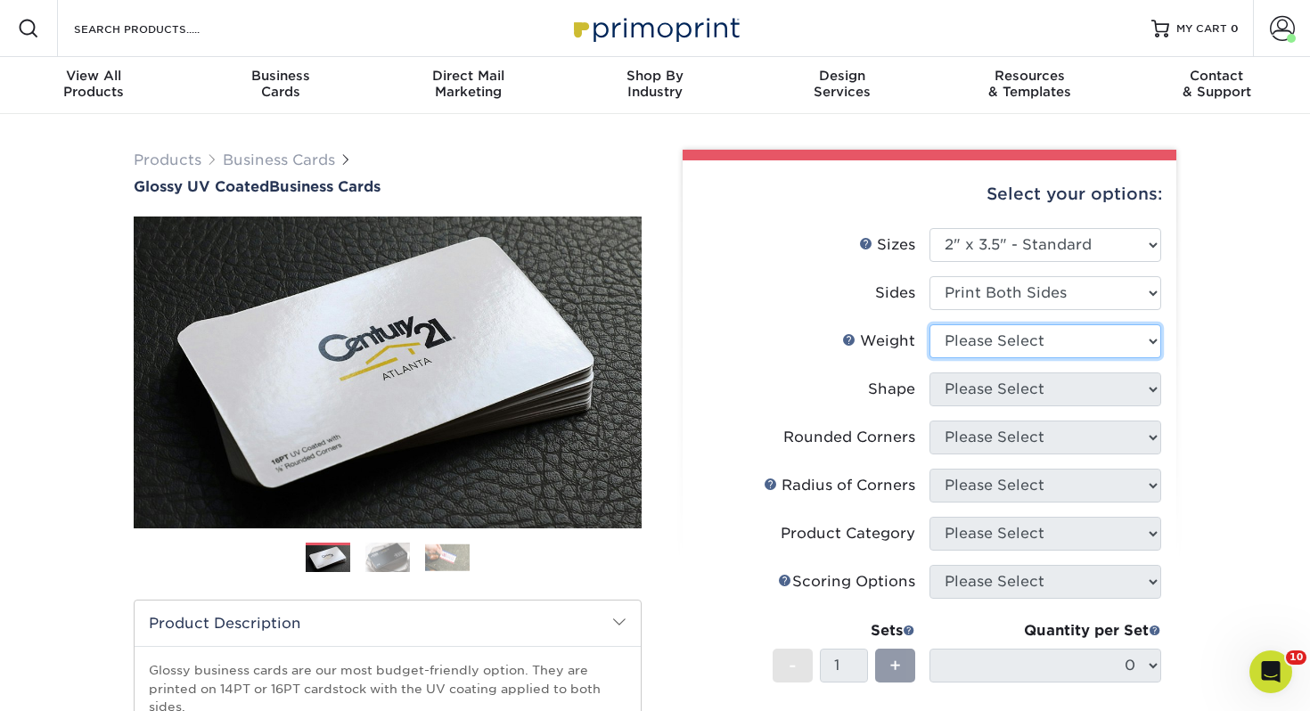
click at [980, 345] on select "Please Select 16PT 14PT" at bounding box center [1046, 341] width 232 height 34
select select "14PT"
click at [930, 324] on select "Please Select 16PT 14PT" at bounding box center [1046, 341] width 232 height 34
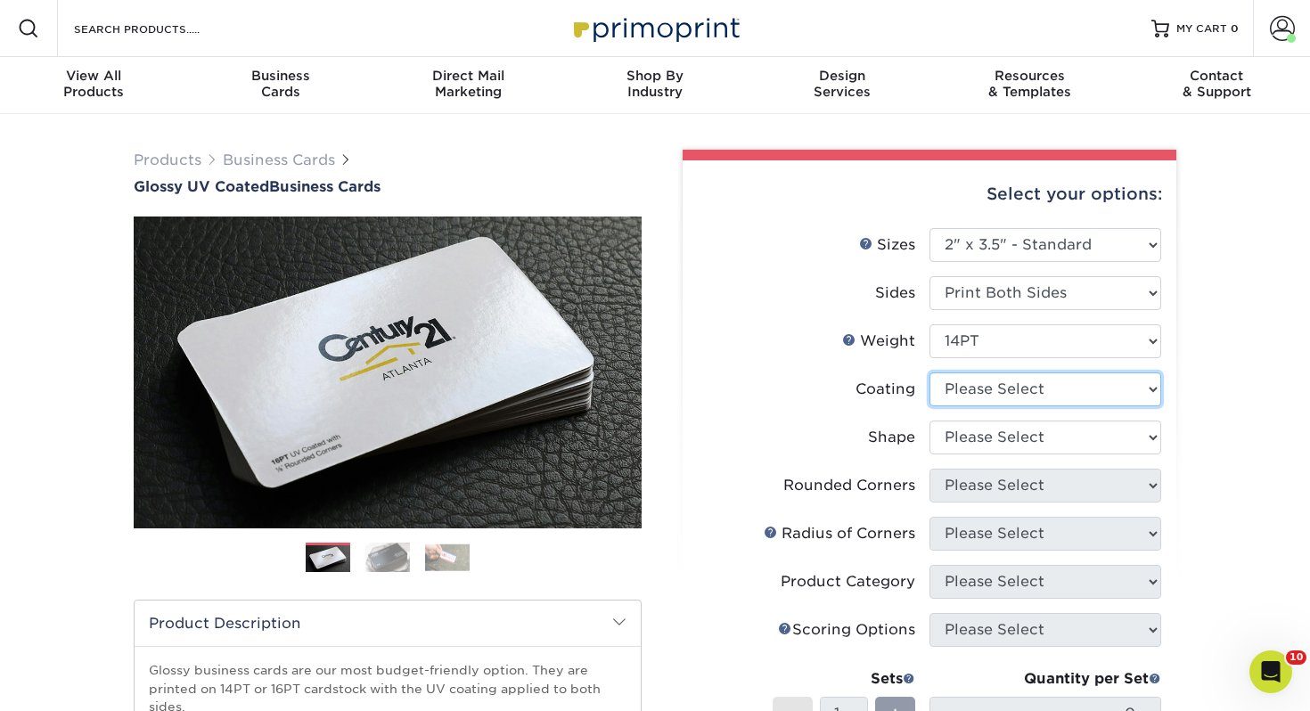
click at [974, 390] on select at bounding box center [1046, 390] width 232 height 34
select select "ae367451-b2b8-45df-a344-0f05b6a12993"
click at [930, 373] on select at bounding box center [1046, 390] width 232 height 34
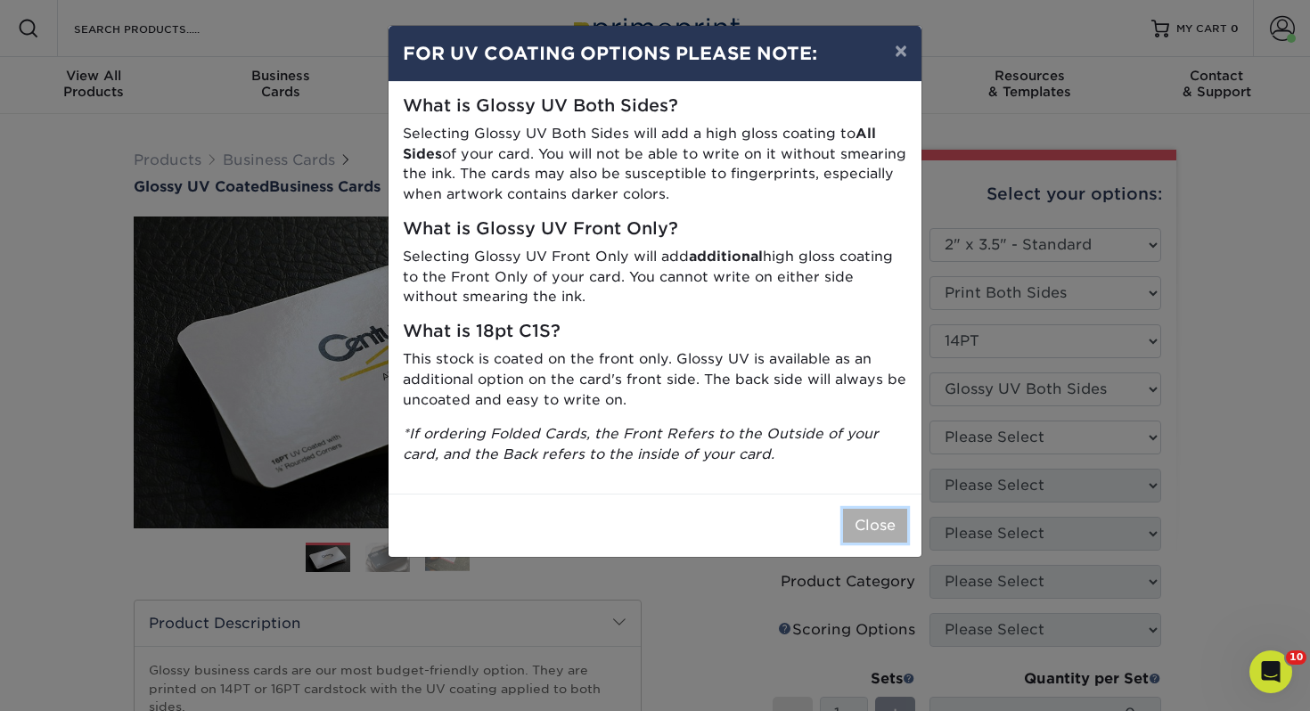
click at [890, 542] on button "Close" at bounding box center [875, 526] width 64 height 34
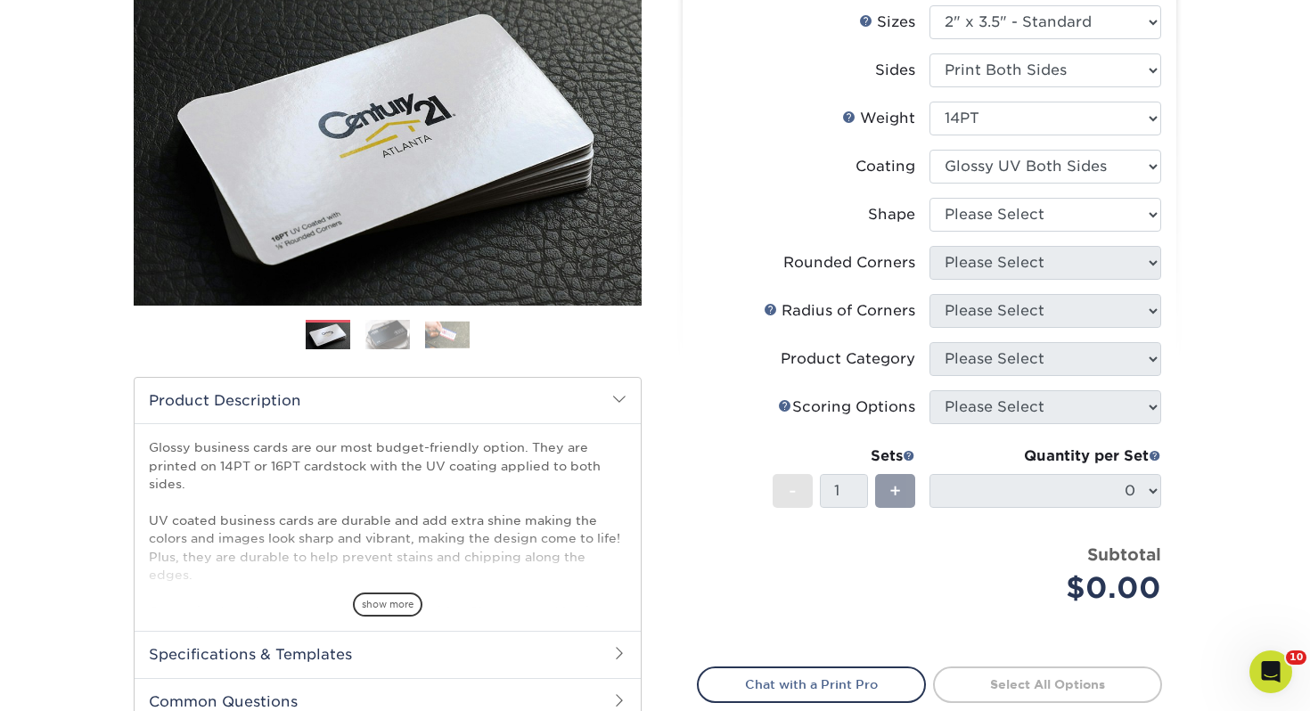
scroll to position [224, 0]
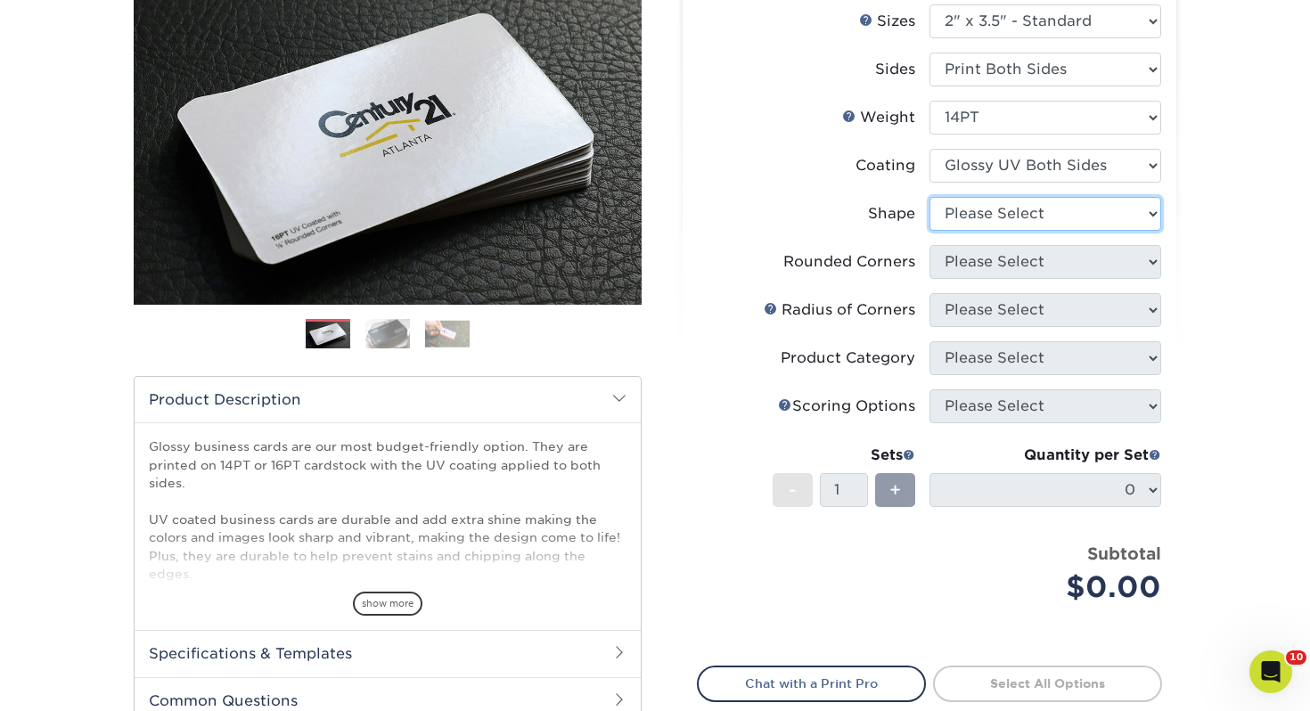
click at [1045, 211] on select "Please Select Standard" at bounding box center [1046, 214] width 232 height 34
select select "standard"
click at [930, 197] on select "Please Select Standard" at bounding box center [1046, 214] width 232 height 34
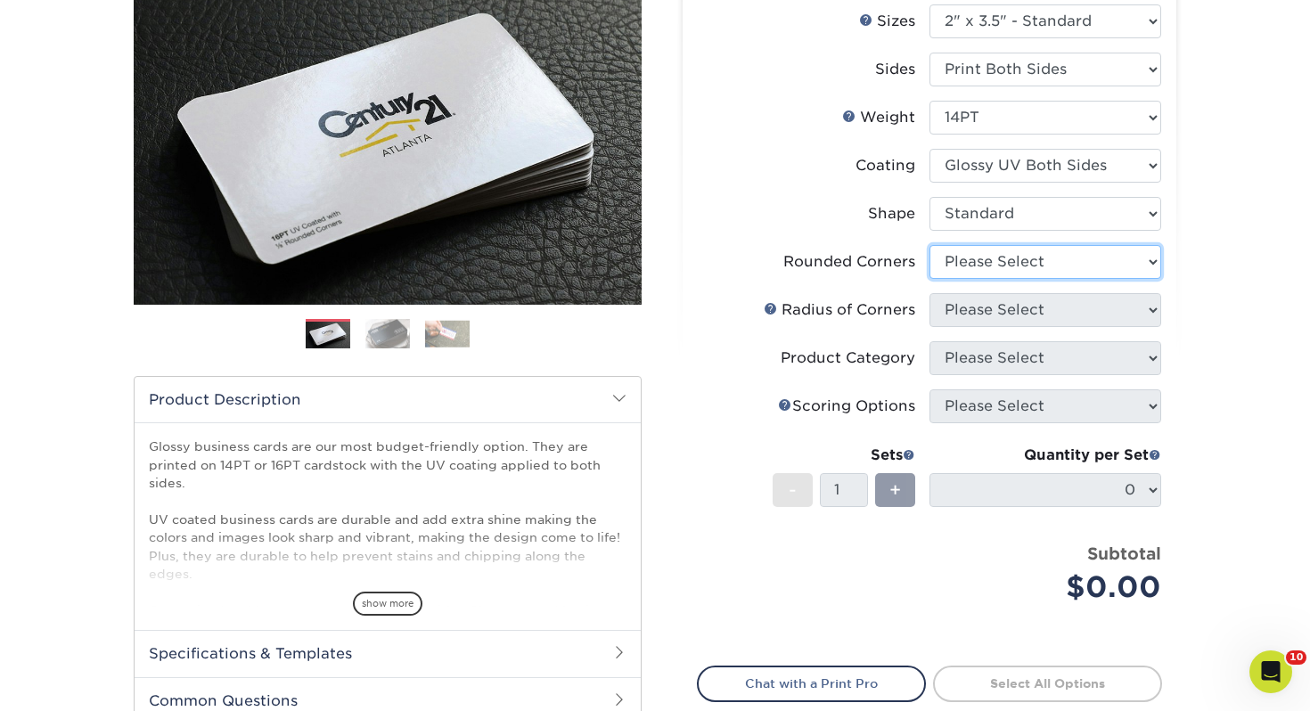
click at [990, 275] on select "Please Select Yes - Round 2 Corners Yes - Round 4 Corners No" at bounding box center [1046, 262] width 232 height 34
select select "0"
click at [930, 245] on select "Please Select Yes - Round 2 Corners Yes - Round 4 Corners No" at bounding box center [1046, 262] width 232 height 34
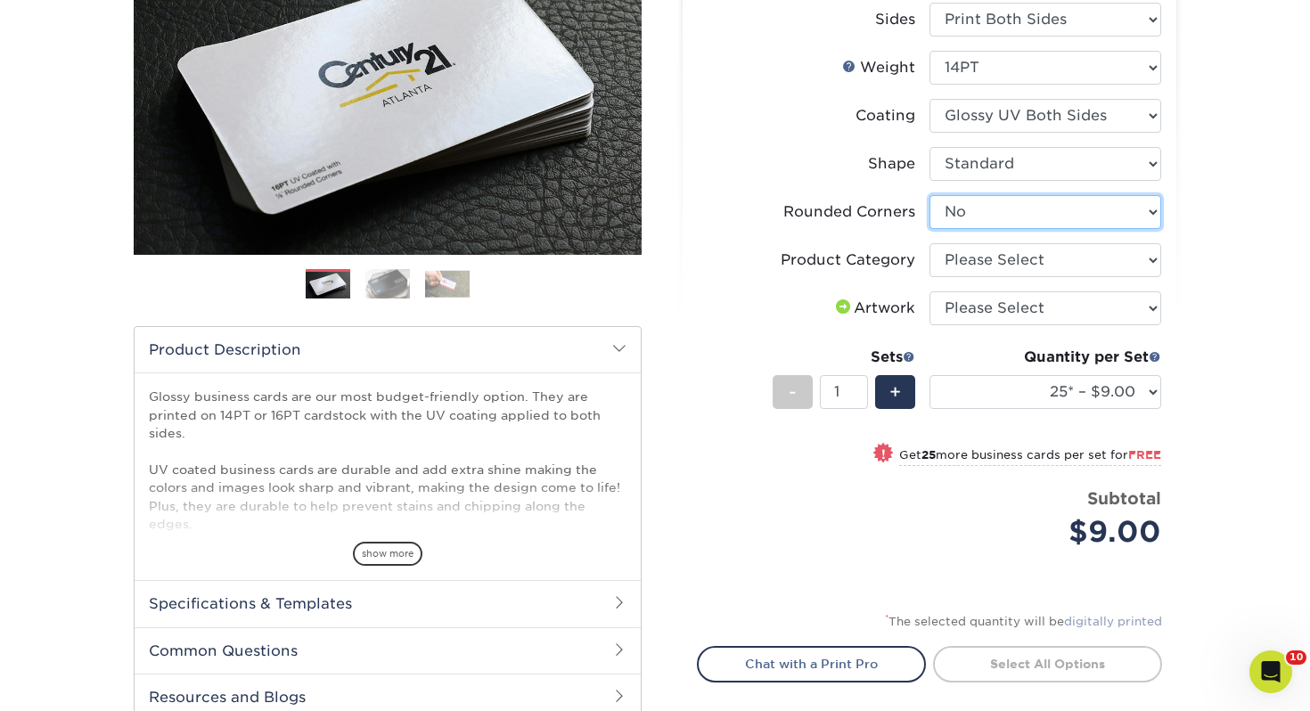
scroll to position [275, 0]
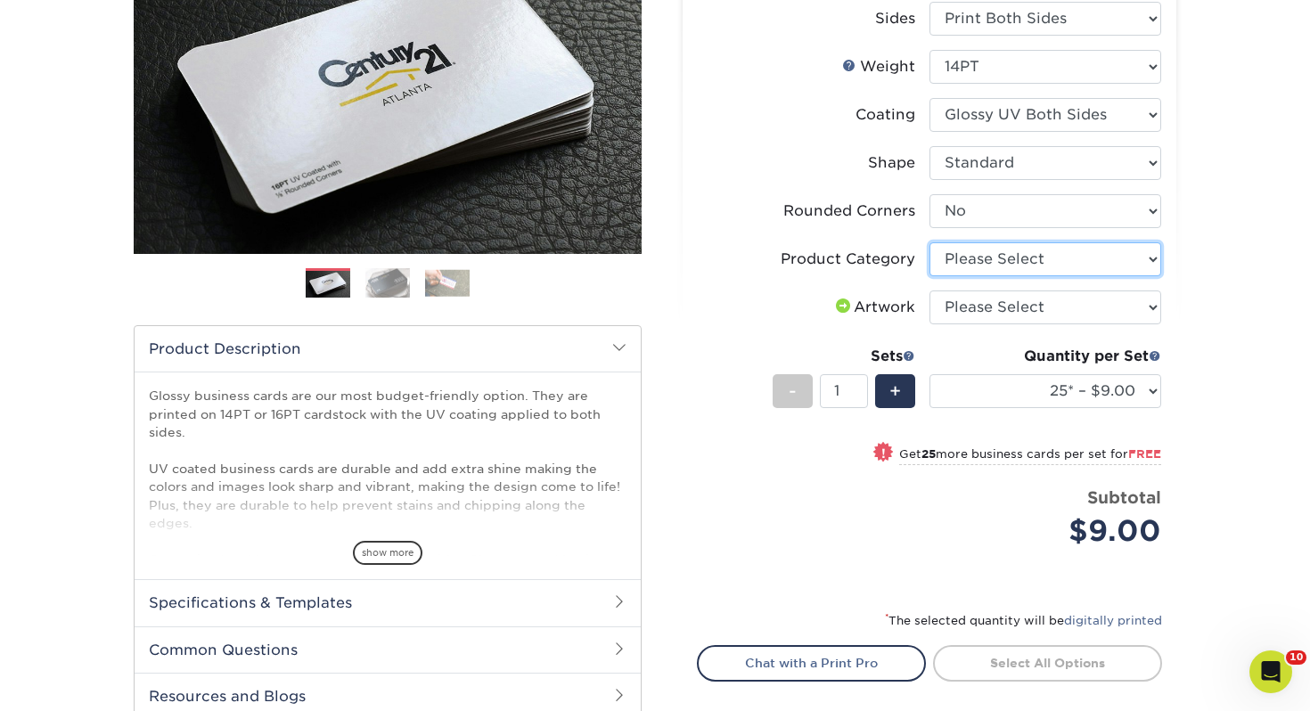
click at [1000, 263] on select "Please Select Business Cards" at bounding box center [1046, 259] width 232 height 34
select select "3b5148f1-0588-4f88-a218-97bcfdce65c1"
click at [930, 242] on select "Please Select Business Cards" at bounding box center [1046, 259] width 232 height 34
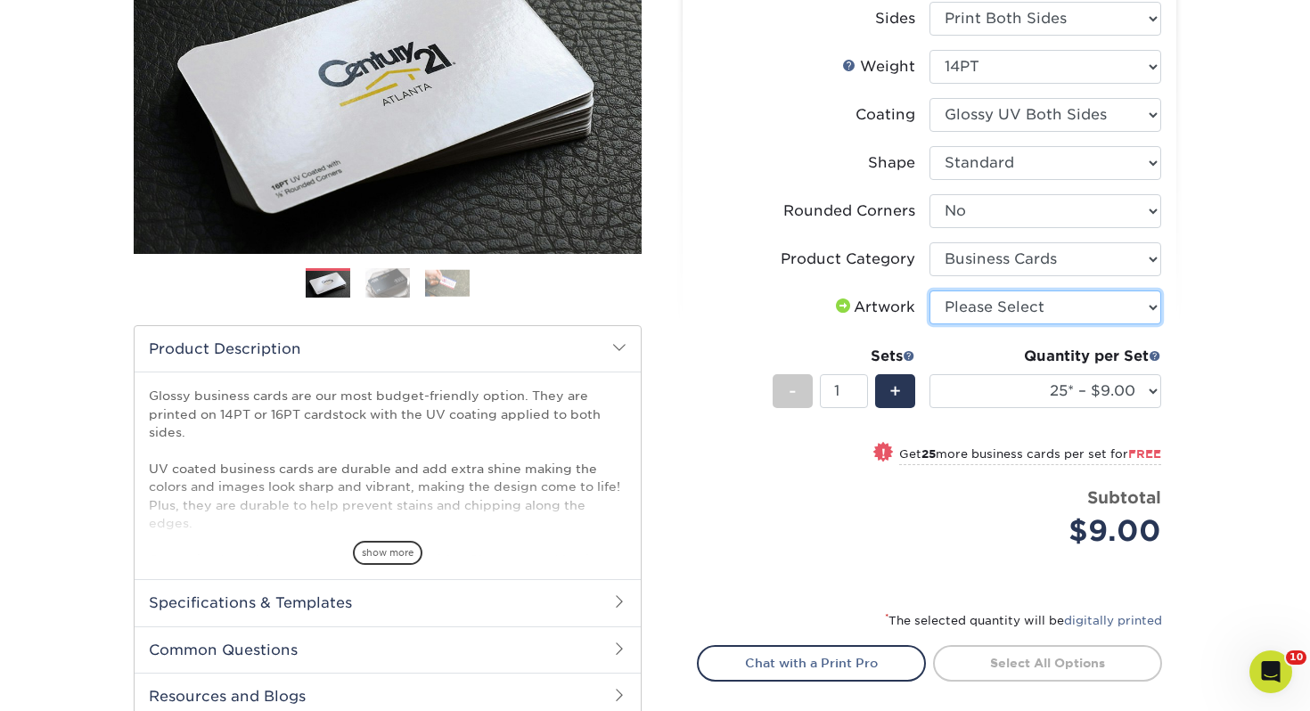
click at [1001, 302] on select "Please Select I will upload files I need a design - $100" at bounding box center [1046, 308] width 232 height 34
select select "upload"
click at [930, 291] on select "Please Select I will upload files I need a design - $100" at bounding box center [1046, 308] width 232 height 34
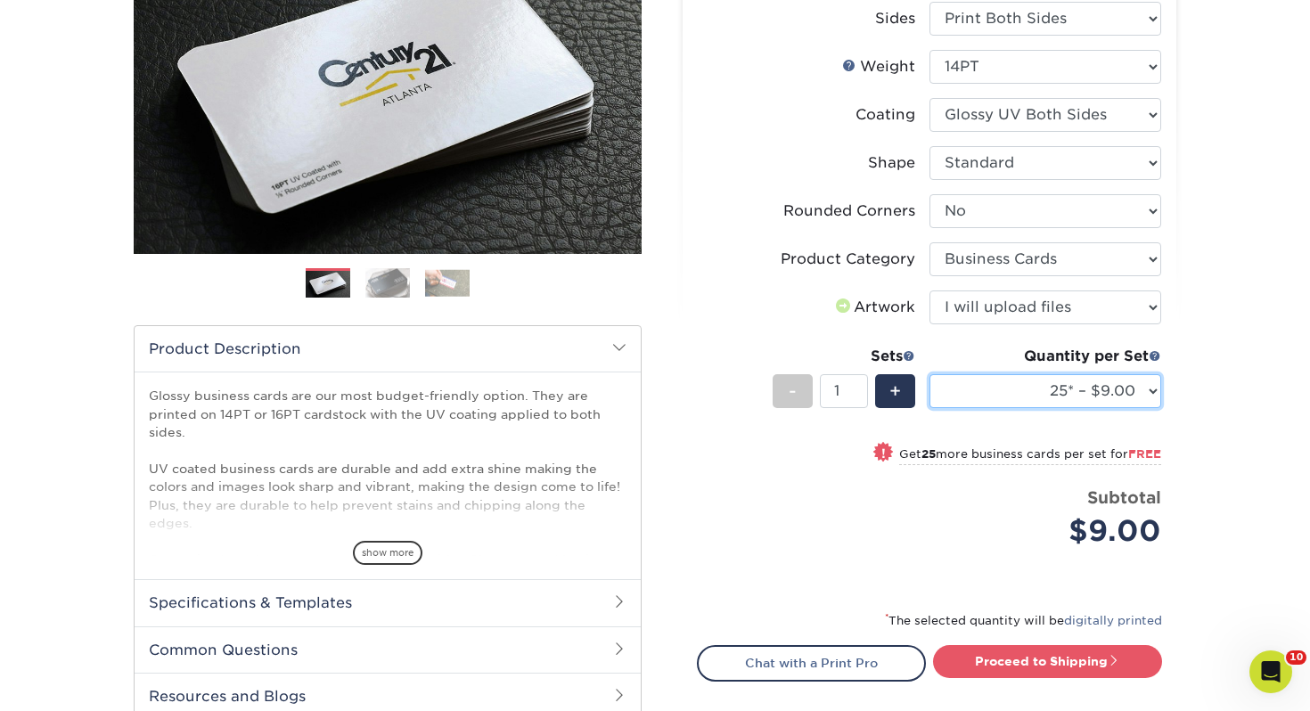
click at [1005, 389] on select "25* – $9.00 50* – $9.00 100* – $9.00 250* – $17.00 500 – $33.00 1000 – $42.00 2…" at bounding box center [1046, 391] width 232 height 34
click at [930, 374] on select "25* – $9.00 50* – $9.00 100* – $9.00 250* – $17.00 500 – $33.00 1000 – $42.00 2…" at bounding box center [1046, 391] width 232 height 34
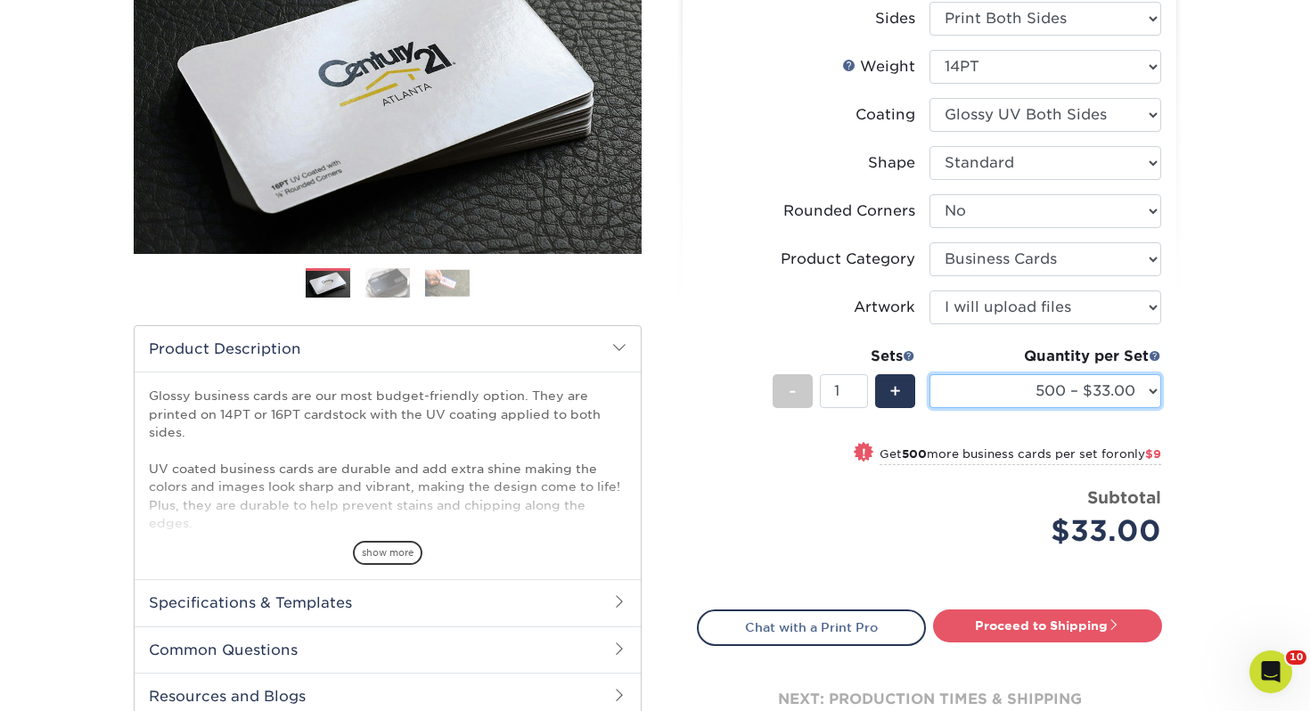
click at [1033, 405] on select "25* – $9.00 50* – $9.00 100* – $9.00 250* – $17.00 500 – $33.00 1000 – $42.00 2…" at bounding box center [1046, 391] width 232 height 34
select select "250* – $17.00"
click at [930, 374] on select "25* – $9.00 50* – $9.00 100* – $9.00 250* – $17.00 500 – $33.00 1000 – $42.00 2…" at bounding box center [1046, 391] width 232 height 34
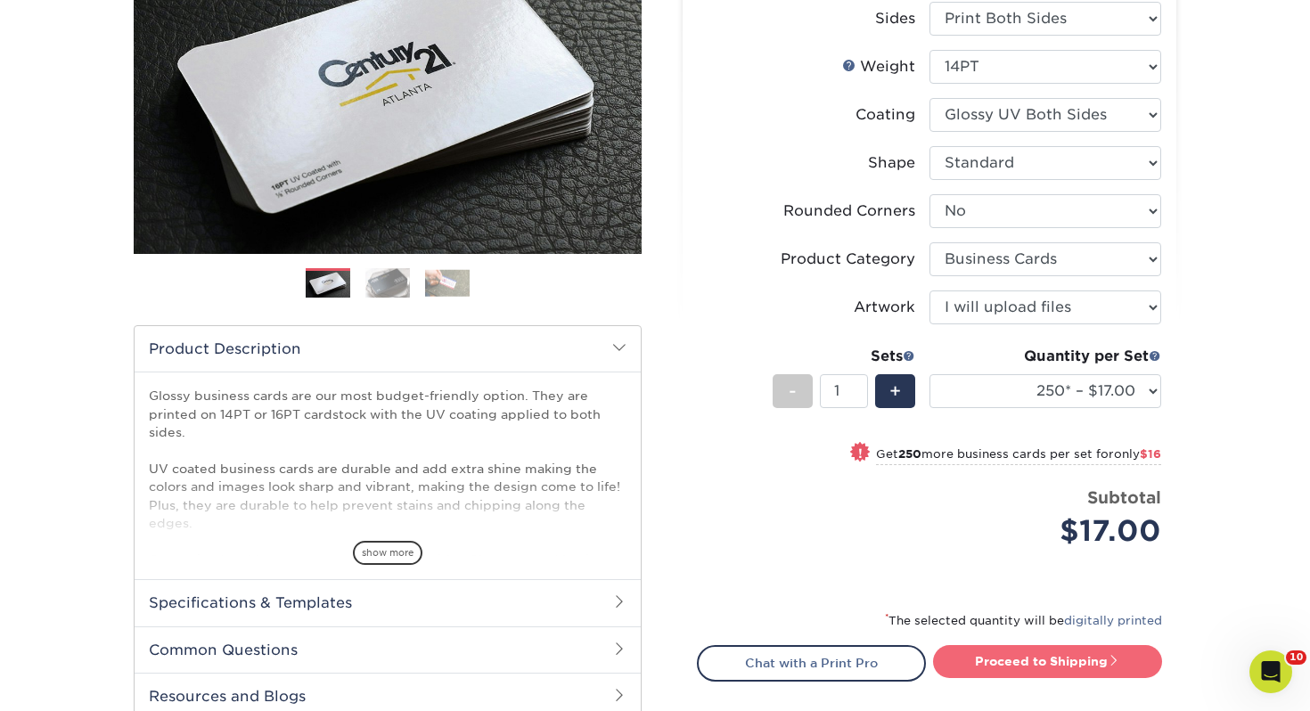
click at [1031, 673] on link "Proceed to Shipping" at bounding box center [1047, 661] width 229 height 32
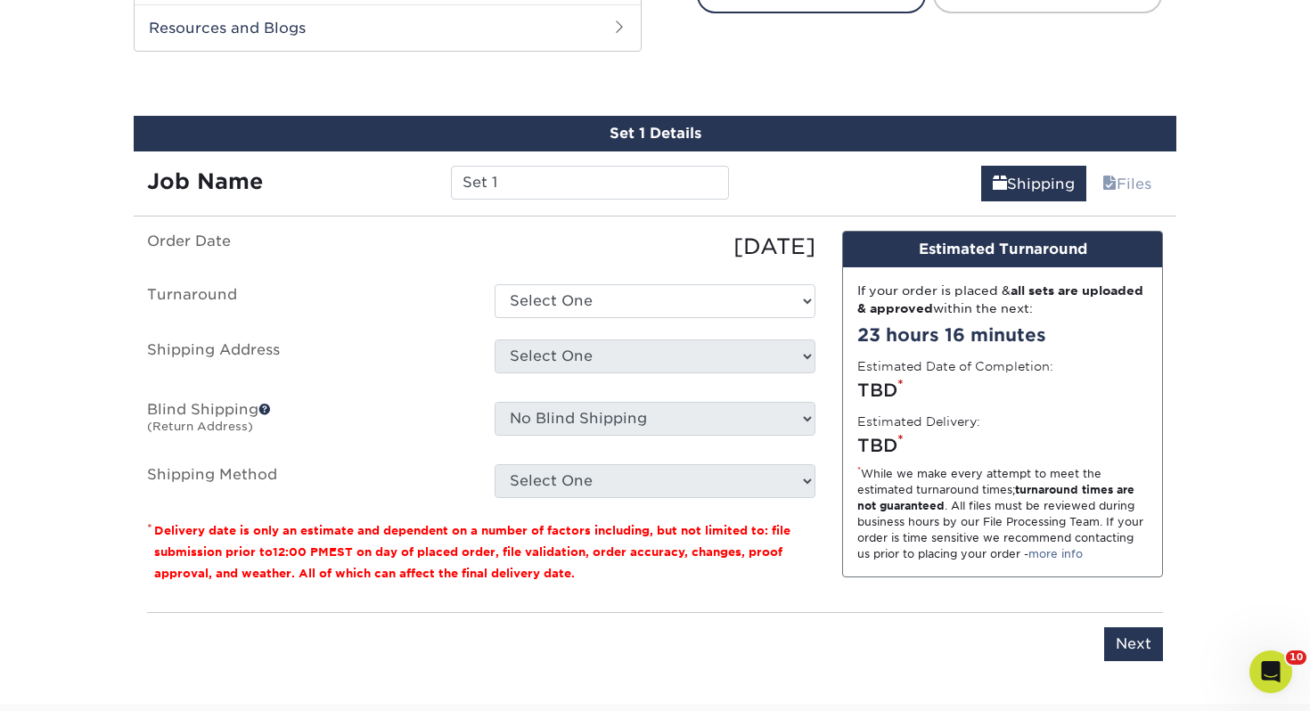
scroll to position [968, 0]
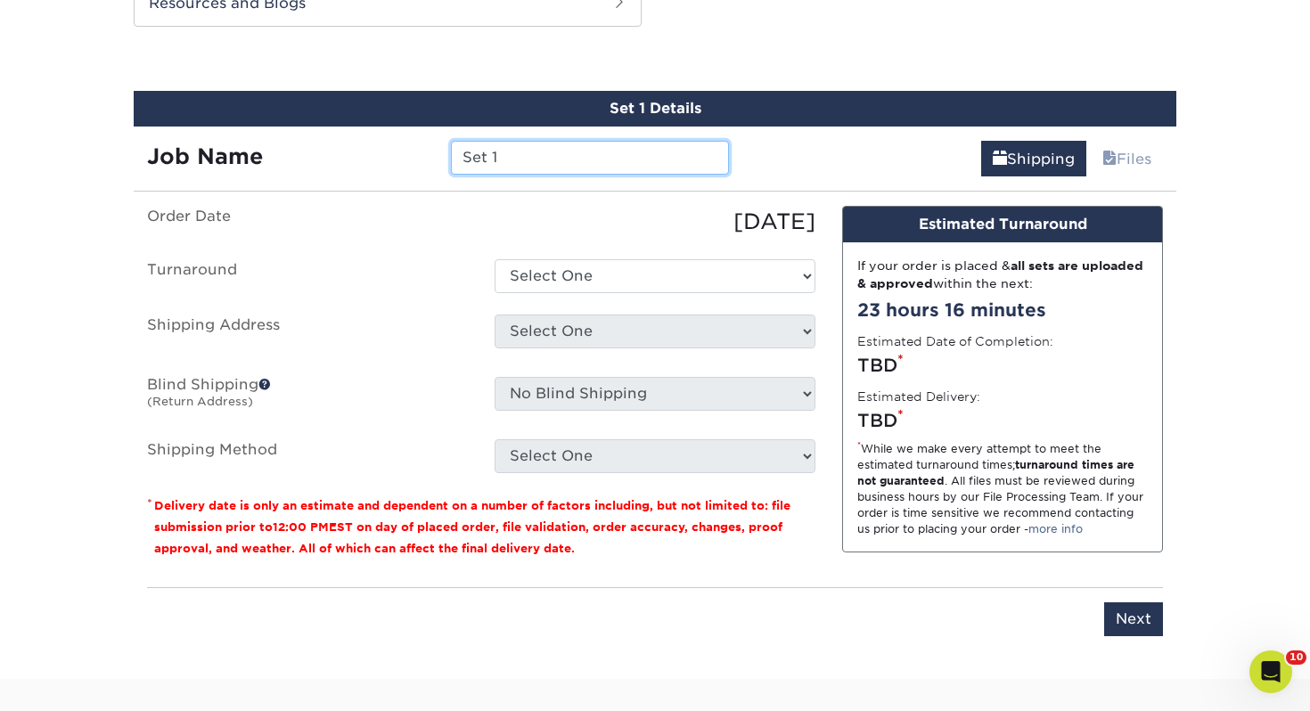
drag, startPoint x: 442, startPoint y: 145, endPoint x: 258, endPoint y: 130, distance: 184.2
click at [258, 130] on div "Job Name Set 1" at bounding box center [438, 152] width 609 height 50
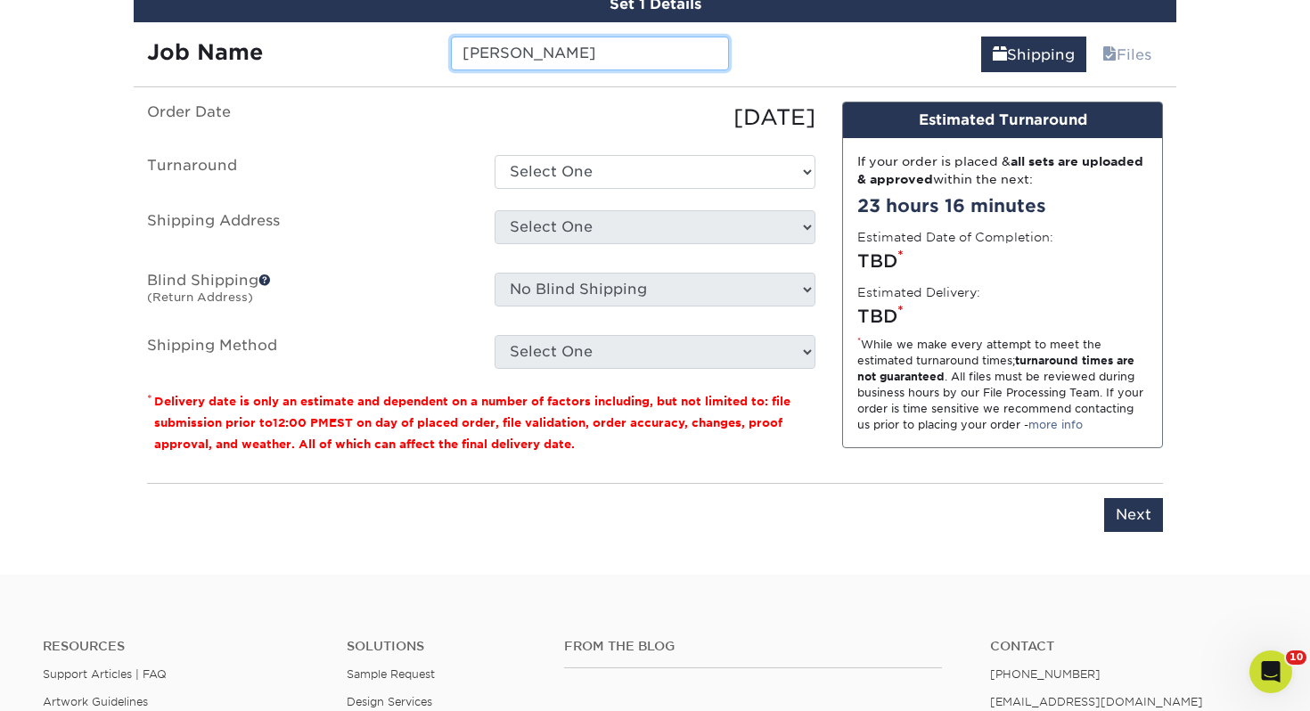
scroll to position [1079, 0]
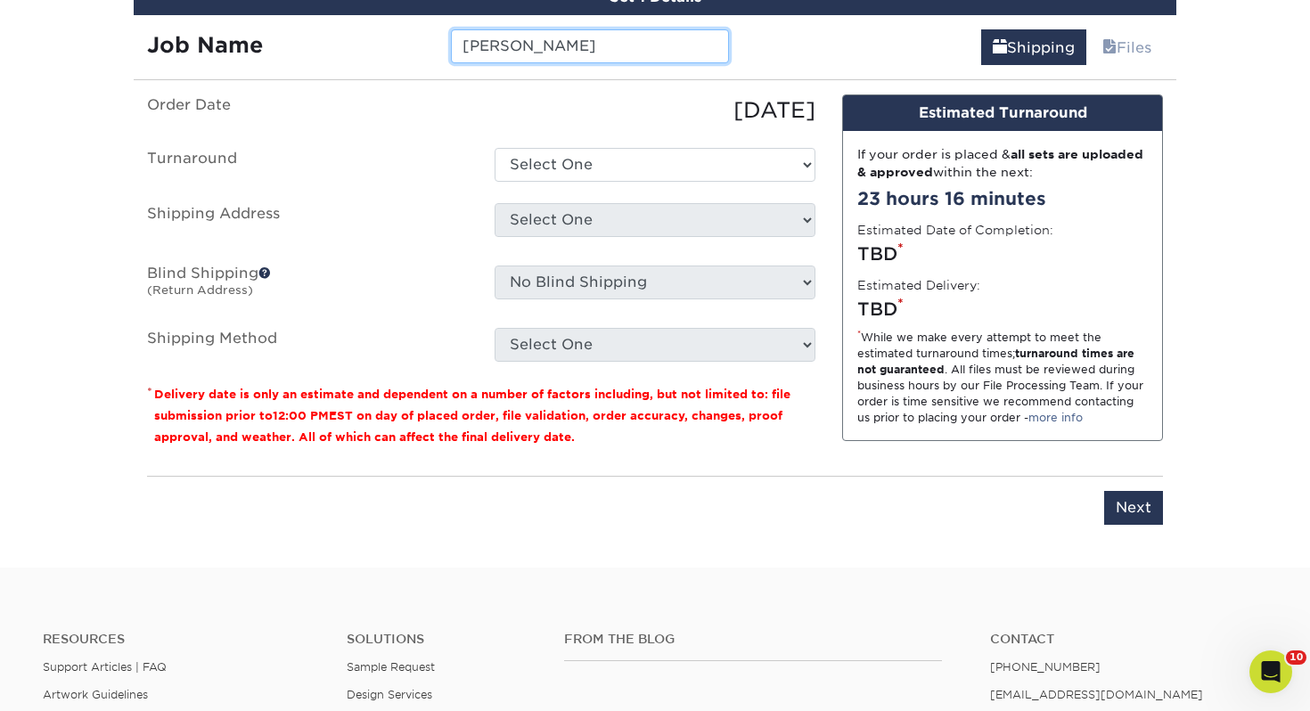
type input "[PERSON_NAME]"
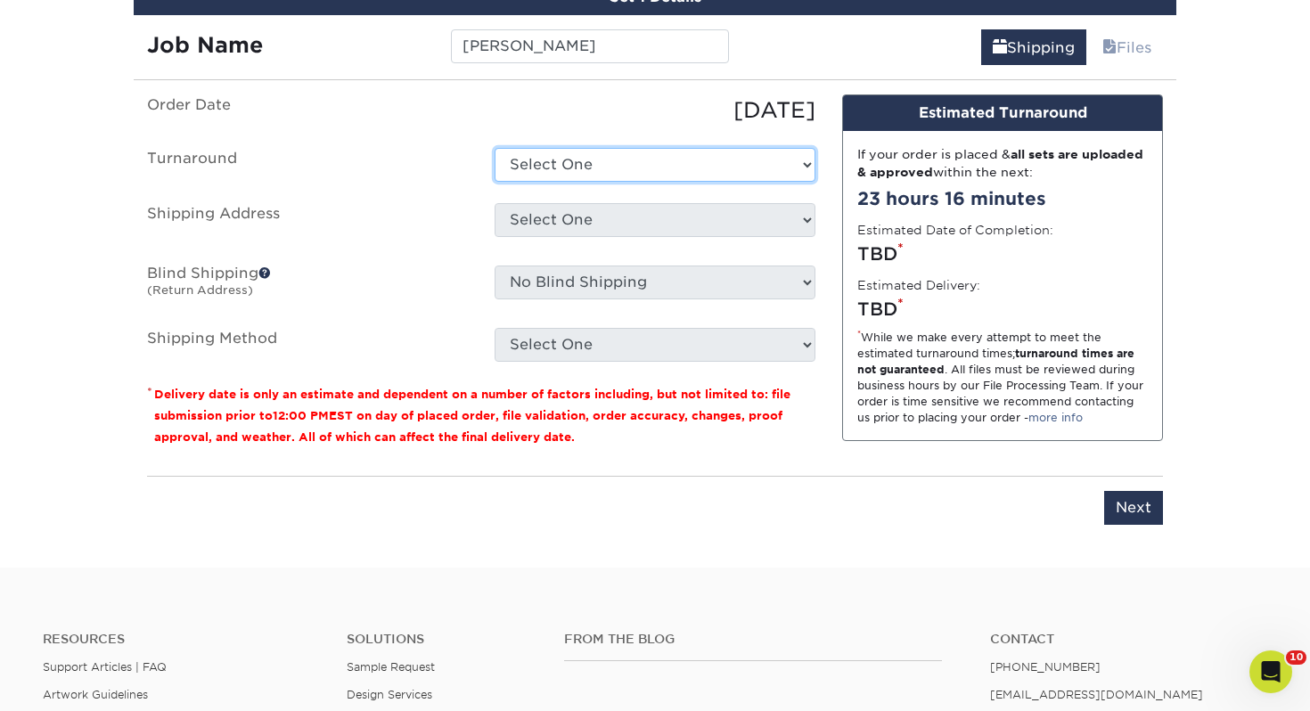
click at [628, 152] on select "Select One 2-4 Business Days 2 Day Next Business Day" at bounding box center [655, 165] width 321 height 34
select select "0d2015eb-ac6c-4252-b2f1-1c5560e96a65"
click at [495, 148] on select "Select One 2-4 Business Days 2 Day Next Business Day" at bounding box center [655, 165] width 321 height 34
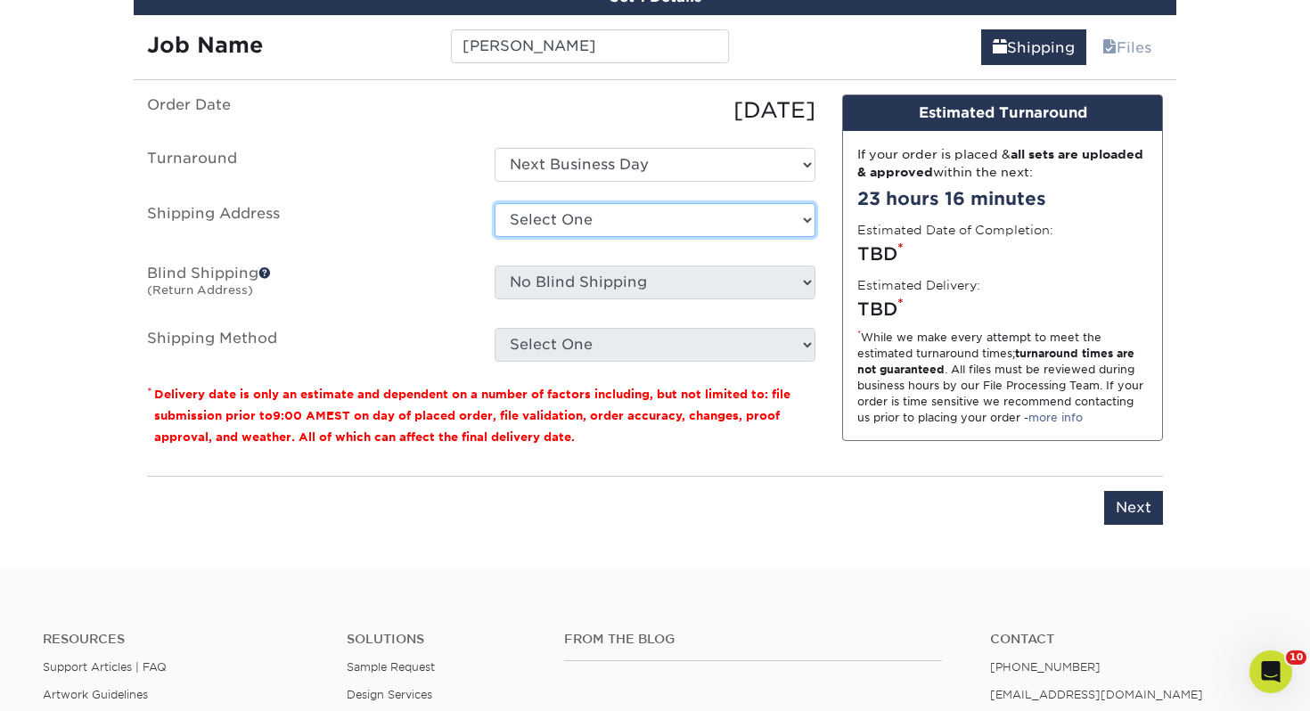
click at [594, 223] on select "Select One Adrian, MI Akron, OH" at bounding box center [655, 220] width 321 height 34
select select "122130"
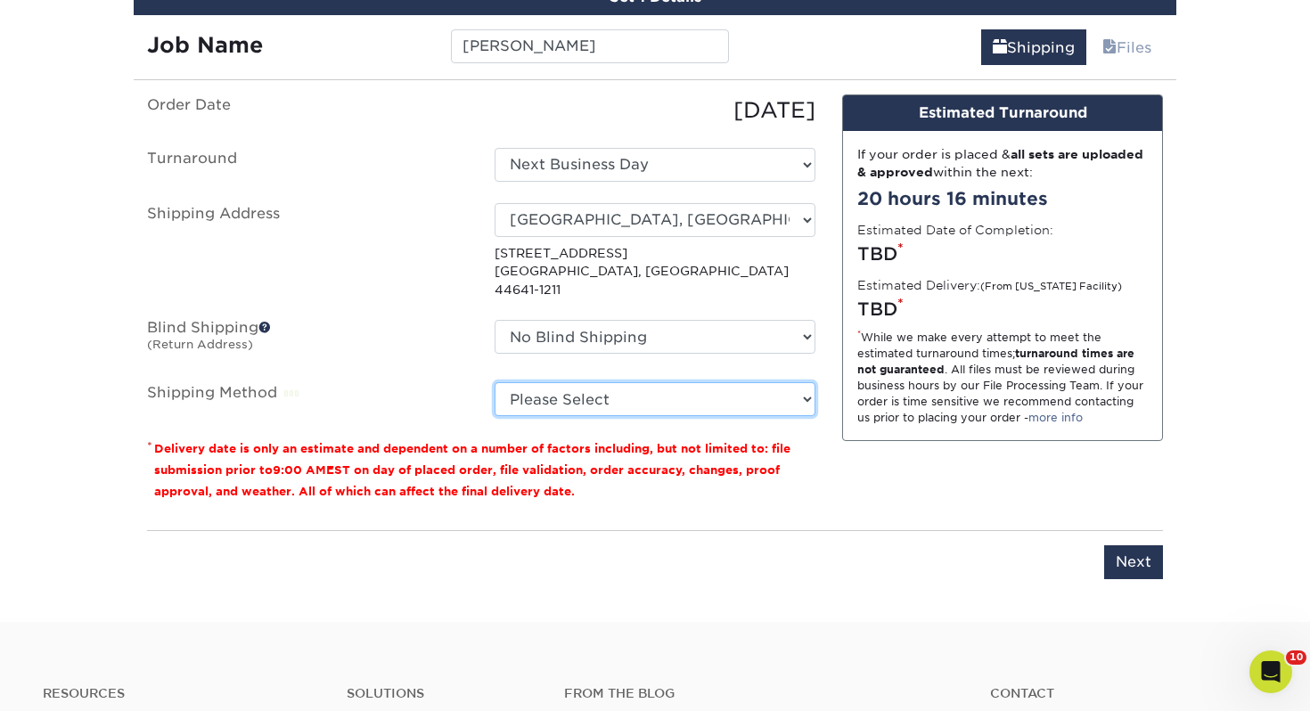
click at [587, 389] on select "Please Select Ground Shipping (+$7.84) 3 Day Shipping Service (+$15.34) 2 Day A…" at bounding box center [655, 399] width 321 height 34
select select "03"
click at [495, 382] on select "Please Select Ground Shipping (+$7.84) 3 Day Shipping Service (+$15.34) 2 Day A…" at bounding box center [655, 399] width 321 height 34
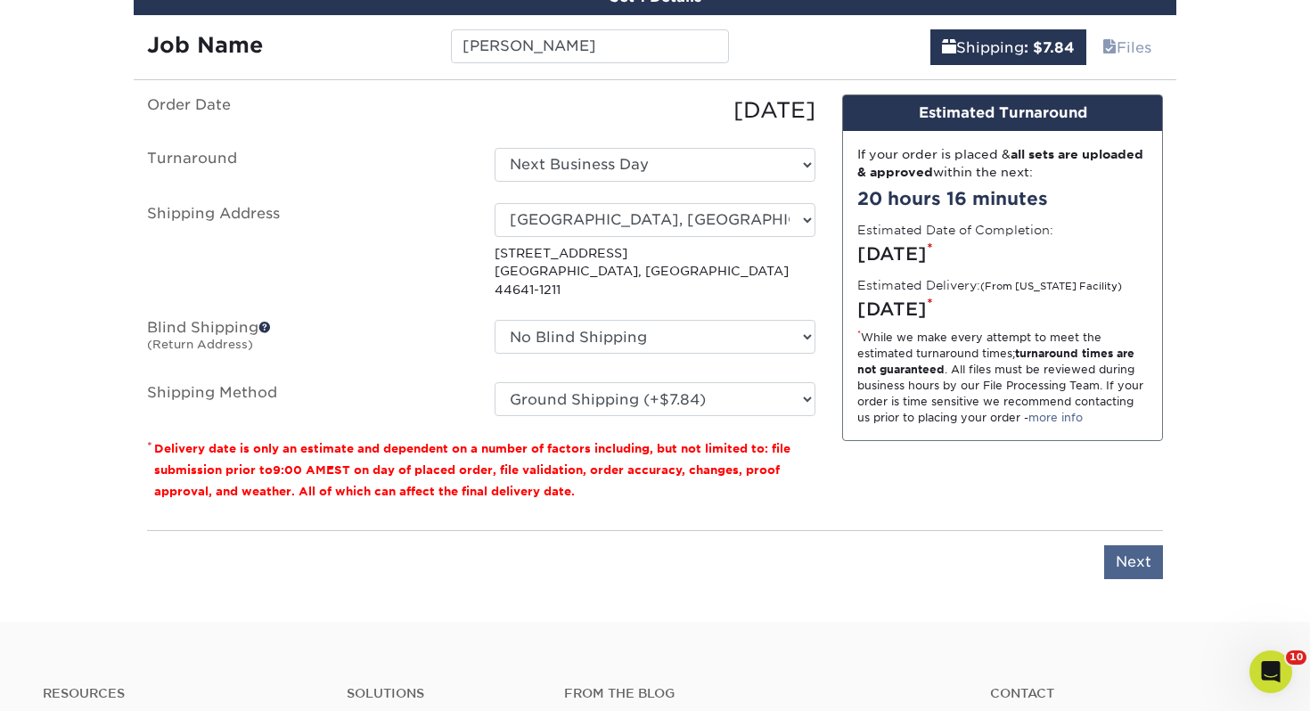
drag, startPoint x: 1125, startPoint y: 519, endPoint x: 1123, endPoint y: 528, distance: 9.1
click at [1125, 530] on div "Please enter job name and select desired turnaround time, shipping address and …" at bounding box center [655, 554] width 1016 height 49
click at [1125, 546] on input "Next" at bounding box center [1133, 563] width 59 height 34
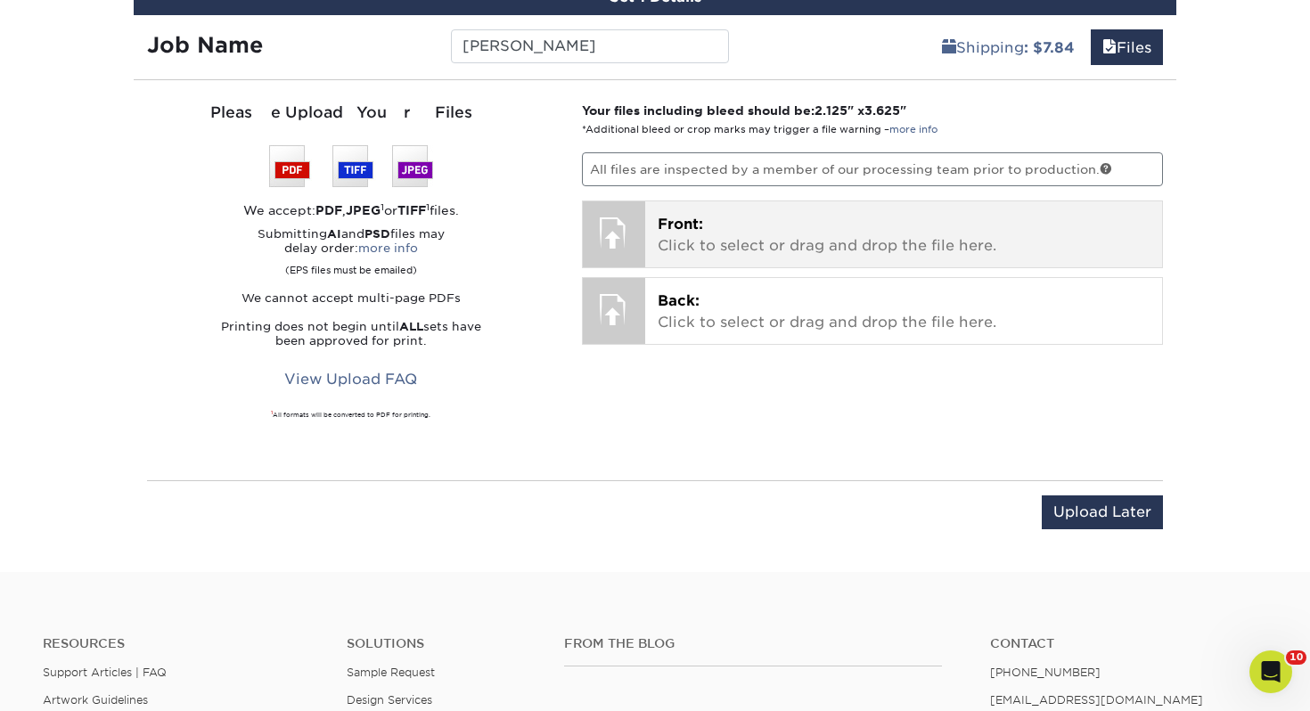
click at [766, 246] on p "Front: Click to select or drag and drop the file here." at bounding box center [904, 235] width 493 height 43
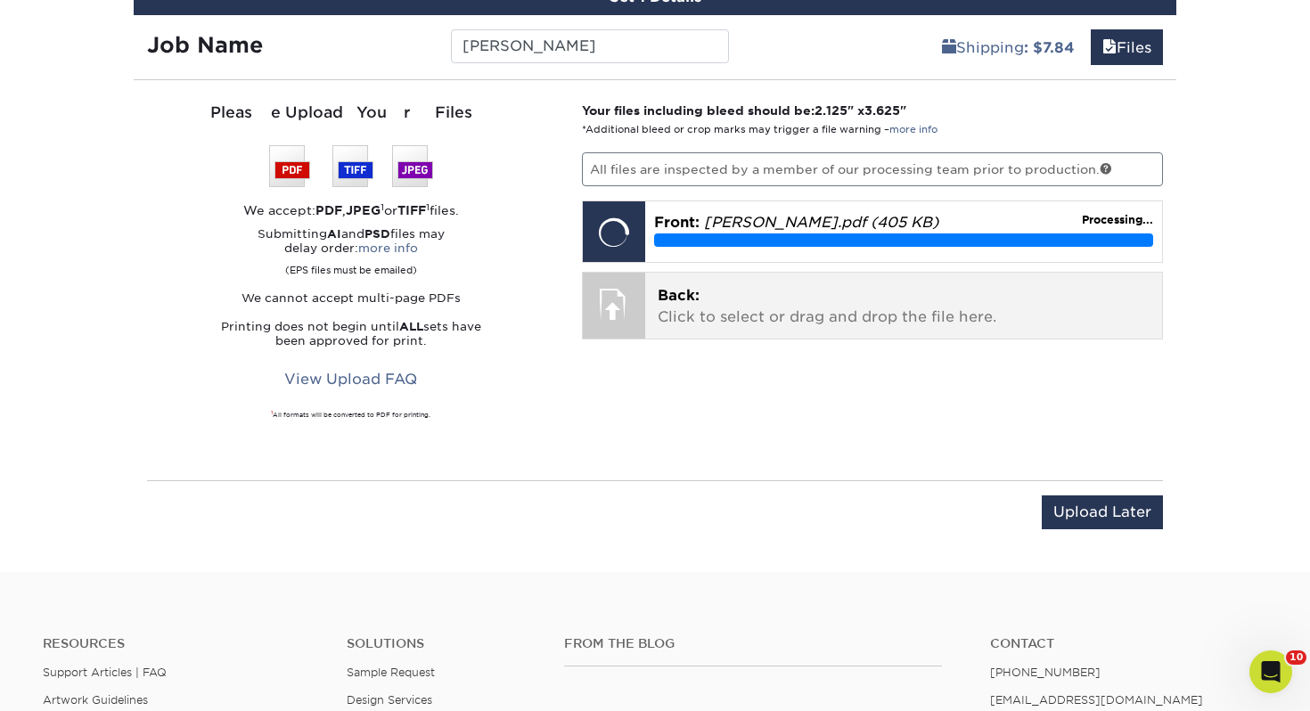
click at [762, 318] on p "Back: Click to select or drag and drop the file here." at bounding box center [904, 306] width 493 height 43
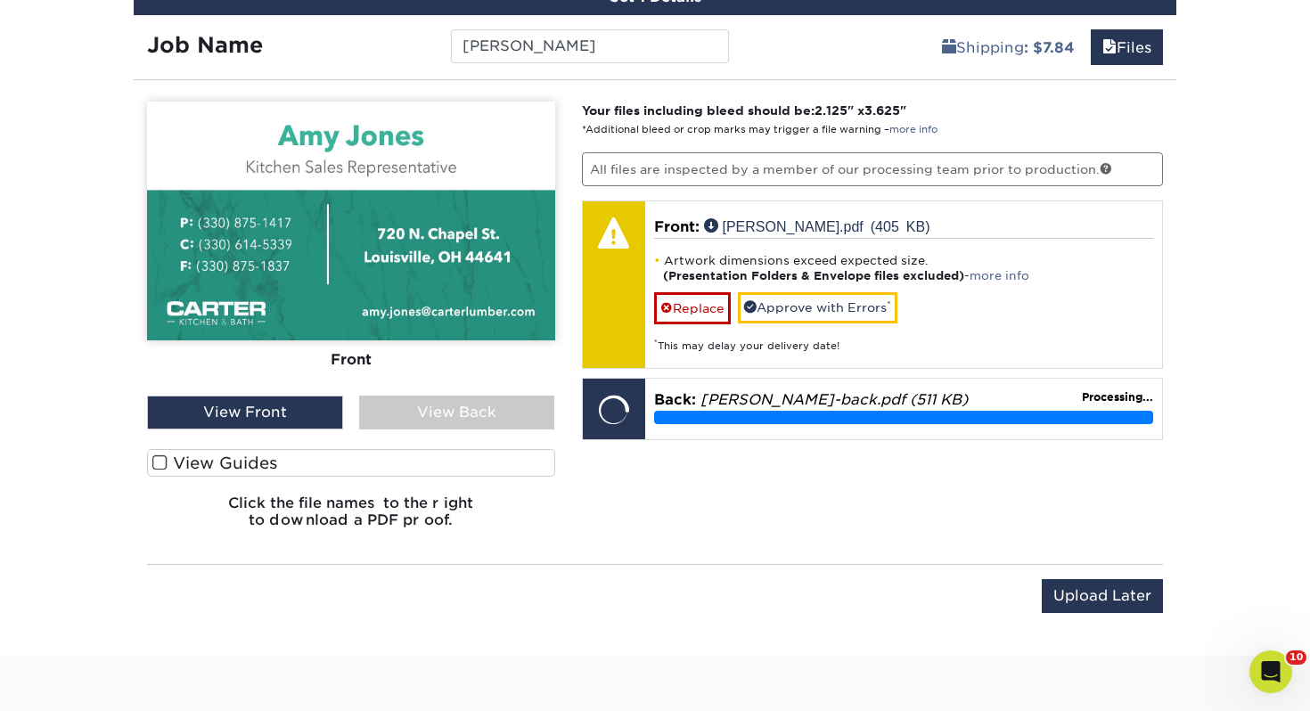
click at [422, 464] on label "View Guides" at bounding box center [351, 463] width 408 height 28
click at [0, 0] on input "View Guides" at bounding box center [0, 0] width 0 height 0
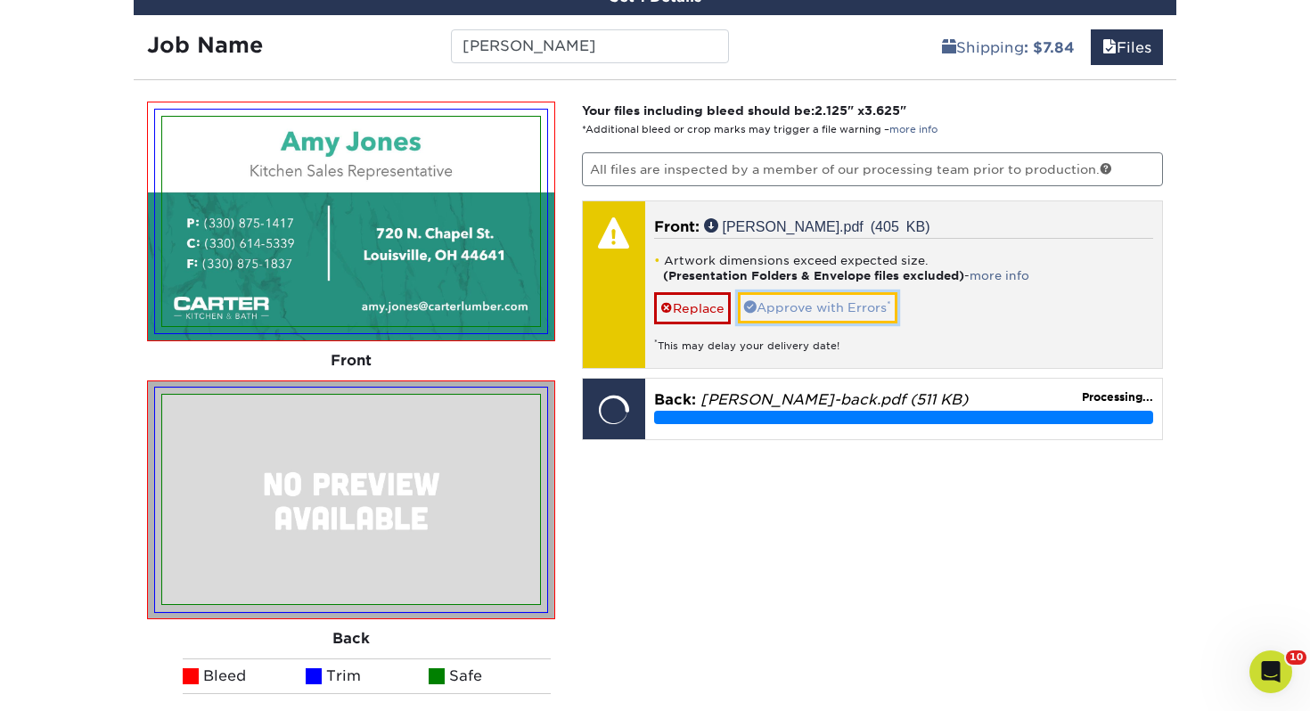
click at [847, 317] on link "Approve with Errors *" at bounding box center [818, 307] width 160 height 30
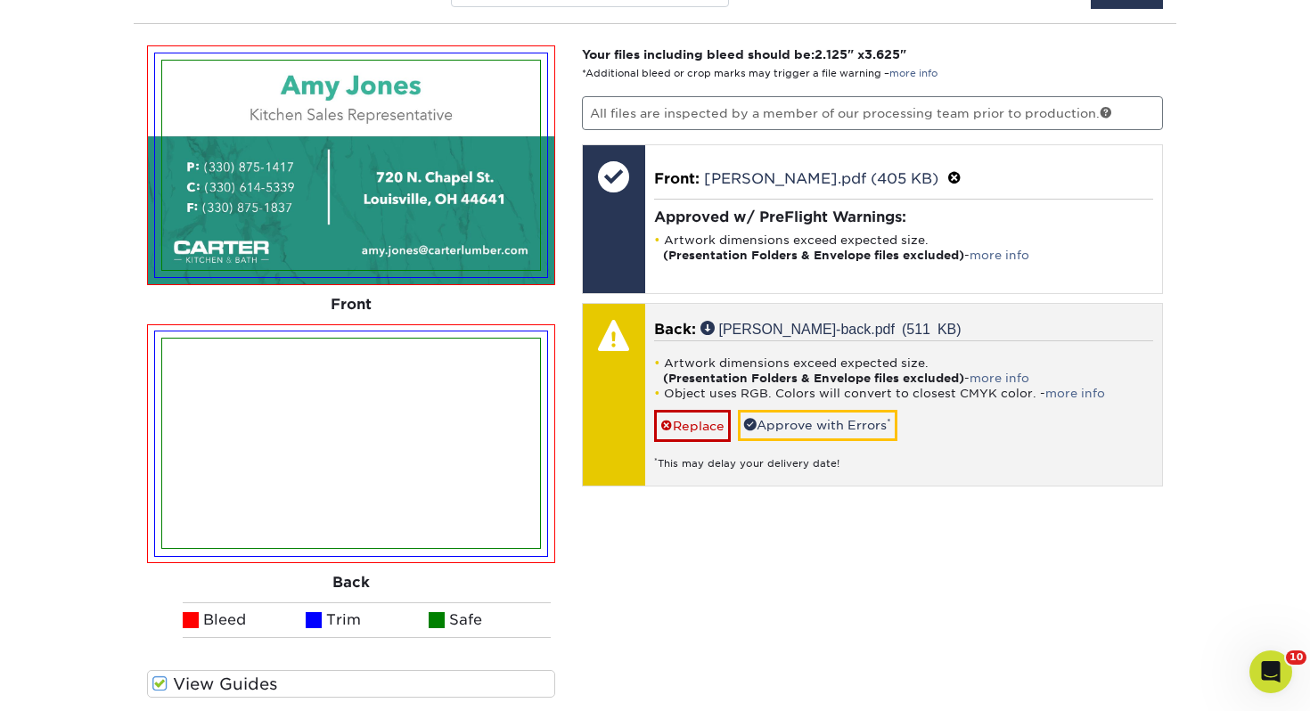
scroll to position [1141, 0]
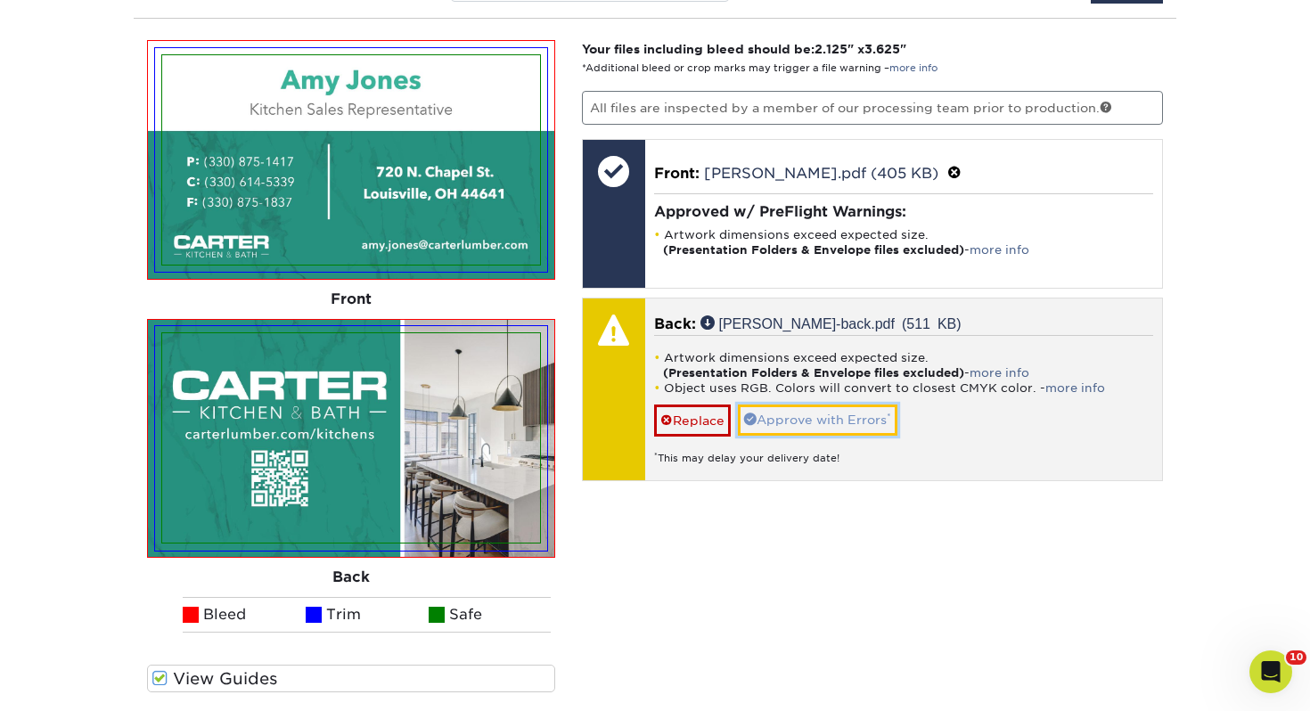
click at [840, 406] on link "Approve with Errors *" at bounding box center [818, 420] width 160 height 30
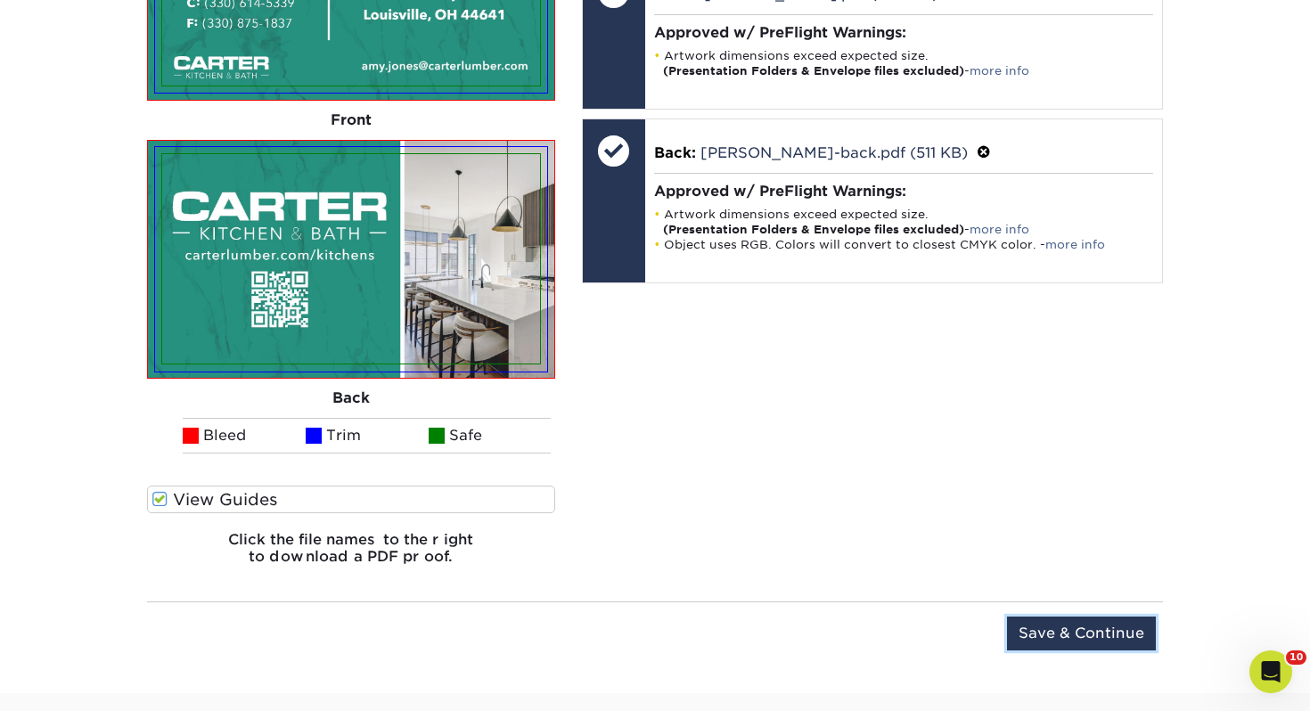
click at [1060, 644] on input "Save & Continue" at bounding box center [1081, 634] width 149 height 34
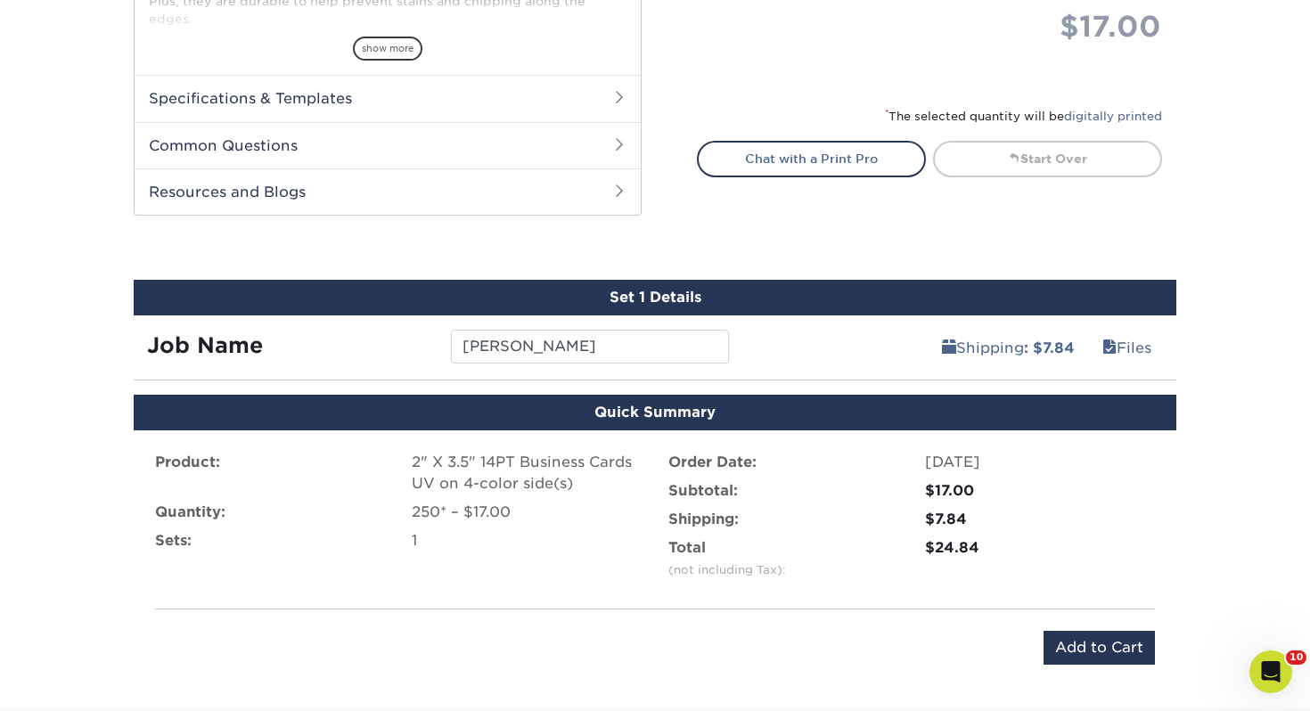
scroll to position [883, 0]
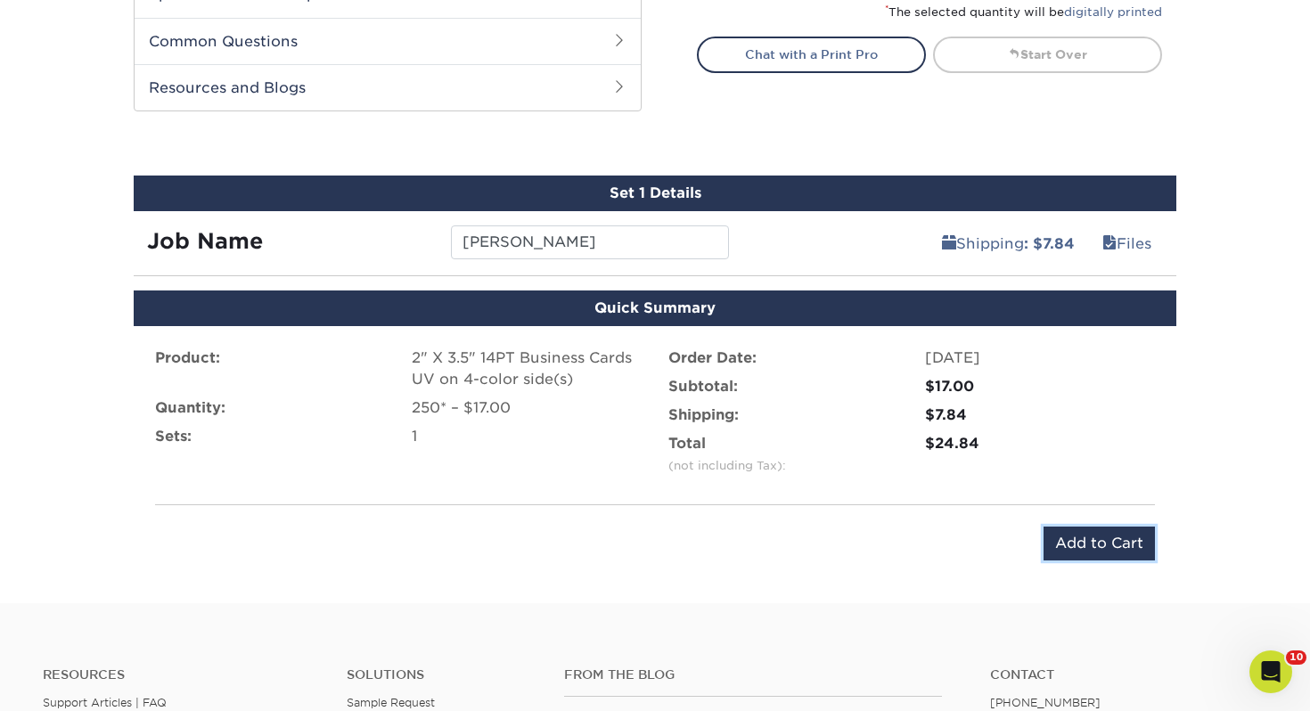
click at [1085, 536] on input "Add to Cart" at bounding box center [1099, 544] width 111 height 34
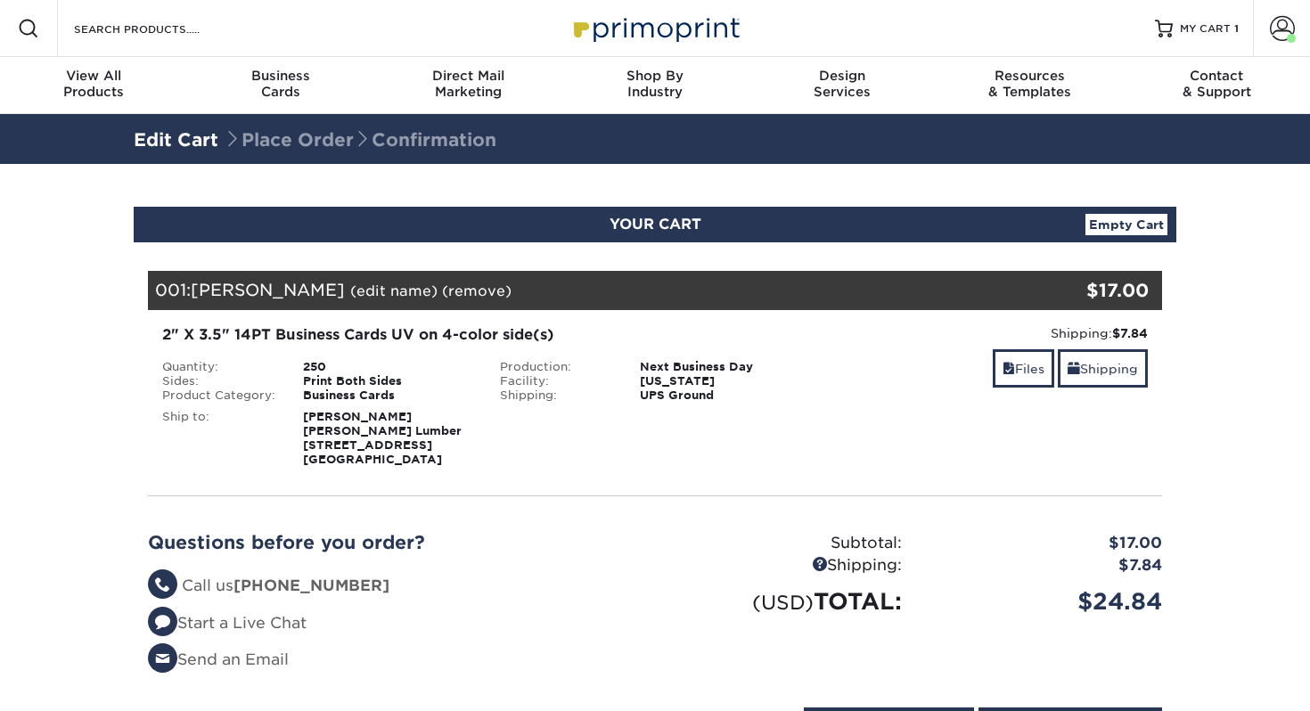
select select "122130"
click at [1108, 377] on link "Shipping" at bounding box center [1103, 368] width 90 height 38
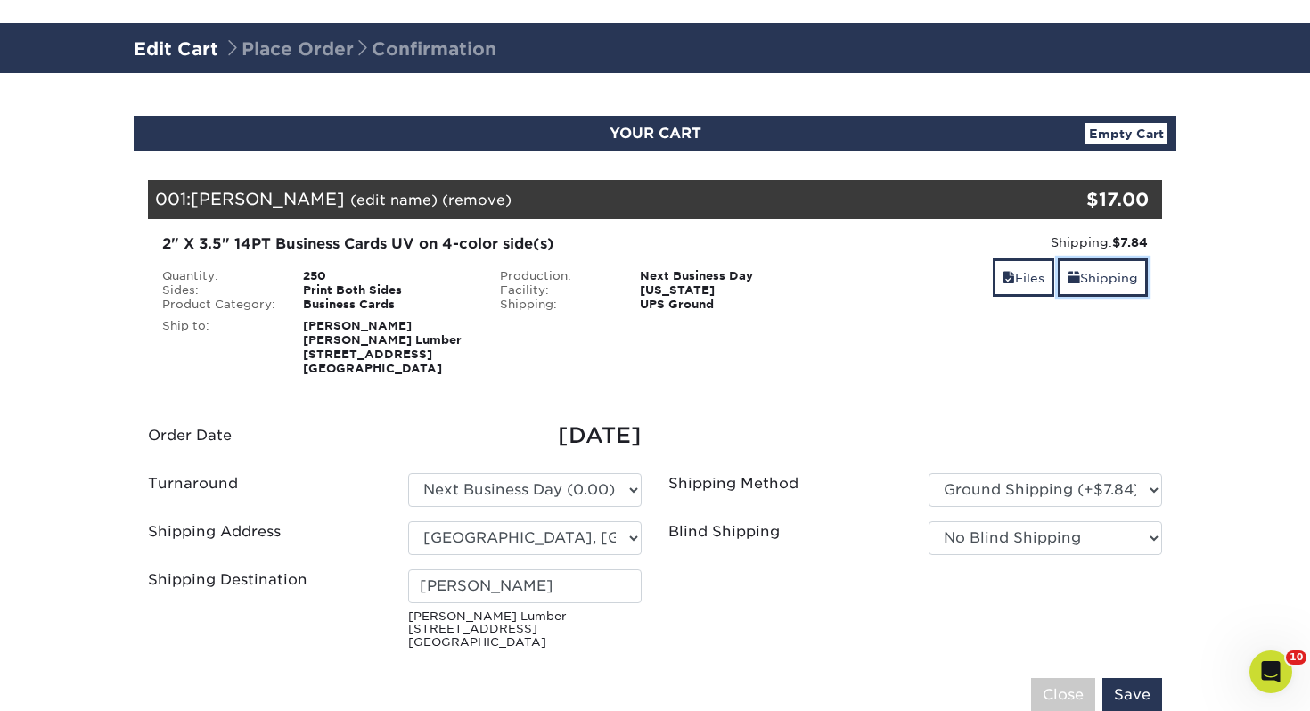
scroll to position [109, 0]
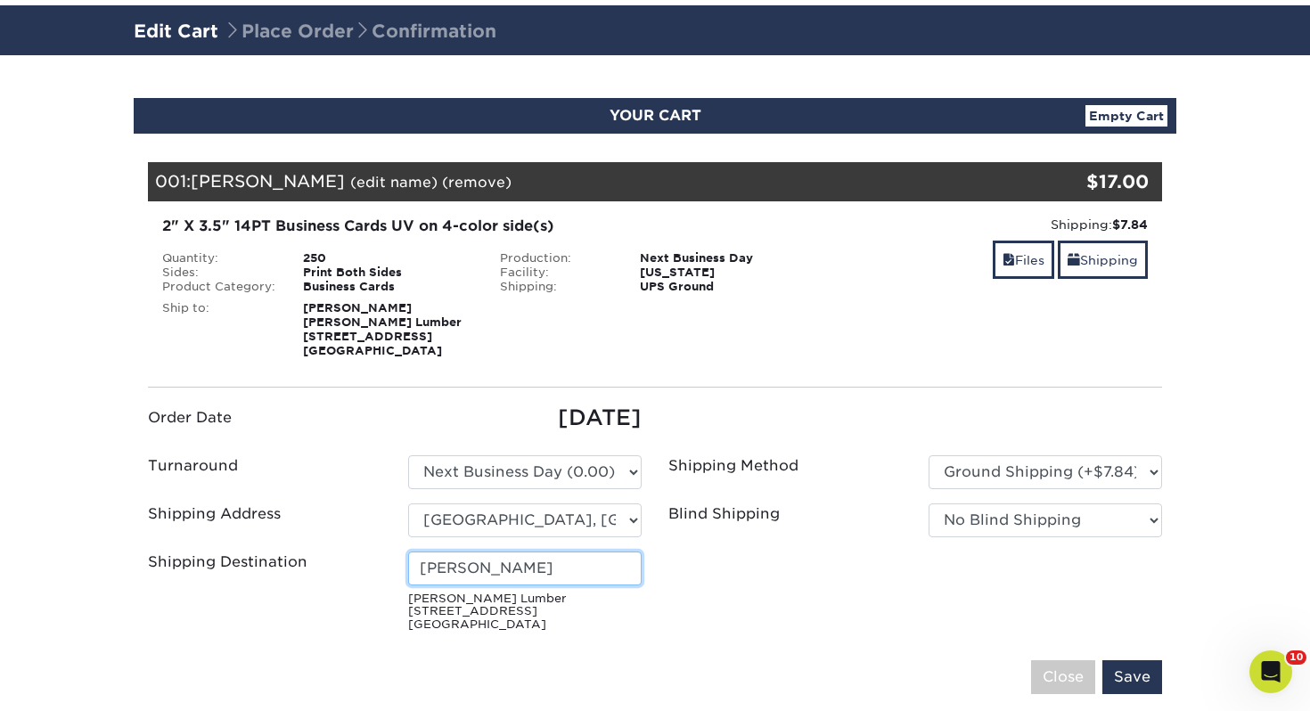
drag, startPoint x: 497, startPoint y: 562, endPoint x: 538, endPoint y: 579, distance: 44.4
click at [496, 562] on input "[PERSON_NAME]" at bounding box center [525, 569] width 234 height 34
drag, startPoint x: 486, startPoint y: 575, endPoint x: 137, endPoint y: 537, distance: 350.6
click at [137, 537] on ul "Order Date [DATE] Turnaround Please Select Select One" at bounding box center [655, 520] width 1041 height 237
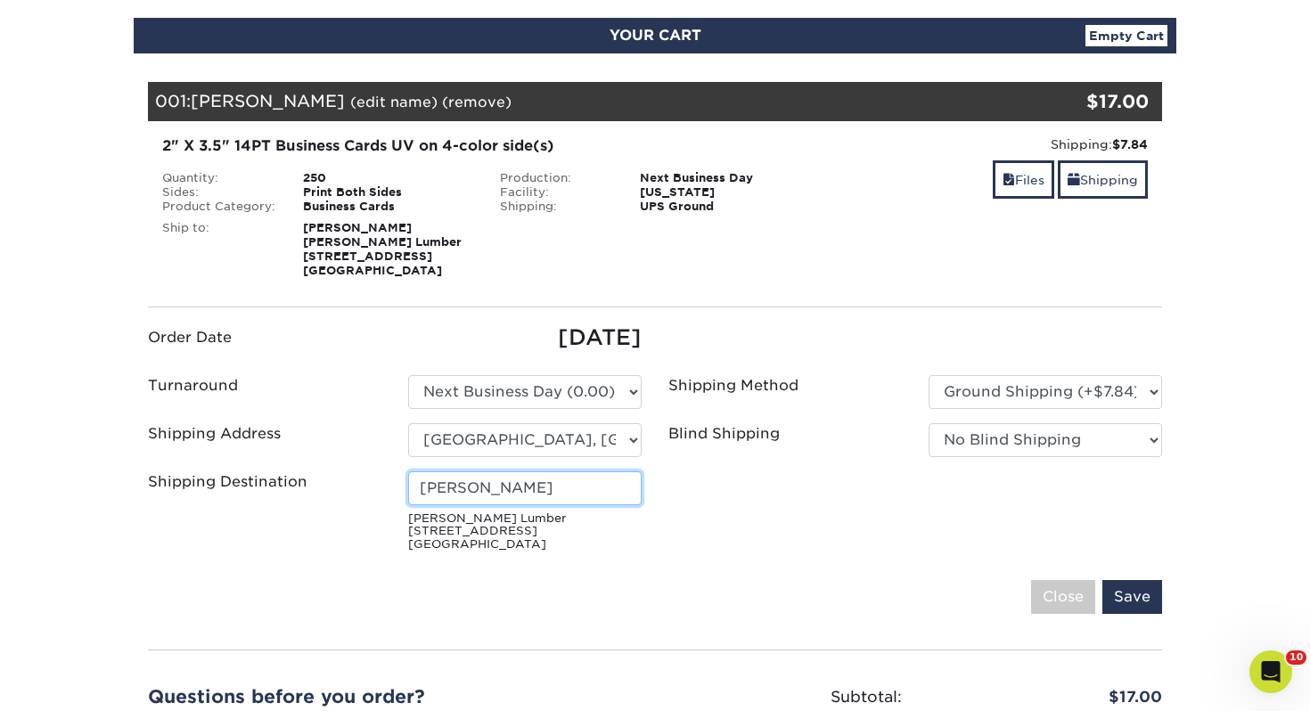
scroll to position [259, 0]
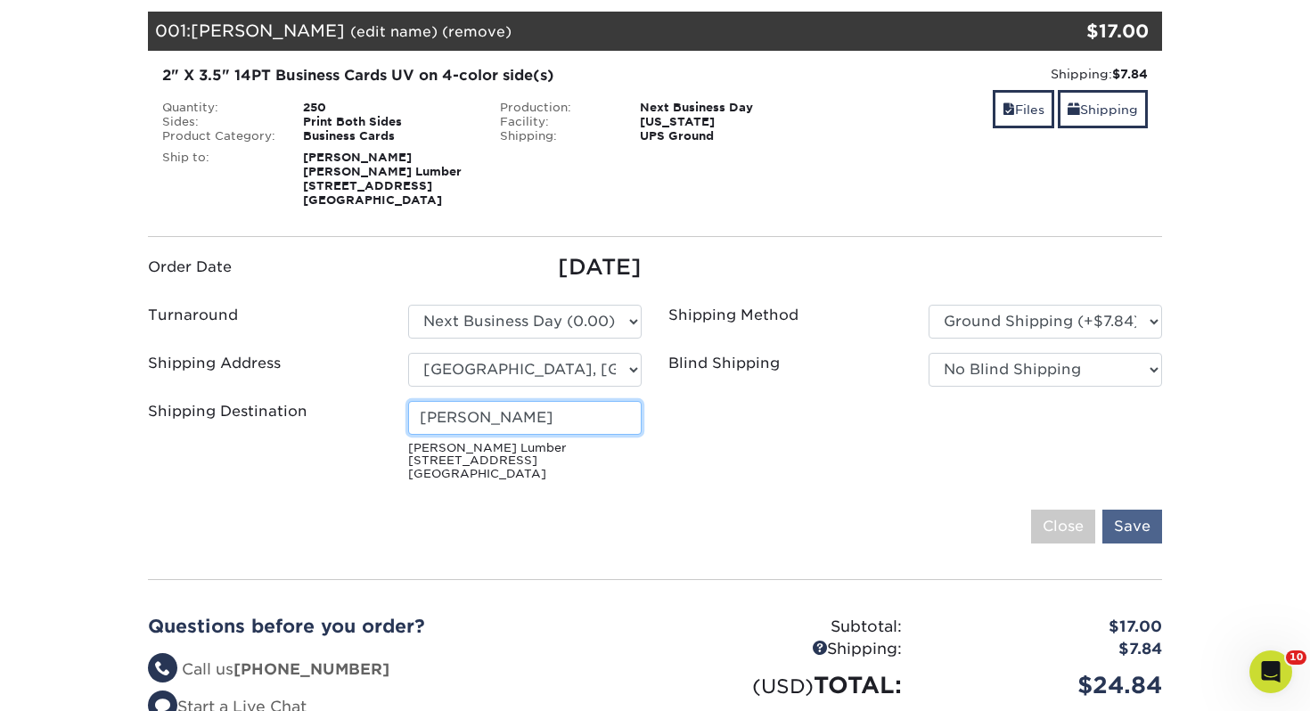
type input "[PERSON_NAME]"
click at [1141, 523] on input "Save" at bounding box center [1133, 527] width 60 height 34
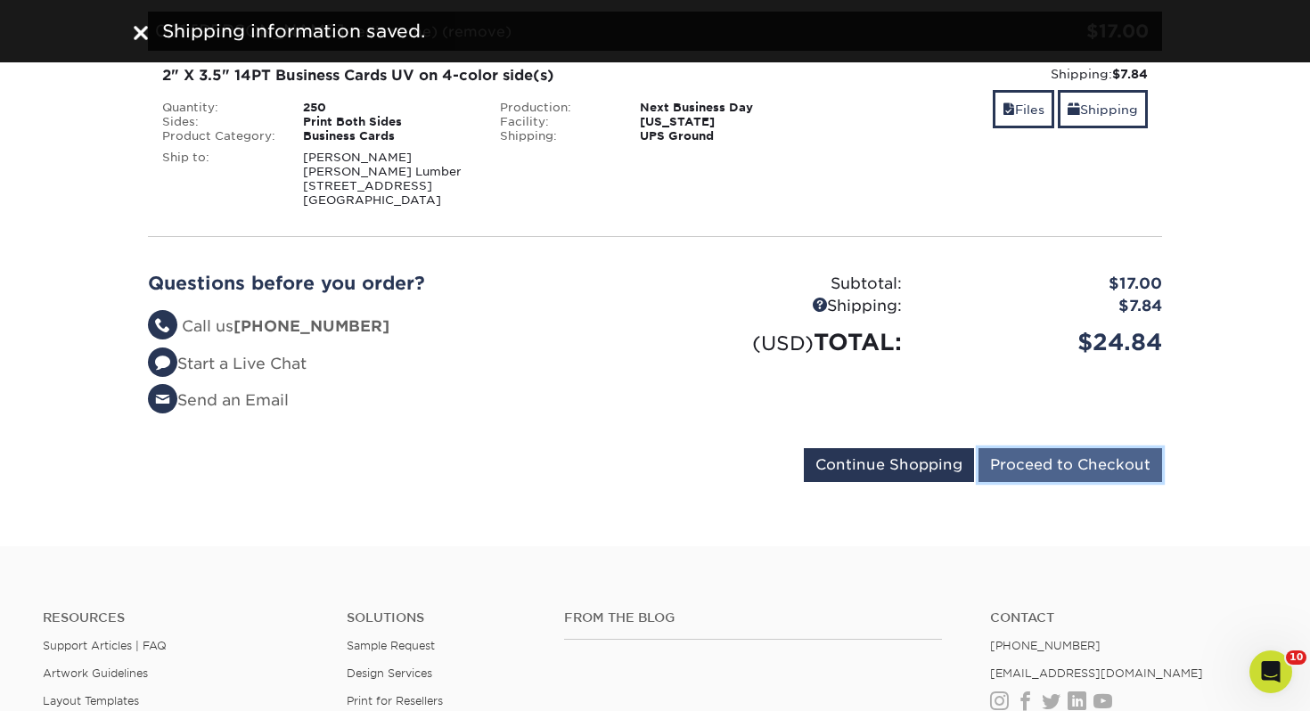
click at [1062, 459] on input "Proceed to Checkout" at bounding box center [1071, 465] width 184 height 34
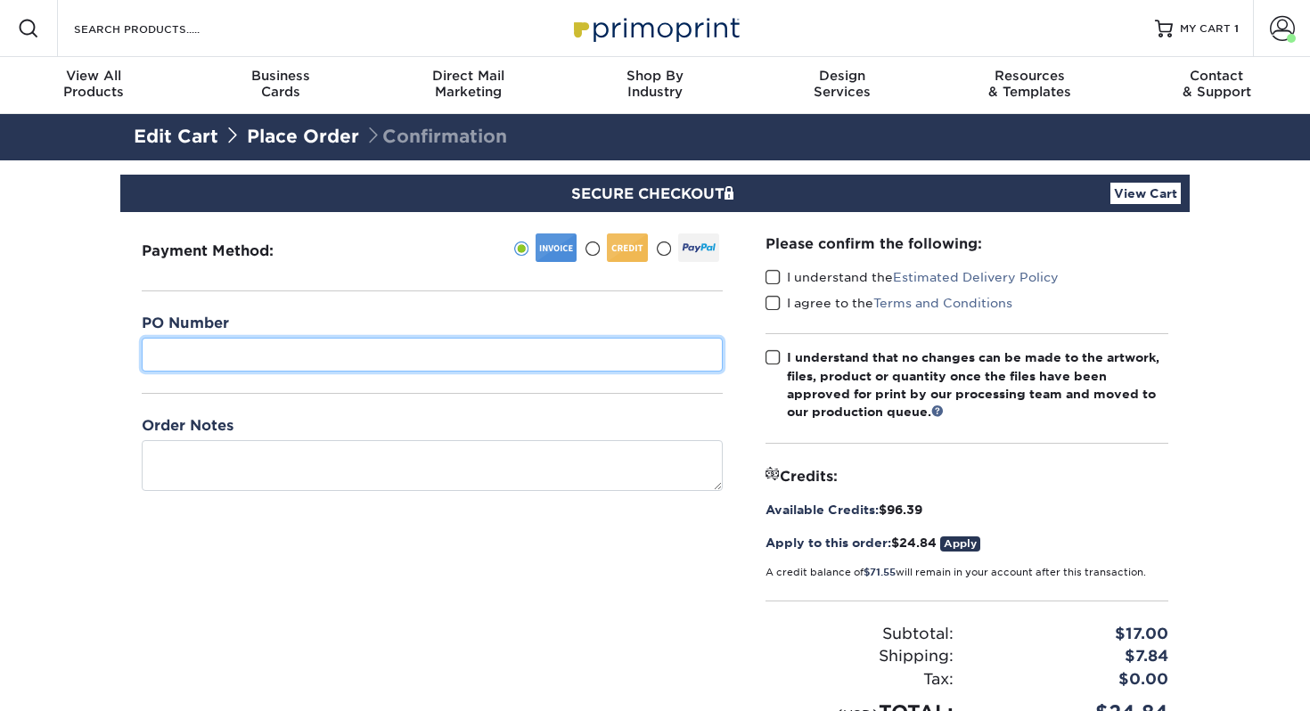
click at [306, 340] on input "text" at bounding box center [432, 355] width 581 height 34
type input "072"
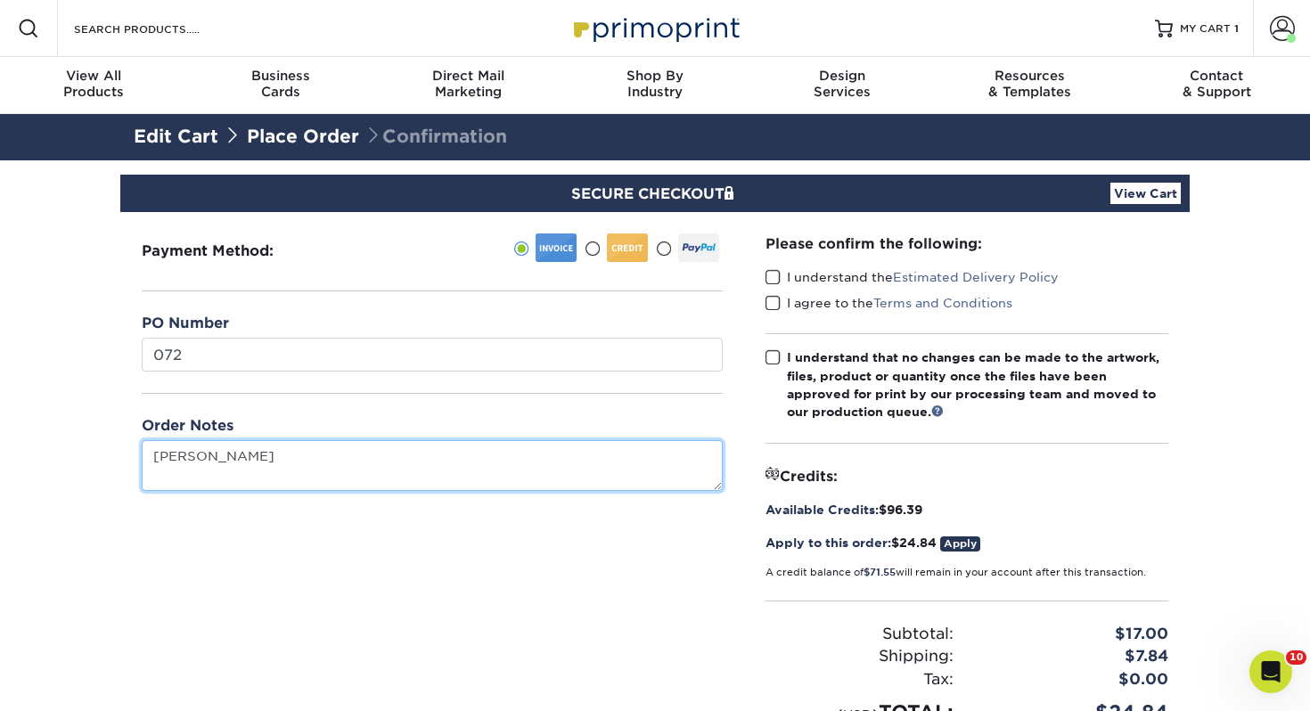
type textarea "[PERSON_NAME]"
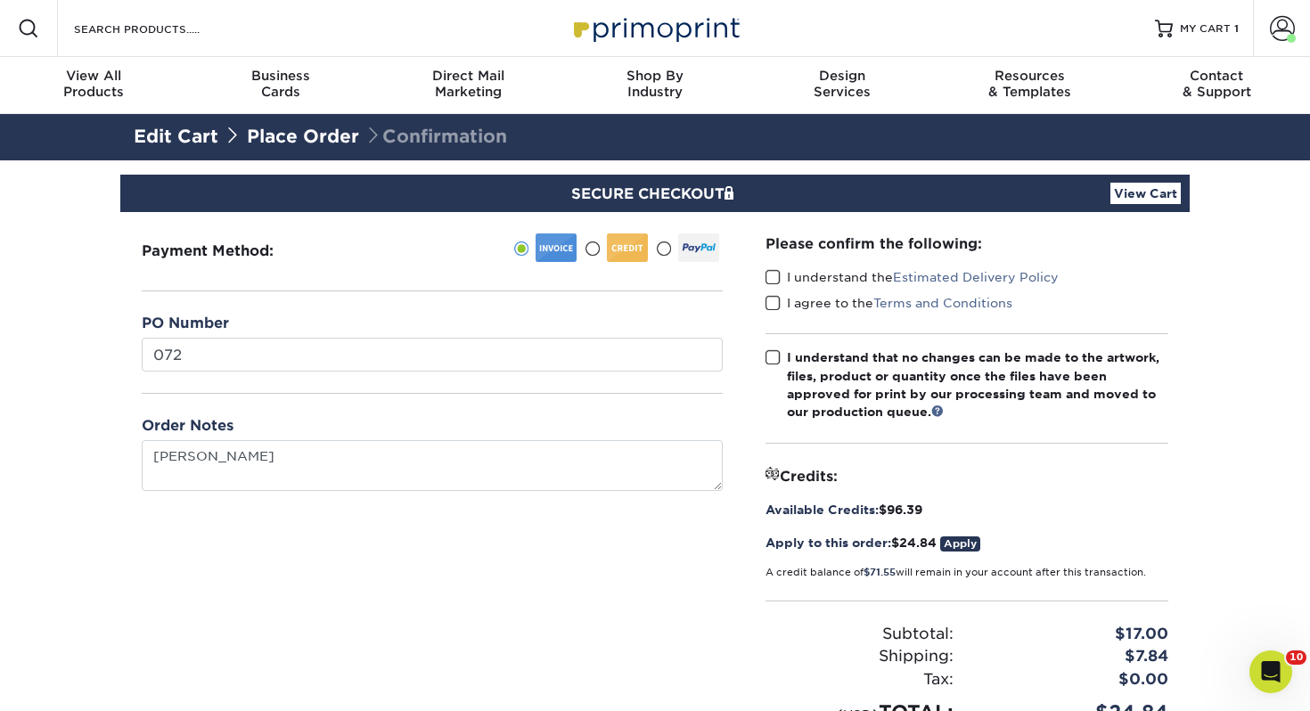
drag, startPoint x: 772, startPoint y: 275, endPoint x: 776, endPoint y: 299, distance: 24.5
click at [772, 275] on span at bounding box center [773, 277] width 15 height 17
click at [0, 0] on input "I understand the Estimated Delivery Policy" at bounding box center [0, 0] width 0 height 0
drag, startPoint x: 777, startPoint y: 299, endPoint x: 747, endPoint y: 378, distance: 84.9
click at [777, 299] on span at bounding box center [773, 303] width 15 height 17
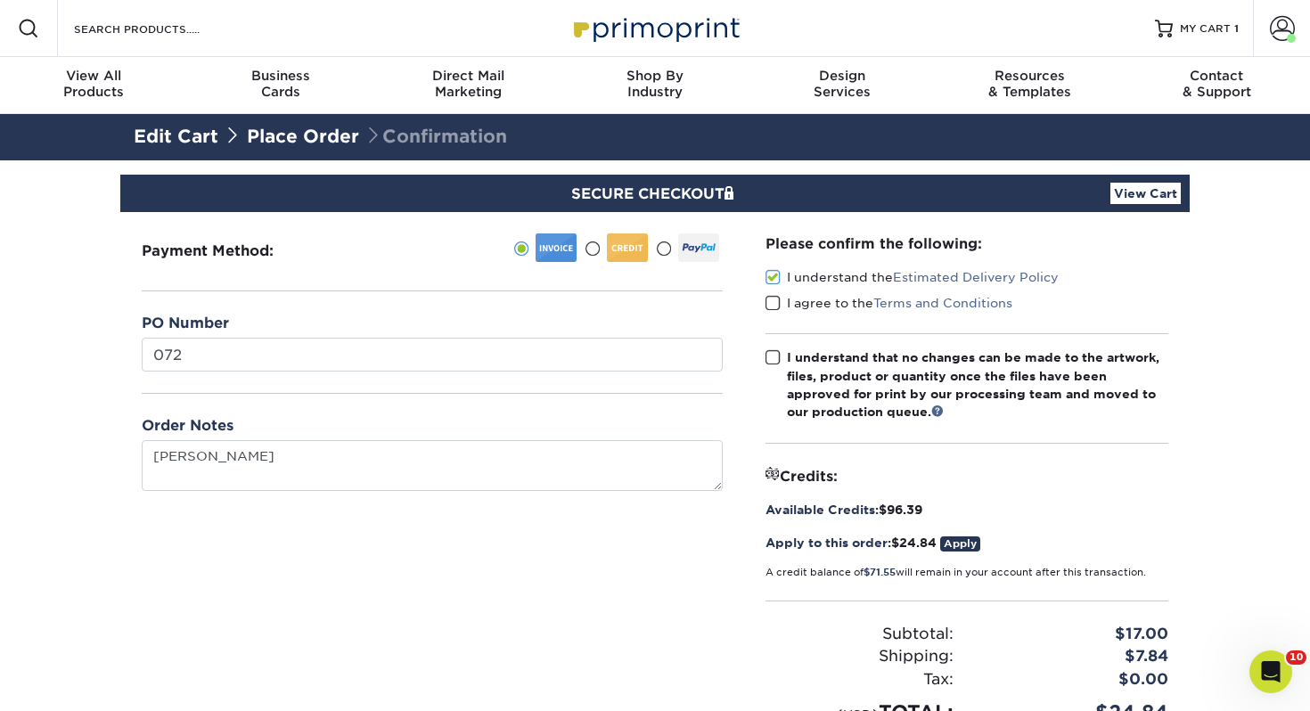
click at [0, 0] on input "I agree to the Terms and Conditions" at bounding box center [0, 0] width 0 height 0
click at [772, 359] on span at bounding box center [773, 357] width 15 height 17
click at [0, 0] on input "I understand that no changes can be made to the artwork, files, product or quan…" at bounding box center [0, 0] width 0 height 0
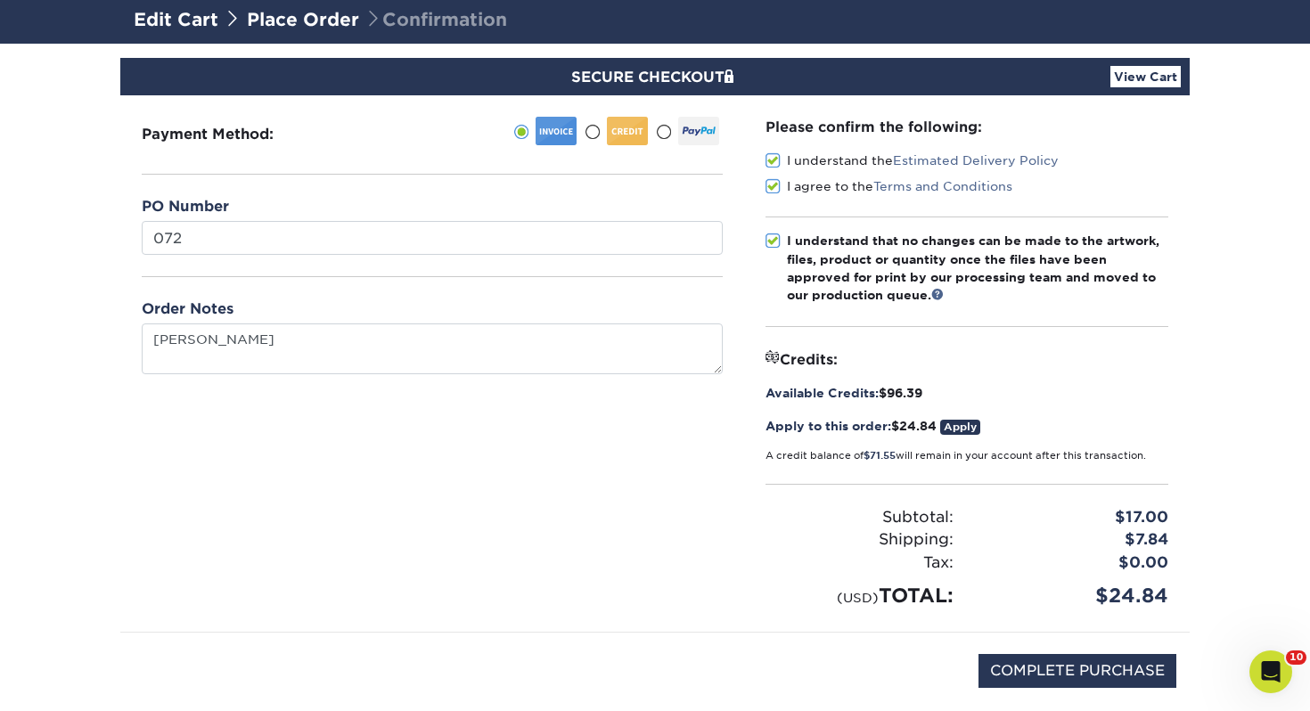
scroll to position [229, 0]
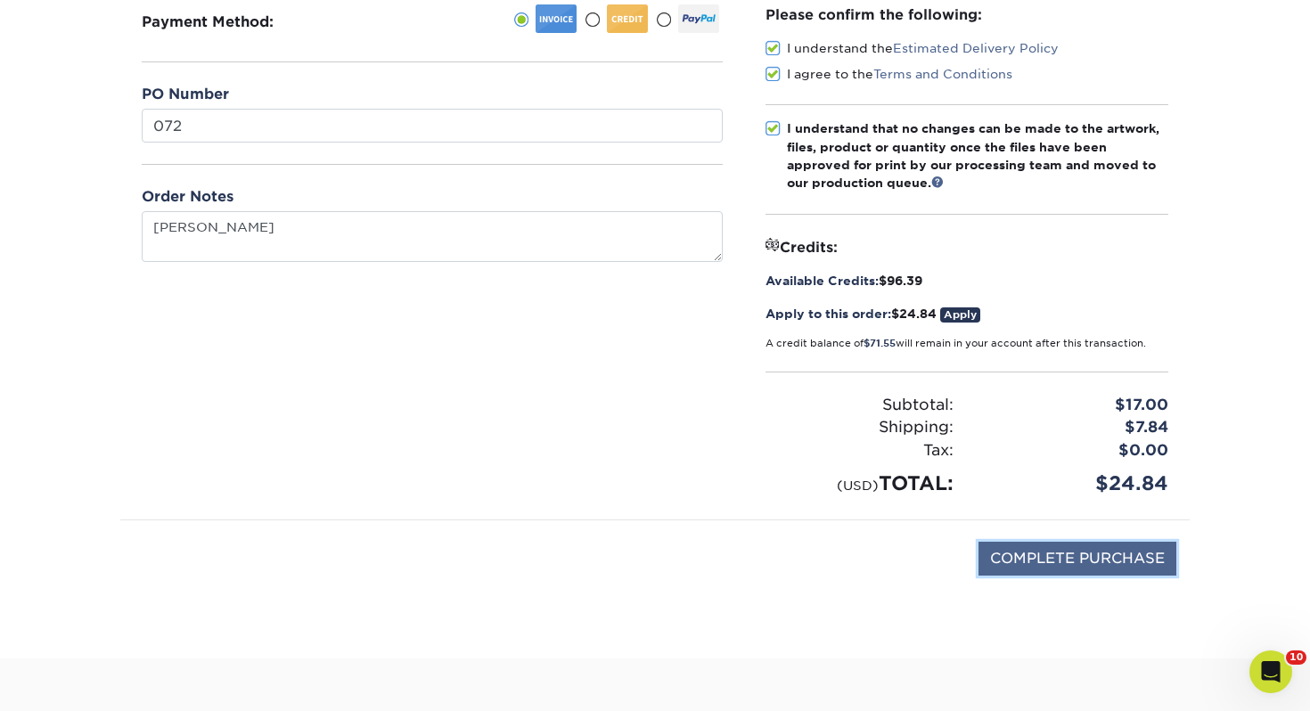
click at [1039, 554] on input "COMPLETE PURCHASE" at bounding box center [1078, 559] width 198 height 34
type input "PROCESSING, PLEASE WAIT..."
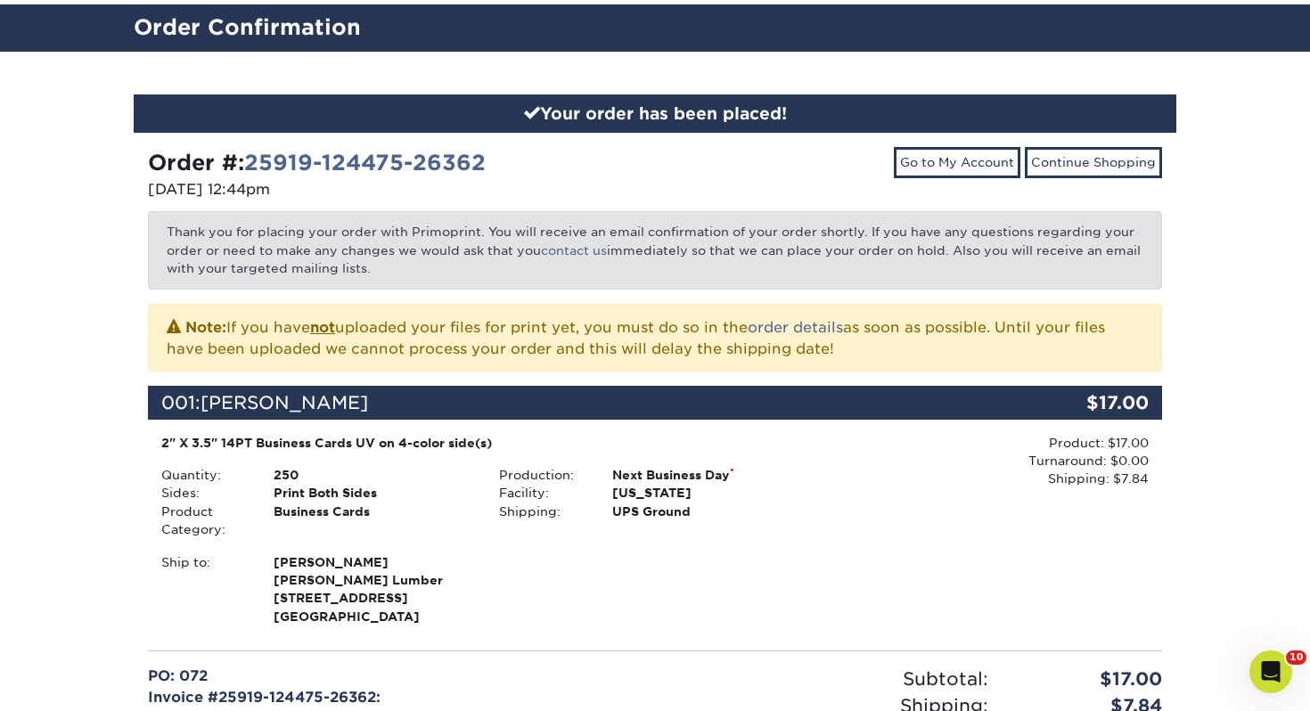
scroll to position [460, 0]
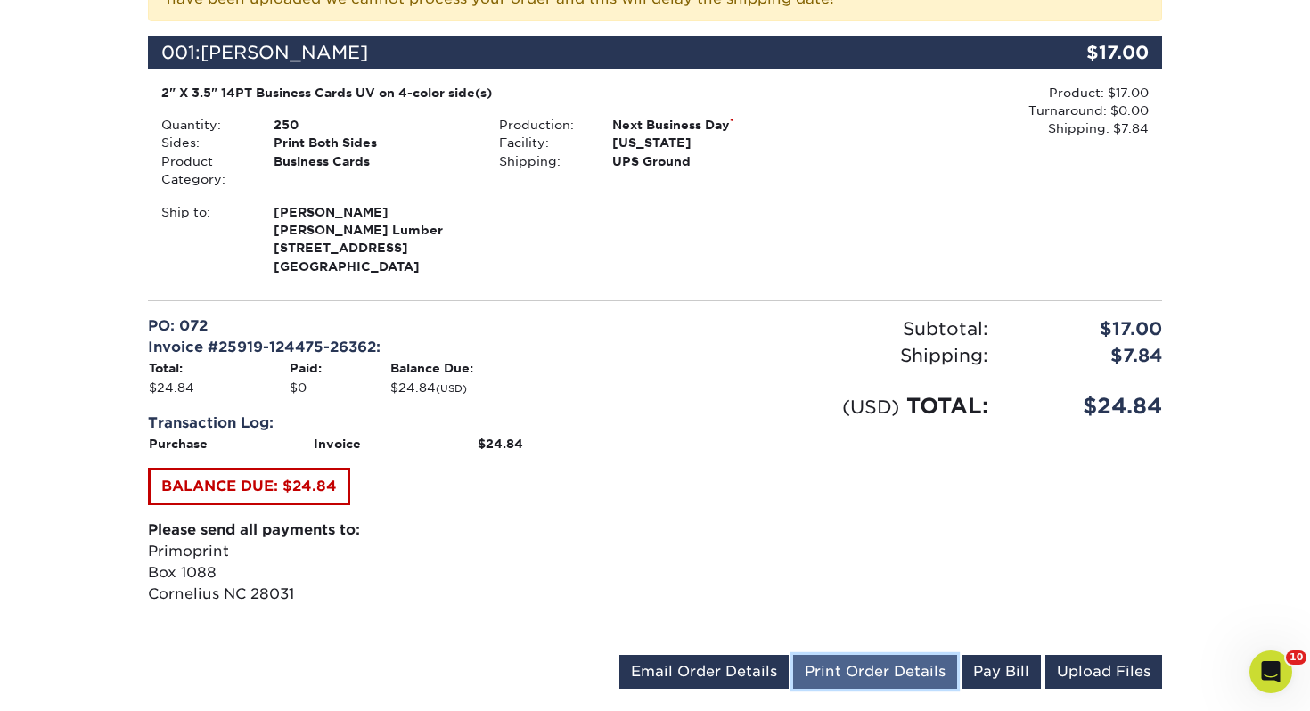
click at [908, 676] on link "Print Order Details" at bounding box center [875, 672] width 164 height 34
